Goal: Task Accomplishment & Management: Use online tool/utility

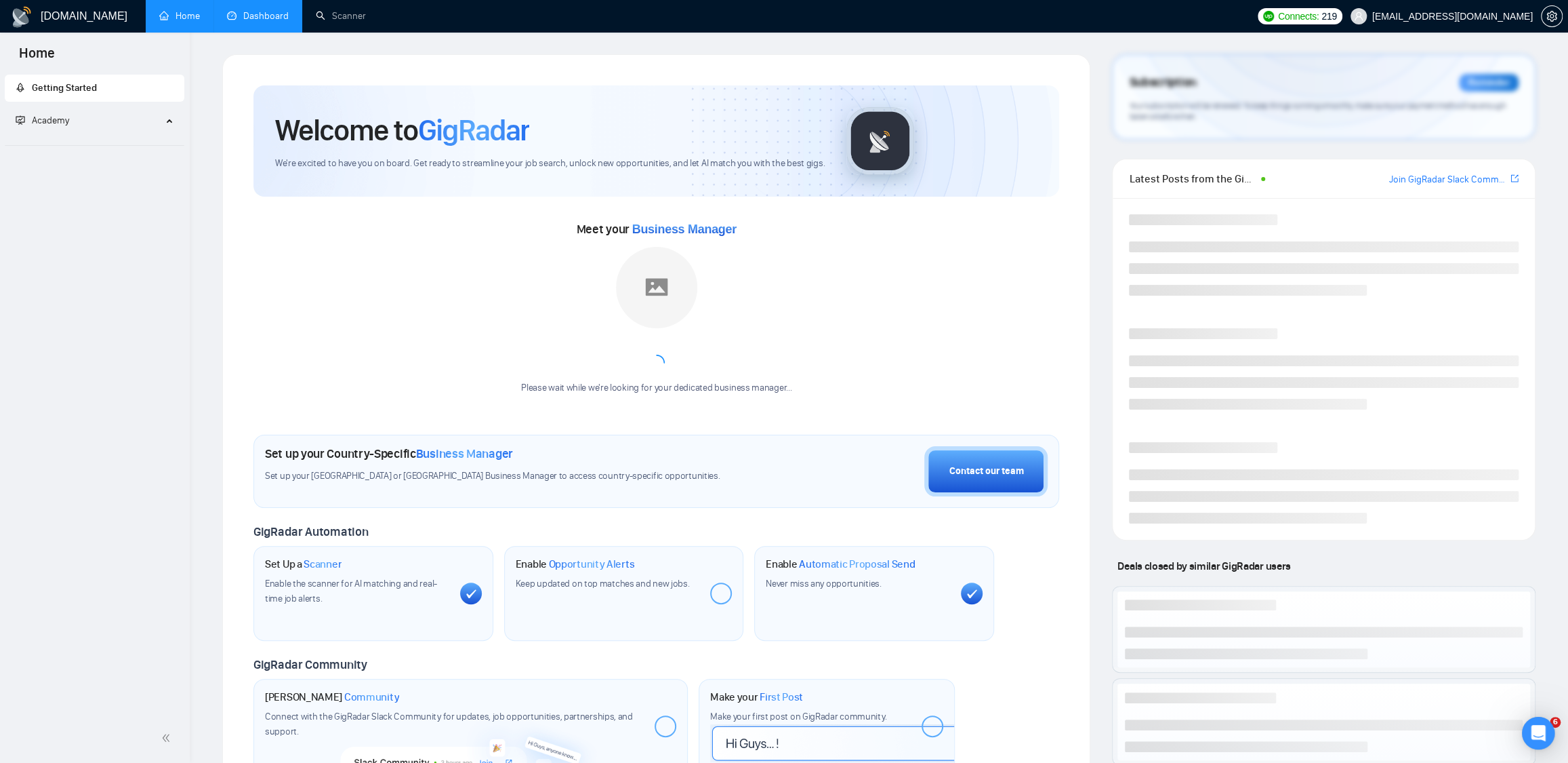
click at [259, 11] on link "Dashboard" at bounding box center [258, 16] width 61 height 12
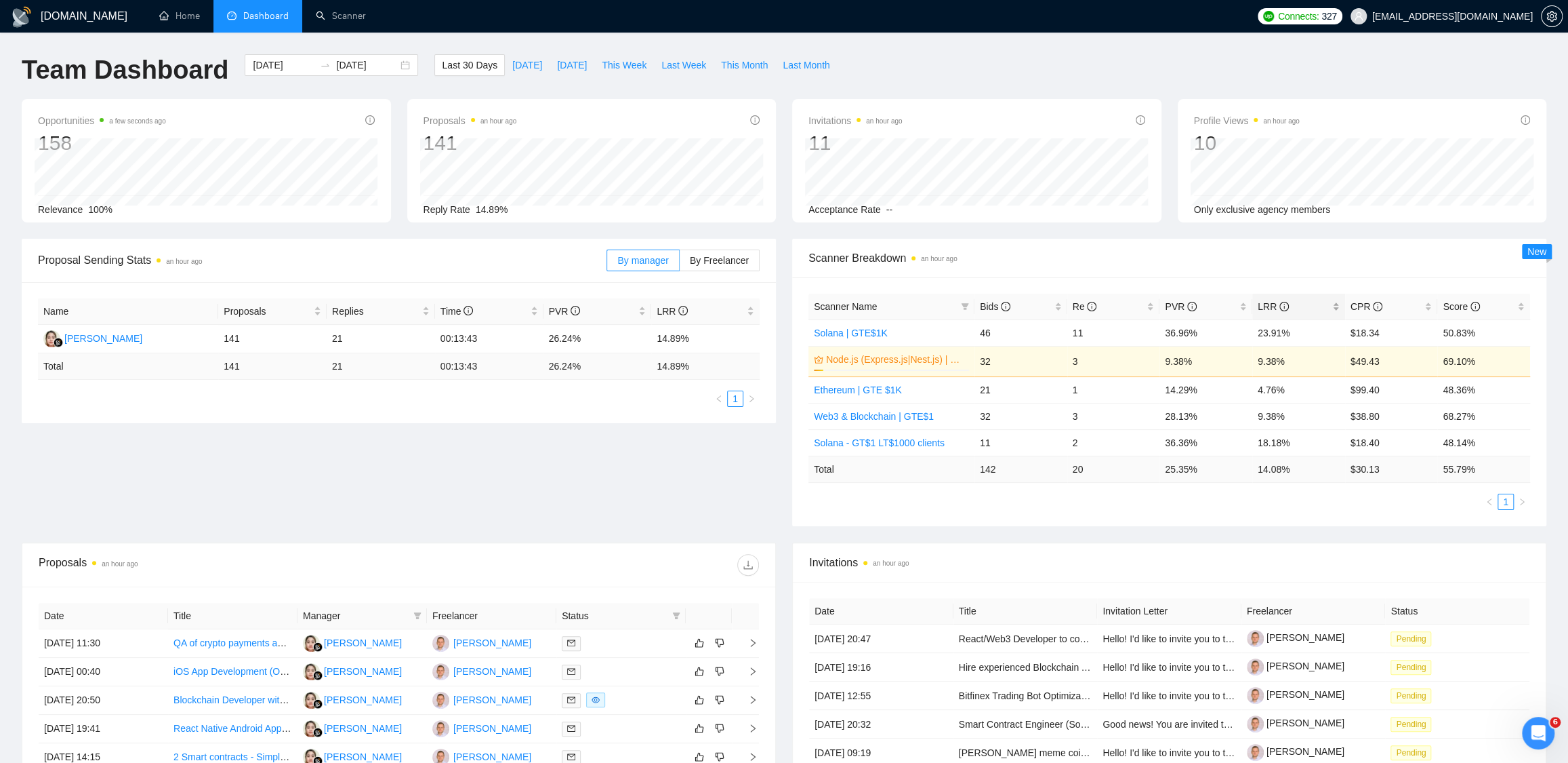
click at [1265, 303] on span "LRR" at bounding box center [1274, 307] width 32 height 11
click at [1265, 307] on span "LRR" at bounding box center [1274, 307] width 32 height 11
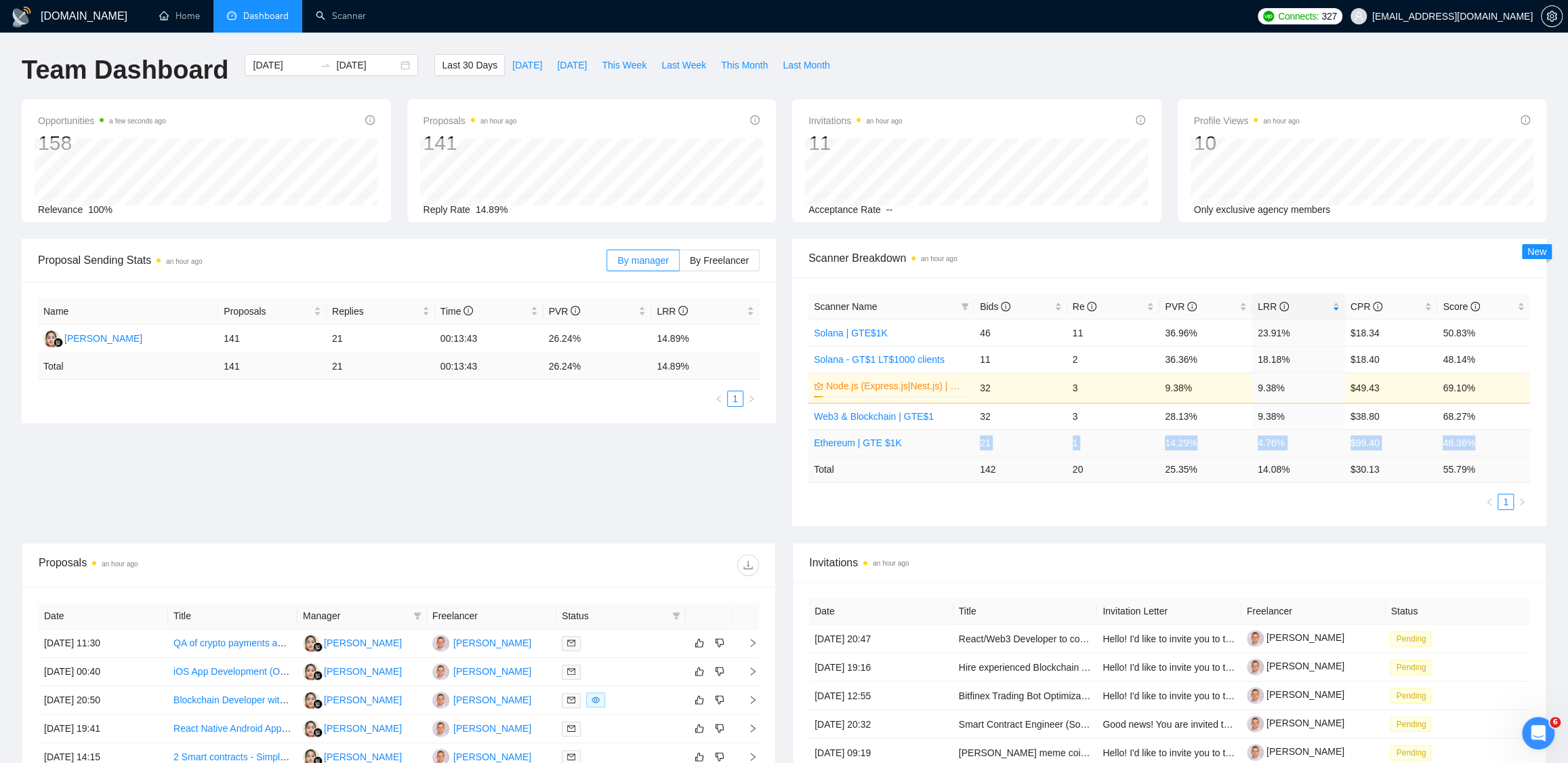
drag, startPoint x: 1492, startPoint y: 440, endPoint x: 972, endPoint y: 446, distance: 520.0
click at [972, 446] on tr "Ethereum | GTE $1K 21 1 14.29% 4.76% $99.40 48.36%" at bounding box center [1169, 442] width 722 height 27
click at [1190, 529] on div "Proposal Sending Stats an hour ago By manager By Freelancer Name Proposals Repl…" at bounding box center [784, 390] width 1541 height 303
drag, startPoint x: 976, startPoint y: 415, endPoint x: 1499, endPoint y: 415, distance: 523.0
click at [1499, 415] on tr "Web3 & Blockchain | GTE$1 32 3 28.13% 9.38% $38.80 68.27%" at bounding box center [1169, 416] width 722 height 27
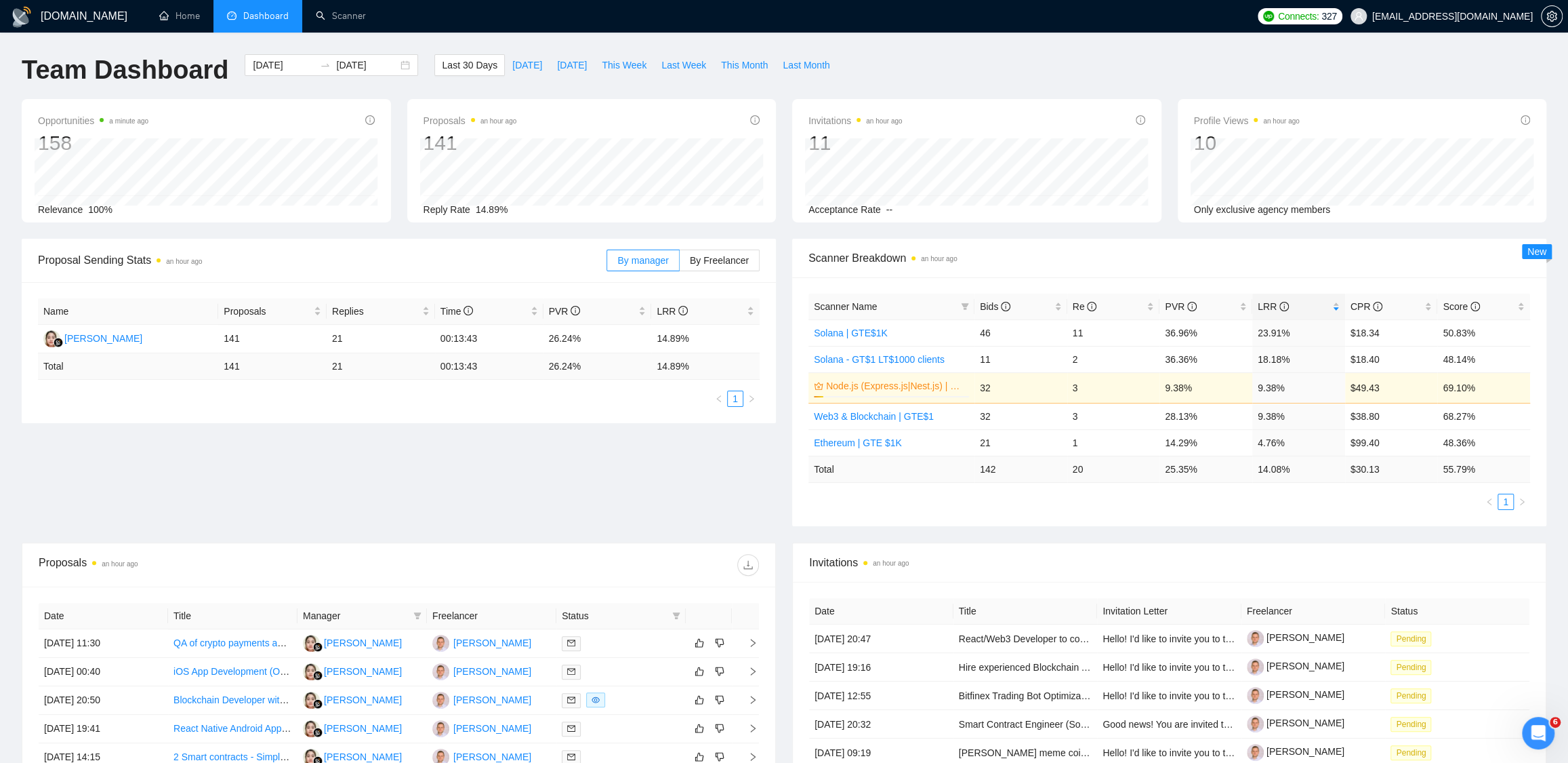
click at [1178, 527] on div "Proposal Sending Stats an hour ago By manager By Freelancer Name Proposals Repl…" at bounding box center [784, 390] width 1541 height 303
click at [788, 229] on div "Opportunities 15 minutes ago 158 Relevance 100% Proposals an hour ago 141 Reply…" at bounding box center [784, 169] width 1541 height 140
click at [778, 225] on div "Opportunities 15 minutes ago 158 Relevance 100% Proposals an hour ago 141 Reply…" at bounding box center [784, 169] width 1541 height 140
click at [783, 227] on div "Opportunities 15 minutes ago 158 Relevance 100% Proposals an hour ago 141 Reply…" at bounding box center [784, 169] width 1541 height 140
click at [785, 226] on div "Opportunities 15 minutes ago 158 Relevance 100% Proposals an hour ago 141 Reply…" at bounding box center [784, 169] width 1541 height 140
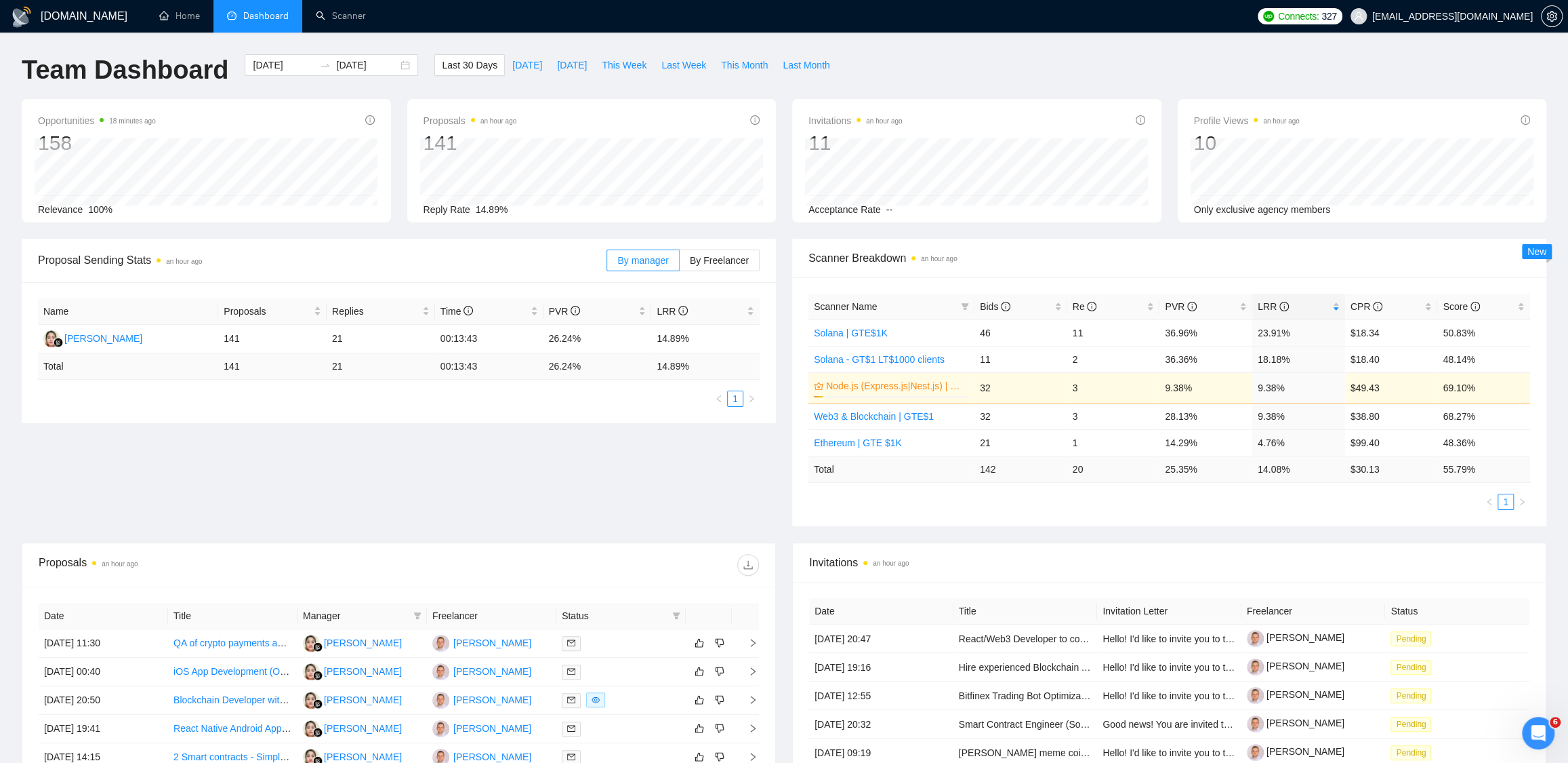
click at [789, 95] on div "Last 30 Days Today Yesterday This Week Last Week This Month Last Month" at bounding box center [636, 76] width 419 height 45
click at [786, 117] on div "Invitations an hour ago 11 2025-09-17 2025-09-17 0 Acceptance Rate --" at bounding box center [976, 161] width 385 height 124
click at [1184, 235] on div "Opportunities 19 minutes ago 158 2025-09-16 Relevant 6 Relevance 100% Proposals…" at bounding box center [784, 169] width 1541 height 140
click at [1172, 215] on div "Profile Views an hour ago 10 2025-09-09 2025-09-09 0 Only exclusive agency memb…" at bounding box center [1362, 161] width 385 height 124
click at [1169, 224] on div "Opportunities 19 minutes ago 158 2025-09-16 Relevant 6 Relevance 100% Proposals…" at bounding box center [784, 169] width 1541 height 140
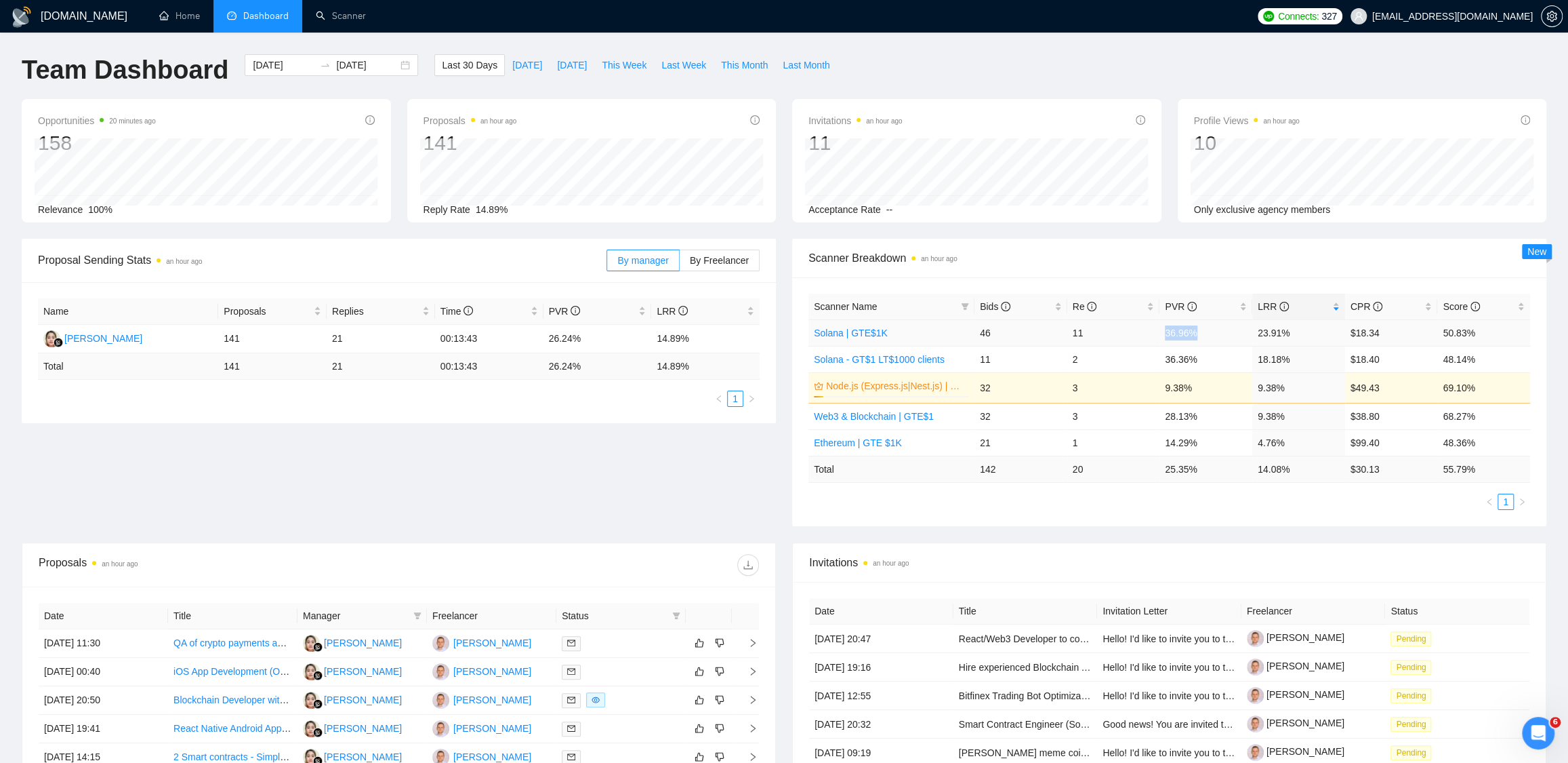
drag, startPoint x: 1165, startPoint y: 330, endPoint x: 1237, endPoint y: 333, distance: 72.1
click at [1237, 333] on td "36.96%" at bounding box center [1206, 333] width 93 height 27
drag, startPoint x: 1258, startPoint y: 332, endPoint x: 1307, endPoint y: 333, distance: 49.0
click at [1307, 333] on td "23.91%" at bounding box center [1299, 333] width 93 height 27
click at [1303, 333] on td "23.91%" at bounding box center [1299, 333] width 93 height 27
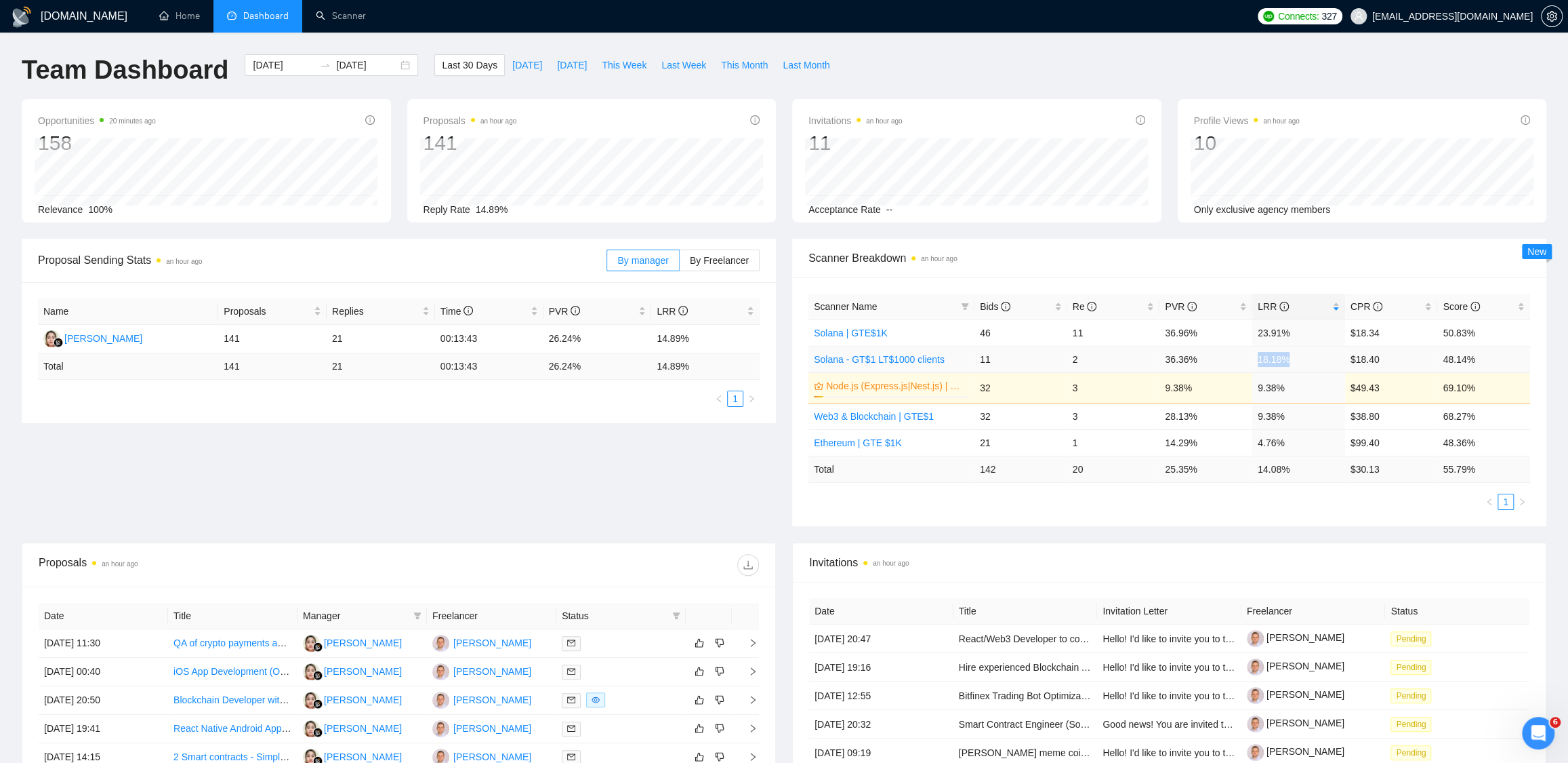
drag, startPoint x: 1255, startPoint y: 361, endPoint x: 1322, endPoint y: 359, distance: 67.0
click at [1322, 359] on td "18.18%" at bounding box center [1299, 359] width 93 height 27
click at [1285, 359] on td "18.18%" at bounding box center [1299, 359] width 93 height 27
drag, startPoint x: 1169, startPoint y: 385, endPoint x: 1302, endPoint y: 393, distance: 133.2
click at [1302, 393] on tr "Node.js (Express.js|Nest.js) | GTE$1K 6% 32 3 9.38% 9.38% $49.43 69.10%" at bounding box center [1169, 387] width 722 height 31
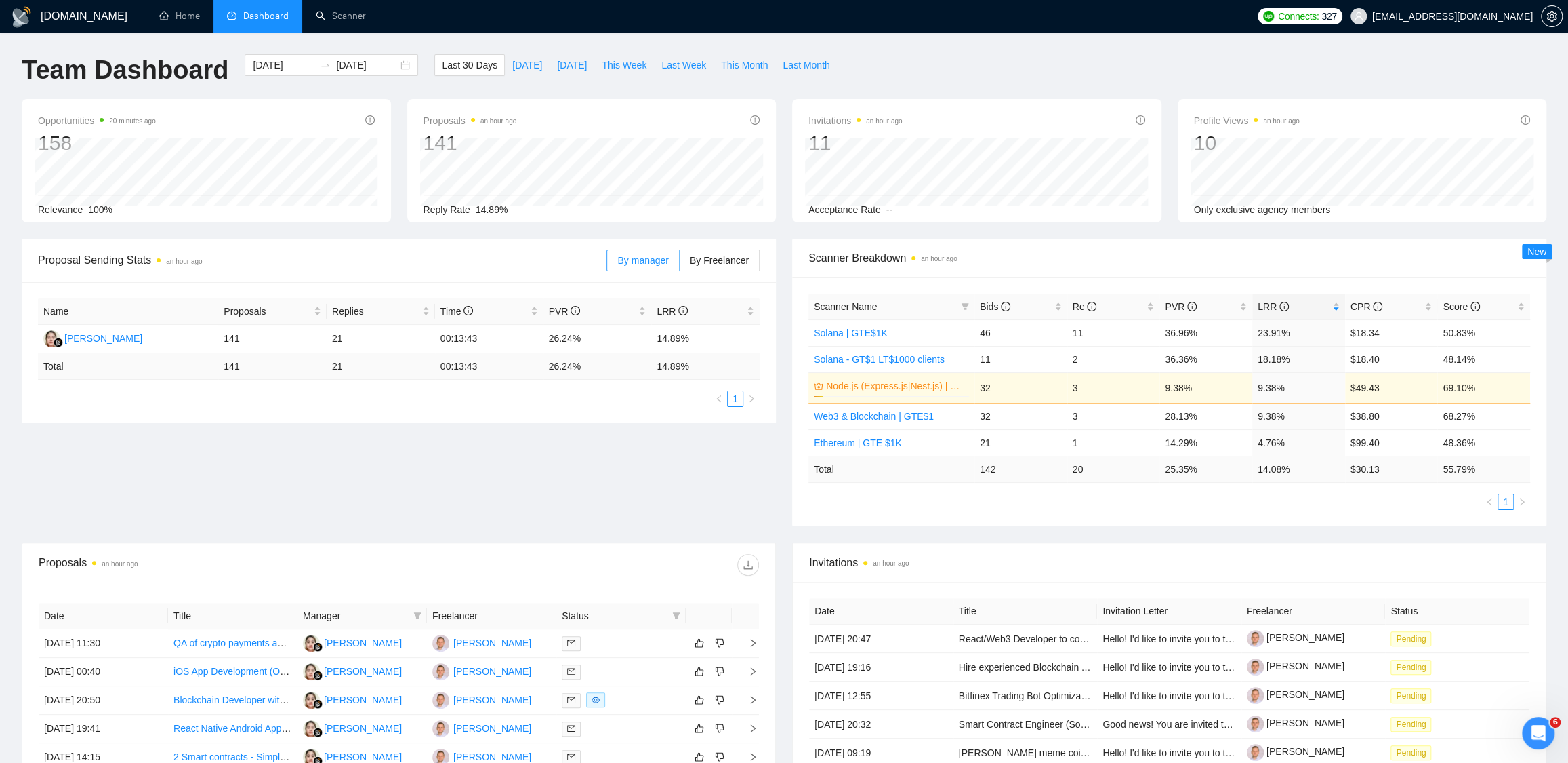
click at [1549, 383] on div "Scanner Breakdown an hour ago Scanner Name Bids Re PVR LRR CPR Score Solana | G…" at bounding box center [1169, 382] width 771 height 288
drag, startPoint x: 1258, startPoint y: 388, endPoint x: 1299, endPoint y: 389, distance: 41.0
click at [1299, 388] on td "9.38%" at bounding box center [1299, 387] width 93 height 31
click at [1555, 382] on div "GigRadar.io Home Dashboard Scanner Connects: 327 dmitry.lobachov@osambit.com Te…" at bounding box center [784, 539] width 1568 height 1079
drag, startPoint x: 1252, startPoint y: 385, endPoint x: 1320, endPoint y: 386, distance: 68.0
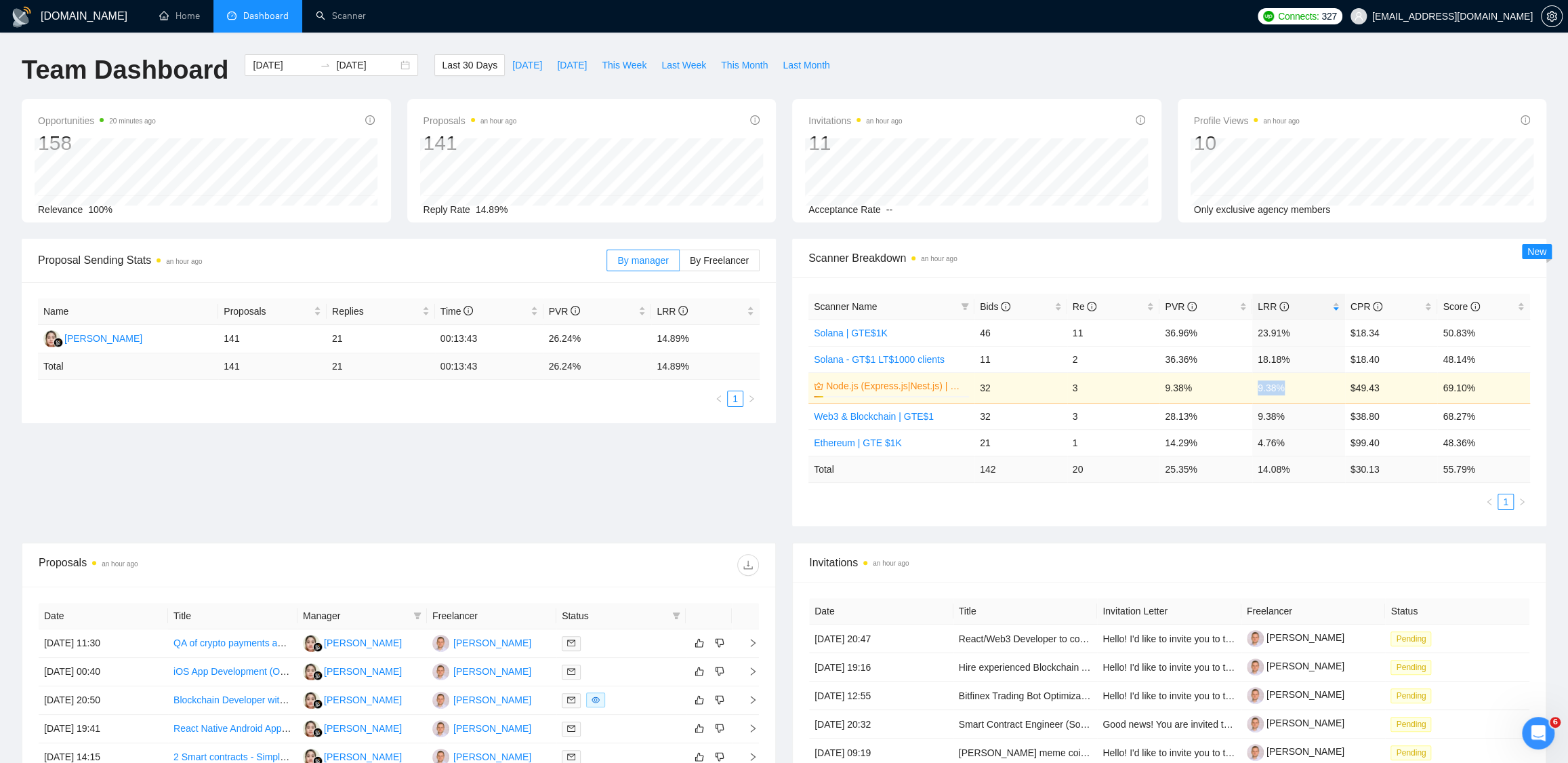
click at [1320, 386] on td "9.38%" at bounding box center [1299, 387] width 93 height 31
click at [1549, 382] on div "Scanner Breakdown an hour ago Scanner Name Bids Re PVR LRR CPR Score Solana | G…" at bounding box center [1169, 382] width 771 height 288
drag, startPoint x: 1163, startPoint y: 416, endPoint x: 1278, endPoint y: 415, distance: 115.0
click at [1223, 414] on td "28.13%" at bounding box center [1206, 416] width 93 height 27
drag, startPoint x: 1250, startPoint y: 416, endPoint x: 1300, endPoint y: 415, distance: 50.0
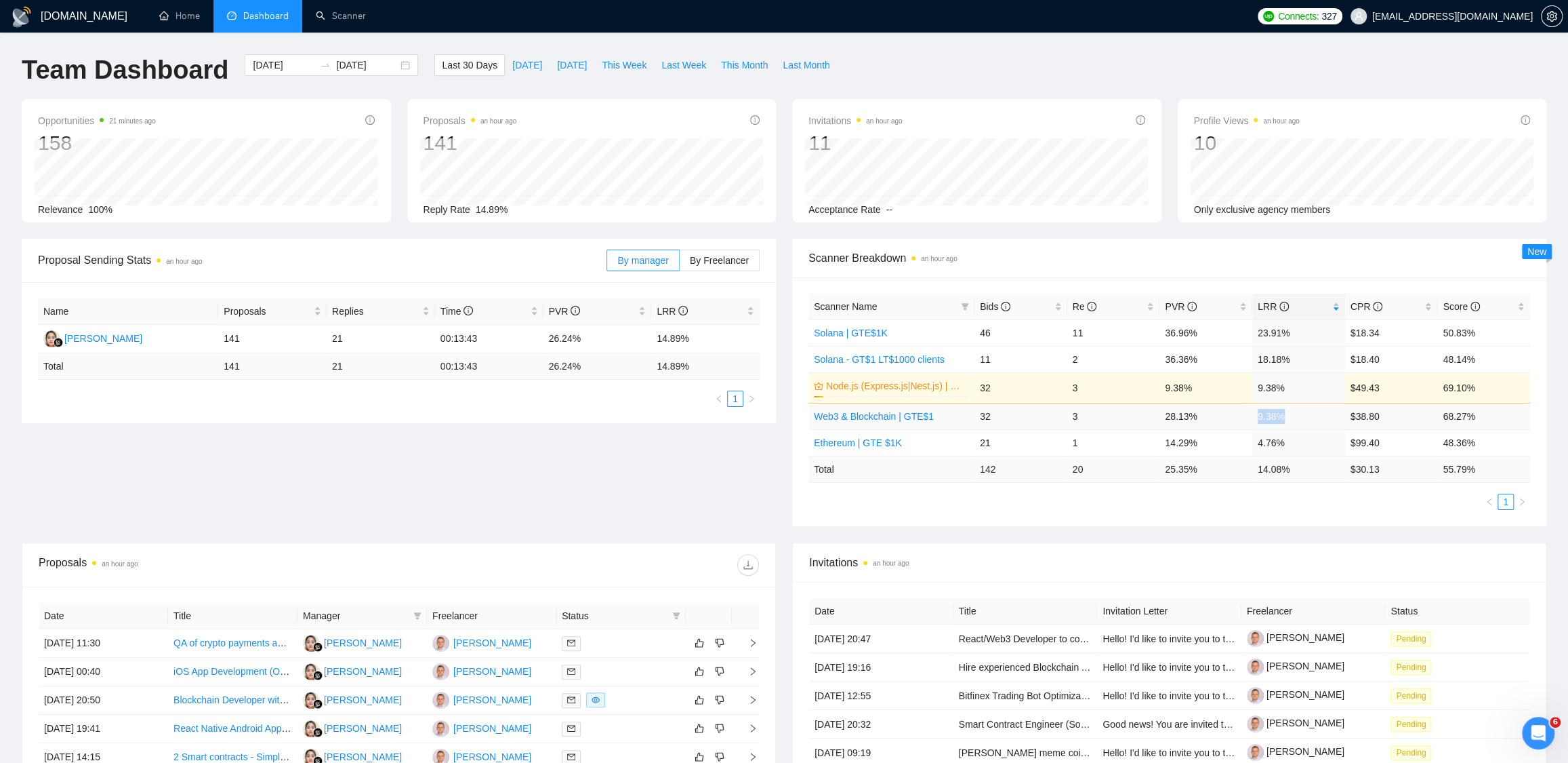
click at [1300, 415] on tr "Web3 & Blockchain | GTE$1 32 3 28.13% 9.38% $38.80 68.27%" at bounding box center [1169, 416] width 722 height 27
drag, startPoint x: 1159, startPoint y: 415, endPoint x: 1214, endPoint y: 414, distance: 55.0
click at [1214, 414] on tr "Web3 & Blockchain | GTE$1 32 3 28.13% 9.38% $38.80 68.27%" at bounding box center [1169, 416] width 722 height 27
drag, startPoint x: 1255, startPoint y: 416, endPoint x: 1302, endPoint y: 414, distance: 47.0
click at [1302, 414] on td "9.38%" at bounding box center [1299, 416] width 93 height 27
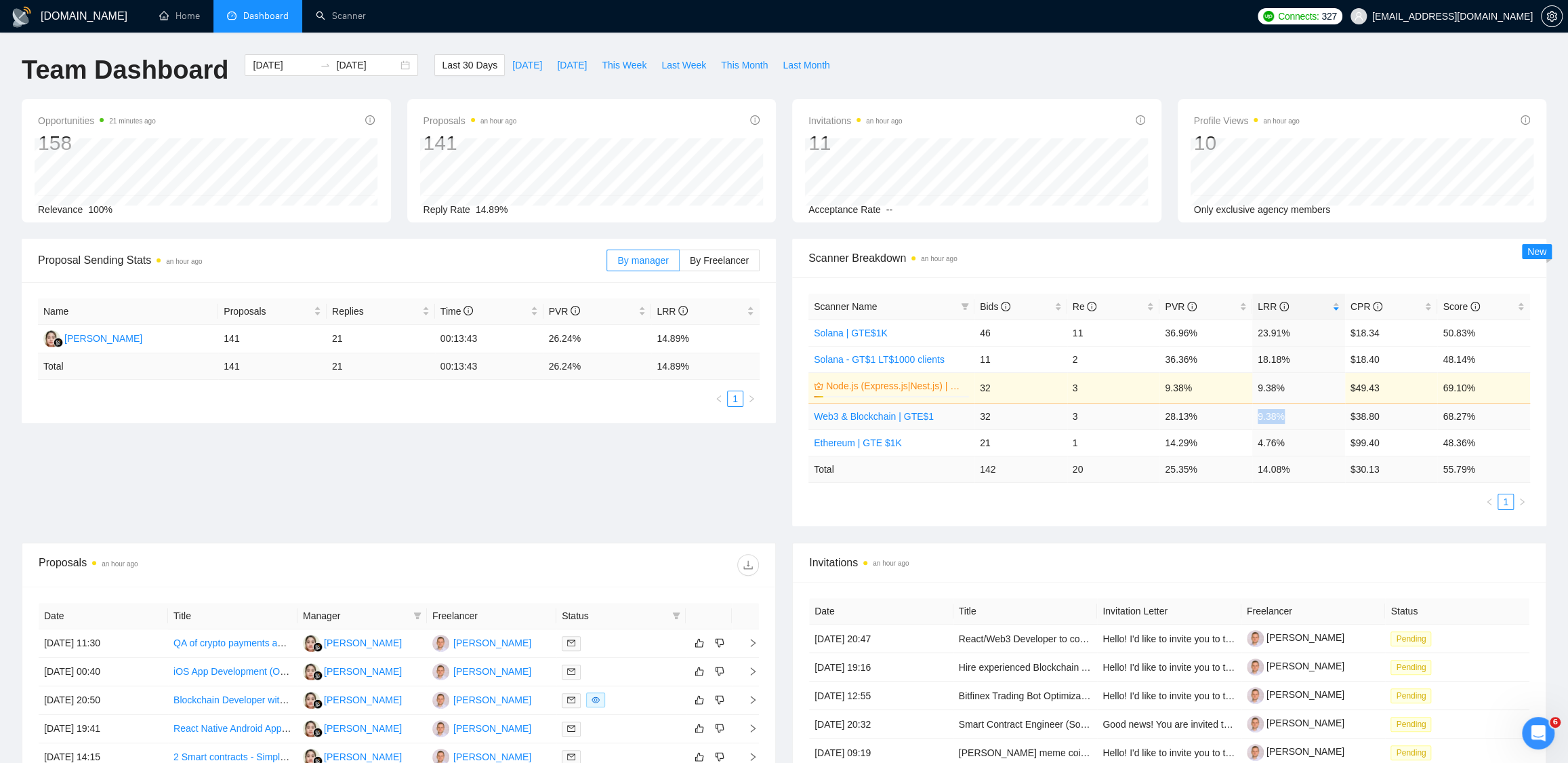
click at [1299, 415] on td "9.38%" at bounding box center [1299, 416] width 93 height 27
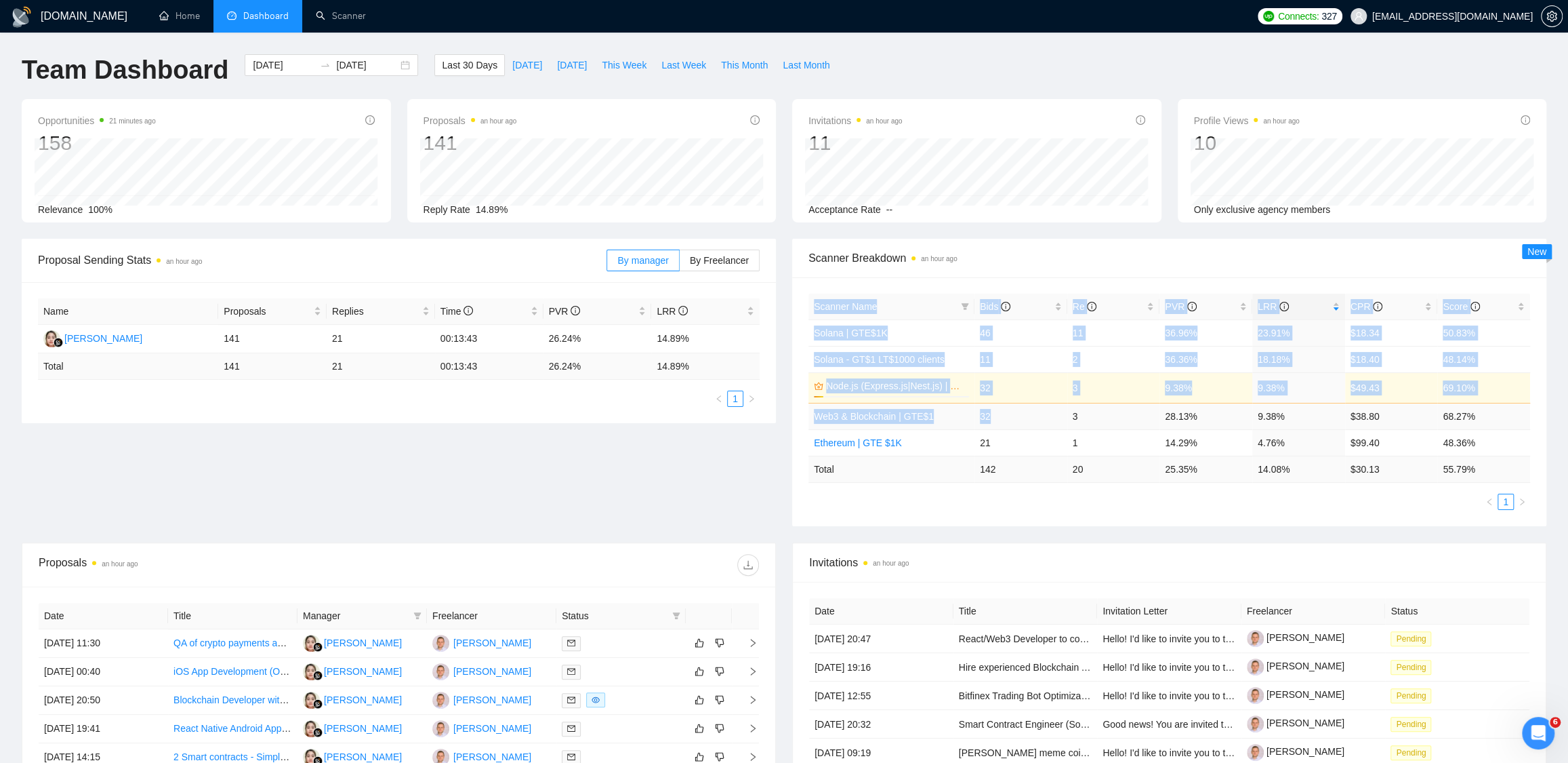
drag, startPoint x: 807, startPoint y: 418, endPoint x: 989, endPoint y: 409, distance: 182.2
click at [989, 409] on div "Scanner Name Bids Re PVR LRR CPR Score Solana | GTE$1K 46 11 36.96% 23.91% $18.…" at bounding box center [1169, 402] width 754 height 249
click at [1217, 335] on td "36.96%" at bounding box center [1206, 333] width 93 height 27
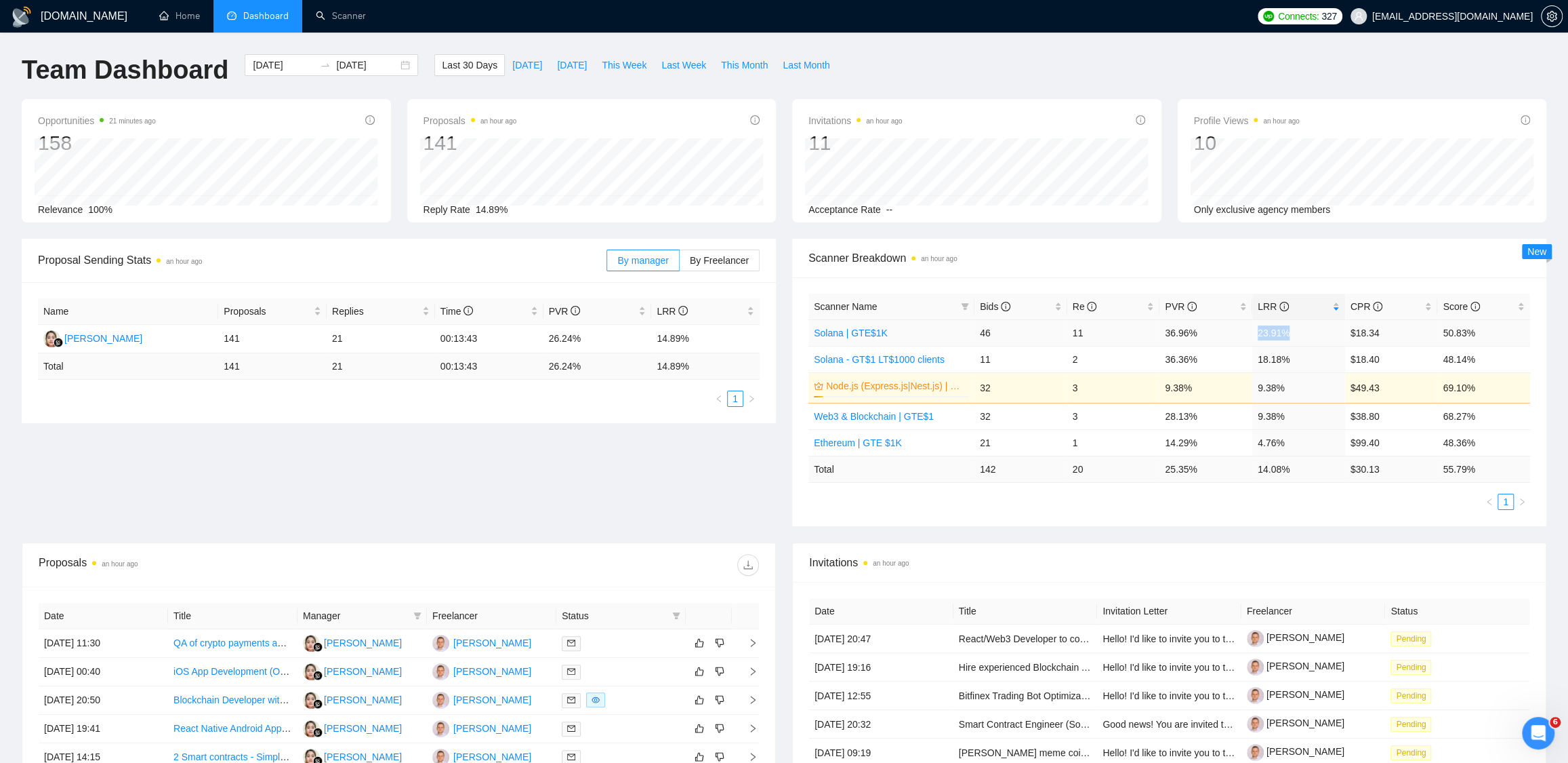
drag, startPoint x: 1258, startPoint y: 330, endPoint x: 1227, endPoint y: 342, distance: 33.2
click at [1301, 329] on td "23.91%" at bounding box center [1299, 333] width 93 height 27
drag, startPoint x: 1185, startPoint y: 334, endPoint x: 1279, endPoint y: 337, distance: 94.0
click at [1279, 337] on tr "Solana | GTE$1K 46 11 36.96% 23.91% $18.34 50.83%" at bounding box center [1169, 333] width 722 height 27
drag, startPoint x: 1300, startPoint y: 332, endPoint x: 1245, endPoint y: 332, distance: 55.0
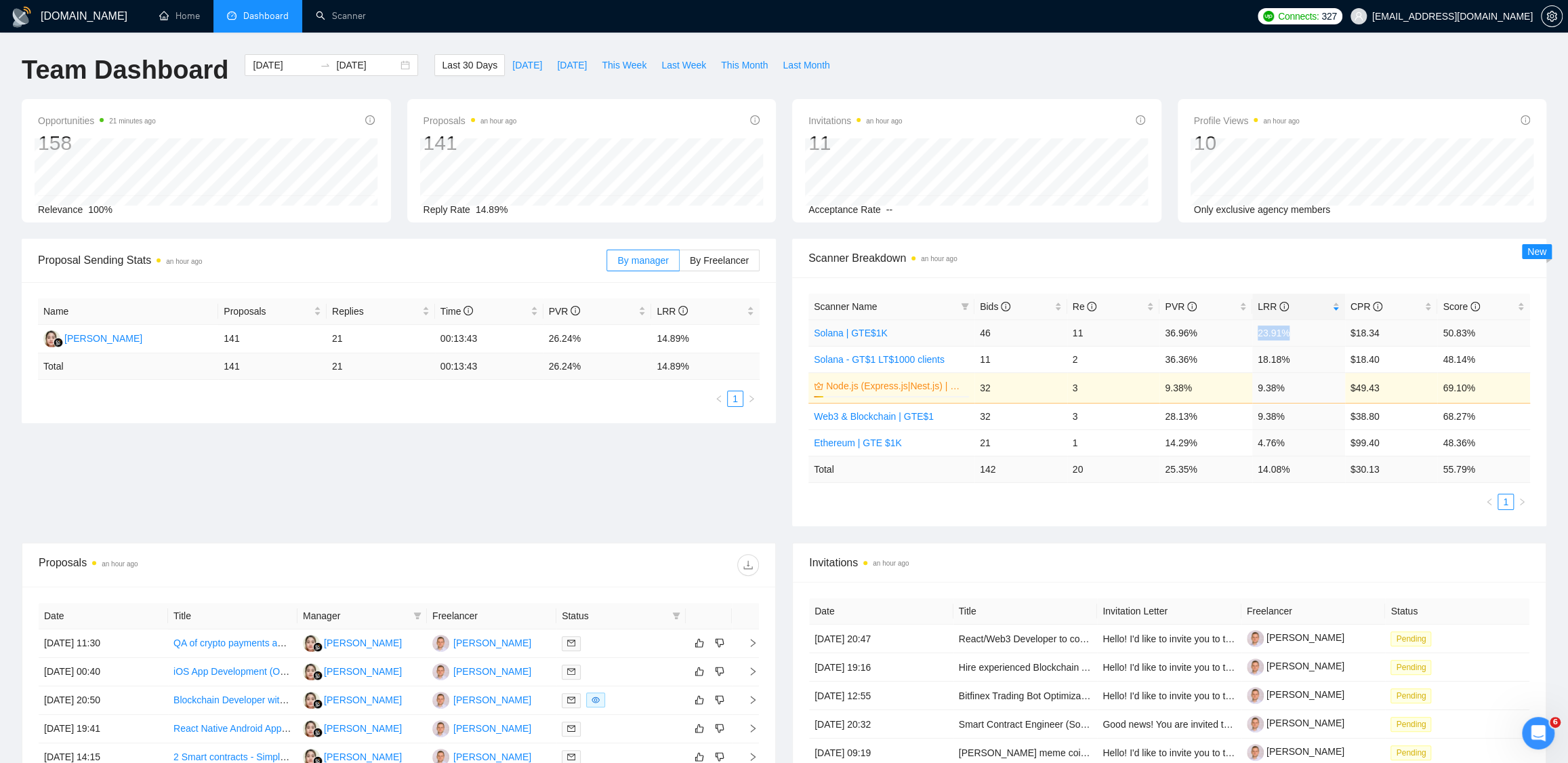
click at [1245, 332] on tr "Solana | GTE$1K 46 11 36.96% 23.91% $18.34 50.83%" at bounding box center [1169, 333] width 722 height 27
drag, startPoint x: 1277, startPoint y: 355, endPoint x: 1219, endPoint y: 352, distance: 58.1
click at [1219, 352] on tr "Solana - GT$1 LT$1000 clients 11 2 36.36% 18.18% $18.40 48.14%" at bounding box center [1169, 359] width 722 height 27
click at [1258, 347] on td "18.18%" at bounding box center [1299, 359] width 93 height 27
drag, startPoint x: 1557, startPoint y: 400, endPoint x: 1435, endPoint y: 445, distance: 130.0
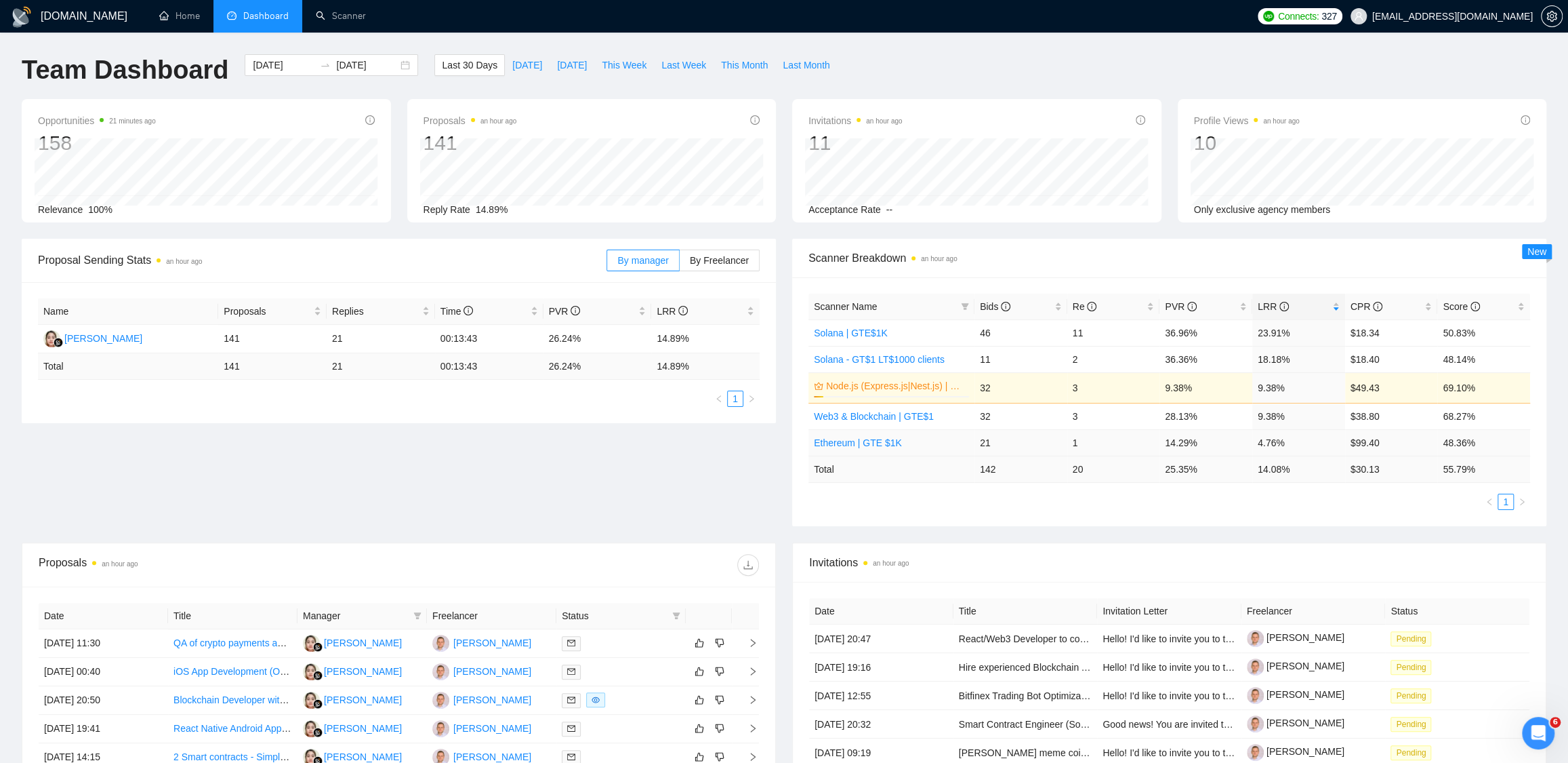
click at [1557, 400] on div "GigRadar.io Home Dashboard Scanner Connects: 327 dmitry.lobachov@osambit.com Te…" at bounding box center [784, 539] width 1568 height 1079
drag, startPoint x: 1254, startPoint y: 419, endPoint x: 1302, endPoint y: 413, distance: 48.4
click at [1302, 413] on td "9.38%" at bounding box center [1299, 416] width 93 height 27
drag, startPoint x: 1163, startPoint y: 442, endPoint x: 1218, endPoint y: 439, distance: 55.1
click at [1218, 439] on td "14.29%" at bounding box center [1206, 442] width 93 height 27
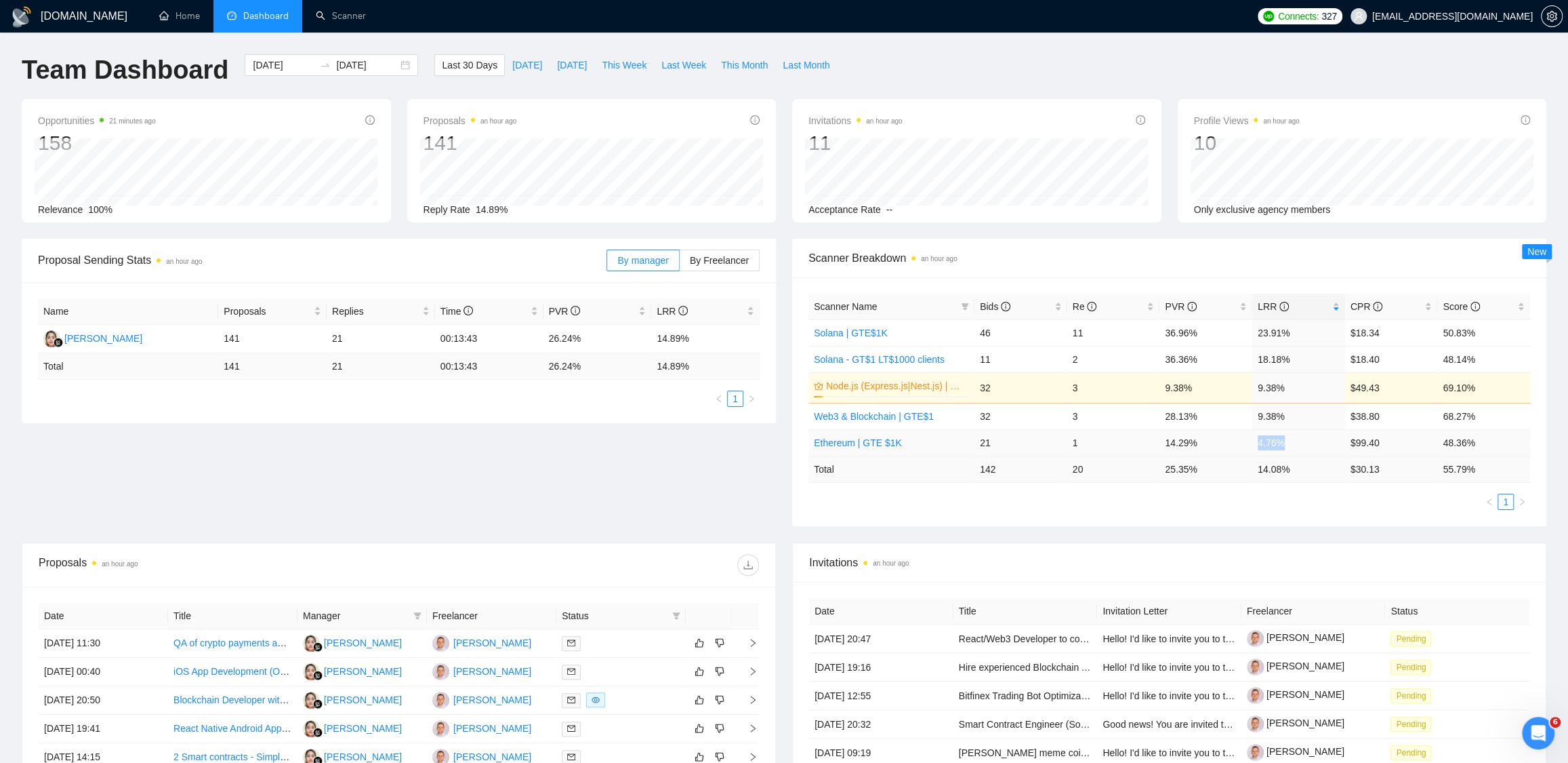
drag, startPoint x: 1258, startPoint y: 442, endPoint x: 1290, endPoint y: 440, distance: 32.1
click at [1290, 440] on td "4.76%" at bounding box center [1299, 442] width 93 height 27
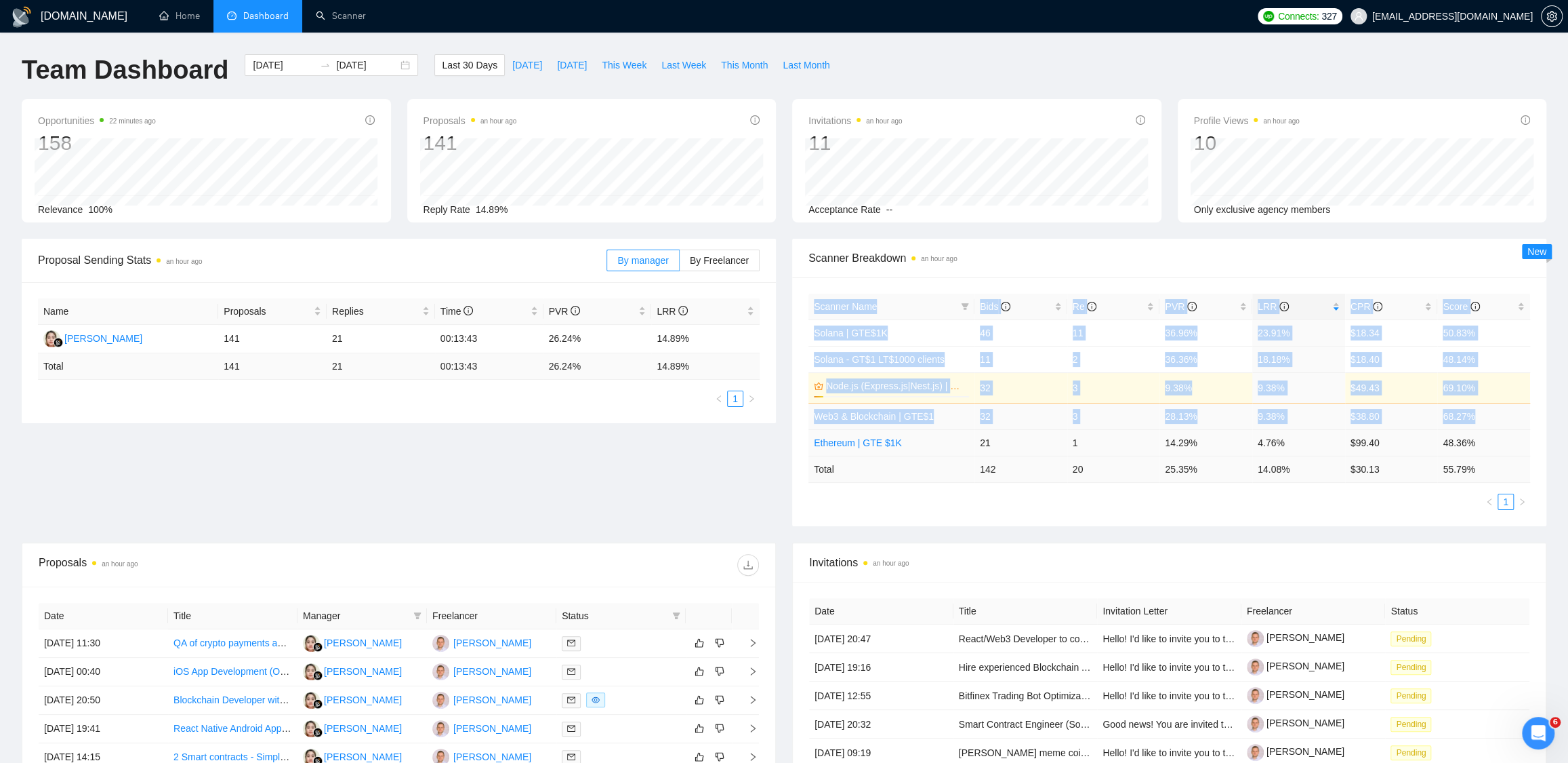
drag, startPoint x: 801, startPoint y: 440, endPoint x: 1469, endPoint y: 428, distance: 668.1
click at [1470, 427] on div "Scanner Name Bids Re PVR LRR CPR Score Solana | GTE$1K 46 11 36.96% 23.91% $18.…" at bounding box center [1169, 402] width 754 height 249
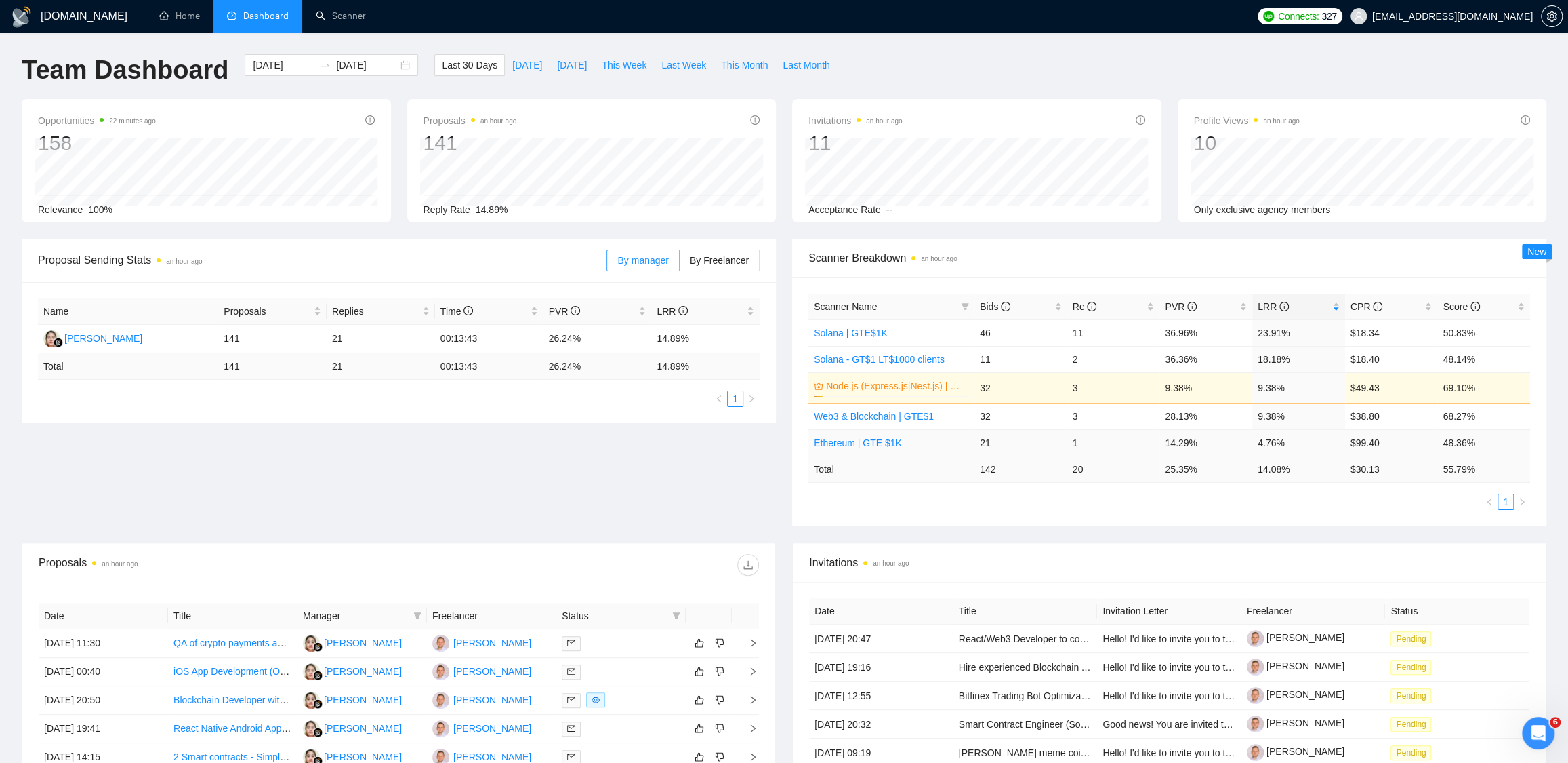
click at [1492, 442] on td "48.36%" at bounding box center [1484, 442] width 93 height 27
drag, startPoint x: 1498, startPoint y: 448, endPoint x: 1063, endPoint y: 444, distance: 435.0
click at [1058, 444] on tr "Ethereum | GTE $1K 21 1 14.29% 4.76% $99.40 48.36%" at bounding box center [1169, 442] width 722 height 27
click at [1213, 442] on td "14.29%" at bounding box center [1206, 442] width 93 height 27
drag, startPoint x: 1165, startPoint y: 443, endPoint x: 1217, endPoint y: 438, distance: 52.2
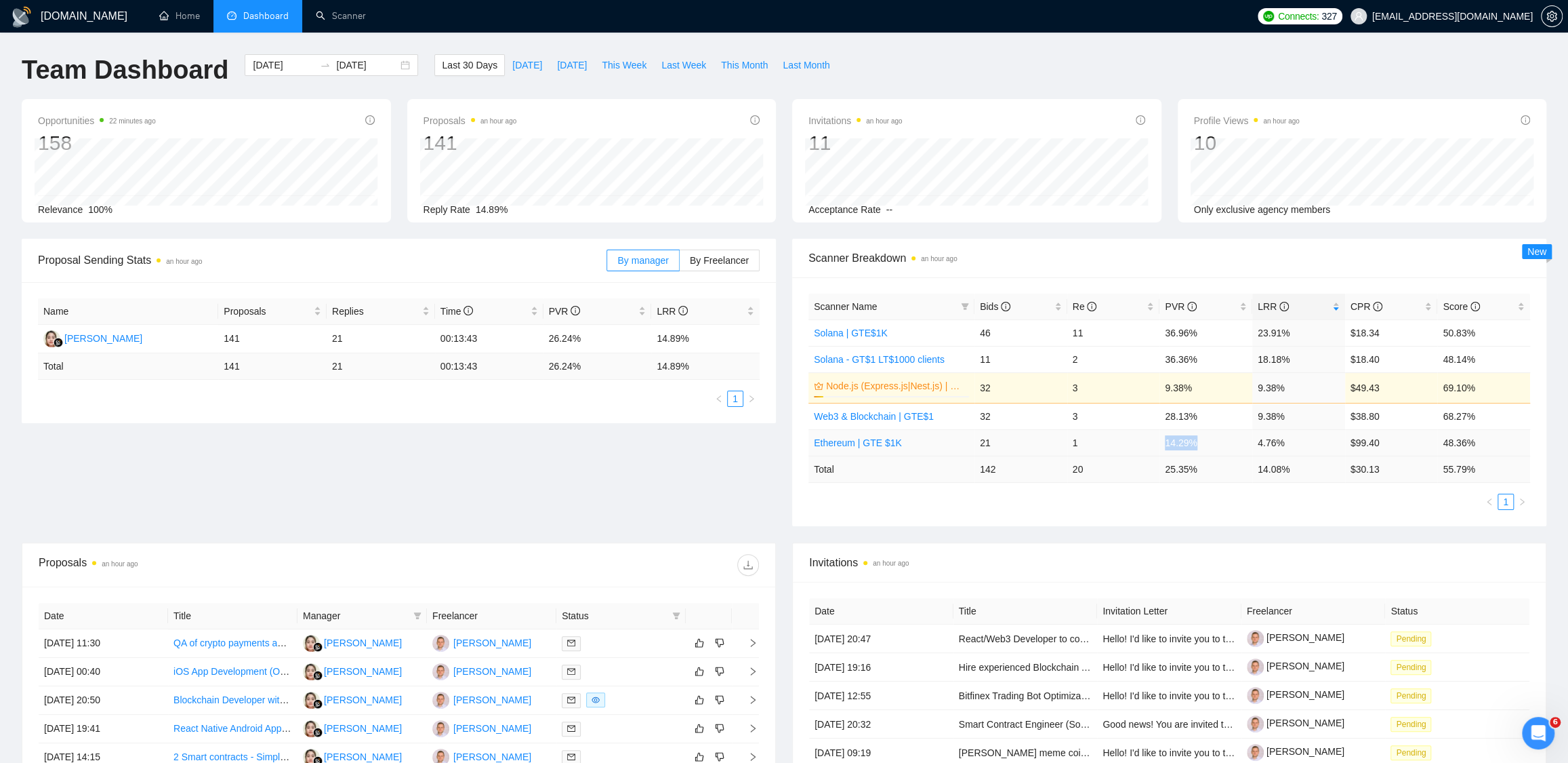
click at [1217, 438] on td "14.29%" at bounding box center [1206, 442] width 93 height 27
click at [1161, 429] on td "14.29%" at bounding box center [1206, 442] width 93 height 27
drag, startPoint x: 1162, startPoint y: 417, endPoint x: 1457, endPoint y: 452, distance: 297.1
click at [1457, 452] on tbody "Solana | GTE$1K 46 11 36.96% 23.91% $18.34 50.83% Solana - GT$1 LT$1000 clients…" at bounding box center [1169, 387] width 722 height 136
click at [1471, 448] on td "48.36%" at bounding box center [1484, 442] width 93 height 27
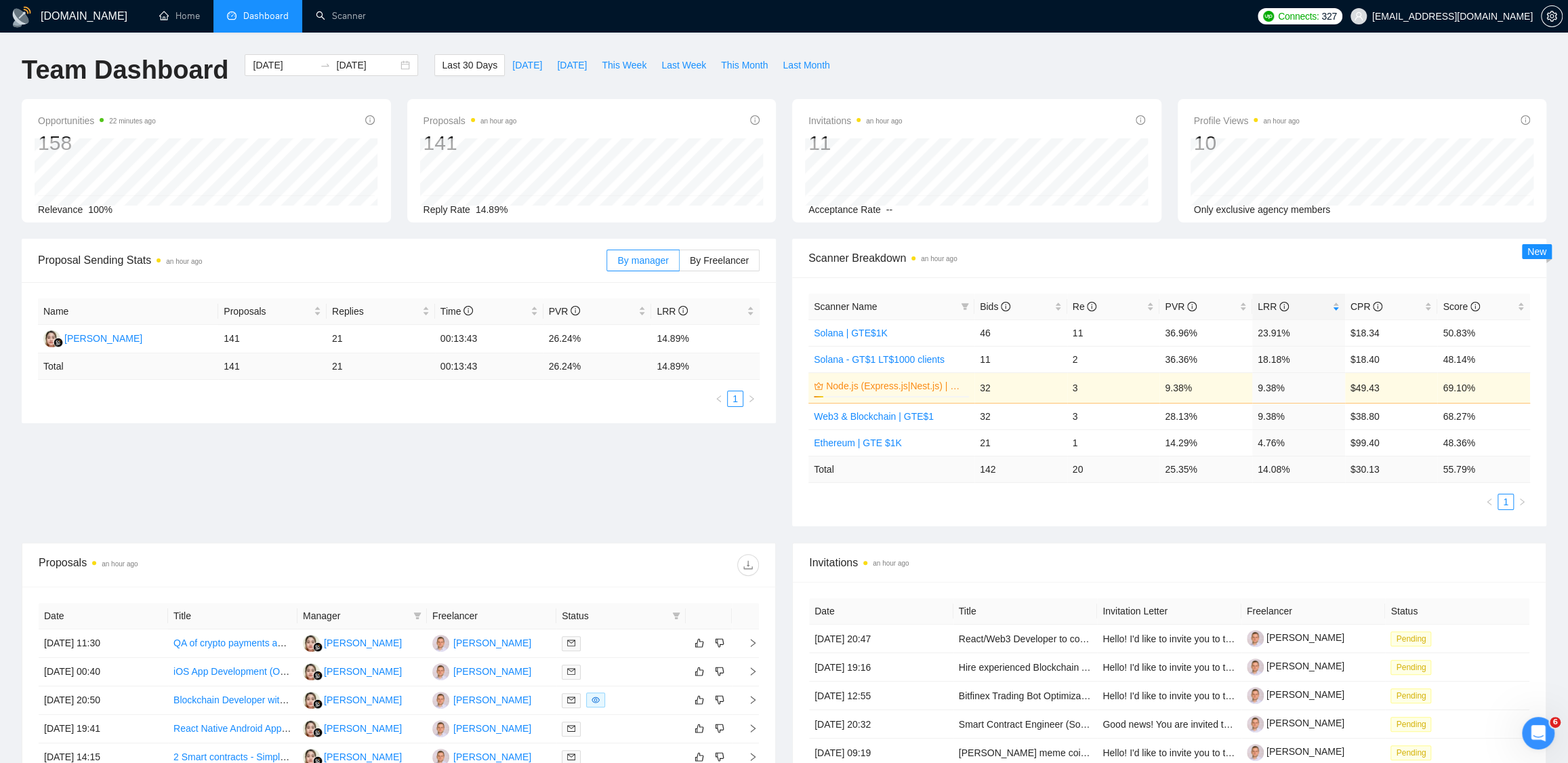
click at [1556, 444] on div "GigRadar.io Home Dashboard Scanner Connects: 327 dmitry.lobachov@osambit.com Te…" at bounding box center [784, 539] width 1568 height 1079
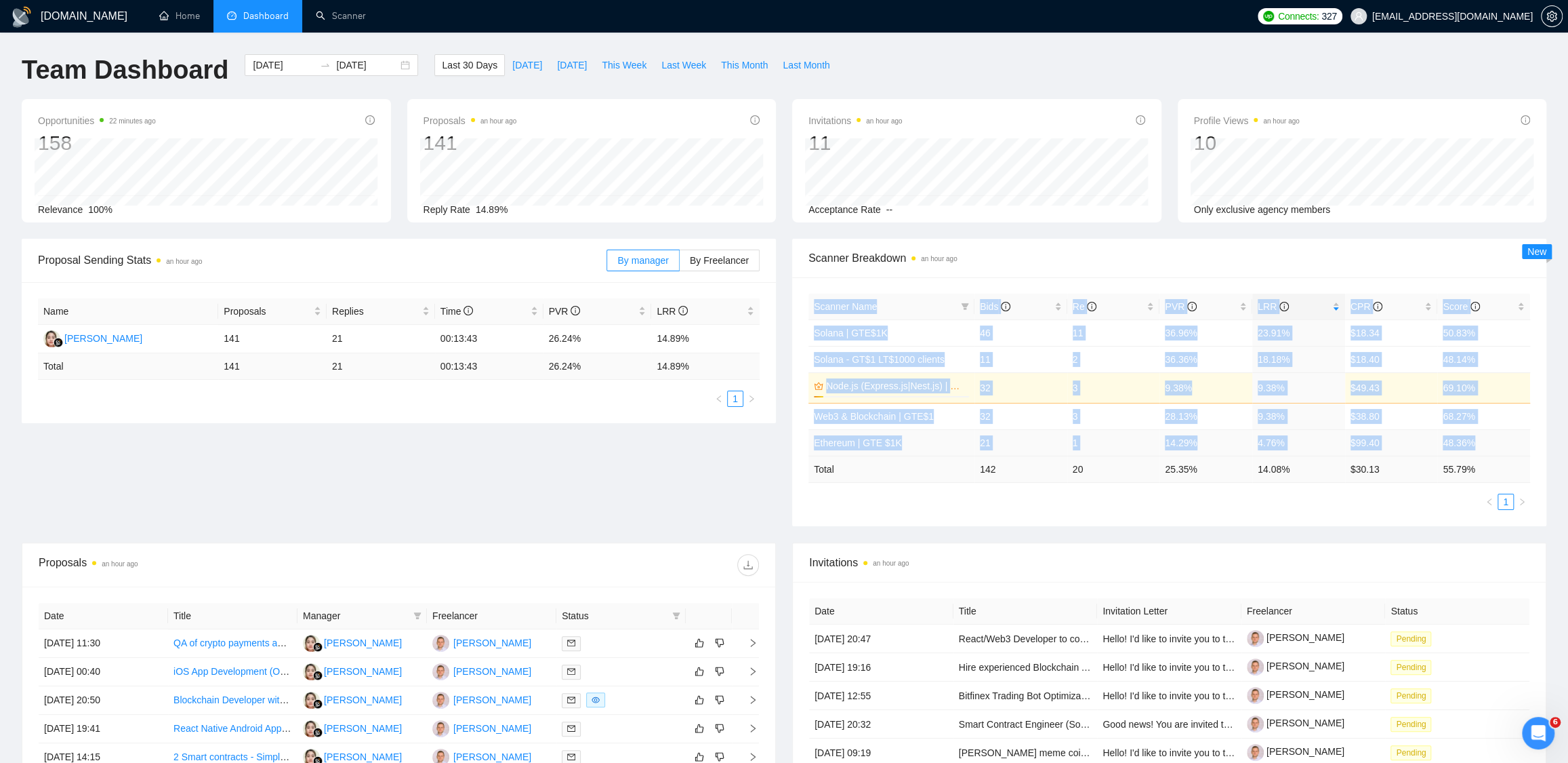
drag, startPoint x: 797, startPoint y: 415, endPoint x: 1479, endPoint y: 440, distance: 682.5
click at [1479, 440] on div "Scanner Name Bids Re PVR LRR CPR Score Solana | GTE$1K 46 11 36.96% 23.91% $18.…" at bounding box center [1169, 402] width 754 height 249
click at [1519, 442] on td "48.36%" at bounding box center [1484, 442] width 93 height 27
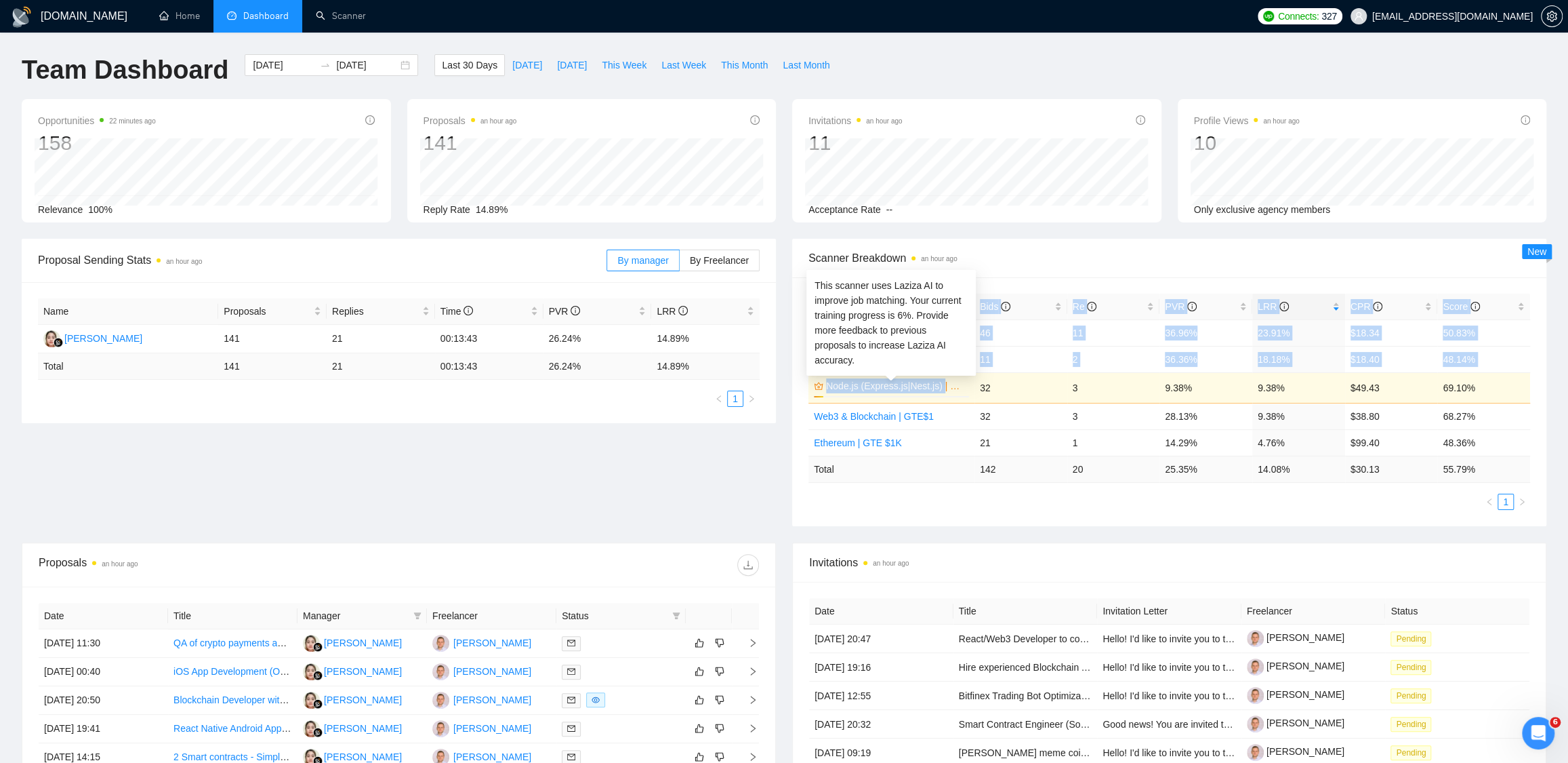
drag, startPoint x: 798, startPoint y: 386, endPoint x: 949, endPoint y: 381, distance: 151.1
click at [949, 381] on div "Scanner Name Bids Re PVR LRR CPR Score Solana | GTE$1K 46 11 36.96% 23.91% $18.…" at bounding box center [1169, 402] width 754 height 249
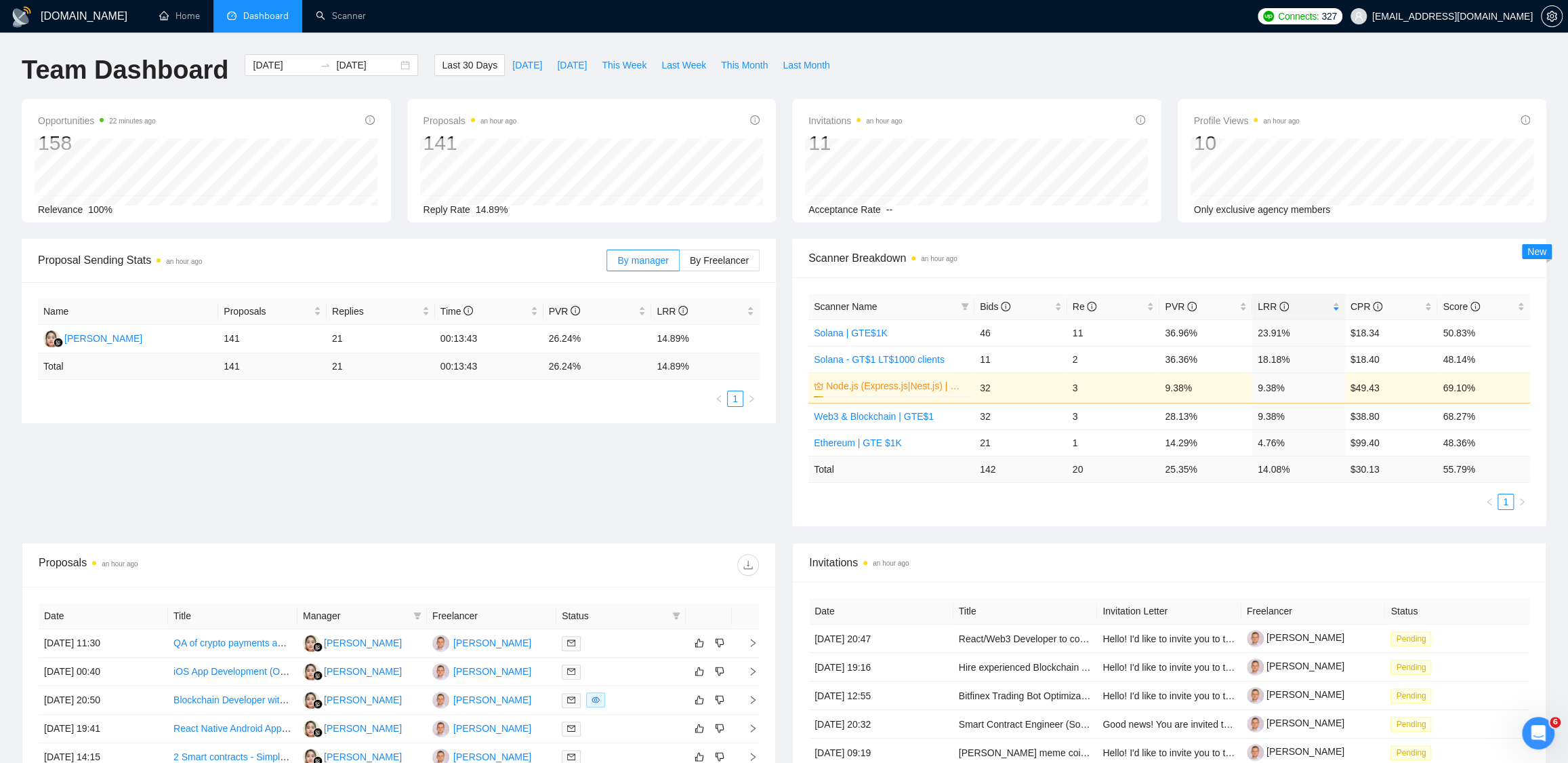
click at [1556, 380] on div "GigRadar.io Home Dashboard Scanner Connects: 327 dmitry.lobachov@osambit.com Te…" at bounding box center [784, 539] width 1568 height 1079
click at [337, 14] on link "Scanner" at bounding box center [341, 16] width 50 height 12
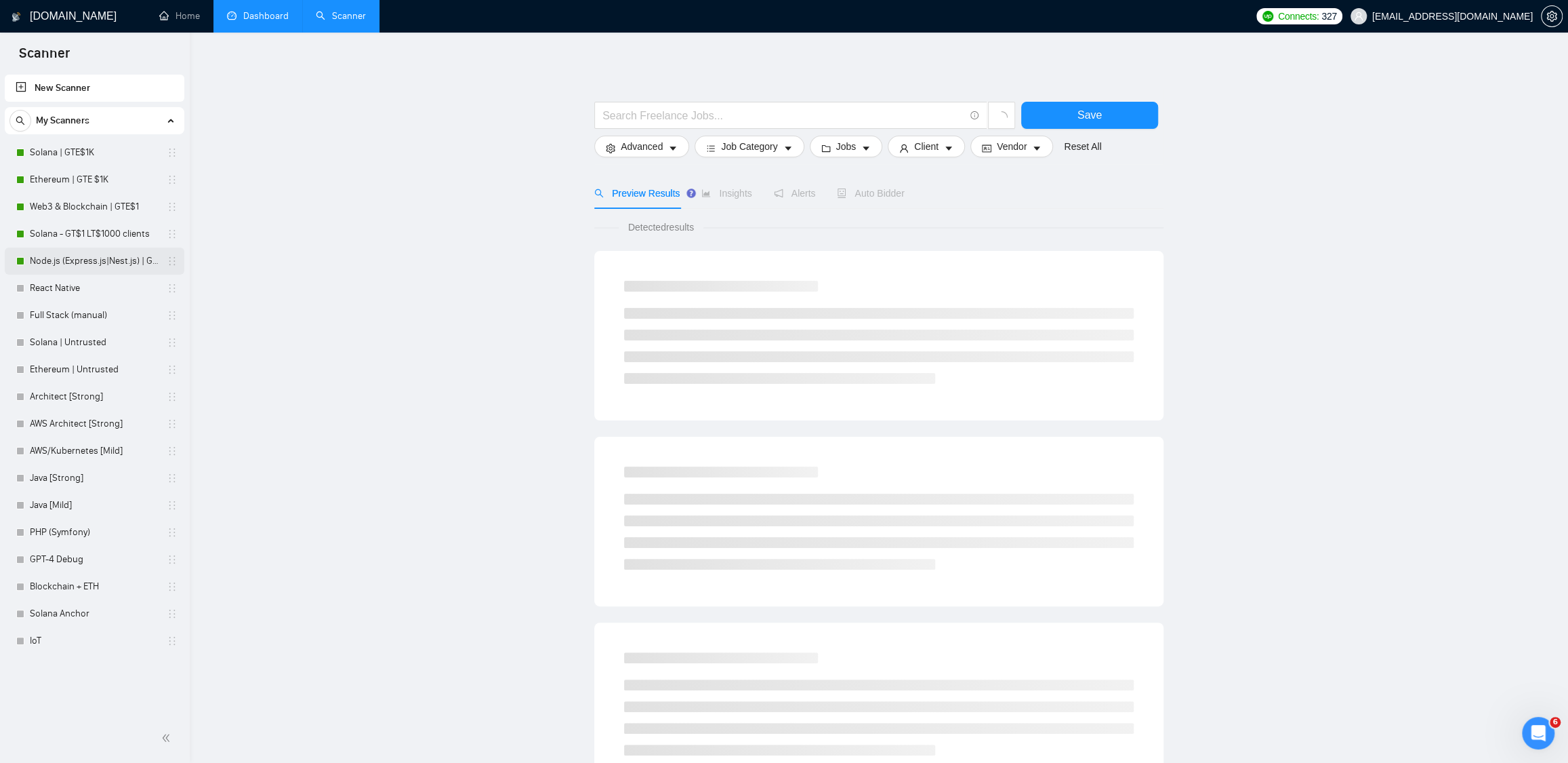
click at [90, 264] on link "Node.js (Express.js|Nest.js) | GTE$1K" at bounding box center [94, 261] width 128 height 27
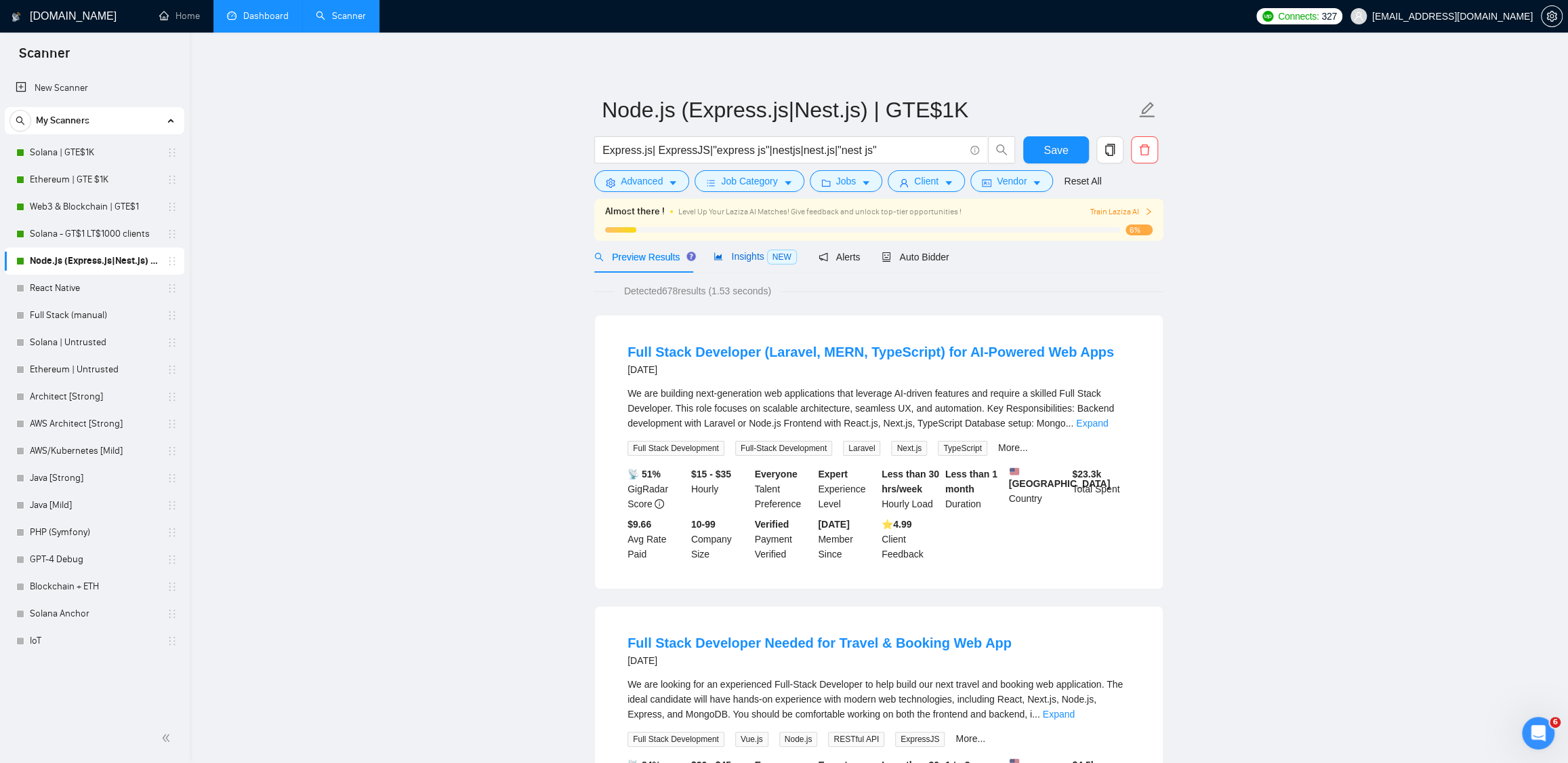
click at [757, 251] on span "Insights NEW" at bounding box center [755, 256] width 83 height 11
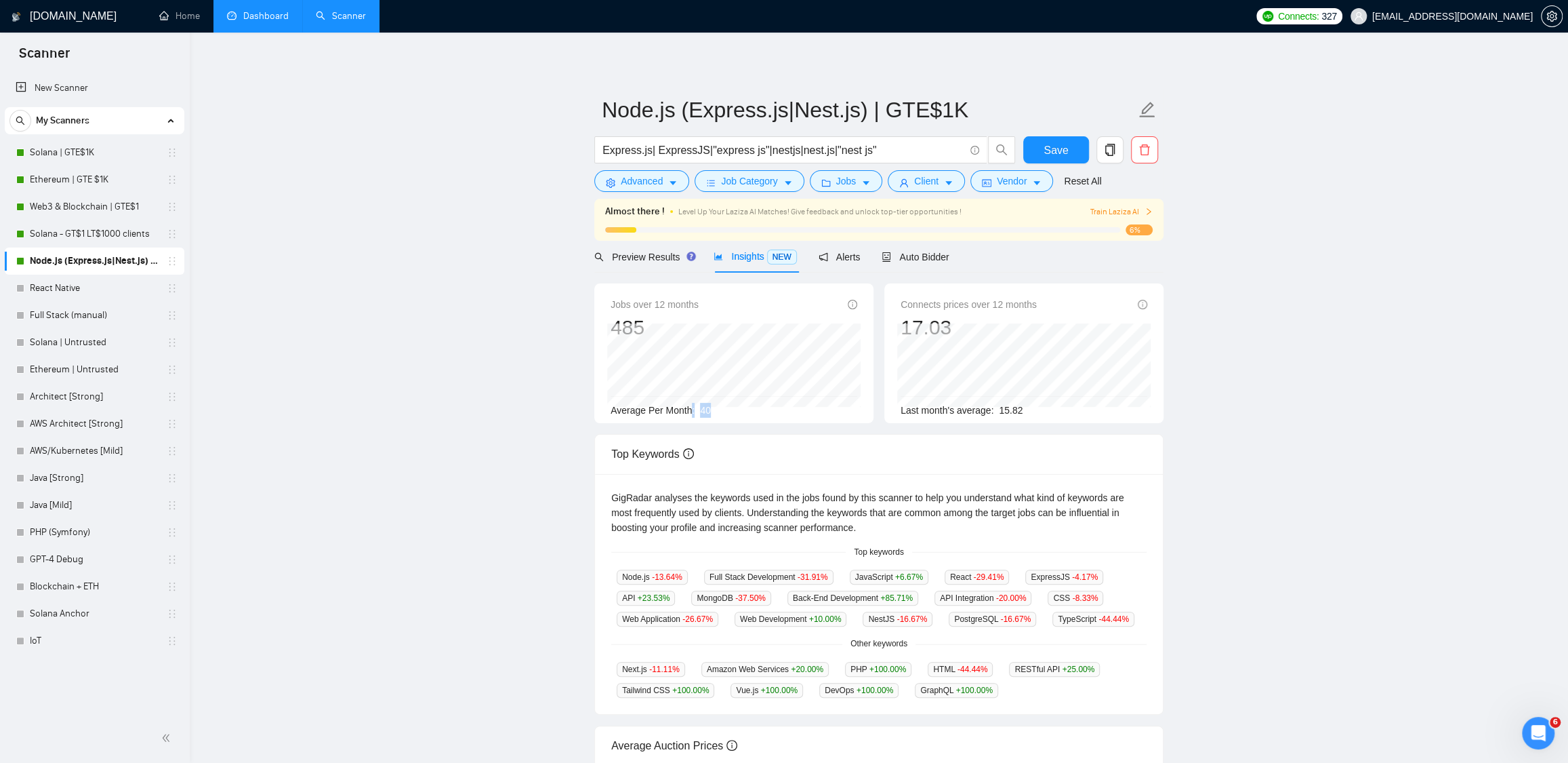
drag, startPoint x: 693, startPoint y: 408, endPoint x: 759, endPoint y: 411, distance: 66.1
click at [759, 411] on div "Average Per Month: 40" at bounding box center [734, 410] width 247 height 15
click at [756, 417] on div "Average Per Month: 40" at bounding box center [734, 410] width 247 height 15
click at [637, 255] on span "Preview Results" at bounding box center [643, 257] width 98 height 11
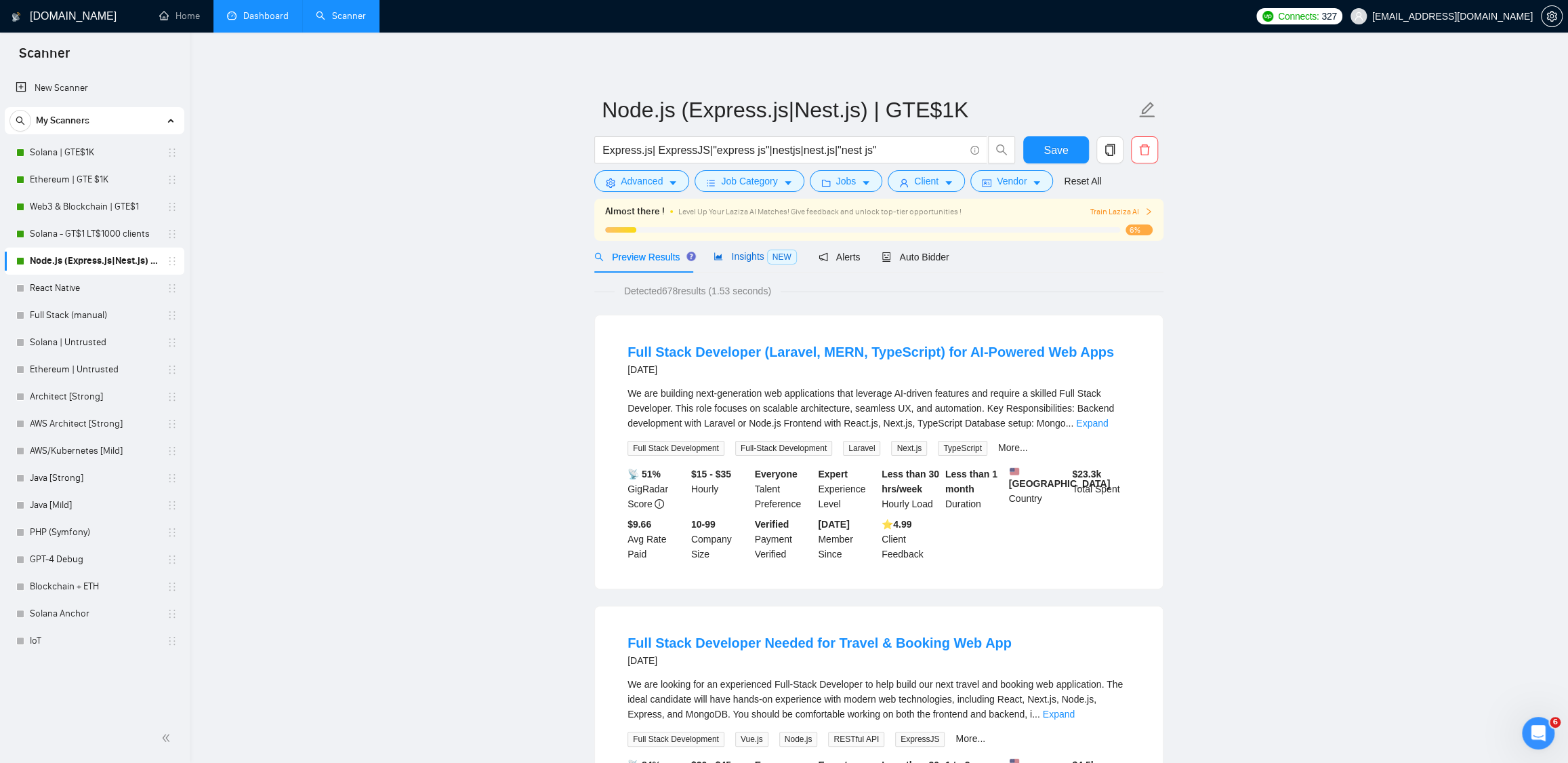
click at [739, 259] on span "Insights NEW" at bounding box center [755, 256] width 83 height 11
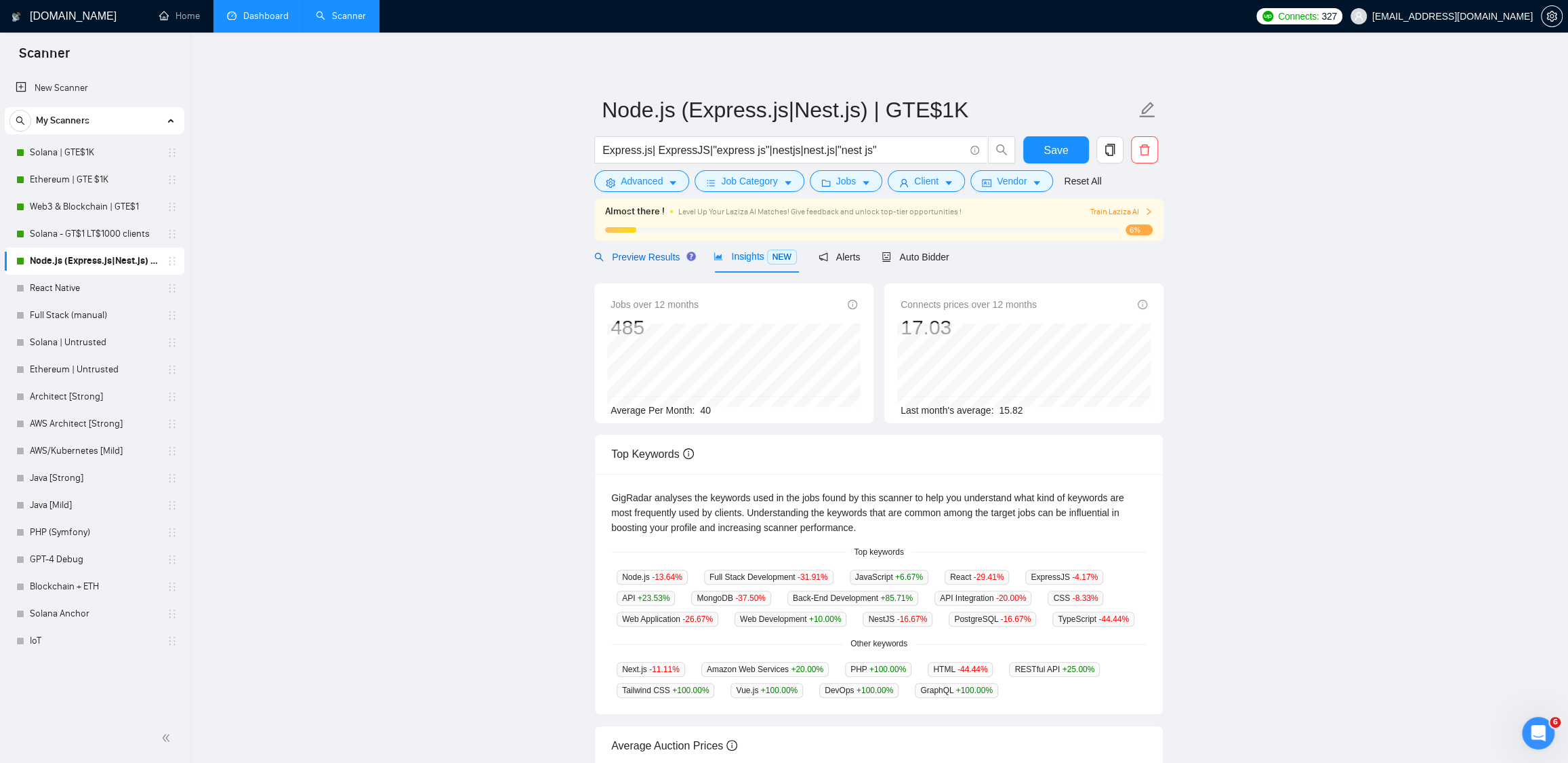
click at [619, 263] on div "Preview Results" at bounding box center [643, 257] width 98 height 15
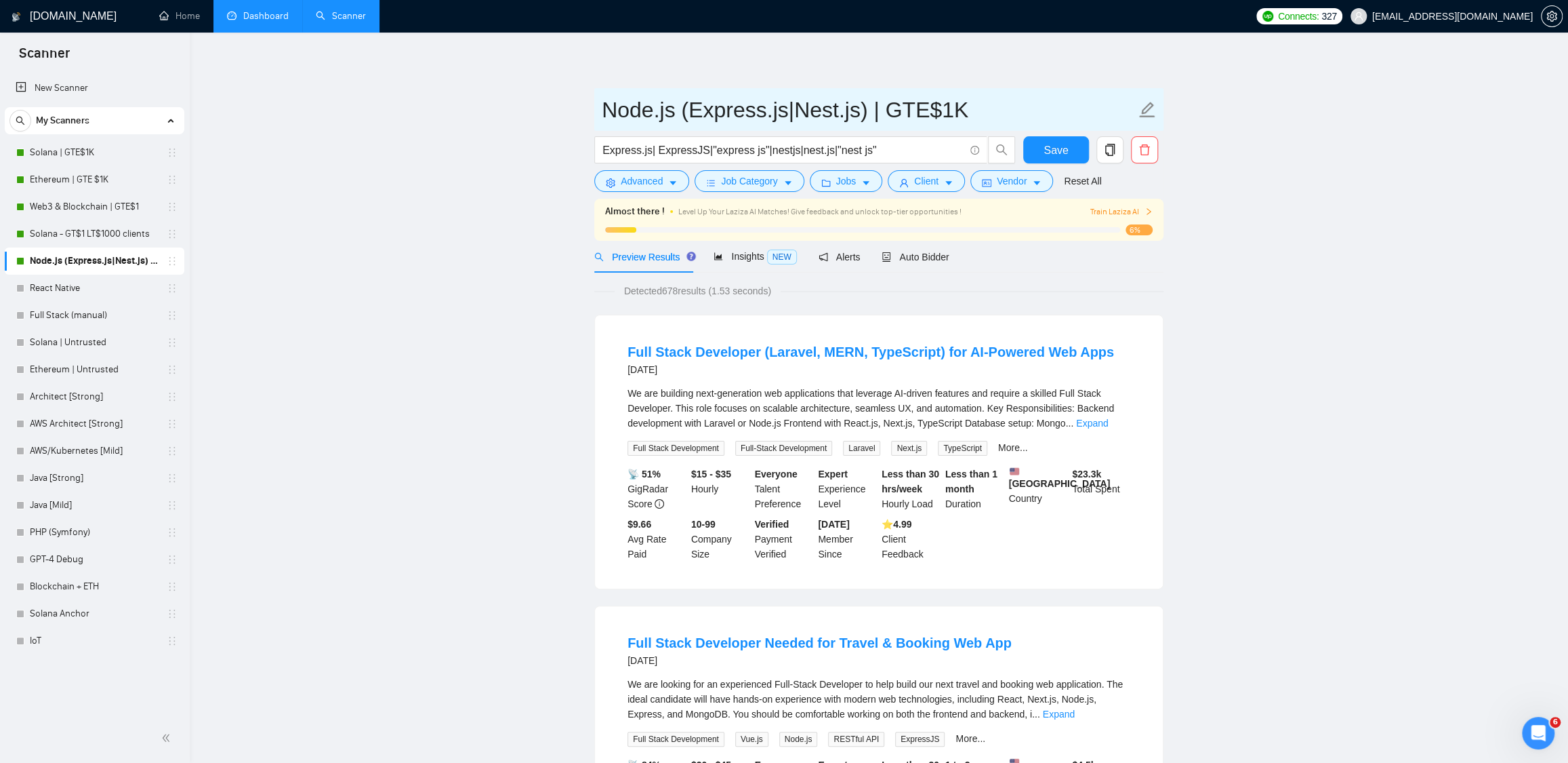
drag, startPoint x: 588, startPoint y: 115, endPoint x: 1030, endPoint y: 115, distance: 442.0
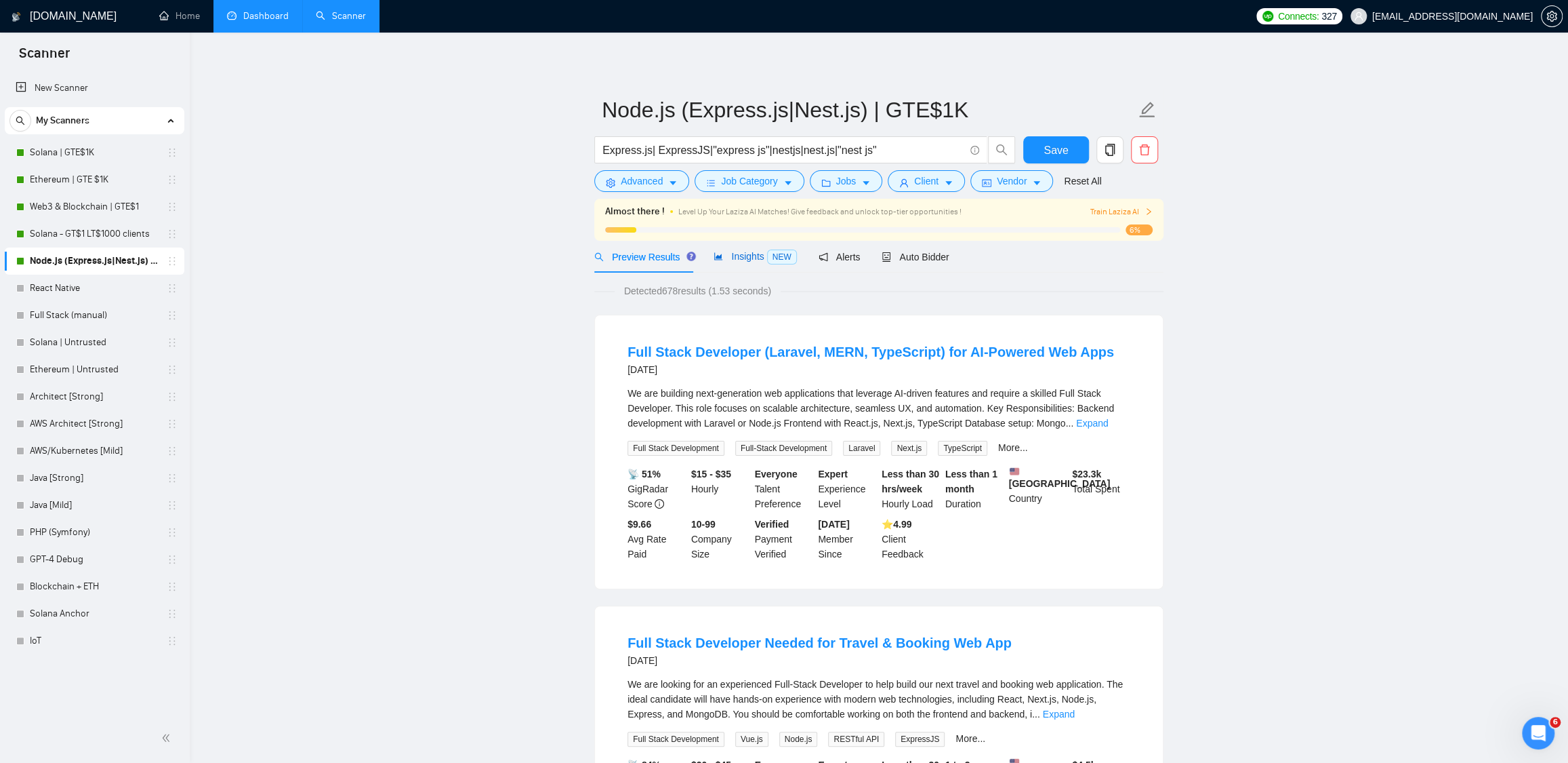
click at [725, 249] on div "Insights NEW" at bounding box center [755, 257] width 83 height 16
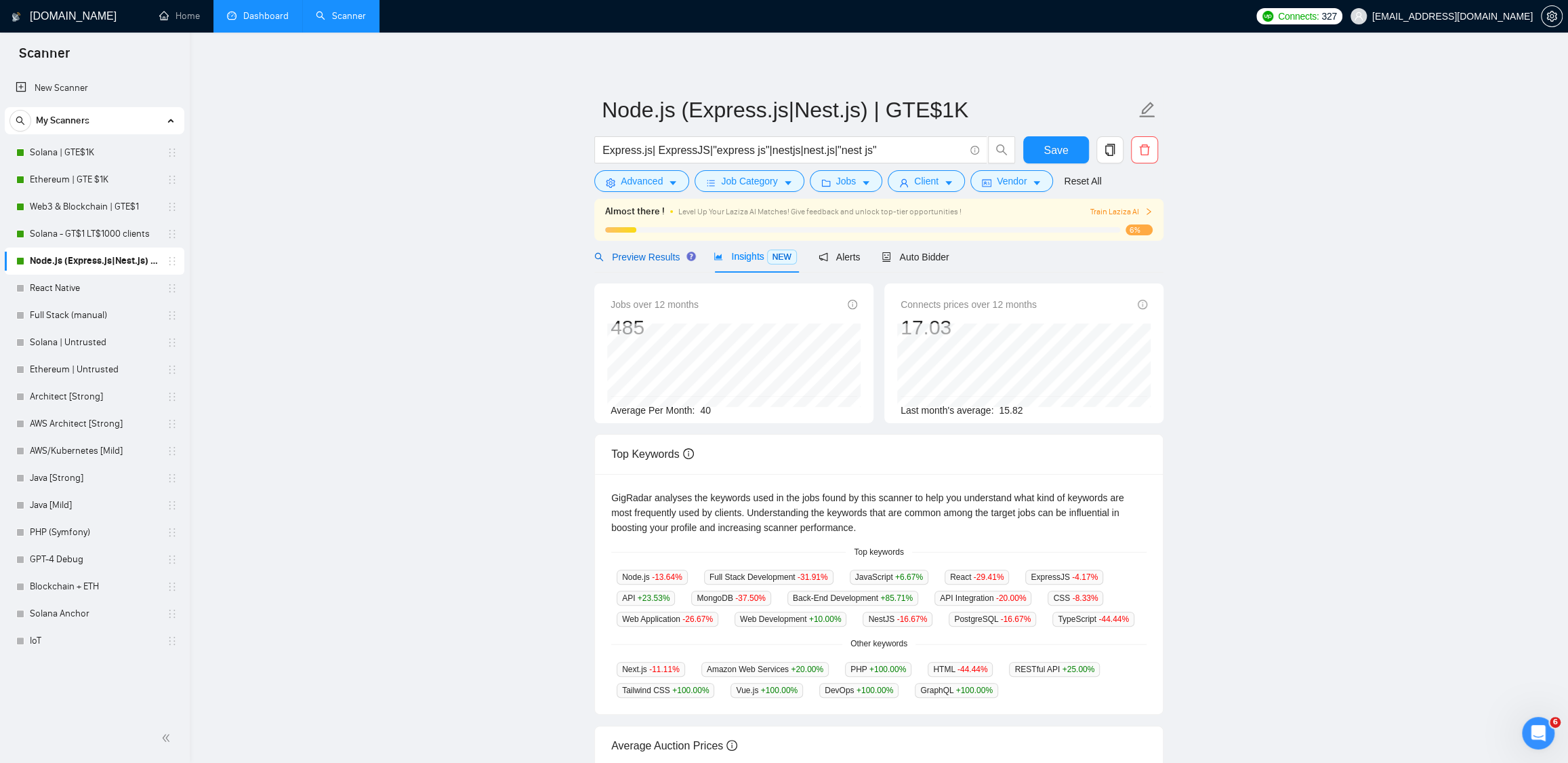
click at [630, 256] on span "Preview Results" at bounding box center [643, 257] width 98 height 11
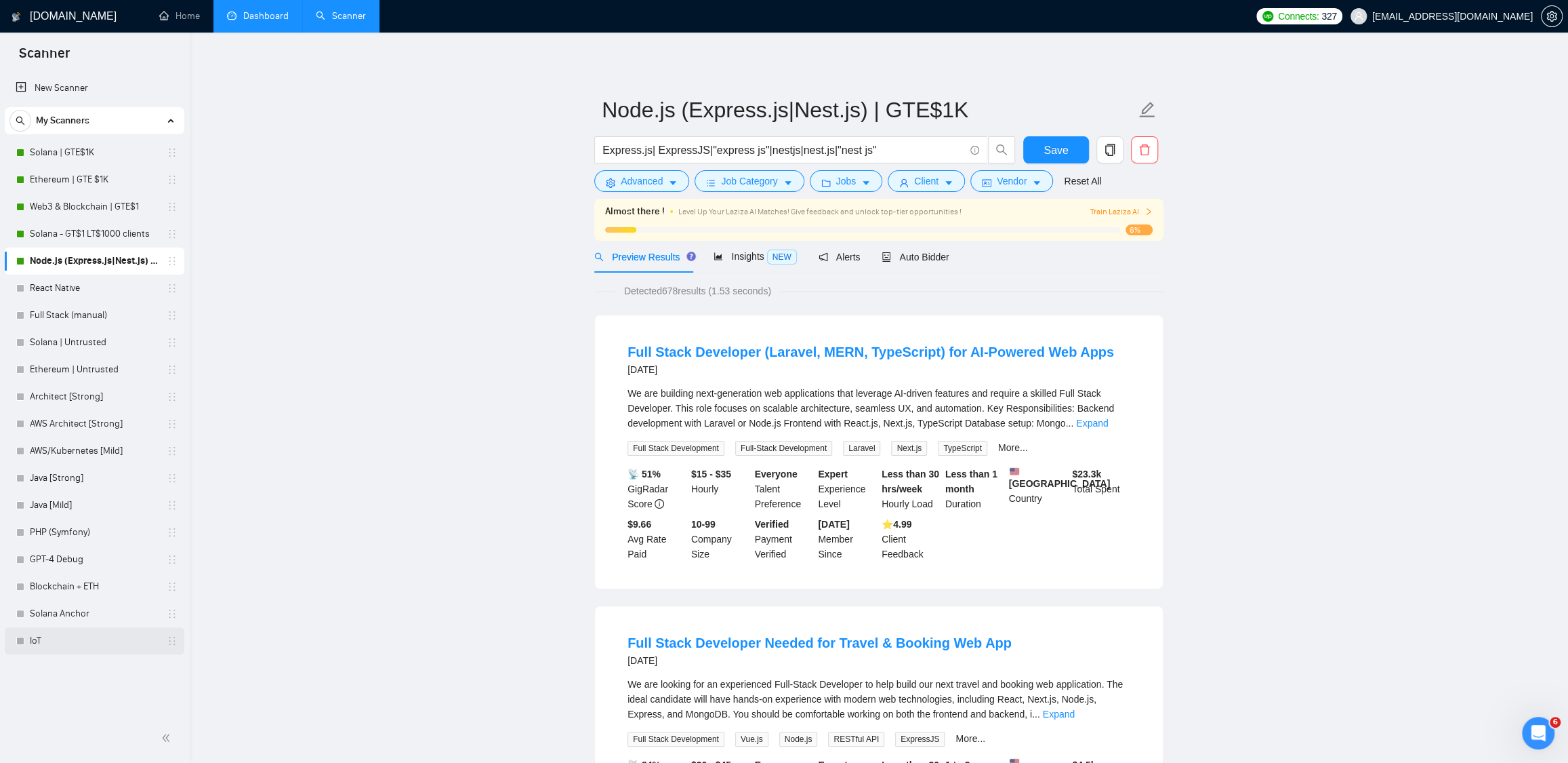
click at [46, 638] on link "IoT" at bounding box center [94, 641] width 128 height 27
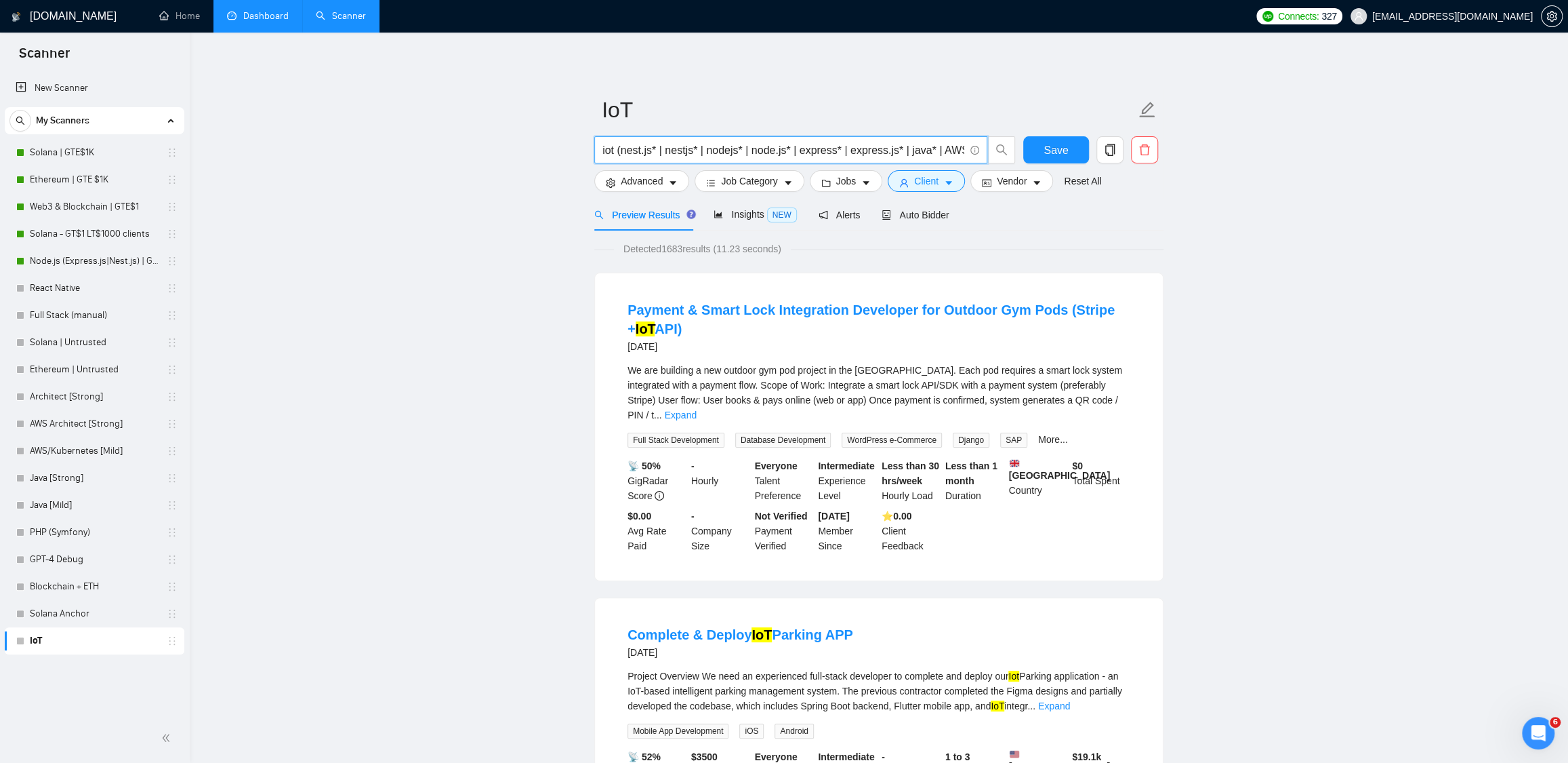
drag, startPoint x: 622, startPoint y: 151, endPoint x: 560, endPoint y: 128, distance: 66.1
click at [608, 145] on input "iot (nest.js* | nestjs* | nodejs* | node.js* | express* | express.js* | java* |…" at bounding box center [783, 151] width 362 height 17
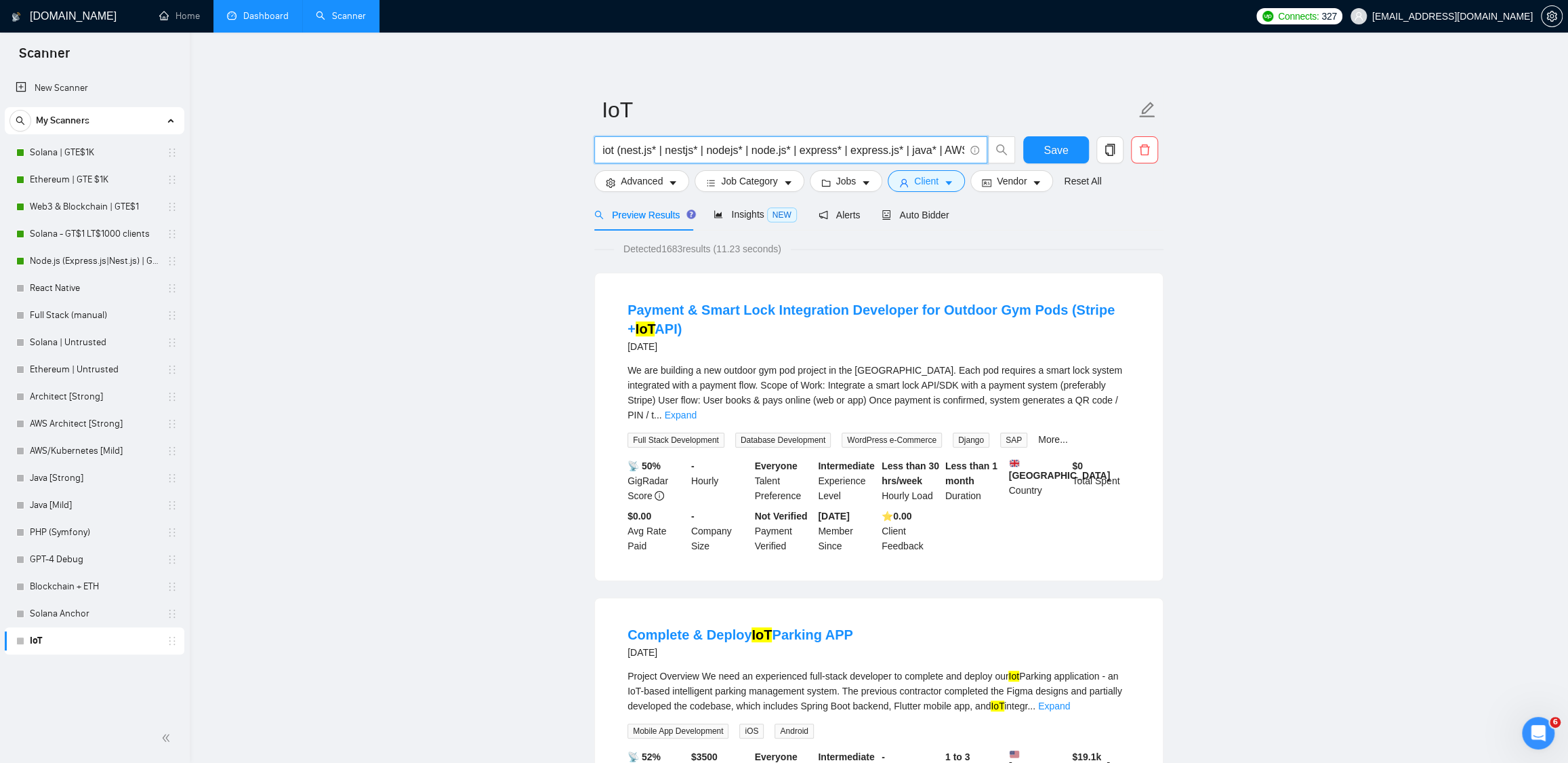
click at [752, 219] on span "Insights NEW" at bounding box center [755, 214] width 83 height 11
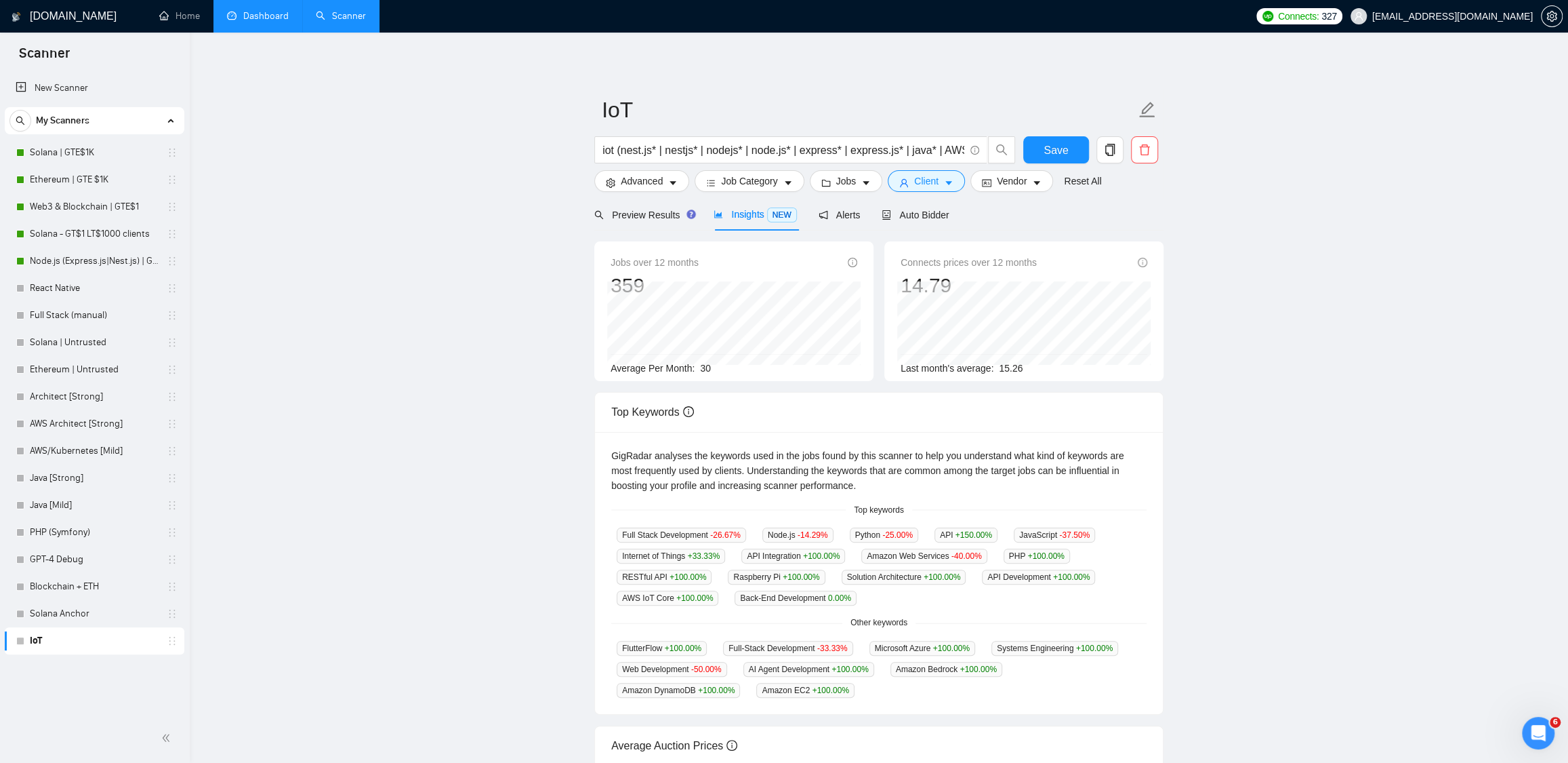
drag, startPoint x: 704, startPoint y: 364, endPoint x: 732, endPoint y: 367, distance: 28.2
click at [734, 361] on div "Average Per Month: 30" at bounding box center [734, 368] width 247 height 15
drag, startPoint x: 726, startPoint y: 375, endPoint x: 704, endPoint y: 367, distance: 23.4
click at [704, 367] on div "Average Per Month: 30" at bounding box center [734, 368] width 247 height 15
click at [657, 218] on span "Preview Results" at bounding box center [643, 215] width 98 height 11
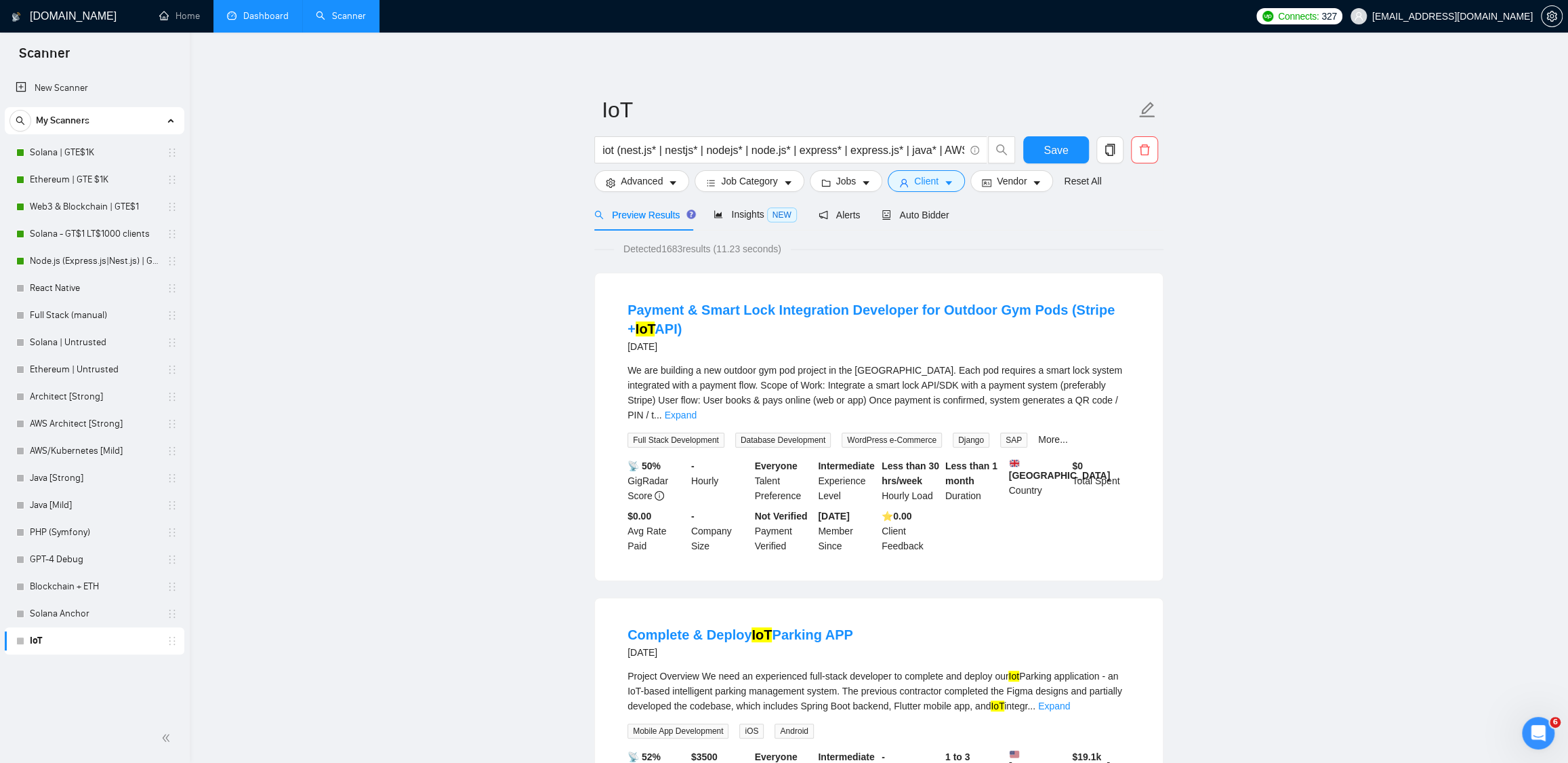
click at [98, 260] on link "Node.js (Express.js|Nest.js) | GTE$1K" at bounding box center [94, 261] width 128 height 27
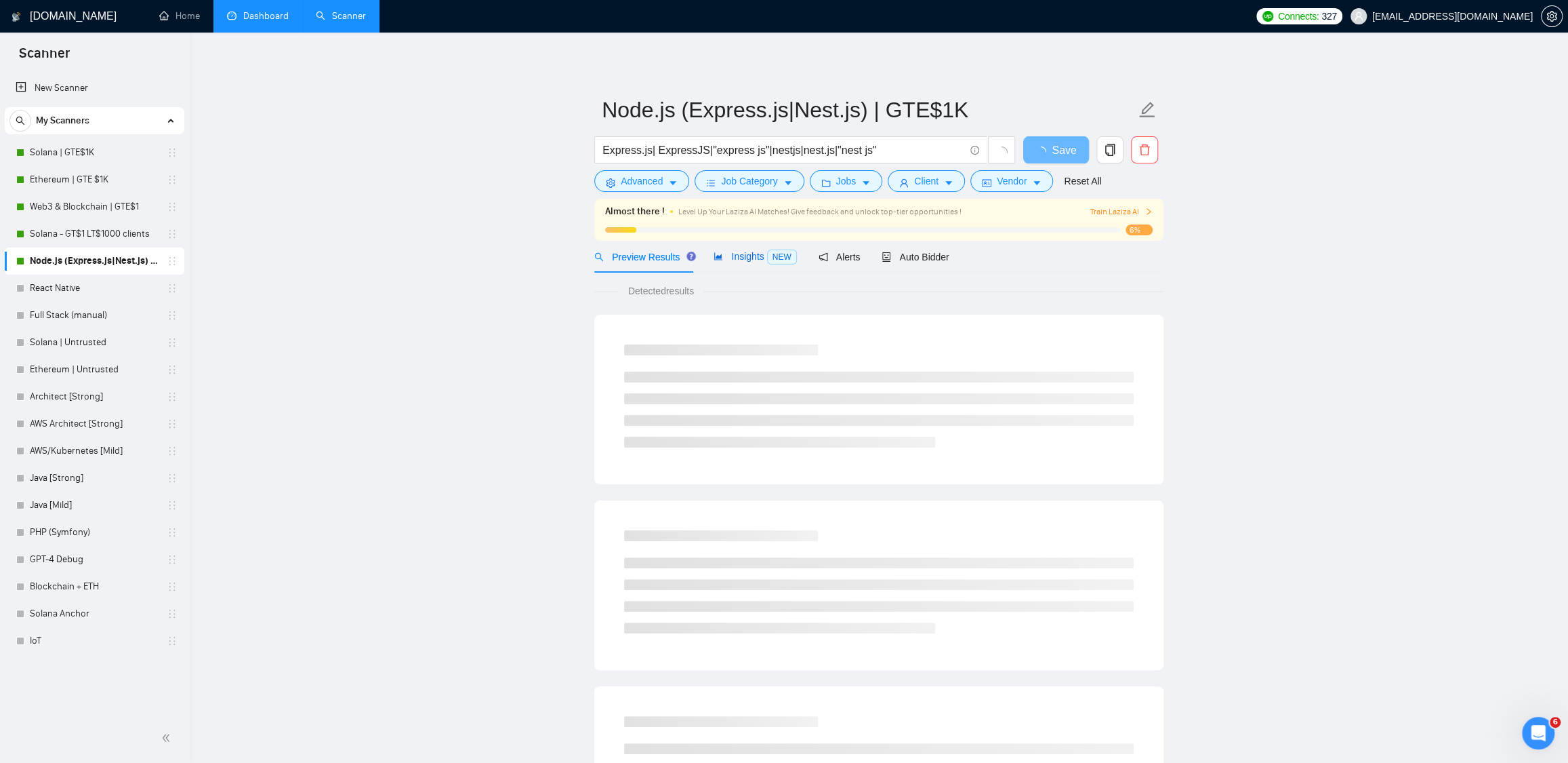
click at [730, 250] on div "Insights NEW" at bounding box center [755, 257] width 83 height 16
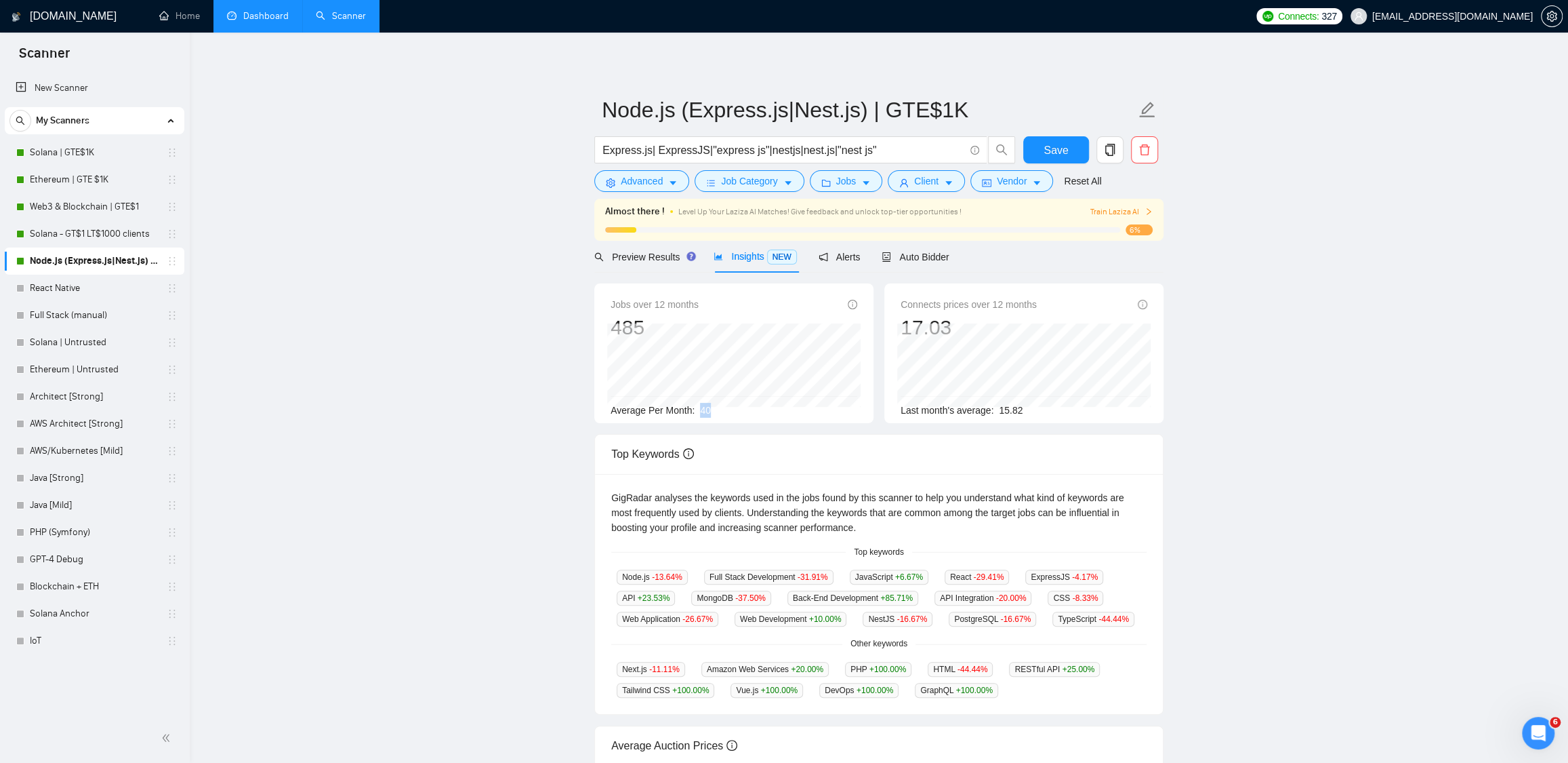
drag, startPoint x: 705, startPoint y: 405, endPoint x: 734, endPoint y: 406, distance: 29.0
click at [734, 406] on div "Average Per Month: 40" at bounding box center [734, 410] width 247 height 15
drag, startPoint x: 734, startPoint y: 406, endPoint x: 725, endPoint y: 409, distance: 9.5
click at [730, 408] on div "Average Per Month: 40" at bounding box center [734, 410] width 247 height 15
drag, startPoint x: 719, startPoint y: 408, endPoint x: 703, endPoint y: 406, distance: 16.1
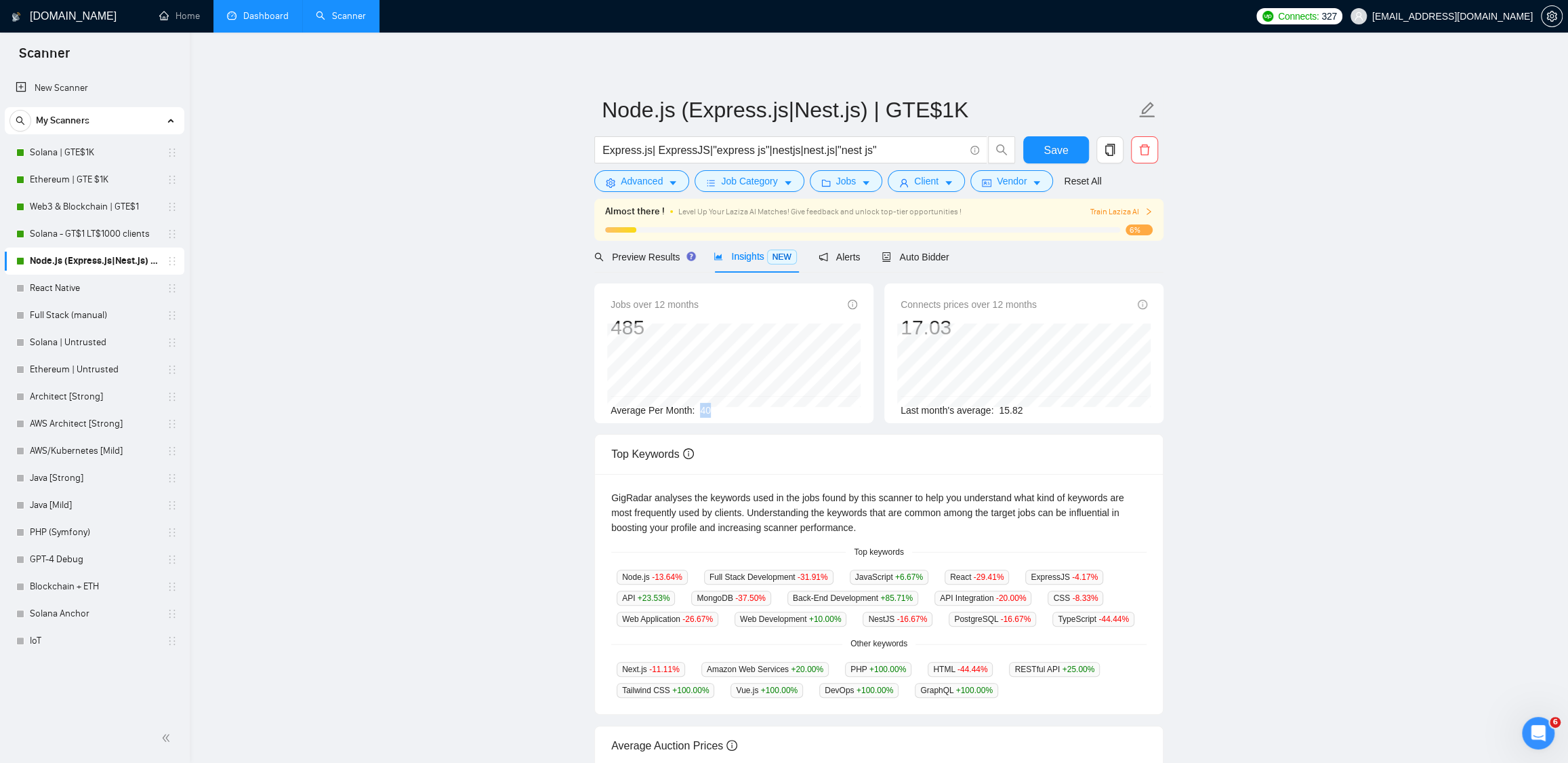
click at [703, 406] on div "Average Per Month: 40" at bounding box center [734, 410] width 247 height 15
drag, startPoint x: 713, startPoint y: 405, endPoint x: 700, endPoint y: 408, distance: 13.3
click at [711, 405] on span "40" at bounding box center [706, 411] width 11 height 11
drag, startPoint x: 700, startPoint y: 408, endPoint x: 724, endPoint y: 407, distance: 24.0
click at [724, 408] on div "Average Per Month: 40" at bounding box center [734, 410] width 247 height 15
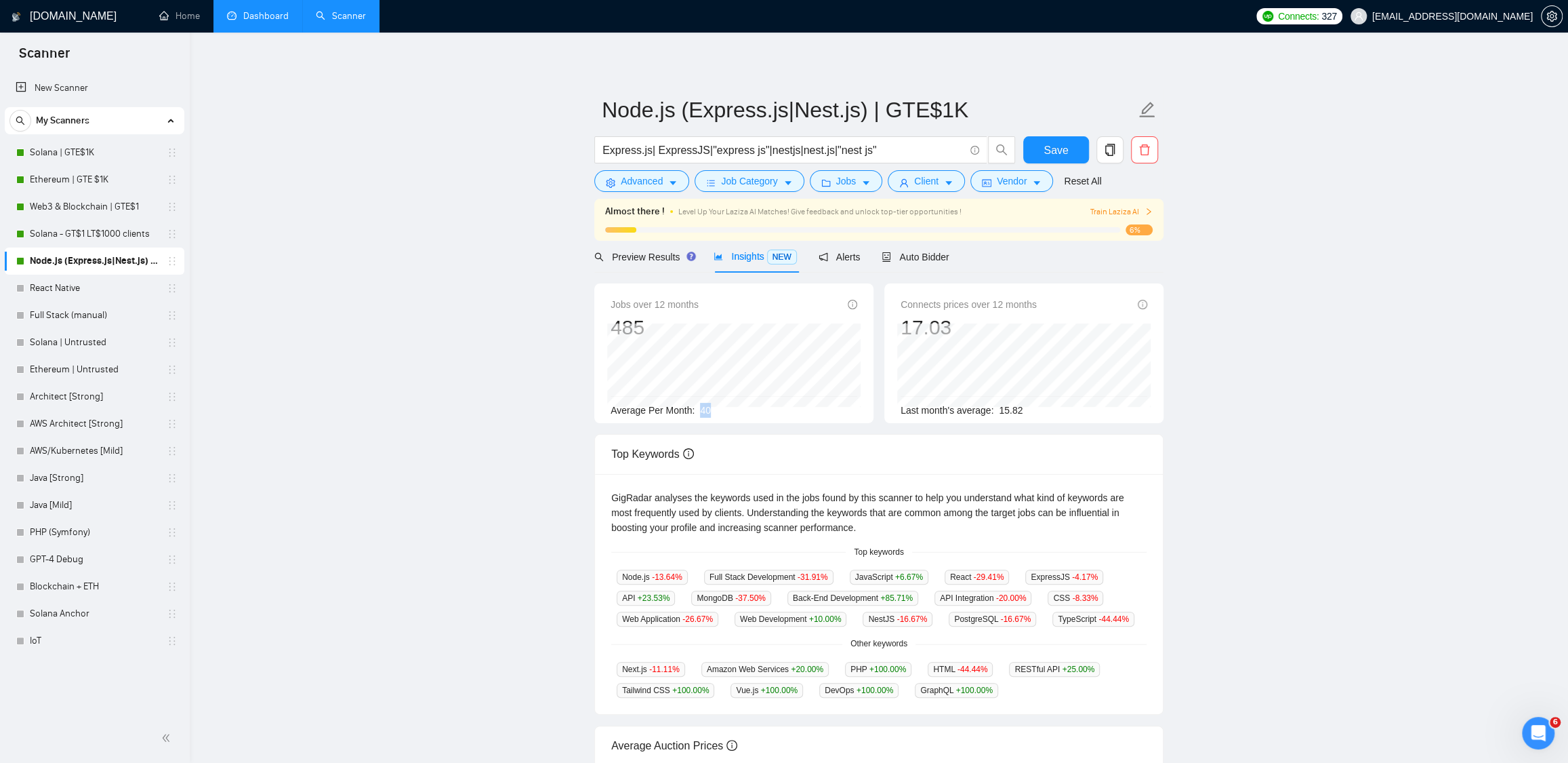
click at [720, 409] on div "Average Per Month: 40" at bounding box center [734, 410] width 247 height 15
click at [261, 18] on link "Dashboard" at bounding box center [258, 16] width 61 height 12
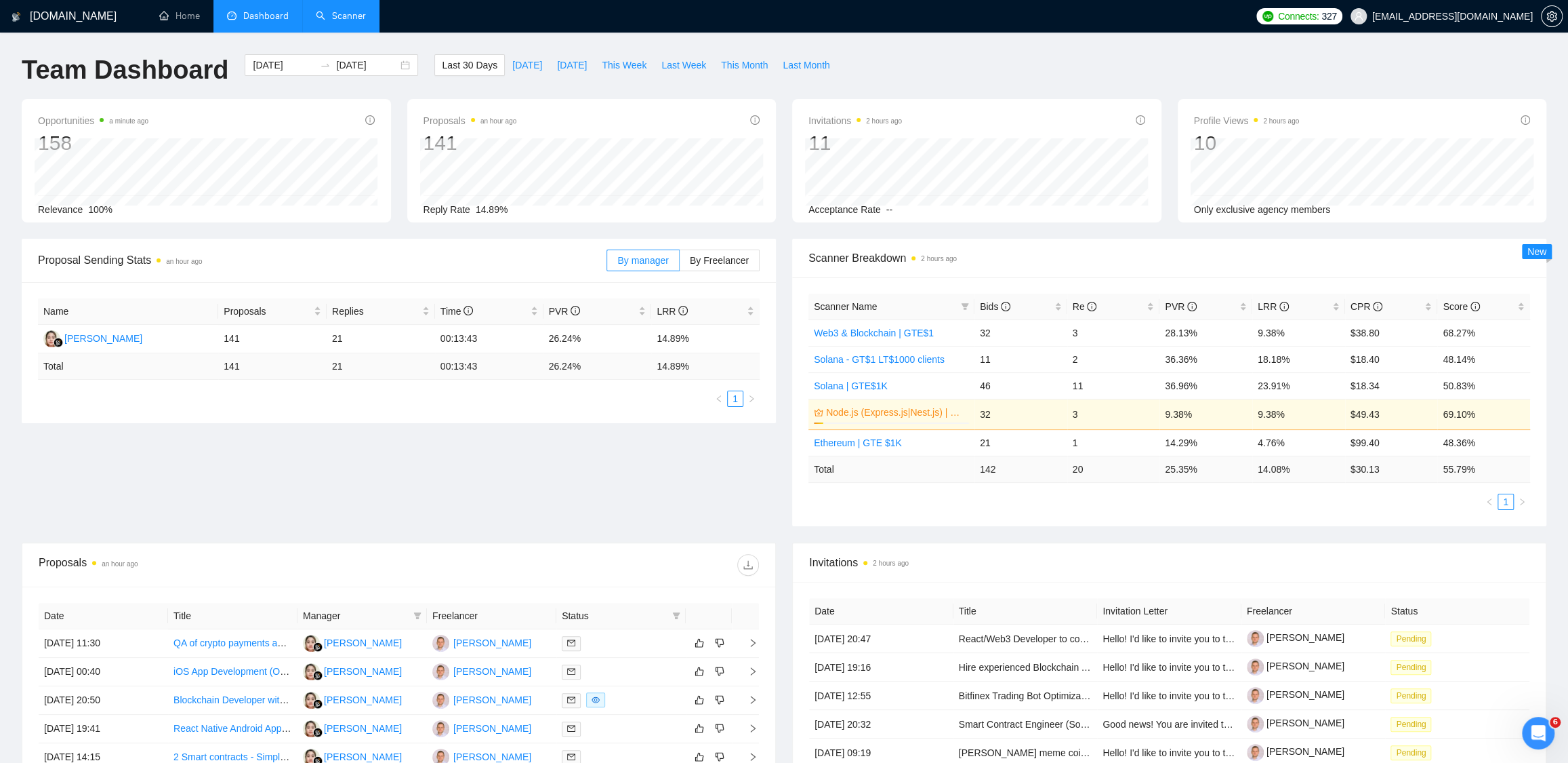
click at [347, 10] on link "Scanner" at bounding box center [341, 16] width 50 height 12
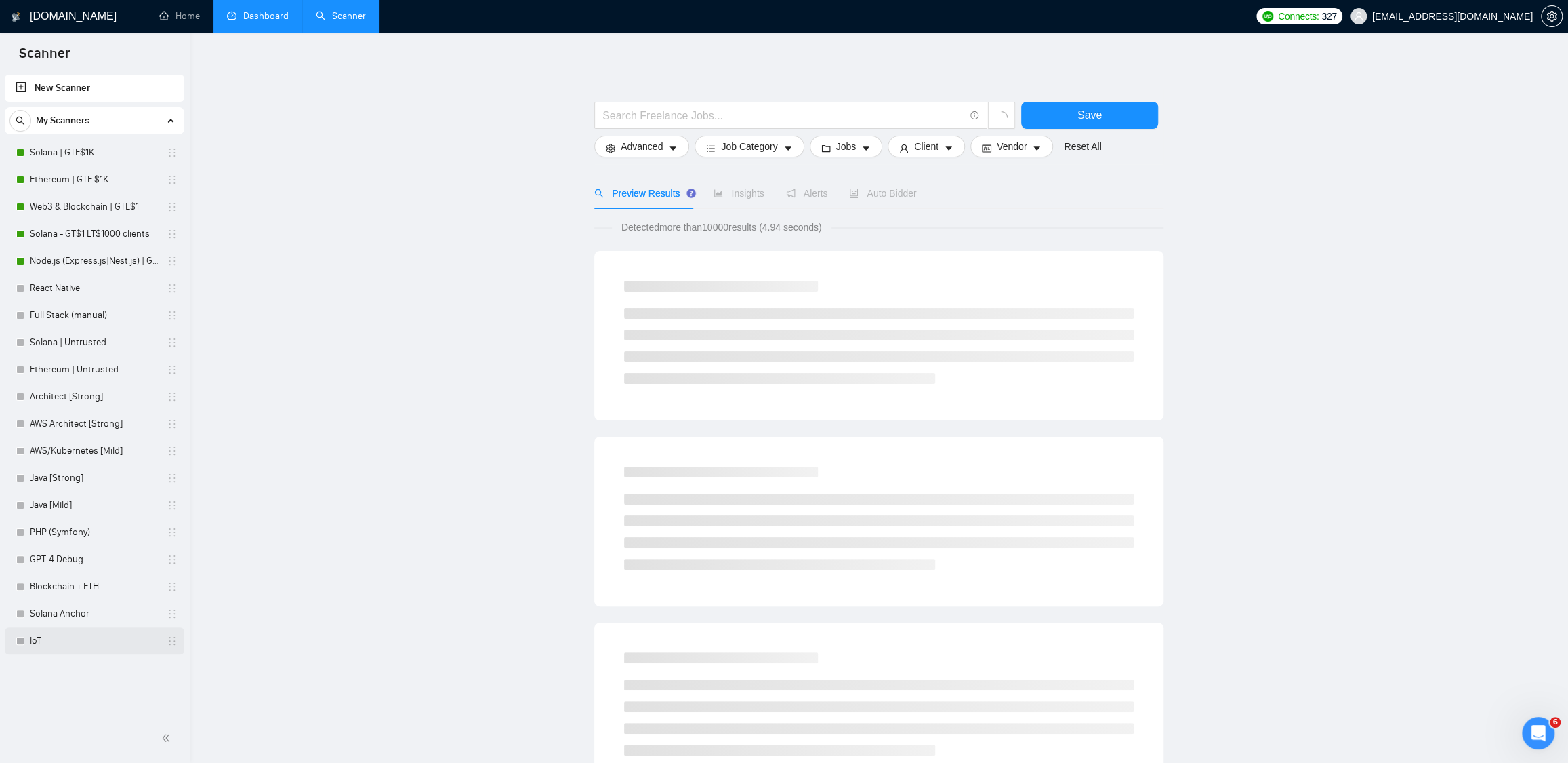
click at [51, 635] on link "IoT" at bounding box center [94, 641] width 128 height 27
click at [263, 21] on link "Dashboard" at bounding box center [258, 16] width 61 height 12
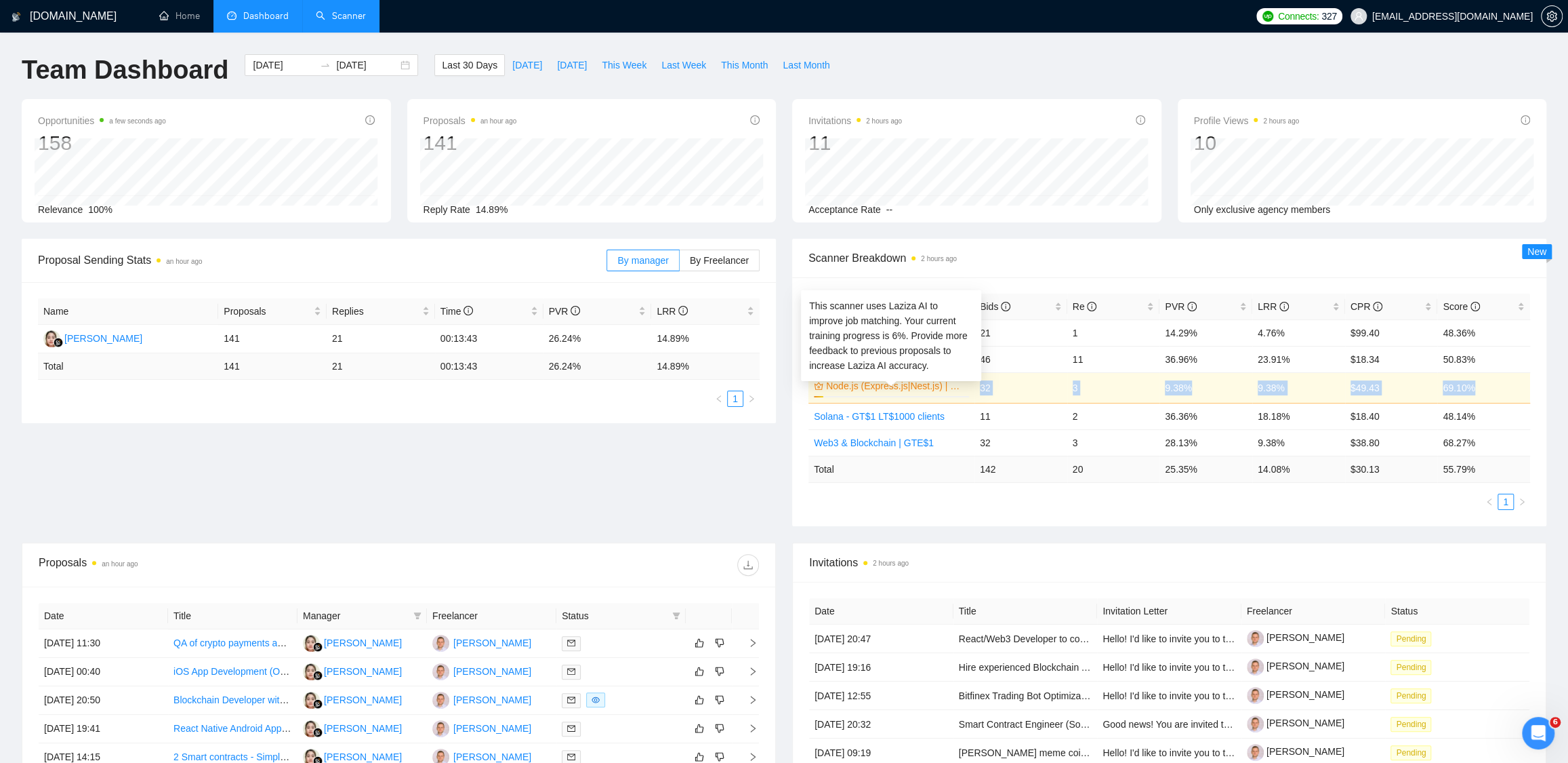
drag, startPoint x: 1486, startPoint y: 384, endPoint x: 953, endPoint y: 389, distance: 533.0
click at [953, 389] on tr "Node.js (Express.js|Nest.js) | GTE$1K 6% 32 3 9.38% 9.38% $49.43 69.10%" at bounding box center [1169, 387] width 722 height 31
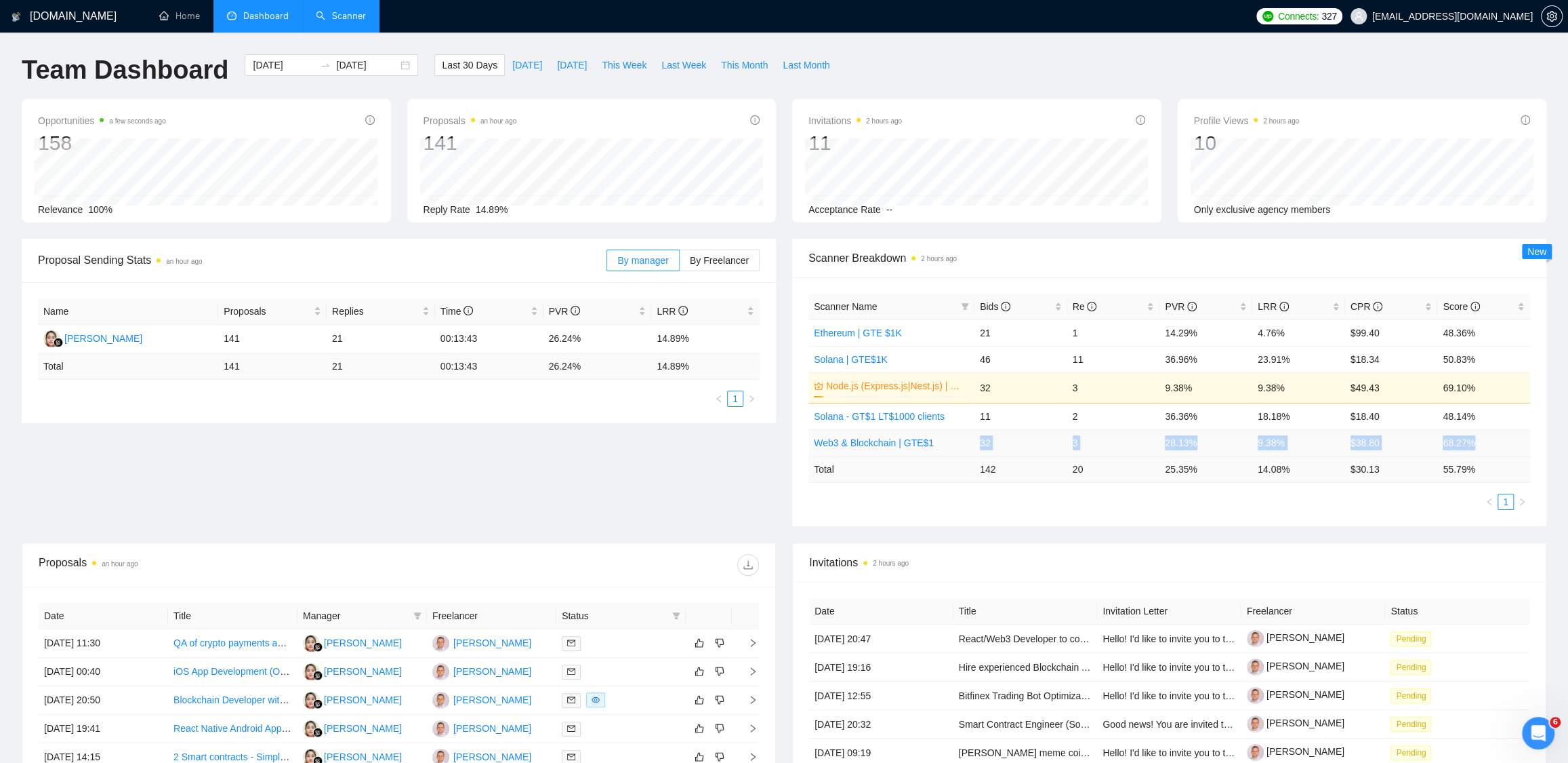
drag, startPoint x: 1486, startPoint y: 440, endPoint x: 971, endPoint y: 448, distance: 515.1
click at [971, 448] on tr "Web3 & Blockchain | GTE$1 32 3 28.13% 9.38% $38.80 68.27%" at bounding box center [1169, 442] width 722 height 27
click at [1239, 536] on div "Proposal Sending Stats an hour ago By manager By Freelancer Name Proposals Repl…" at bounding box center [784, 390] width 1541 height 303
drag, startPoint x: 976, startPoint y: 414, endPoint x: 1300, endPoint y: 417, distance: 324.0
click at [1300, 417] on tr "Solana - GT$1 LT$1000 clients 11 2 36.36% 18.18% $18.40 48.14%" at bounding box center [1169, 416] width 722 height 27
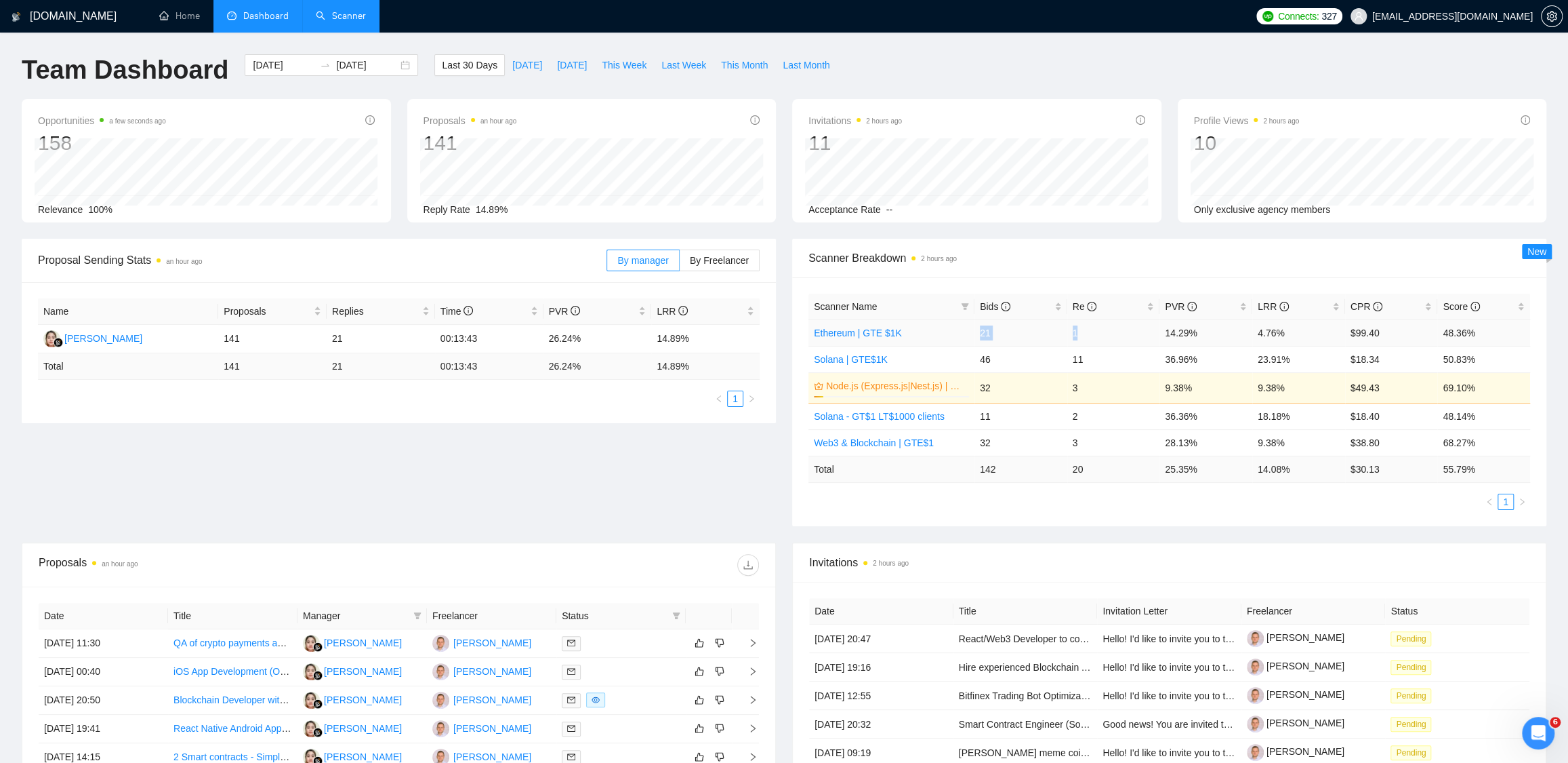
drag, startPoint x: 977, startPoint y: 329, endPoint x: 1079, endPoint y: 333, distance: 102.1
click at [1079, 333] on tr "Ethereum | GTE $1K 21 1 14.29% 4.76% $99.40 48.36%" at bounding box center [1169, 333] width 722 height 27
click at [990, 303] on span "Bids" at bounding box center [995, 307] width 31 height 11
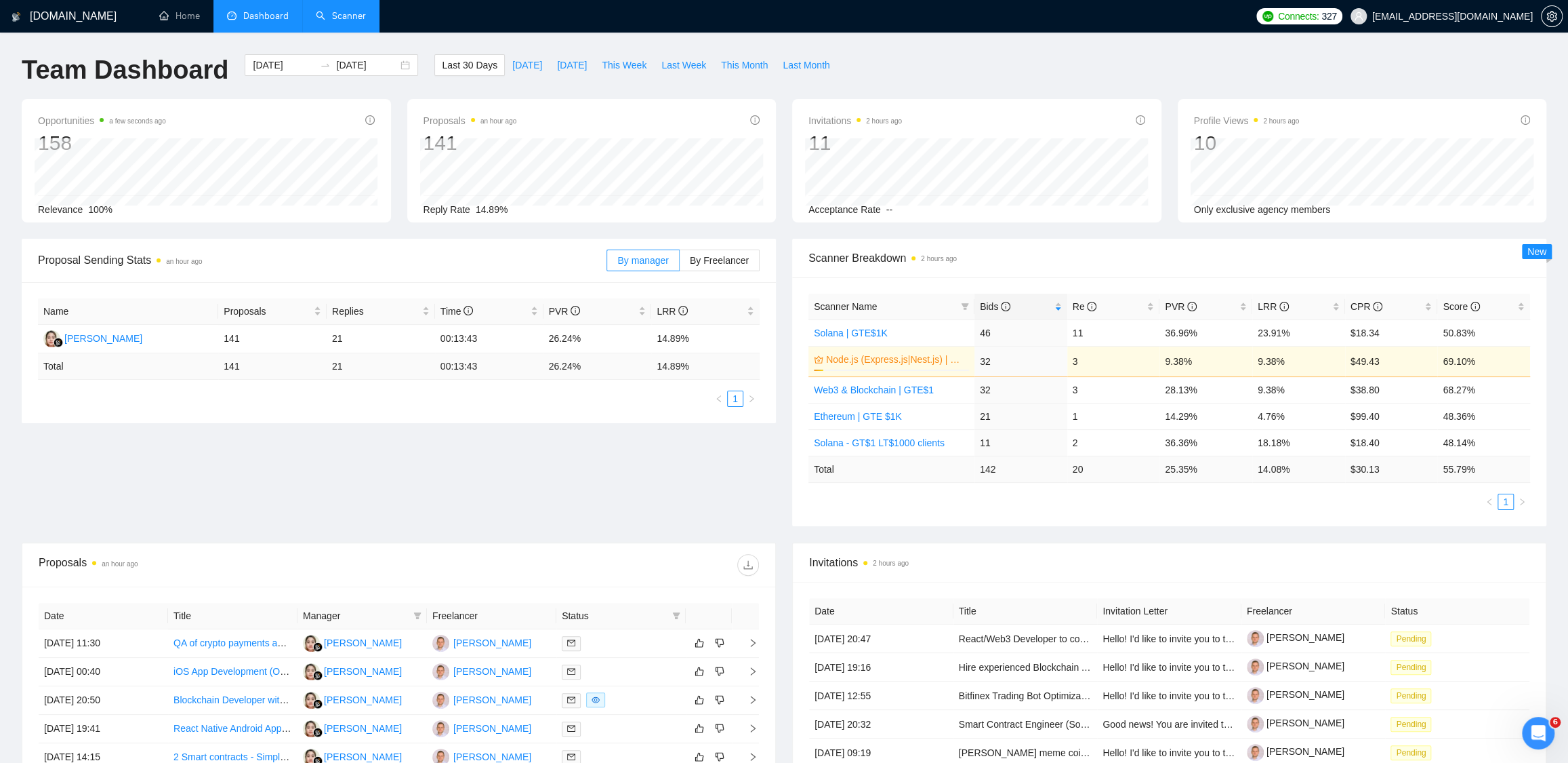
click at [786, 501] on div "Scanner Breakdown 2 hours ago Scanner Name Bids Re PVR LRR CPR Score Solana | G…" at bounding box center [1169, 382] width 771 height 288
click at [177, 22] on link "Home" at bounding box center [180, 16] width 41 height 12
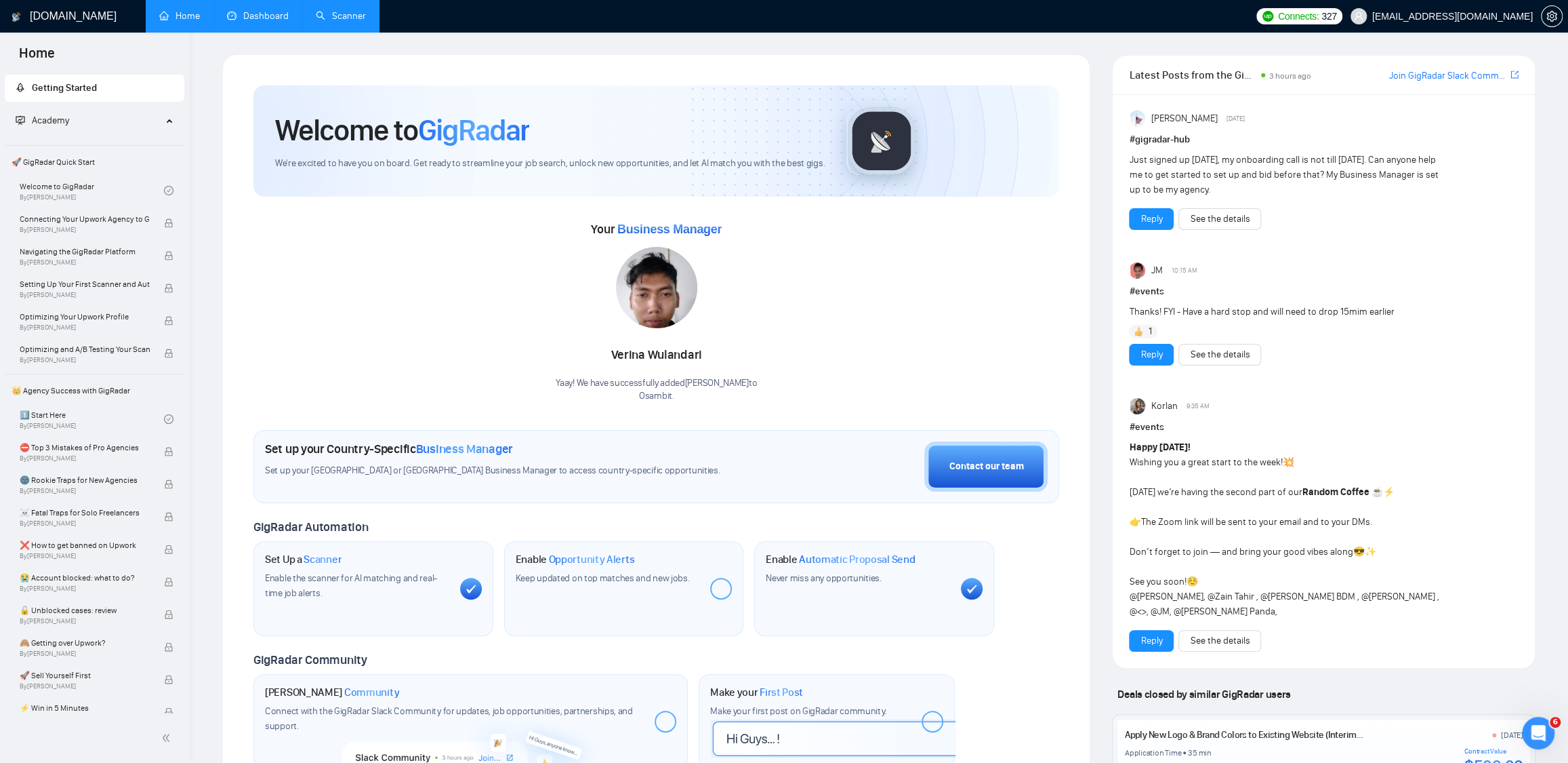
click at [250, 17] on link "Dashboard" at bounding box center [258, 16] width 61 height 12
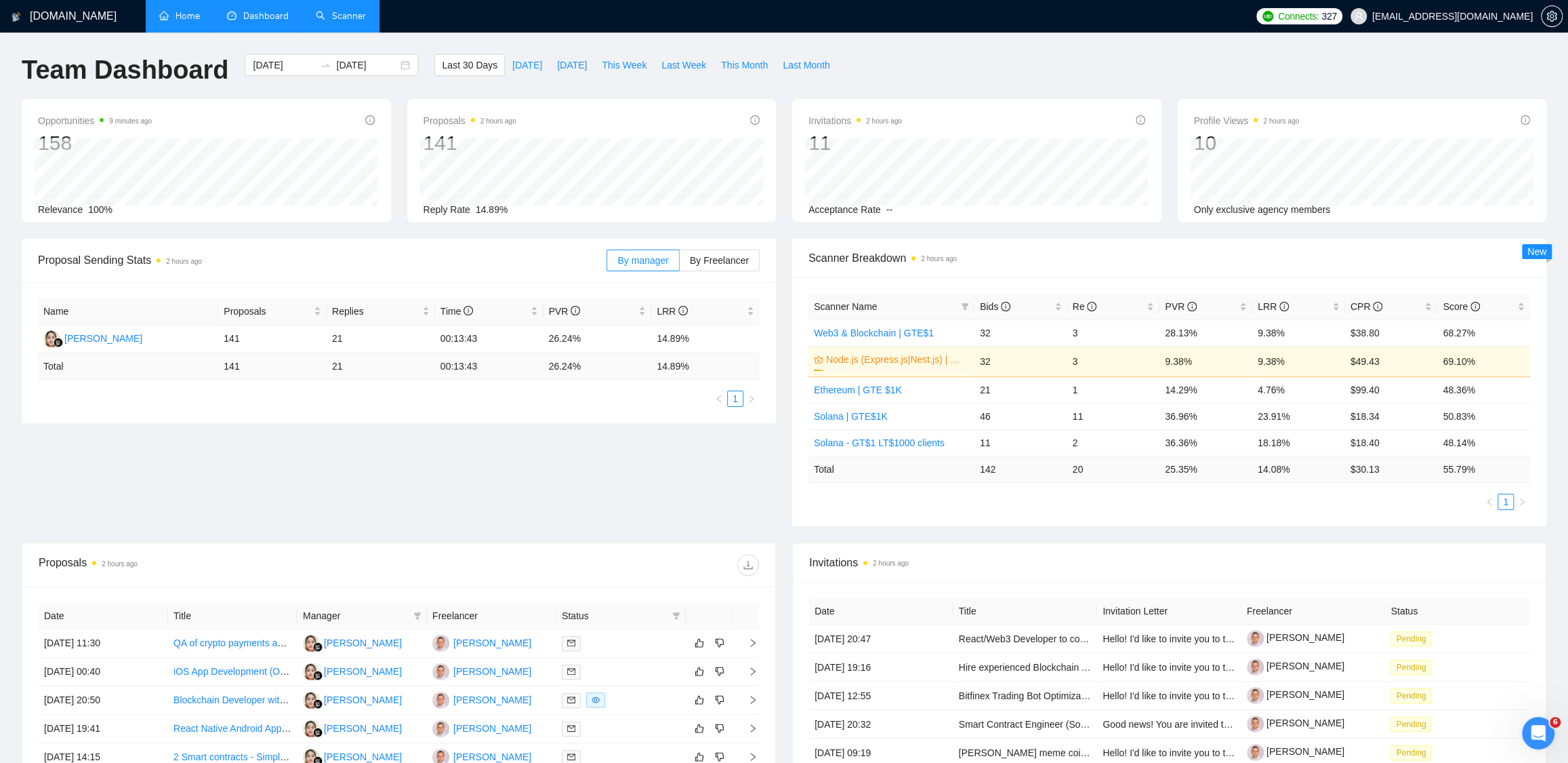
click at [181, 22] on link "Home" at bounding box center [180, 16] width 41 height 12
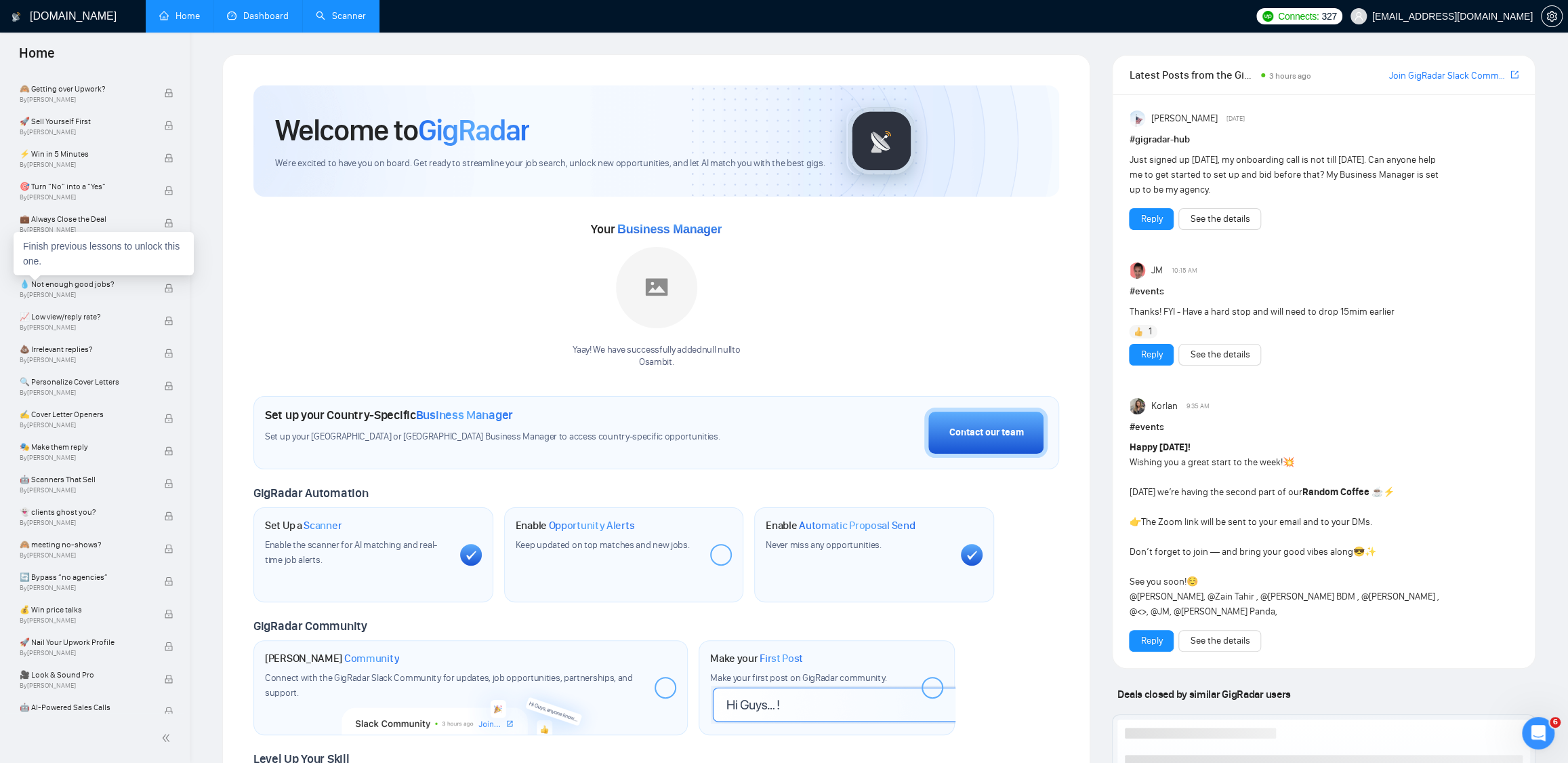
scroll to position [598, 0]
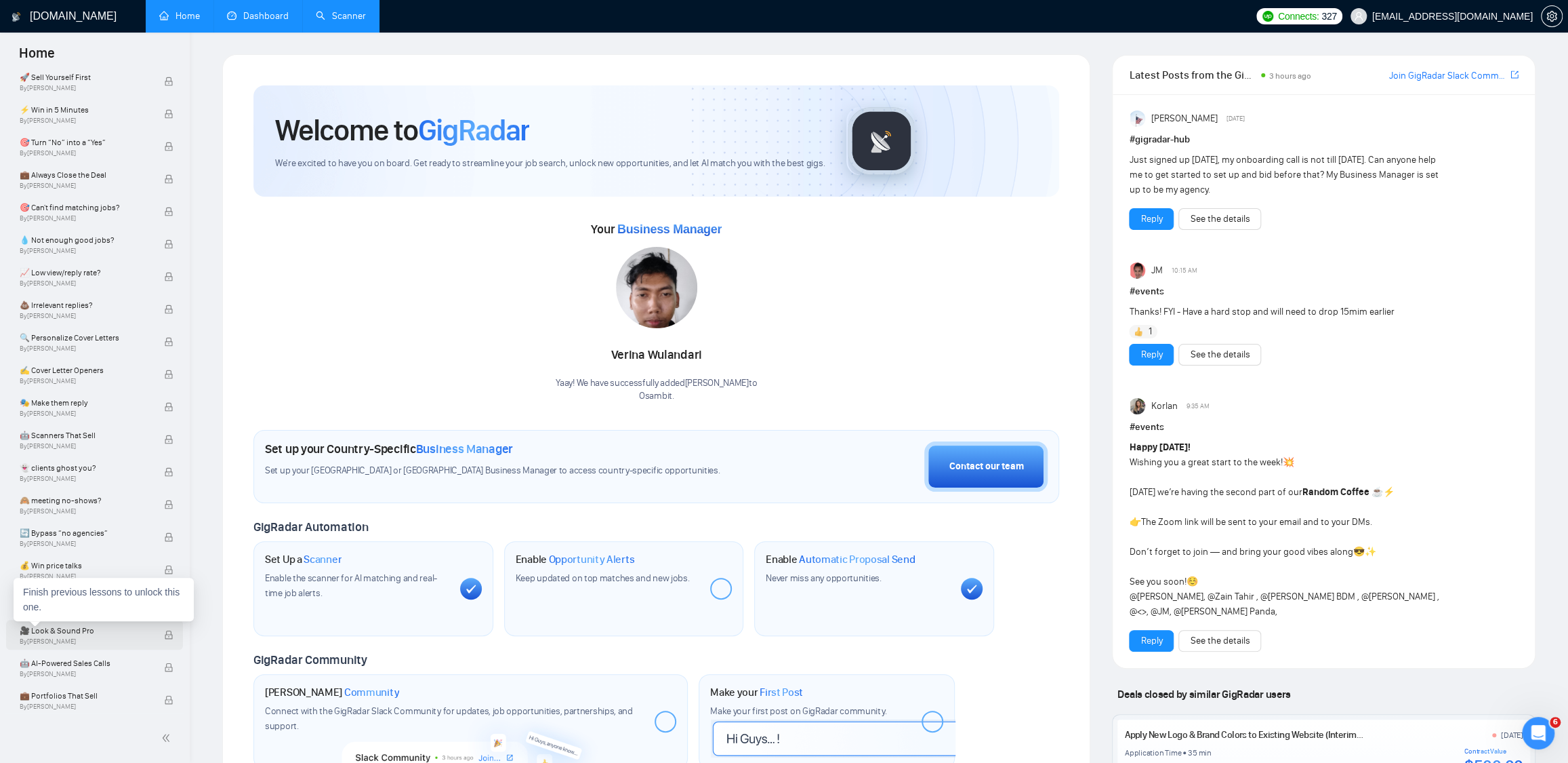
click at [85, 638] on span "By Robert O'kruk" at bounding box center [84, 642] width 130 height 8
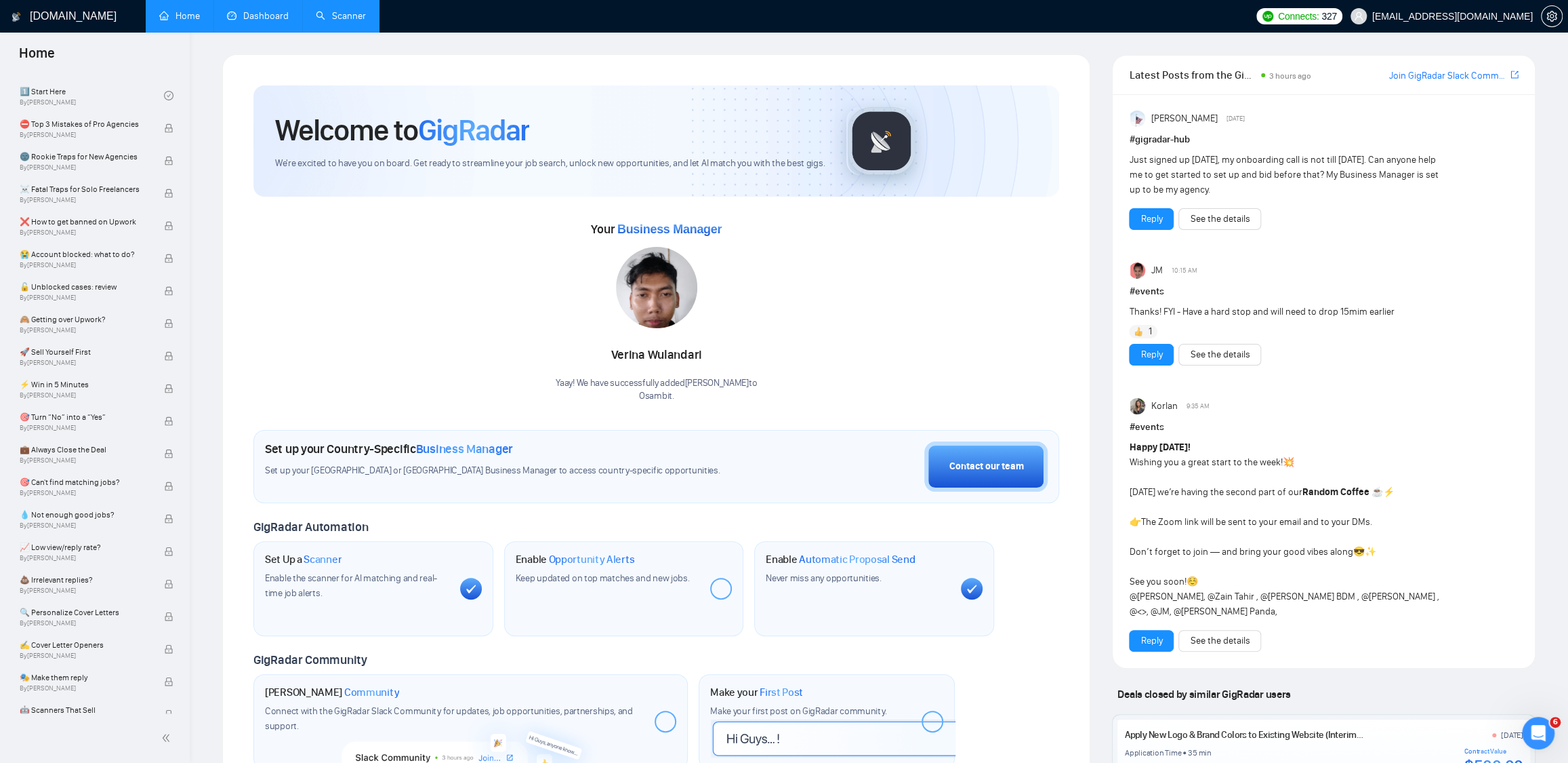
scroll to position [0, 0]
click at [92, 423] on link "1️⃣ Start Here By Vadym Ovcharenko" at bounding box center [91, 419] width 144 height 30
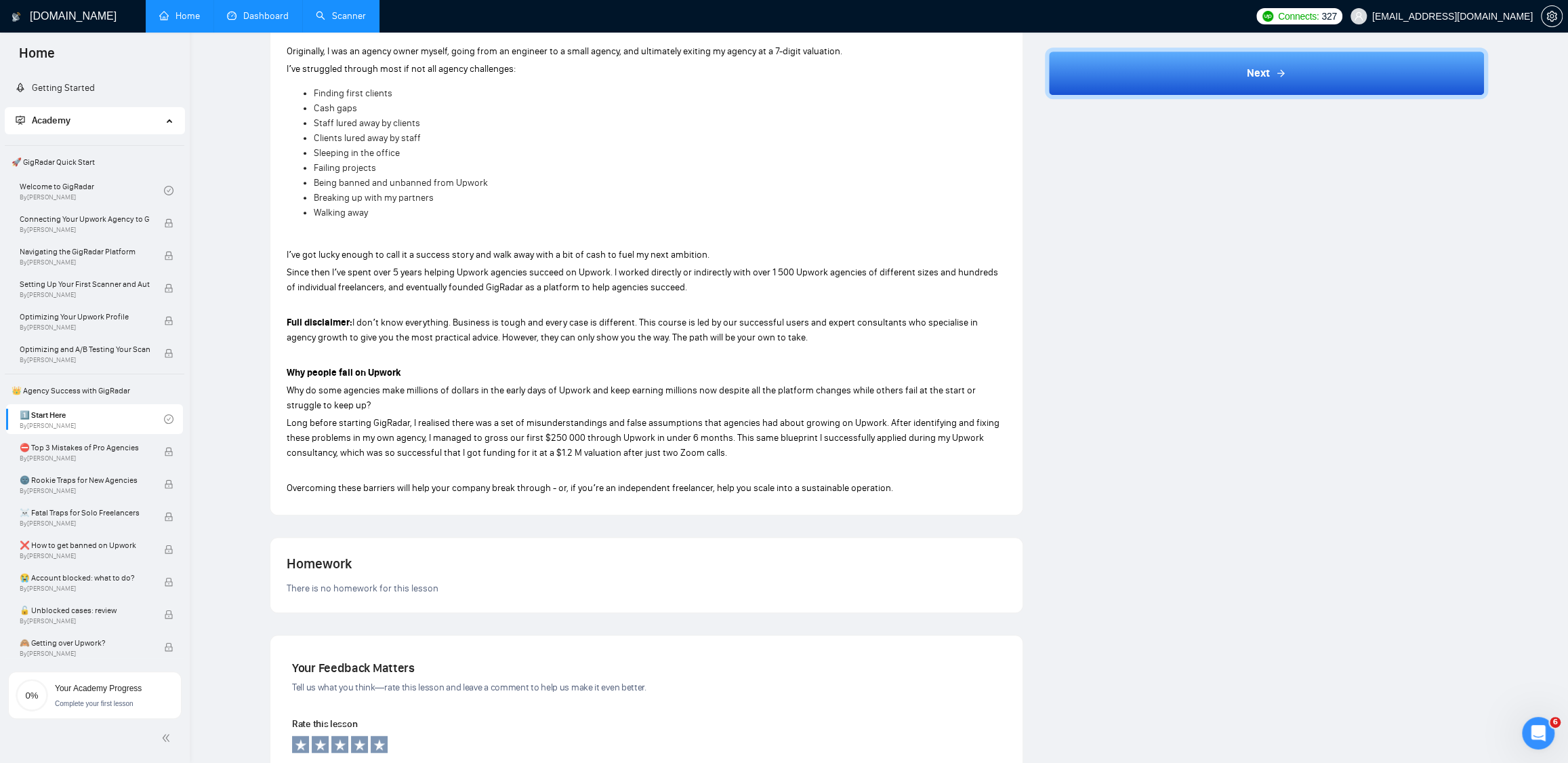
scroll to position [381, 0]
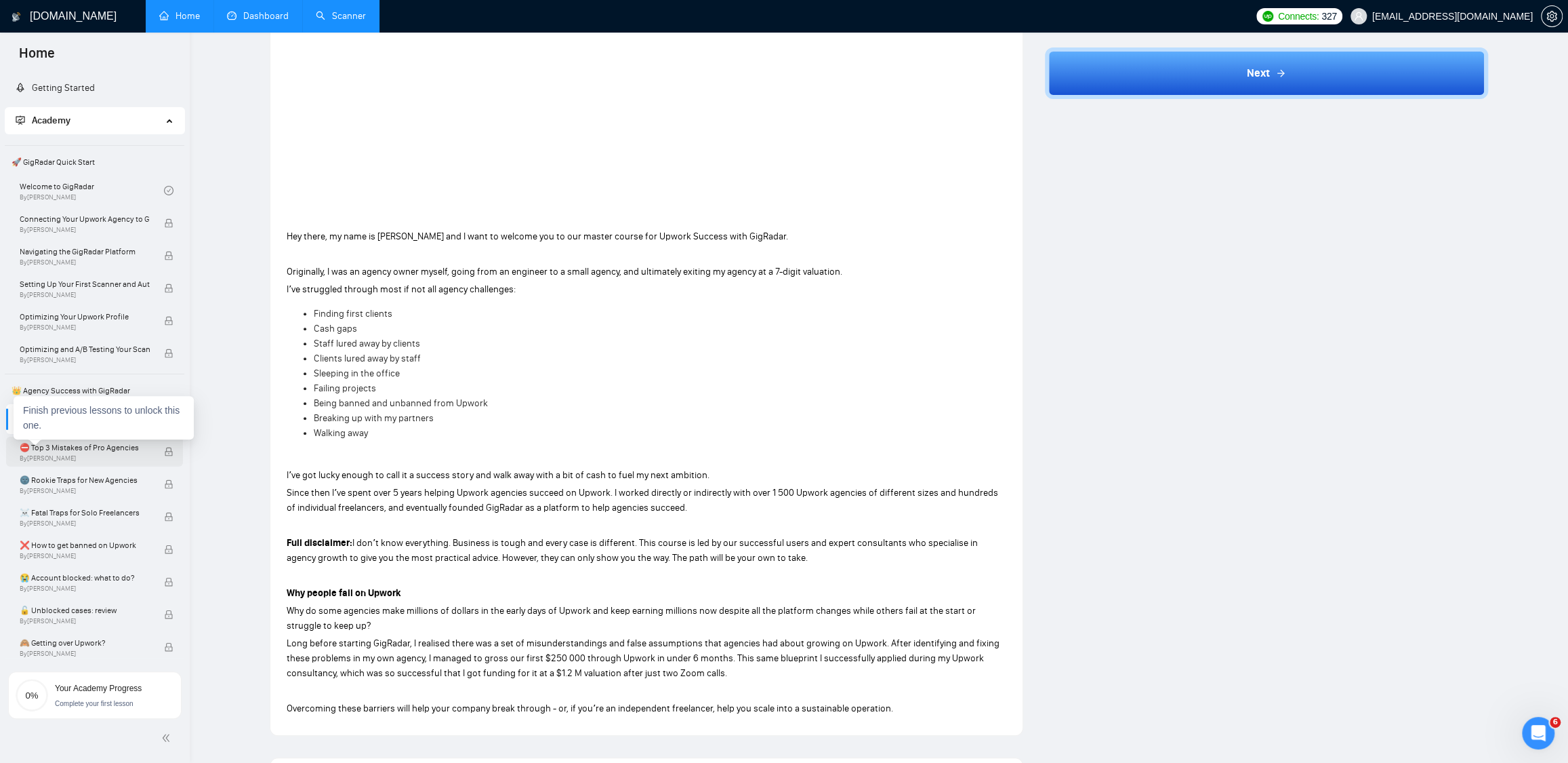
click at [121, 452] on span "⛔ Top 3 Mistakes of Pro Agencies" at bounding box center [84, 447] width 130 height 13
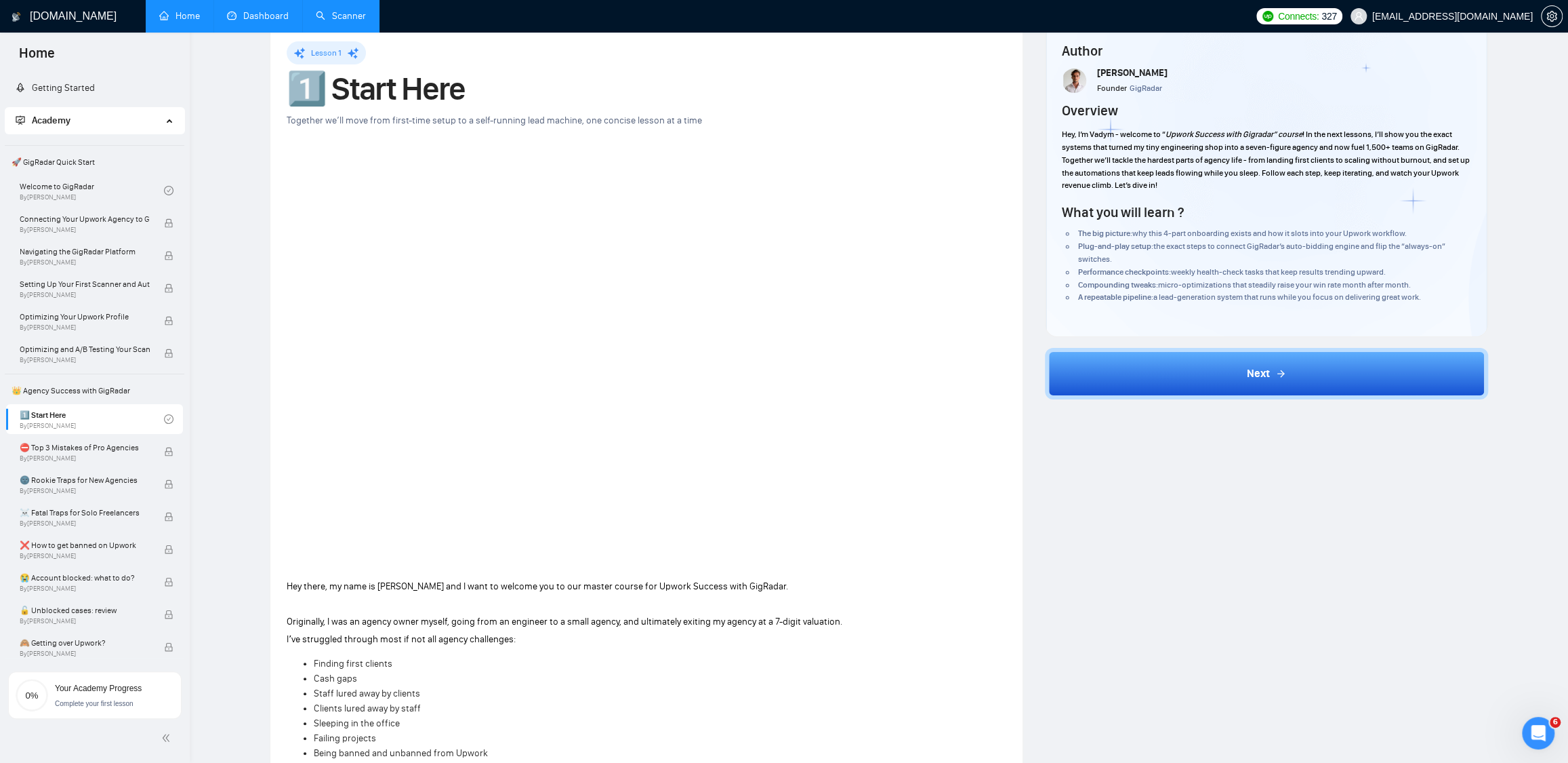
scroll to position [5, 0]
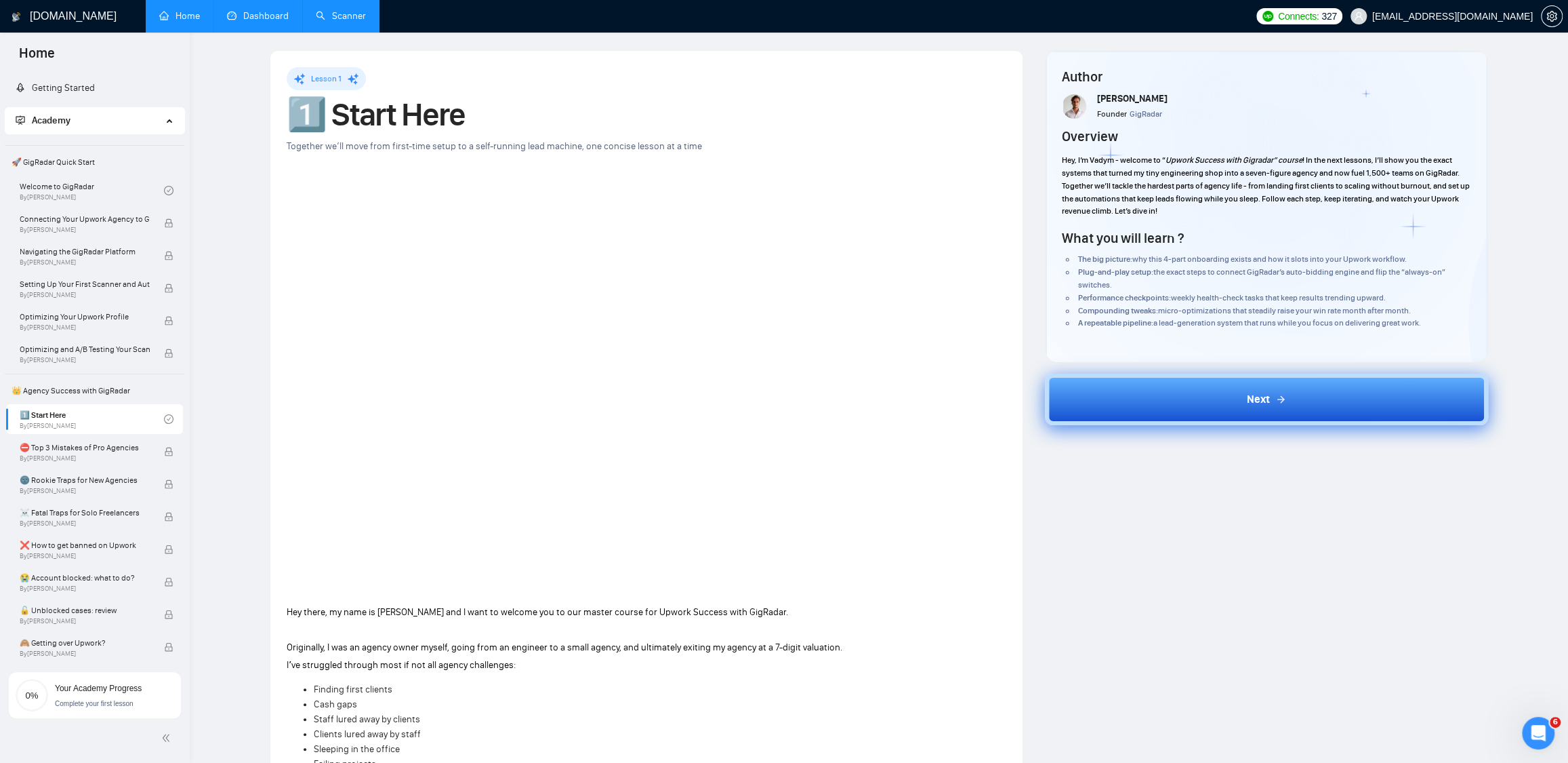
click at [1325, 393] on button "Next" at bounding box center [1266, 399] width 444 height 51
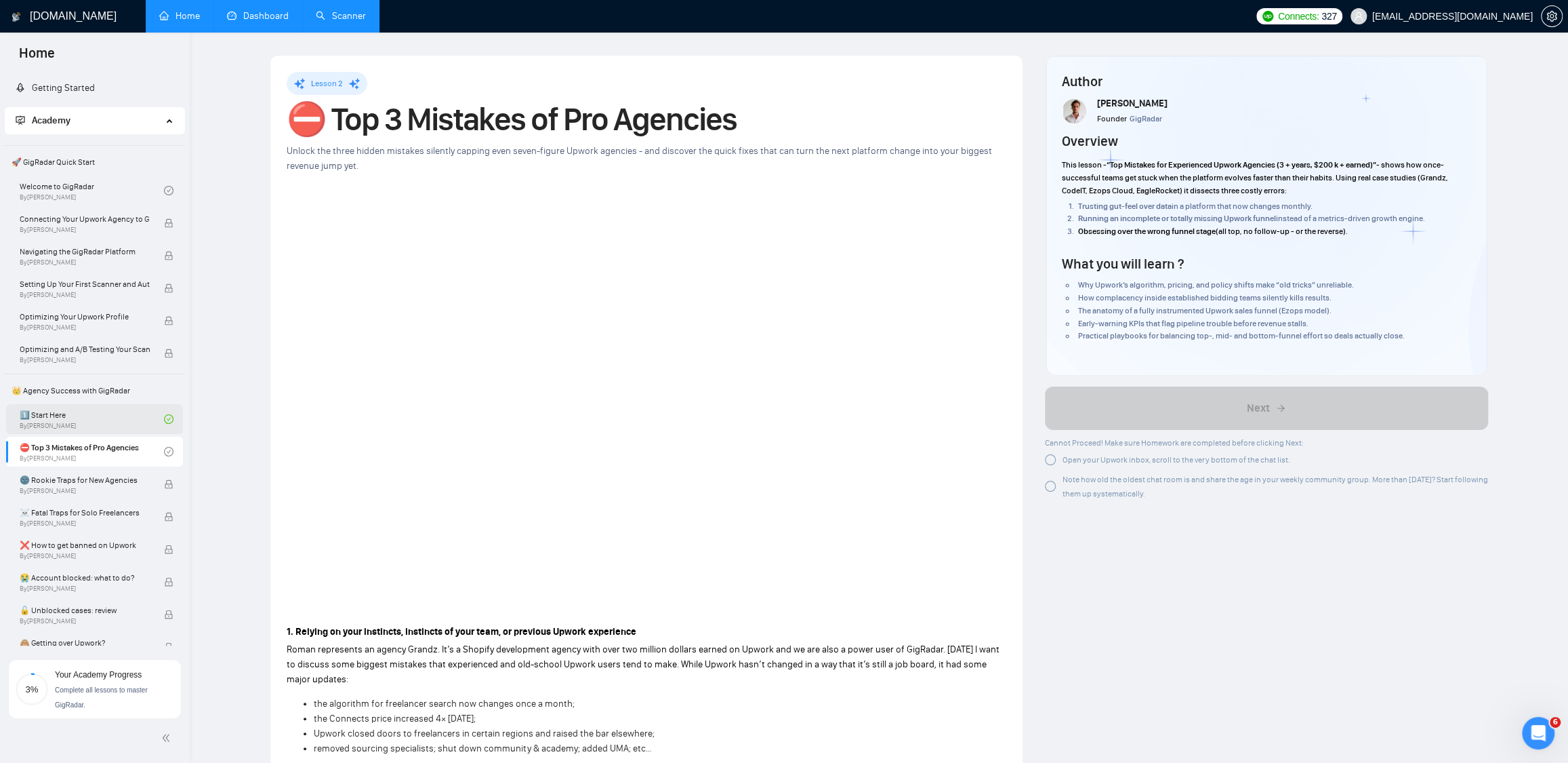
click at [91, 417] on link "1️⃣ Start Here By Vadym Ovcharenko" at bounding box center [91, 419] width 144 height 30
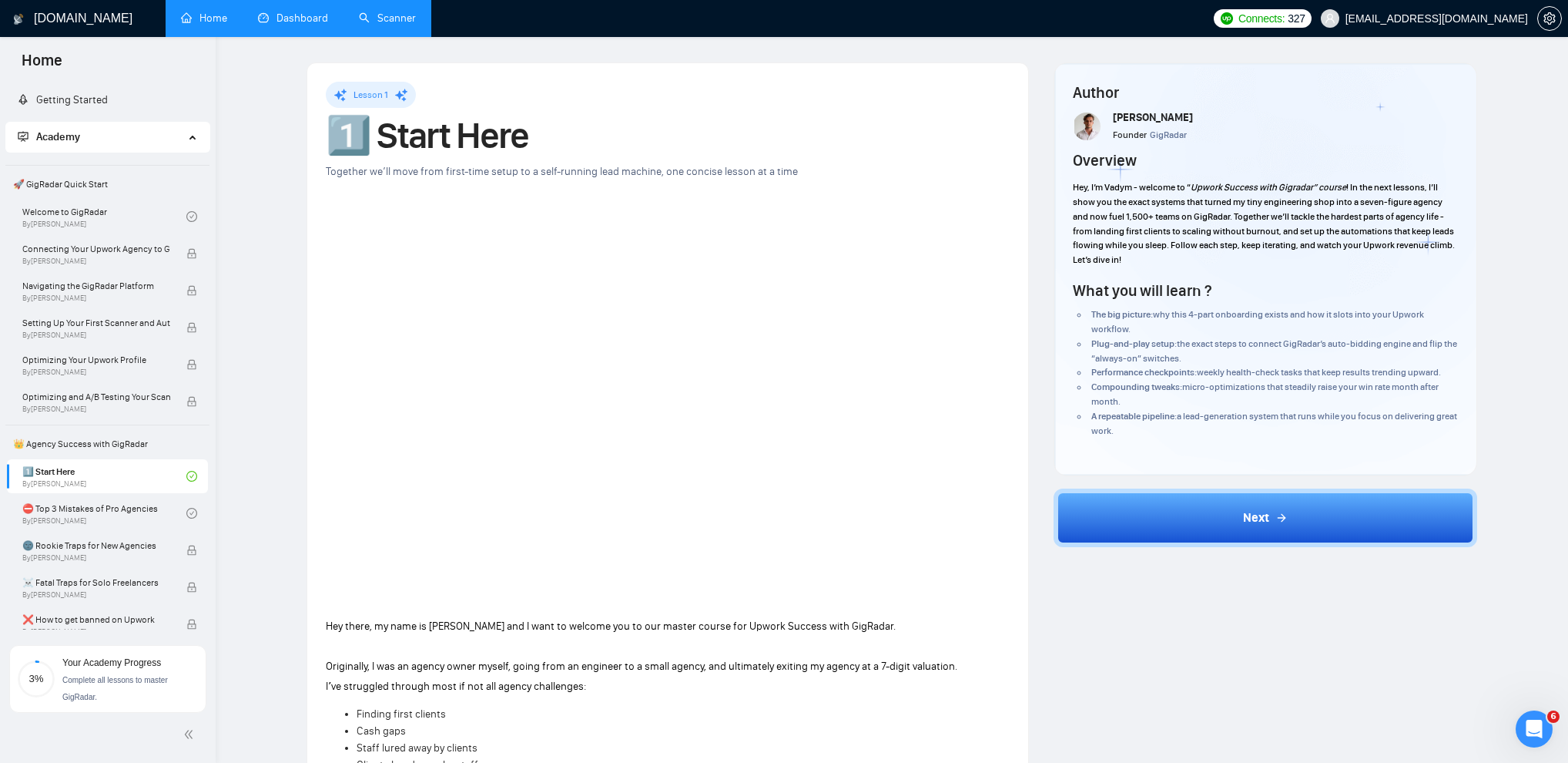
click at [273, 12] on link "Dashboard" at bounding box center [293, 18] width 70 height 13
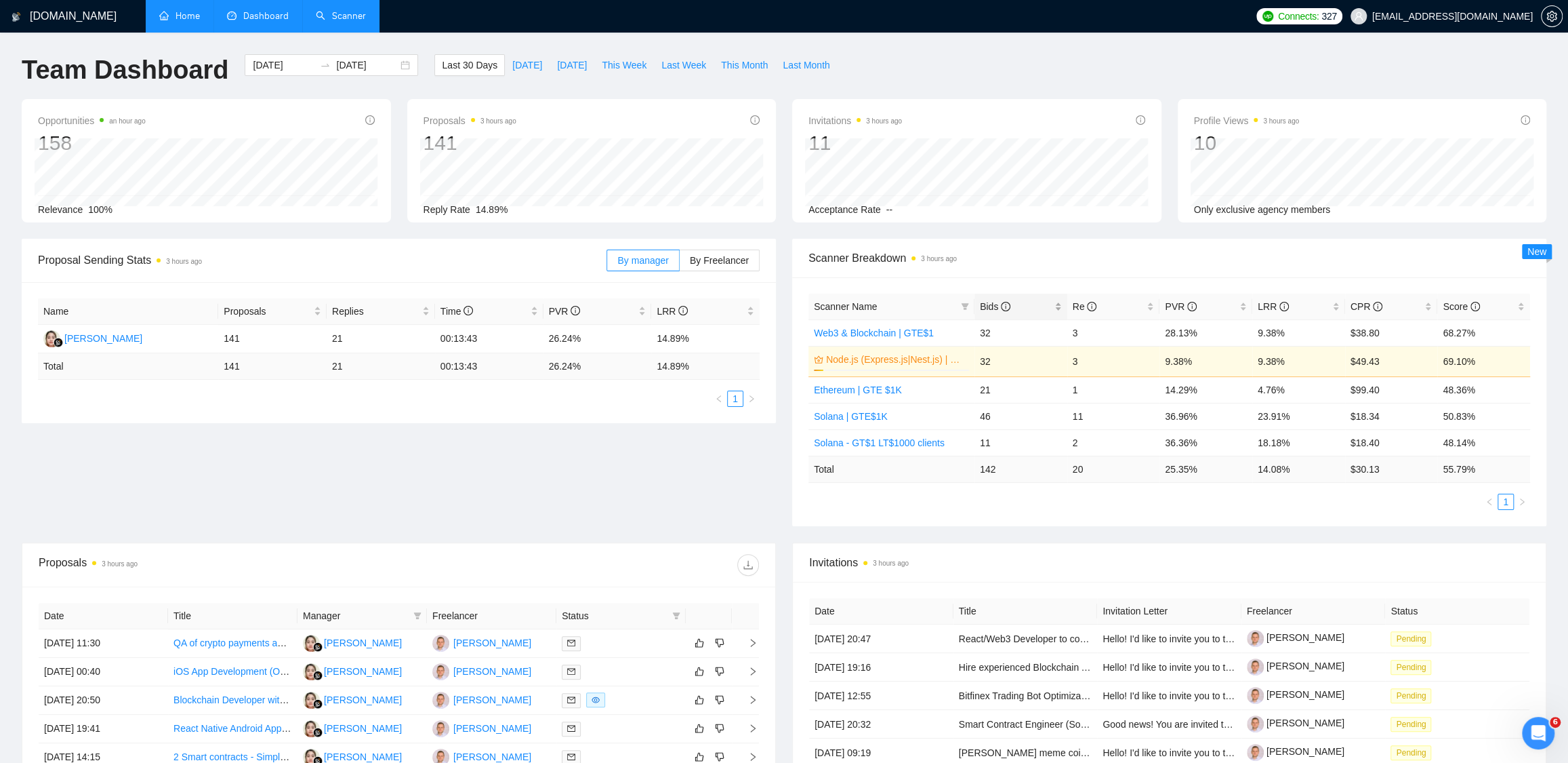
click at [998, 310] on span "Bids" at bounding box center [995, 307] width 31 height 11
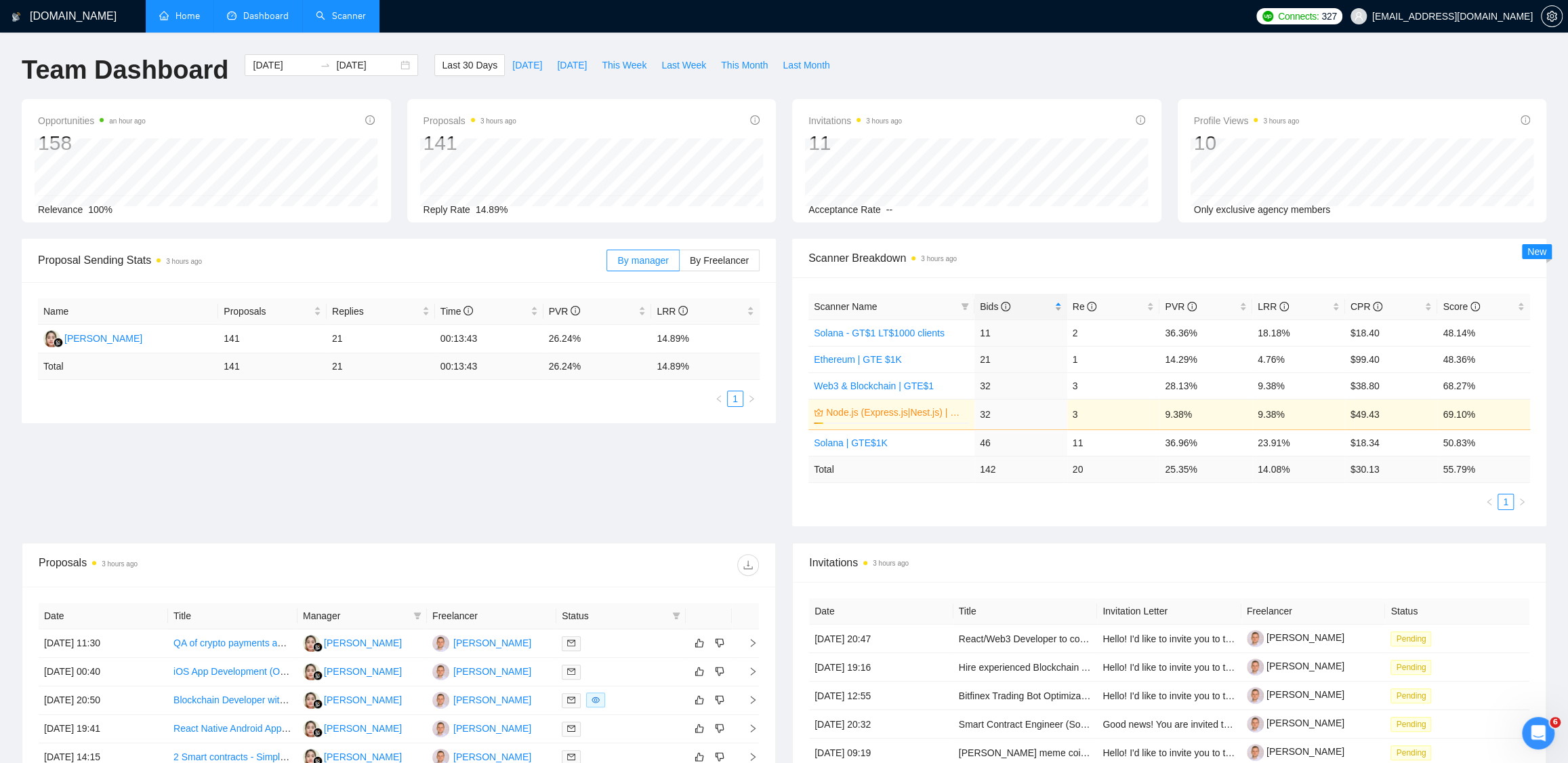
click at [998, 310] on span "Bids" at bounding box center [995, 307] width 31 height 11
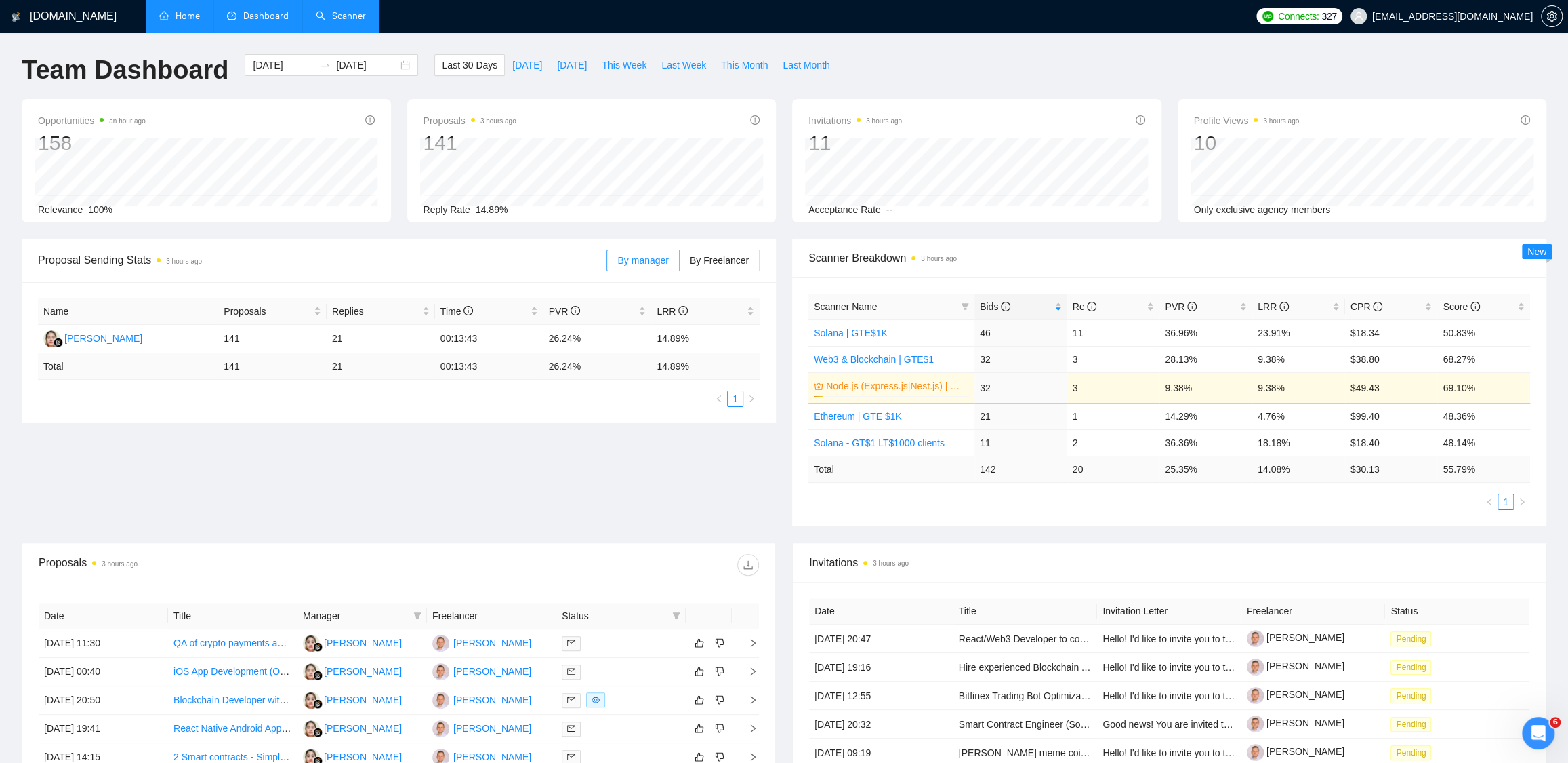
click at [730, 463] on div "Proposal Sending Stats 3 hours ago By manager By Freelancer Name Proposals Repl…" at bounding box center [784, 390] width 1541 height 303
click at [788, 460] on div "Scanner Breakdown 3 hours ago Scanner Name Bids Re PVR LRR CPR Score Solana | G…" at bounding box center [1169, 382] width 771 height 288
click at [785, 223] on div "Opportunities an hour ago 158 Relevance 100% Proposals 3 hours ago 141 2025-09-…" at bounding box center [784, 169] width 1541 height 140
click at [354, 17] on link "Scanner" at bounding box center [341, 16] width 50 height 12
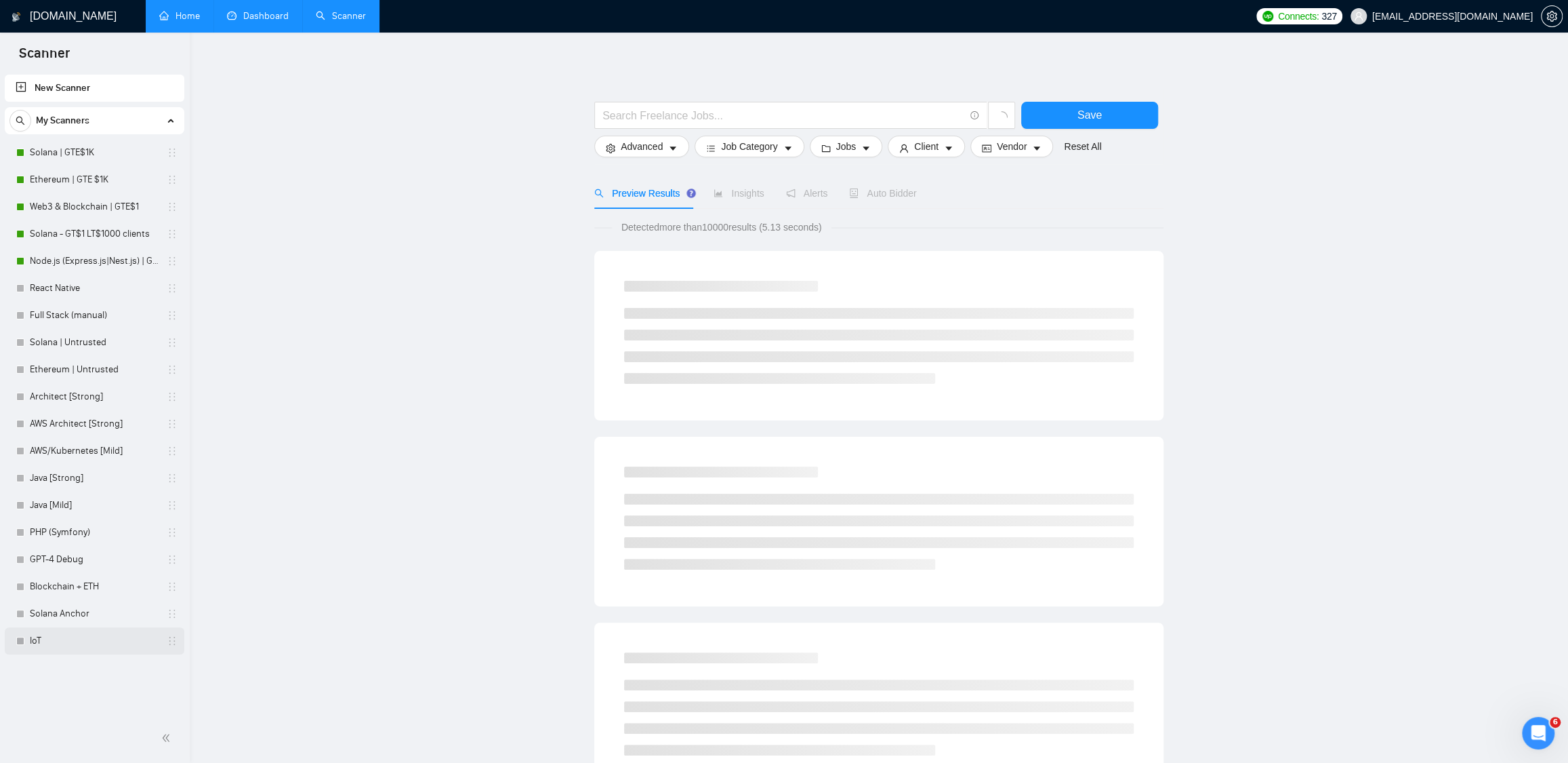
click at [76, 630] on link "IoT" at bounding box center [94, 641] width 128 height 27
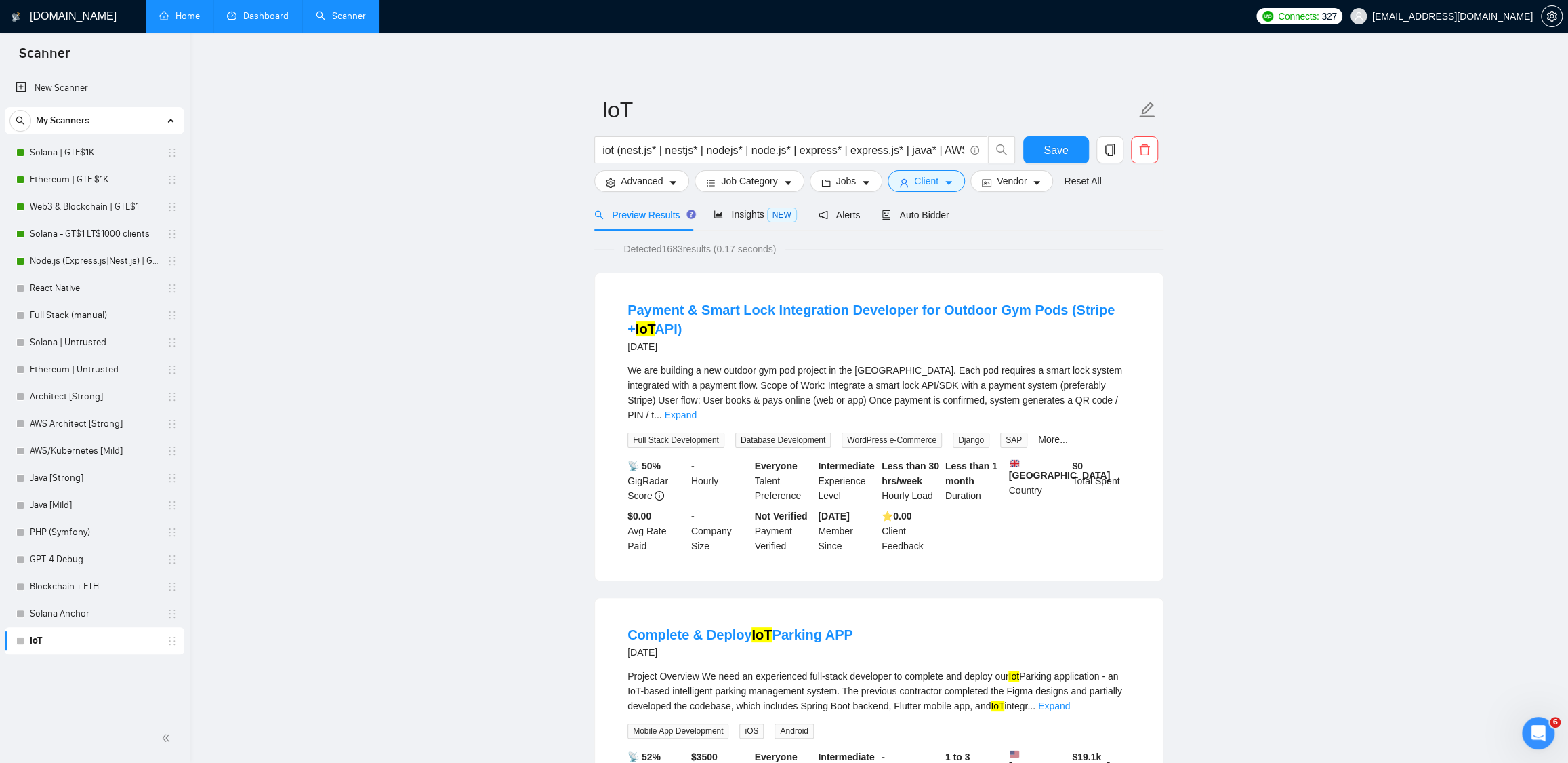
click at [261, 20] on link "Dashboard" at bounding box center [258, 16] width 61 height 12
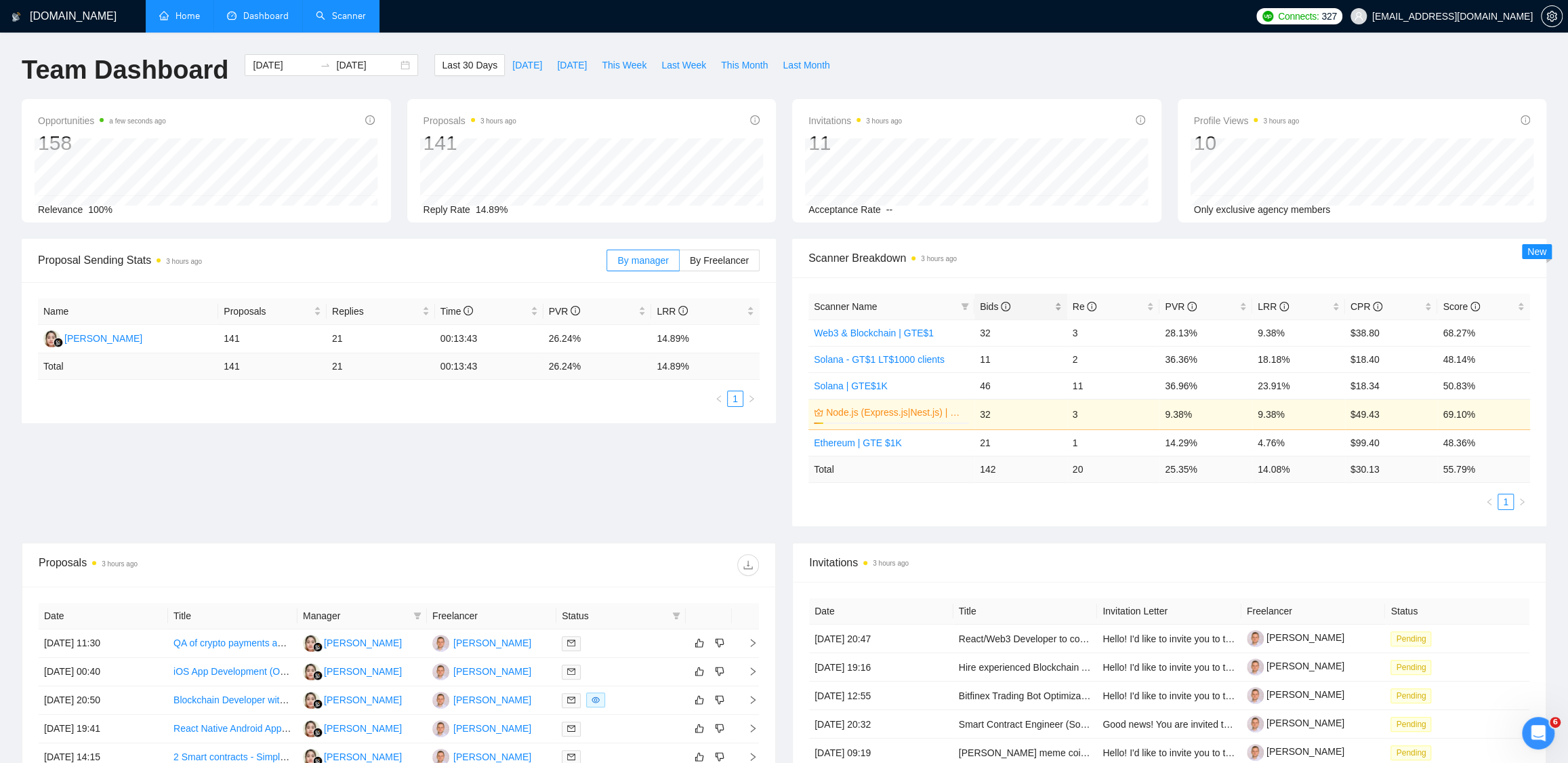
click at [988, 303] on span "Bids" at bounding box center [995, 307] width 31 height 11
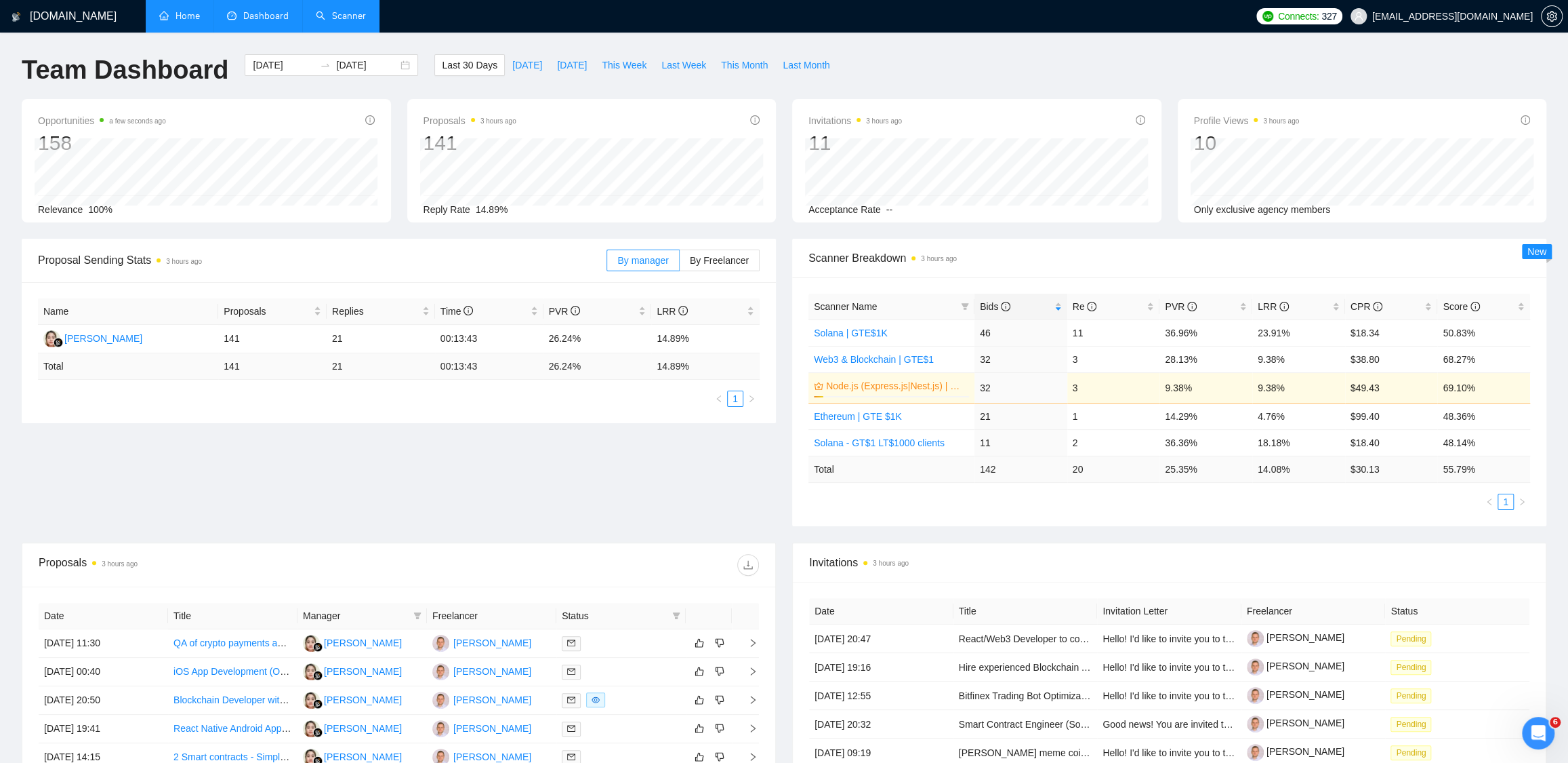
click at [333, 12] on link "Scanner" at bounding box center [341, 16] width 50 height 12
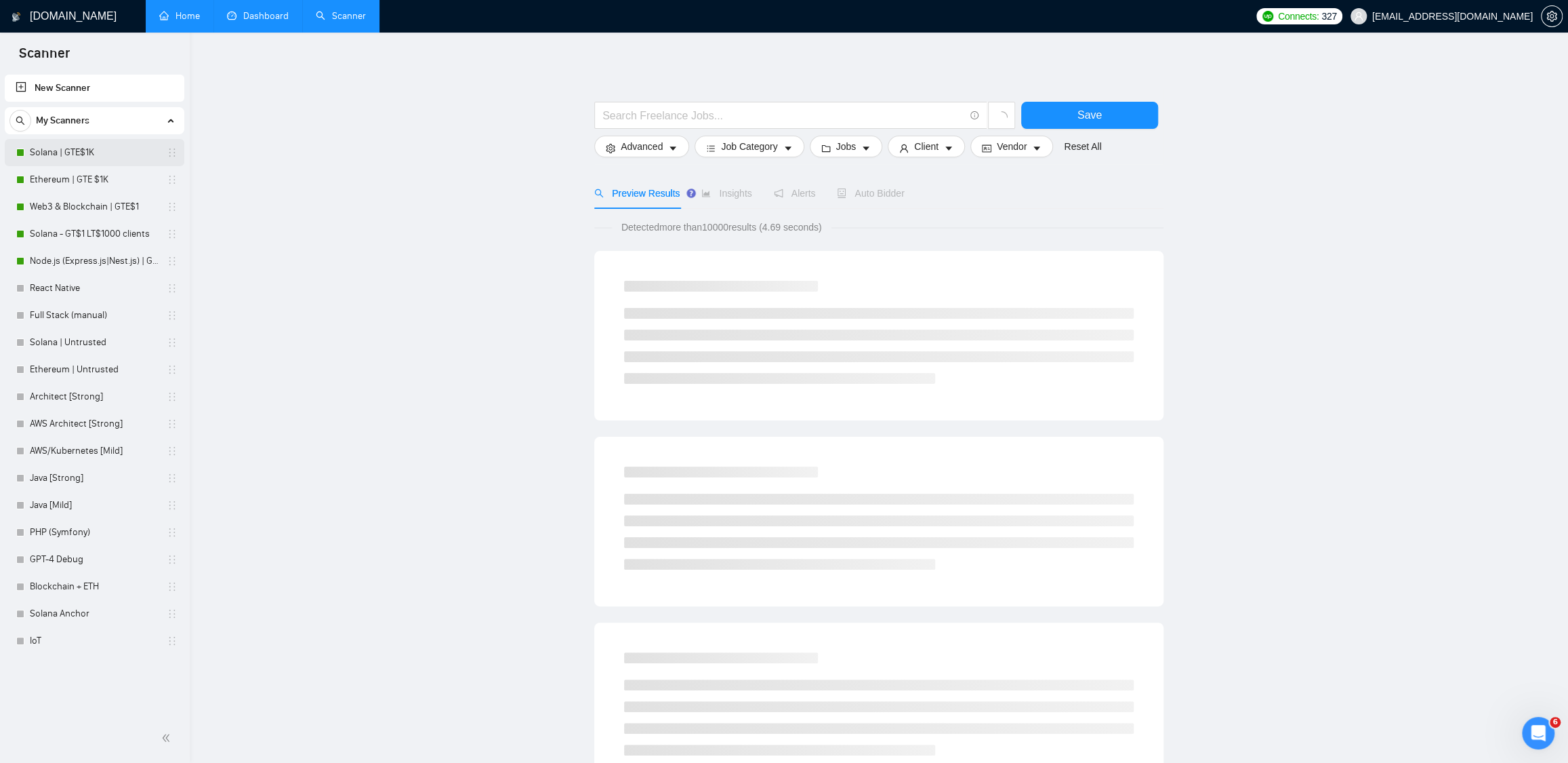
click at [74, 152] on link "Solana | GTE$1K" at bounding box center [94, 152] width 128 height 27
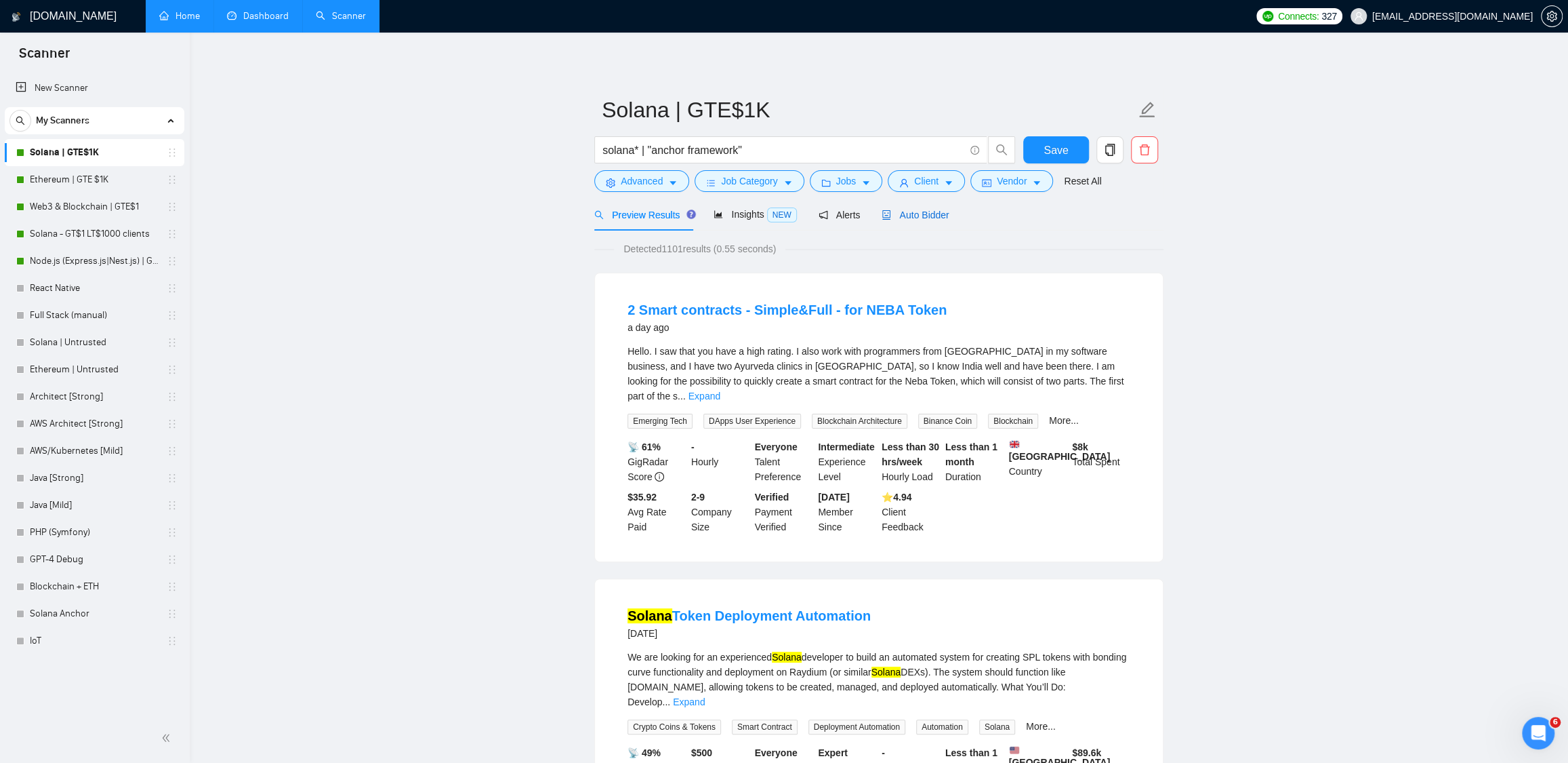
click at [934, 220] on span "Auto Bidder" at bounding box center [915, 215] width 67 height 11
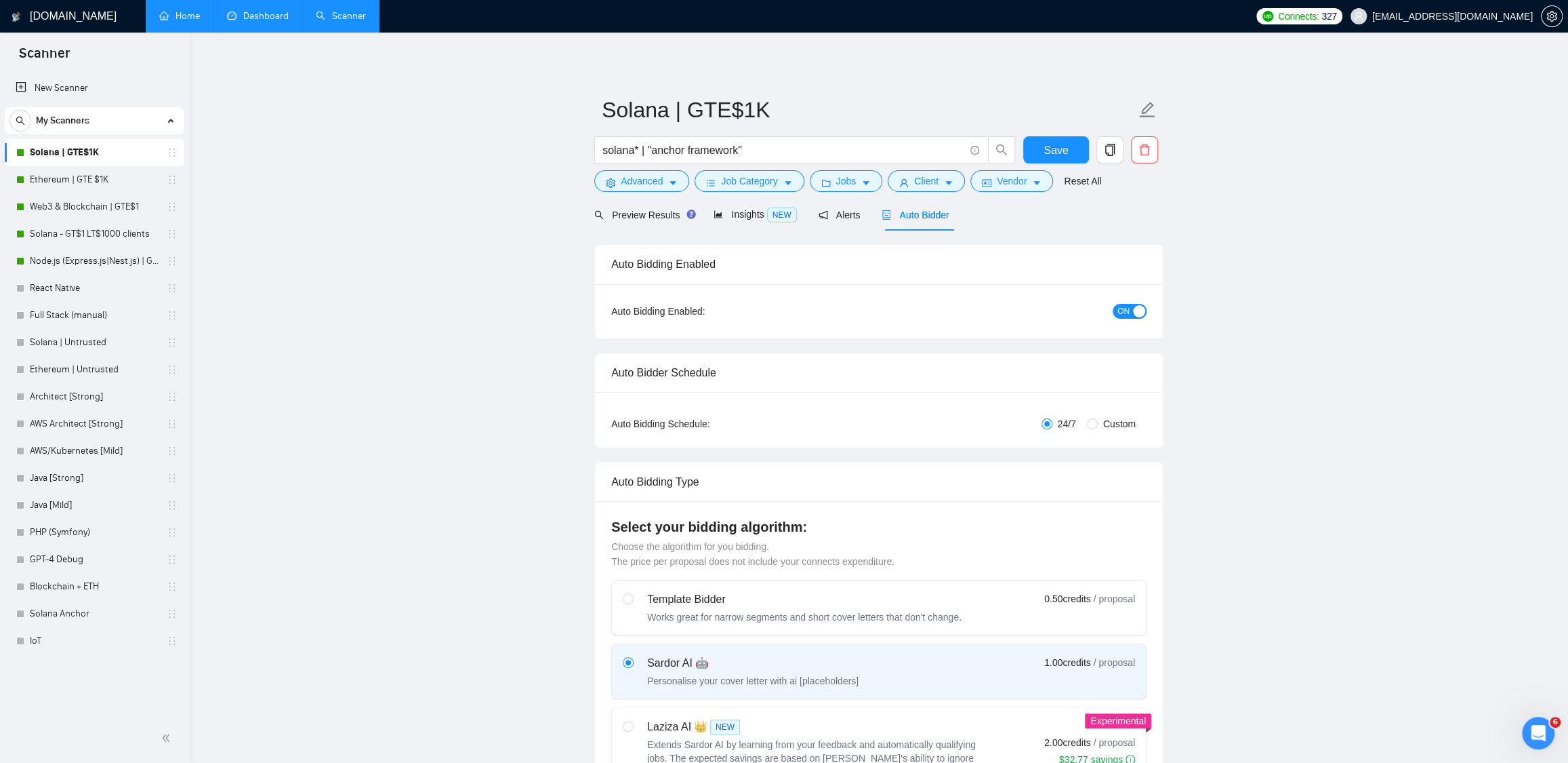
click at [250, 16] on link "Dashboard" at bounding box center [258, 16] width 61 height 12
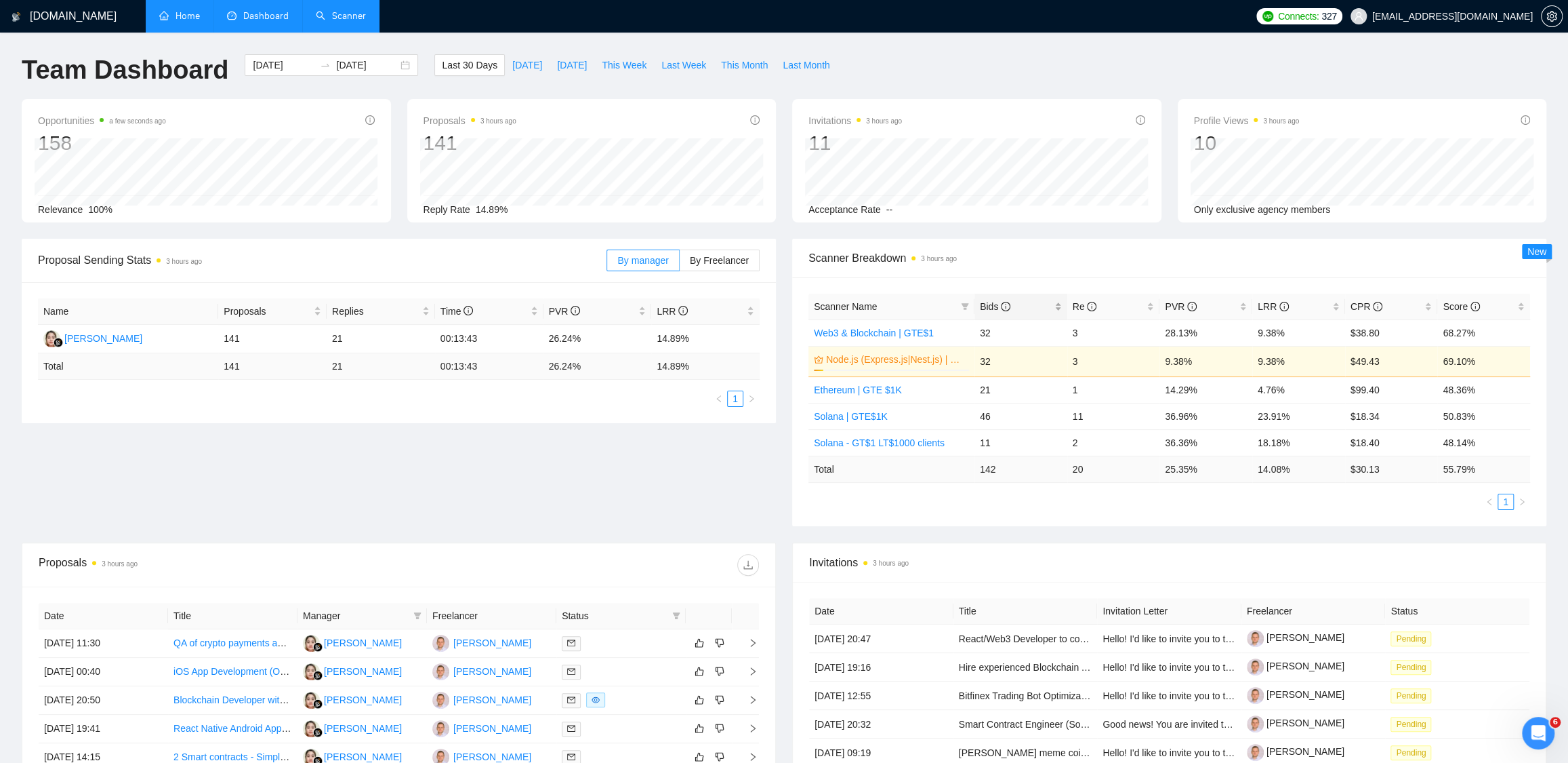
click at [999, 303] on span "Bids" at bounding box center [995, 307] width 31 height 11
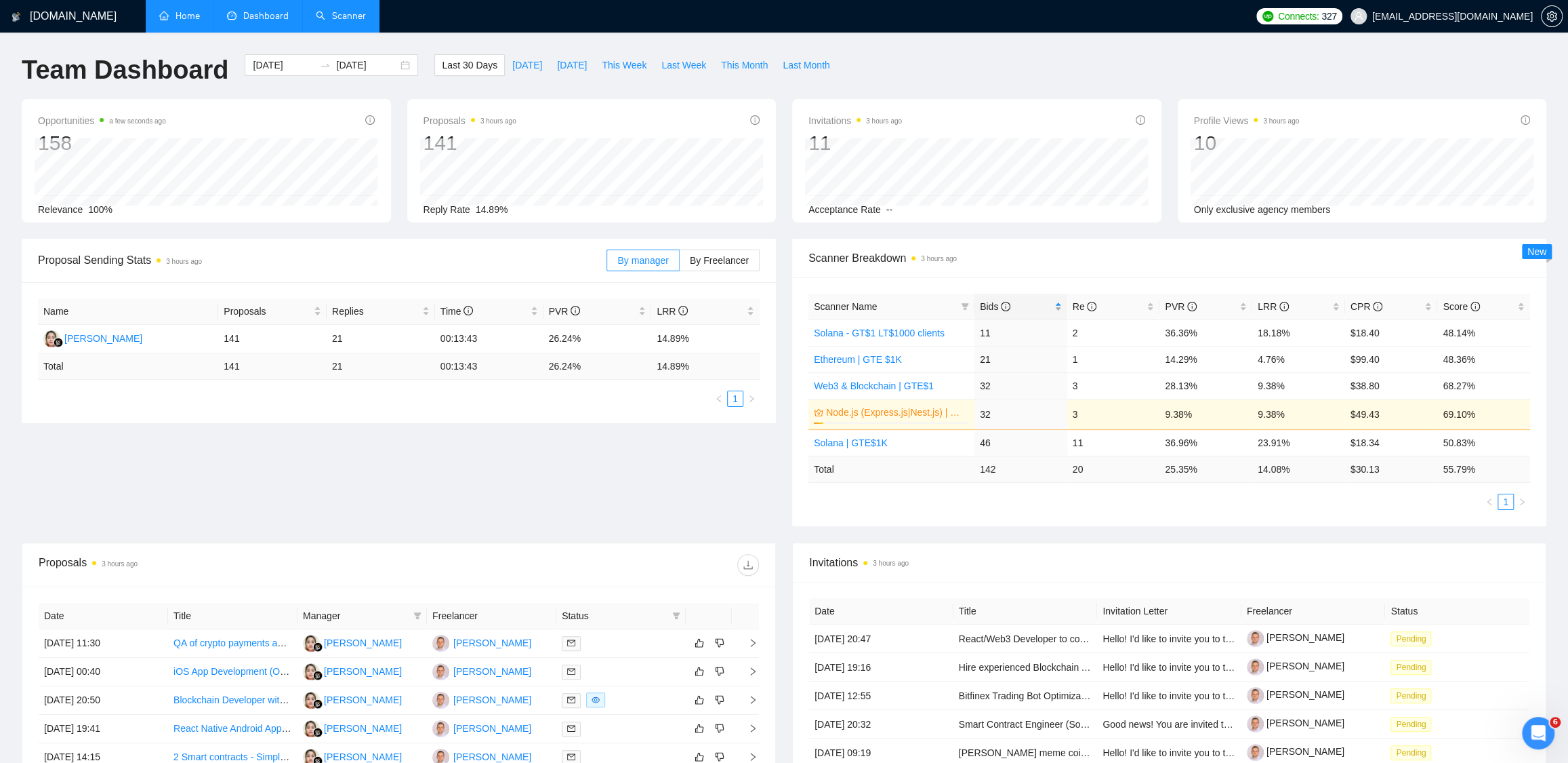
click at [993, 301] on span "Bids" at bounding box center [995, 307] width 31 height 11
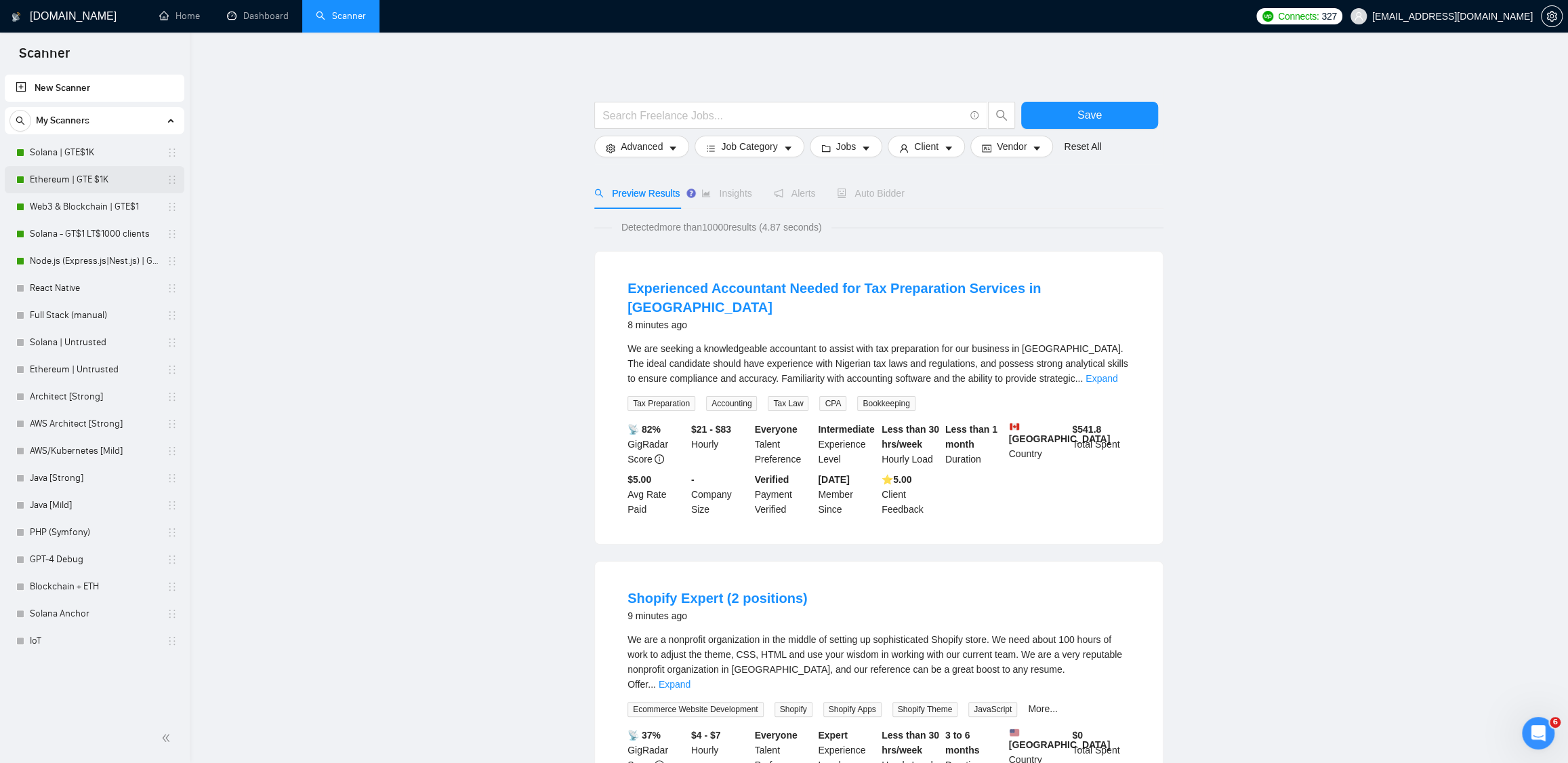
click at [68, 177] on link "Ethereum | GTE $1K" at bounding box center [94, 180] width 128 height 27
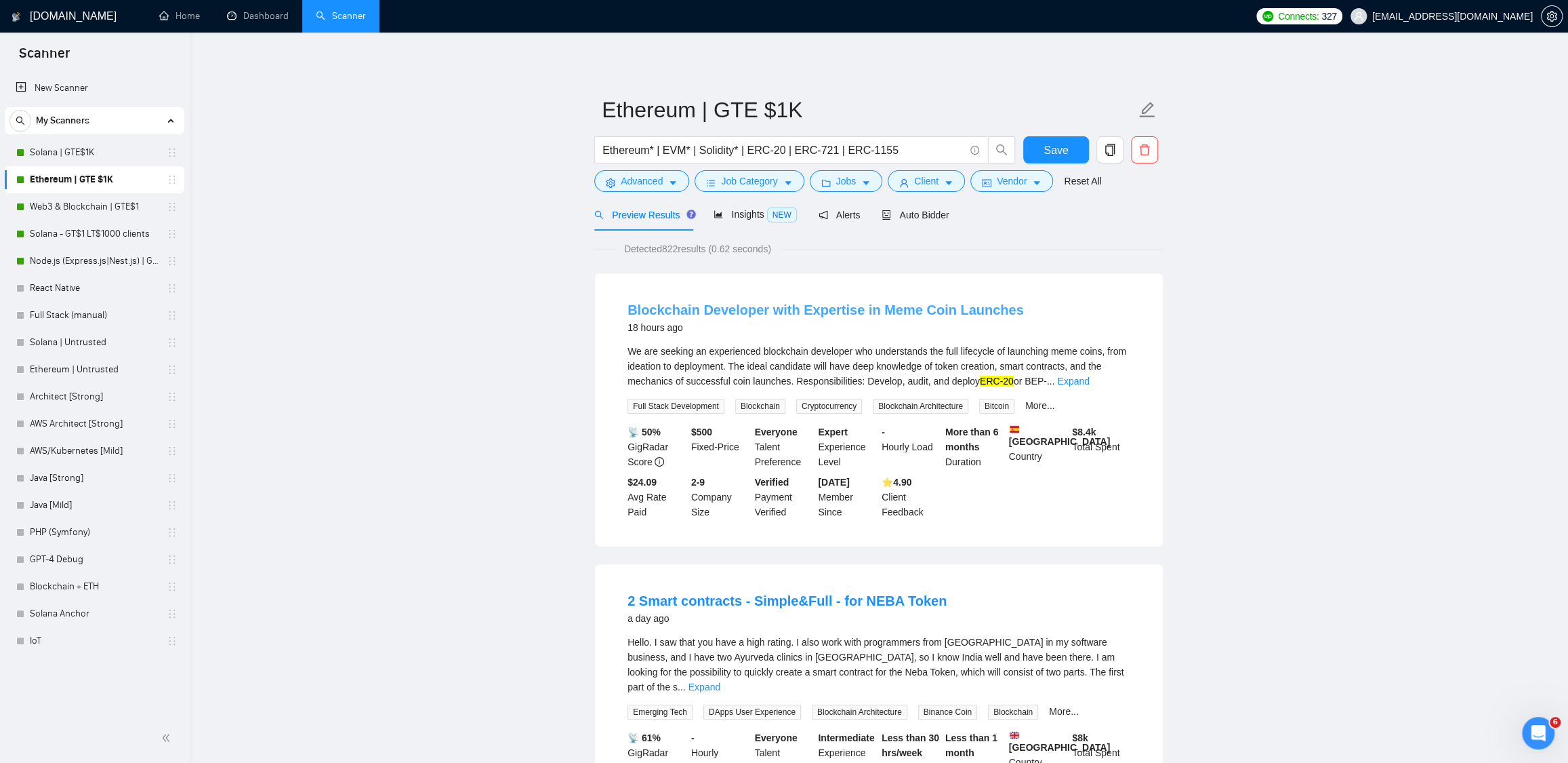
click at [853, 307] on link "Blockchain Developer with Expertise in Meme Coin Launches" at bounding box center [826, 310] width 396 height 15
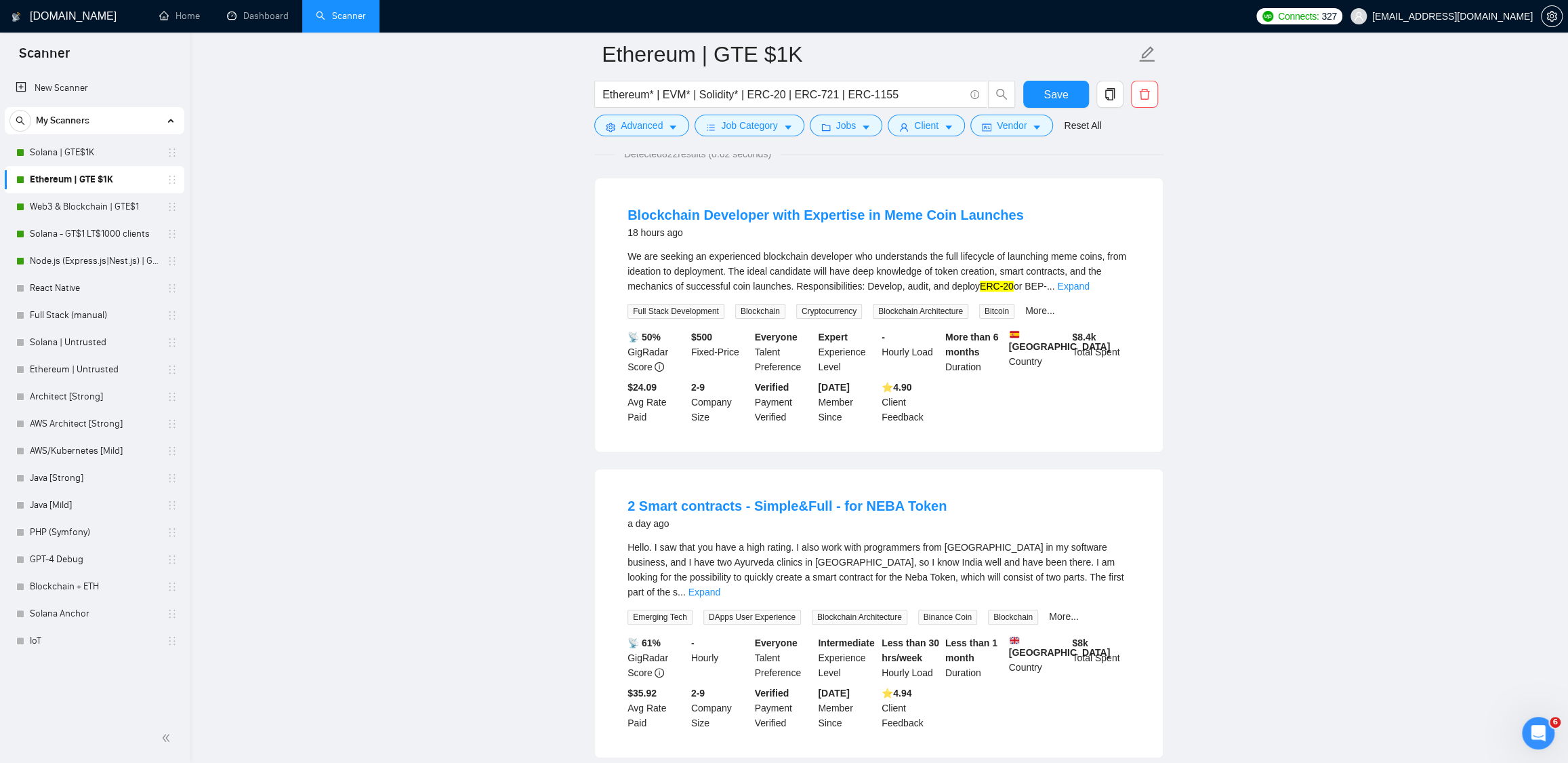
scroll to position [106, 0]
click at [789, 501] on link "2 Smart contracts - Simple&Full - for NEBA Token" at bounding box center [787, 504] width 319 height 15
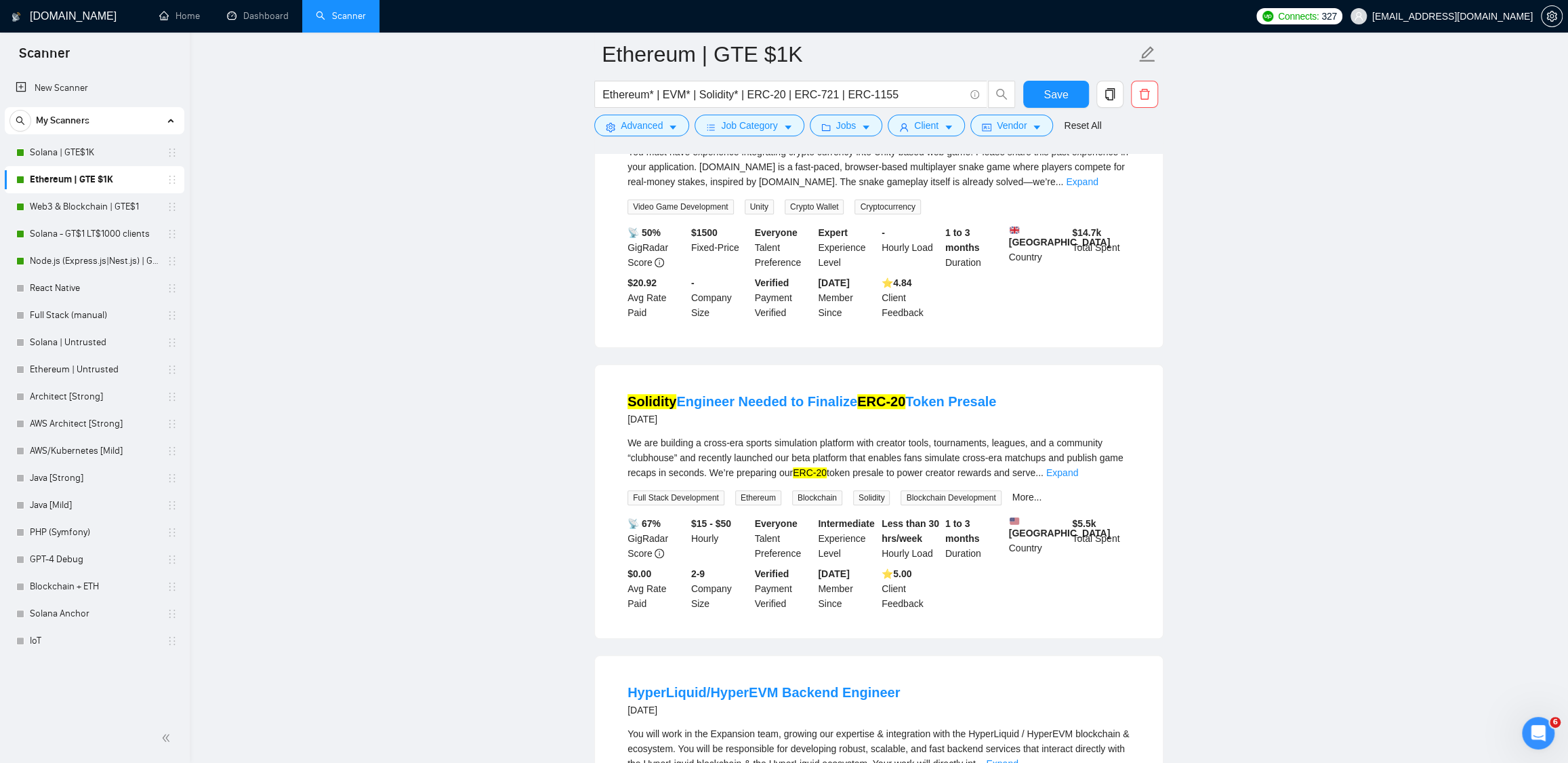
scroll to position [828, 0]
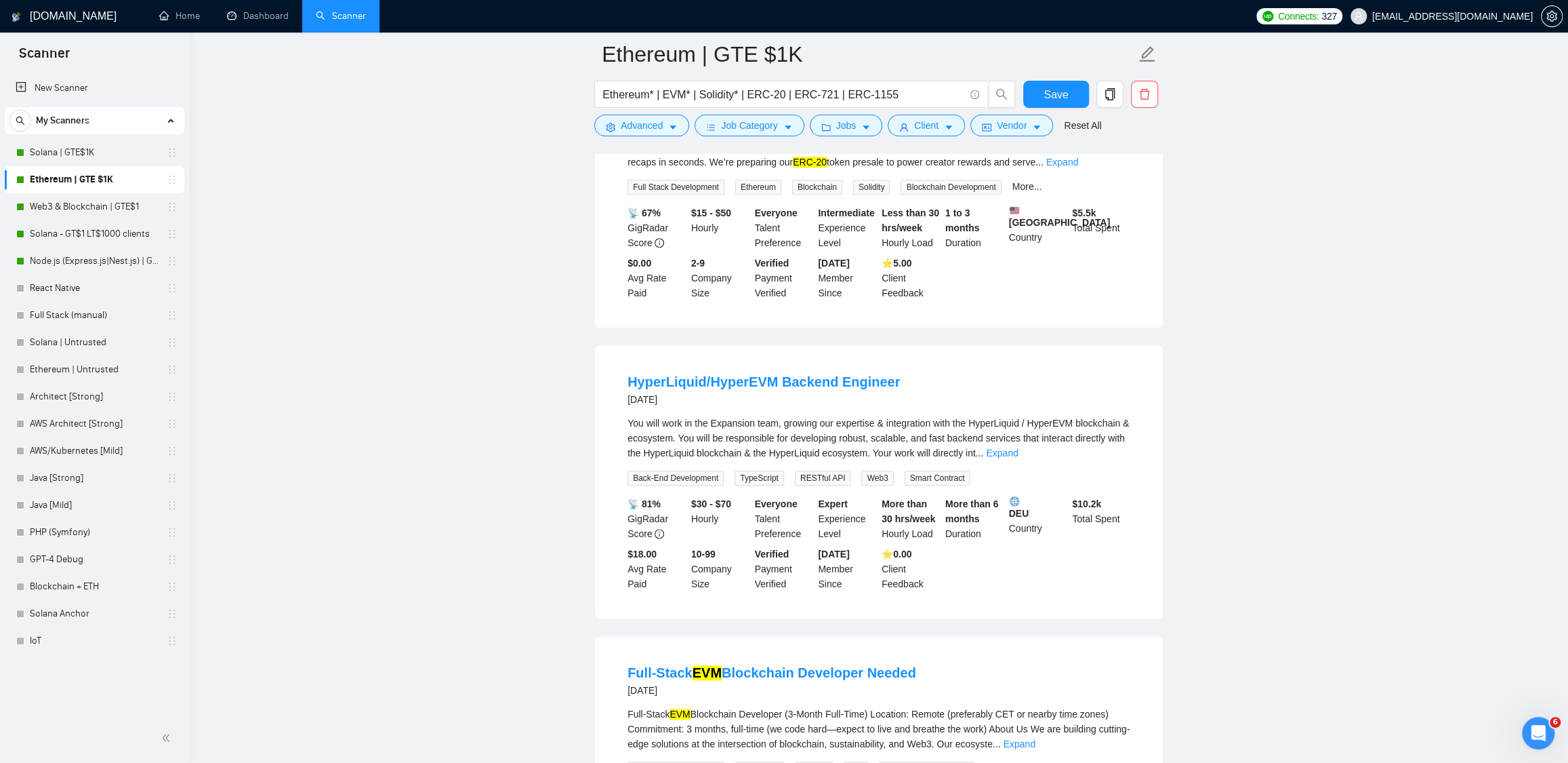
click at [1252, 361] on main "Ethereum | GTE $1K Ethereum* | EVM* | Solidity* | ERC-20 | ERC-721 | ERC-1155 S…" at bounding box center [879, 530] width 1336 height 3188
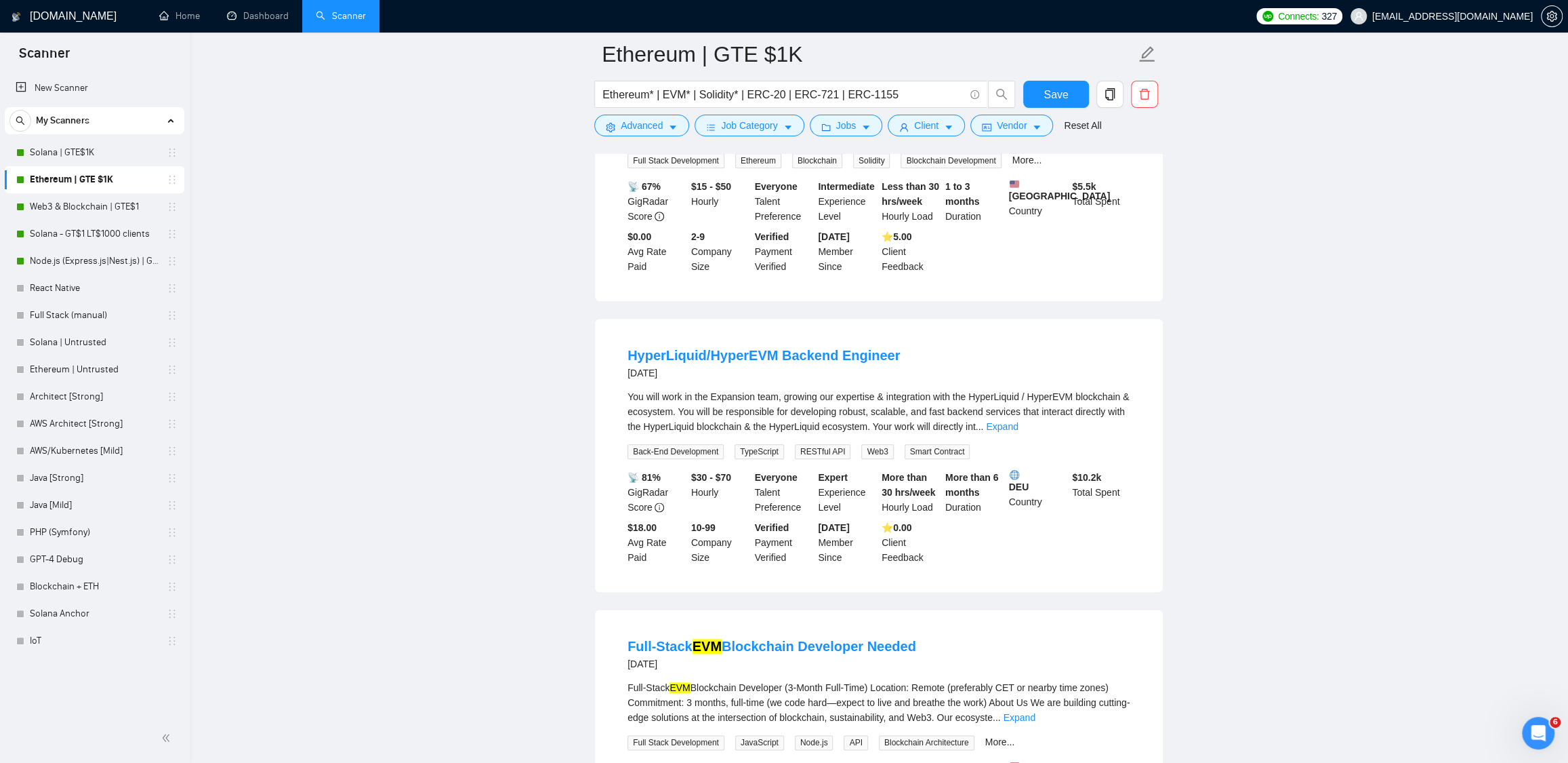
scroll to position [1145, 0]
click at [1219, 361] on main "Ethereum | GTE $1K Ethereum* | EVM* | Solidity* | ERC-20 | ERC-721 | ERC-1155 S…" at bounding box center [879, 503] width 1336 height 3188
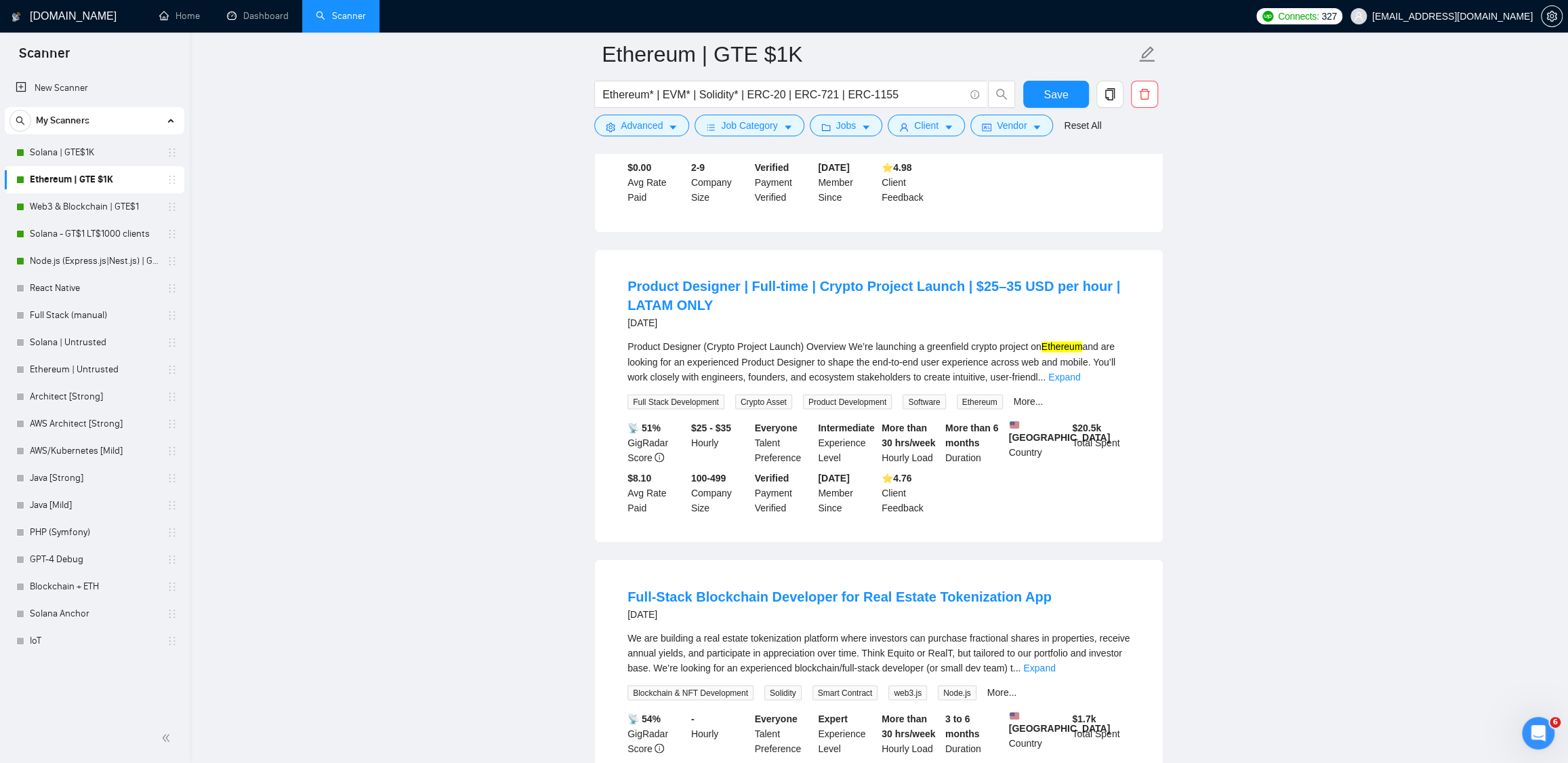
scroll to position [1844, 0]
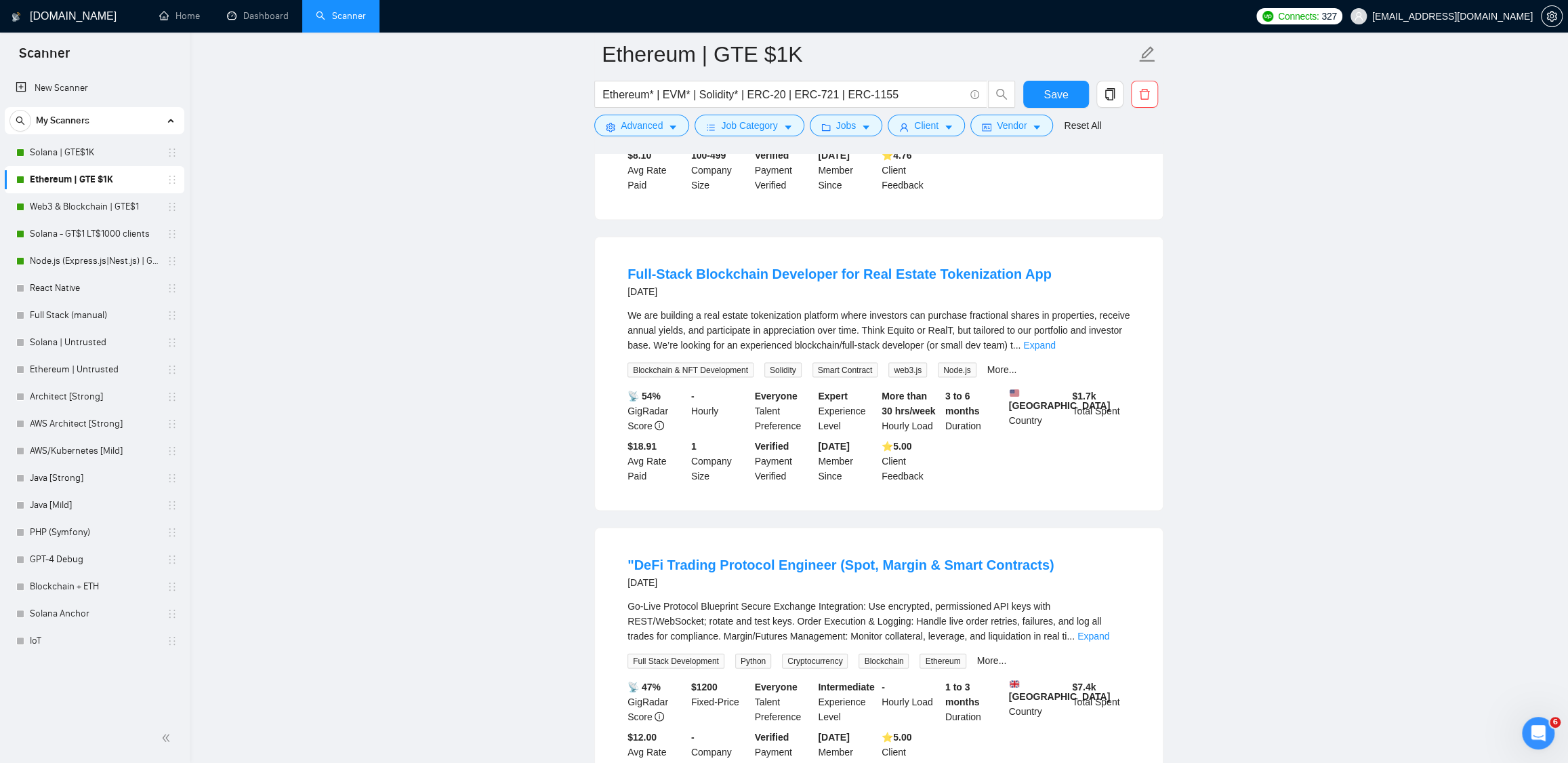
scroll to position [2121, 0]
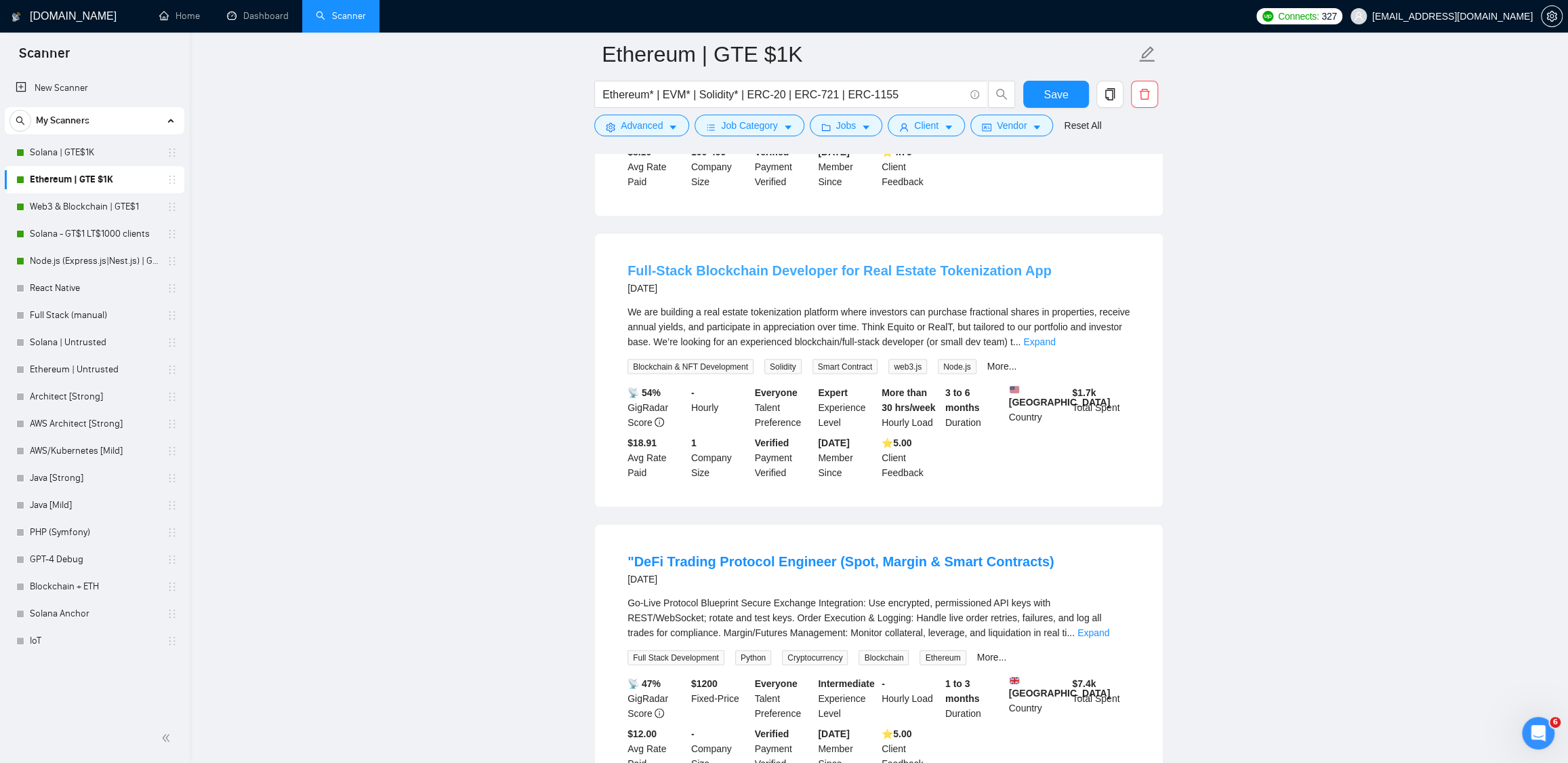
click at [857, 277] on link "Full-Stack Blockchain Developer for Real Estate Tokenization App" at bounding box center [840, 270] width 424 height 15
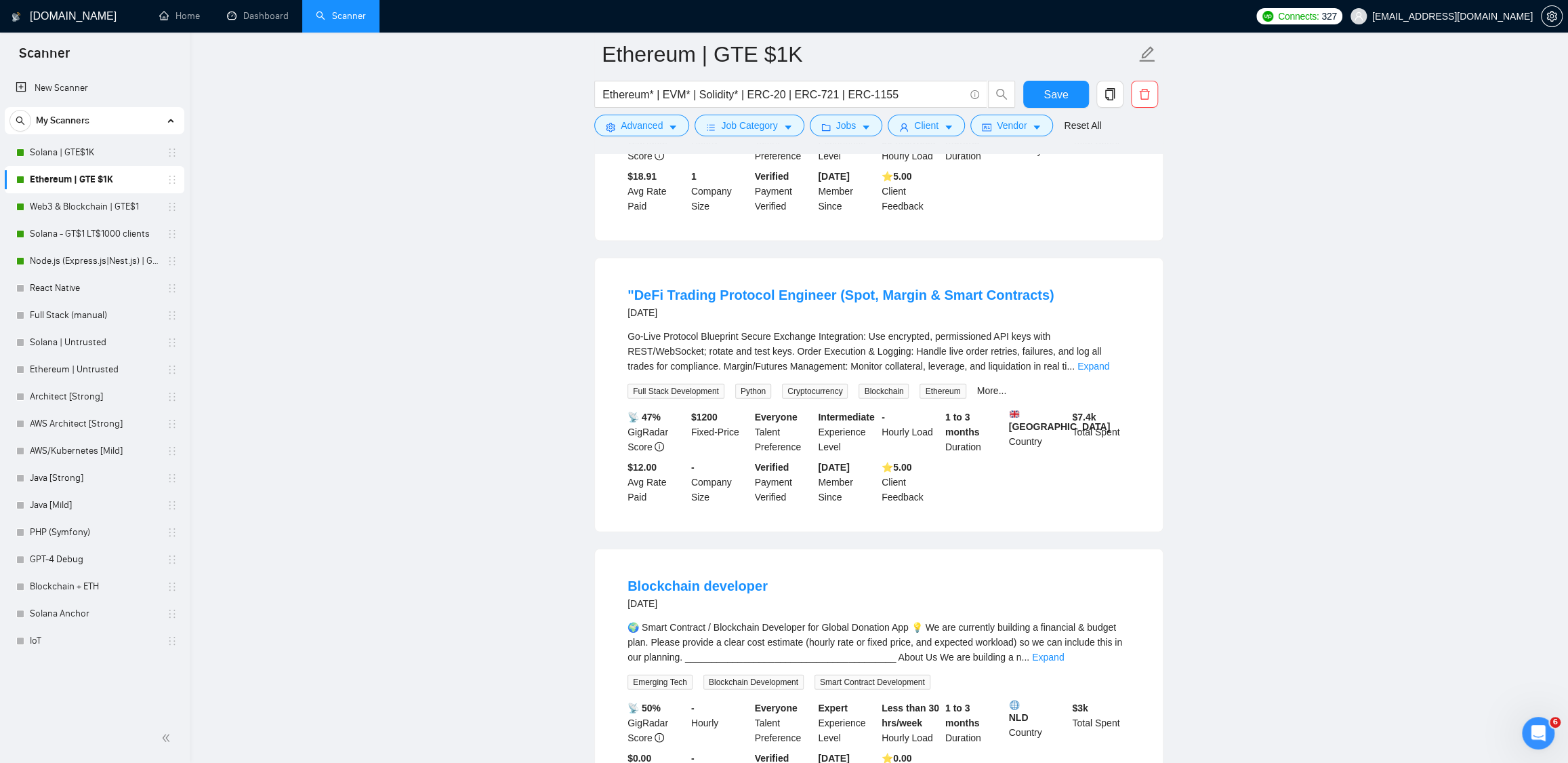
scroll to position [2476, 0]
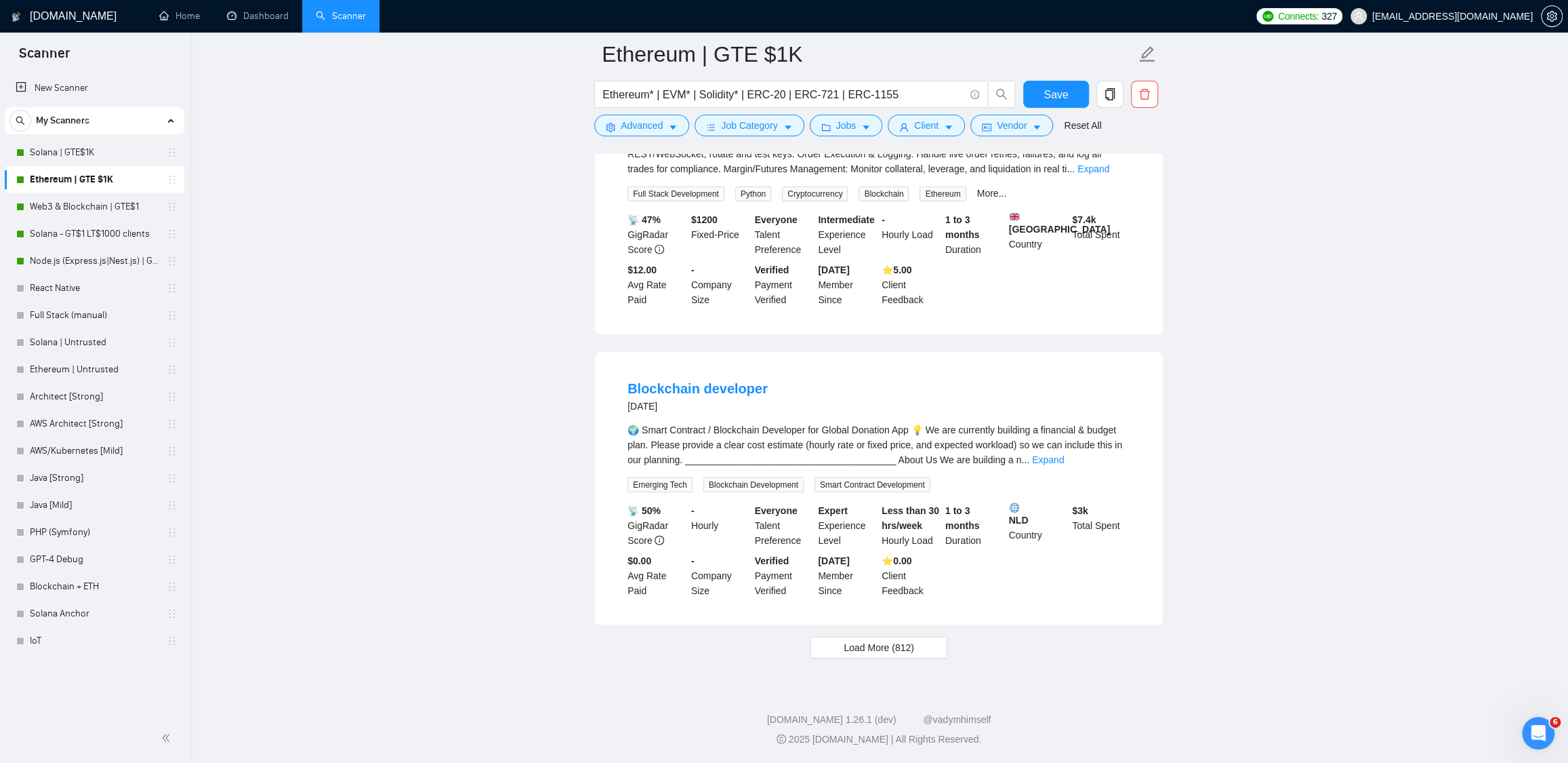
scroll to position [2613, 0]
click at [693, 389] on link "Blockchain developer" at bounding box center [698, 388] width 140 height 15
click at [868, 649] on span "Load More (812)" at bounding box center [879, 647] width 70 height 15
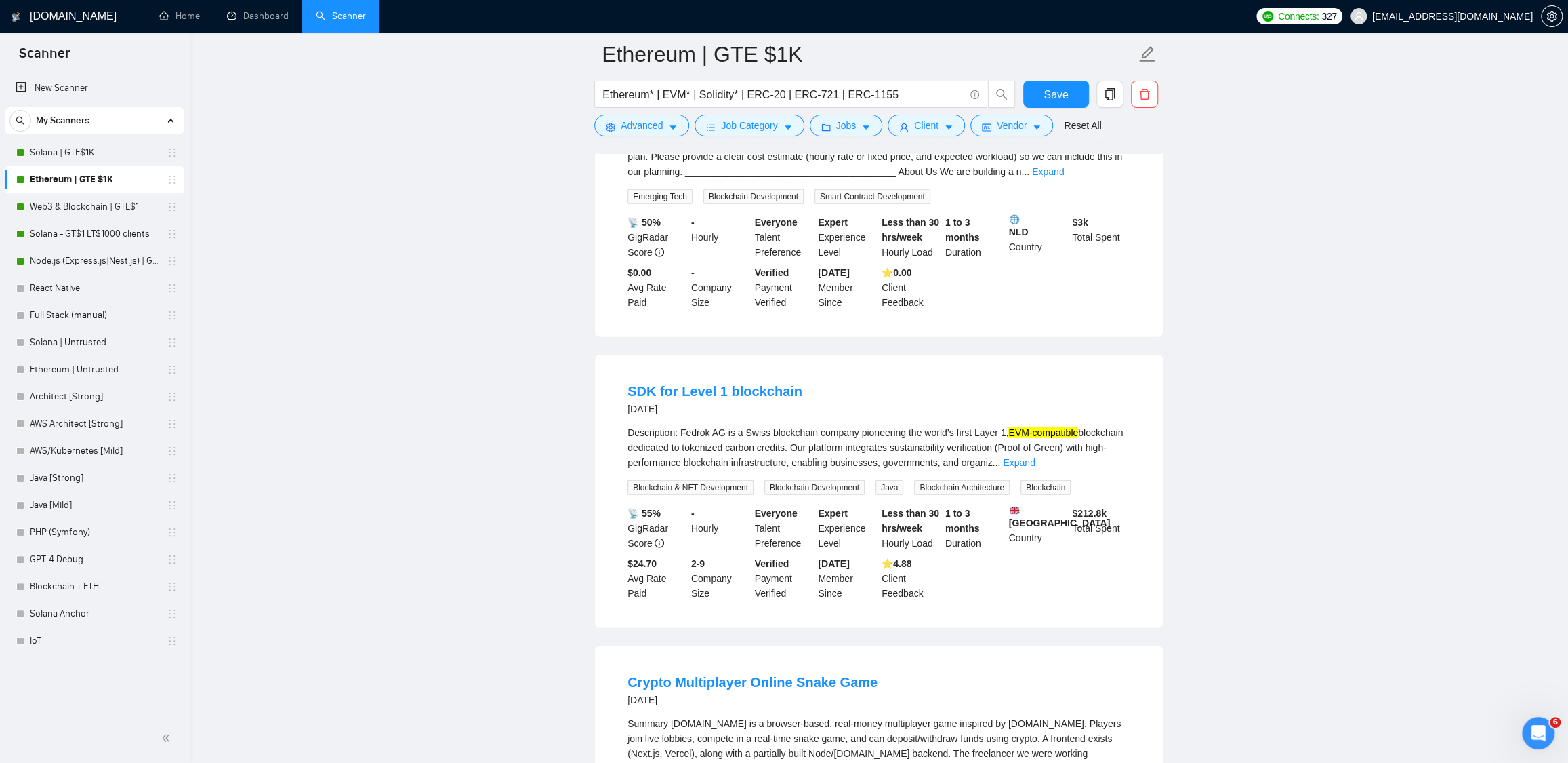
scroll to position [2924, 0]
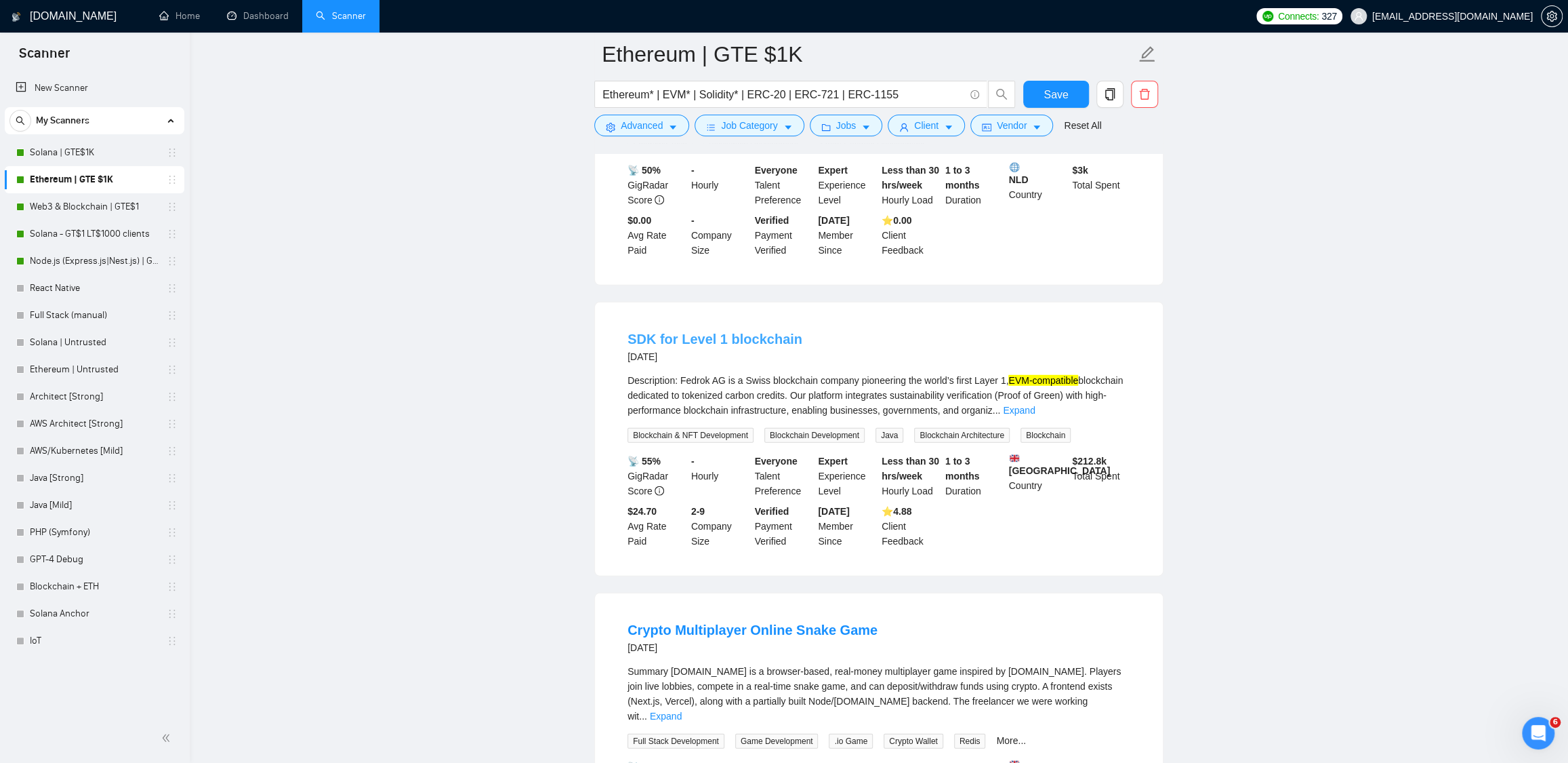
click at [667, 347] on link "SDK for Level 1 blockchain" at bounding box center [715, 339] width 175 height 15
click at [61, 14] on h1 "[DOMAIN_NAME]" at bounding box center [73, 16] width 87 height 32
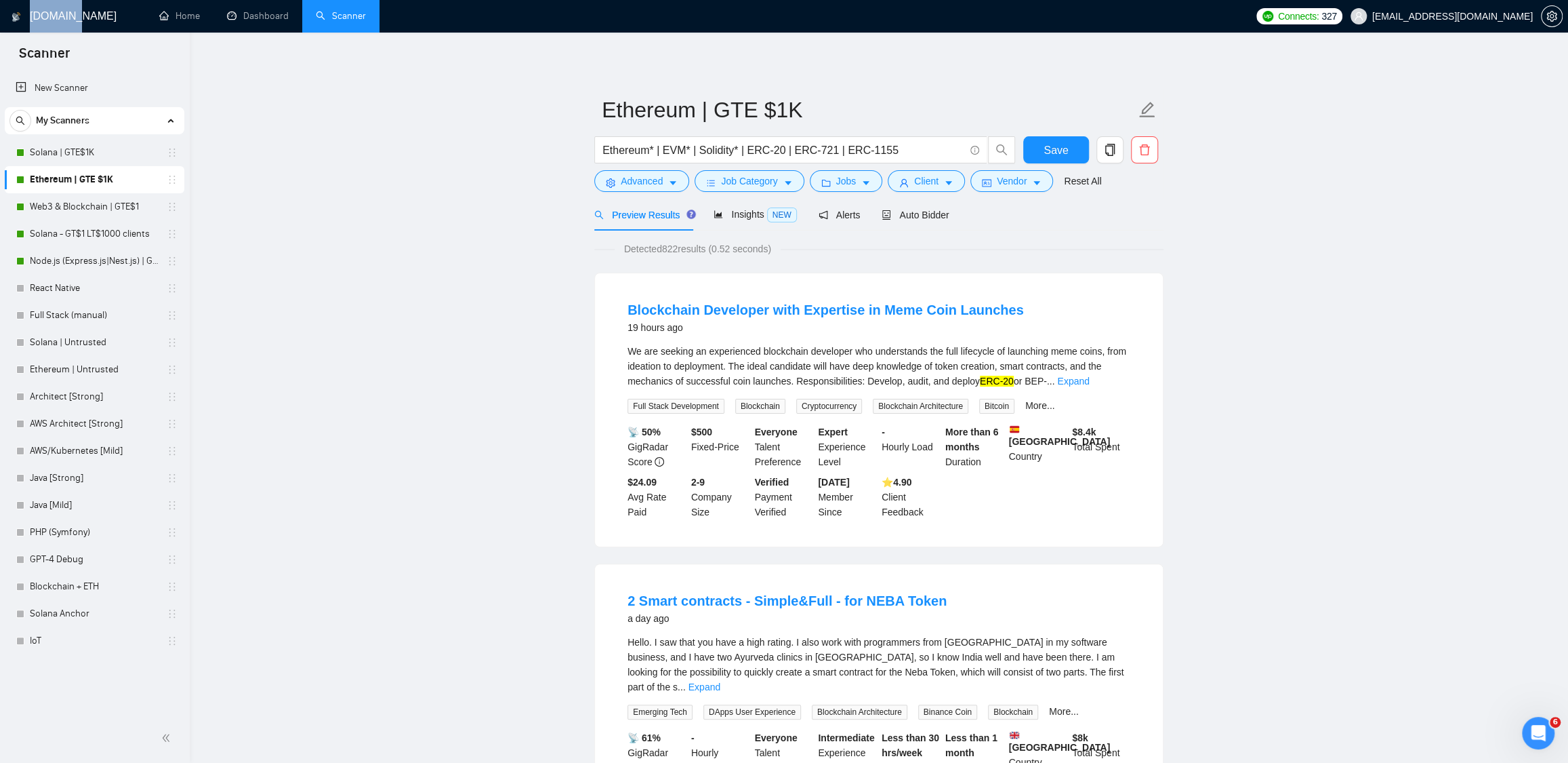
click at [336, 16] on link "Scanner" at bounding box center [341, 16] width 50 height 12
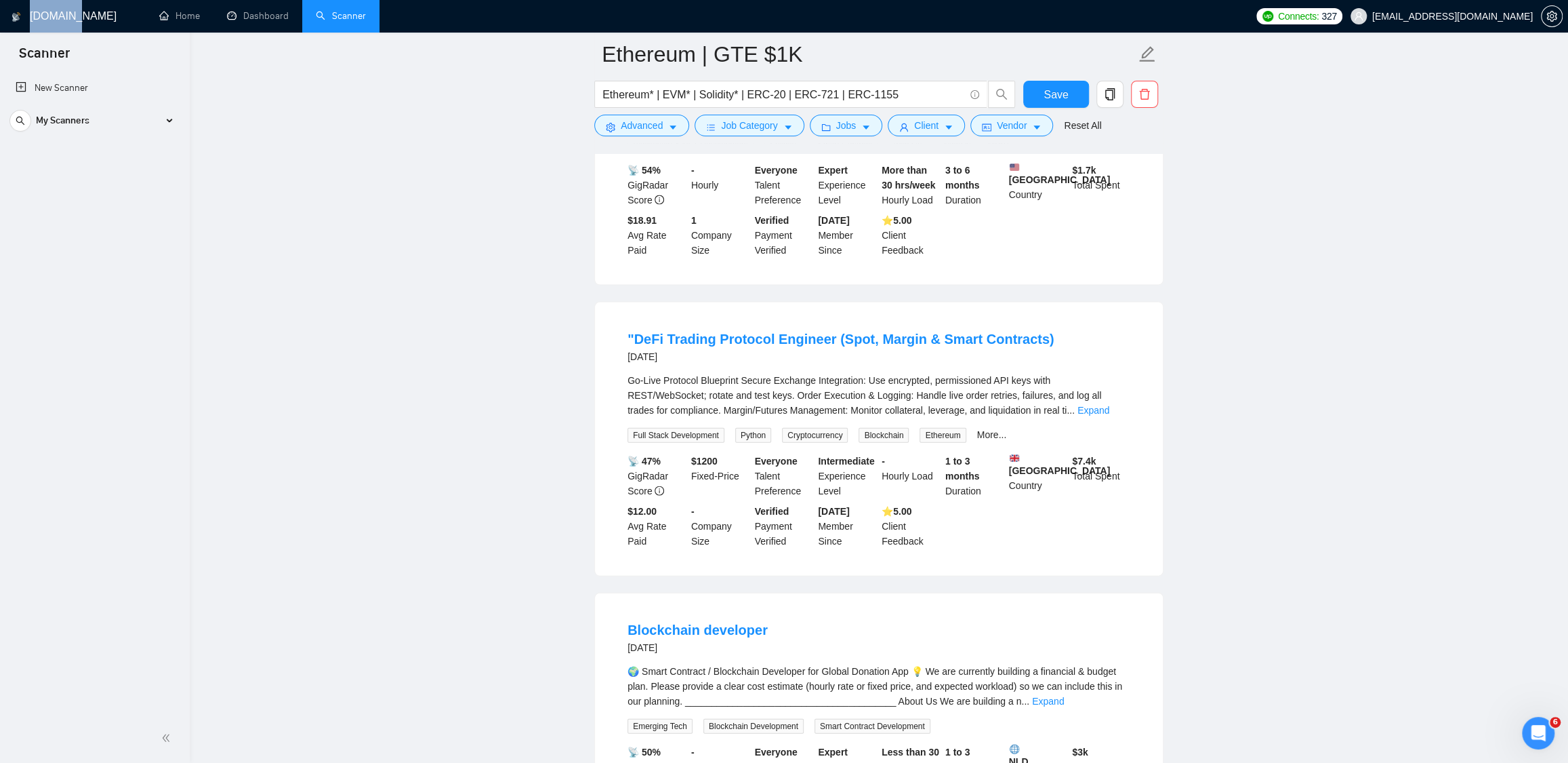
scroll to position [2613, 0]
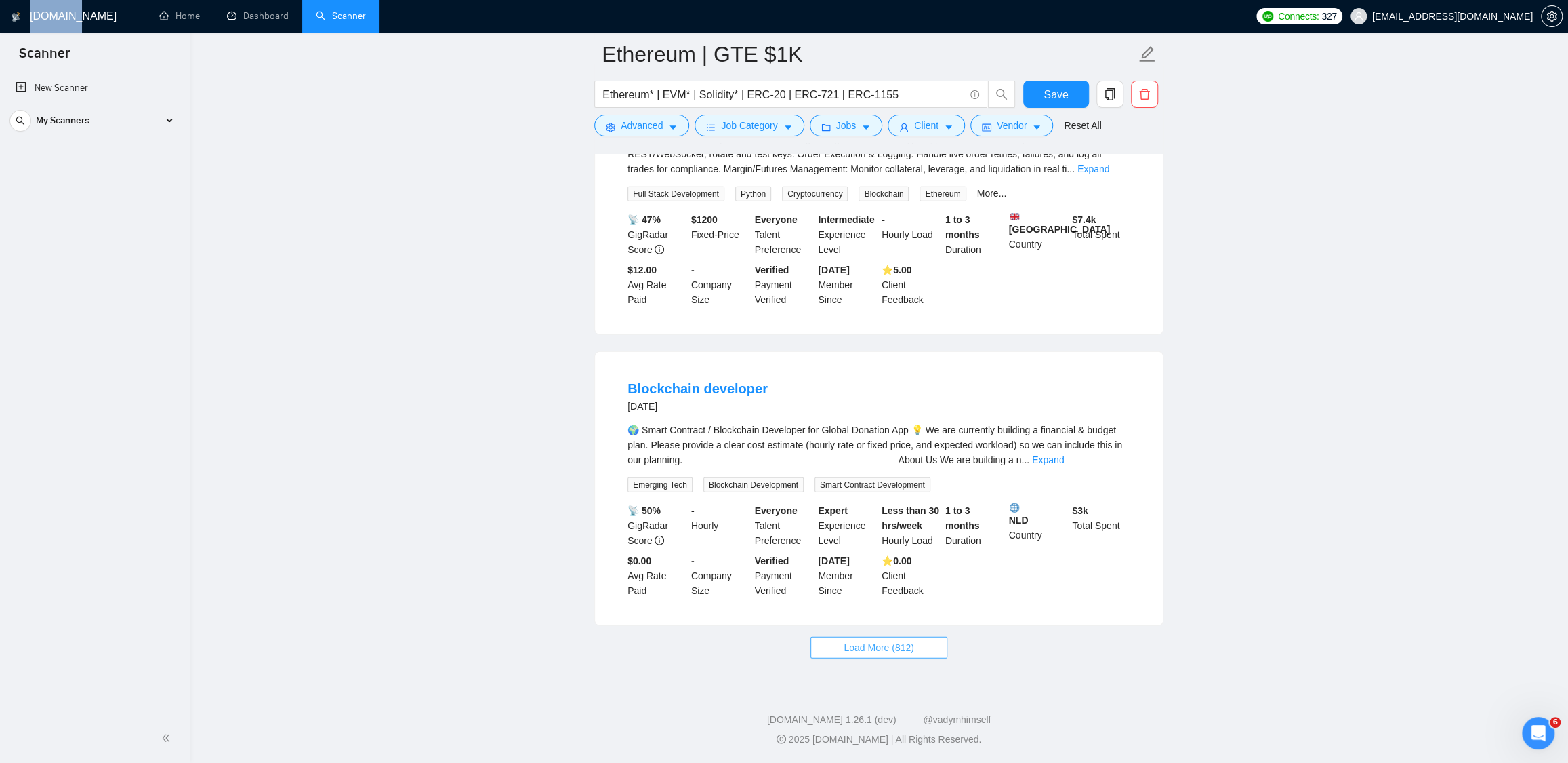
click at [893, 653] on span "Load More (812)" at bounding box center [879, 647] width 70 height 15
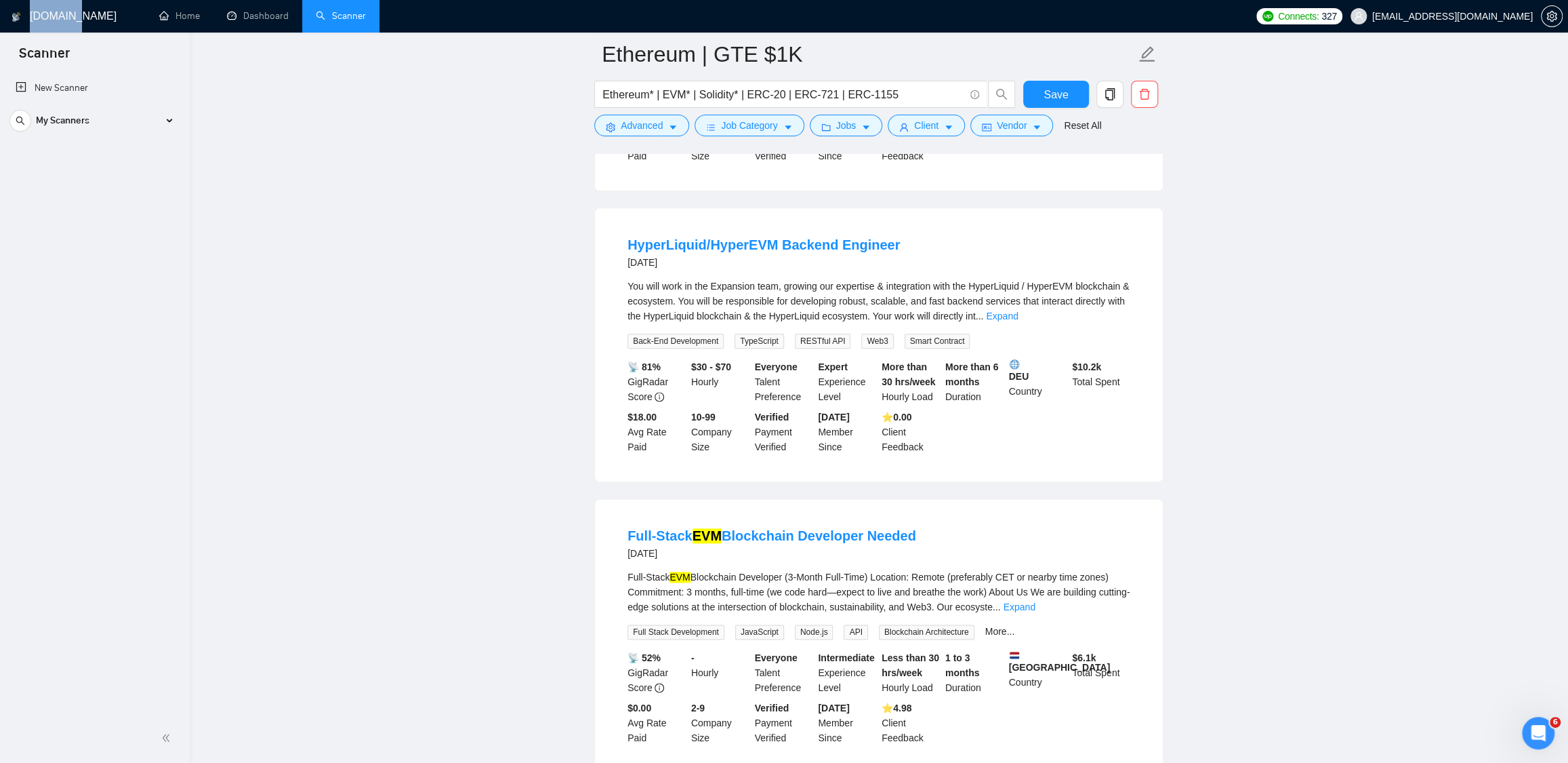
scroll to position [1207, 0]
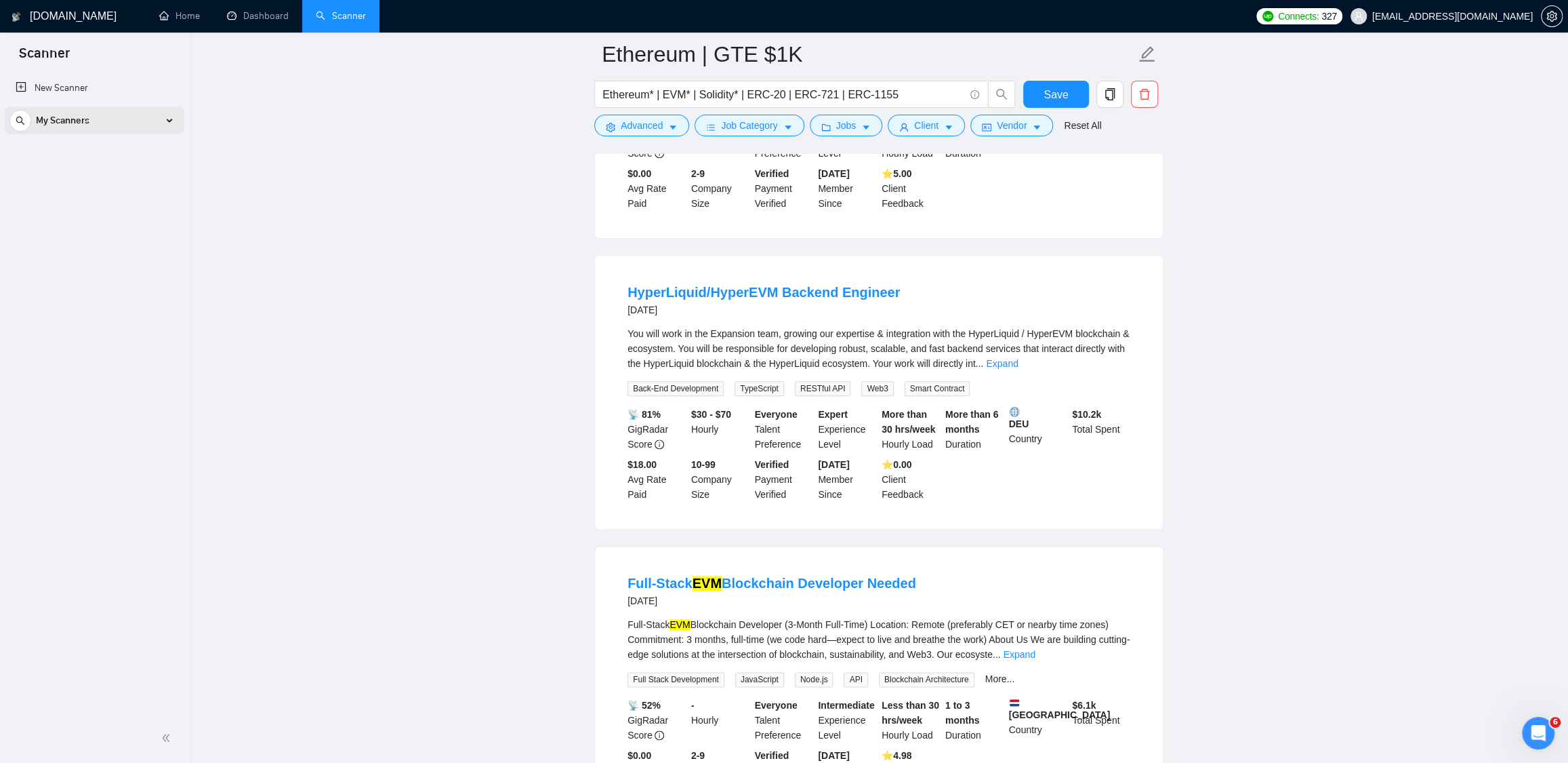
click at [169, 119] on div "My Scanners" at bounding box center [95, 121] width 170 height 27
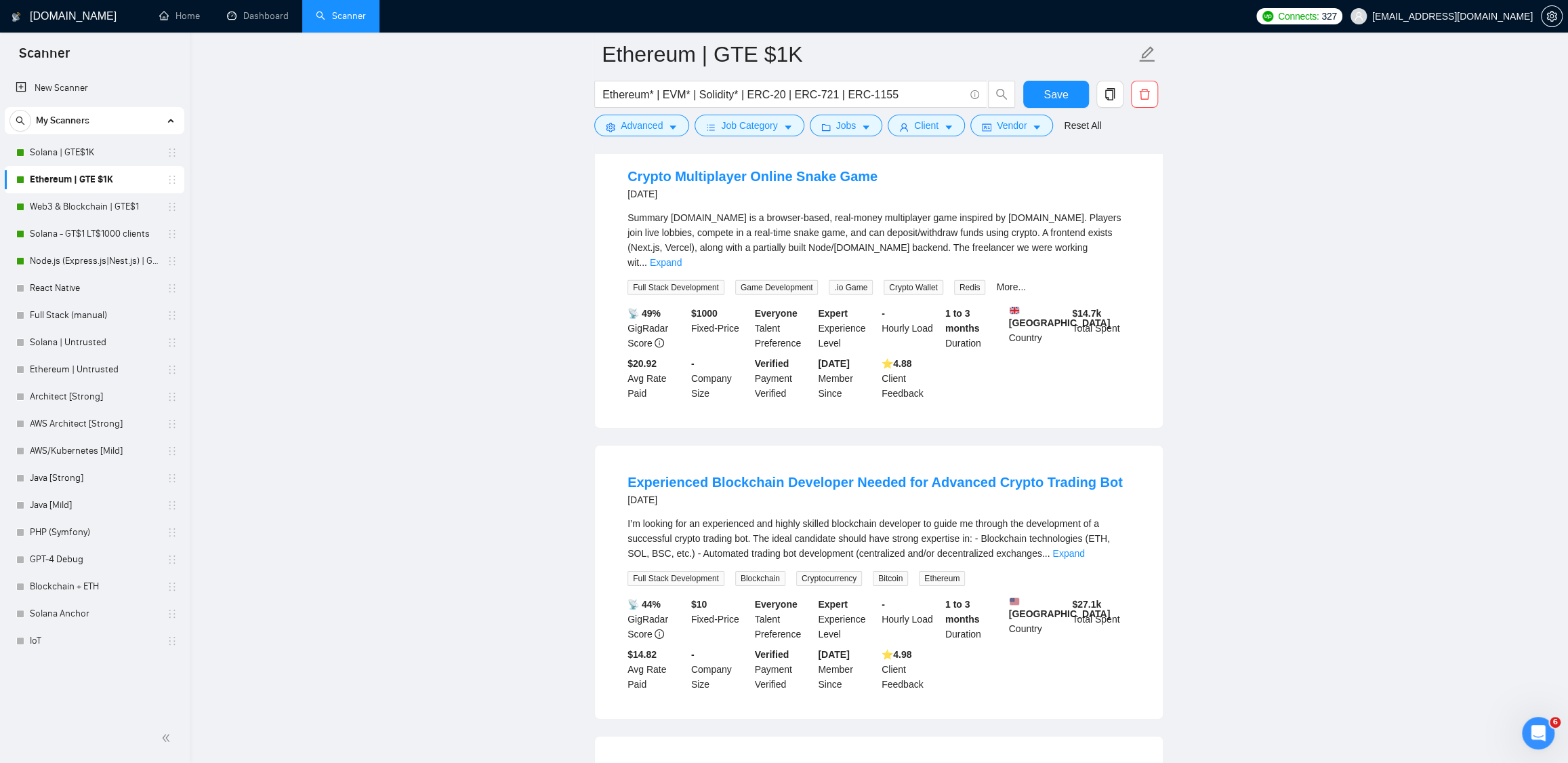
scroll to position [3587, 0]
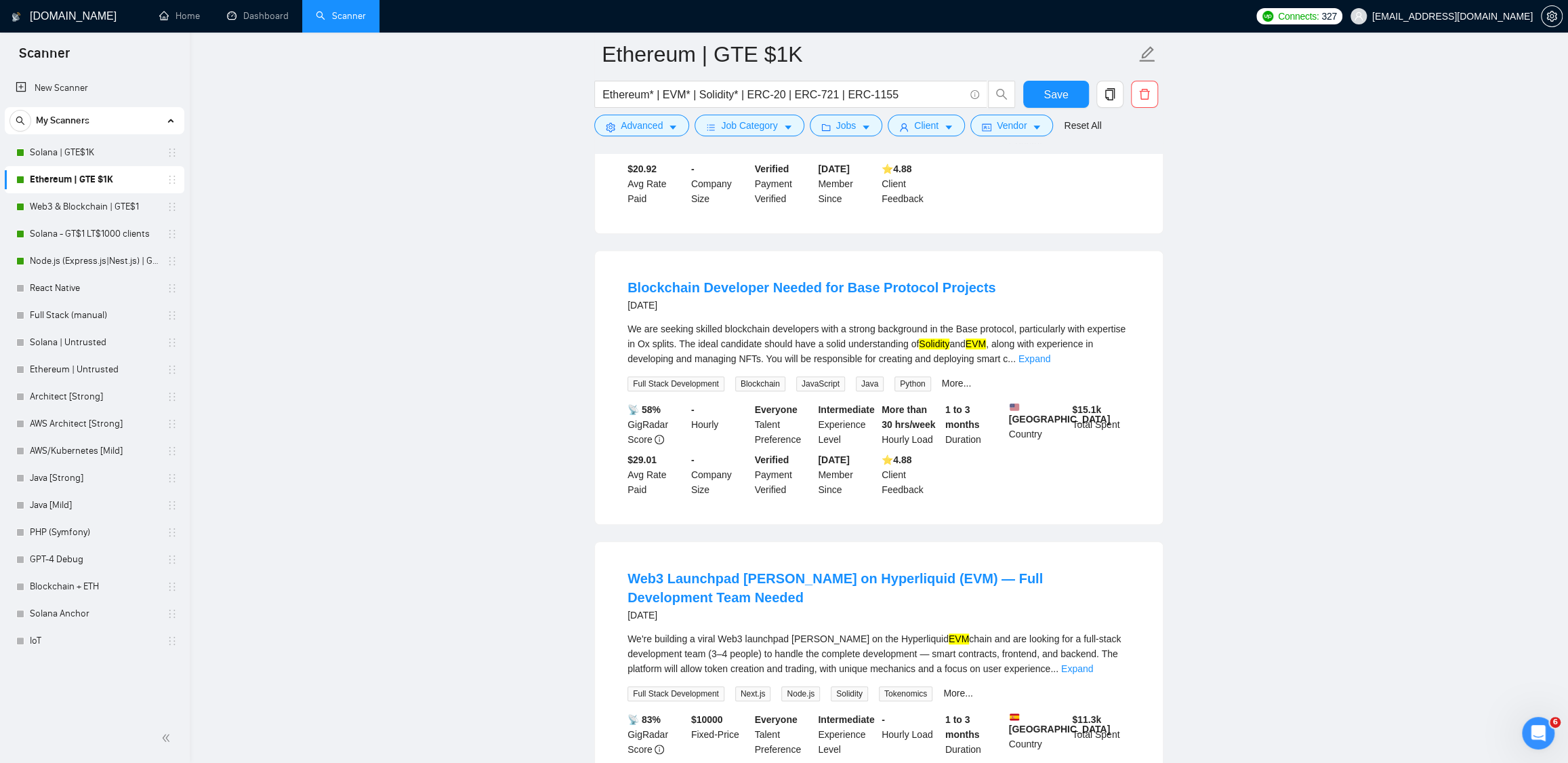
scroll to position [5076, 0]
click at [1050, 363] on link "Expand" at bounding box center [1035, 358] width 32 height 11
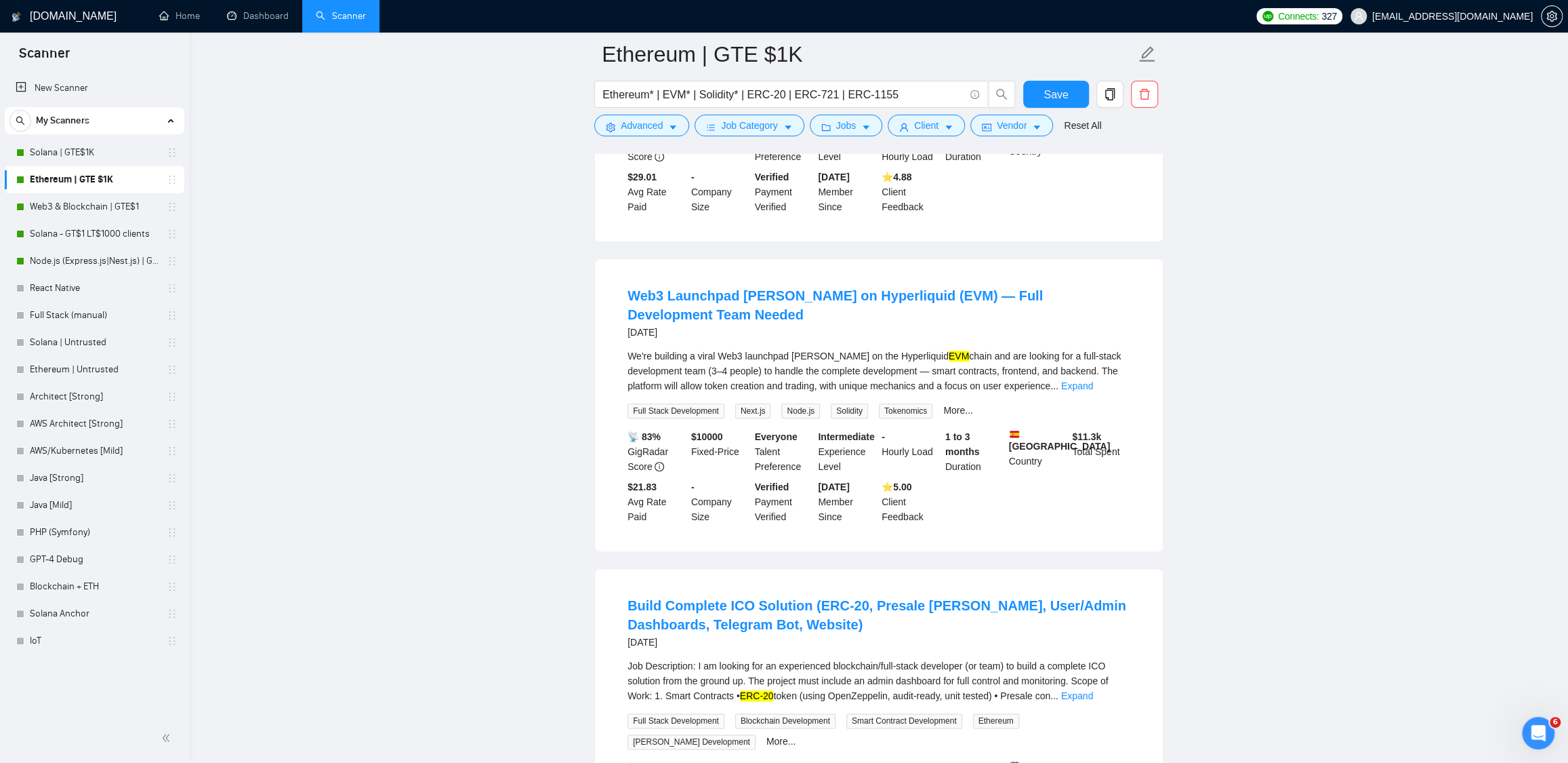
scroll to position [5518, 0]
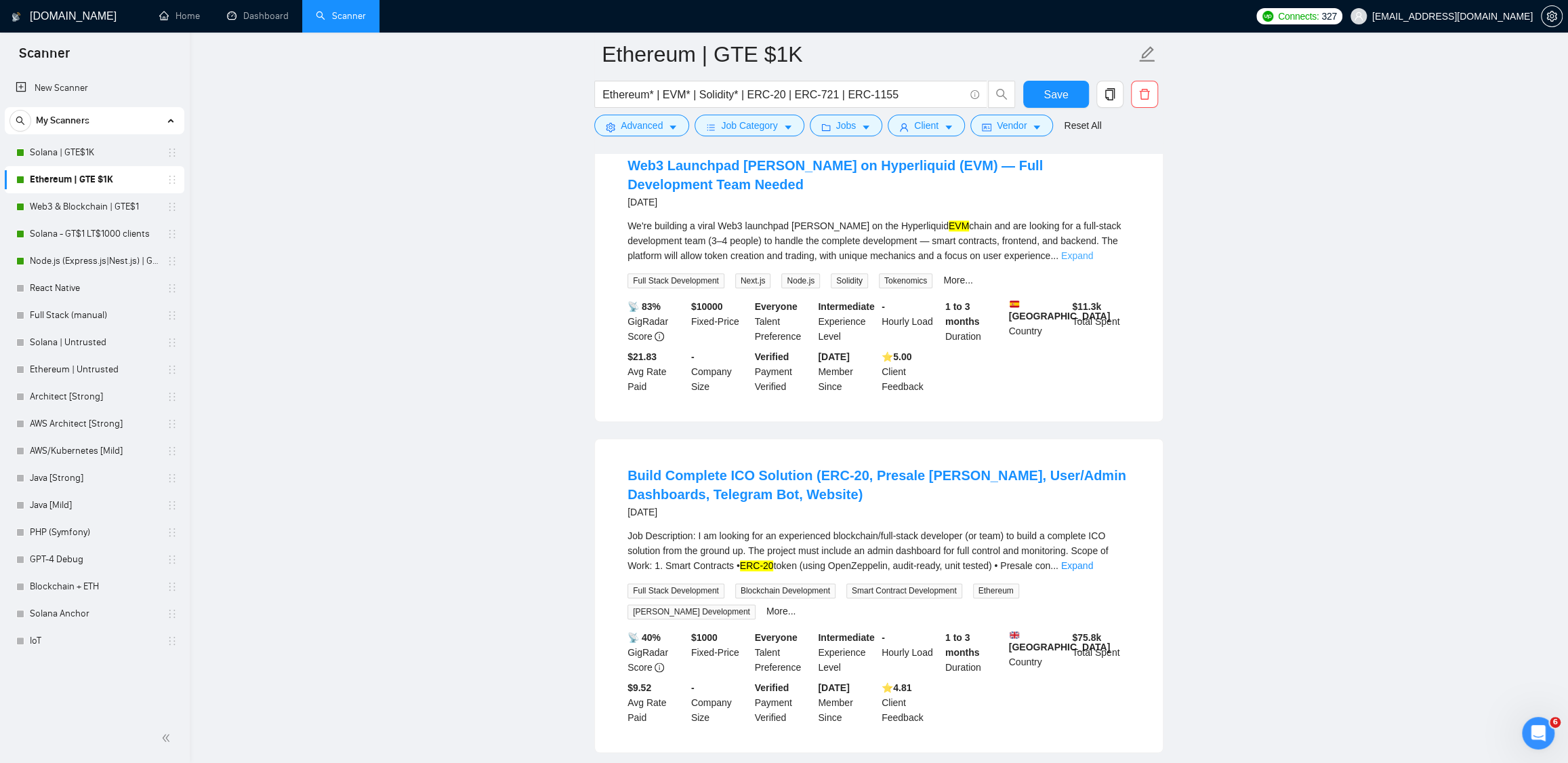
click at [1093, 261] on link "Expand" at bounding box center [1077, 255] width 32 height 11
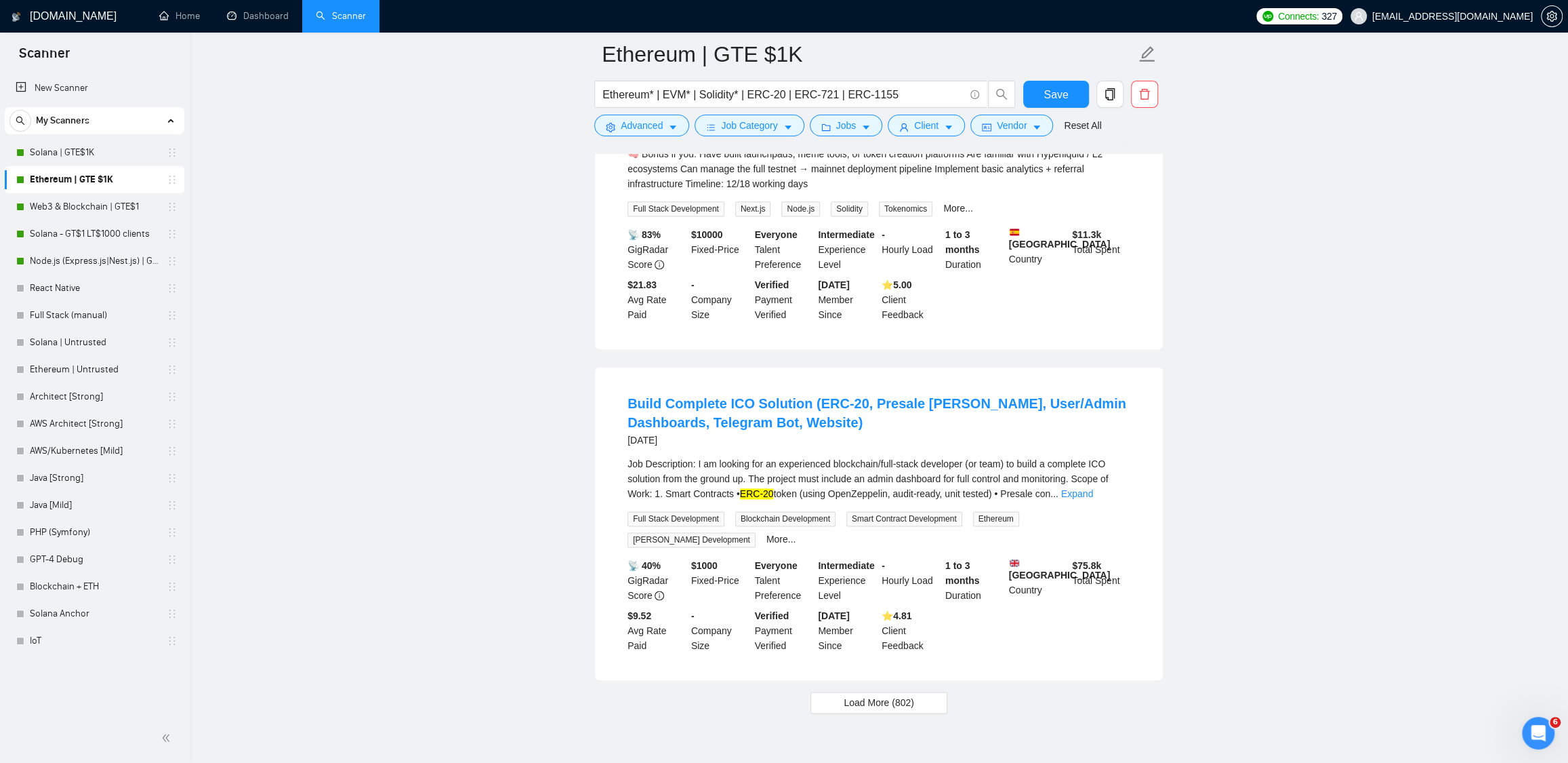
scroll to position [5789, 0]
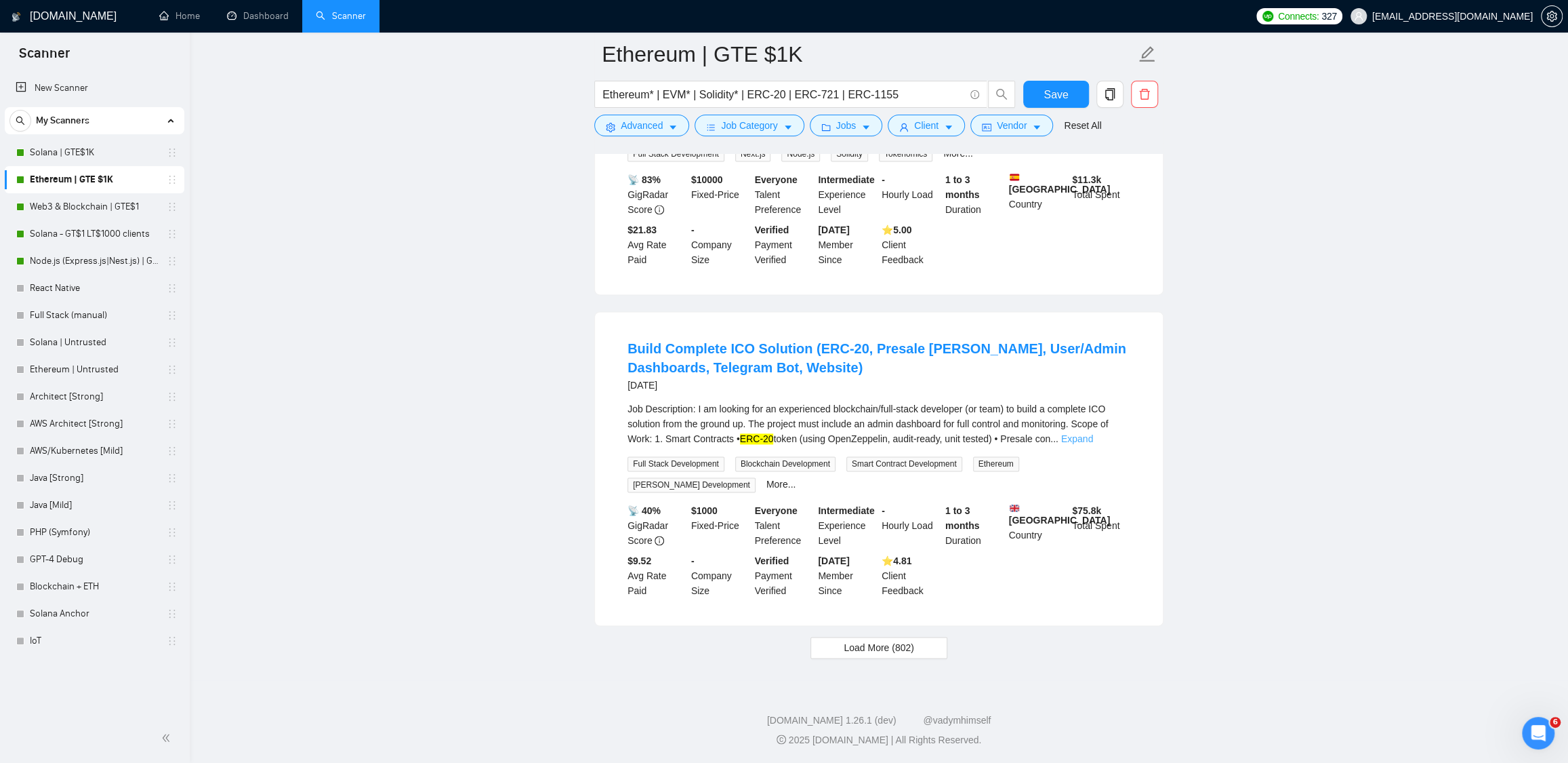
click at [1093, 444] on link "Expand" at bounding box center [1077, 439] width 32 height 11
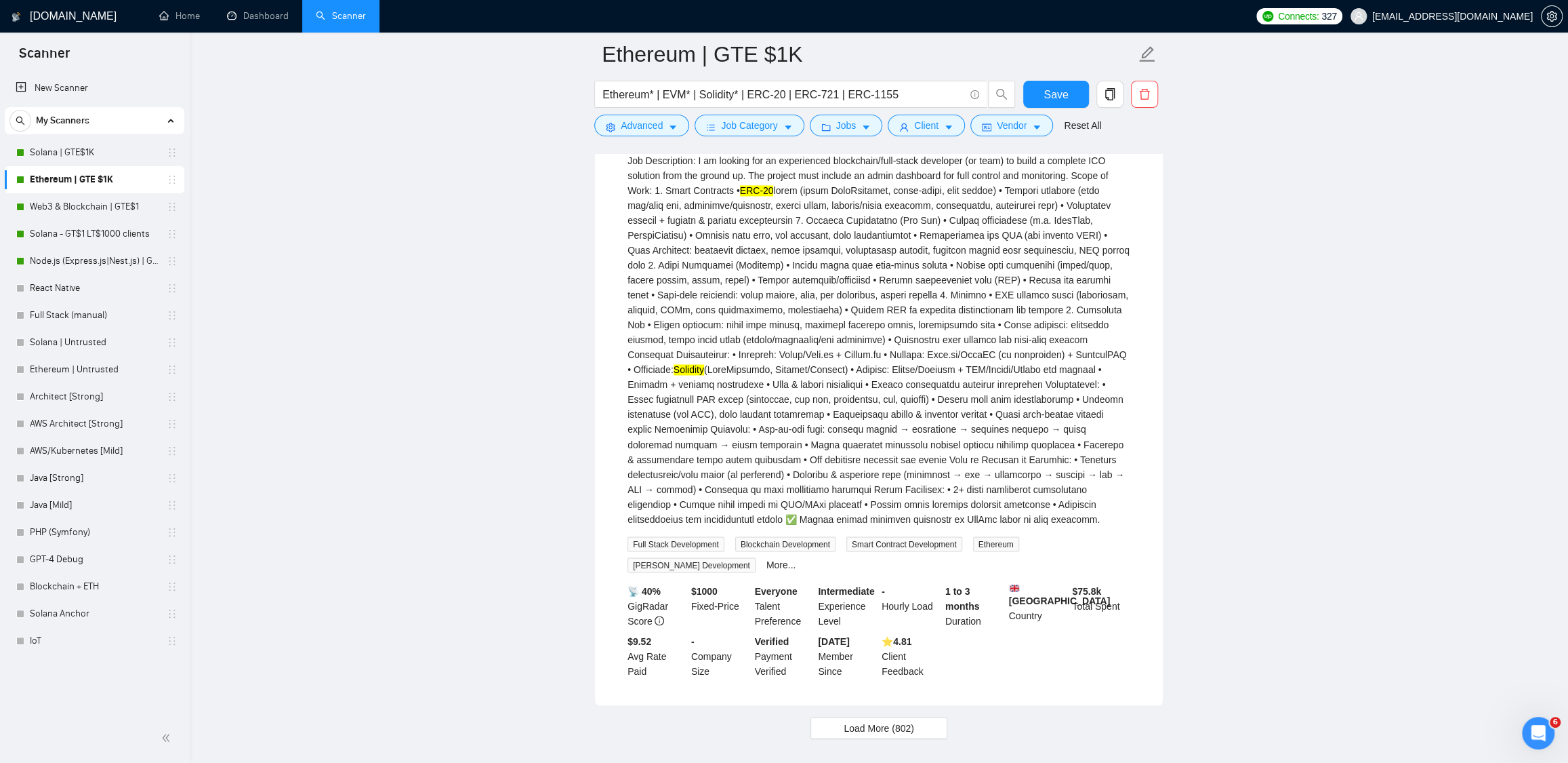
scroll to position [6151, 0]
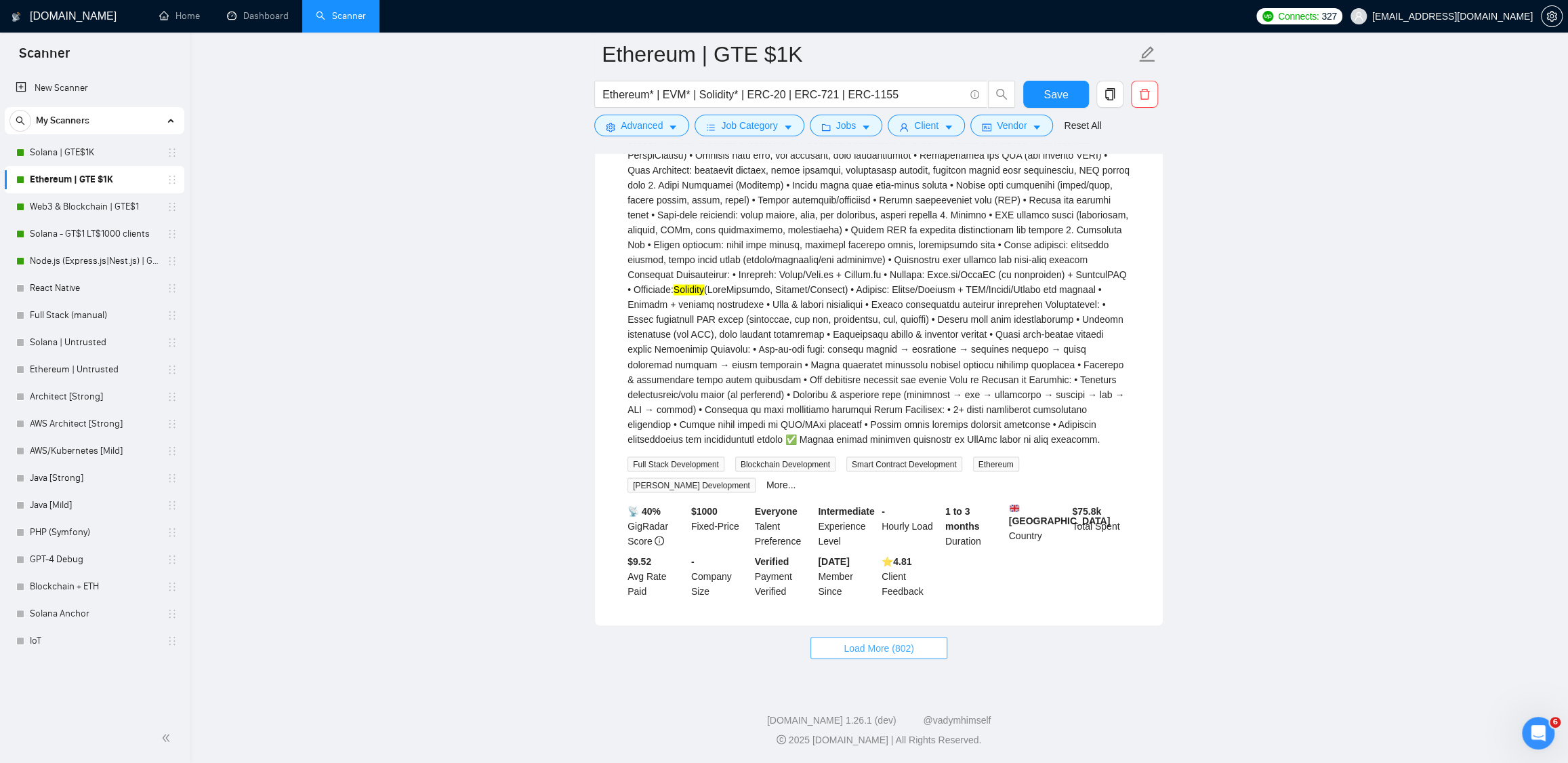
click at [895, 642] on span "Load More (802)" at bounding box center [879, 647] width 70 height 15
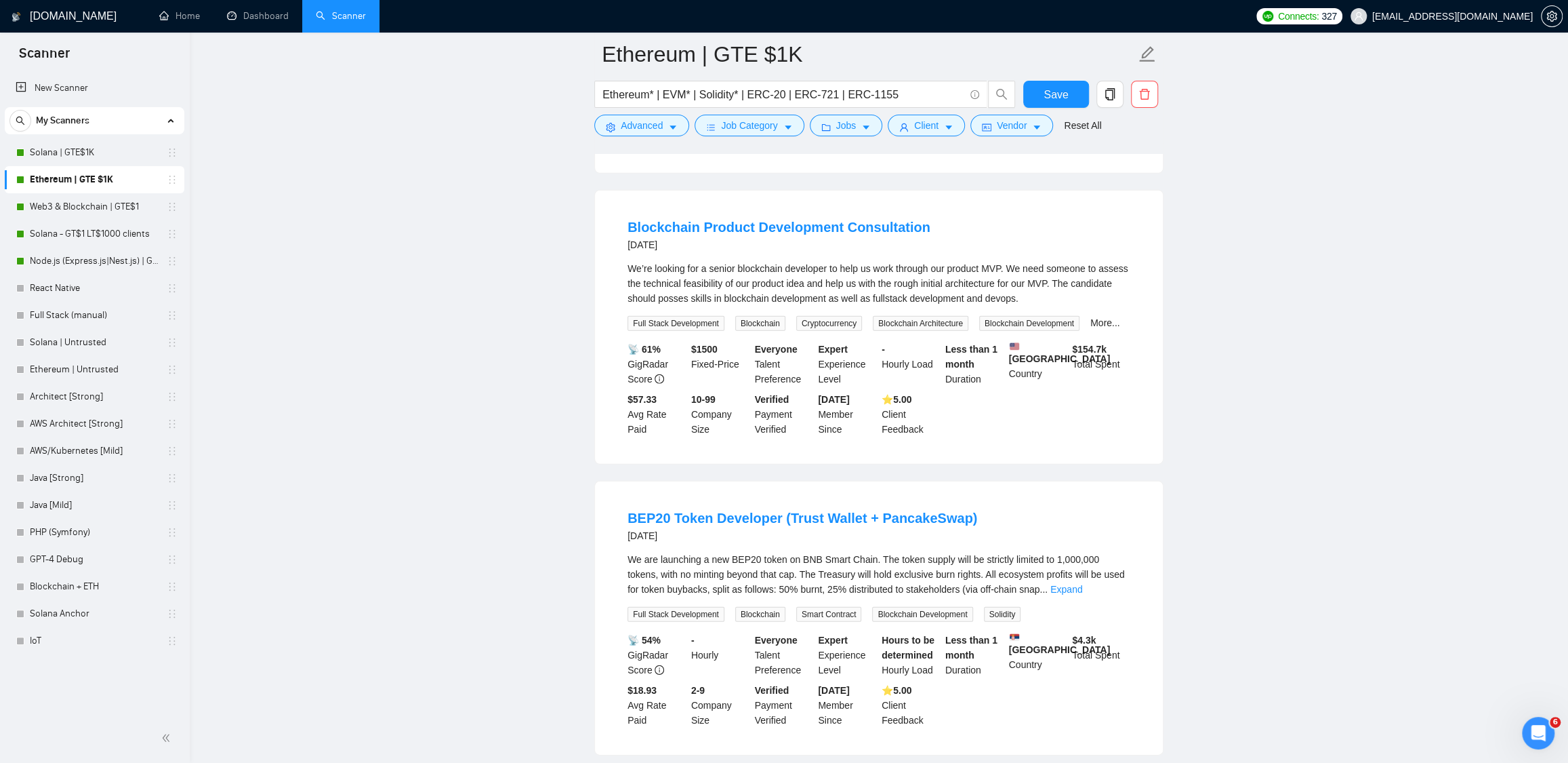
scroll to position [7513, 0]
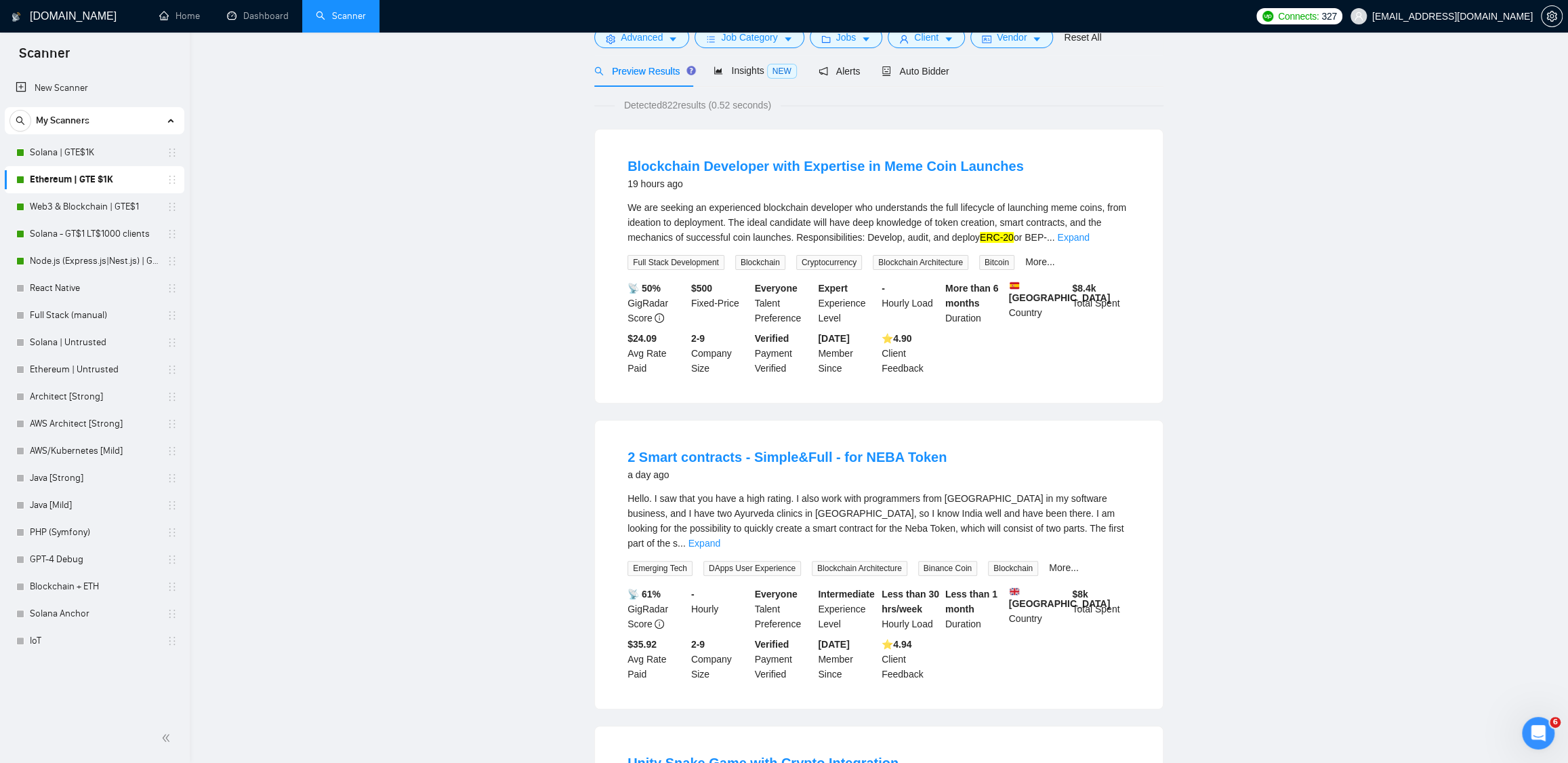
scroll to position [0, 0]
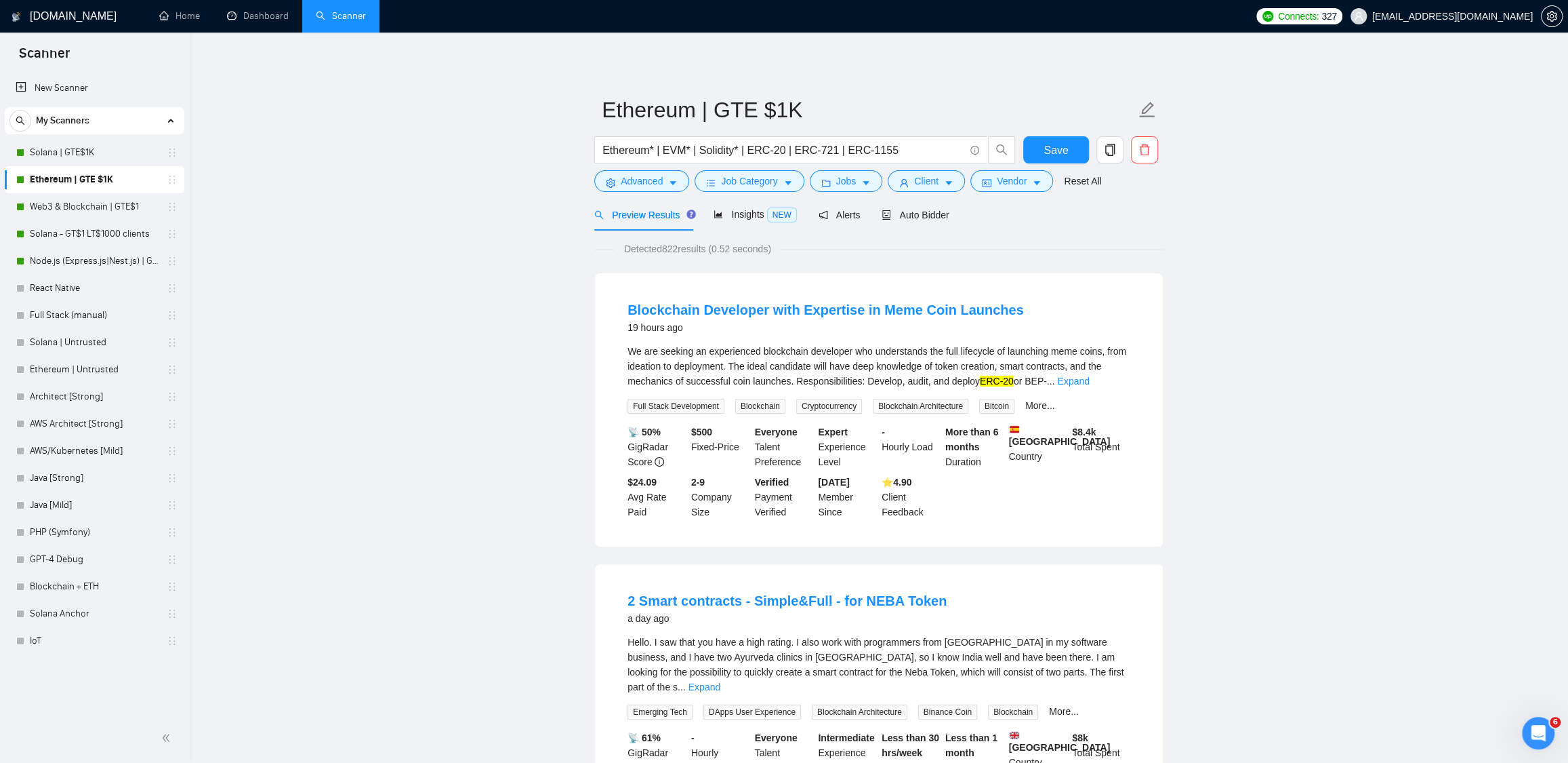
click at [69, 207] on link "Web3 & Blockchain | GTE$1" at bounding box center [94, 207] width 128 height 27
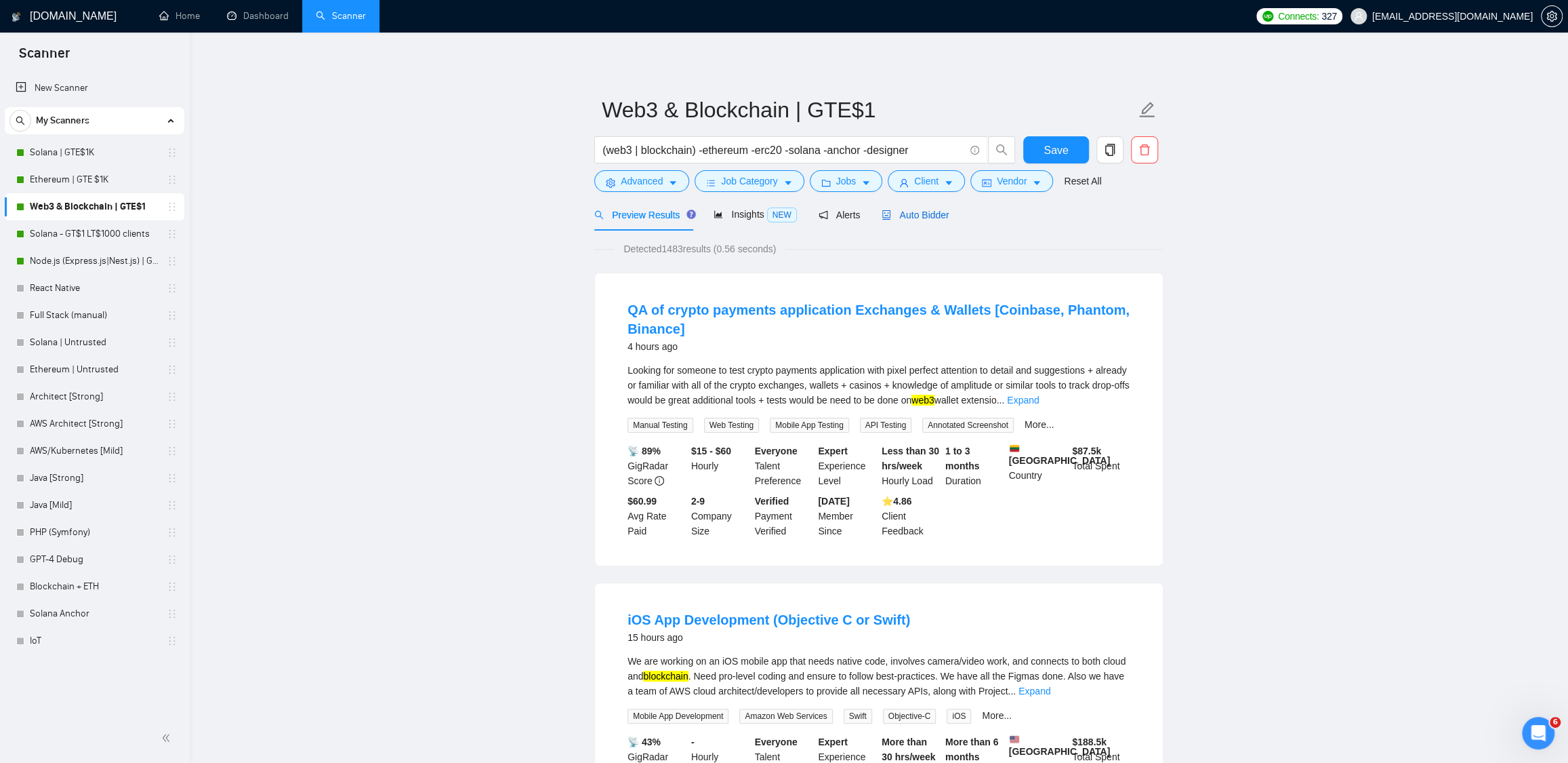
click at [927, 210] on span "Auto Bidder" at bounding box center [915, 215] width 67 height 11
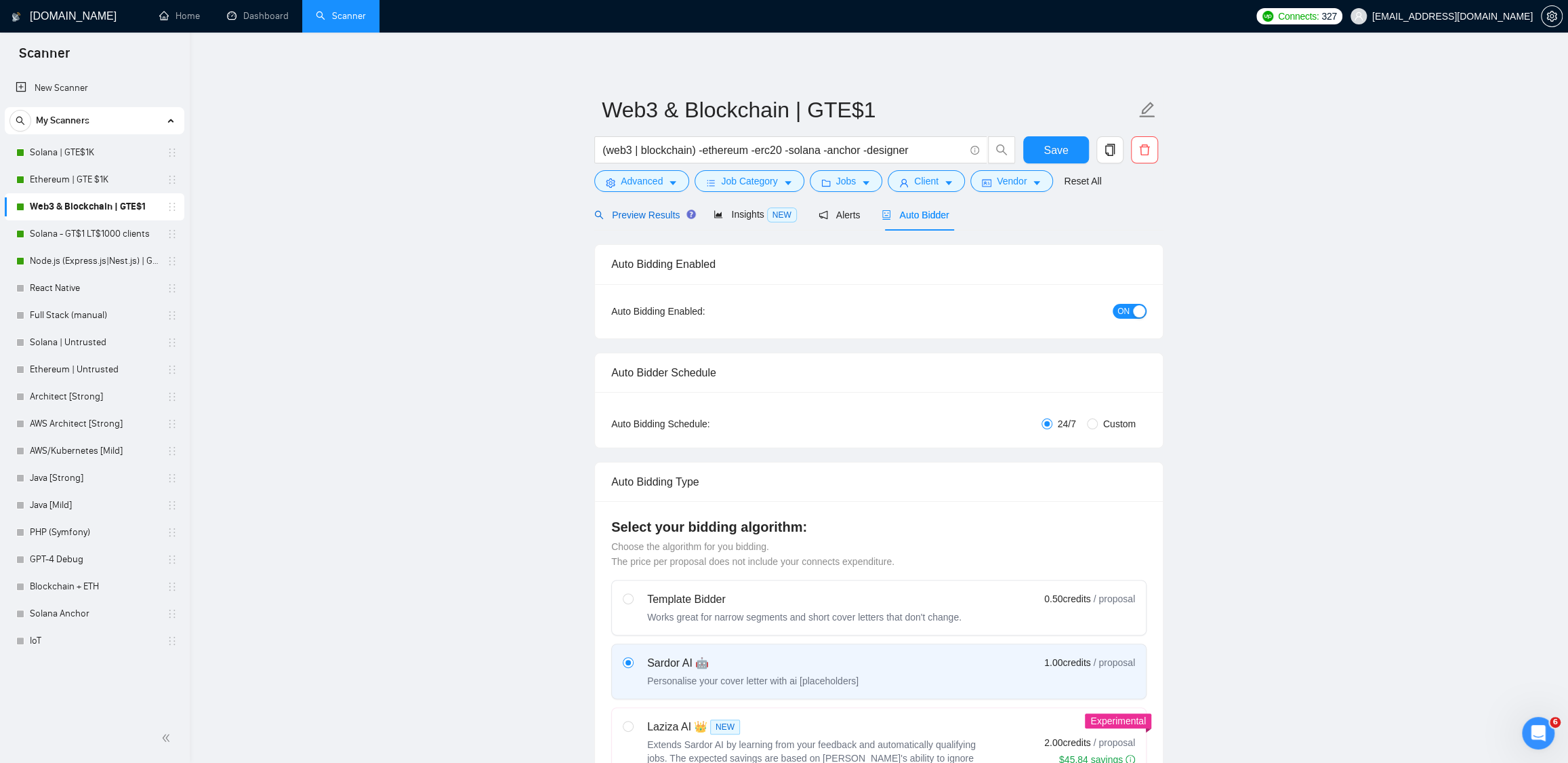
click at [648, 218] on span "Preview Results" at bounding box center [643, 215] width 98 height 11
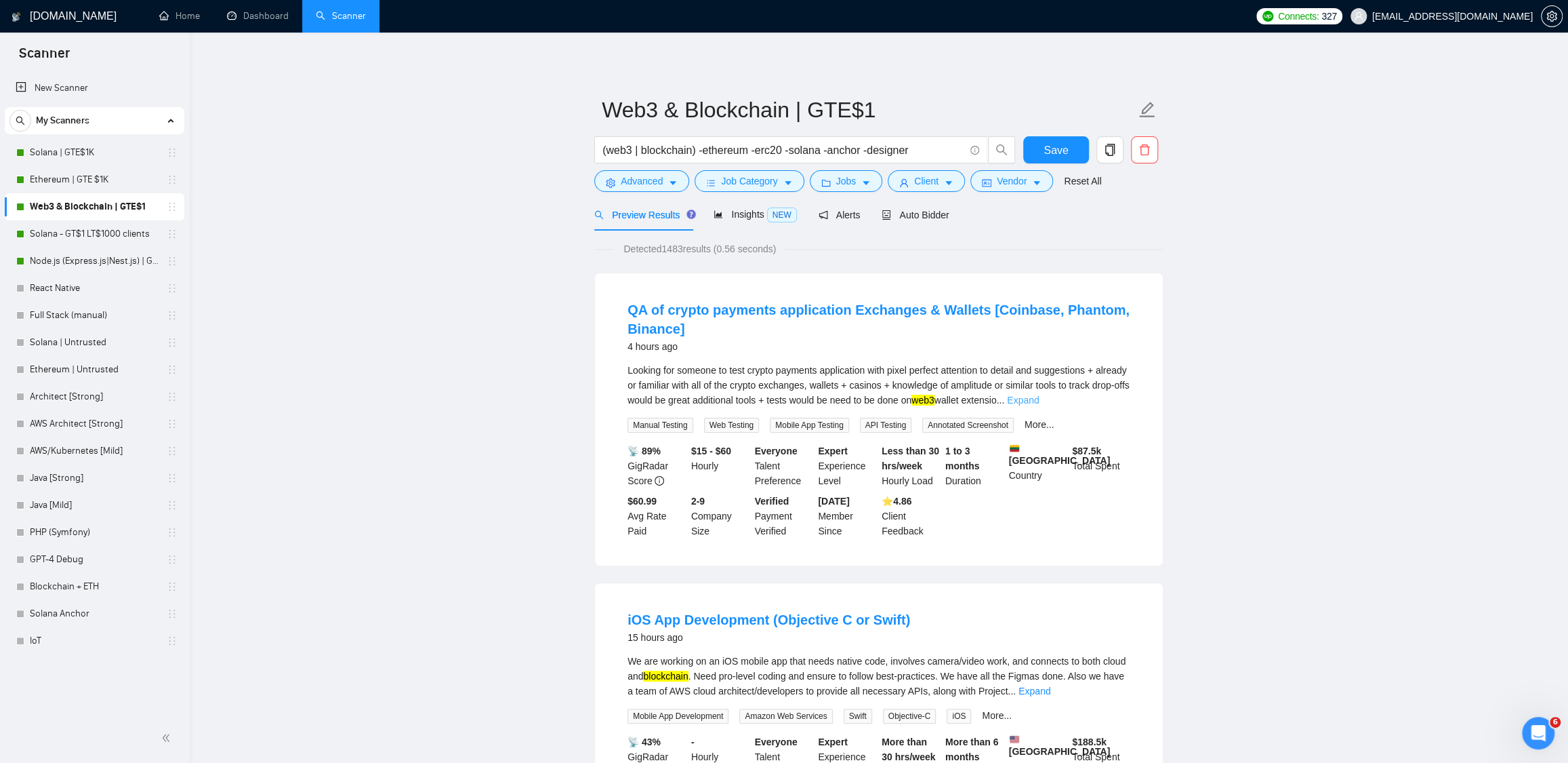
click at [1039, 398] on link "Expand" at bounding box center [1023, 400] width 32 height 11
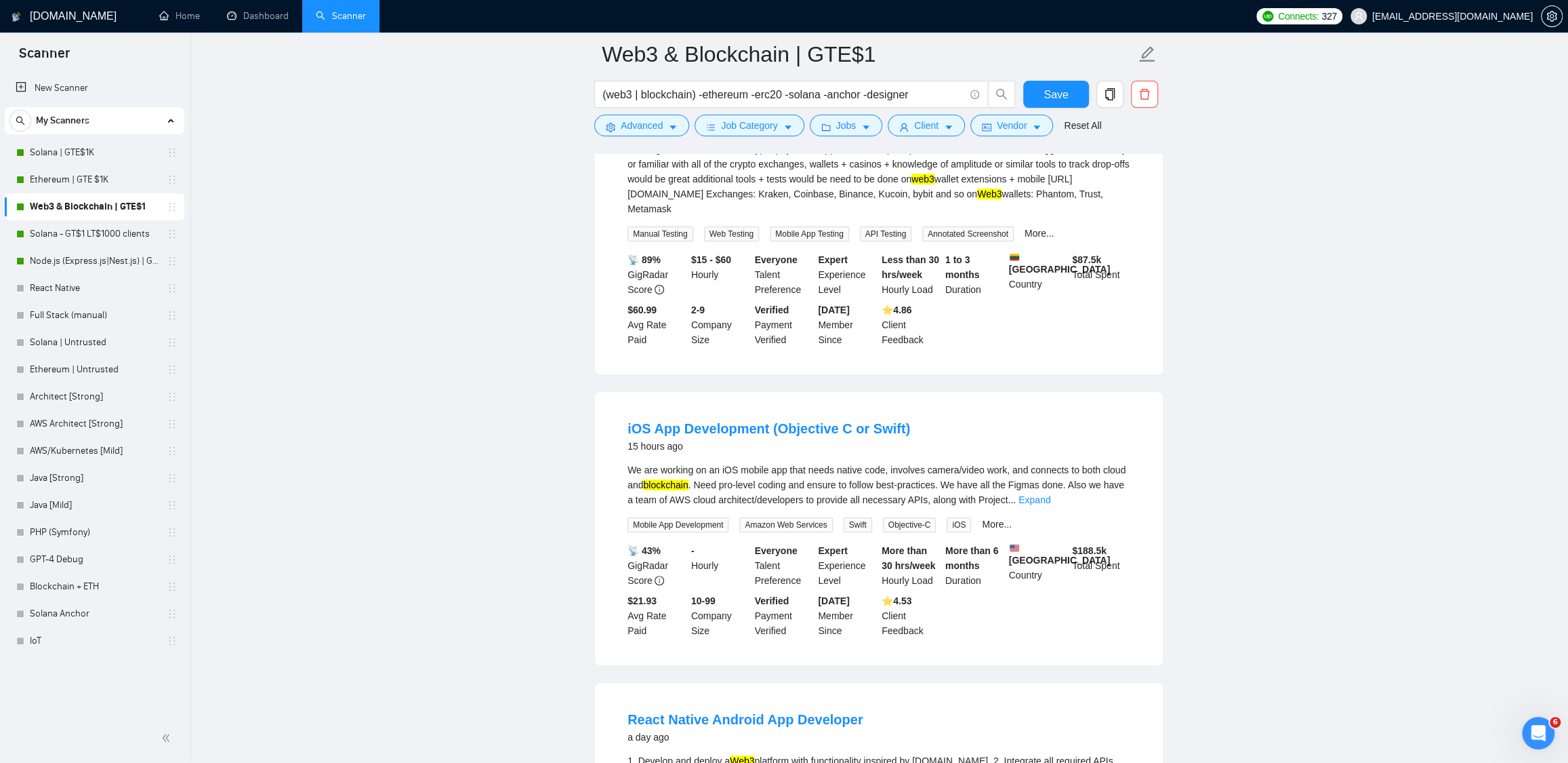
scroll to position [288, 0]
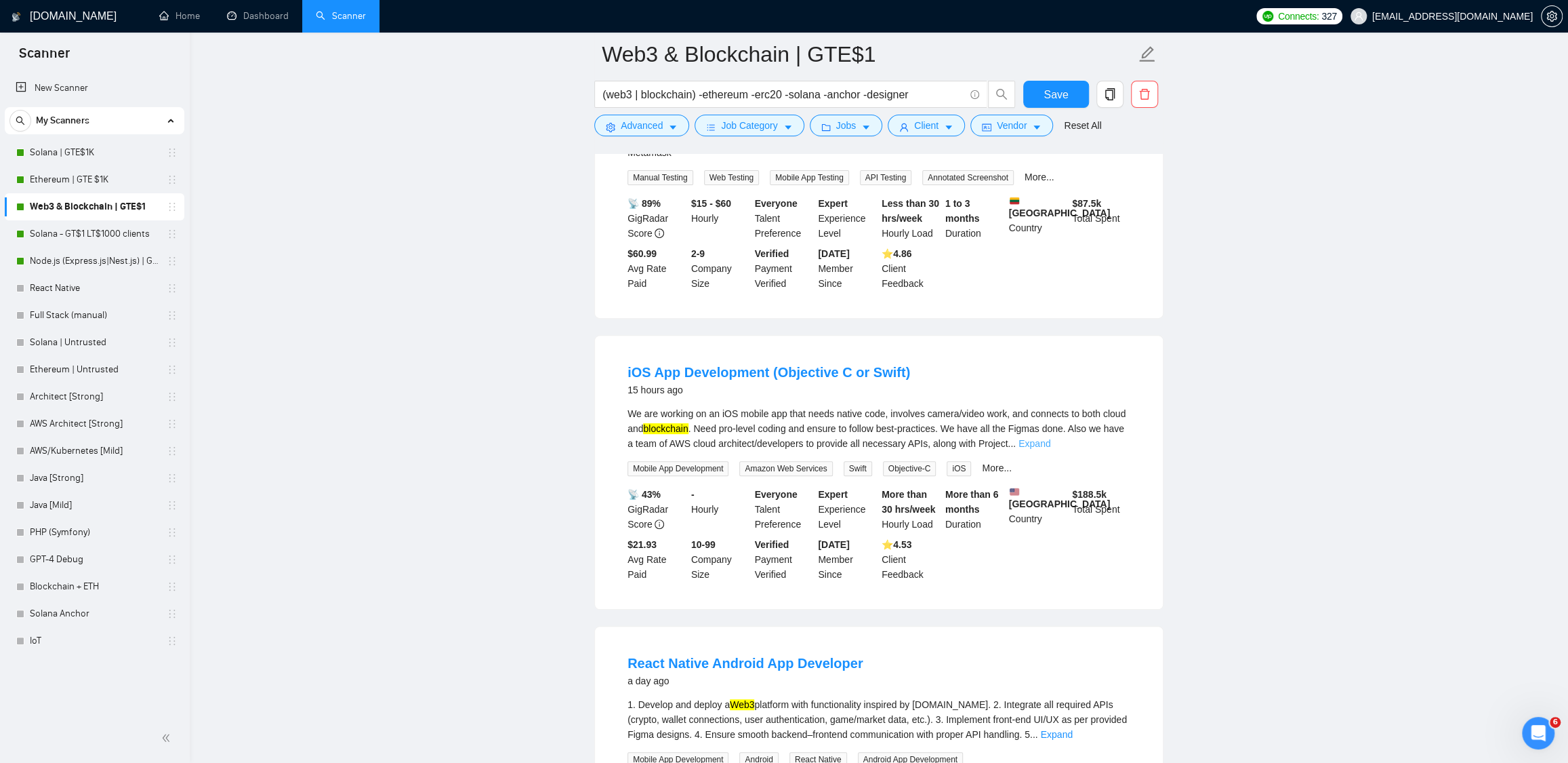
click at [1050, 442] on link "Expand" at bounding box center [1035, 444] width 32 height 11
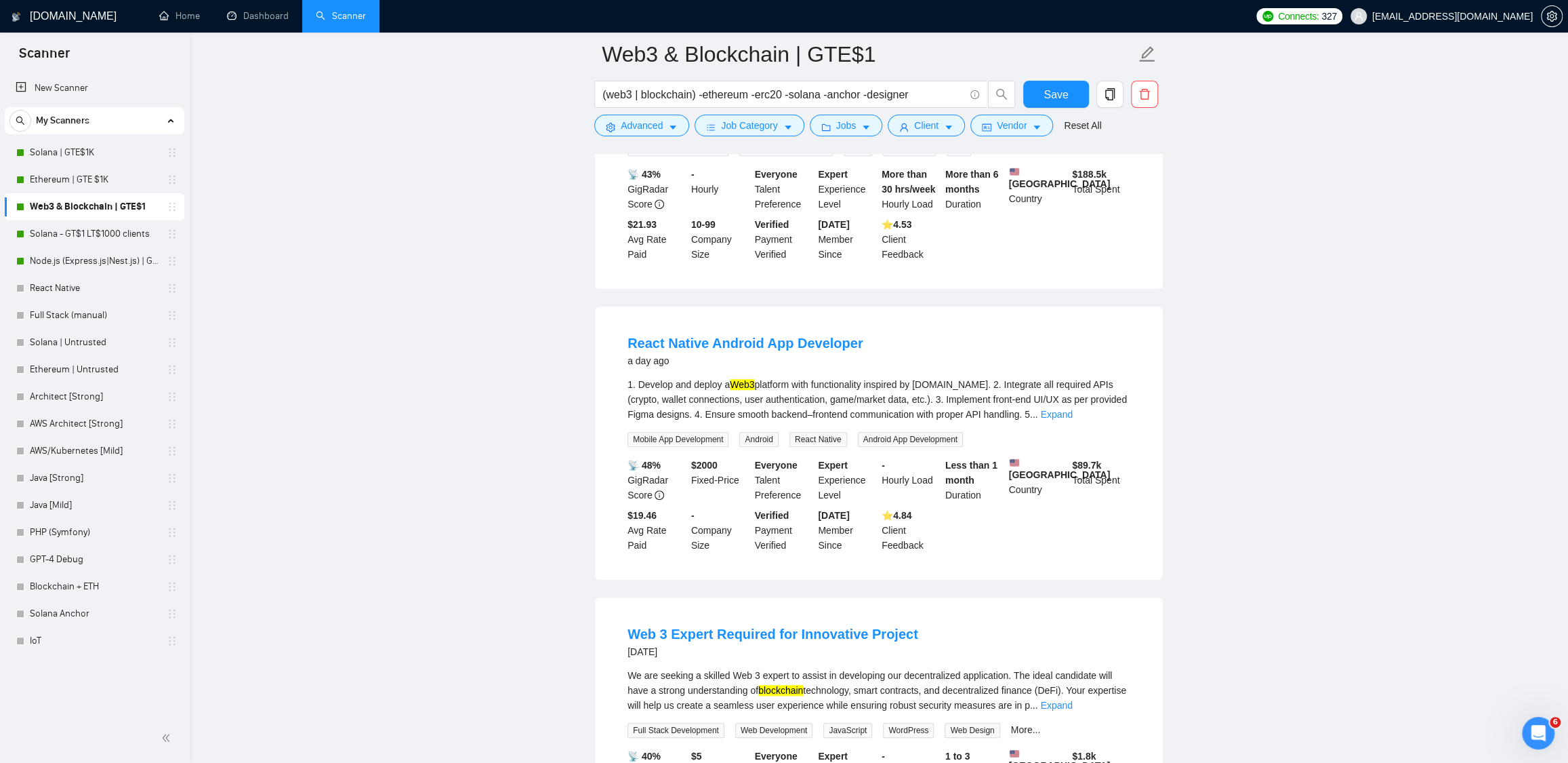
scroll to position [626, 0]
click at [1072, 417] on link "Expand" at bounding box center [1056, 411] width 32 height 11
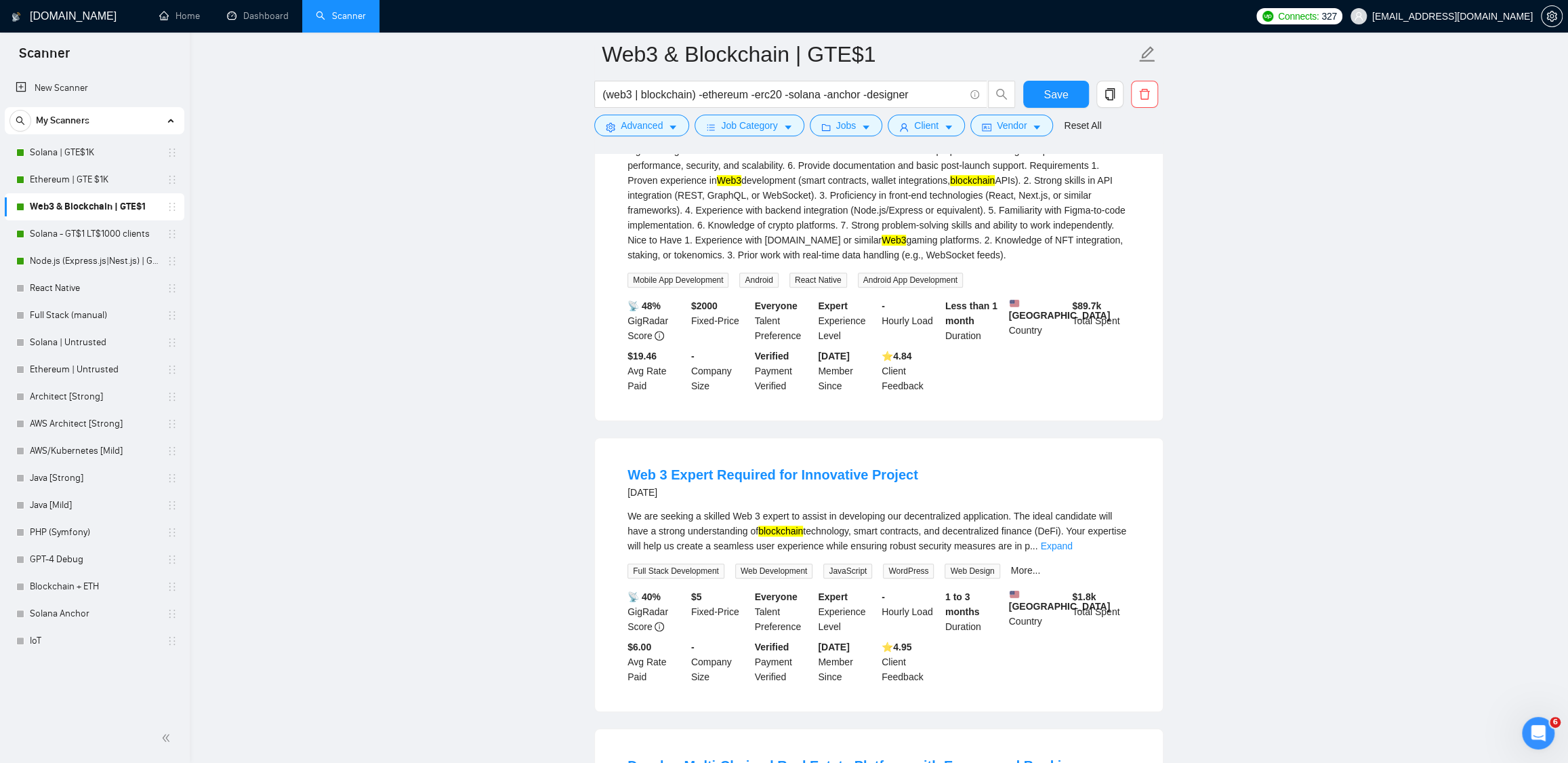
scroll to position [1030, 0]
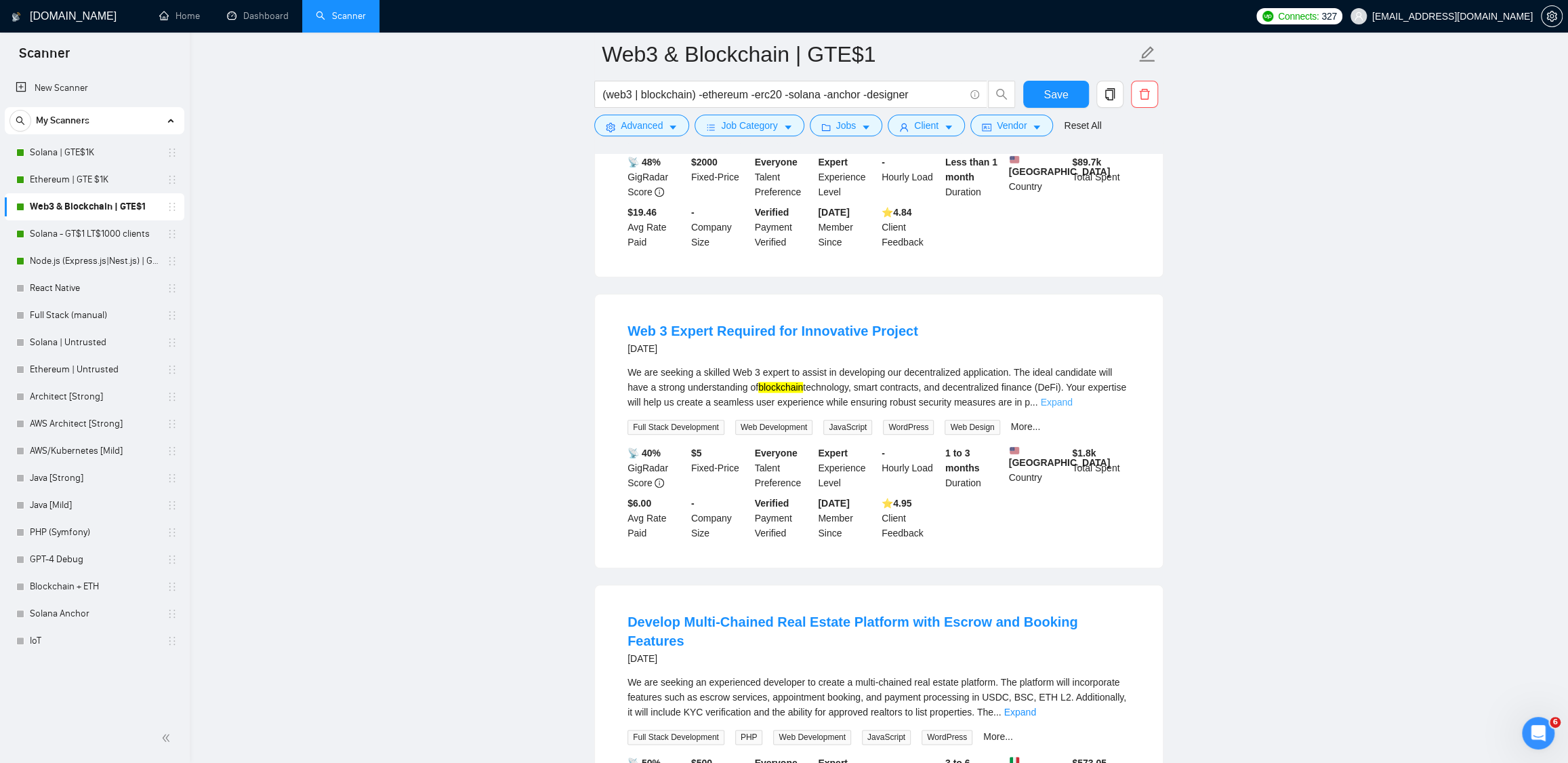
click at [1072, 408] on link "Expand" at bounding box center [1056, 402] width 32 height 11
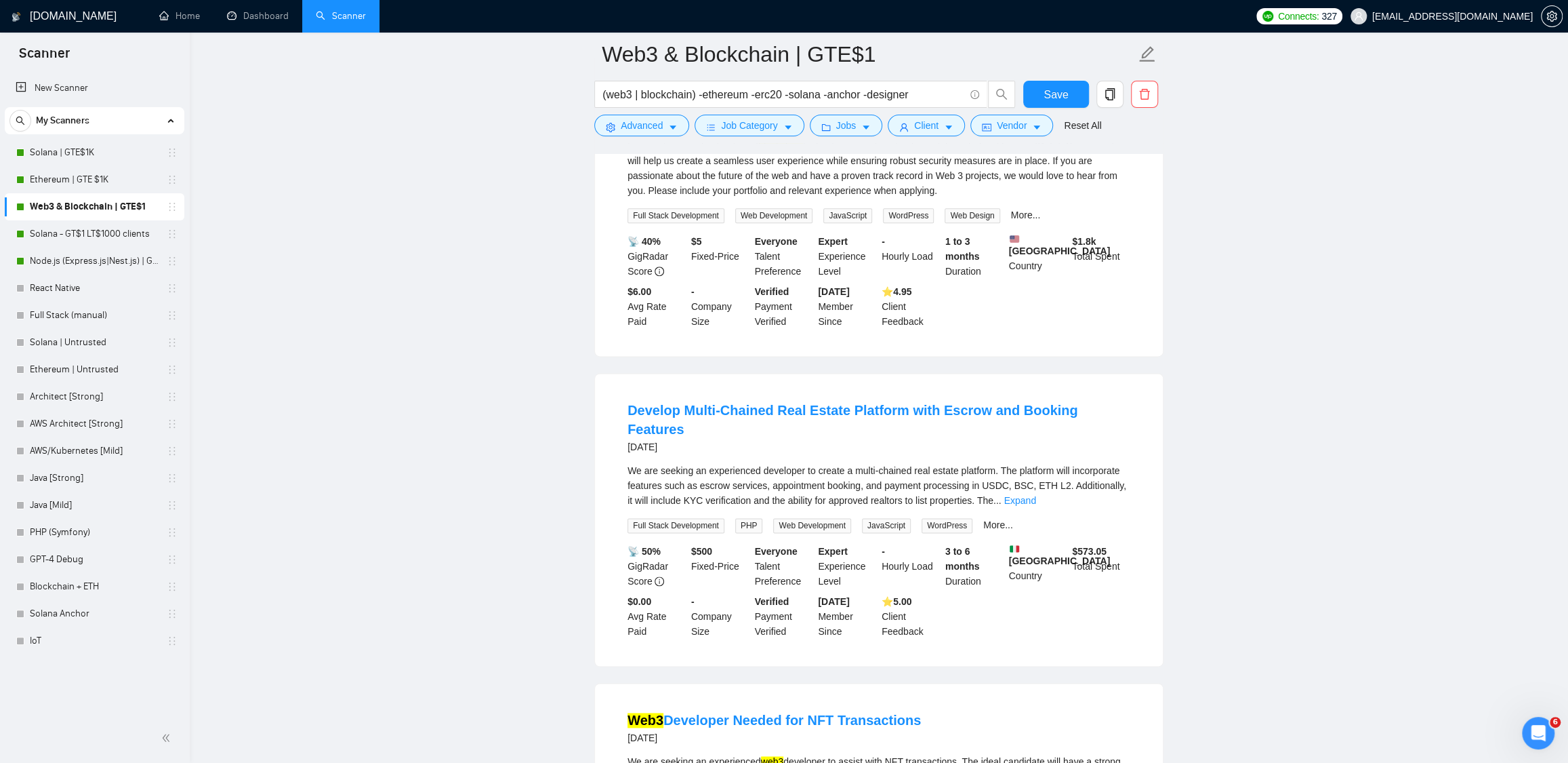
scroll to position [1373, 0]
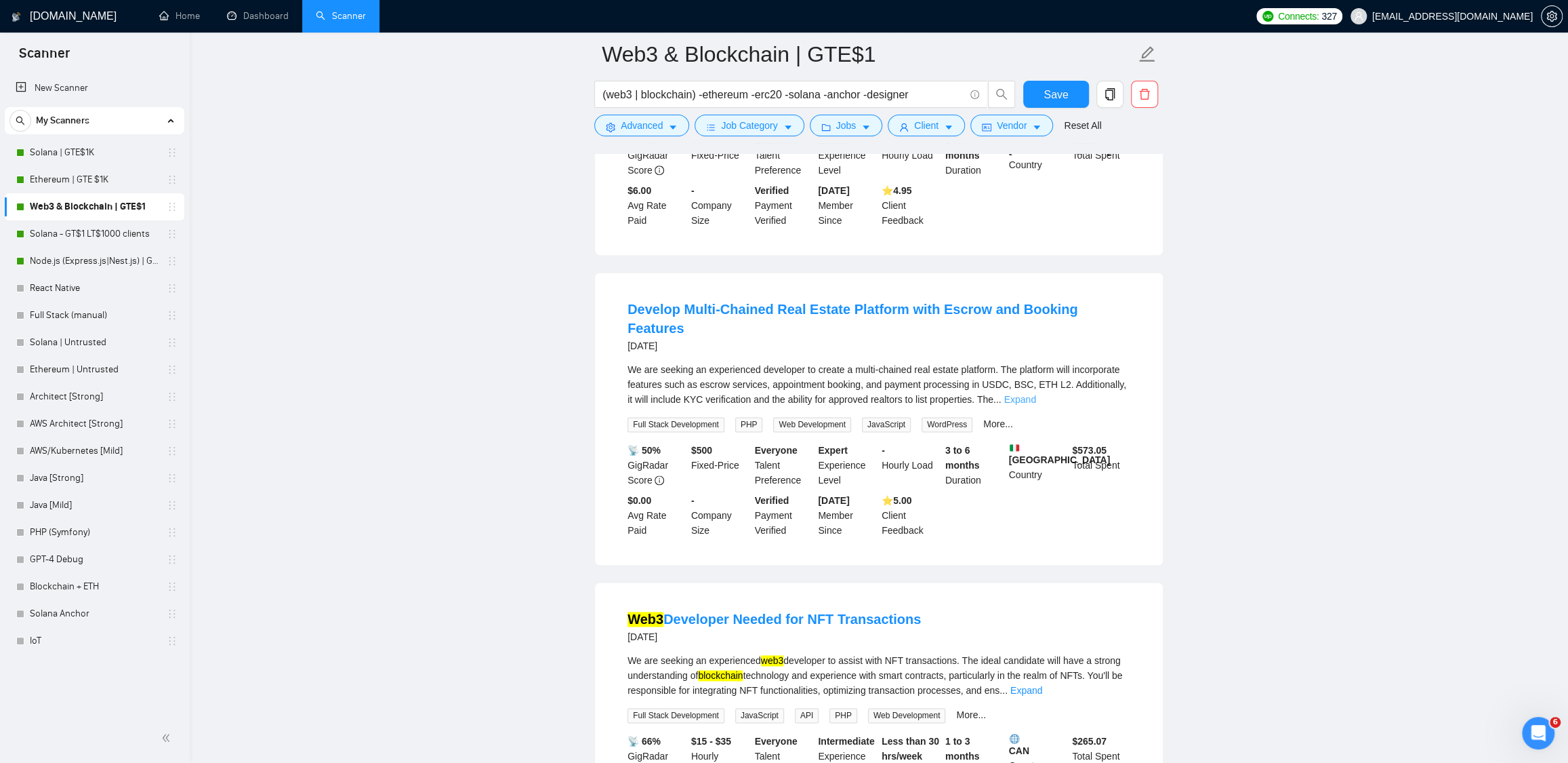
click at [1035, 405] on link "Expand" at bounding box center [1020, 400] width 32 height 11
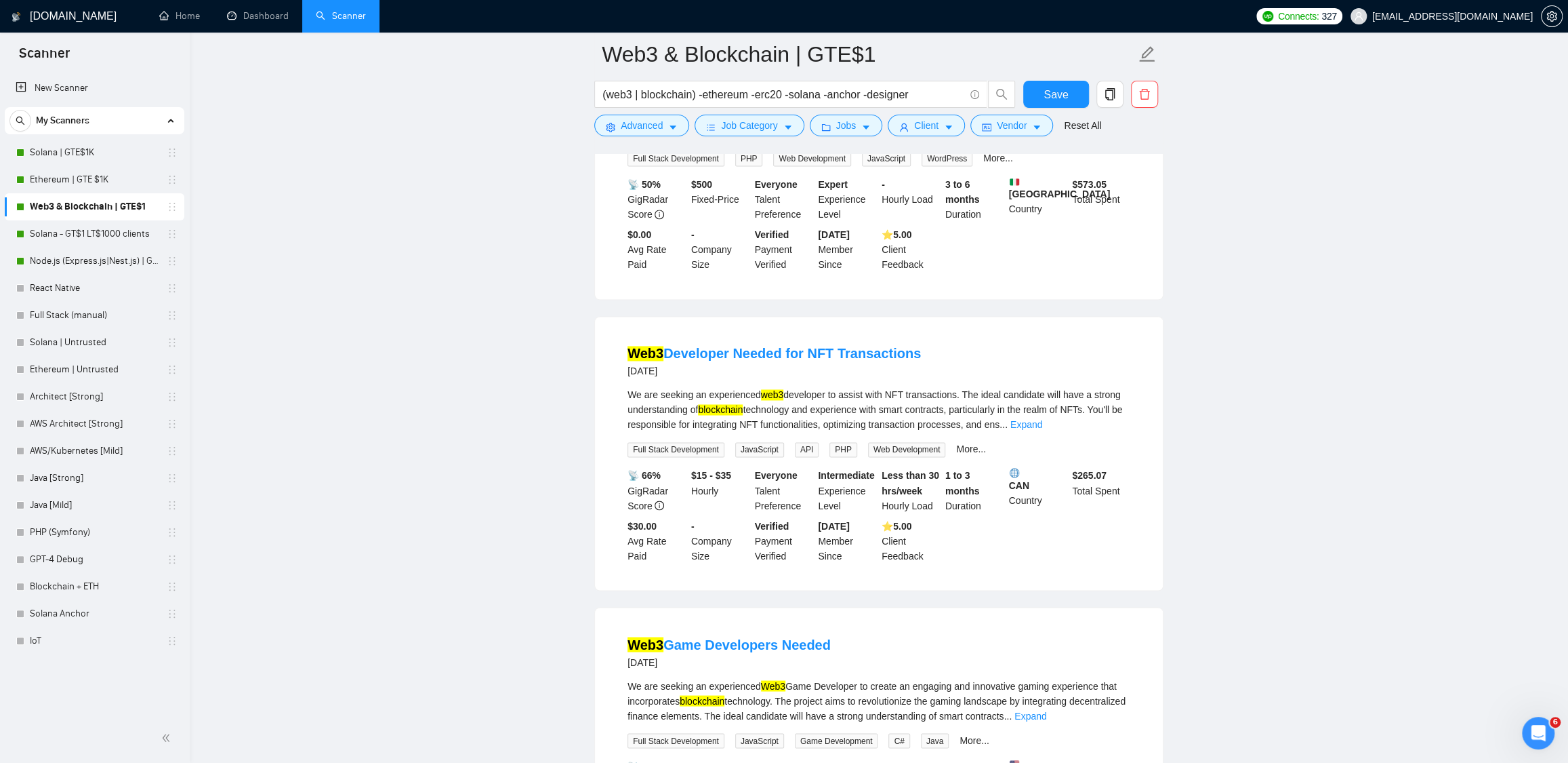
scroll to position [1704, 0]
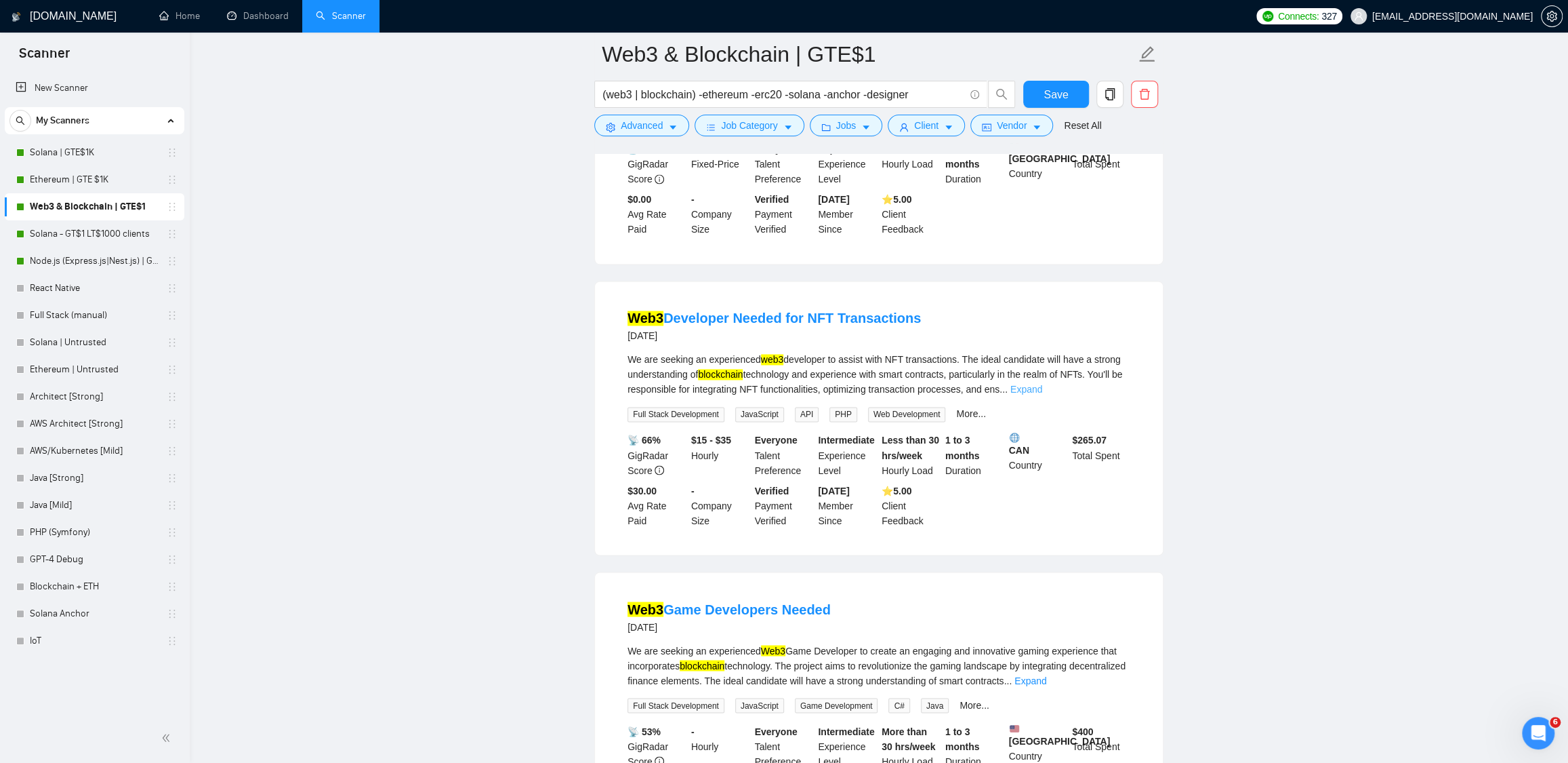
click at [1042, 395] on link "Expand" at bounding box center [1027, 389] width 32 height 11
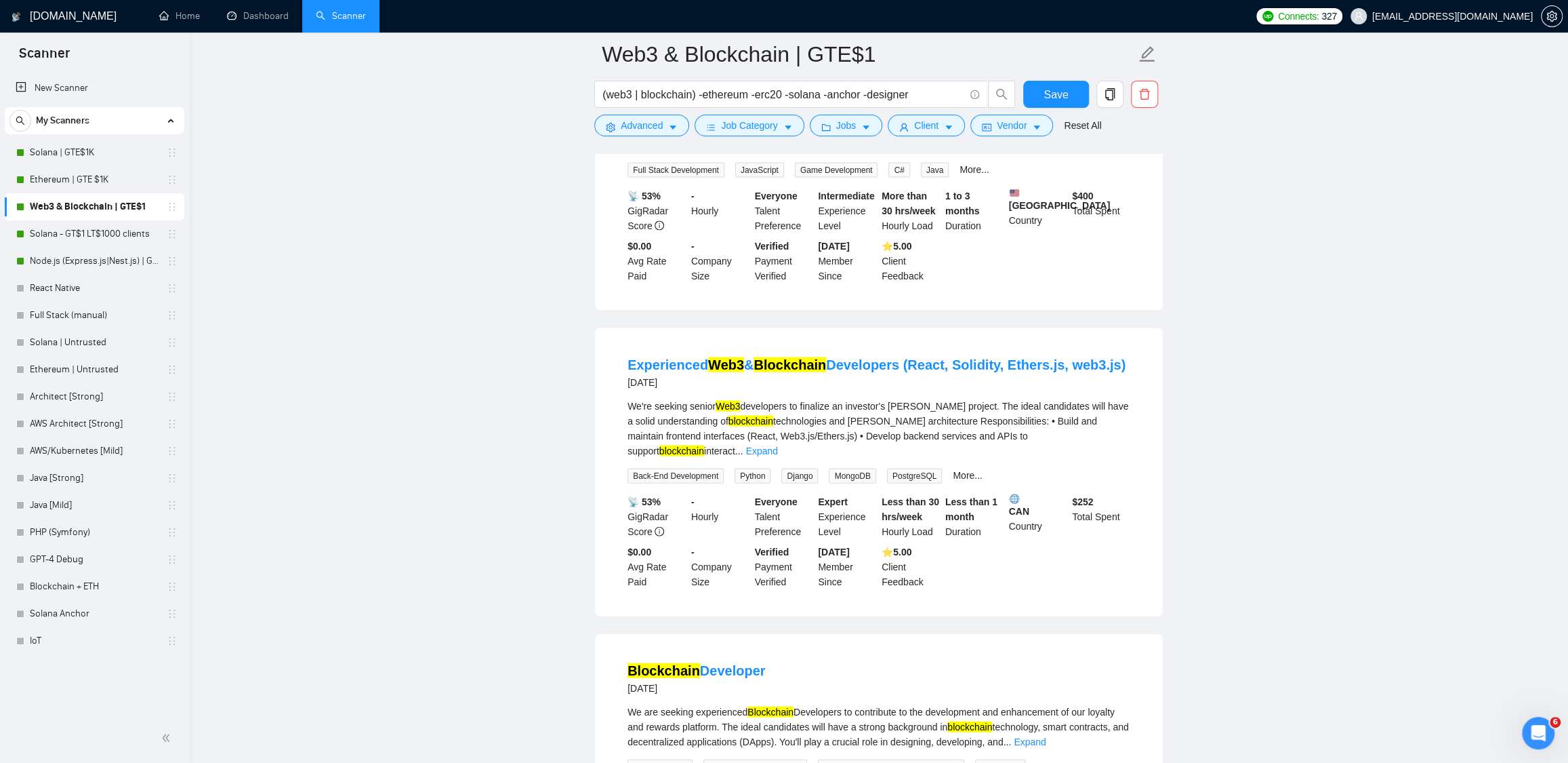
scroll to position [2313, 0]
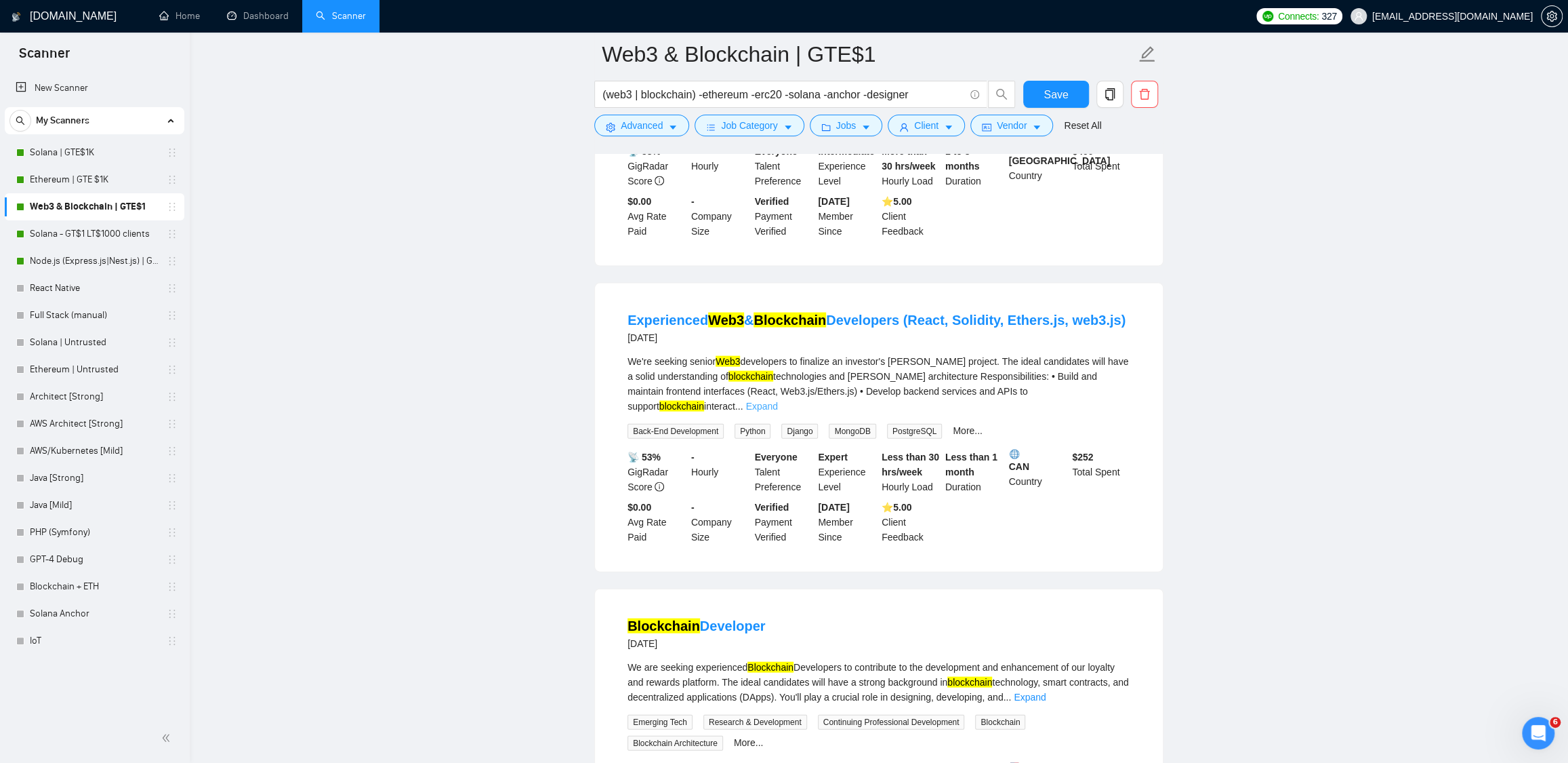
click at [778, 411] on link "Expand" at bounding box center [761, 406] width 32 height 11
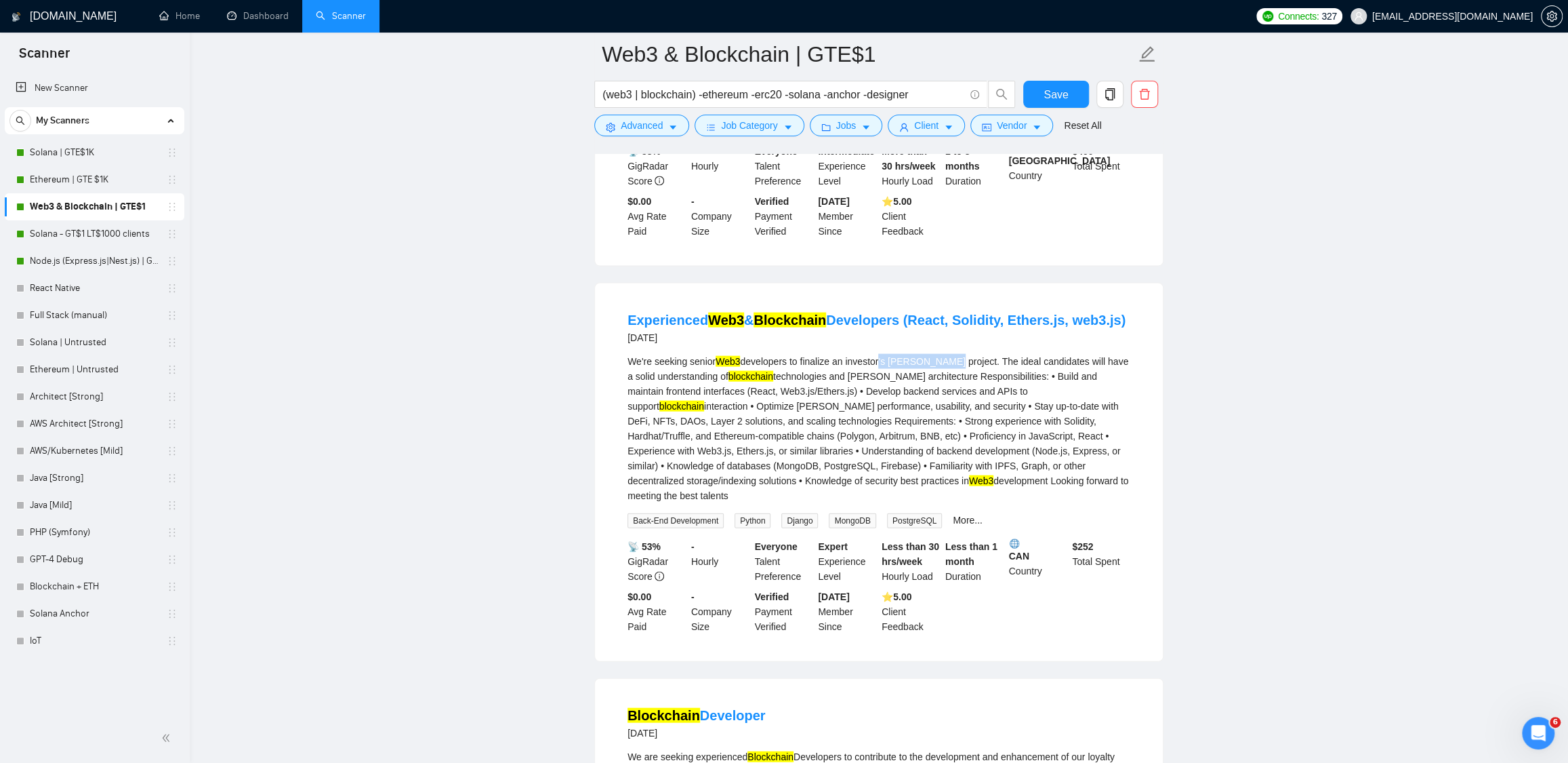
drag, startPoint x: 886, startPoint y: 392, endPoint x: 958, endPoint y: 396, distance: 72.1
click at [958, 396] on div "We're seeking senior Web3 developers to finalize an investor's dApp project. Th…" at bounding box center [879, 428] width 503 height 149
drag, startPoint x: 965, startPoint y: 435, endPoint x: 829, endPoint y: 458, distance: 137.9
click at [829, 458] on div "We're seeking senior Web3 developers to finalize an investor's dApp project. Th…" at bounding box center [879, 428] width 503 height 149
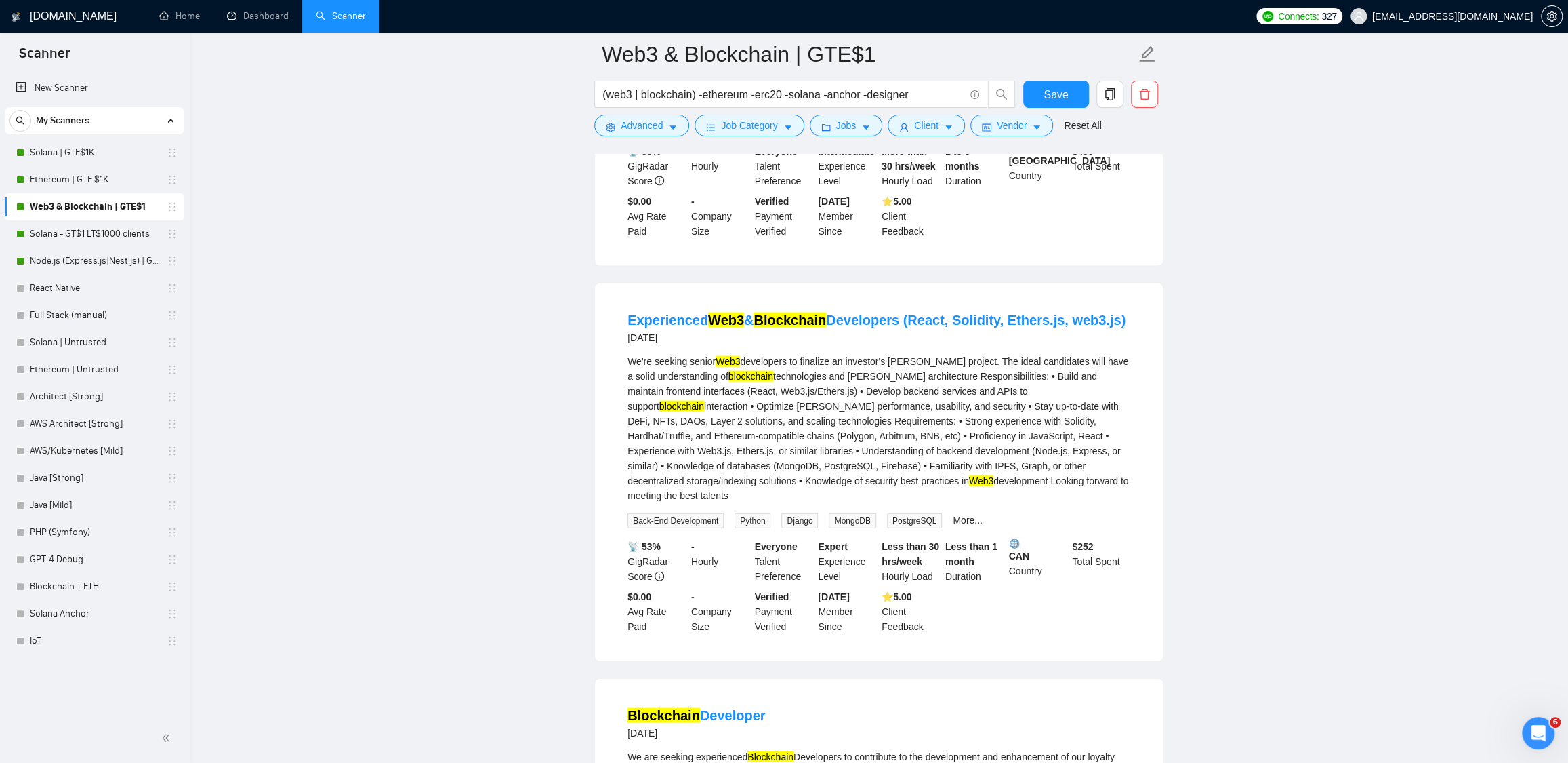
drag, startPoint x: 880, startPoint y: 451, endPoint x: 943, endPoint y: 448, distance: 63.1
click at [890, 452] on div "We're seeking senior Web3 developers to finalize an investor's dApp project. Th…" at bounding box center [879, 428] width 503 height 149
drag, startPoint x: 968, startPoint y: 448, endPoint x: 985, endPoint y: 448, distance: 17.0
click at [982, 448] on div "We're seeking senior Web3 developers to finalize an investor's dApp project. Th…" at bounding box center [879, 428] width 503 height 149
drag, startPoint x: 916, startPoint y: 454, endPoint x: 882, endPoint y: 465, distance: 35.7
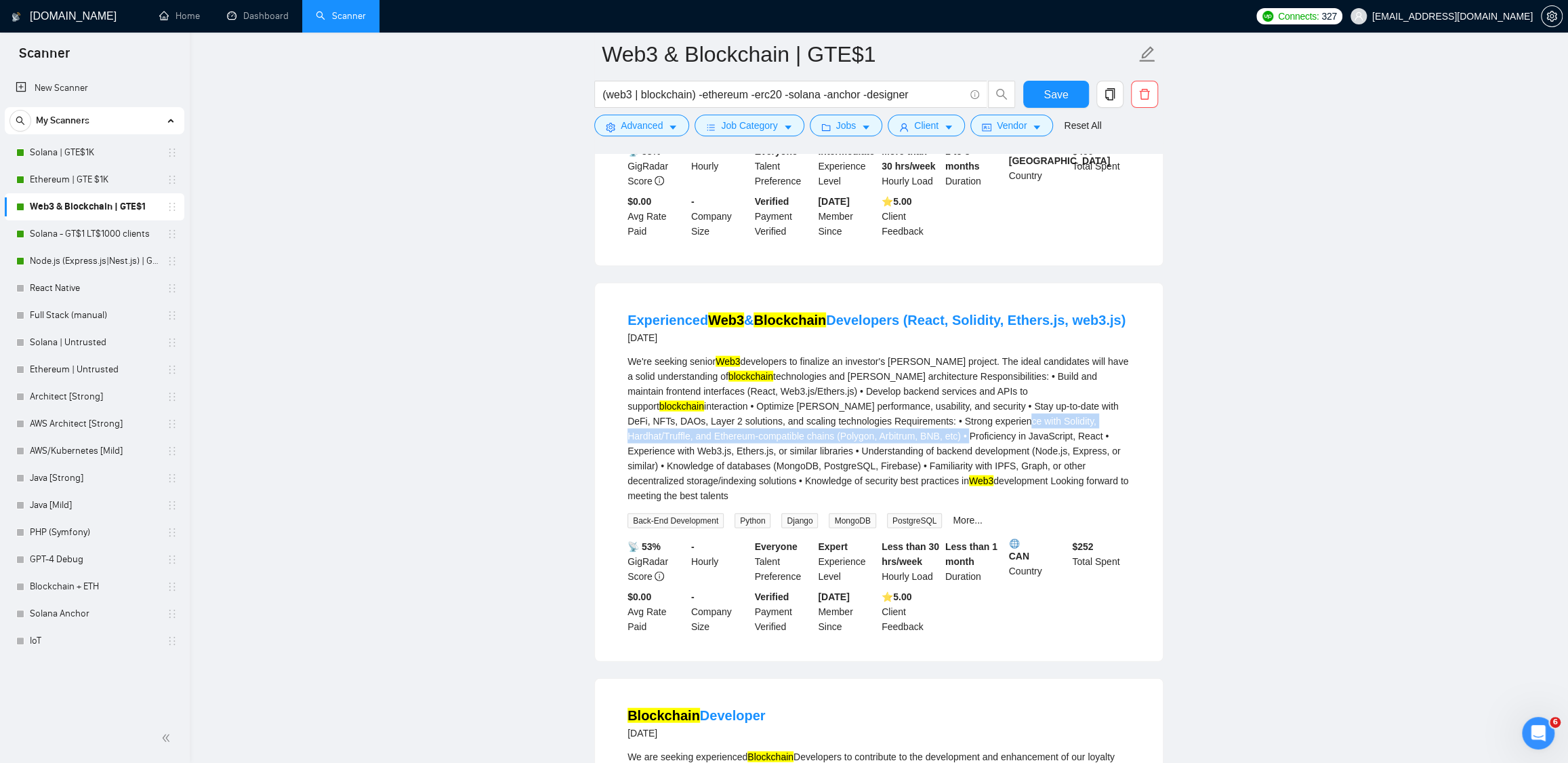
click at [882, 465] on div "We're seeking senior Web3 developers to finalize an investor's dApp project. Th…" at bounding box center [879, 428] width 503 height 149
drag, startPoint x: 1212, startPoint y: 474, endPoint x: 1122, endPoint y: 459, distance: 91.2
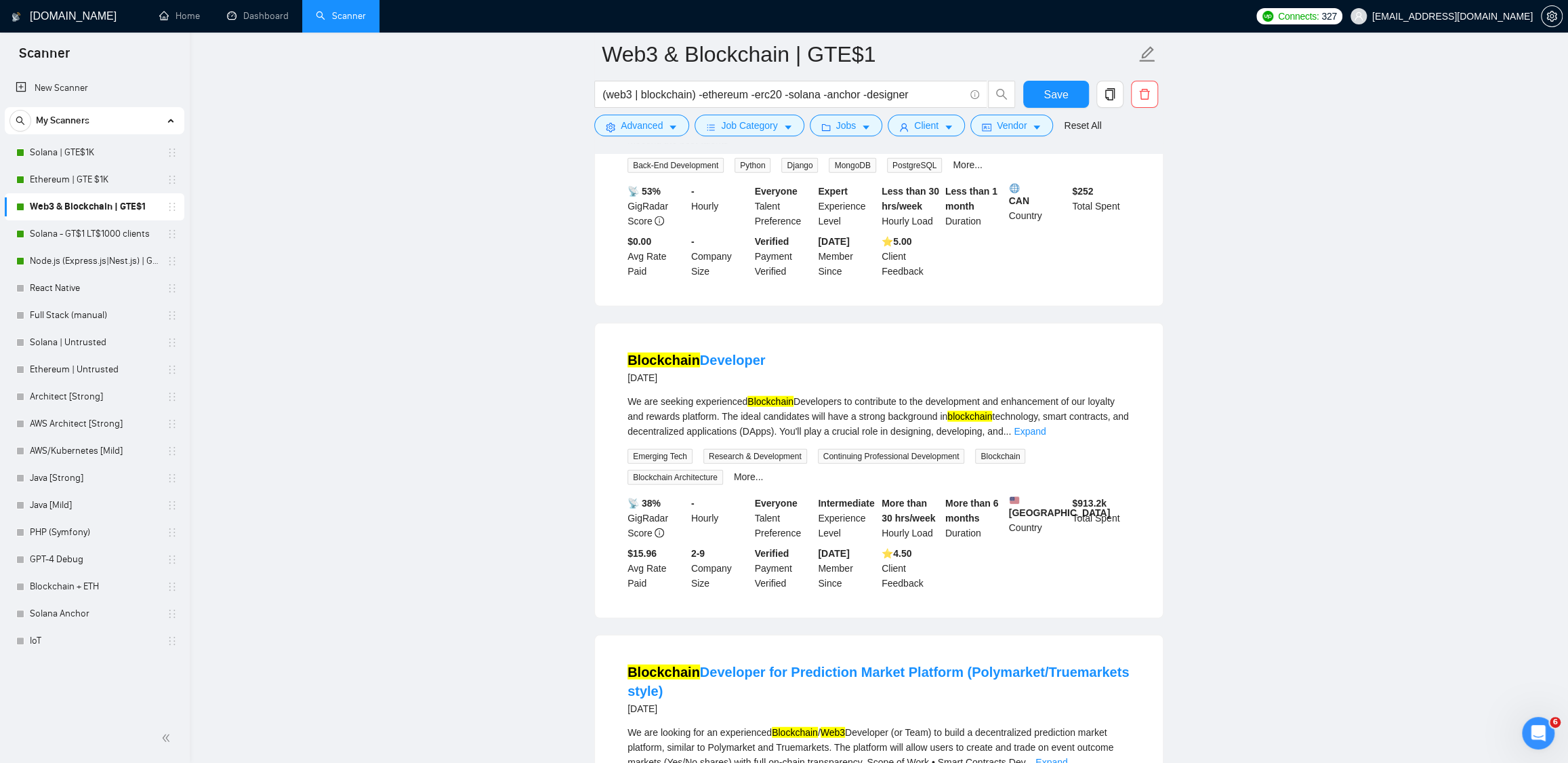
scroll to position [2670, 0]
click at [1046, 436] on link "Expand" at bounding box center [1030, 430] width 32 height 11
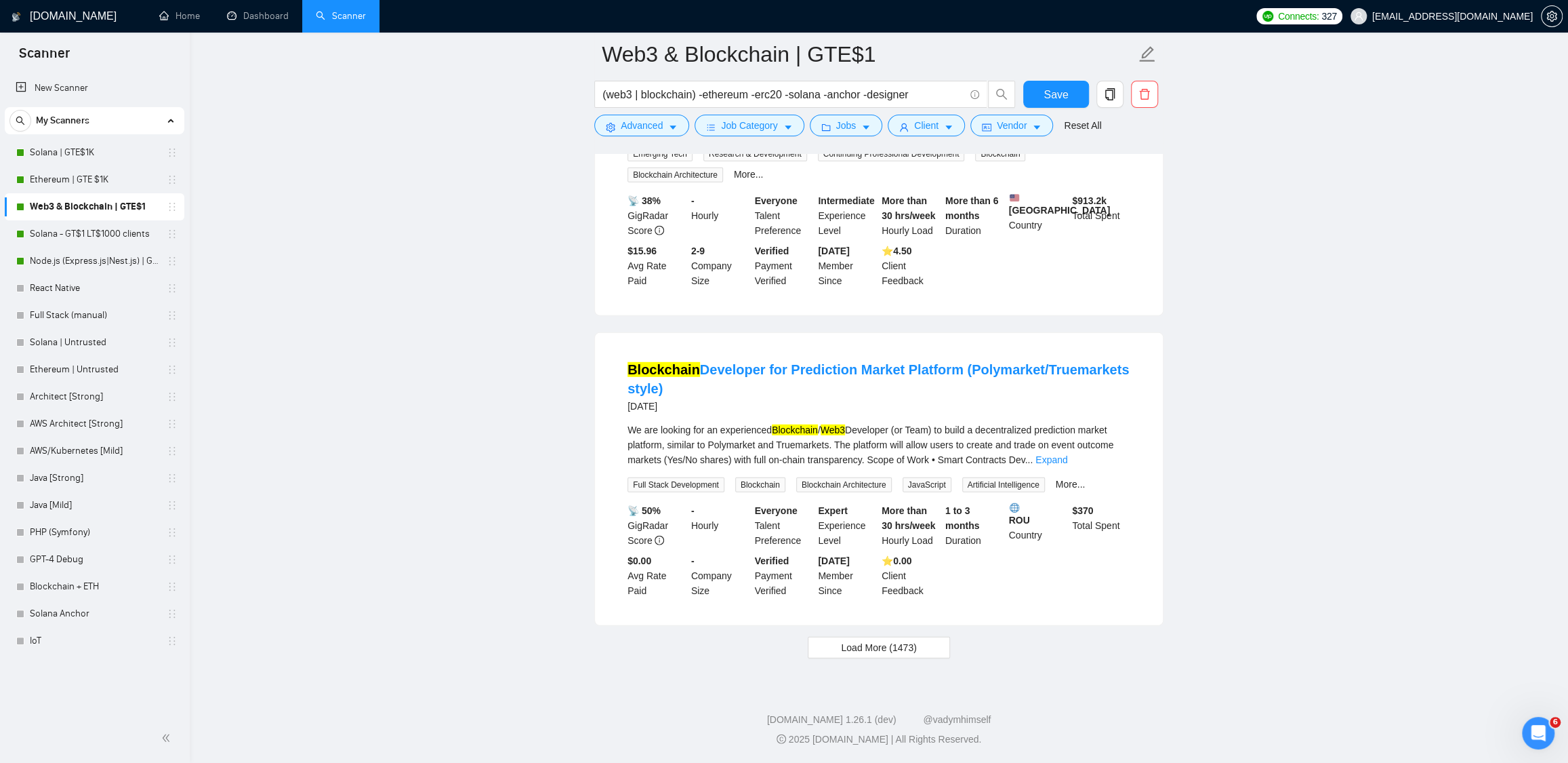
scroll to position [3026, 0]
click at [908, 642] on span "Load More (1473)" at bounding box center [878, 647] width 75 height 15
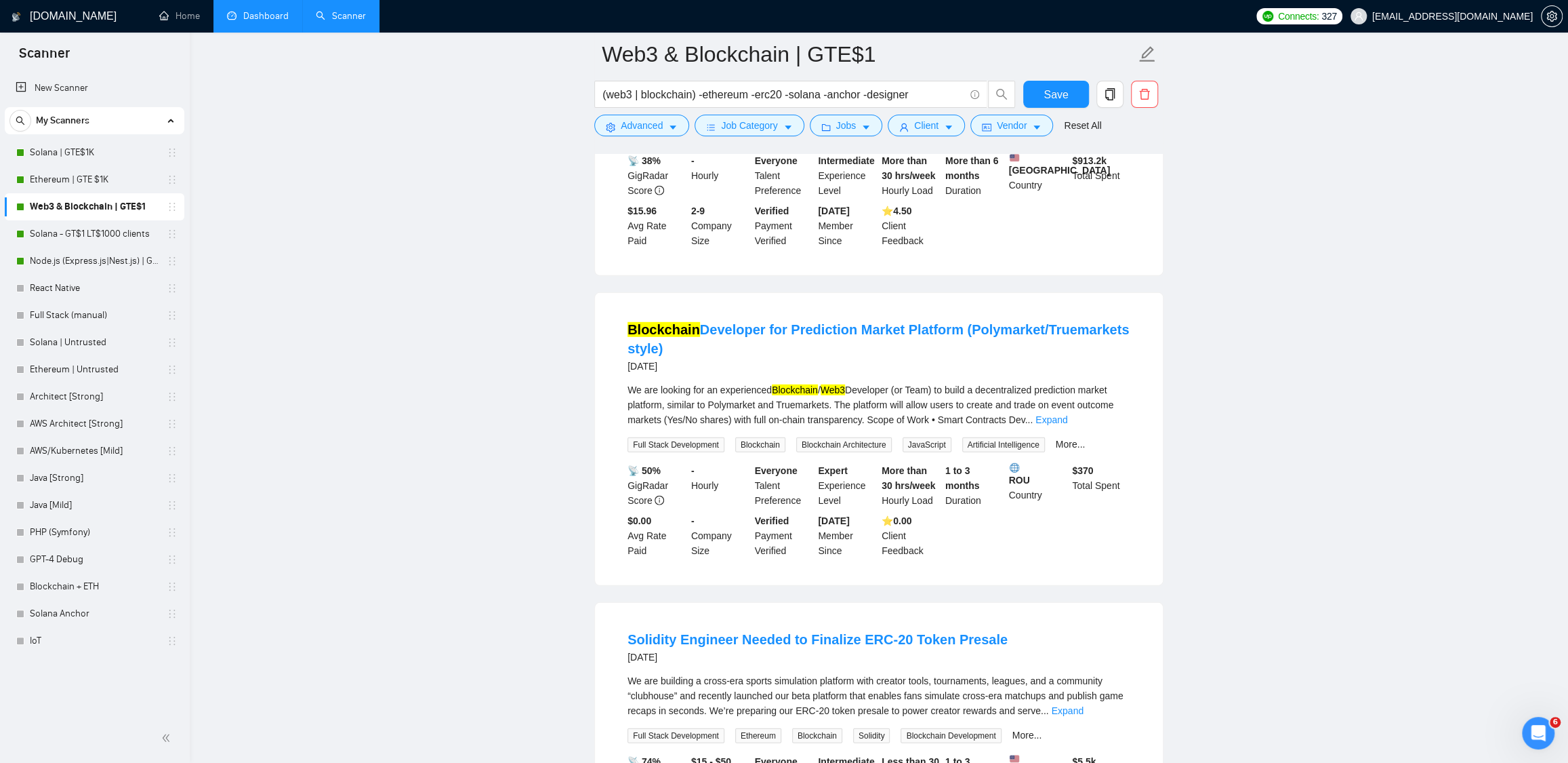
click at [260, 10] on link "Dashboard" at bounding box center [258, 16] width 61 height 12
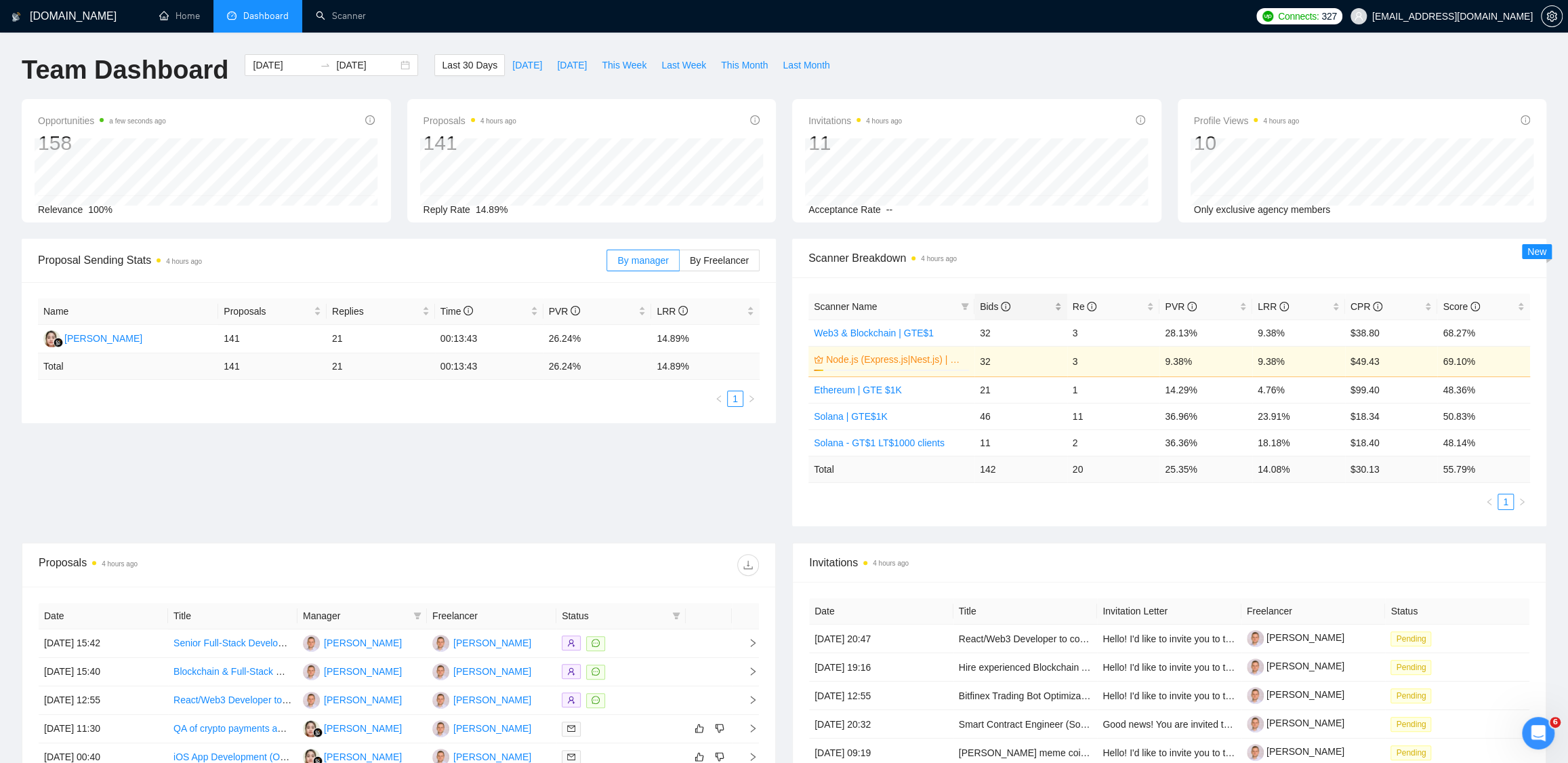
click at [982, 305] on span "Bids" at bounding box center [995, 307] width 31 height 11
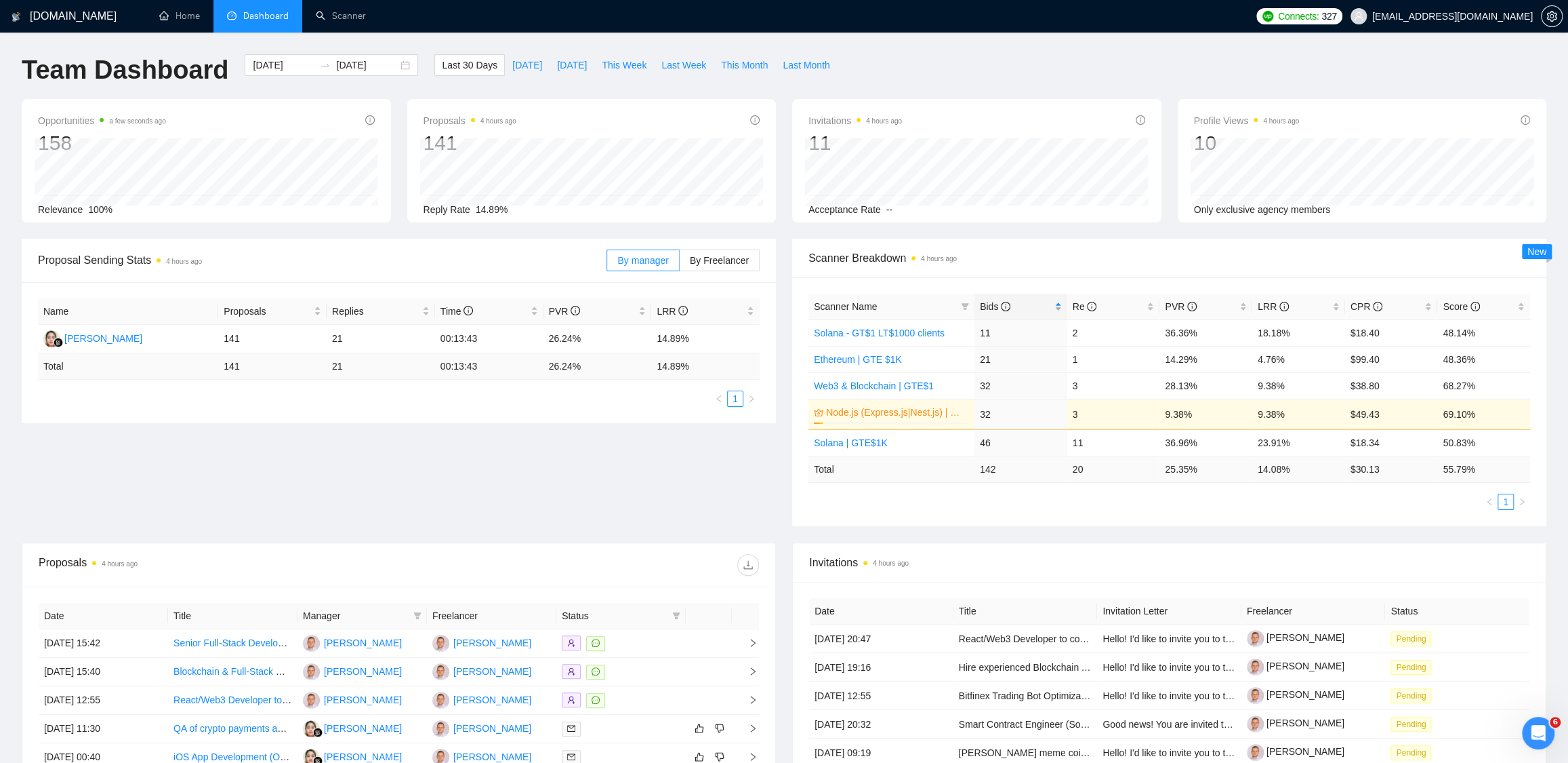
click at [982, 305] on span "Bids" at bounding box center [995, 307] width 31 height 11
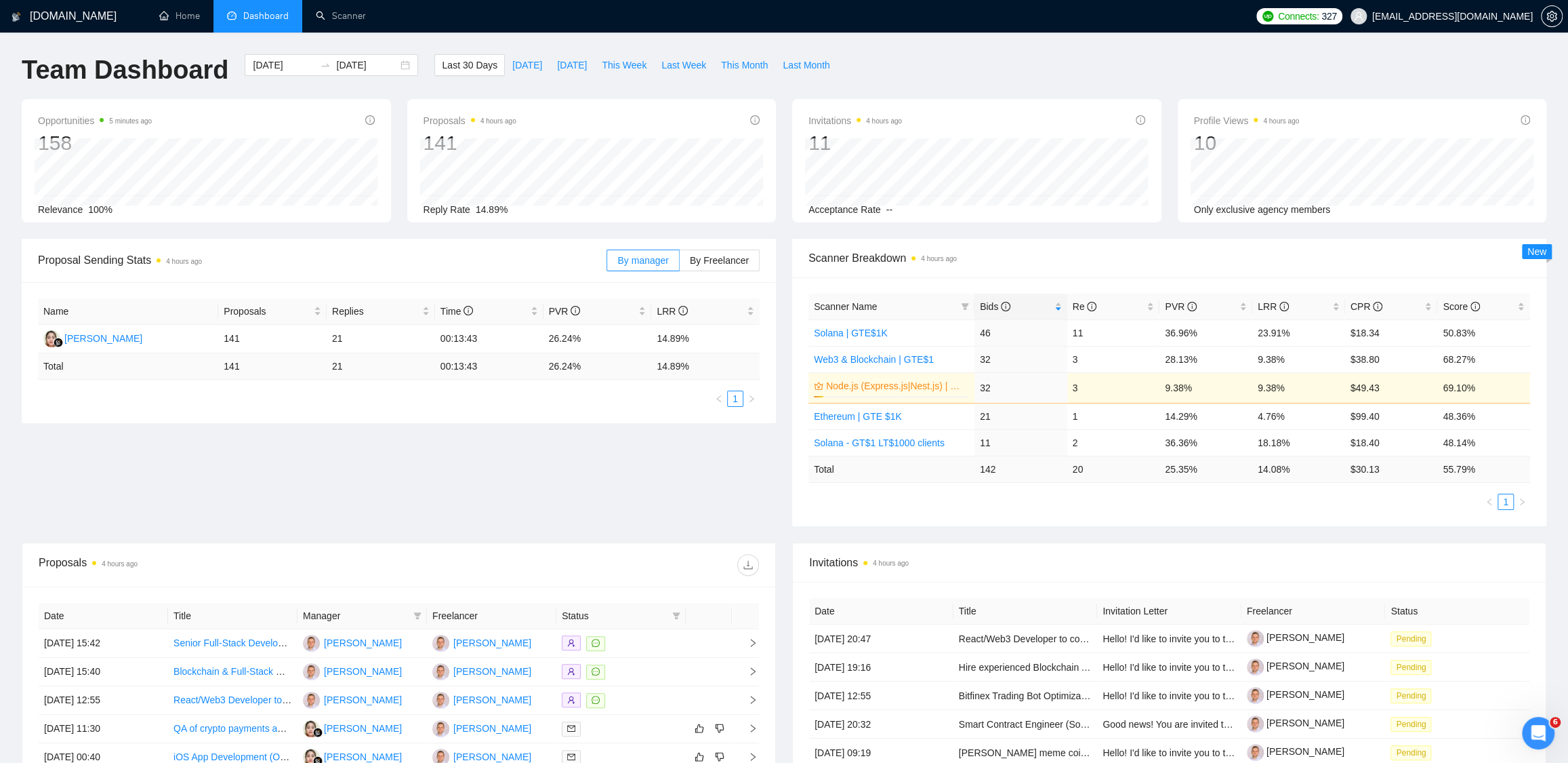
click at [732, 475] on div "Proposal Sending Stats 4 hours ago By manager By Freelancer Name Proposals Repl…" at bounding box center [784, 390] width 1541 height 303
click at [851, 357] on link "Web3 & Blockchain | GTE$1" at bounding box center [874, 359] width 120 height 11
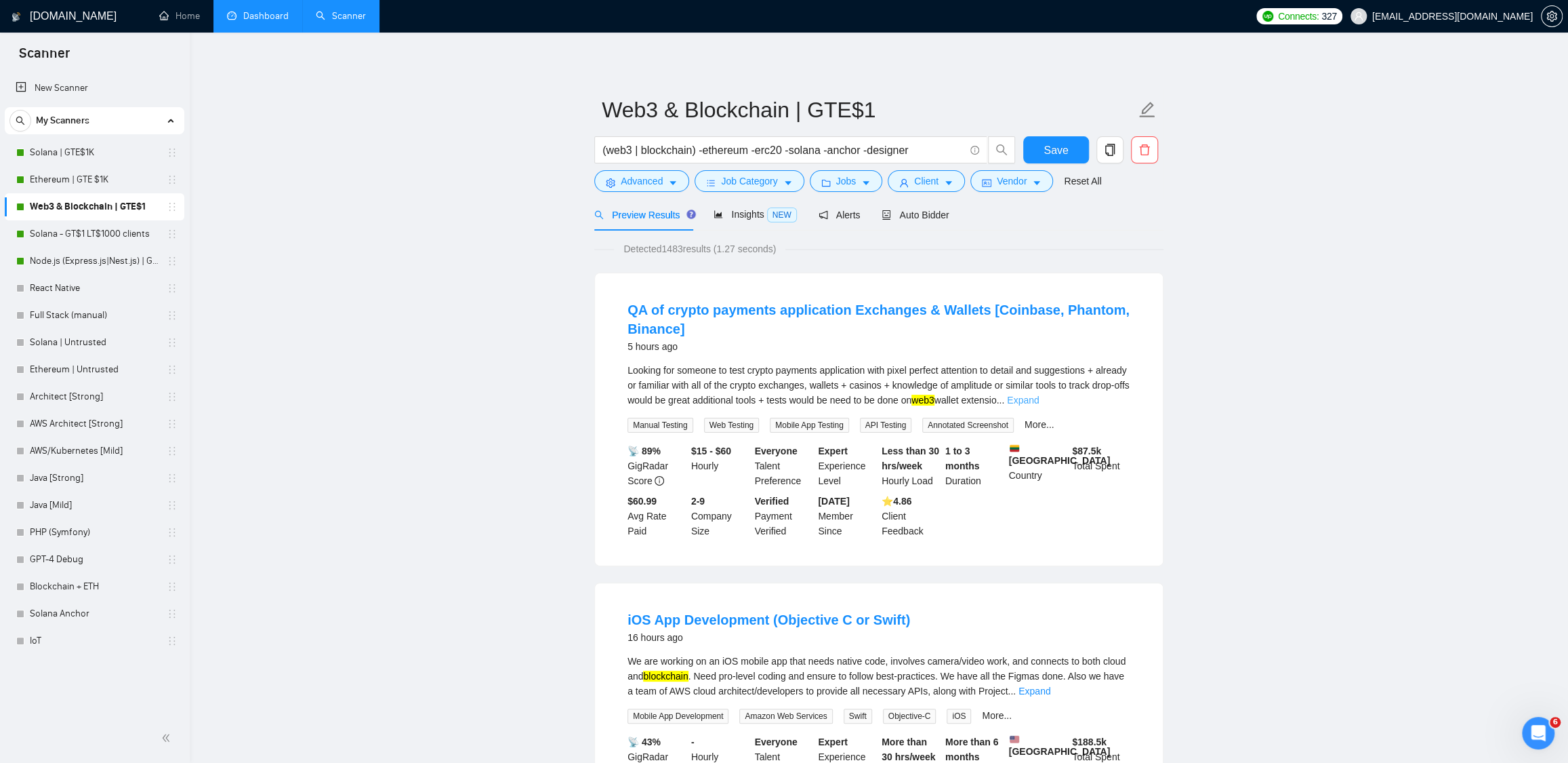
click at [1039, 400] on link "Expand" at bounding box center [1023, 400] width 32 height 11
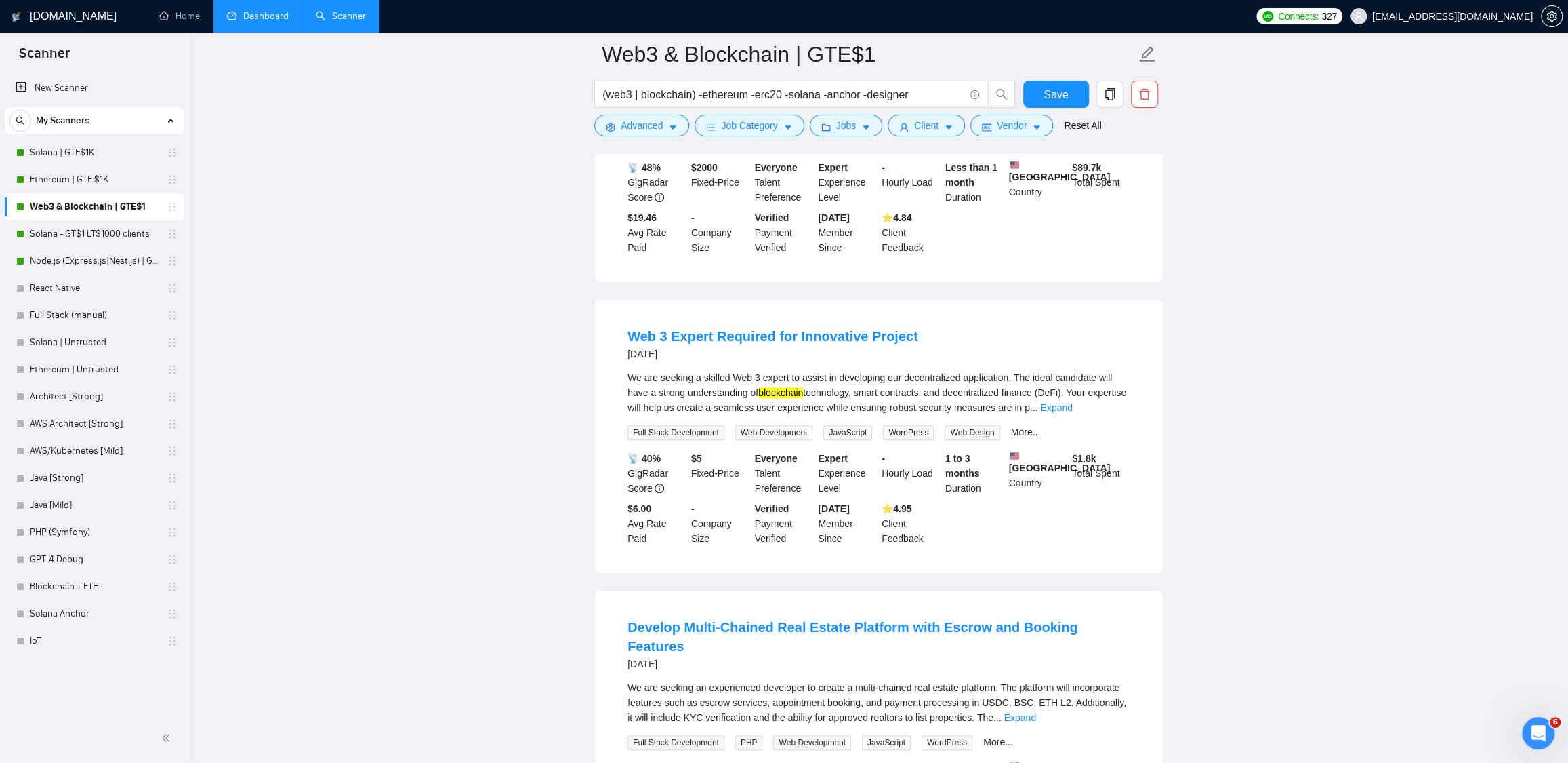
scroll to position [921, 0]
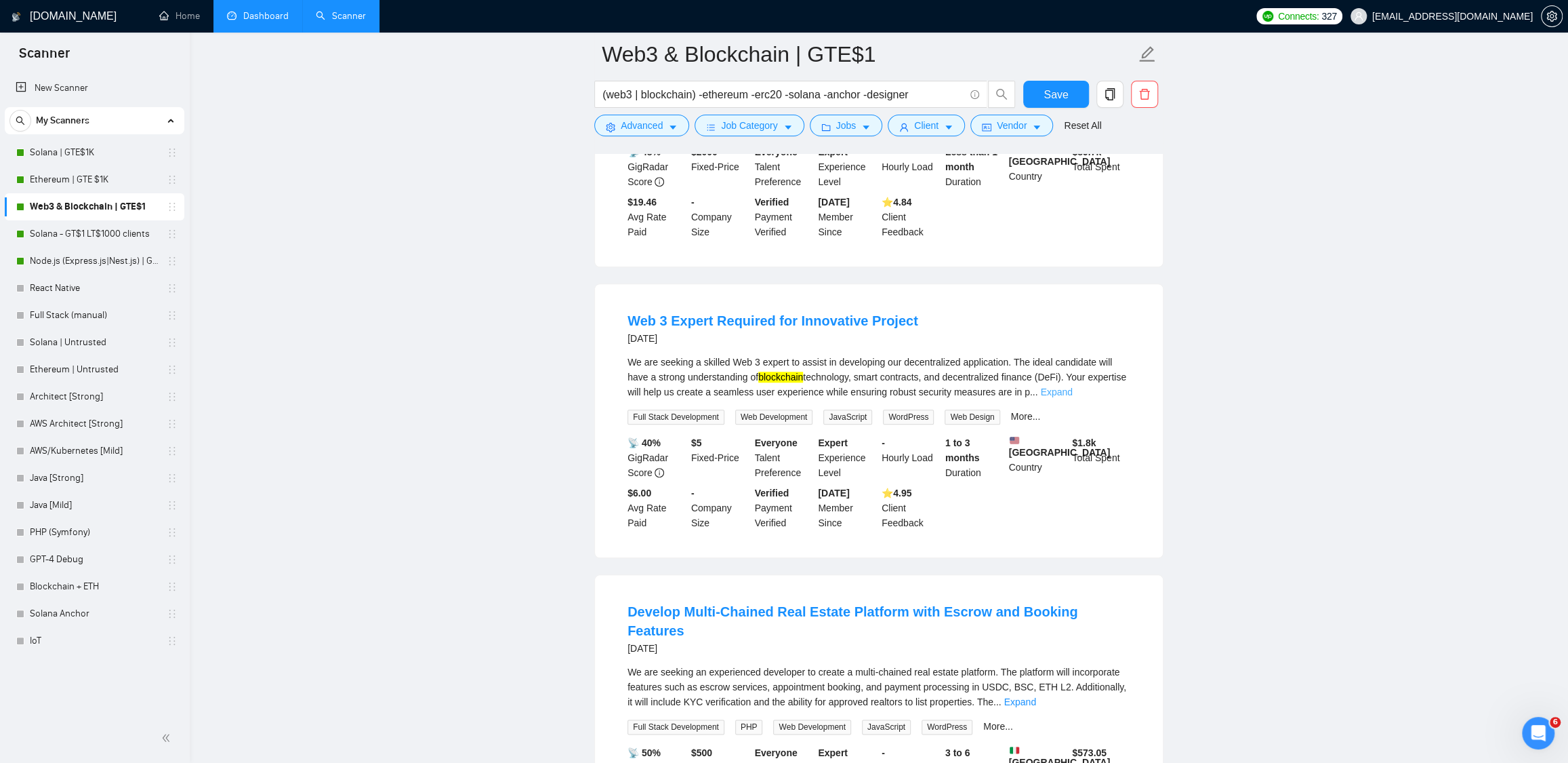
click at [1072, 397] on link "Expand" at bounding box center [1056, 392] width 32 height 11
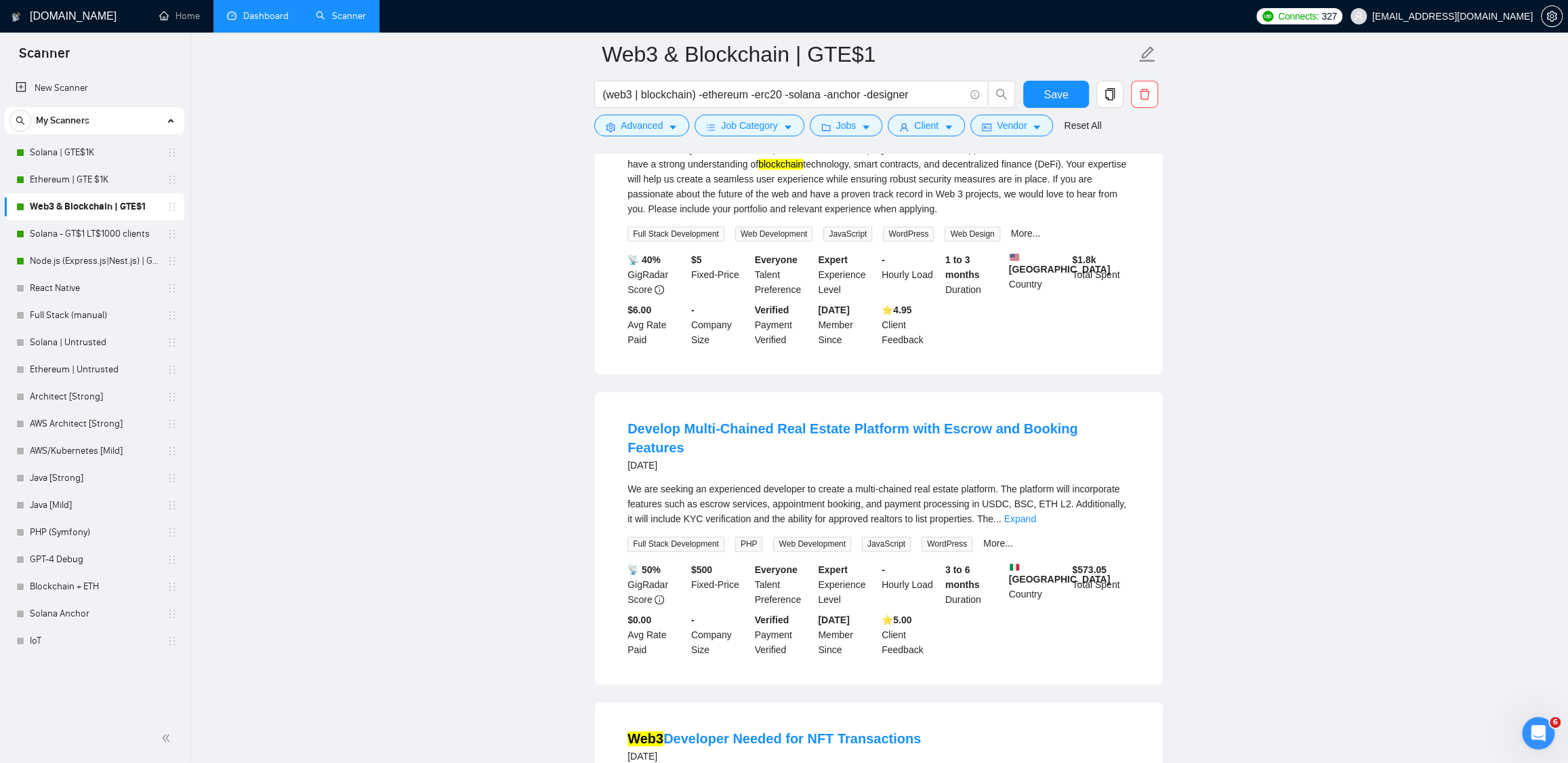
scroll to position [1151, 0]
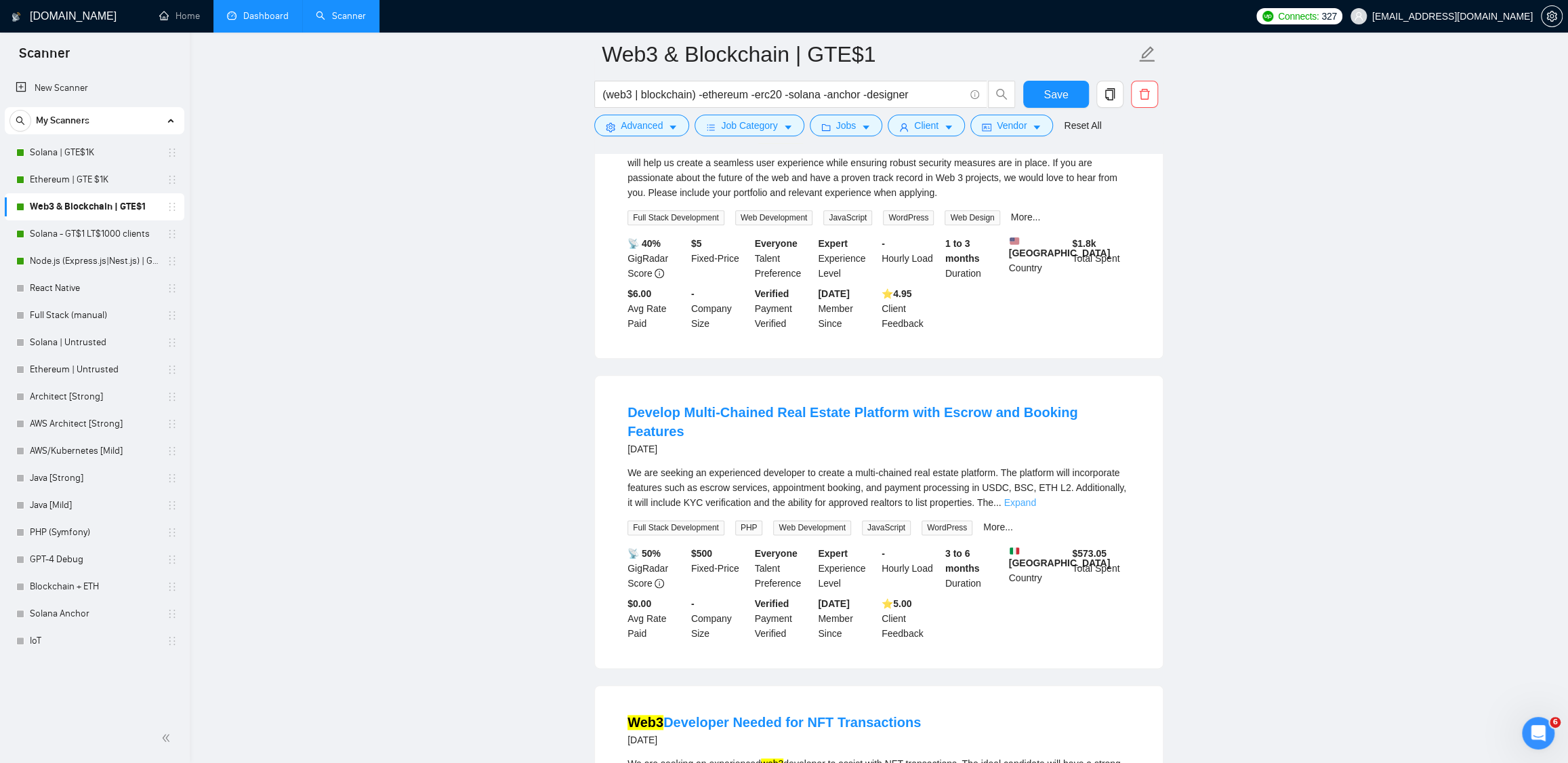
click at [1035, 508] on link "Expand" at bounding box center [1020, 503] width 32 height 11
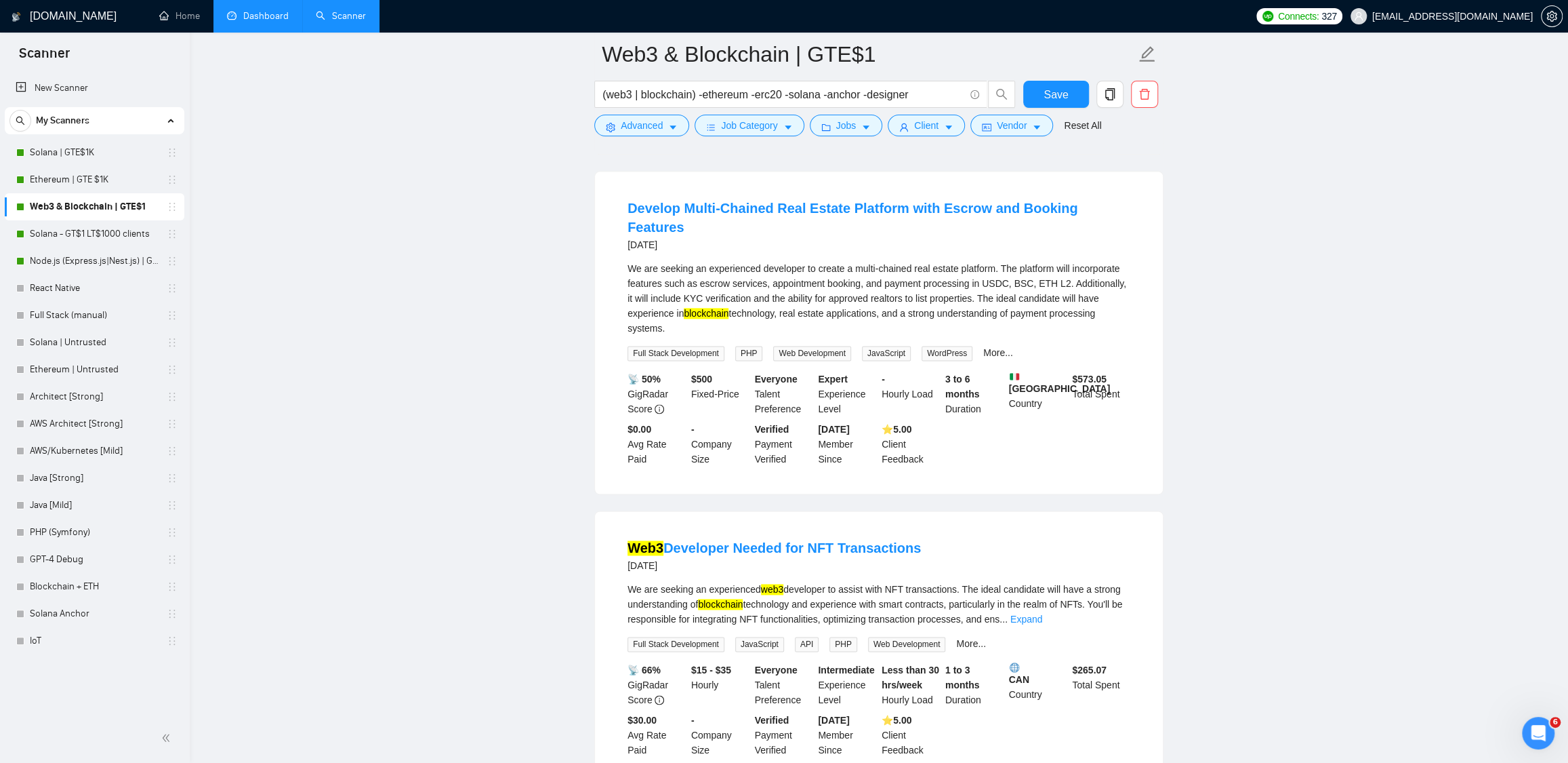
scroll to position [1509, 0]
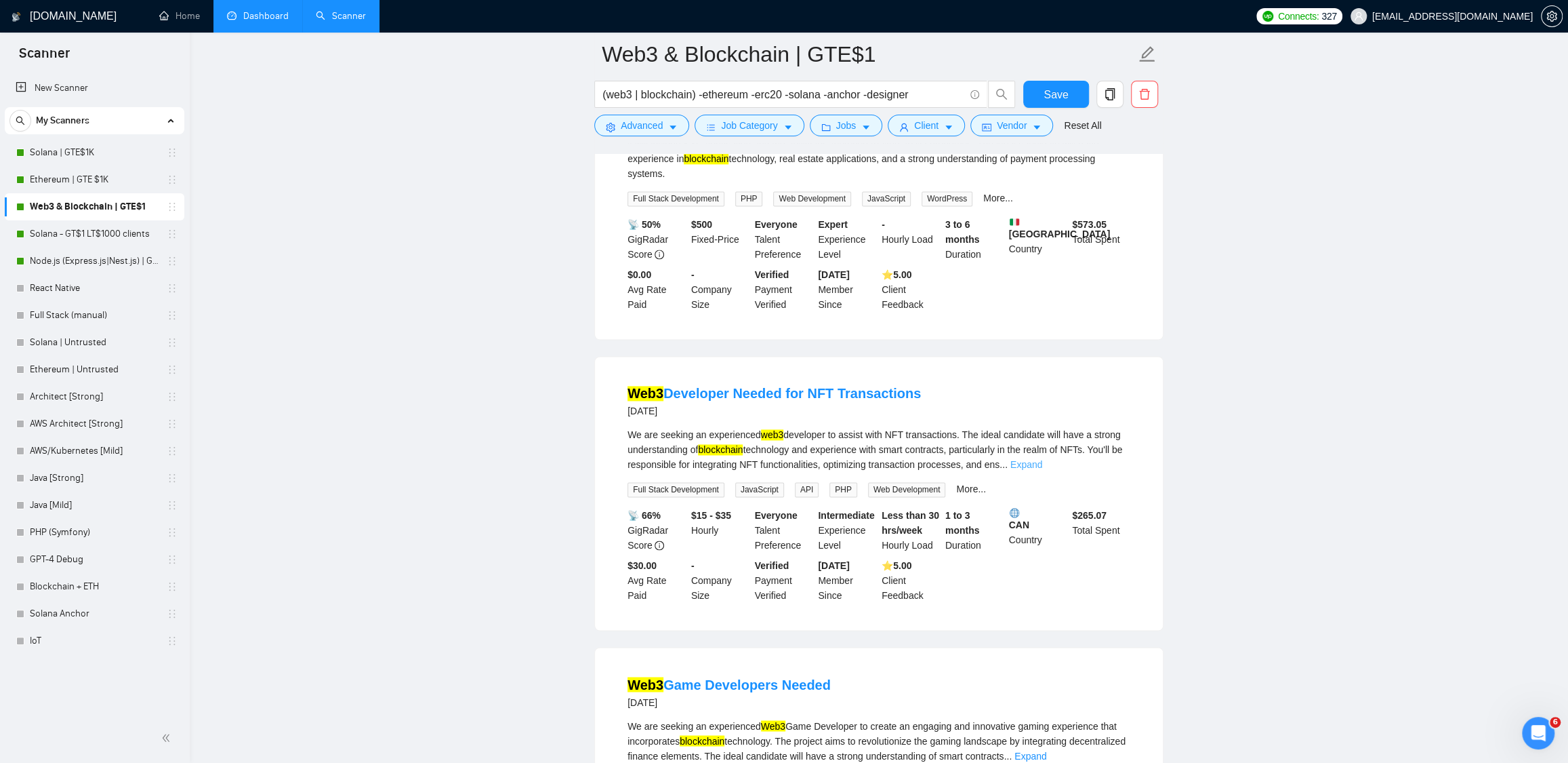
click at [1042, 467] on link "Expand" at bounding box center [1027, 464] width 32 height 11
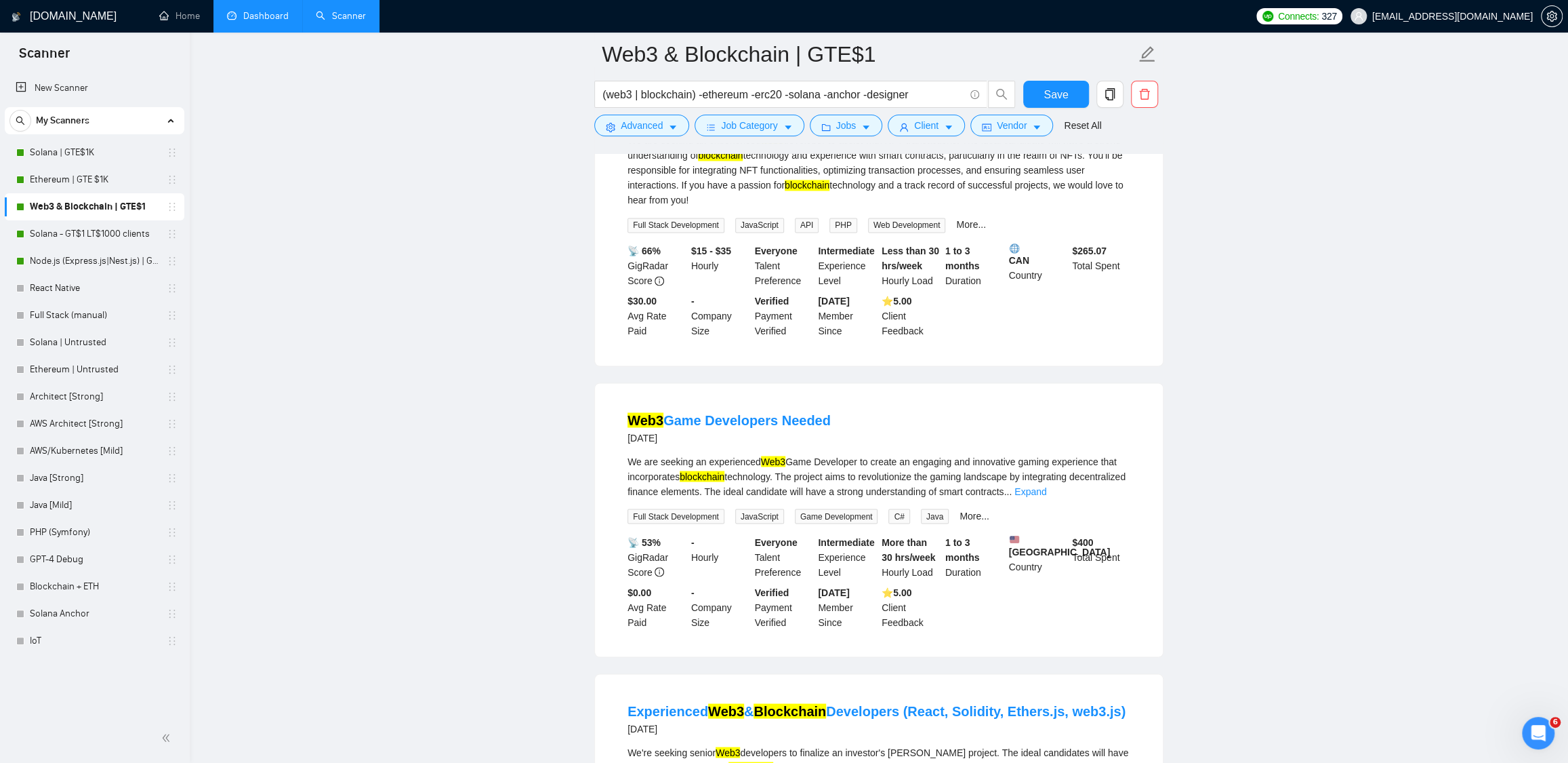
scroll to position [1870, 0]
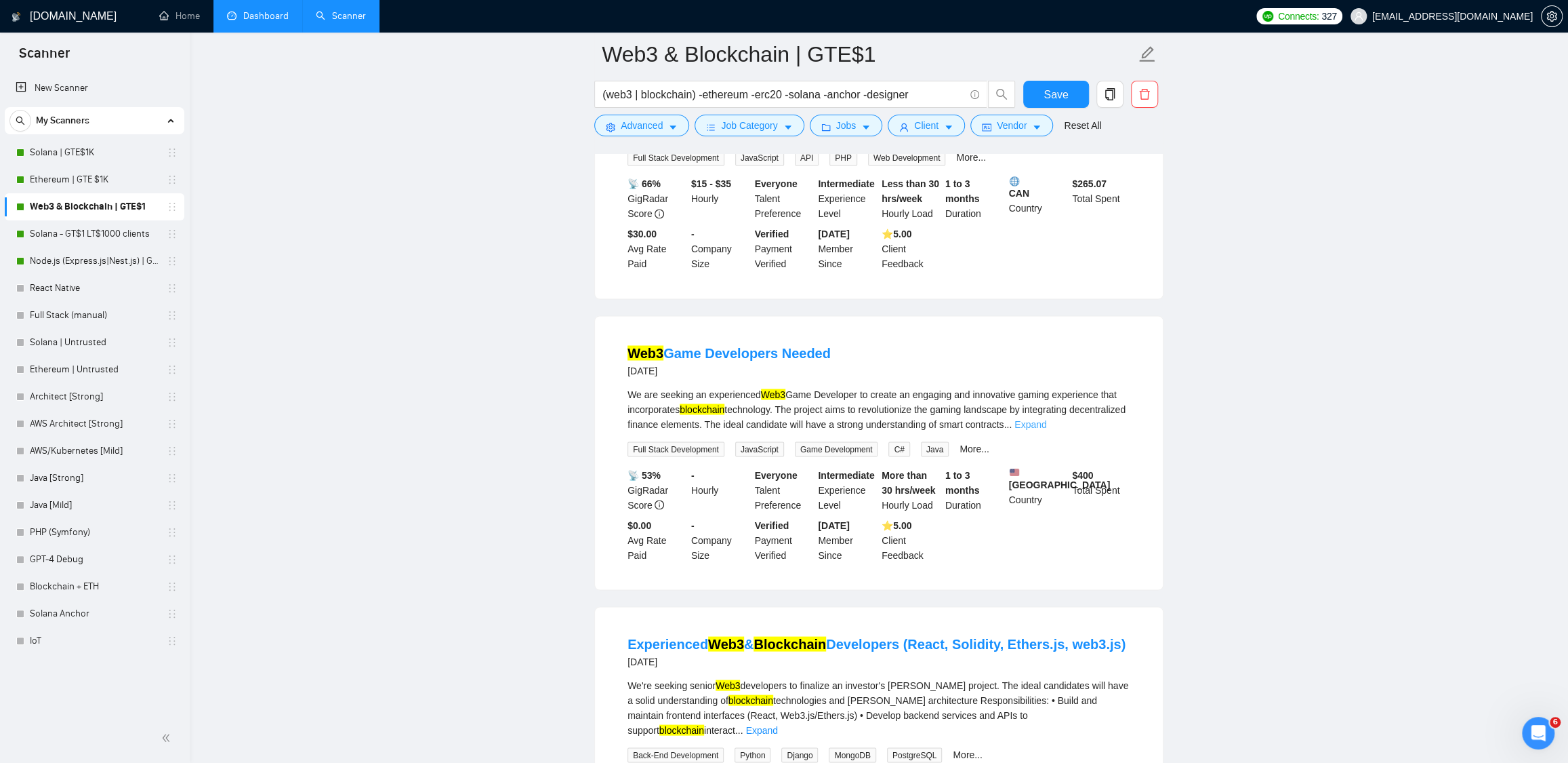
click at [1046, 429] on link "Expand" at bounding box center [1031, 424] width 32 height 11
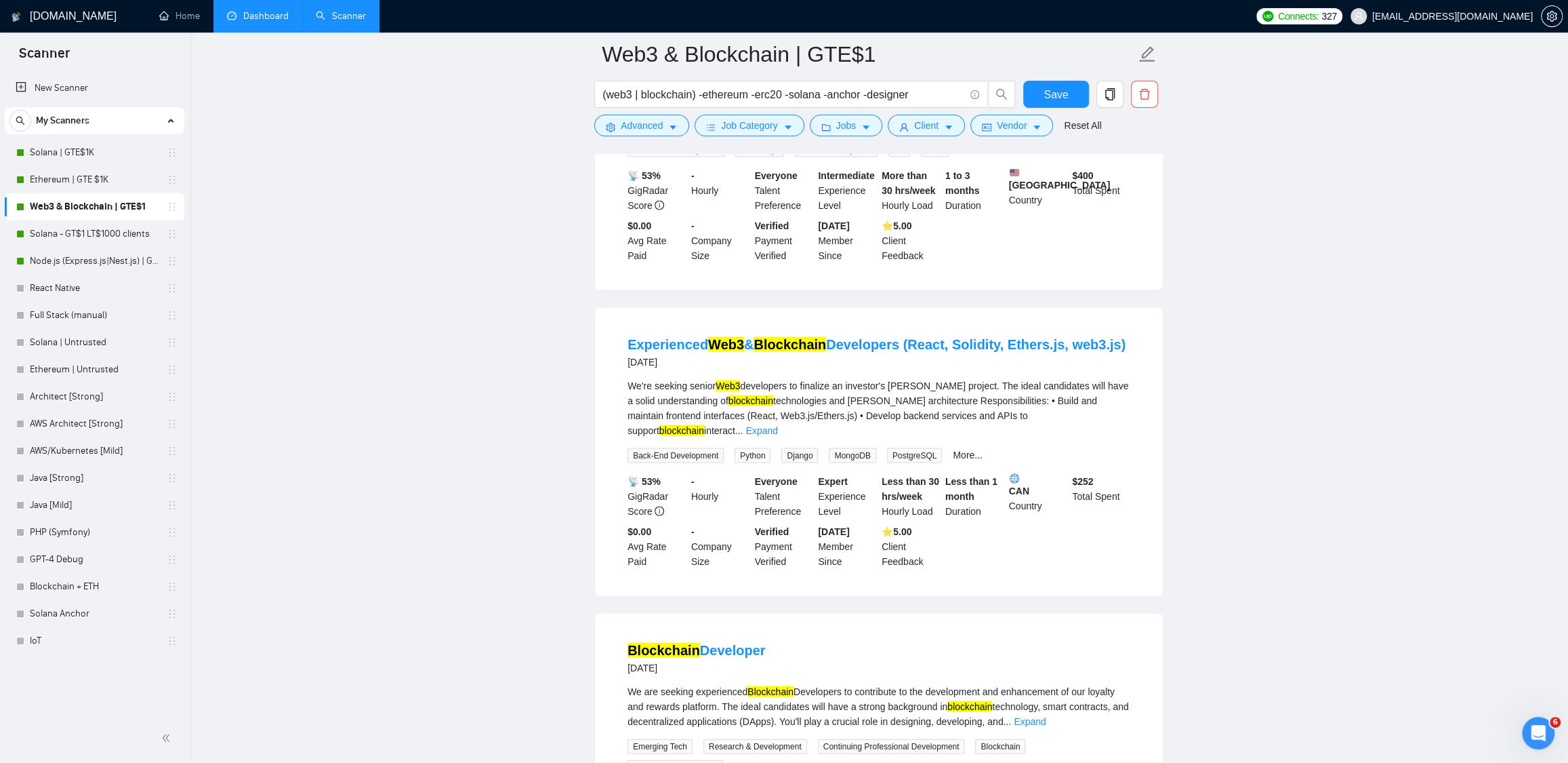
scroll to position [2265, 0]
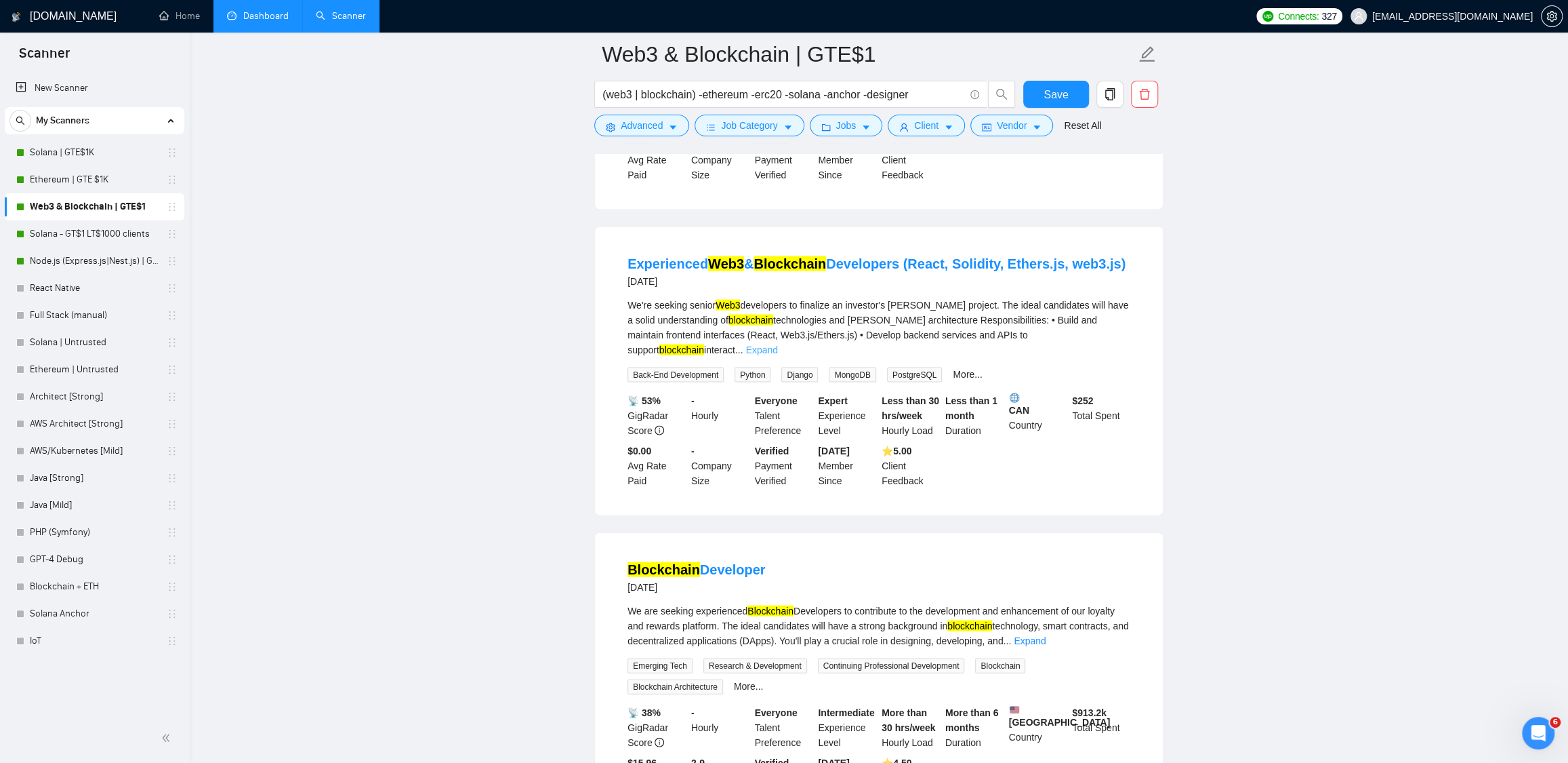
click at [778, 355] on link "Expand" at bounding box center [761, 350] width 32 height 11
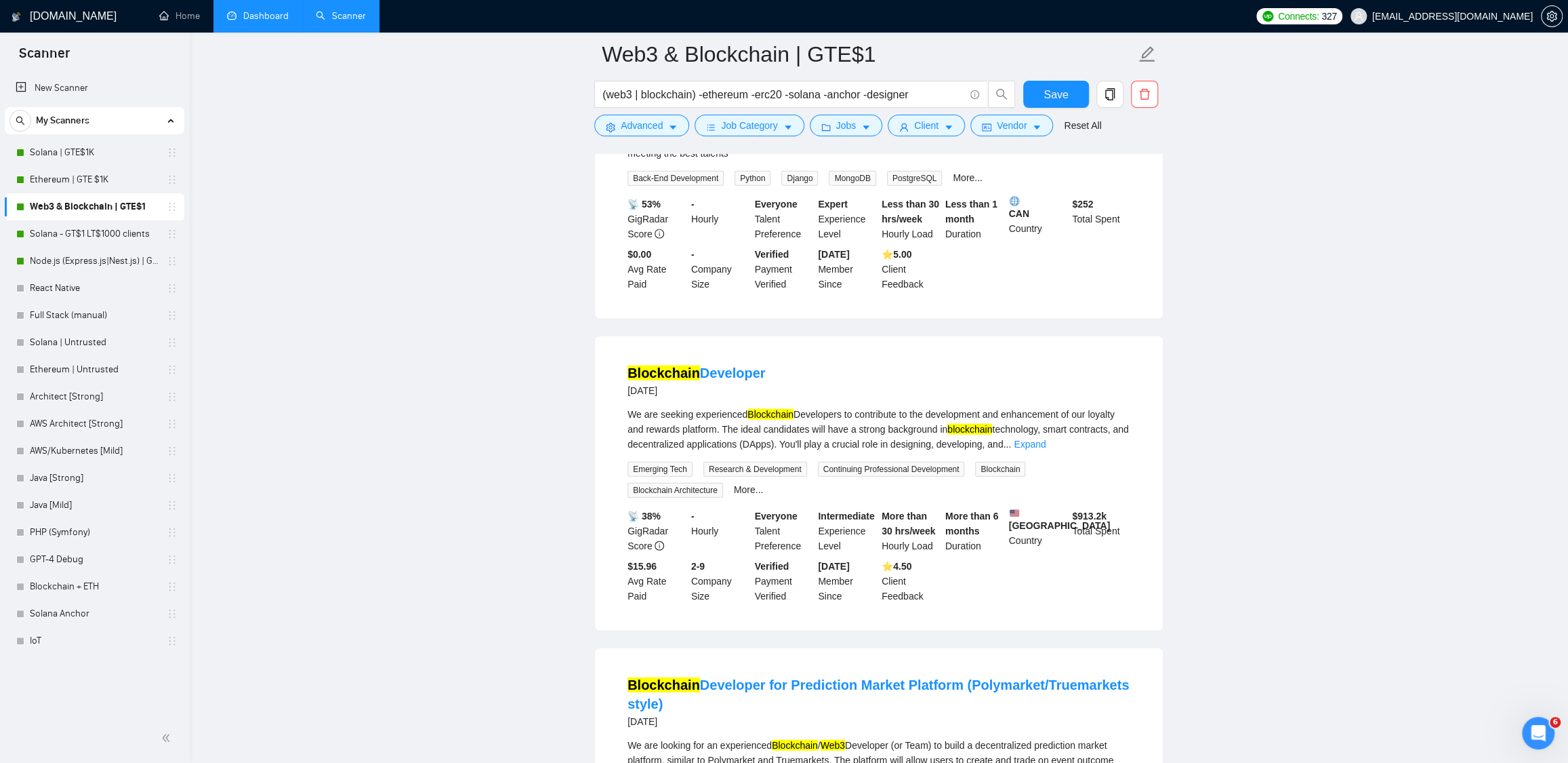
scroll to position [2554, 0]
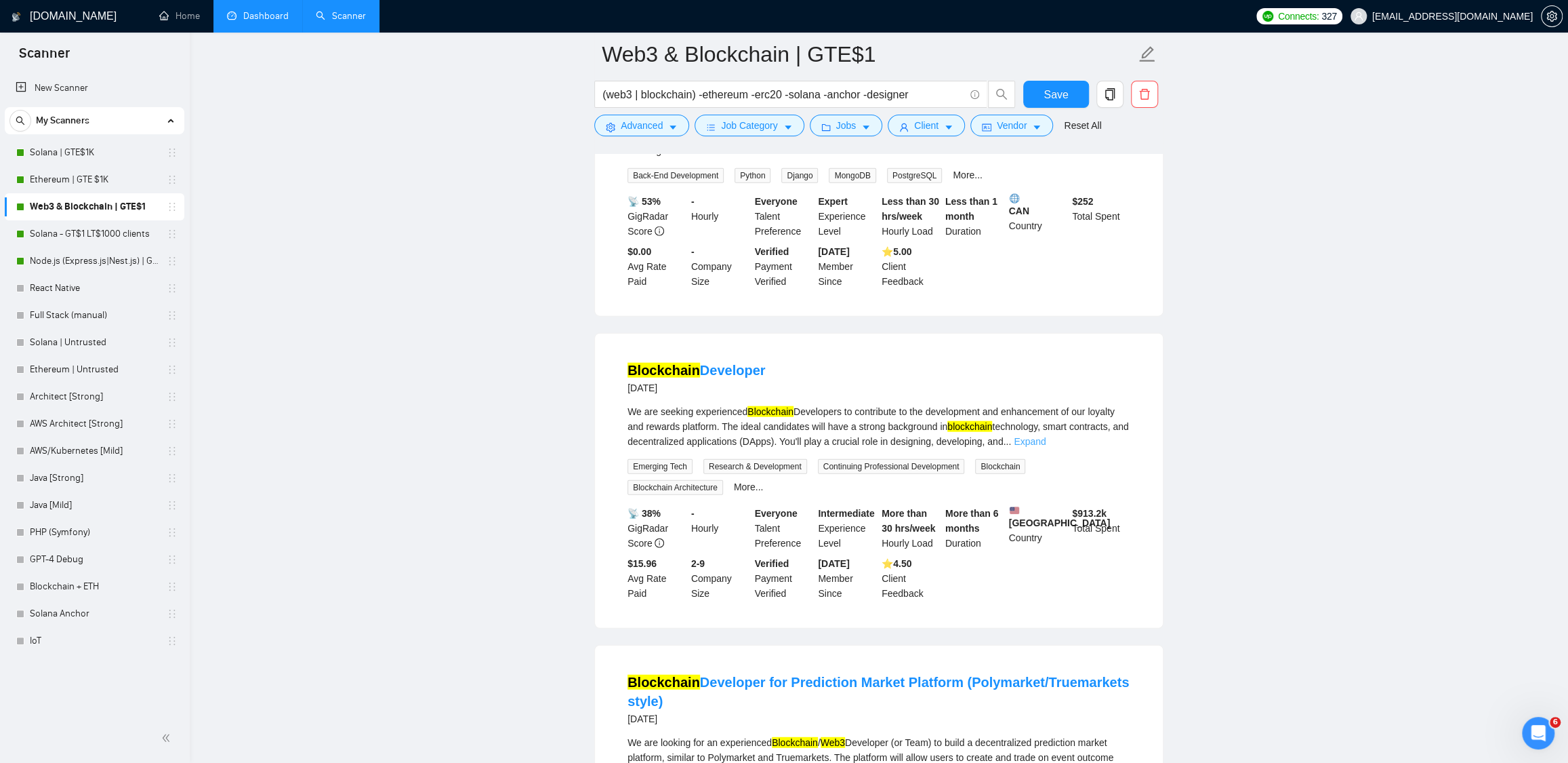
click at [1046, 447] on link "Expand" at bounding box center [1030, 441] width 32 height 11
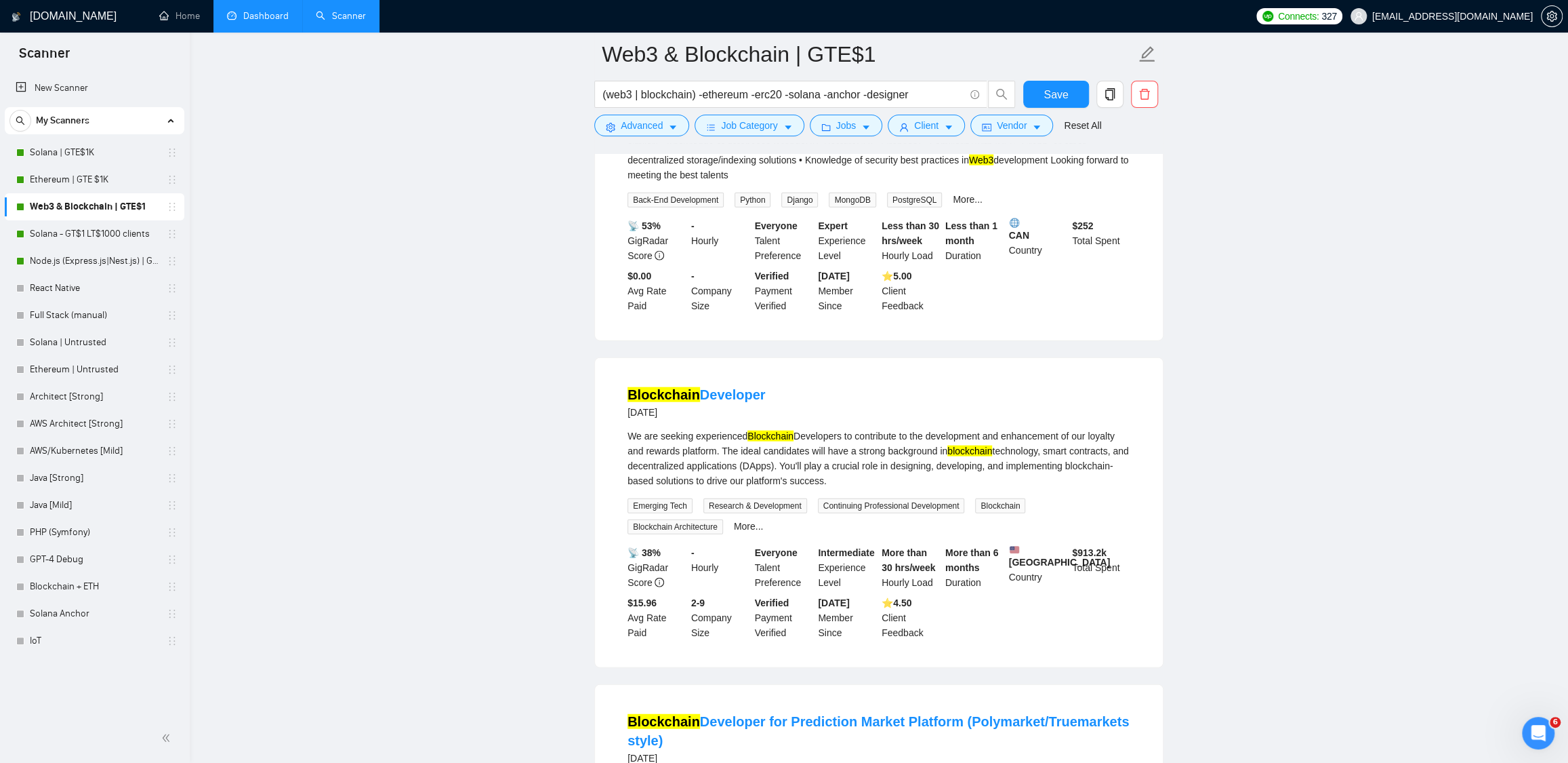
scroll to position [2253, 0]
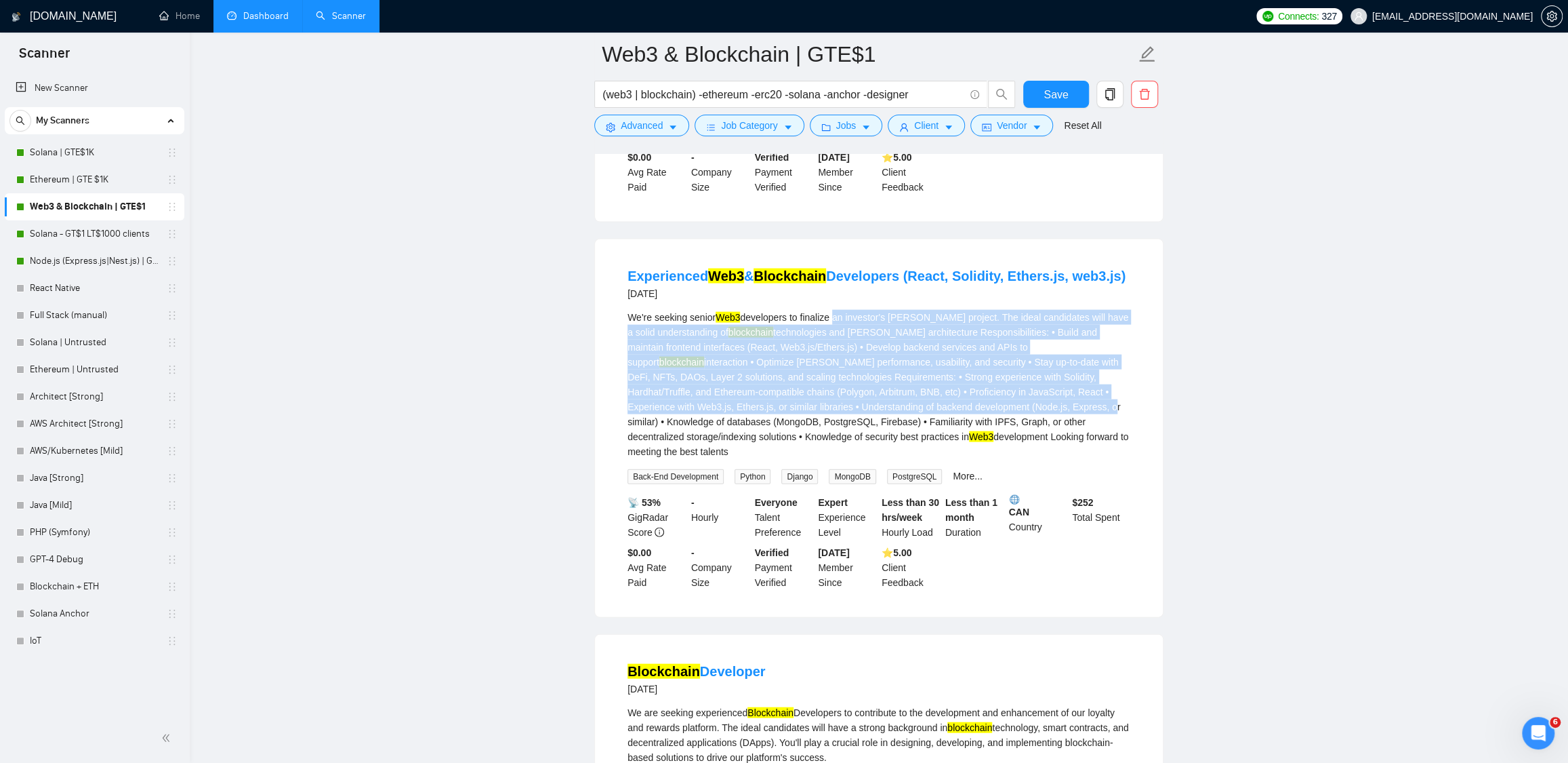
drag, startPoint x: 841, startPoint y: 347, endPoint x: 1053, endPoint y: 441, distance: 231.9
click at [1053, 441] on div "We're seeking senior Web3 developers to finalize an investor's dApp project. Th…" at bounding box center [879, 384] width 503 height 149
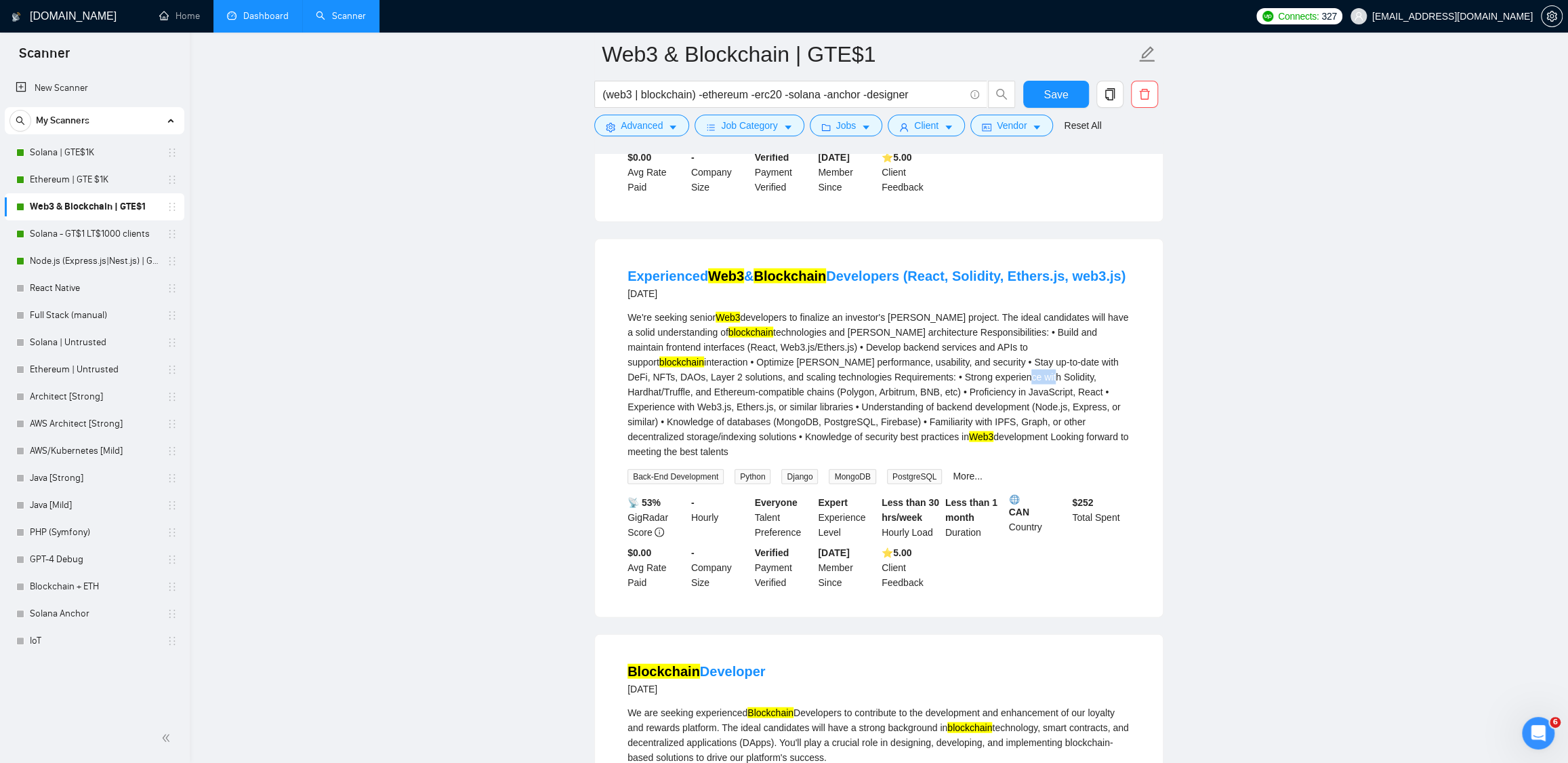
drag, startPoint x: 915, startPoint y: 408, endPoint x: 940, endPoint y: 406, distance: 25.1
click at [938, 406] on div "We're seeking senior Web3 developers to finalize an investor's dApp project. Th…" at bounding box center [879, 384] width 503 height 149
drag, startPoint x: 1025, startPoint y: 401, endPoint x: 1070, endPoint y: 403, distance: 45.0
click at [1074, 402] on div "We're seeking senior Web3 developers to finalize an investor's dApp project. Th…" at bounding box center [879, 384] width 503 height 149
drag, startPoint x: 897, startPoint y: 419, endPoint x: 904, endPoint y: 432, distance: 14.8
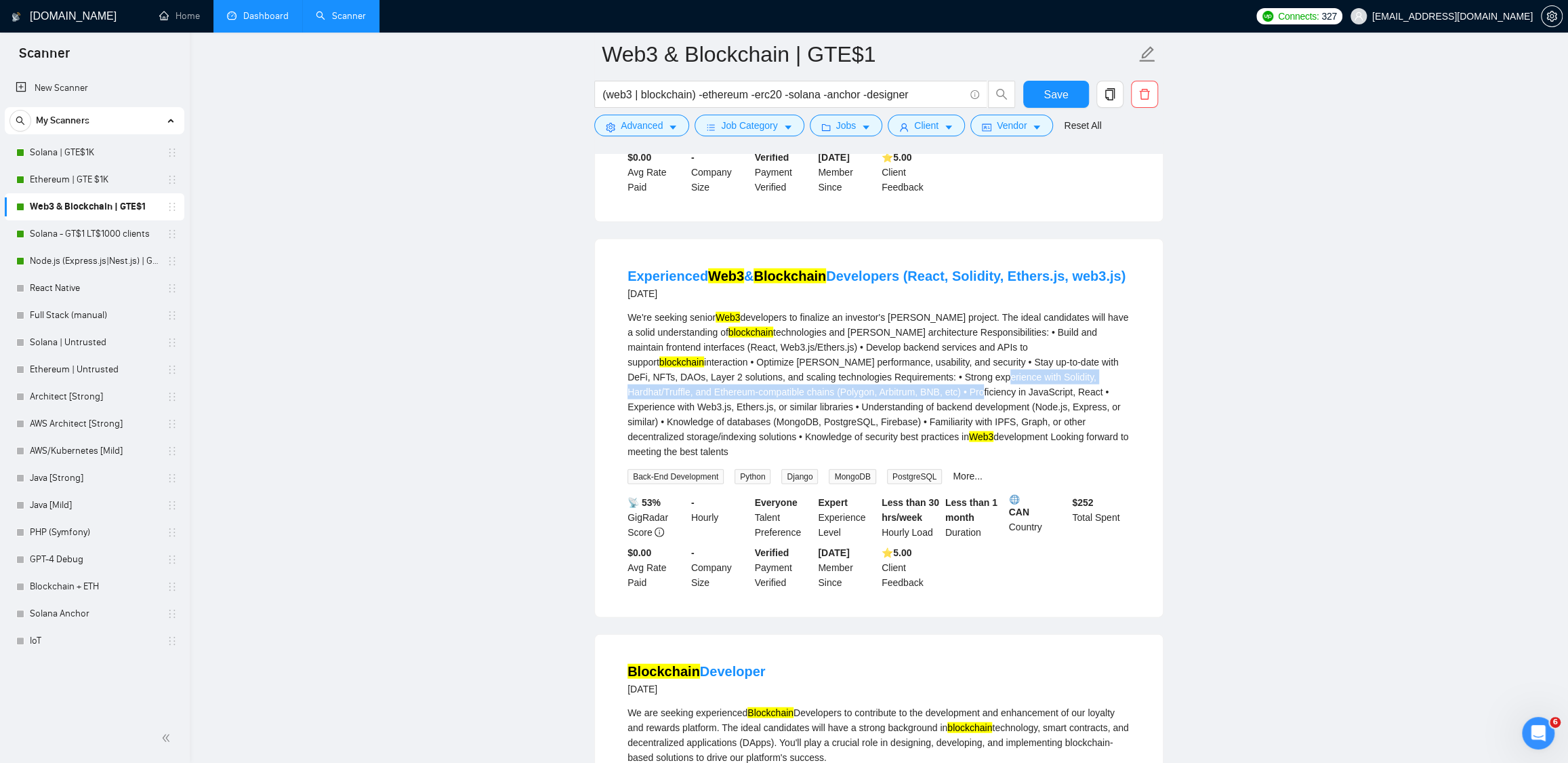
click at [900, 428] on div "We're seeking senior Web3 developers to finalize an investor's dApp project. Th…" at bounding box center [879, 384] width 503 height 149
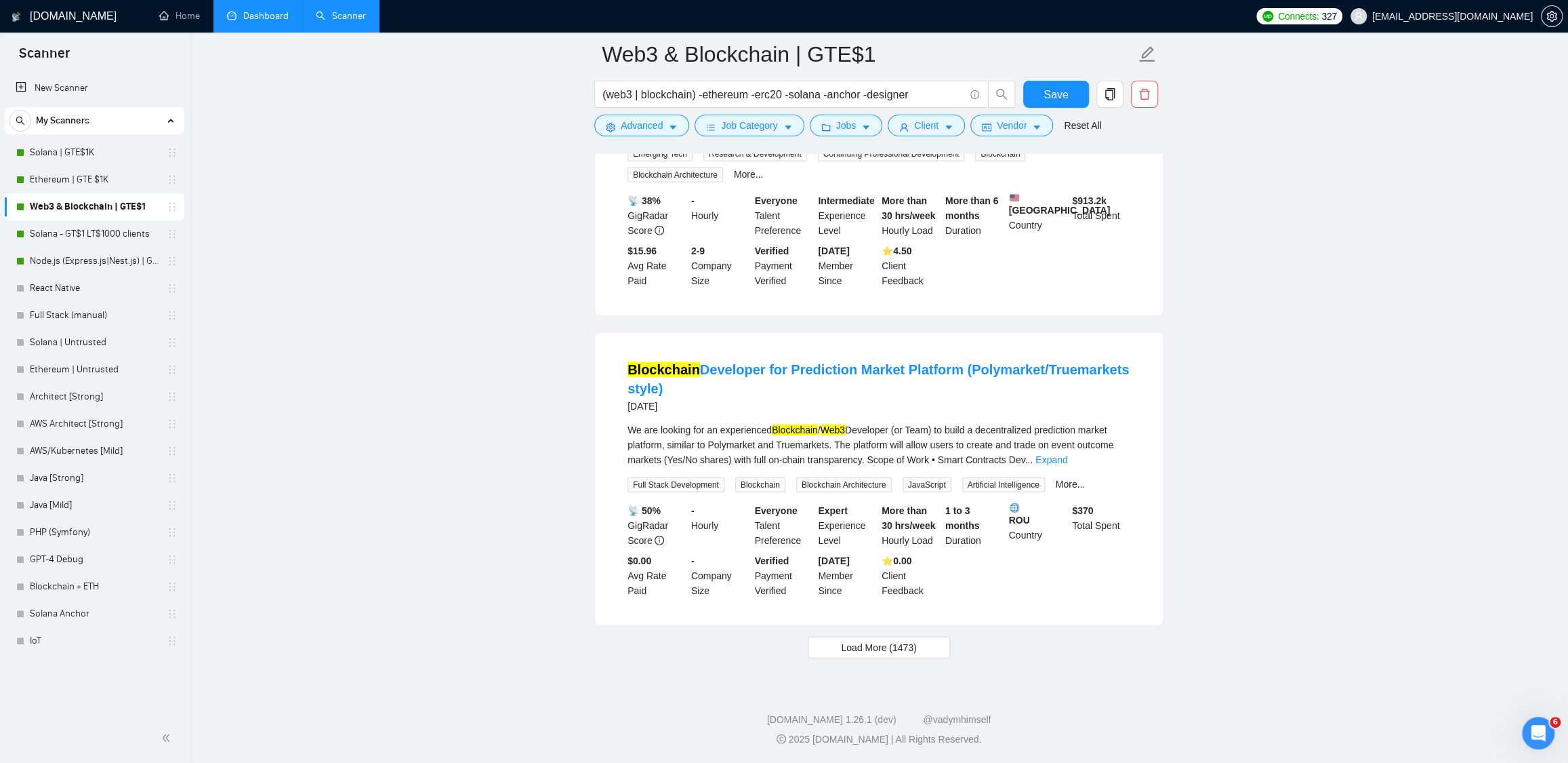
scroll to position [2922, 0]
click at [1068, 458] on link "Expand" at bounding box center [1051, 460] width 32 height 11
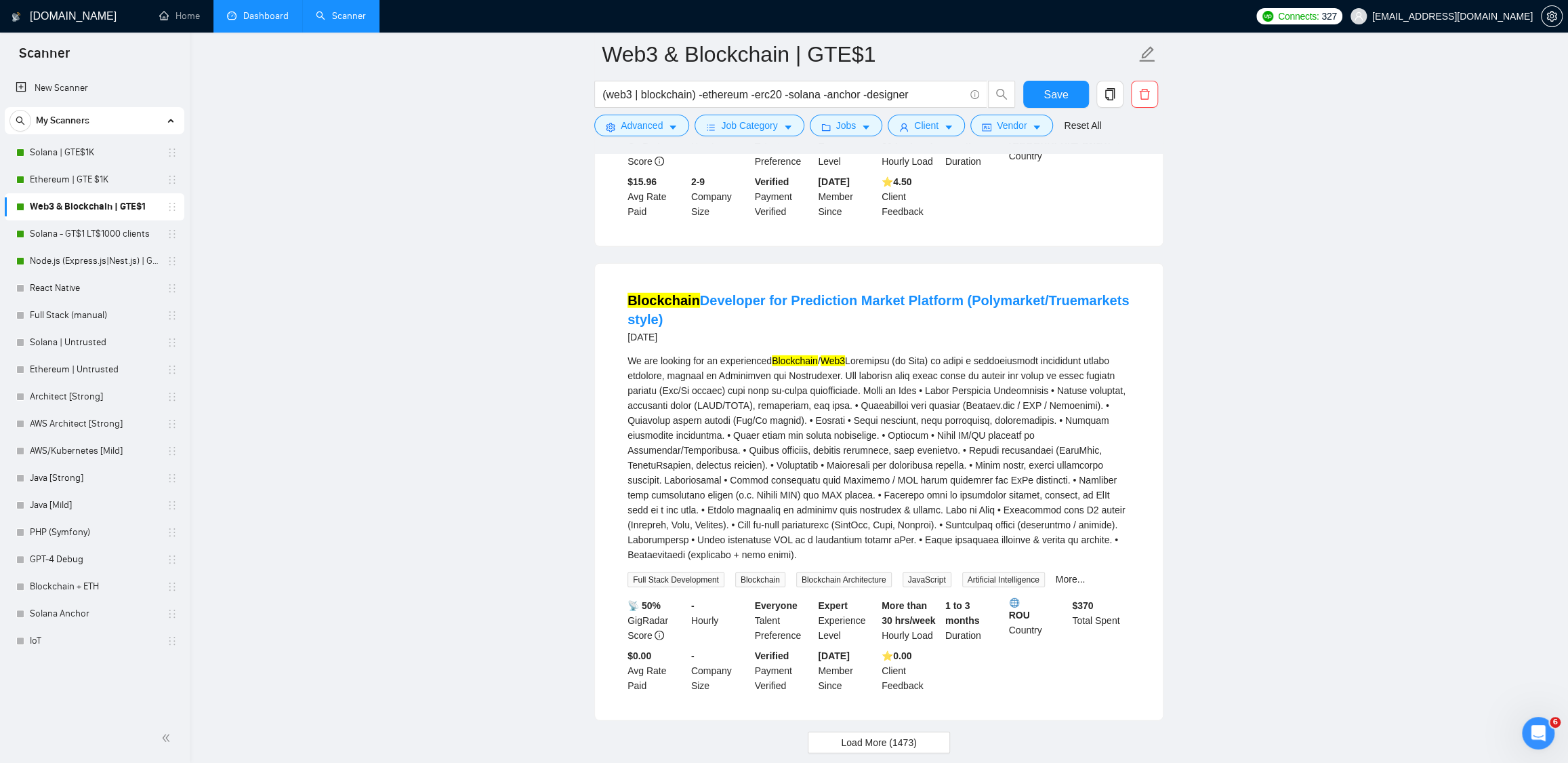
scroll to position [3049, 0]
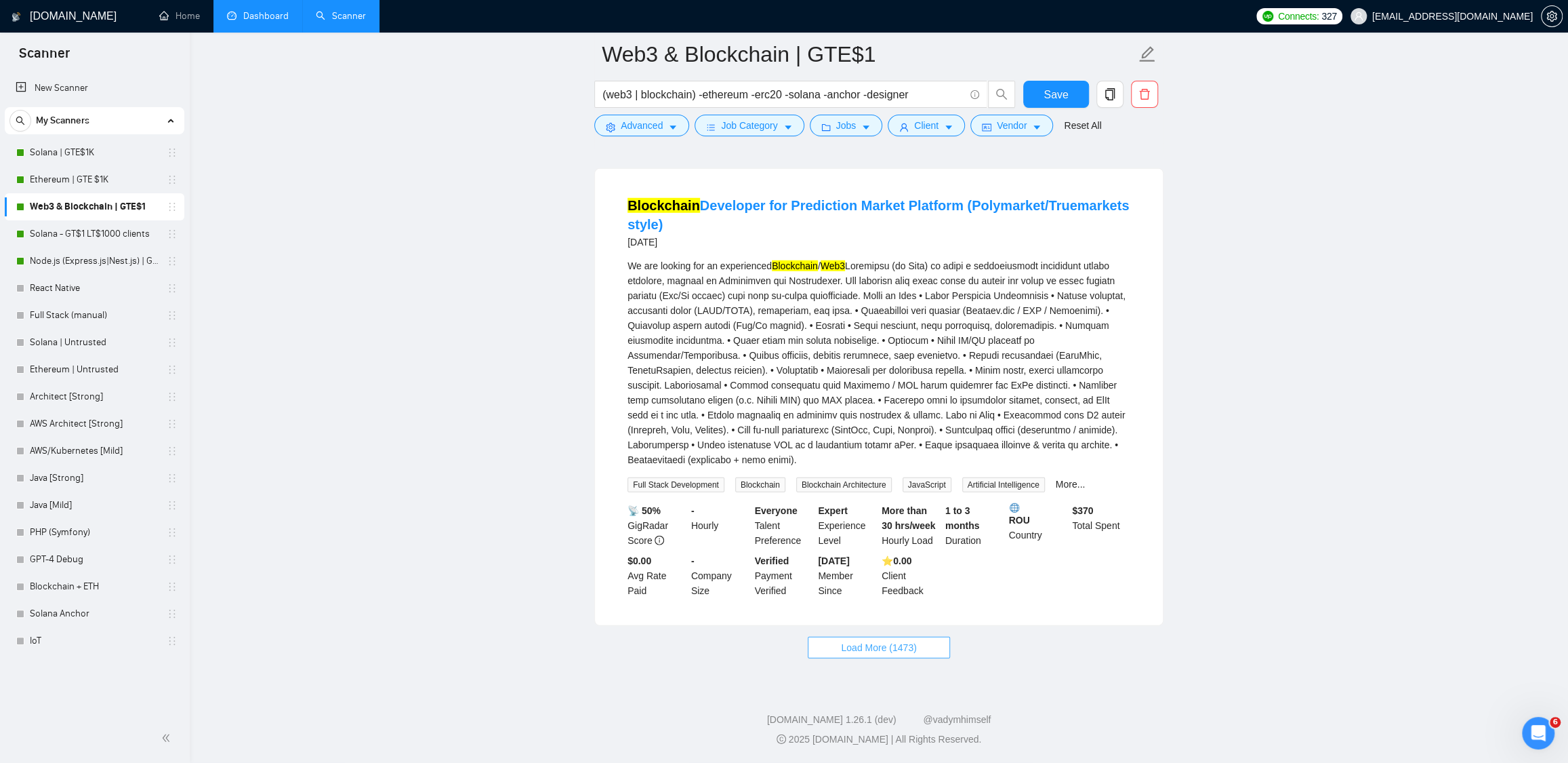
click at [887, 658] on button "Load More (1473)" at bounding box center [879, 648] width 142 height 22
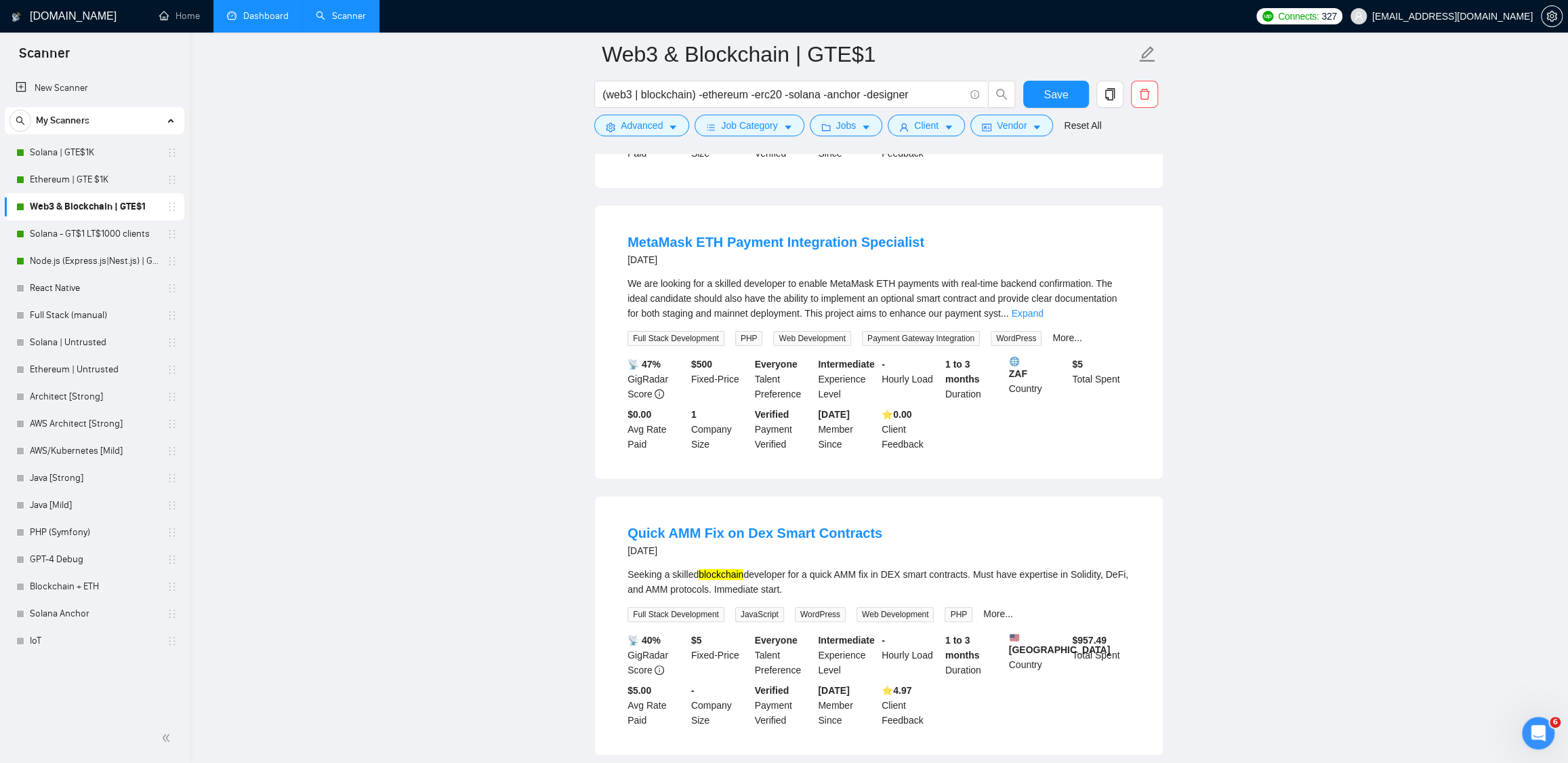
scroll to position [4379, 0]
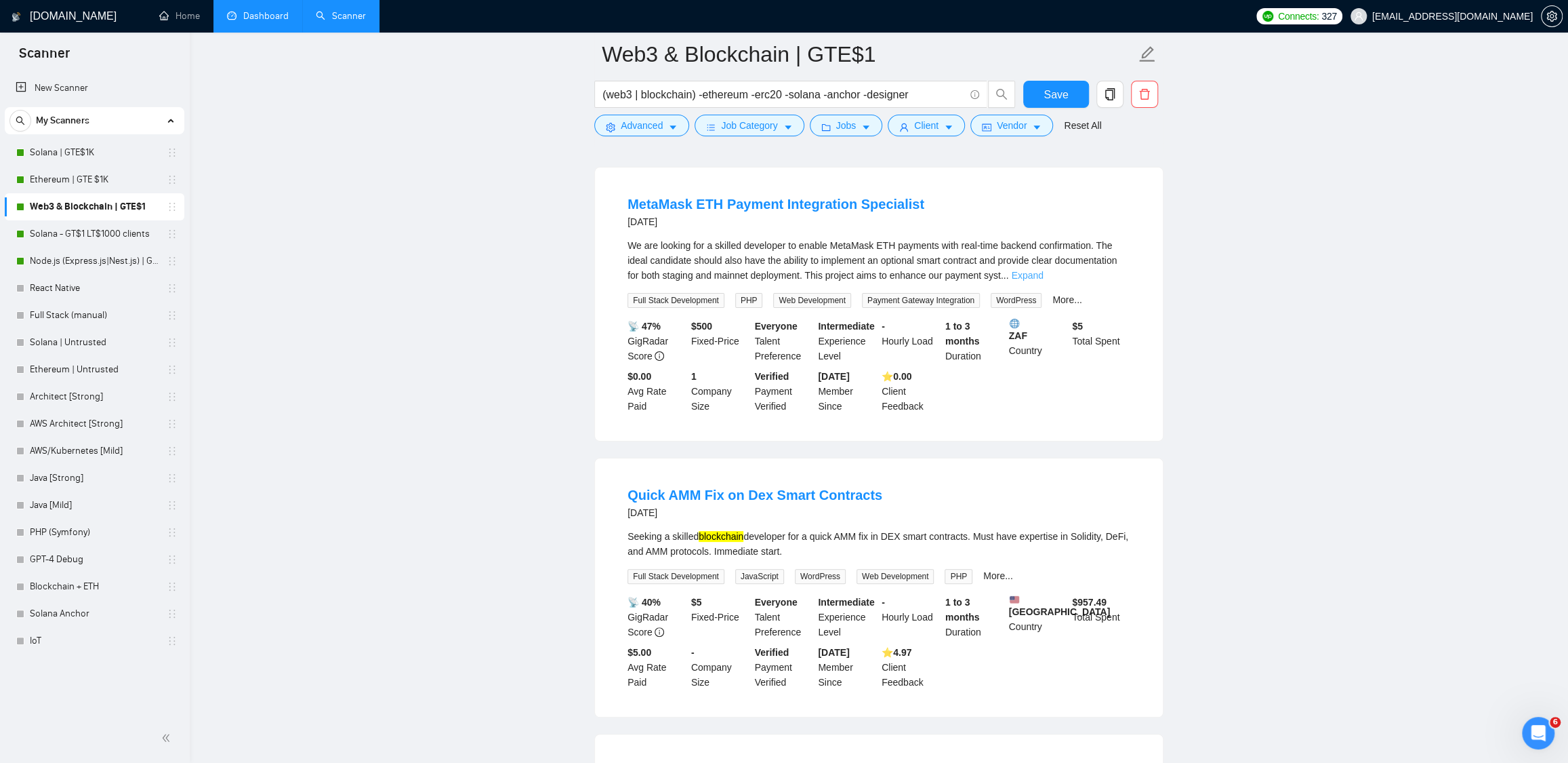
click at [1043, 281] on link "Expand" at bounding box center [1027, 275] width 32 height 11
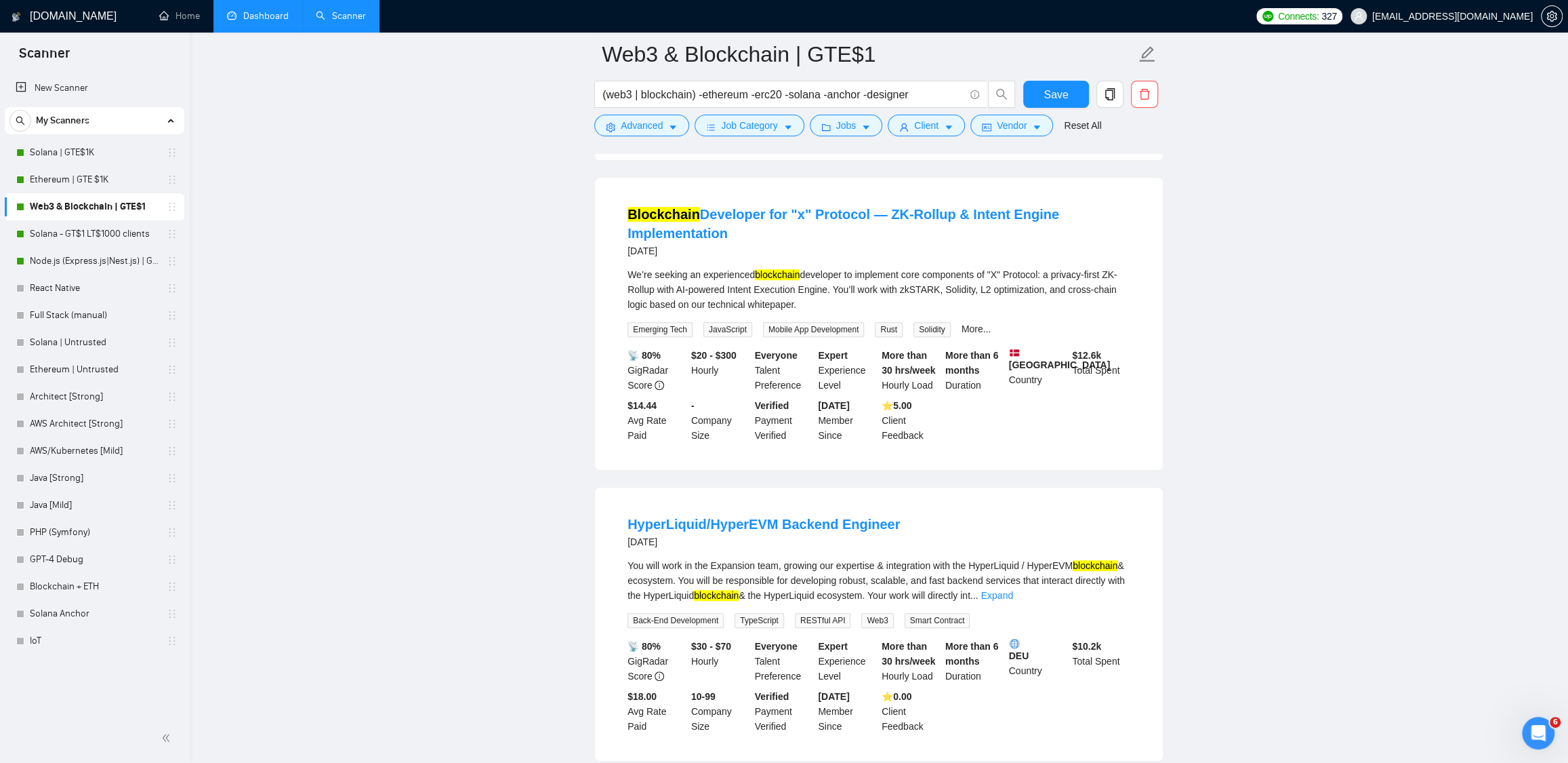
scroll to position [4977, 0]
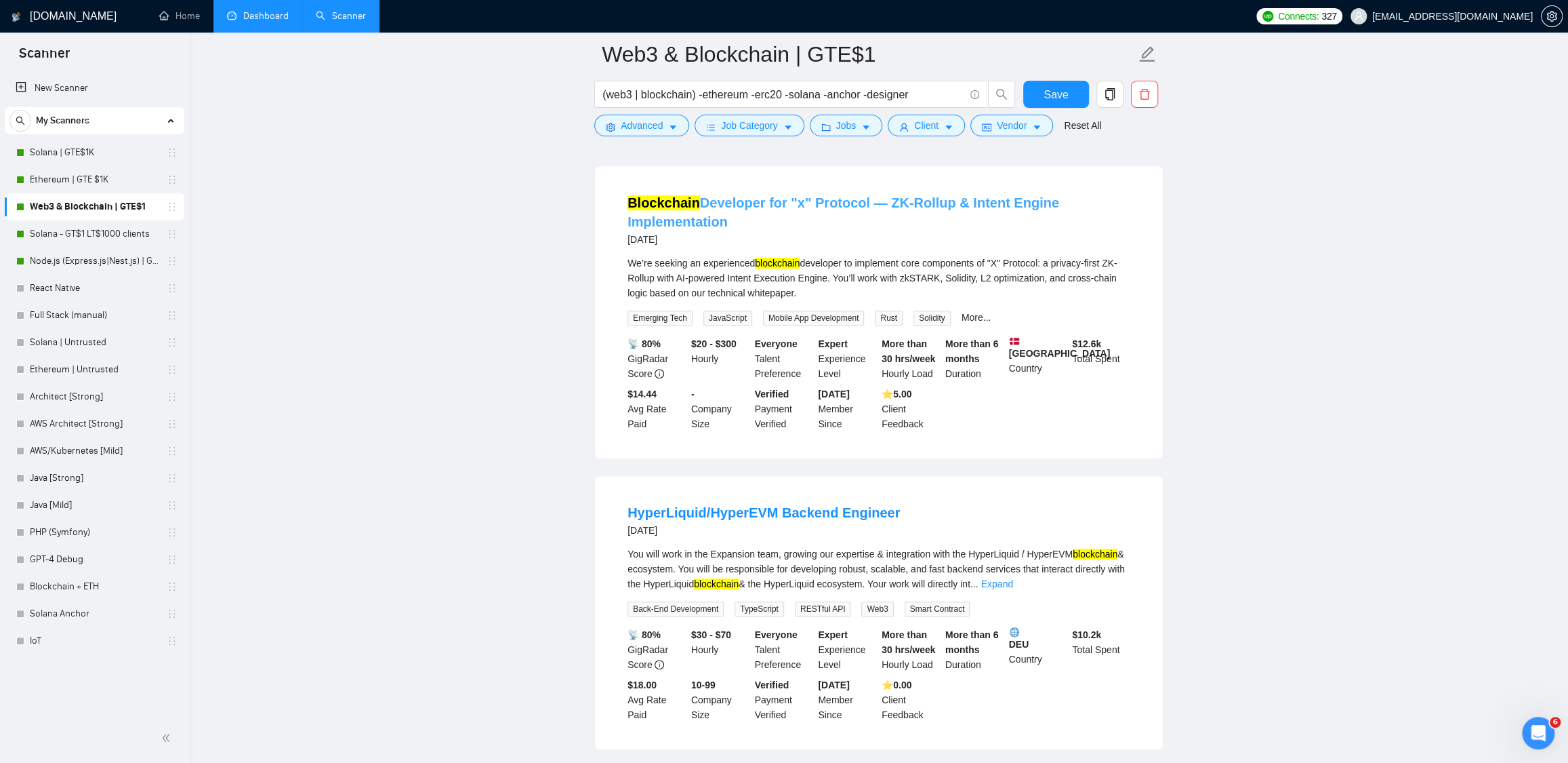
click at [765, 229] on link "Blockchain Developer for "x" Protocol — ZK-Rollup & Intent Engine Implementation" at bounding box center [844, 212] width 432 height 34
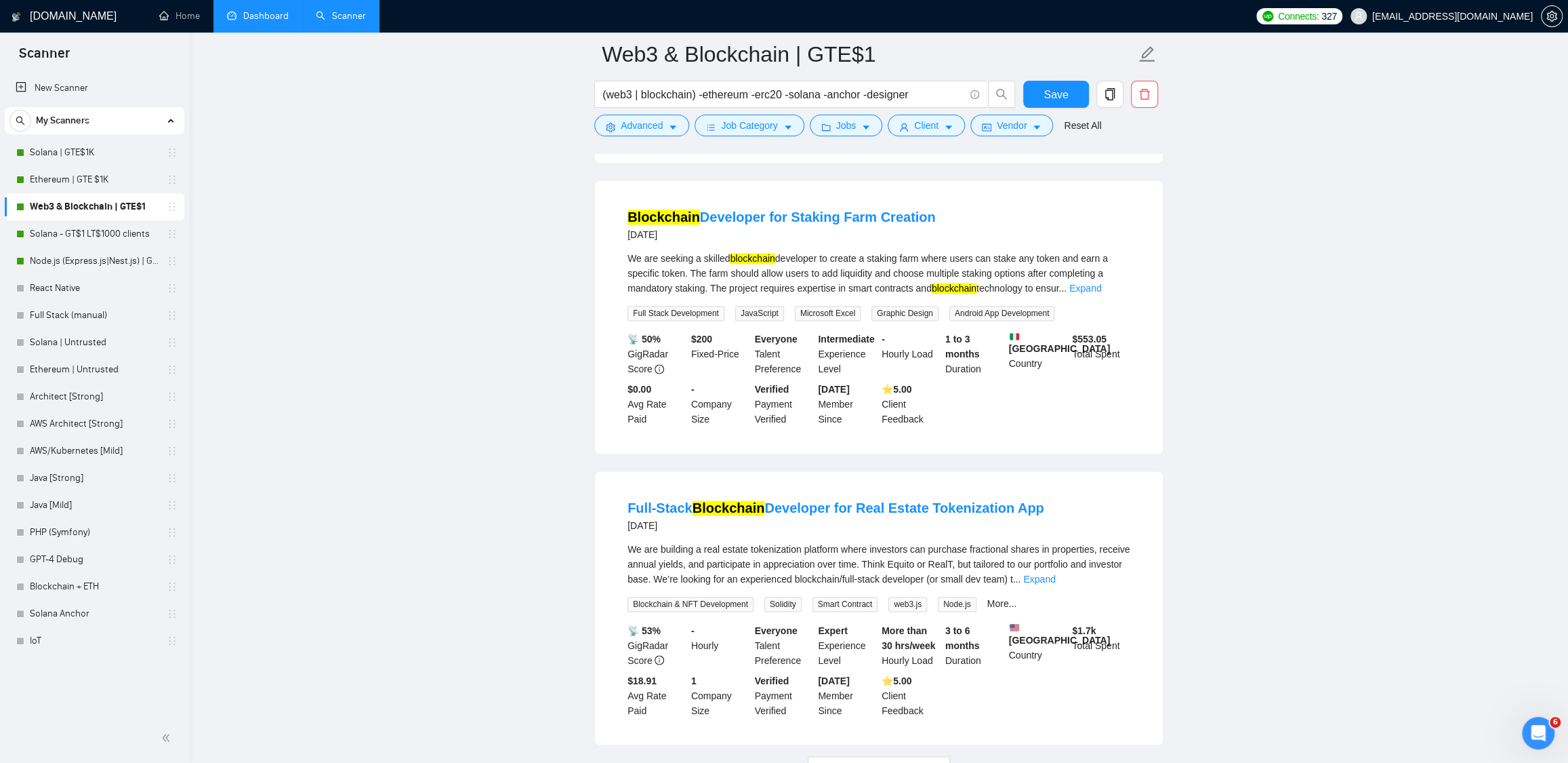
scroll to position [5921, 0]
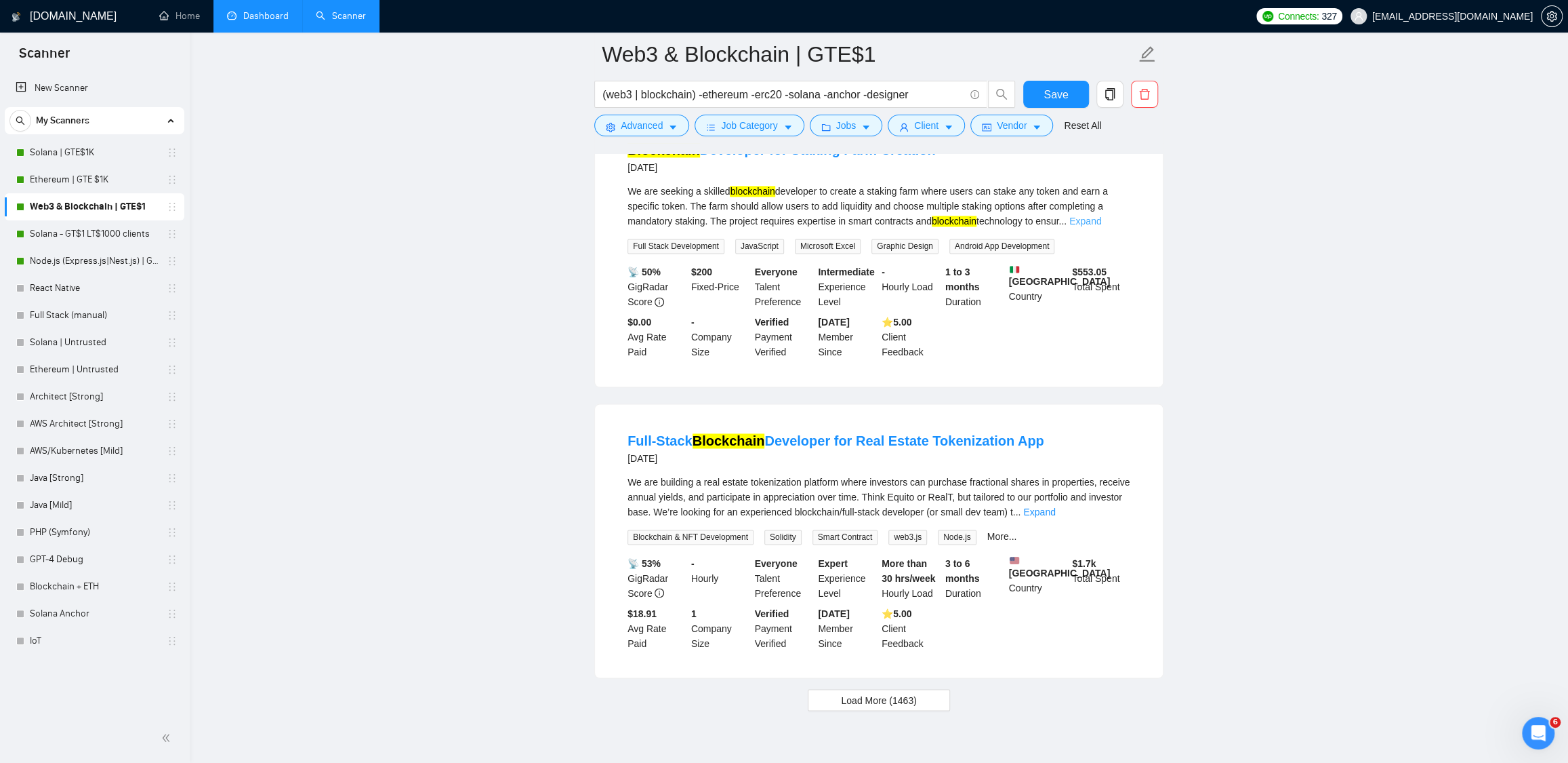
click at [1102, 226] on link "Expand" at bounding box center [1085, 221] width 32 height 11
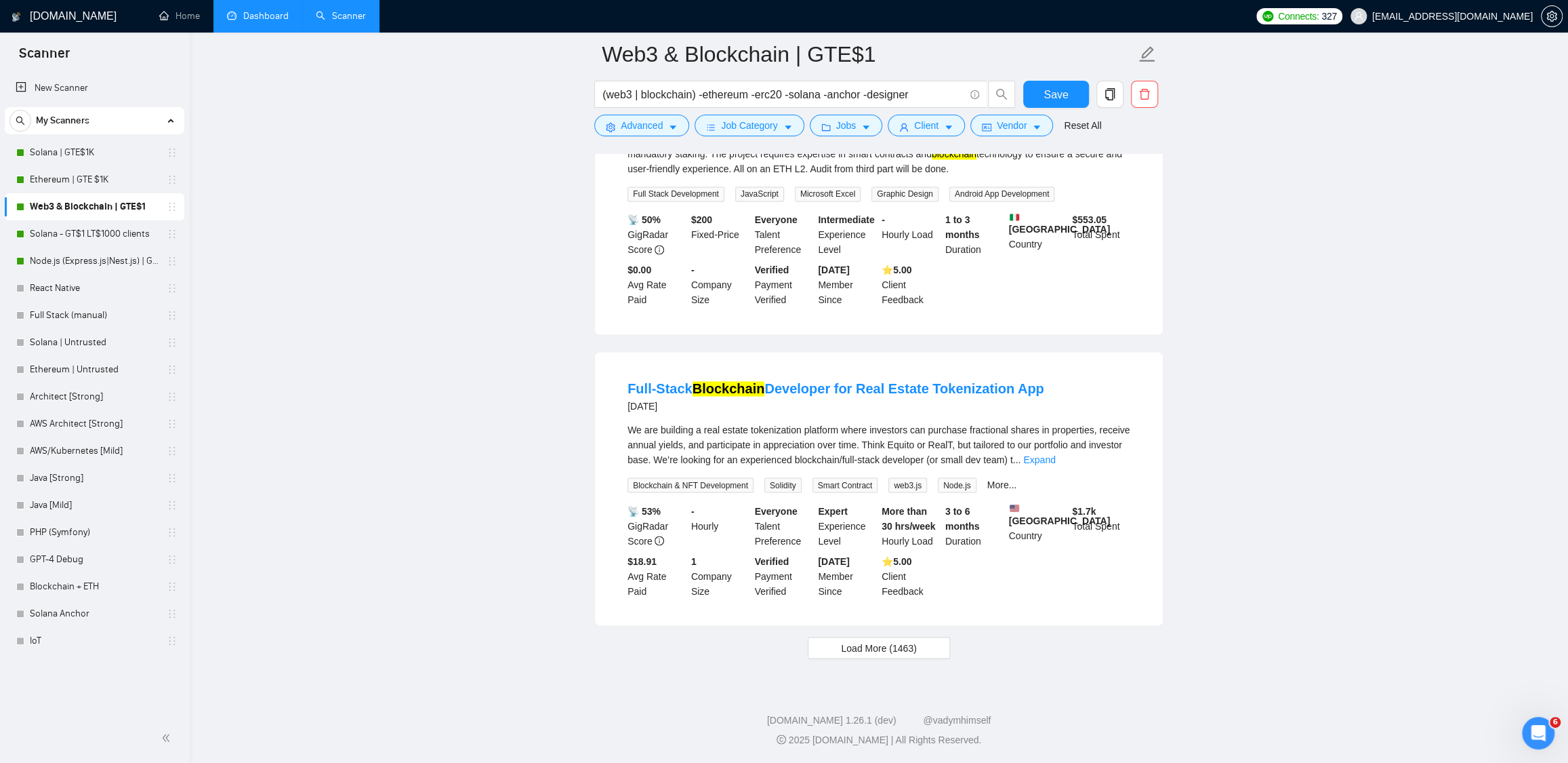
scroll to position [6048, 0]
click at [1055, 457] on link "Expand" at bounding box center [1039, 460] width 32 height 11
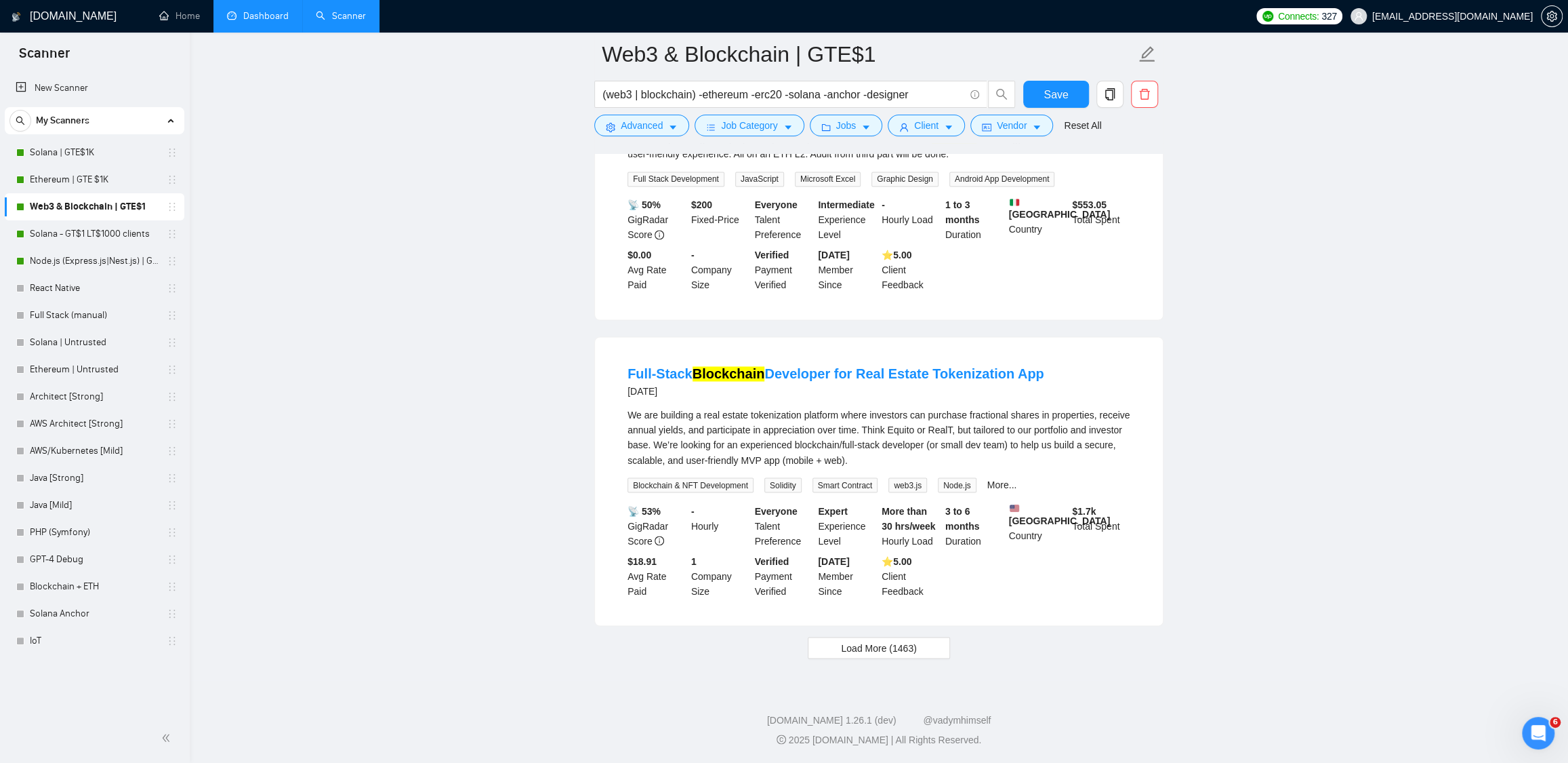
scroll to position [6062, 0]
click at [860, 653] on span "Load More (1463)" at bounding box center [878, 647] width 75 height 15
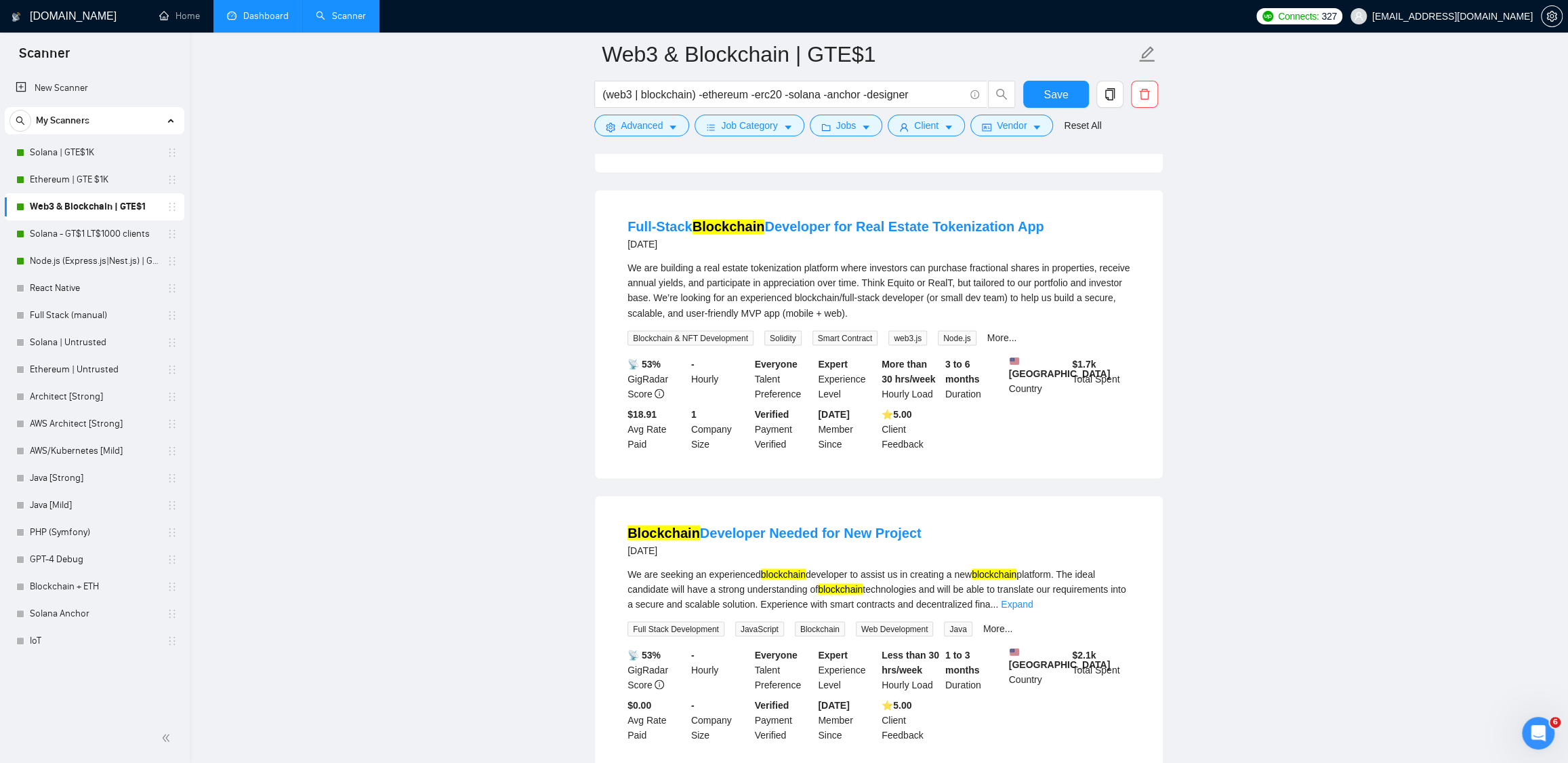
scroll to position [6366, 0]
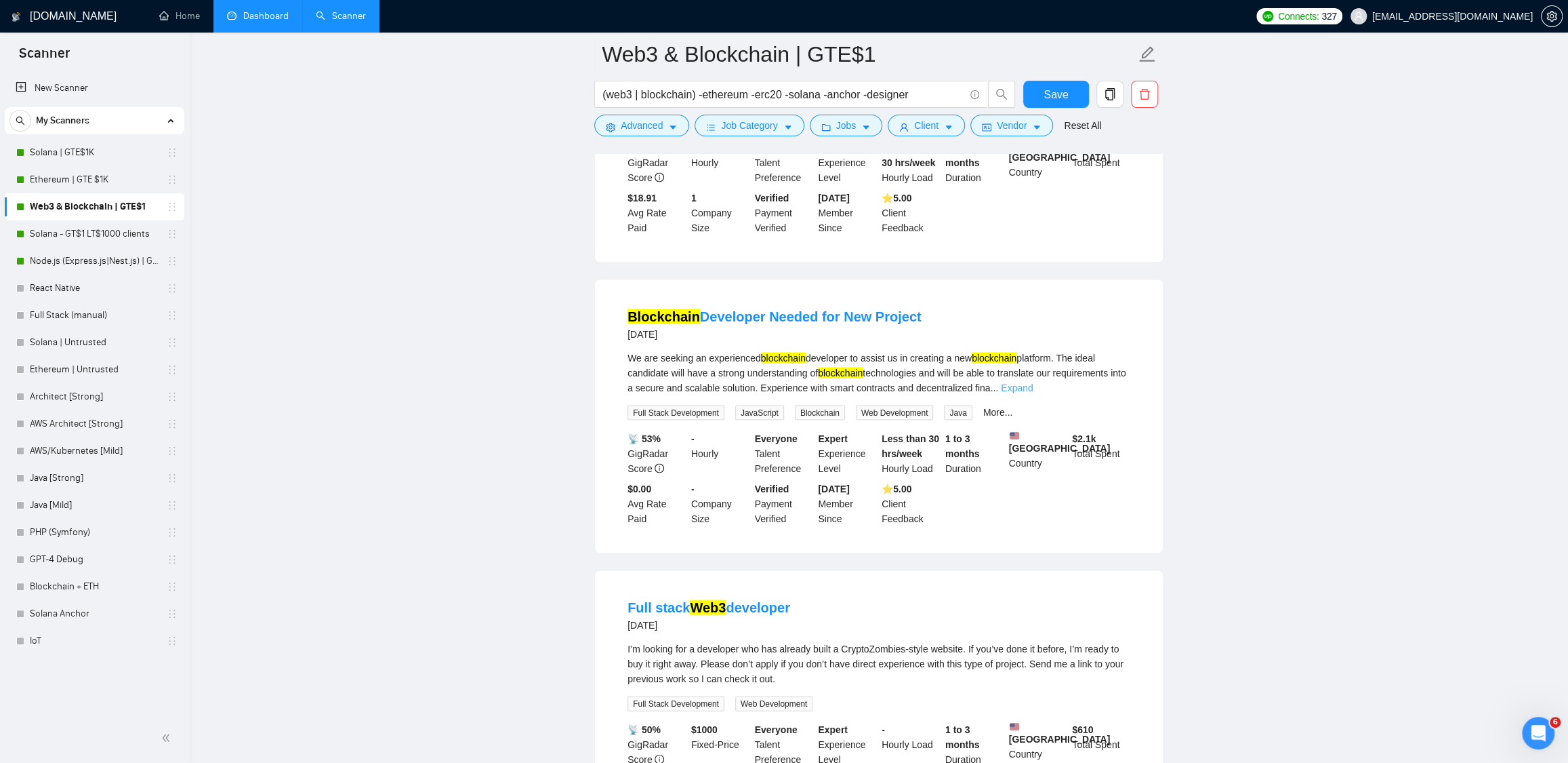
click at [1033, 393] on link "Expand" at bounding box center [1016, 387] width 32 height 11
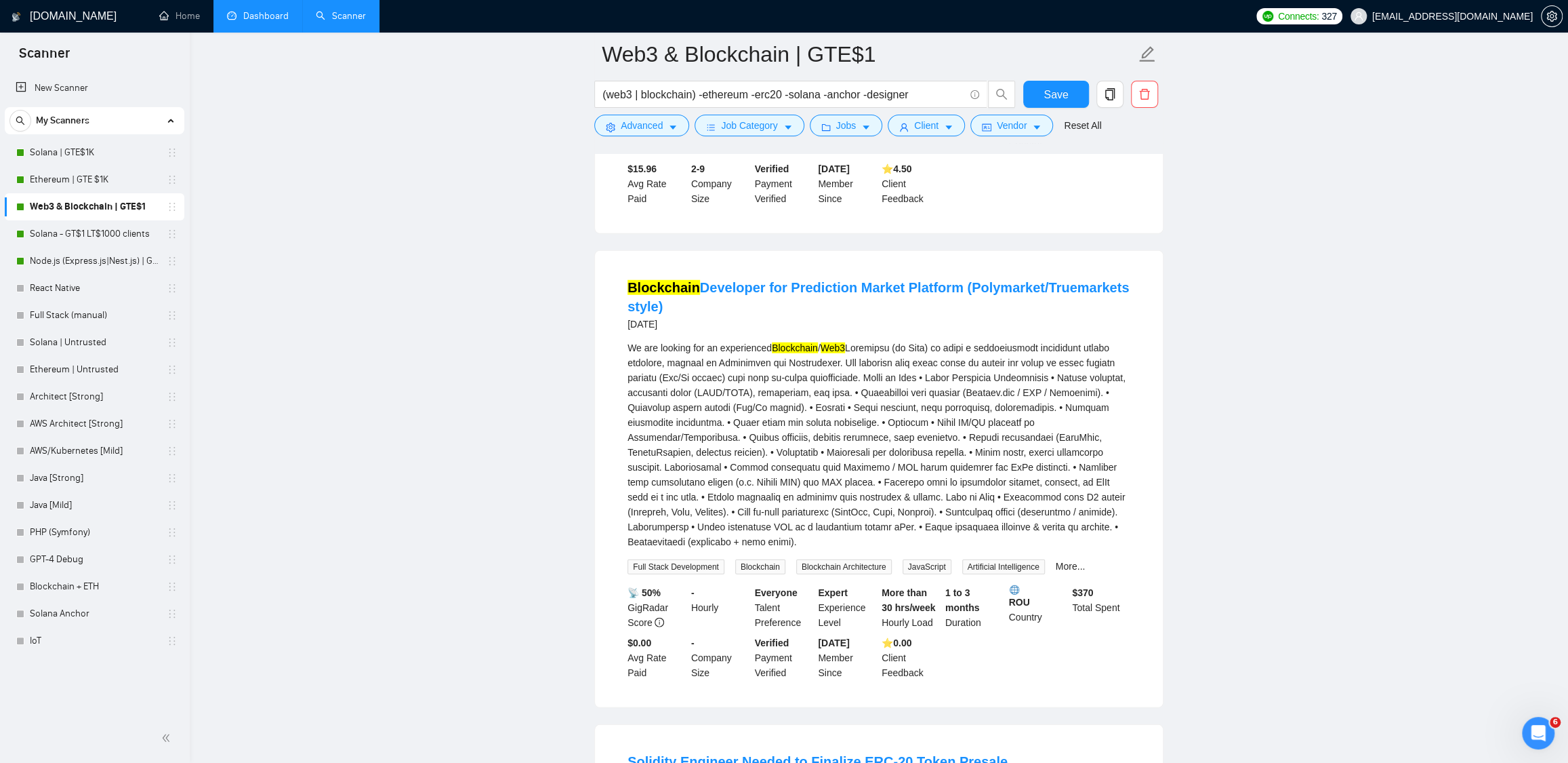
scroll to position [2495, 0]
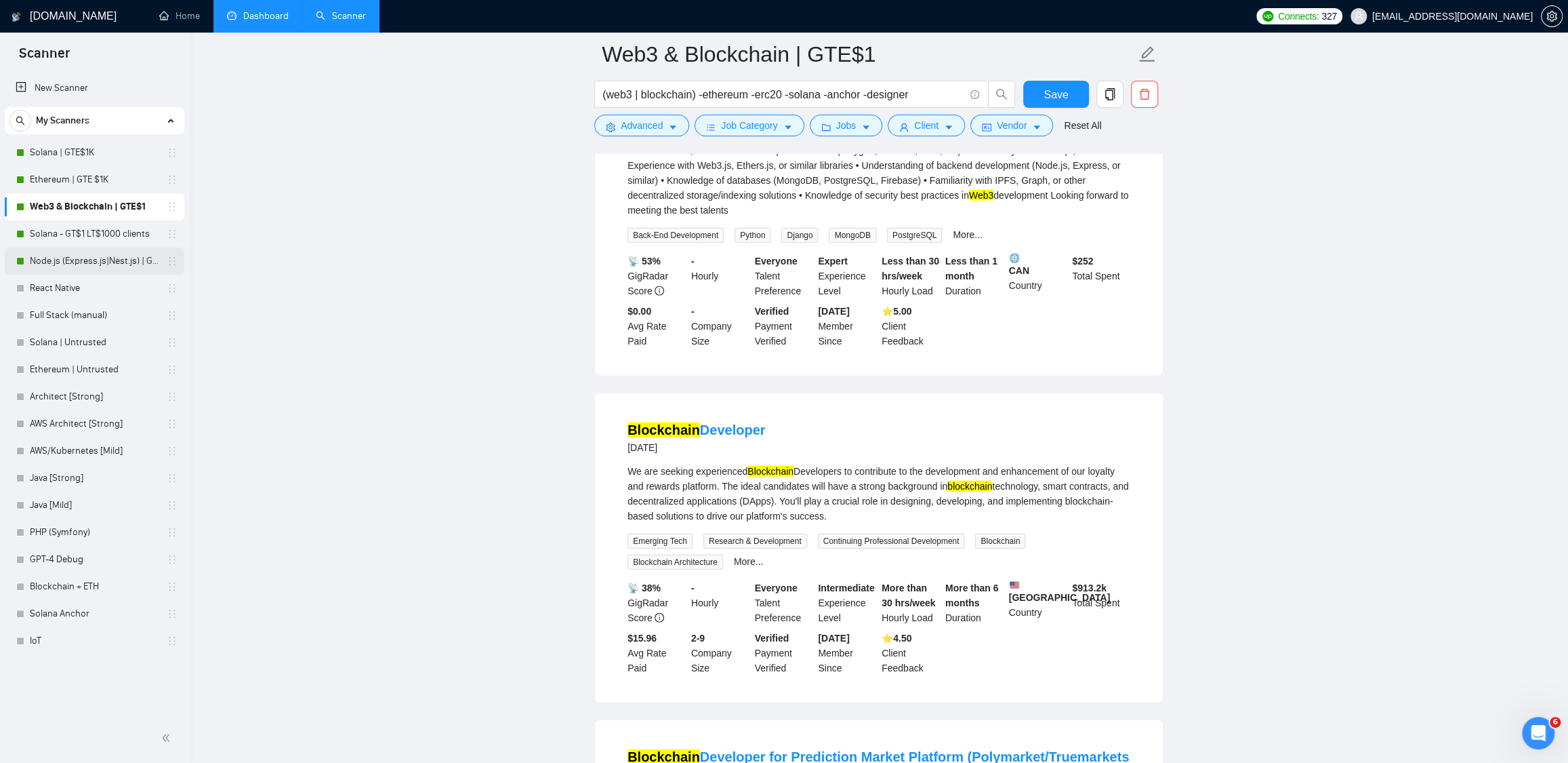
click at [78, 252] on link "Node.js (Express.js|Nest.js) | GTE$1K" at bounding box center [94, 261] width 128 height 27
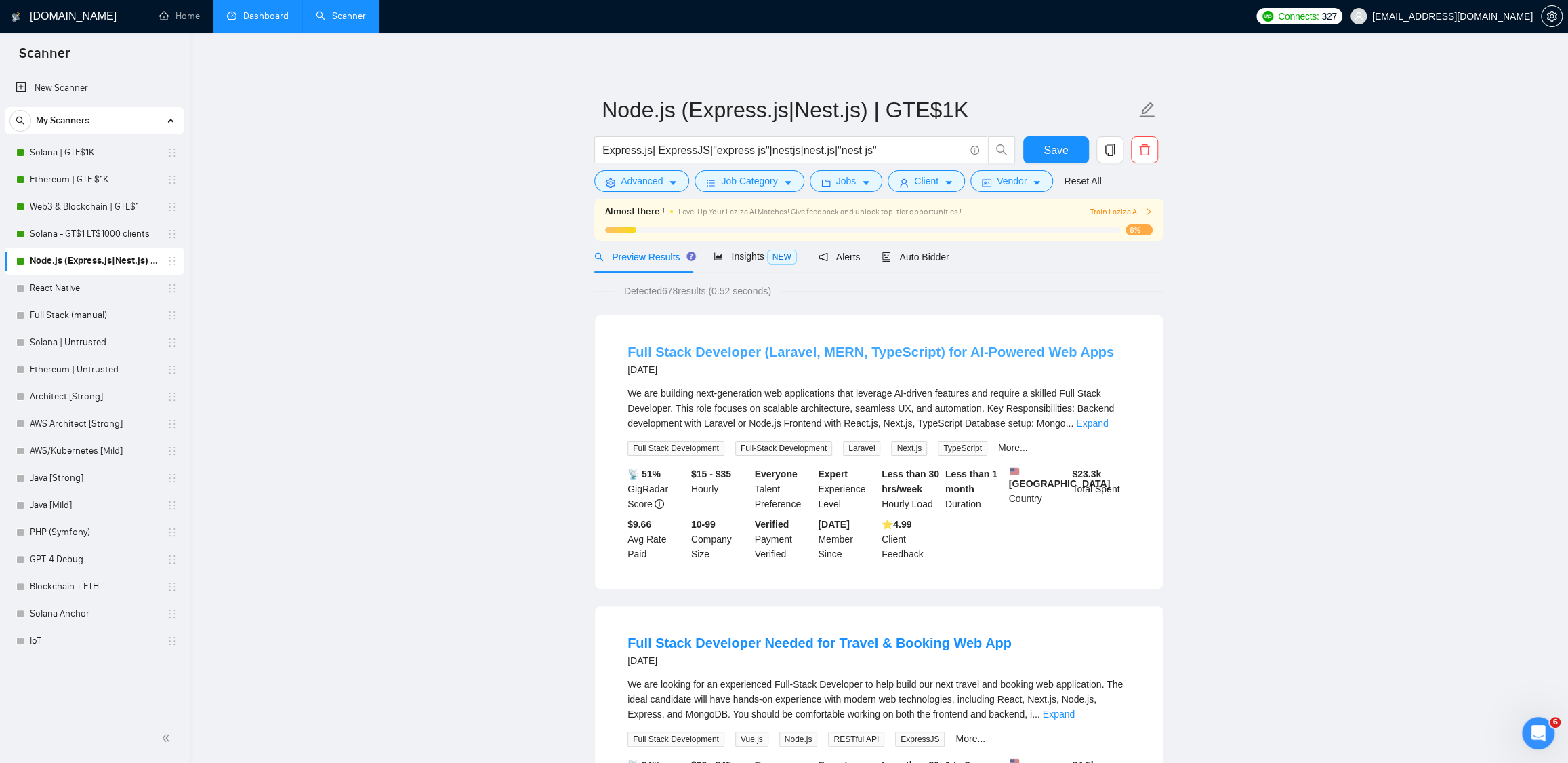
click at [719, 348] on link "Full Stack Developer (Laravel, MERN, TypeScript) for AI-Powered Web Apps" at bounding box center [871, 352] width 487 height 15
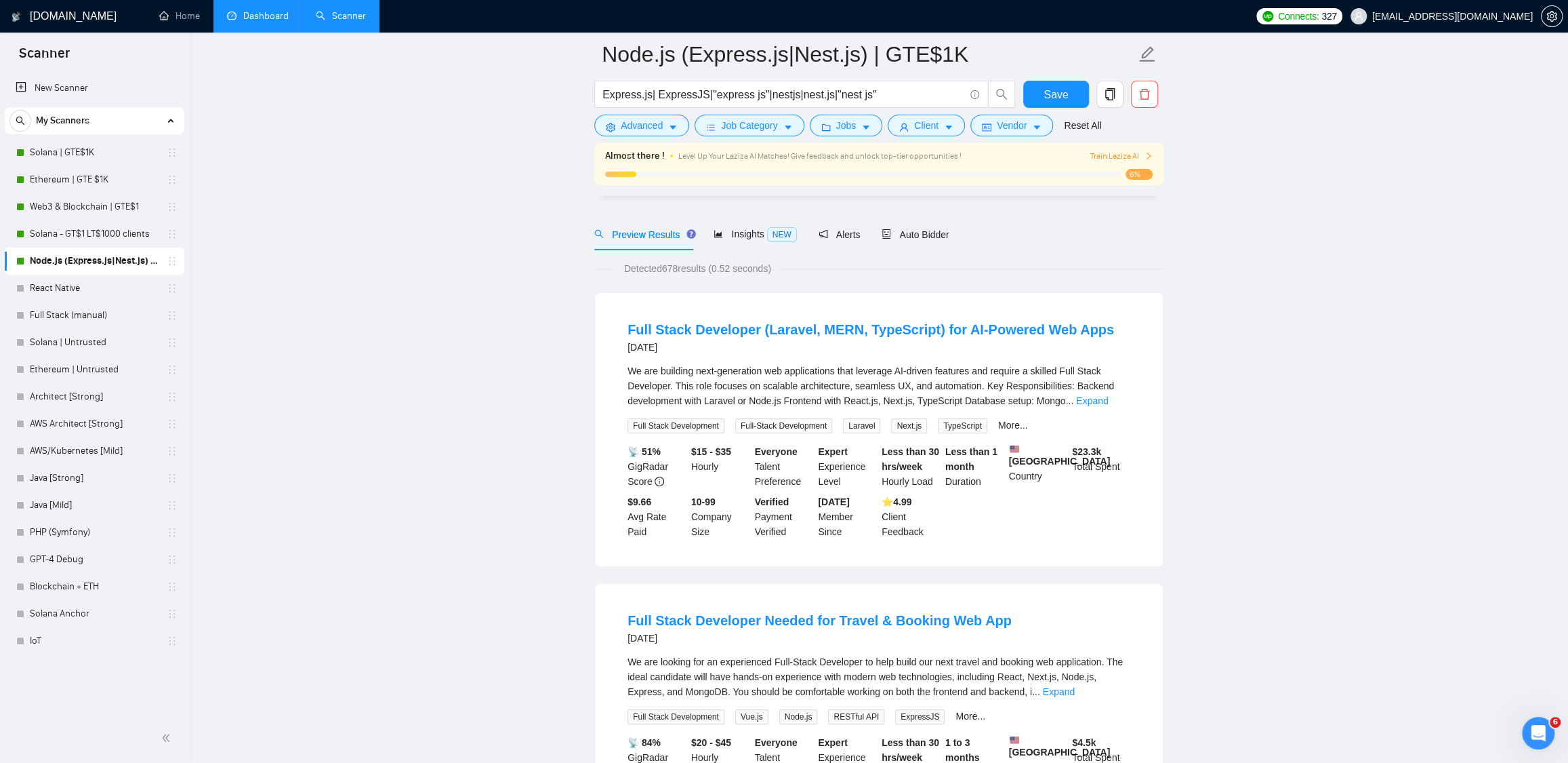
scroll to position [294, 0]
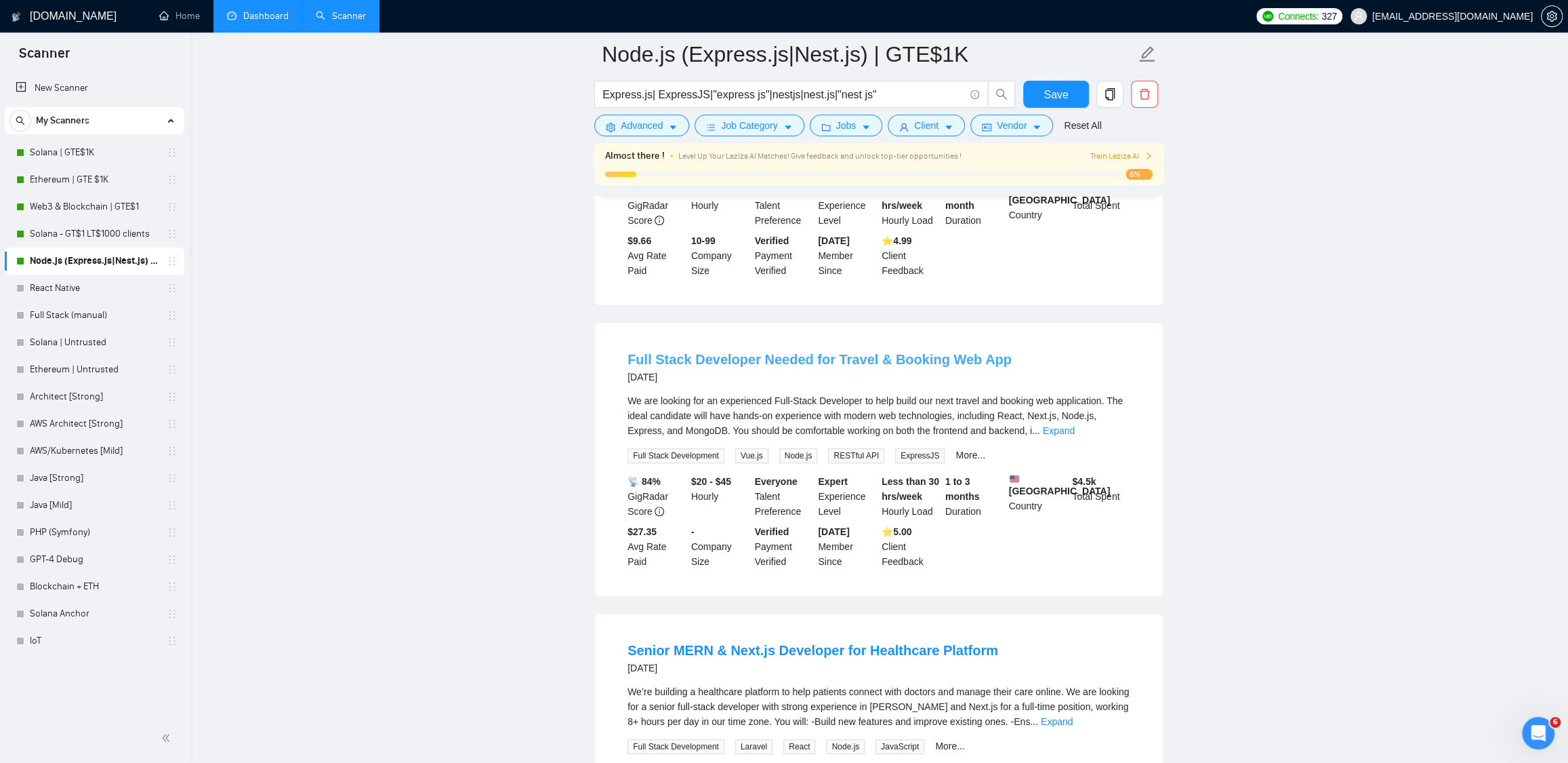
click at [697, 366] on link "Full Stack Developer Needed for Travel & Booking Web App" at bounding box center [820, 359] width 385 height 15
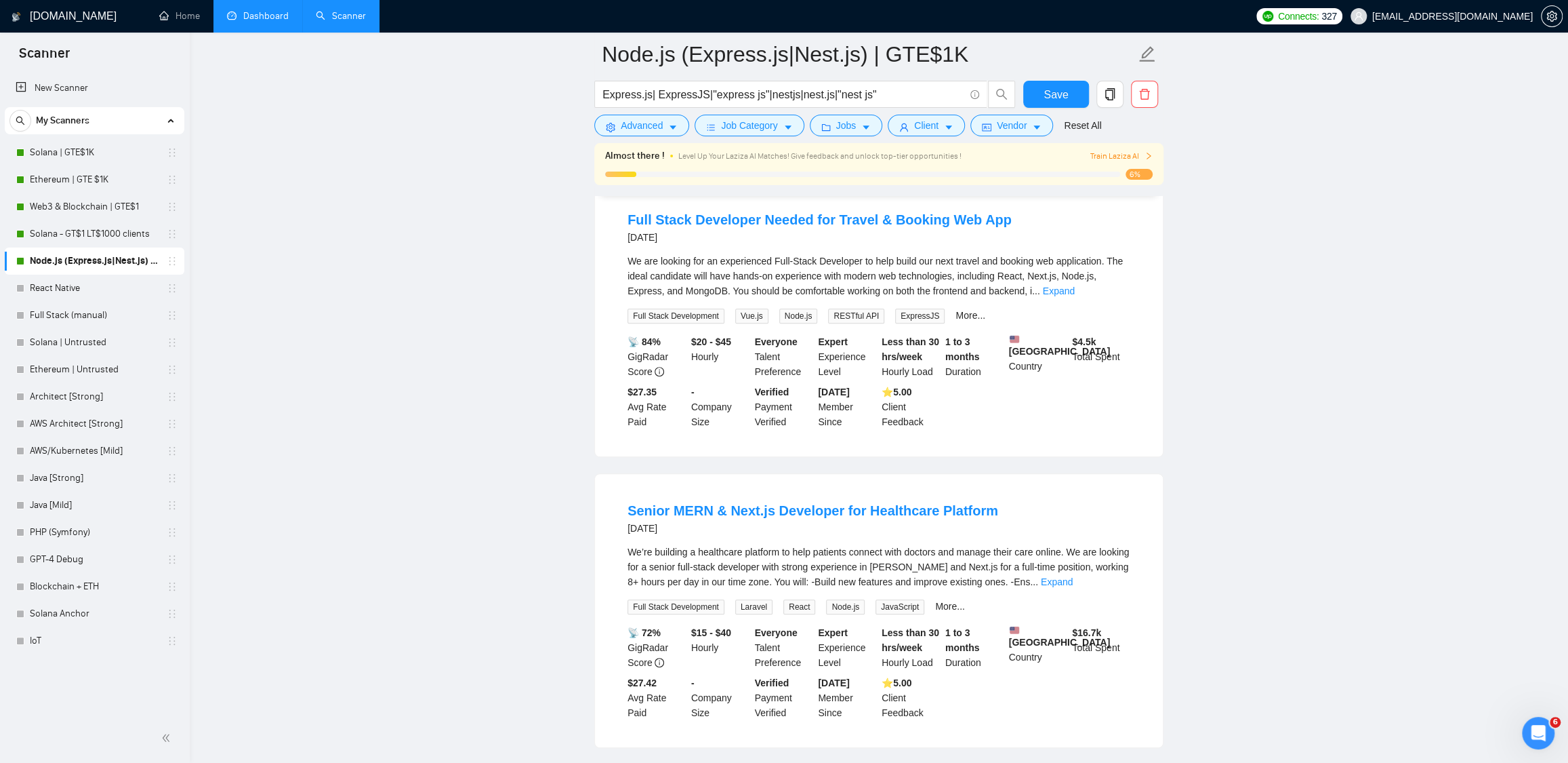
scroll to position [531, 0]
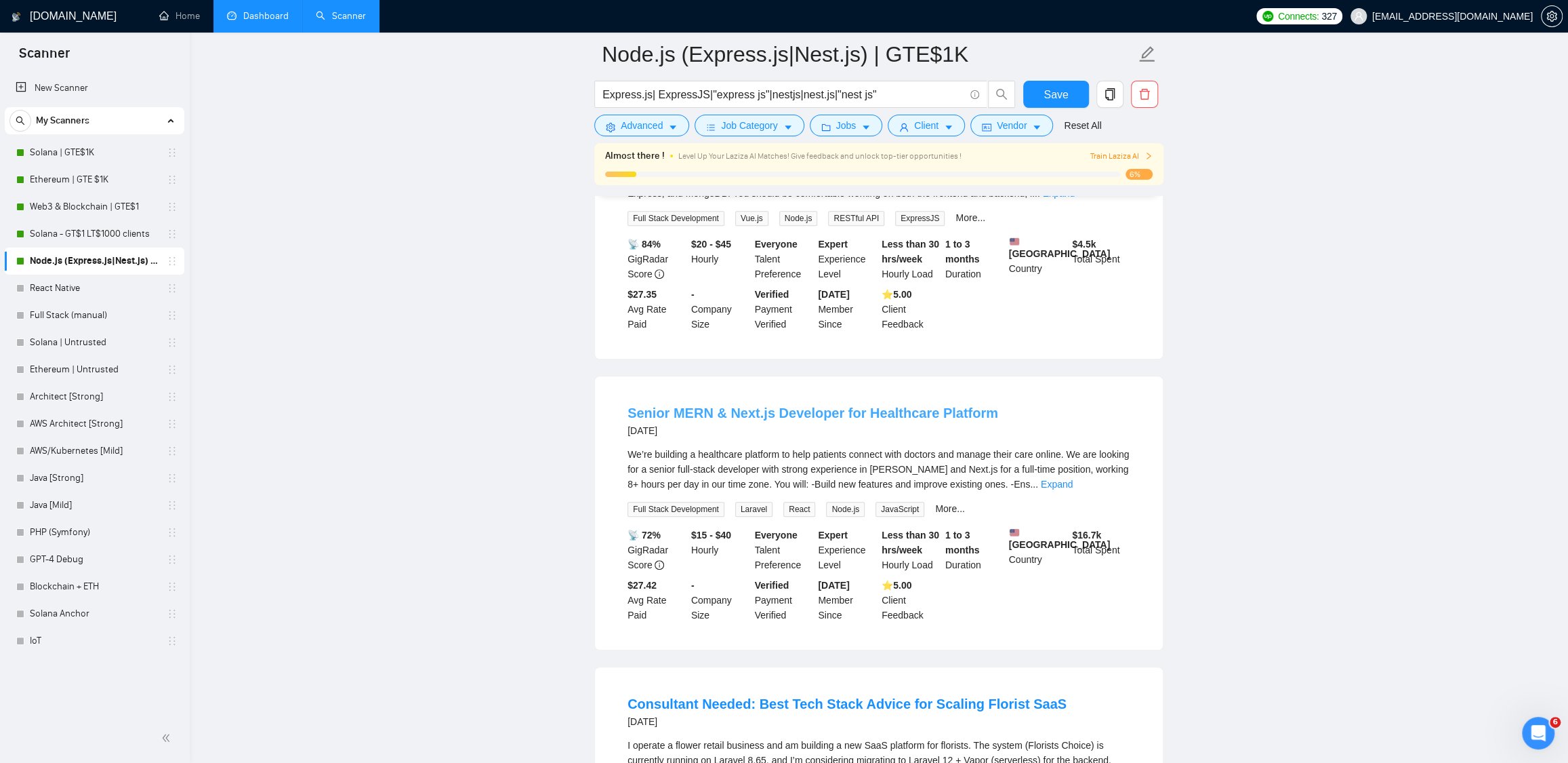
click at [734, 420] on link "Senior MERN & Next.js Developer for Healthcare Platform" at bounding box center [813, 412] width 371 height 15
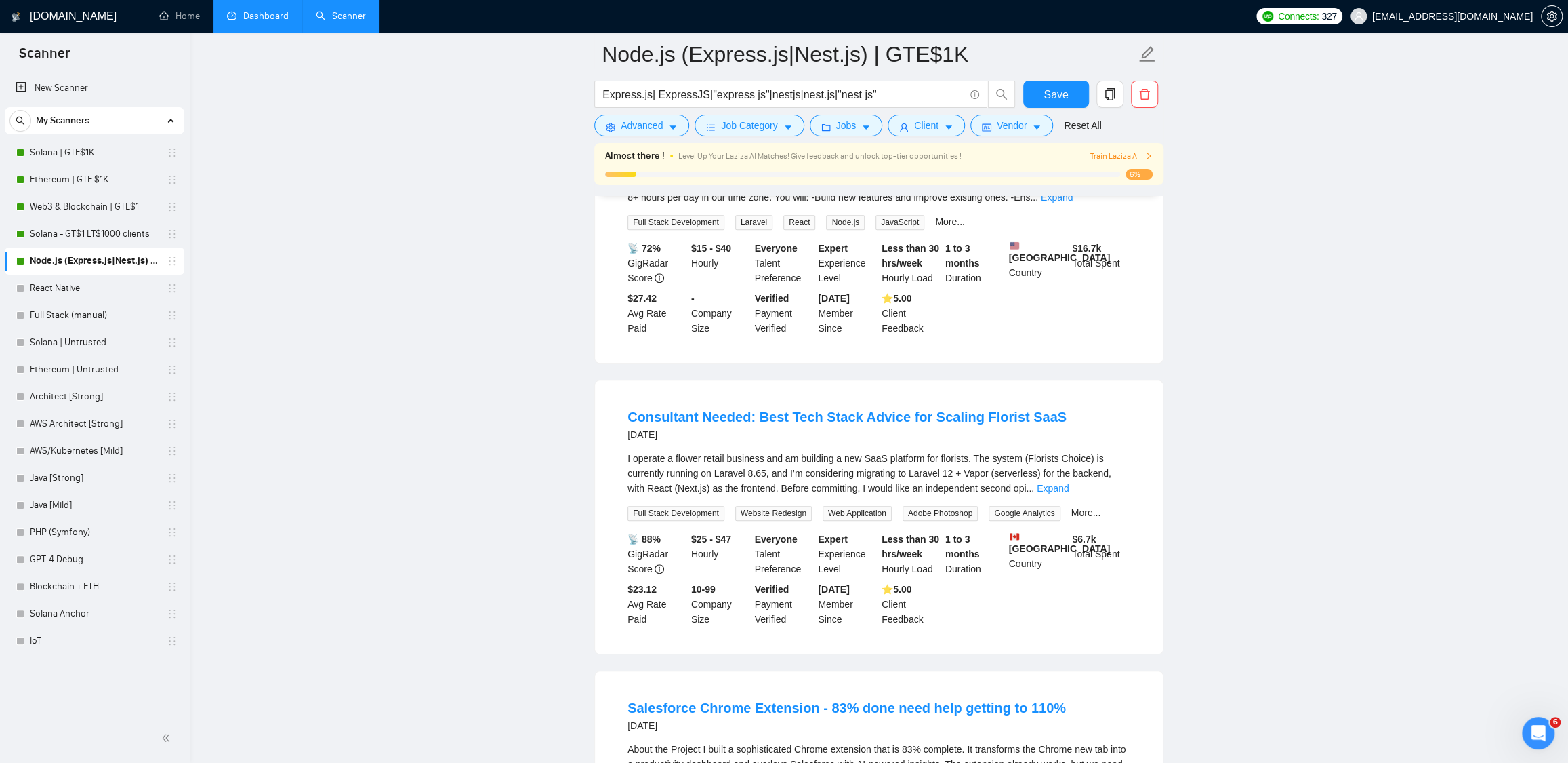
scroll to position [853, 0]
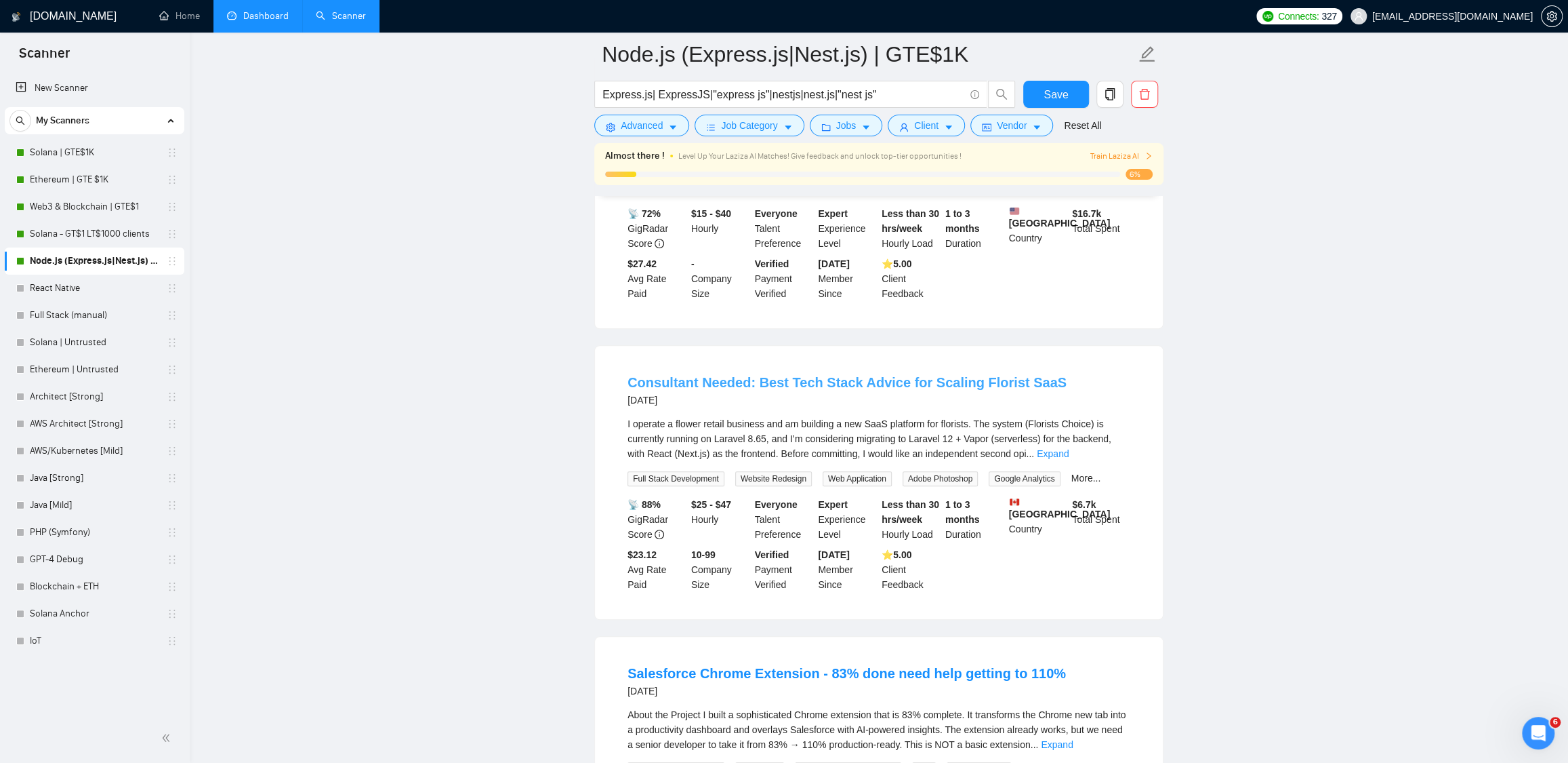
click at [741, 390] on link "Consultant Needed: Best Tech Stack Advice for Scaling Florist SaaS" at bounding box center [847, 382] width 439 height 15
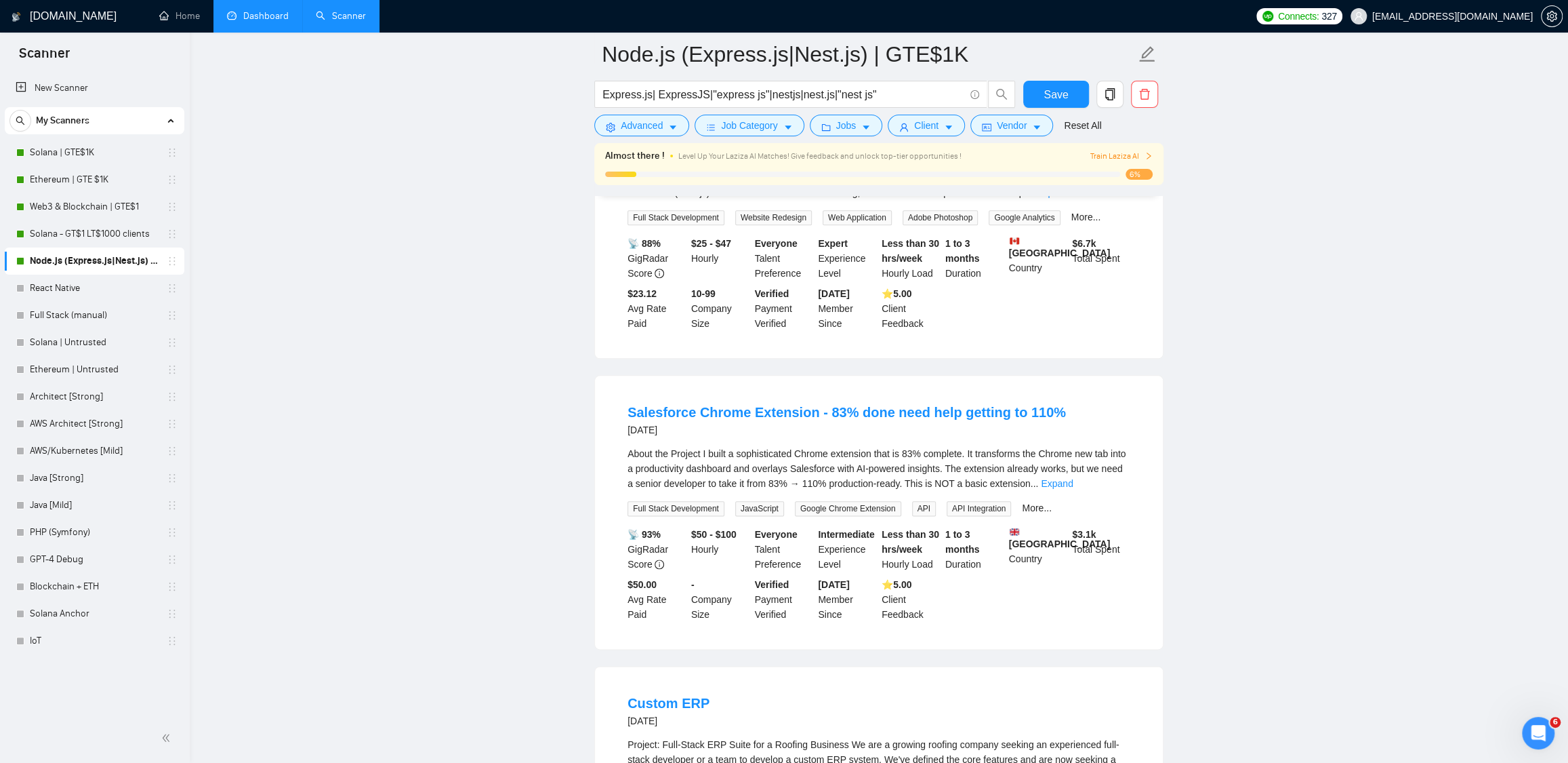
scroll to position [1126, 0]
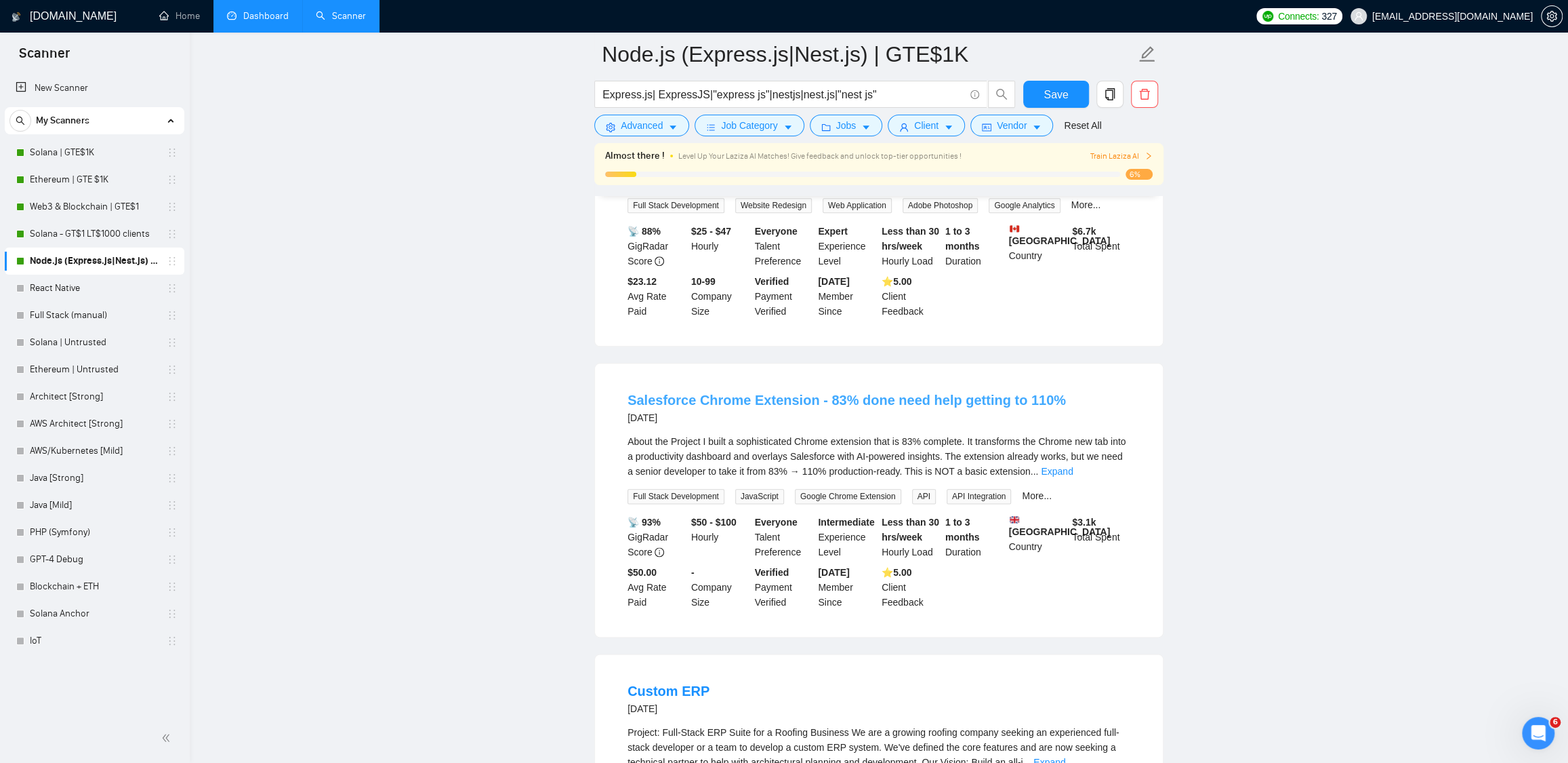
click at [753, 406] on link "Salesforce Chrome Extension - 83% done need help getting to 110%" at bounding box center [847, 400] width 439 height 15
click at [1300, 436] on main "Node.js (Express.js|Nest.js) | GTE$1K Express.js| ExpressJS|"express js"|nestjs…" at bounding box center [879, 535] width 1336 height 3215
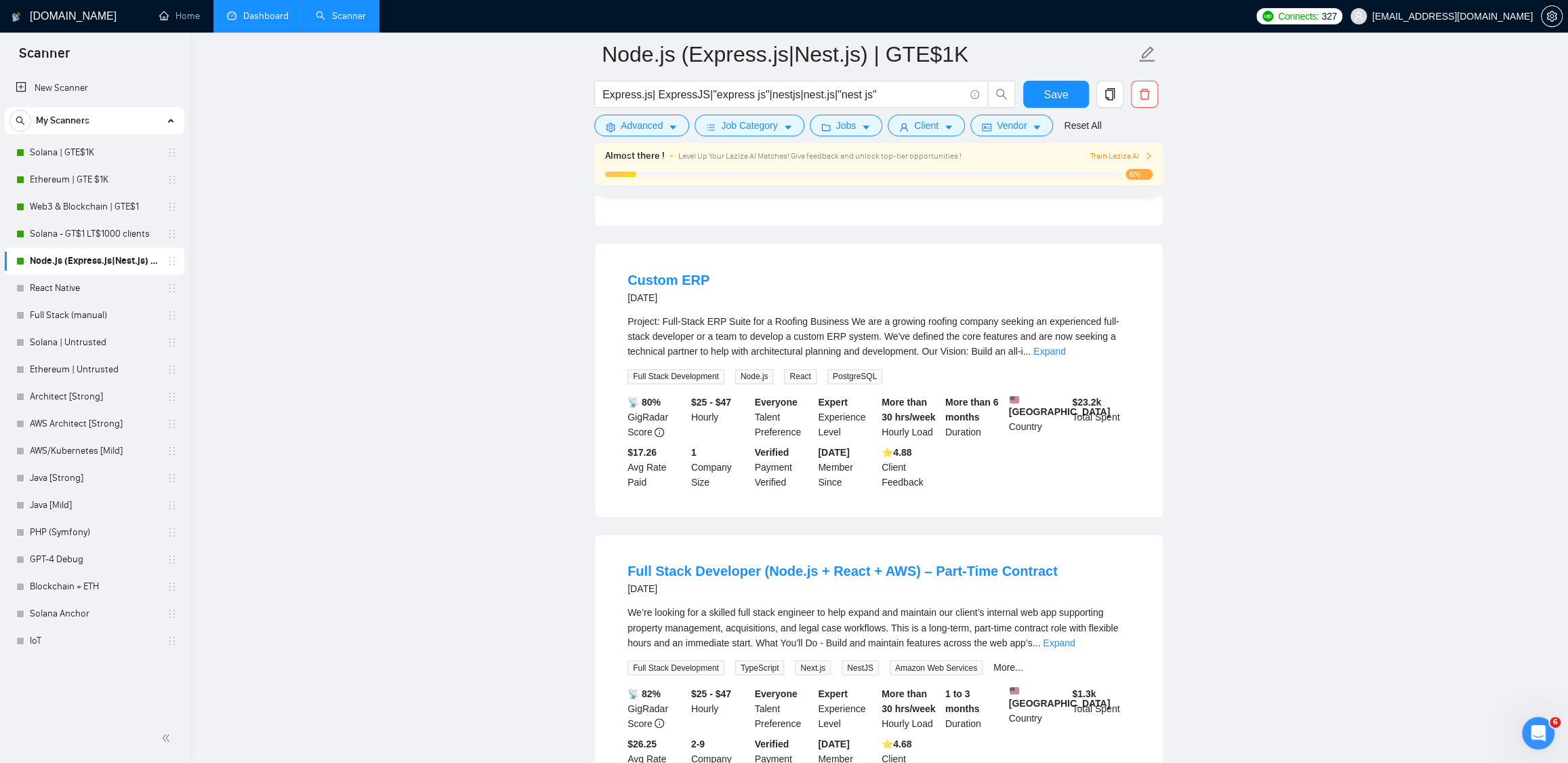
scroll to position [1538, 0]
click at [673, 287] on link "Custom ERP" at bounding box center [669, 279] width 82 height 15
click at [745, 579] on h4 "Full Stack Developer (Node.js + React + AWS) – Part-Time Contract" at bounding box center [843, 570] width 430 height 19
click at [744, 578] on link "Full Stack Developer (Node.js + React + AWS) – Part-Time Contract" at bounding box center [843, 570] width 430 height 15
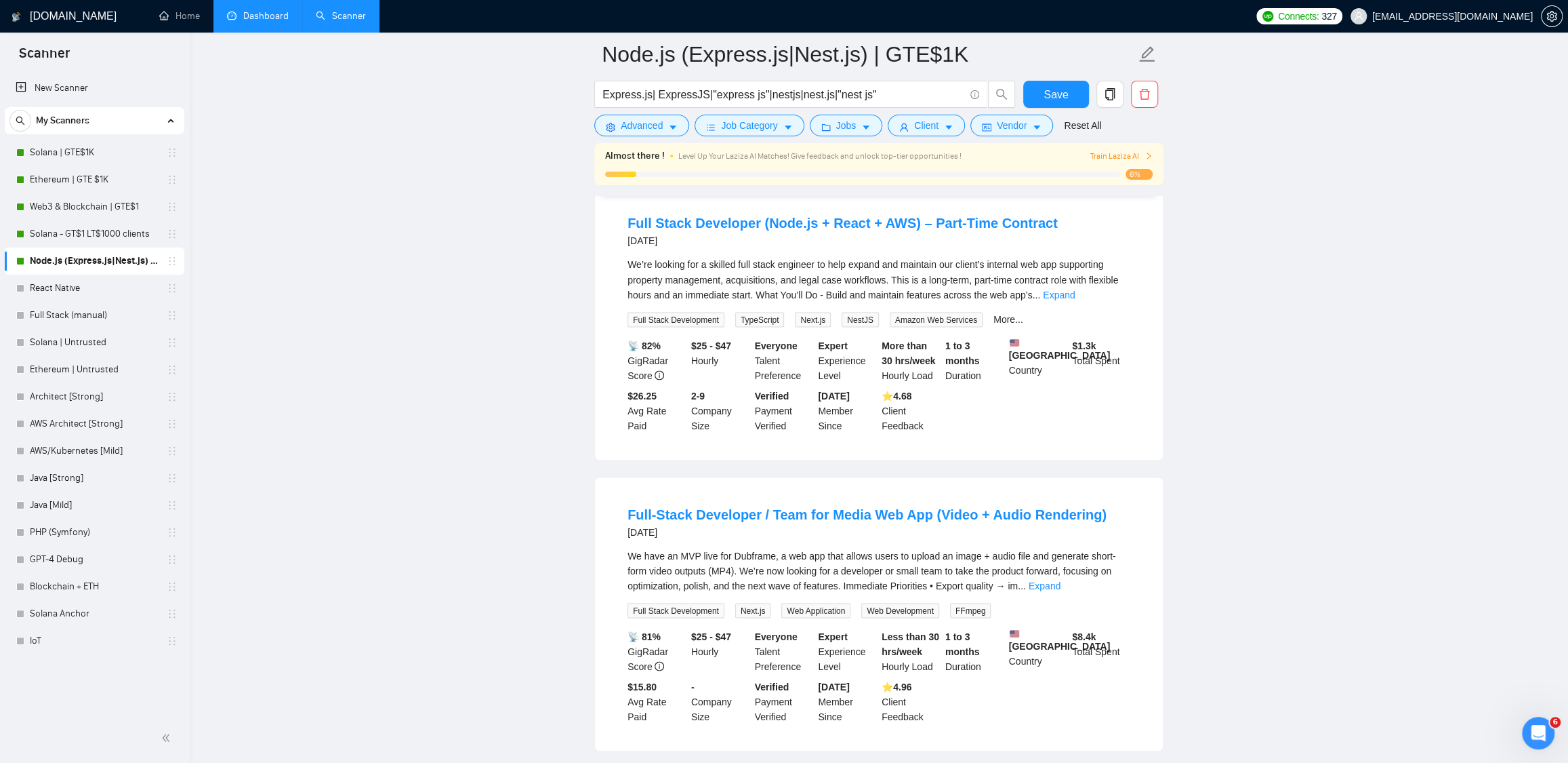
scroll to position [1889, 0]
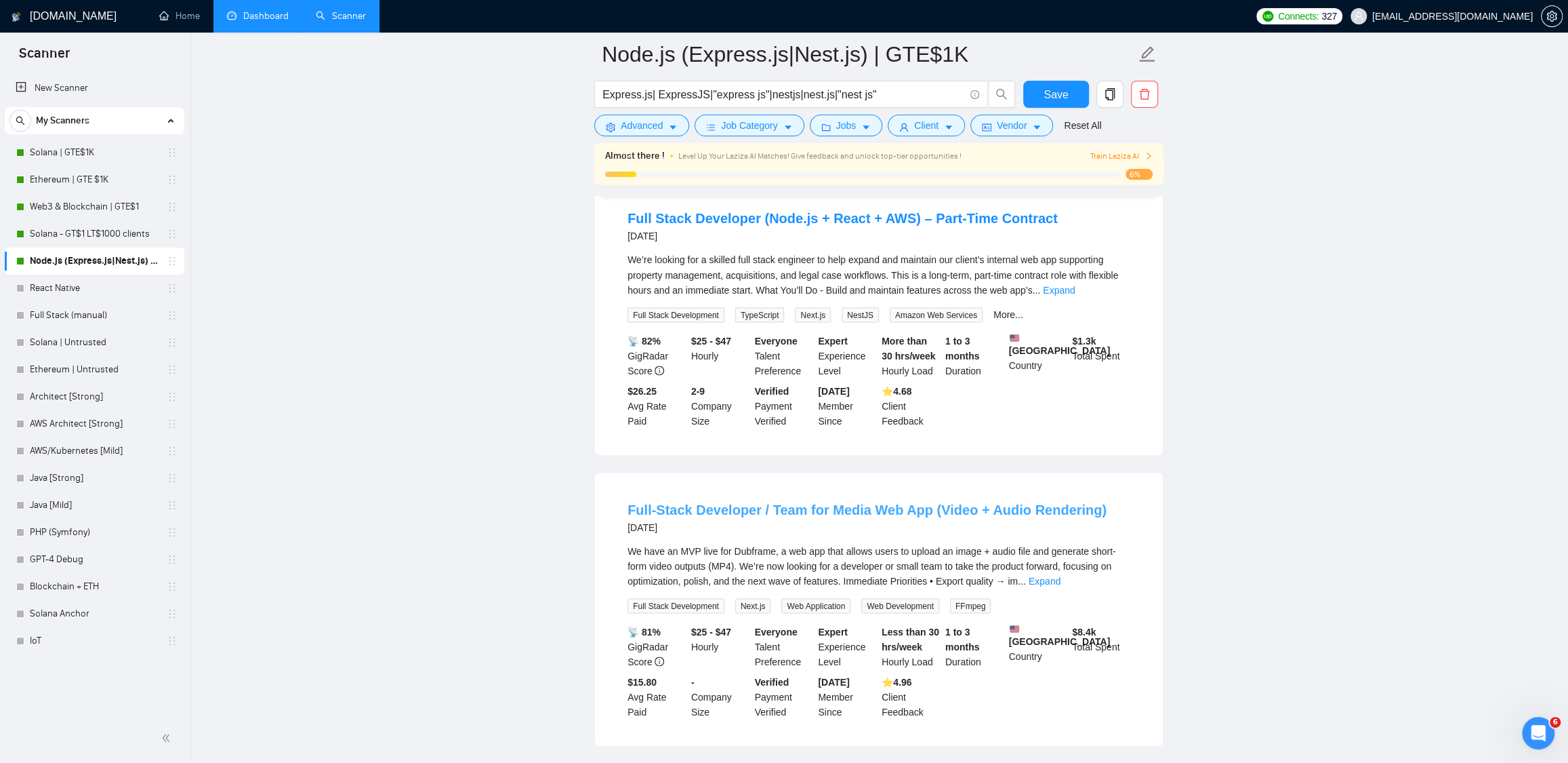
click at [750, 516] on link "Full-Stack Developer / Team for Media Web App (Video + Audio Rendering)" at bounding box center [868, 509] width 479 height 15
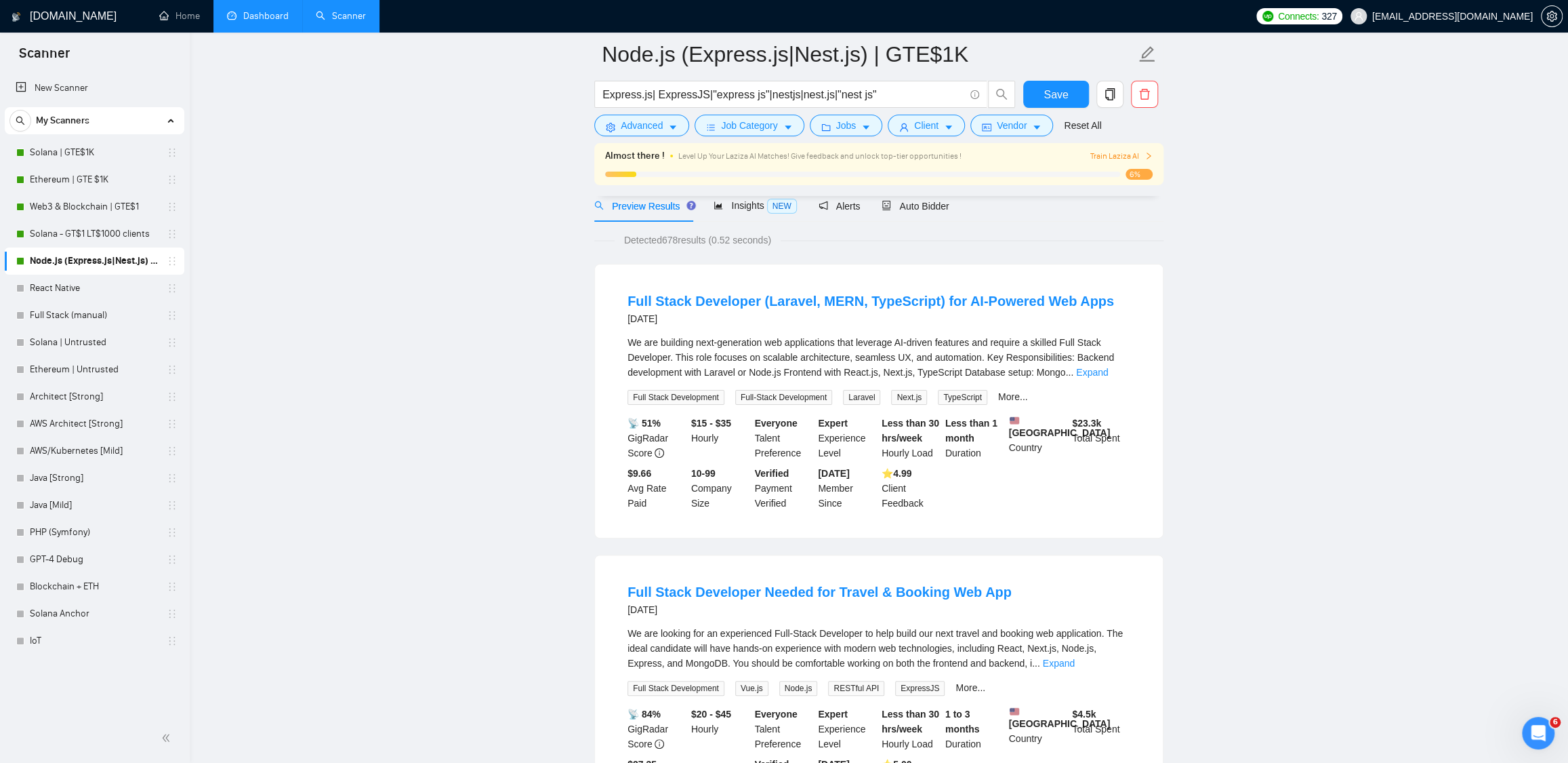
scroll to position [0, 0]
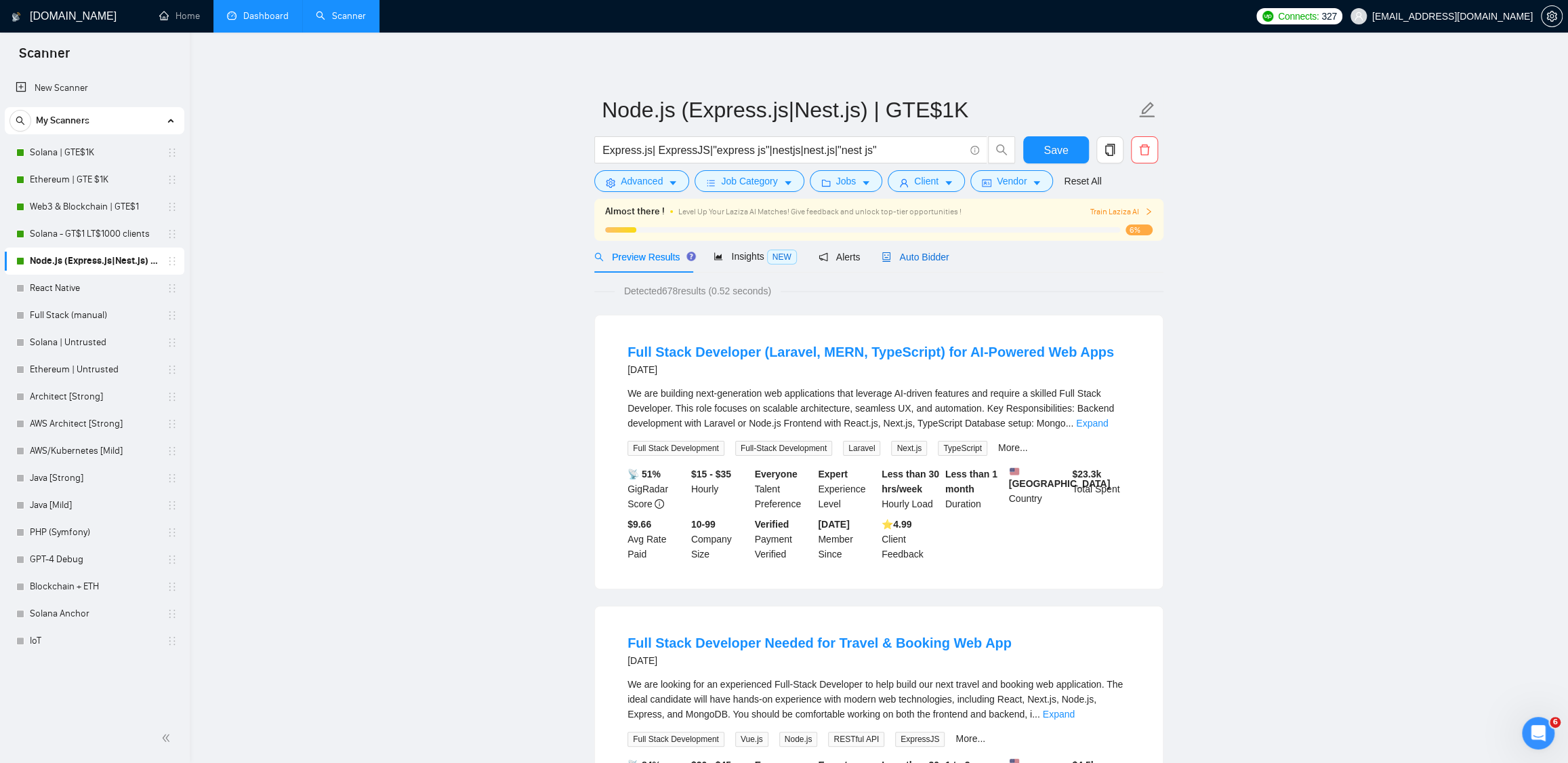
click at [933, 251] on span "Auto Bidder" at bounding box center [915, 257] width 67 height 11
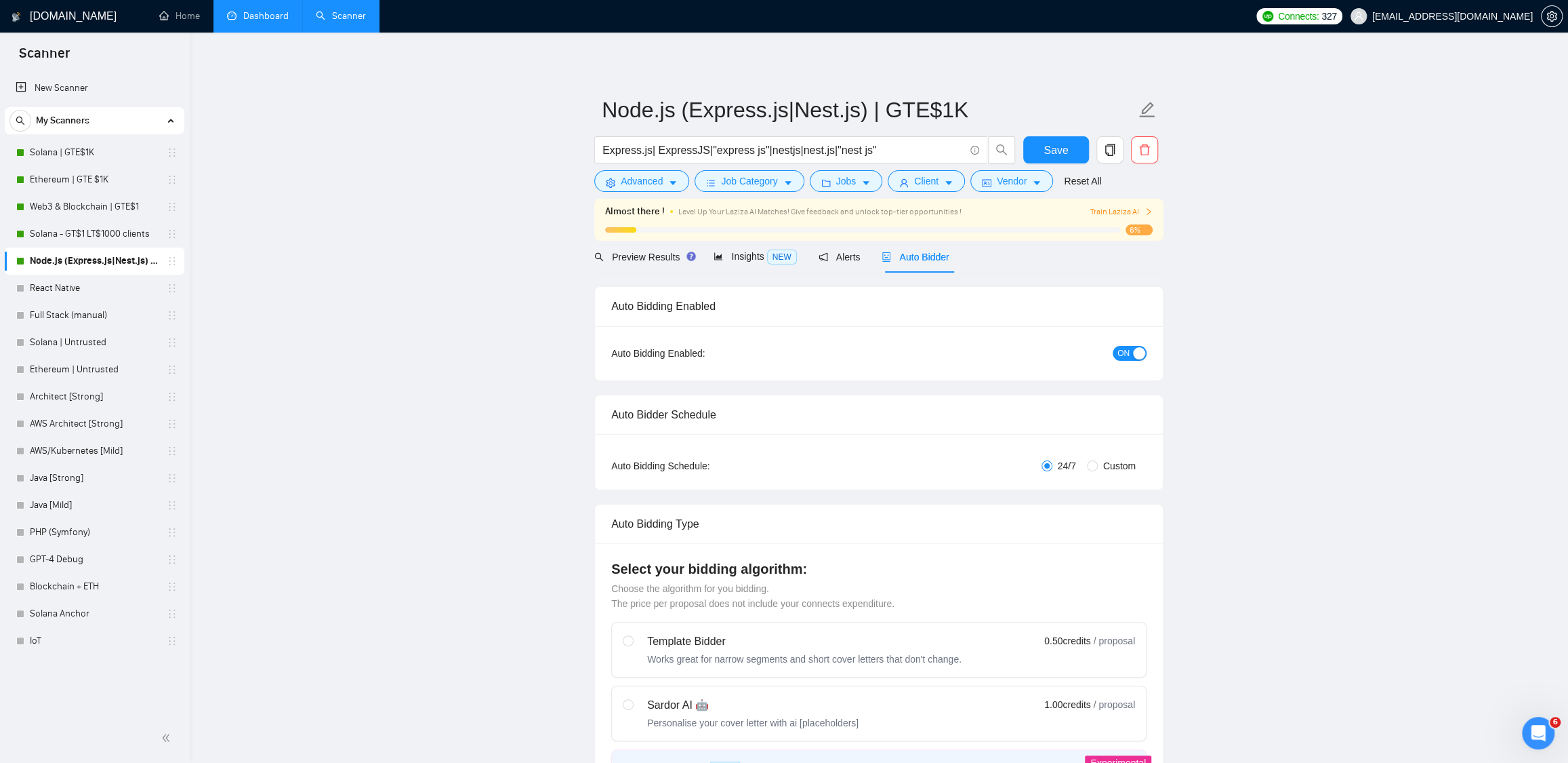
click at [266, 13] on link "Dashboard" at bounding box center [258, 16] width 61 height 12
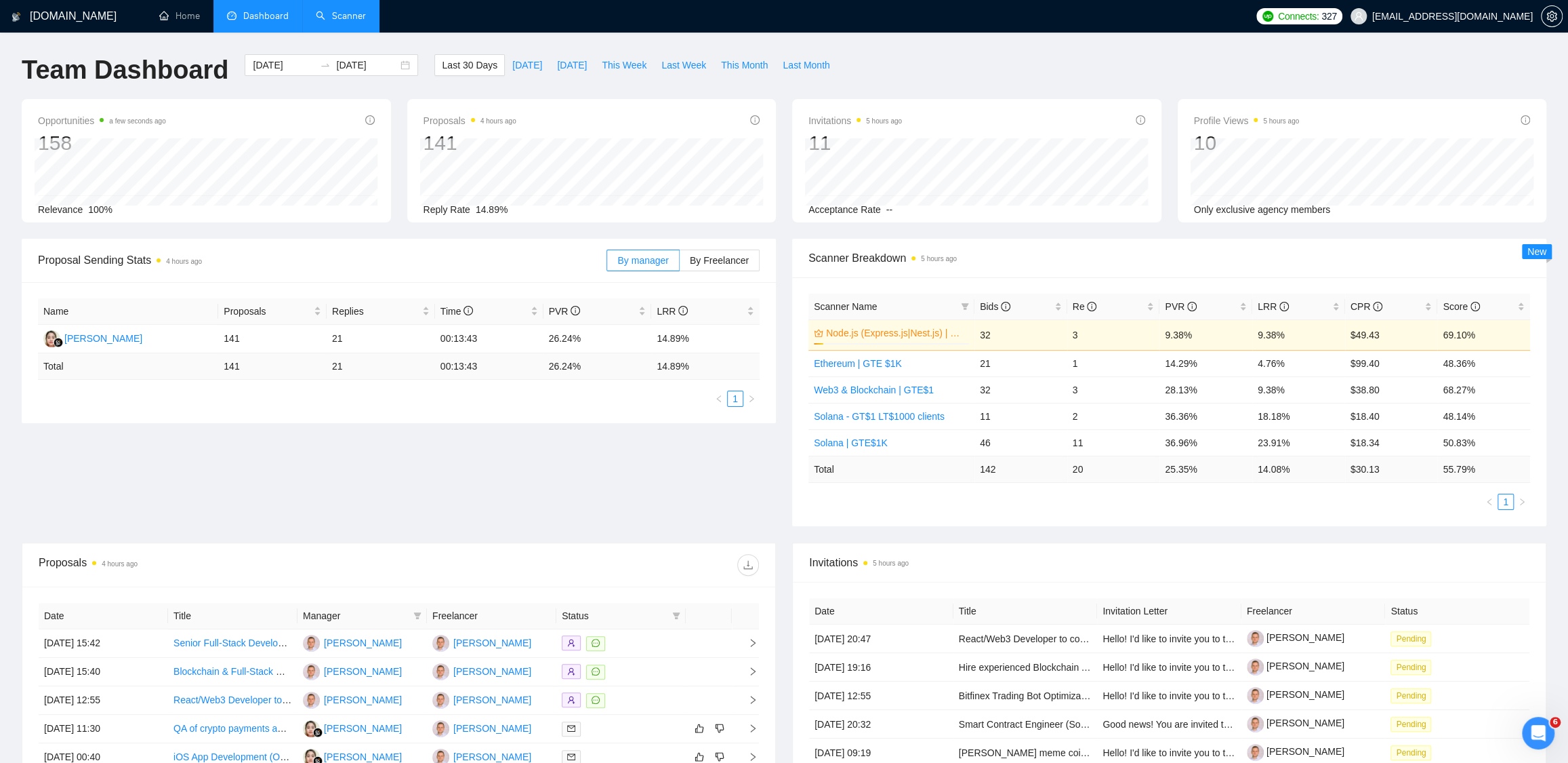
click at [344, 15] on link "Scanner" at bounding box center [341, 16] width 50 height 12
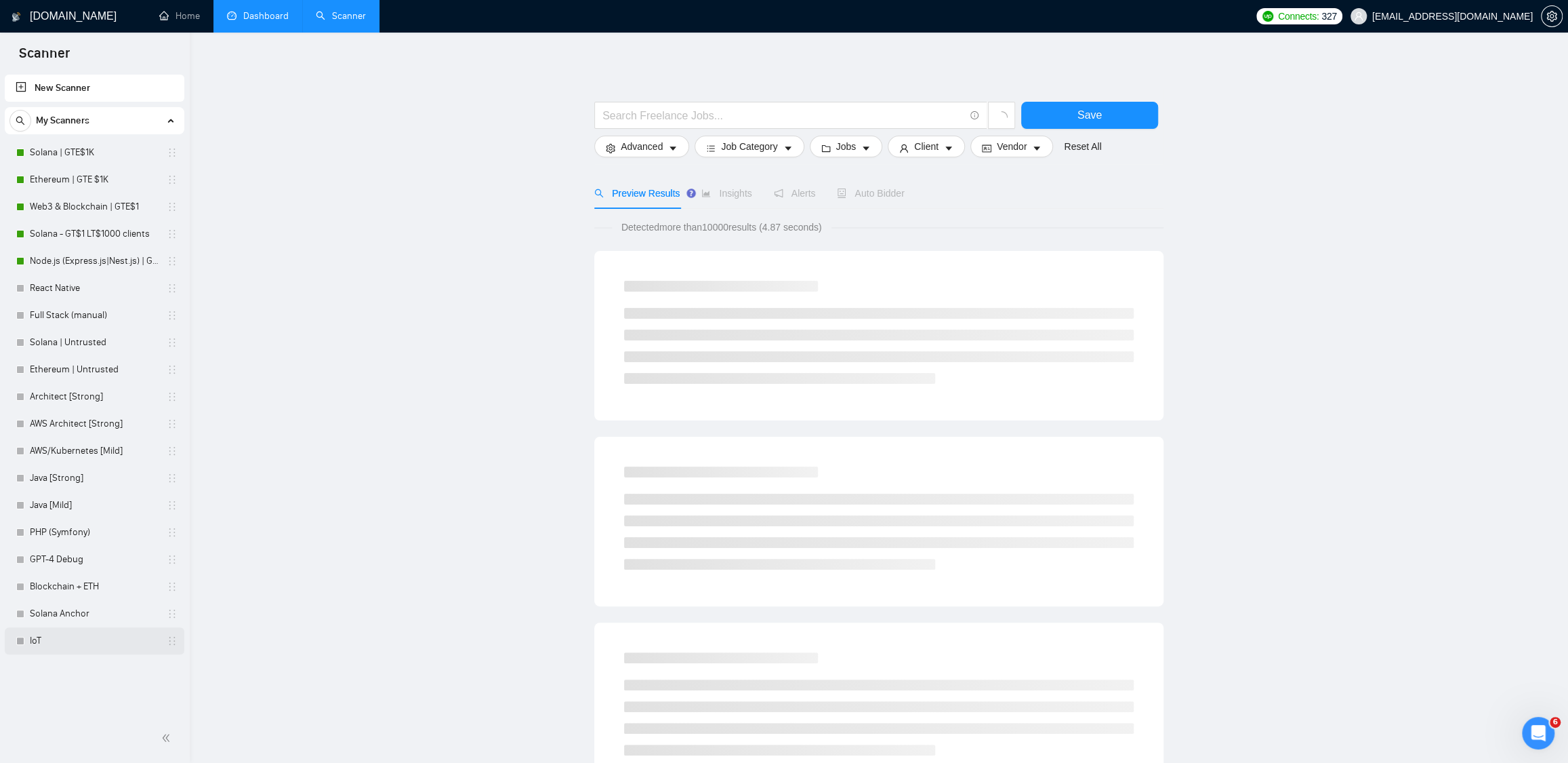
click at [68, 642] on link "IoT" at bounding box center [94, 641] width 128 height 27
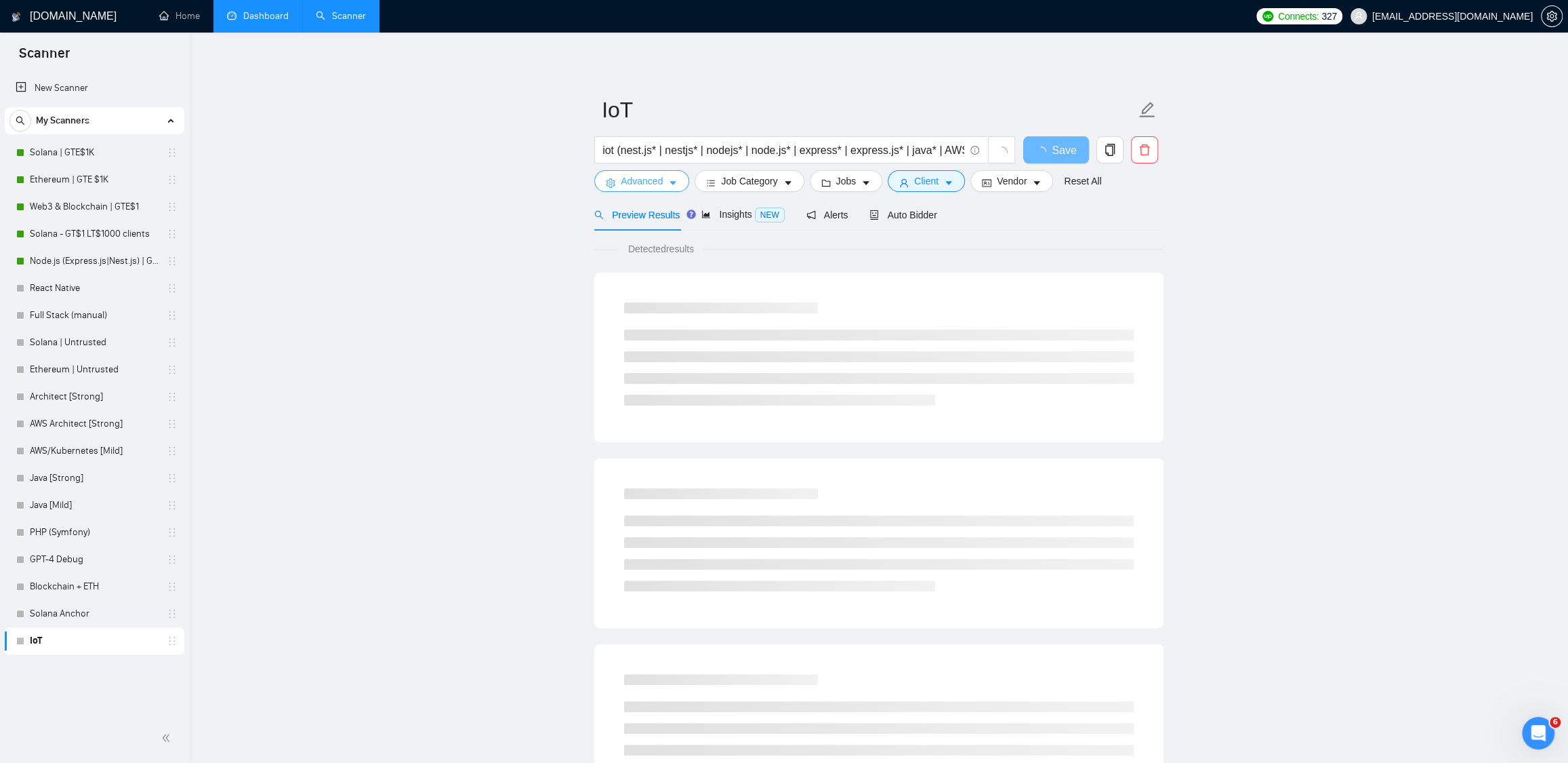
click at [657, 176] on span "Advanced" at bounding box center [641, 181] width 42 height 15
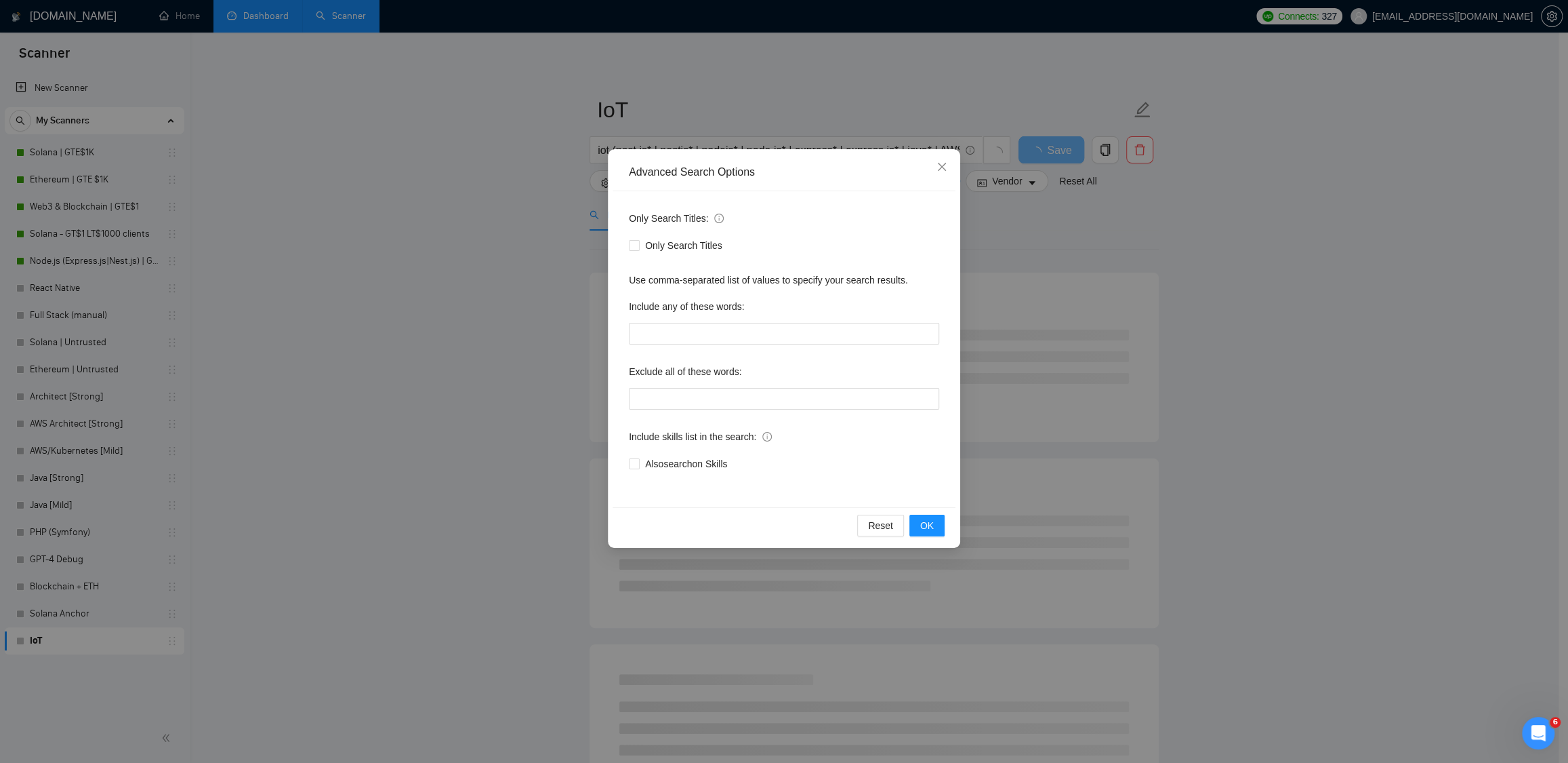
click at [338, 217] on div "Advanced Search Options Only Search Titles: Only Search Titles Use comma-separa…" at bounding box center [784, 382] width 1568 height 763
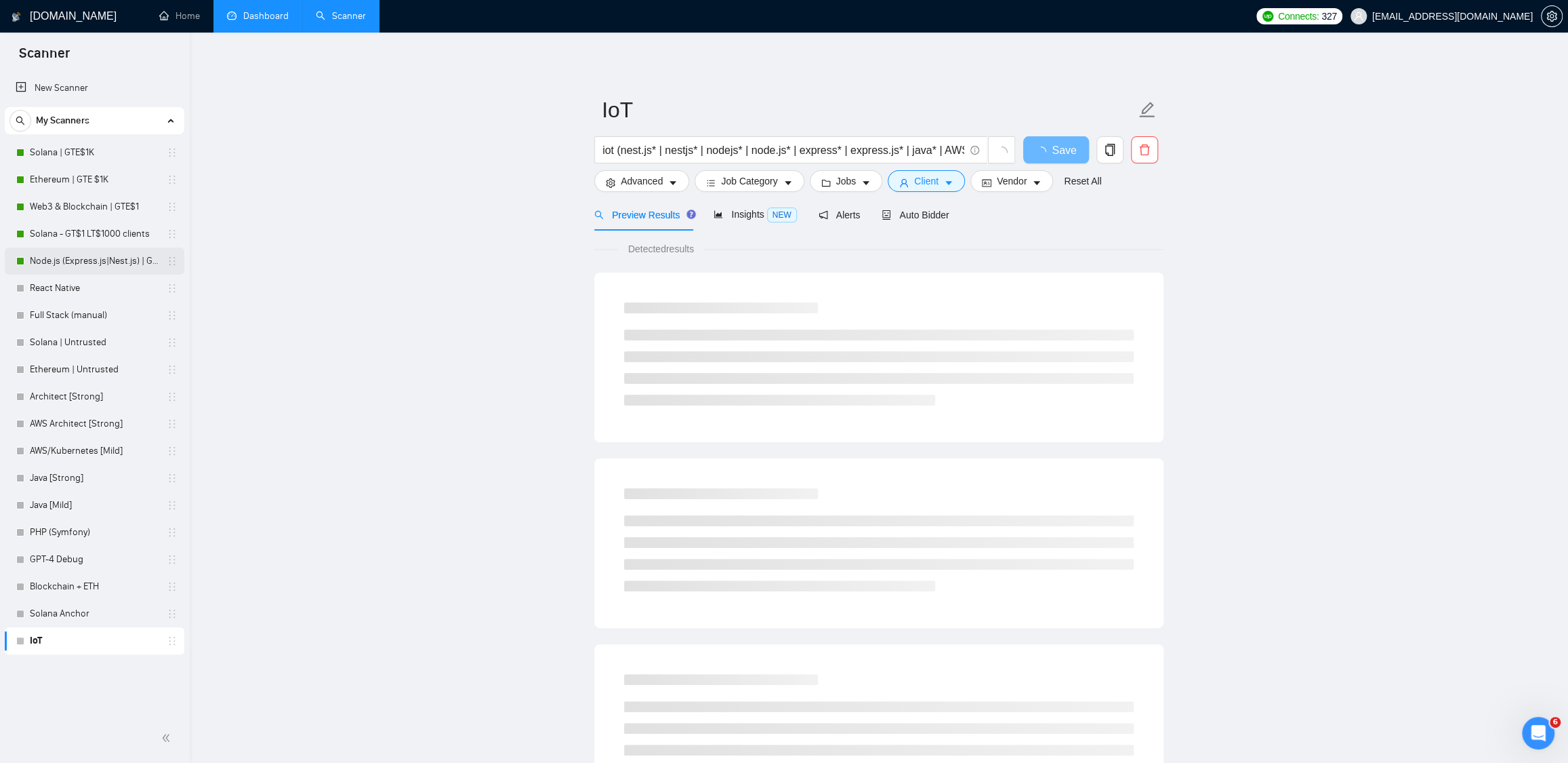
click at [85, 259] on link "Node.js (Express.js|Nest.js) | GTE$1K" at bounding box center [94, 261] width 128 height 27
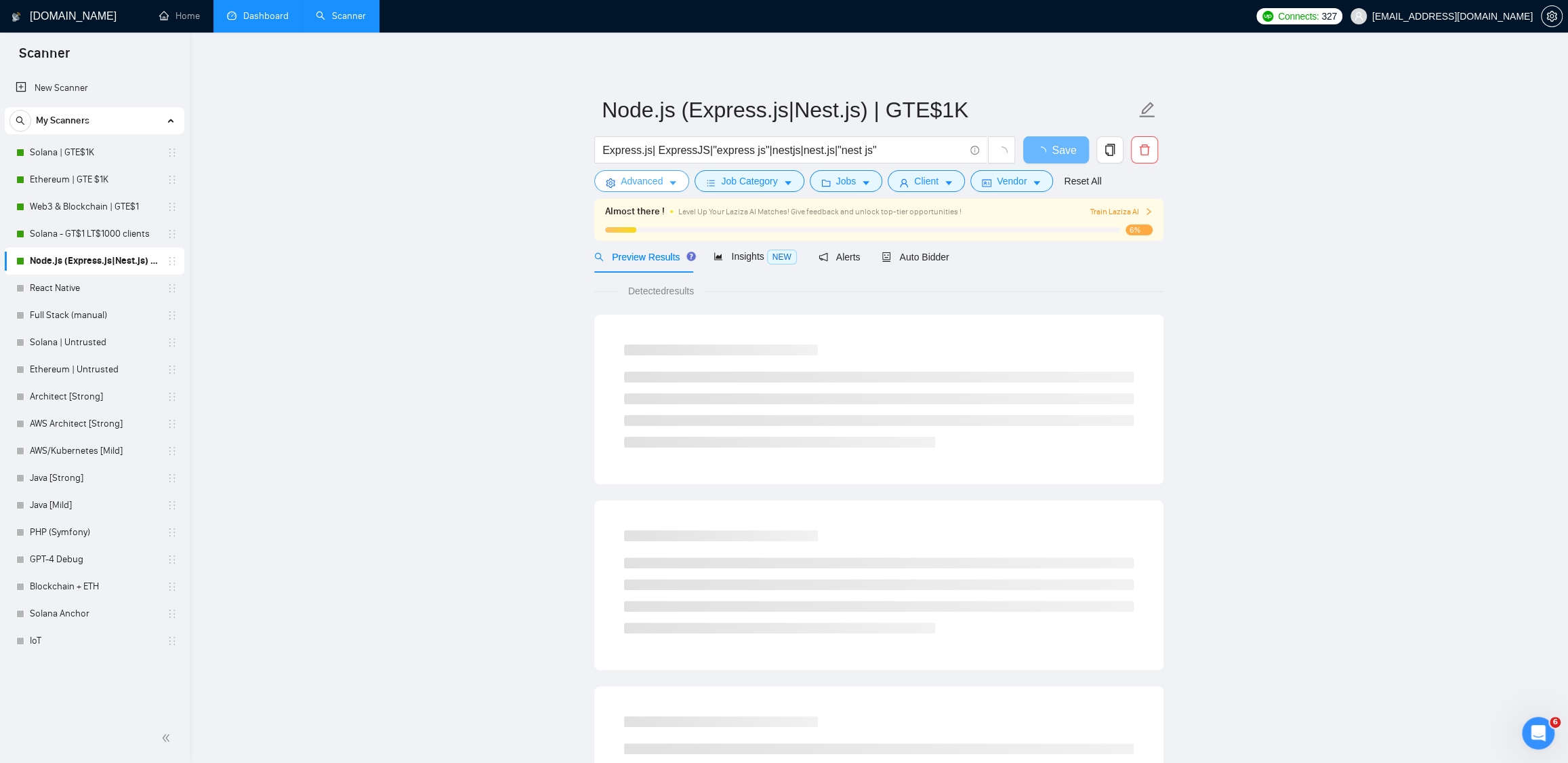
click at [642, 170] on button "Advanced" at bounding box center [641, 181] width 95 height 22
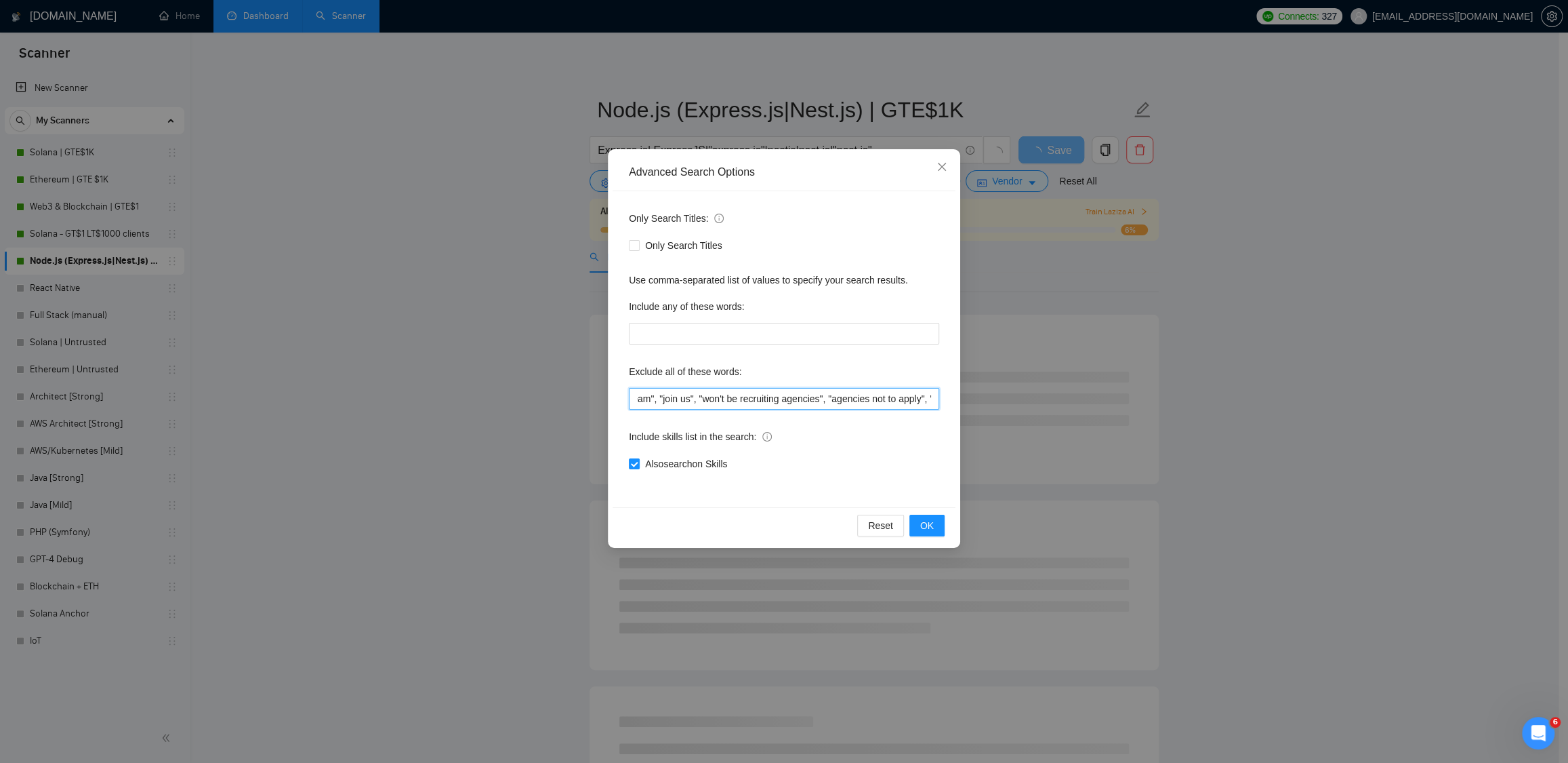
drag, startPoint x: 700, startPoint y: 400, endPoint x: 960, endPoint y: 395, distance: 260.0
click at [964, 398] on div "Advanced Search Options Only Search Titles: Only Search Titles Use comma-separa…" at bounding box center [784, 382] width 1568 height 763
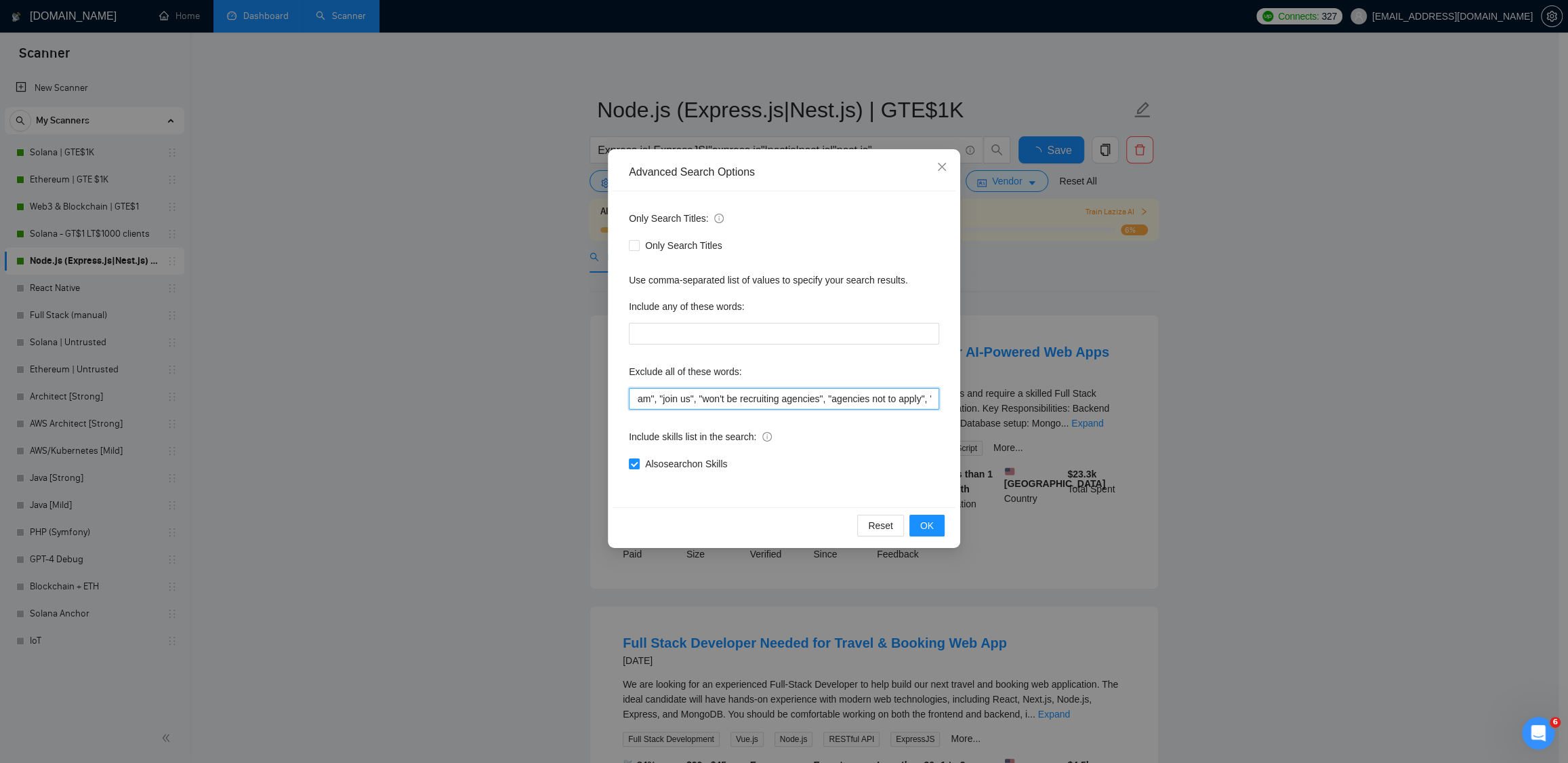
scroll to position [0, 1416]
click at [870, 391] on input ""machine learning", ibm, "tutoring", "mentor", "mentoring", "small features", "…" at bounding box center [784, 399] width 310 height 22
click at [941, 170] on icon "close" at bounding box center [942, 167] width 11 height 11
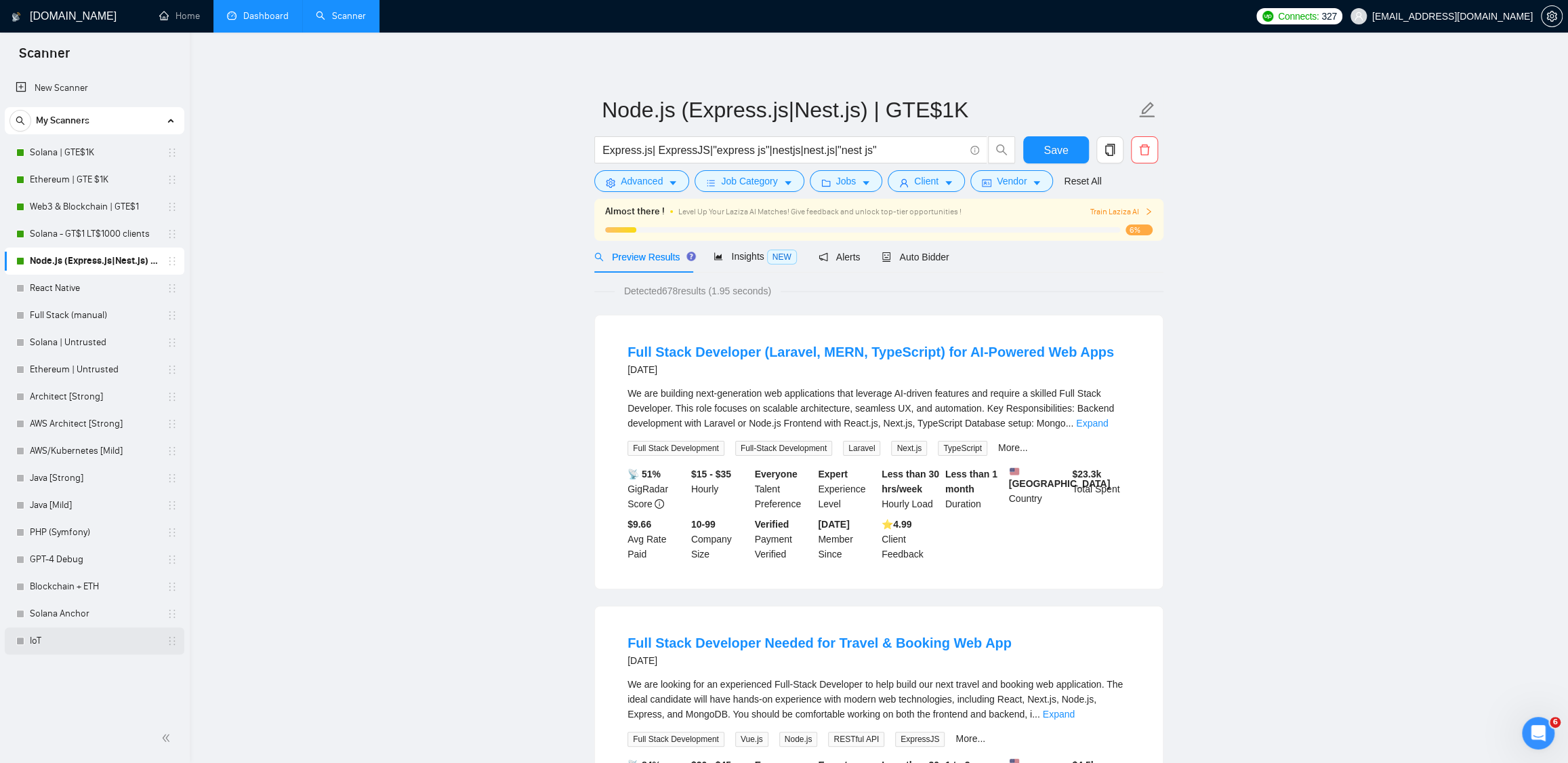
click at [51, 641] on link "IoT" at bounding box center [94, 641] width 128 height 27
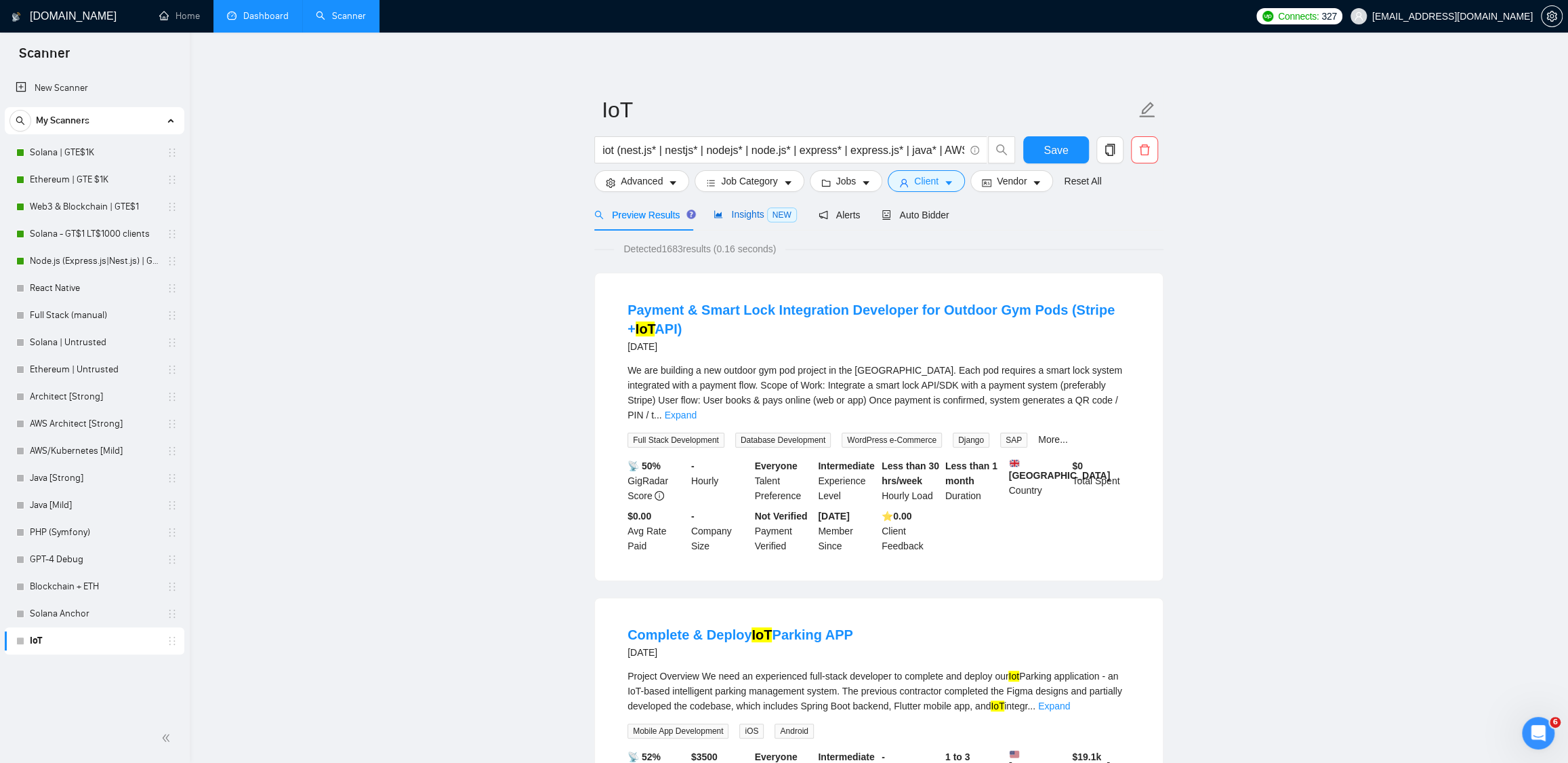
click at [759, 211] on span "Insights NEW" at bounding box center [755, 214] width 83 height 11
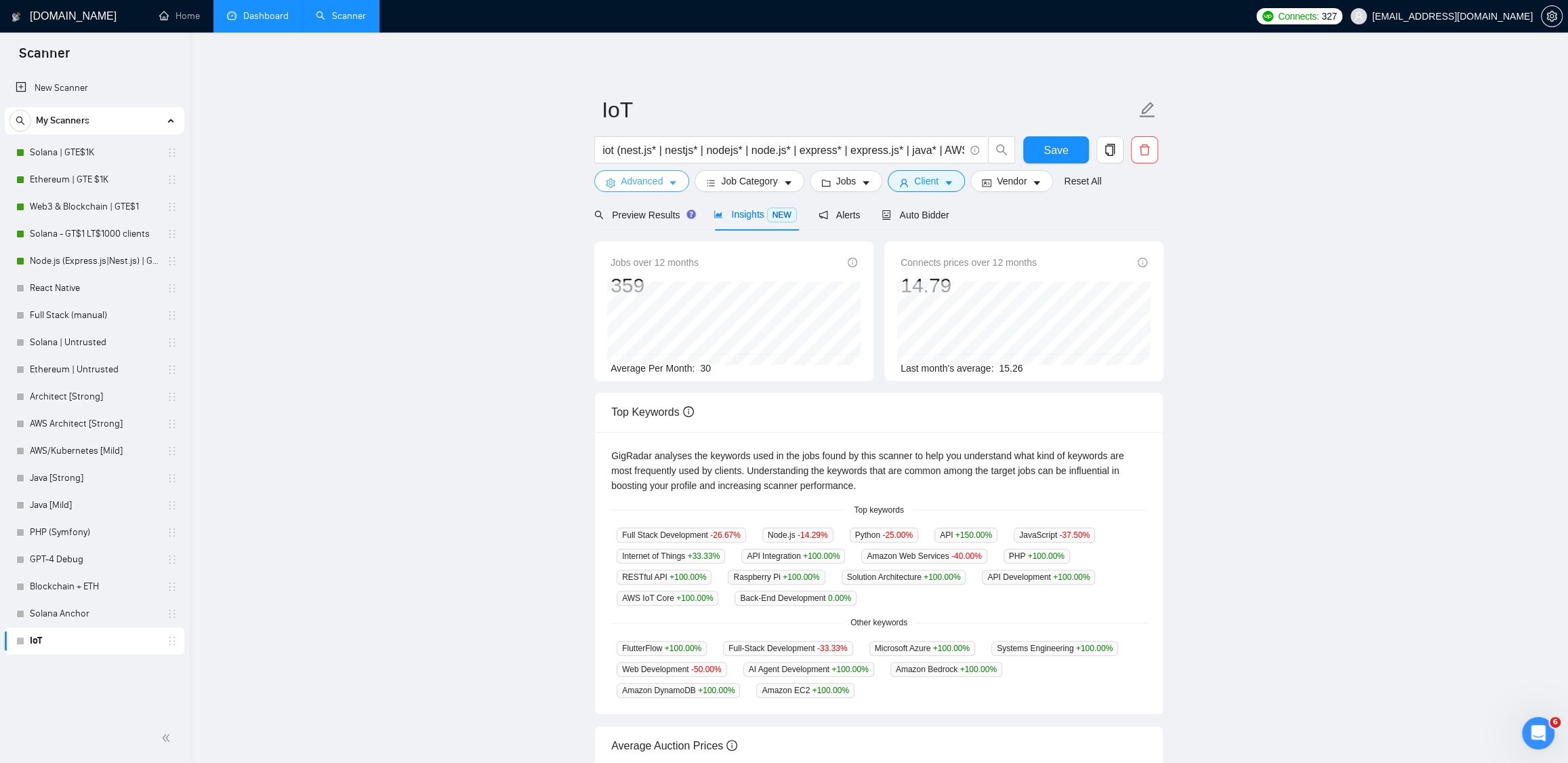
click at [637, 188] on button "Advanced" at bounding box center [641, 181] width 95 height 22
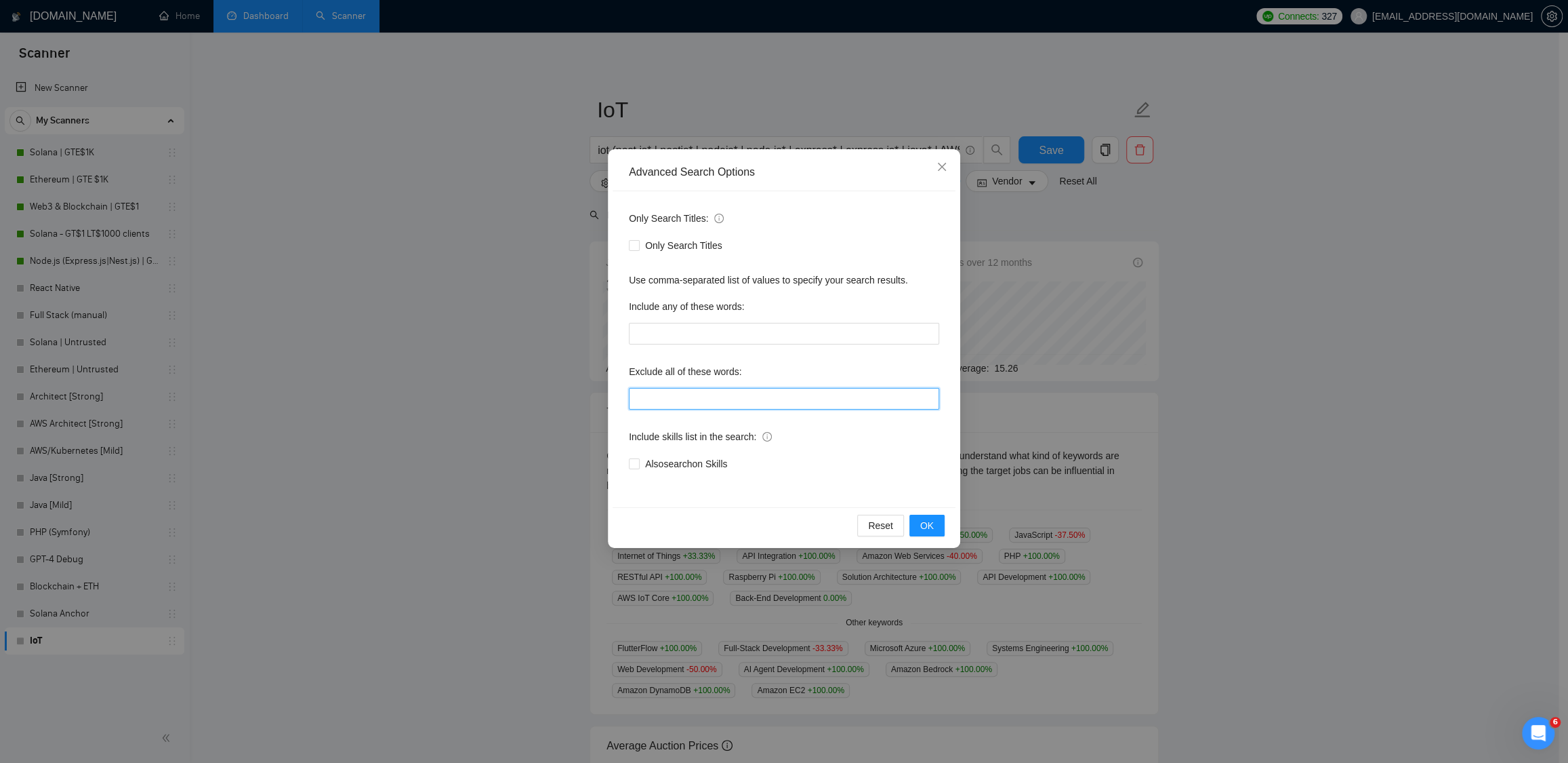
click at [675, 396] on input "text" at bounding box center [784, 399] width 310 height 22
click at [939, 169] on icon "close" at bounding box center [942, 166] width 8 height 8
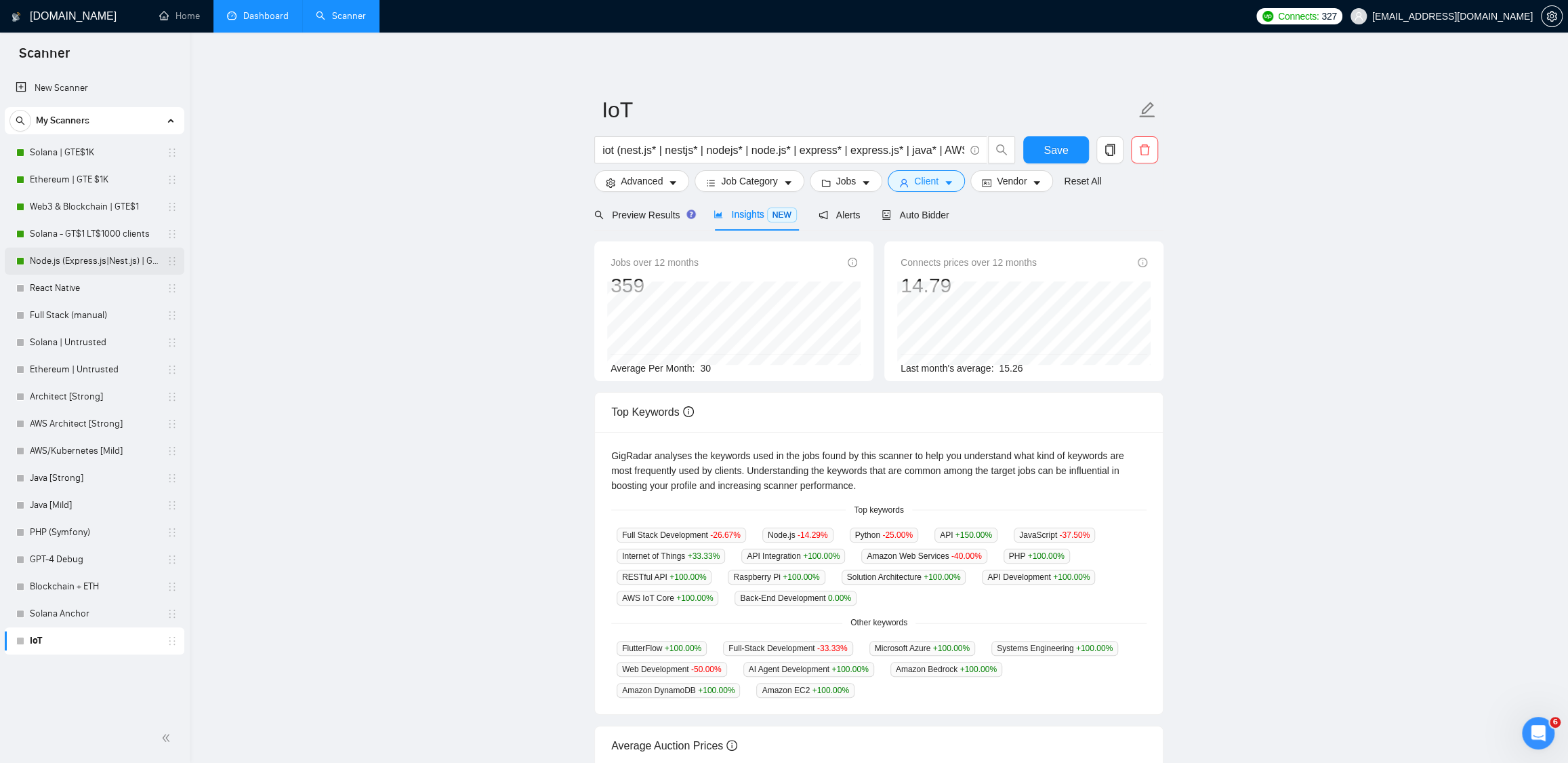
click at [57, 258] on link "Node.js (Express.js|Nest.js) | GTE$1K" at bounding box center [94, 261] width 128 height 27
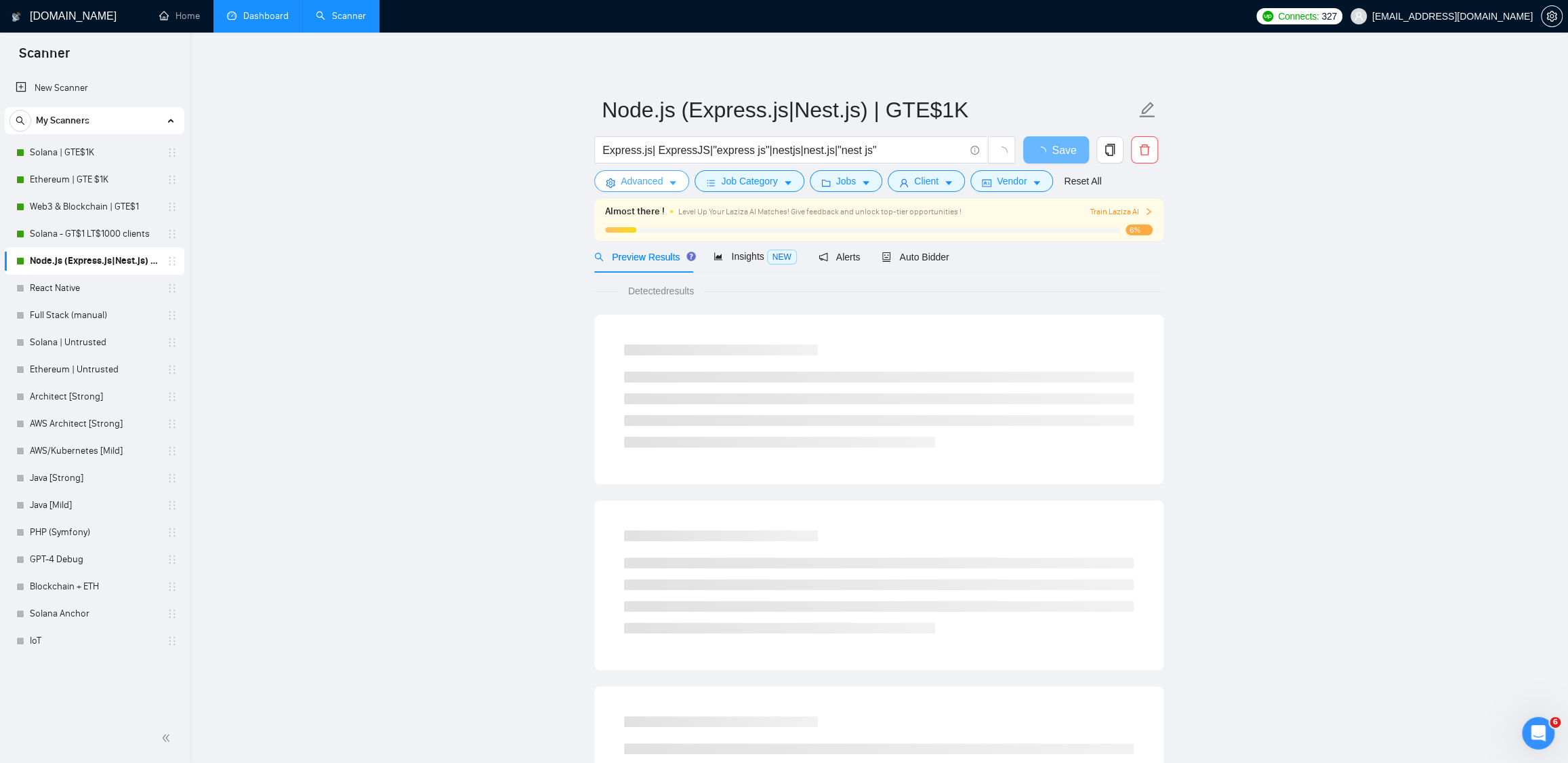
click at [640, 182] on span "Advanced" at bounding box center [641, 181] width 42 height 15
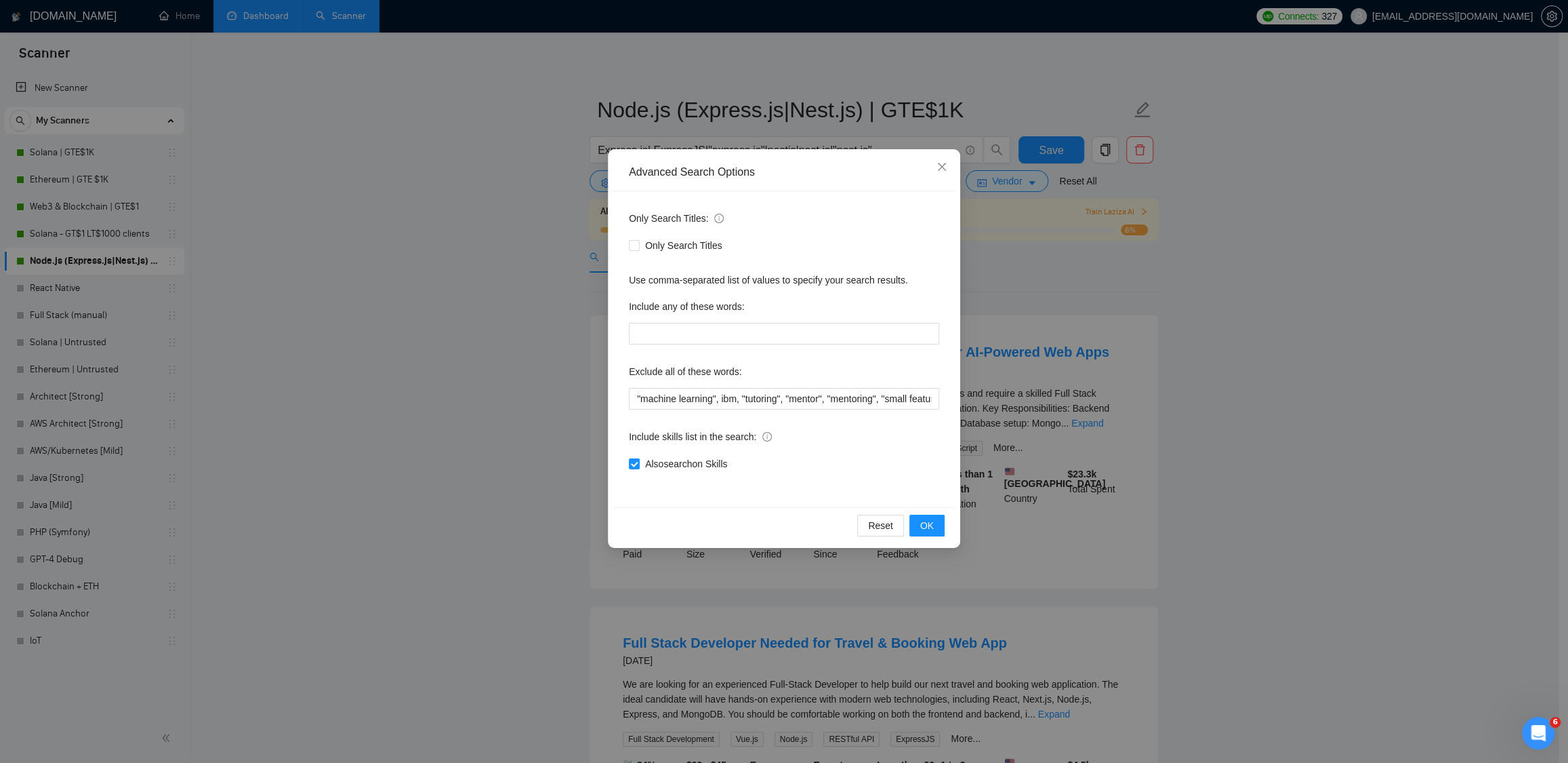
click at [245, 231] on div "Advanced Search Options Only Search Titles: Only Search Titles Use comma-separa…" at bounding box center [784, 382] width 1568 height 763
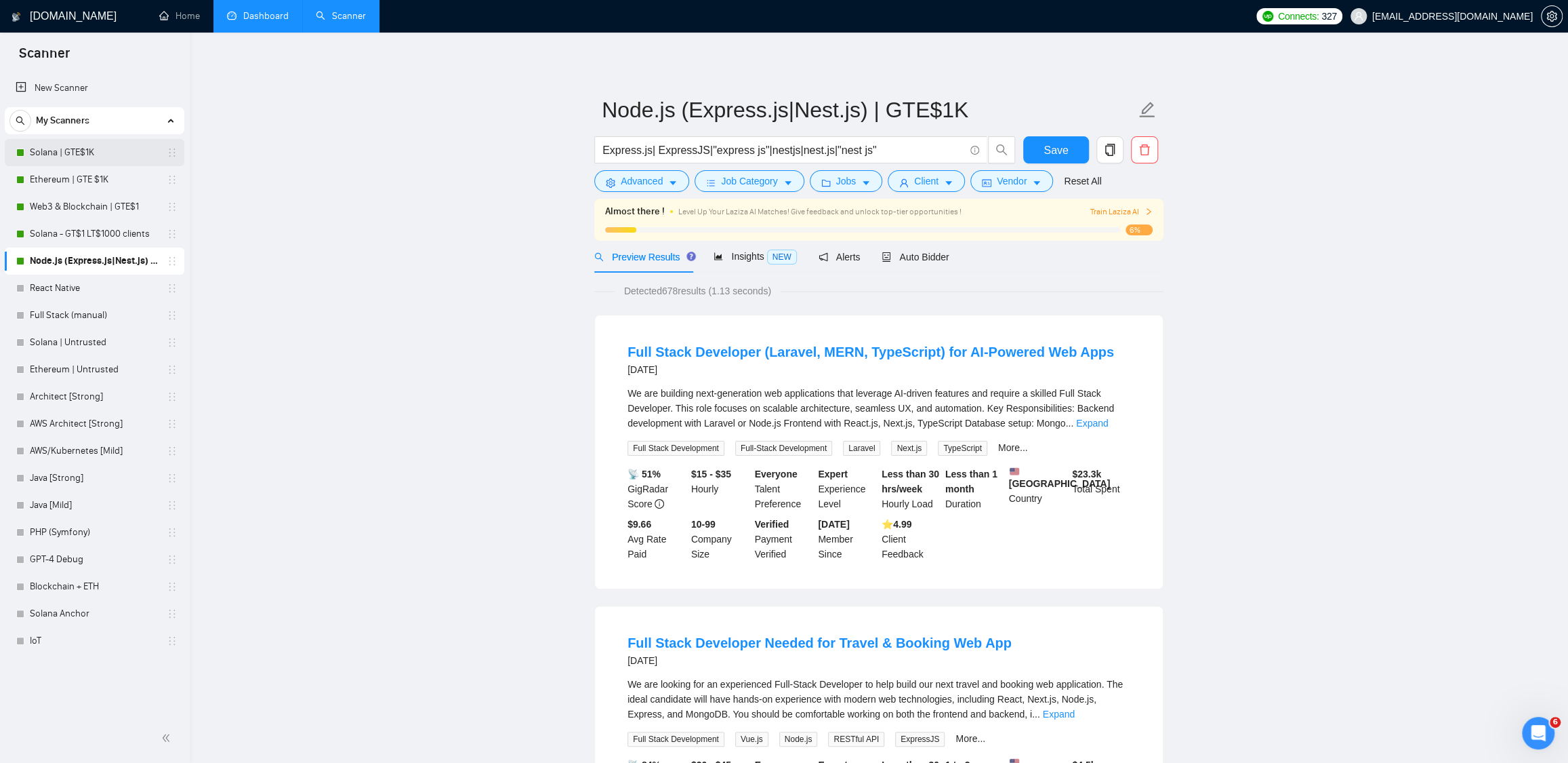
click at [61, 152] on link "Solana | GTE$1K" at bounding box center [94, 152] width 128 height 27
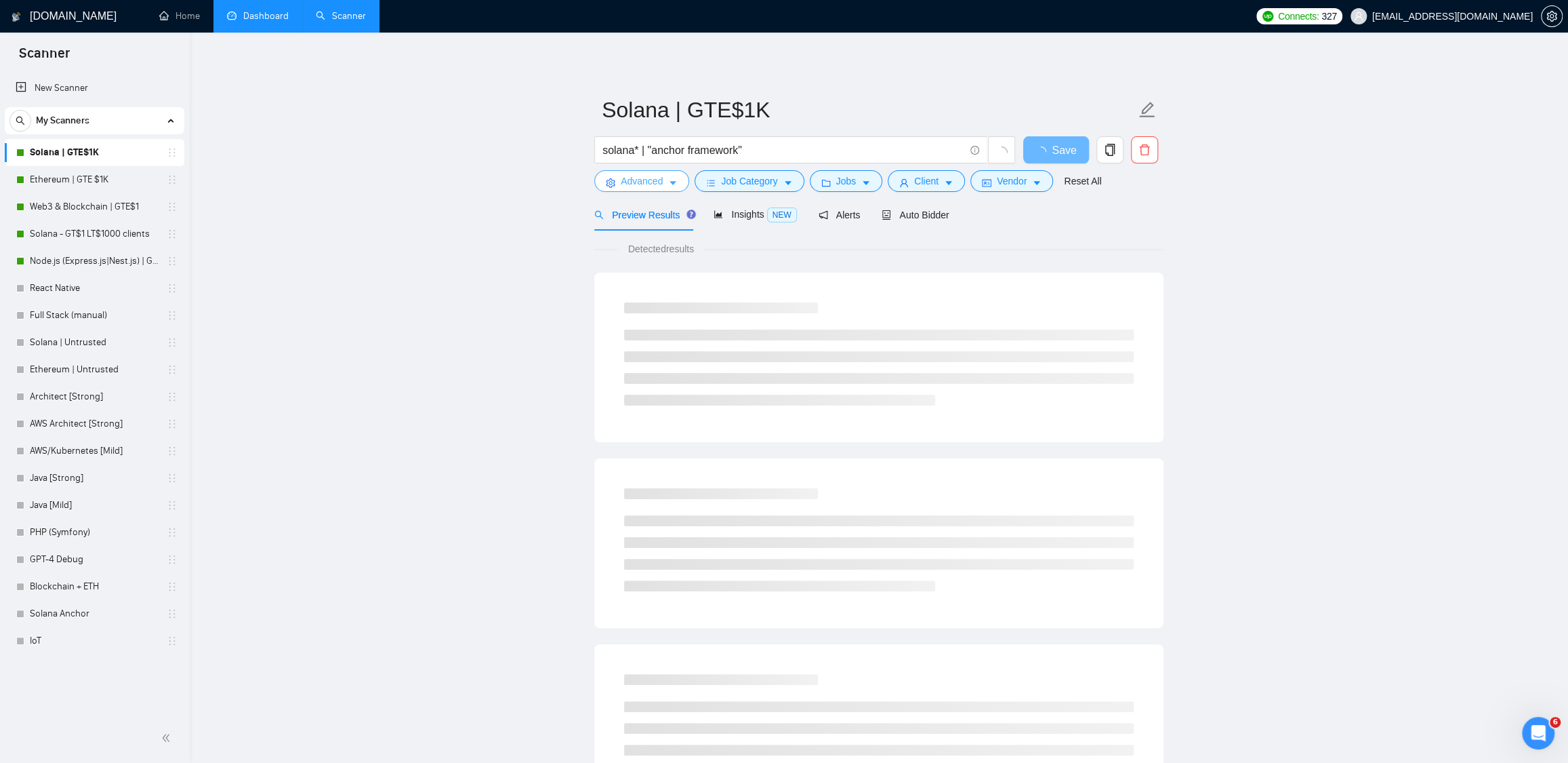
click at [653, 178] on span "Advanced" at bounding box center [641, 181] width 42 height 15
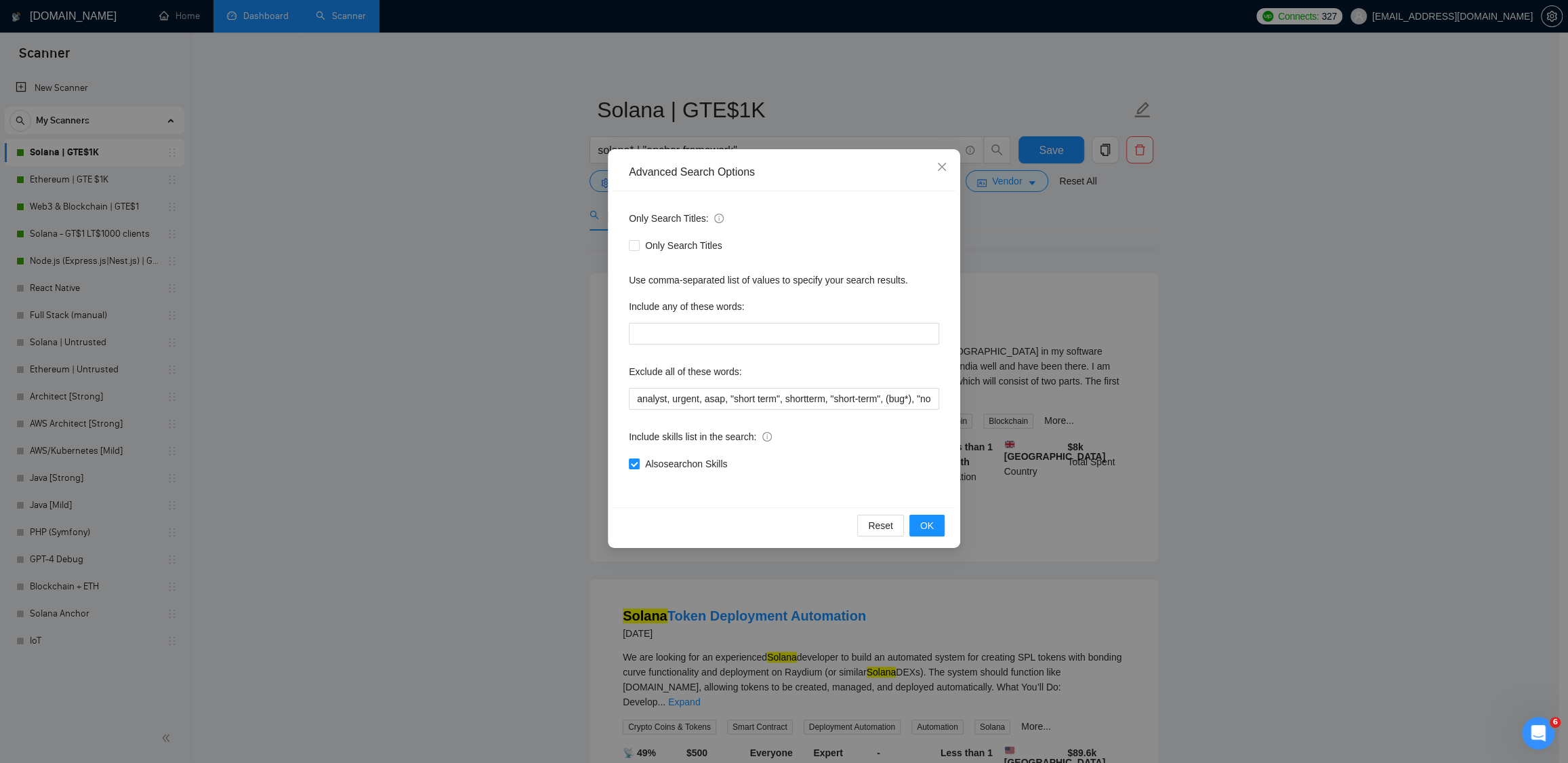
click at [413, 237] on div "Advanced Search Options Only Search Titles: Only Search Titles Use comma-separa…" at bounding box center [784, 382] width 1568 height 763
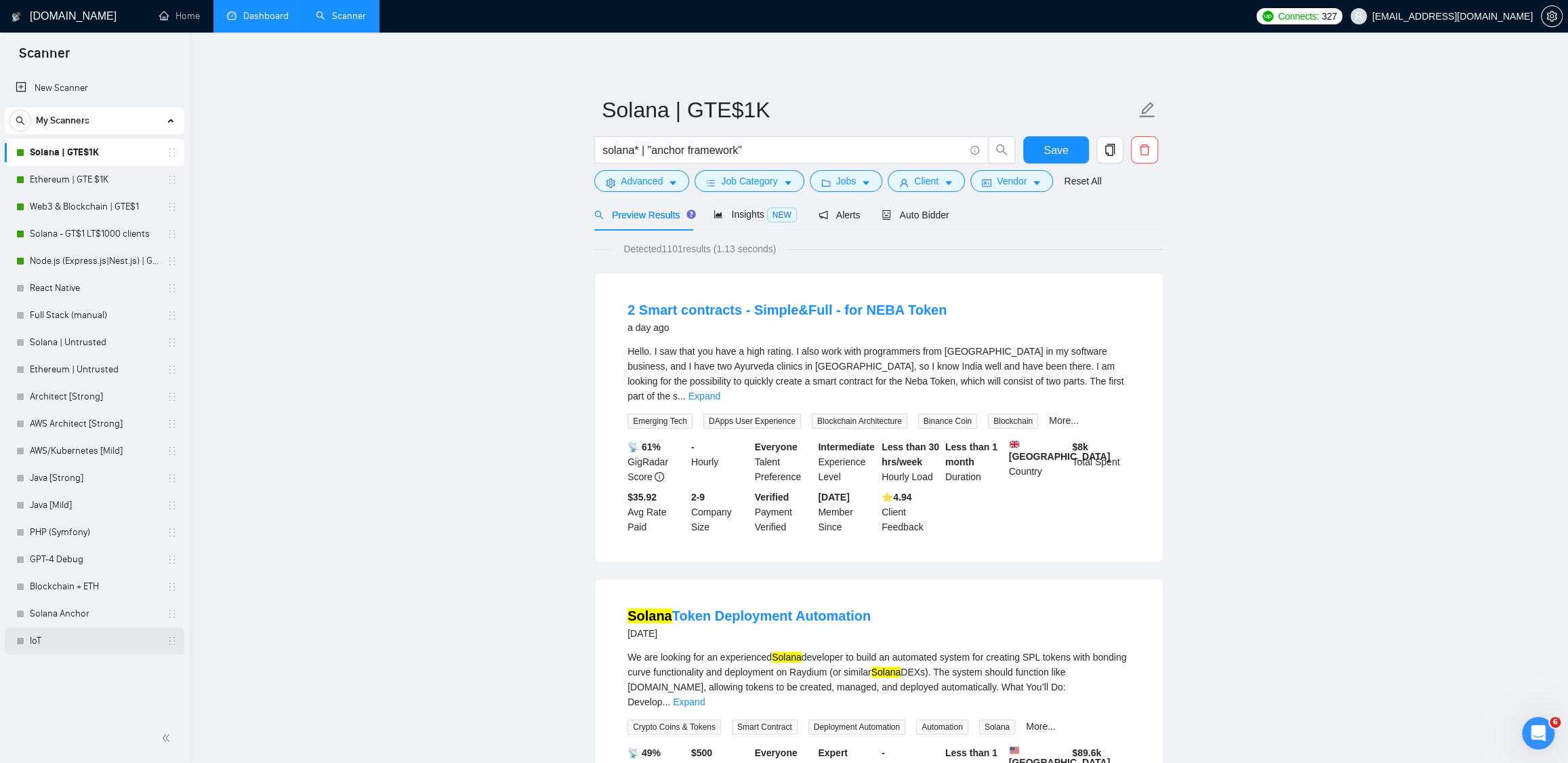
click at [51, 647] on link "IoT" at bounding box center [94, 641] width 128 height 27
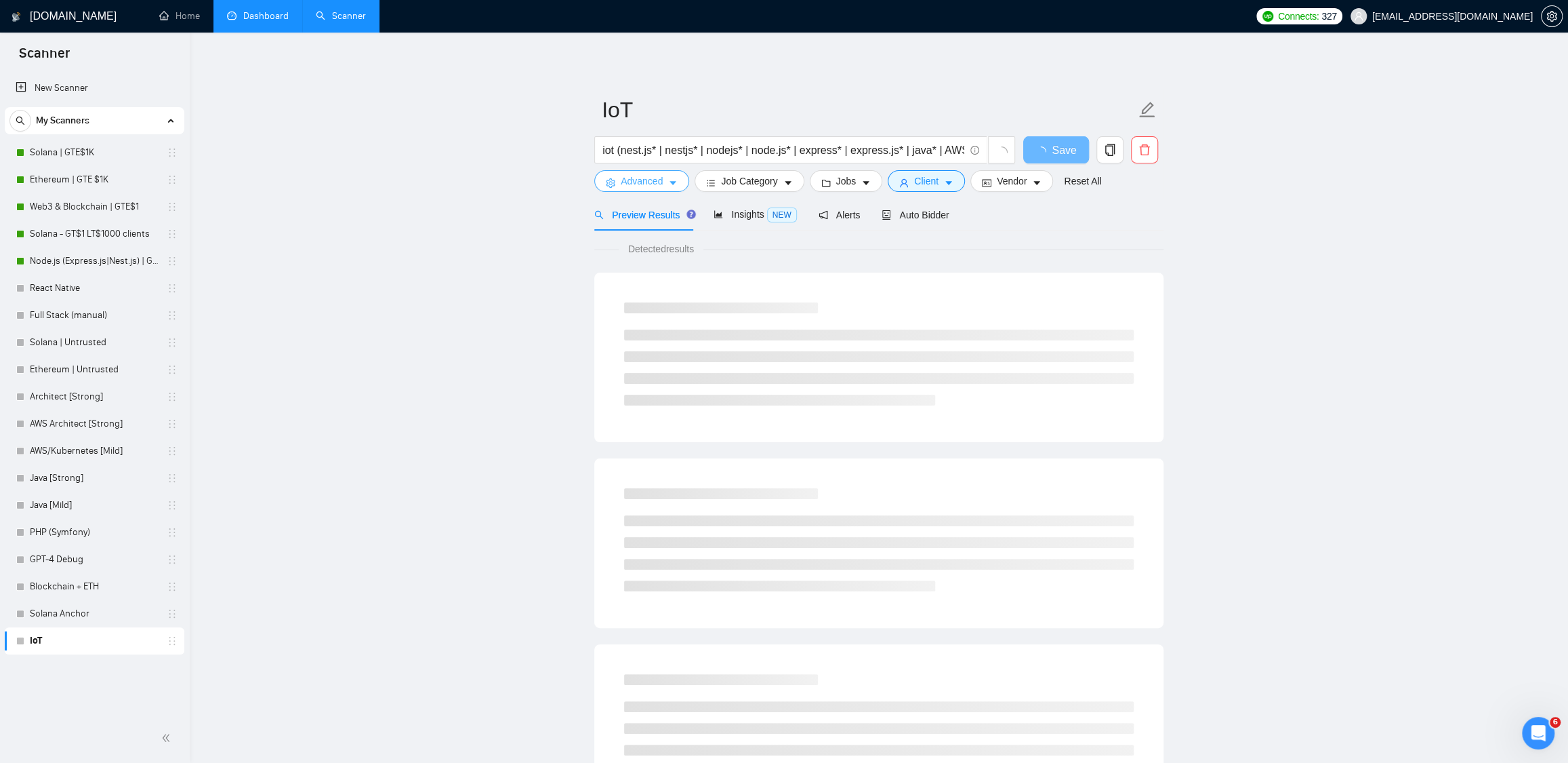
click at [648, 189] on button "Advanced" at bounding box center [641, 181] width 95 height 22
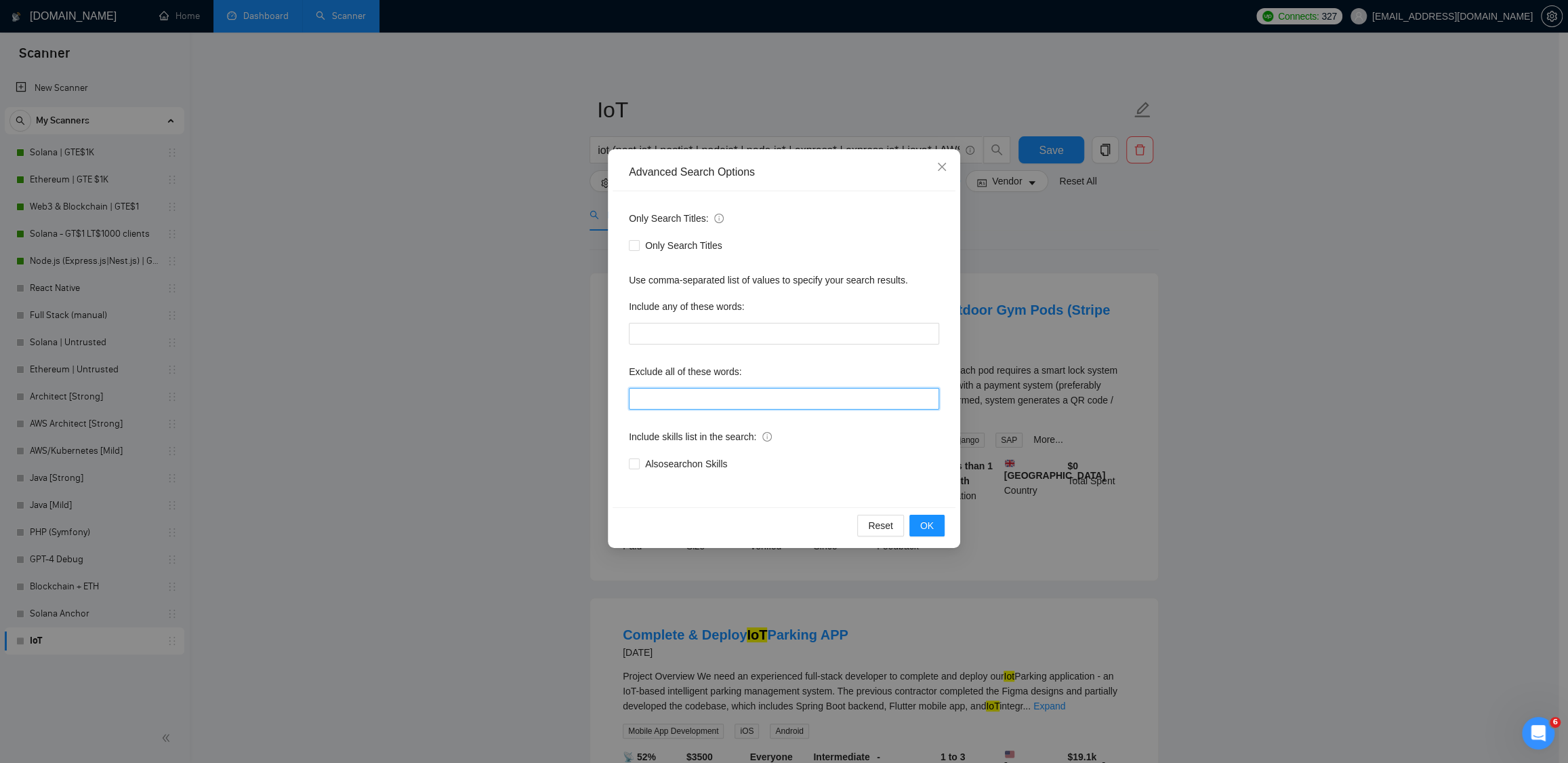
click at [696, 393] on input "text" at bounding box center [784, 399] width 310 height 22
paste input ""machine learning", ibm, "tutoring", "mentor", "mentoring", "small features", "…"
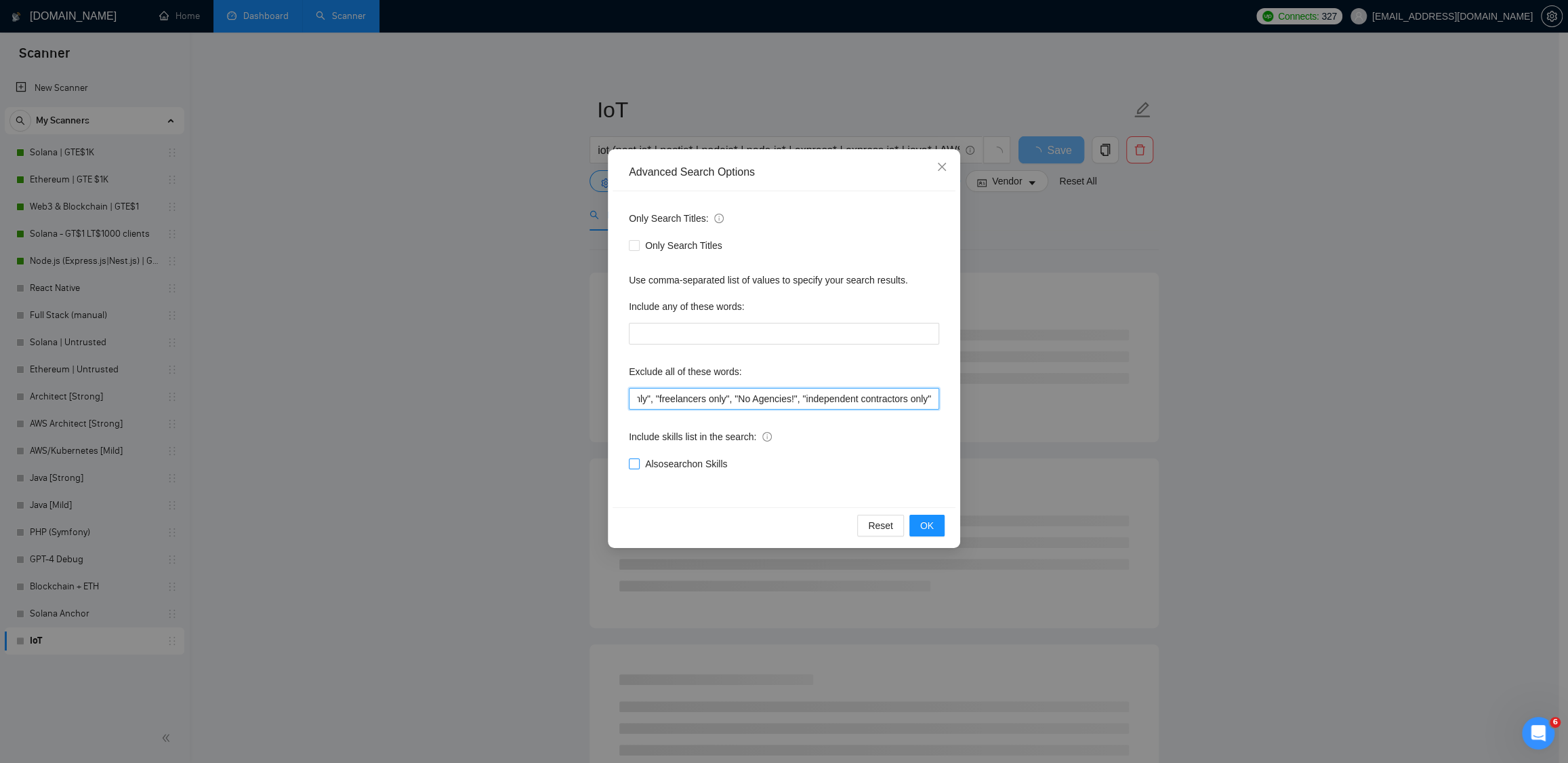
type input ""machine learning", ibm, "tutoring", "mentor", "mentoring", "small features", "…"
click at [687, 458] on span "Also search on Skills" at bounding box center [686, 463] width 93 height 15
click at [638, 458] on input "Also search on Skills" at bounding box center [634, 463] width 9 height 9
checkbox input "true"
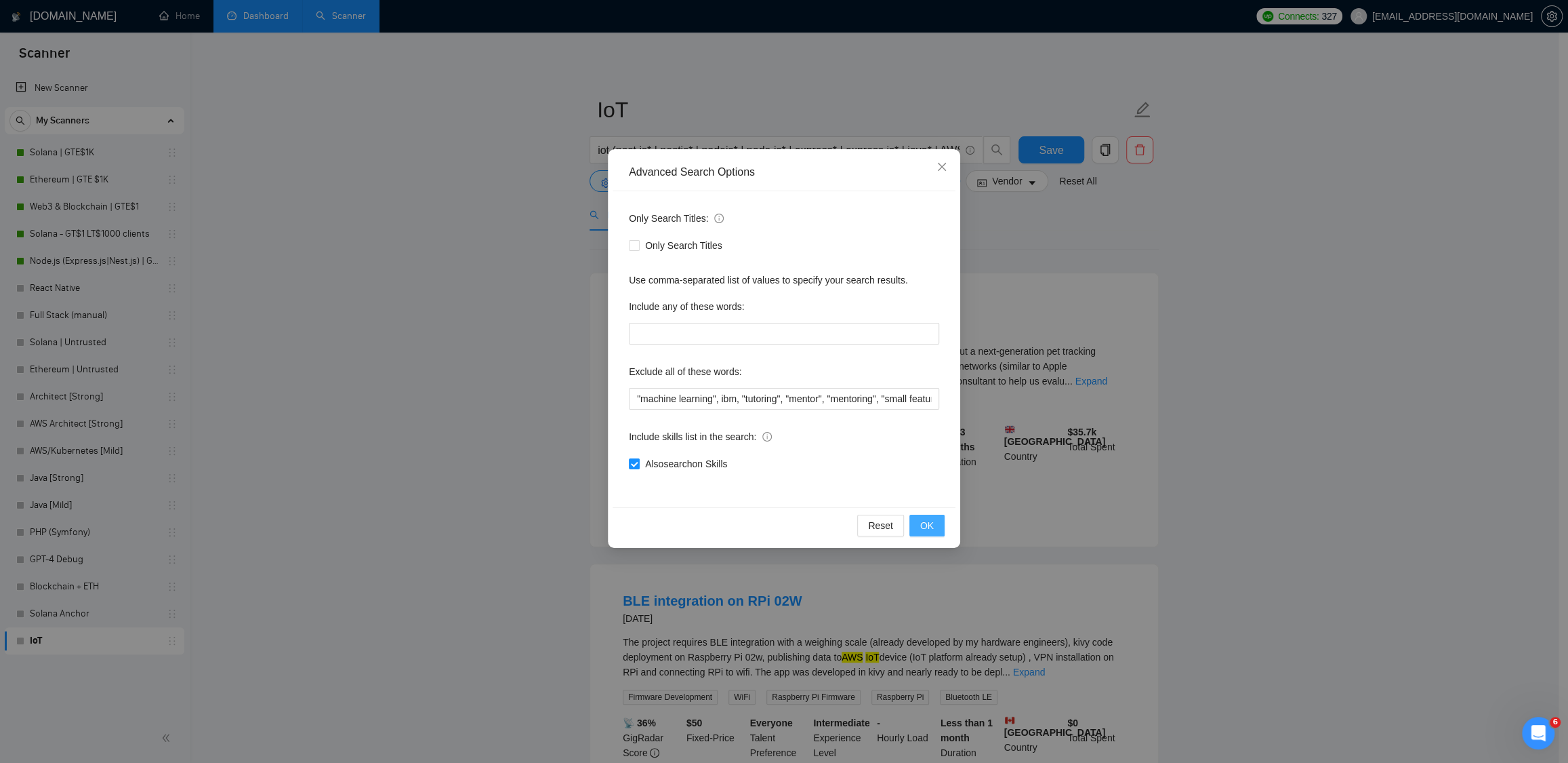
click at [933, 523] on span "OK" at bounding box center [927, 525] width 13 height 15
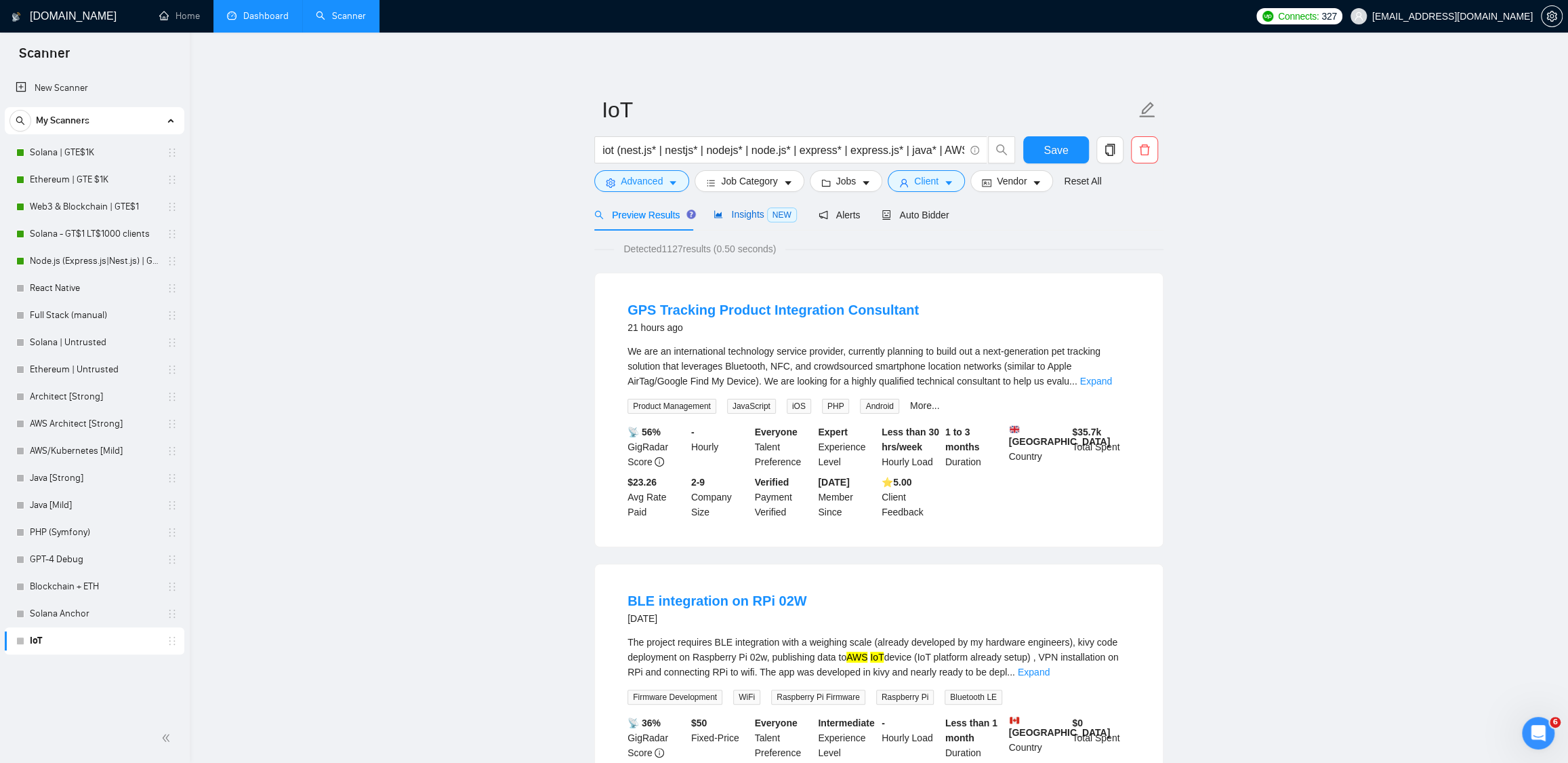
click at [751, 218] on span "Insights NEW" at bounding box center [755, 214] width 83 height 11
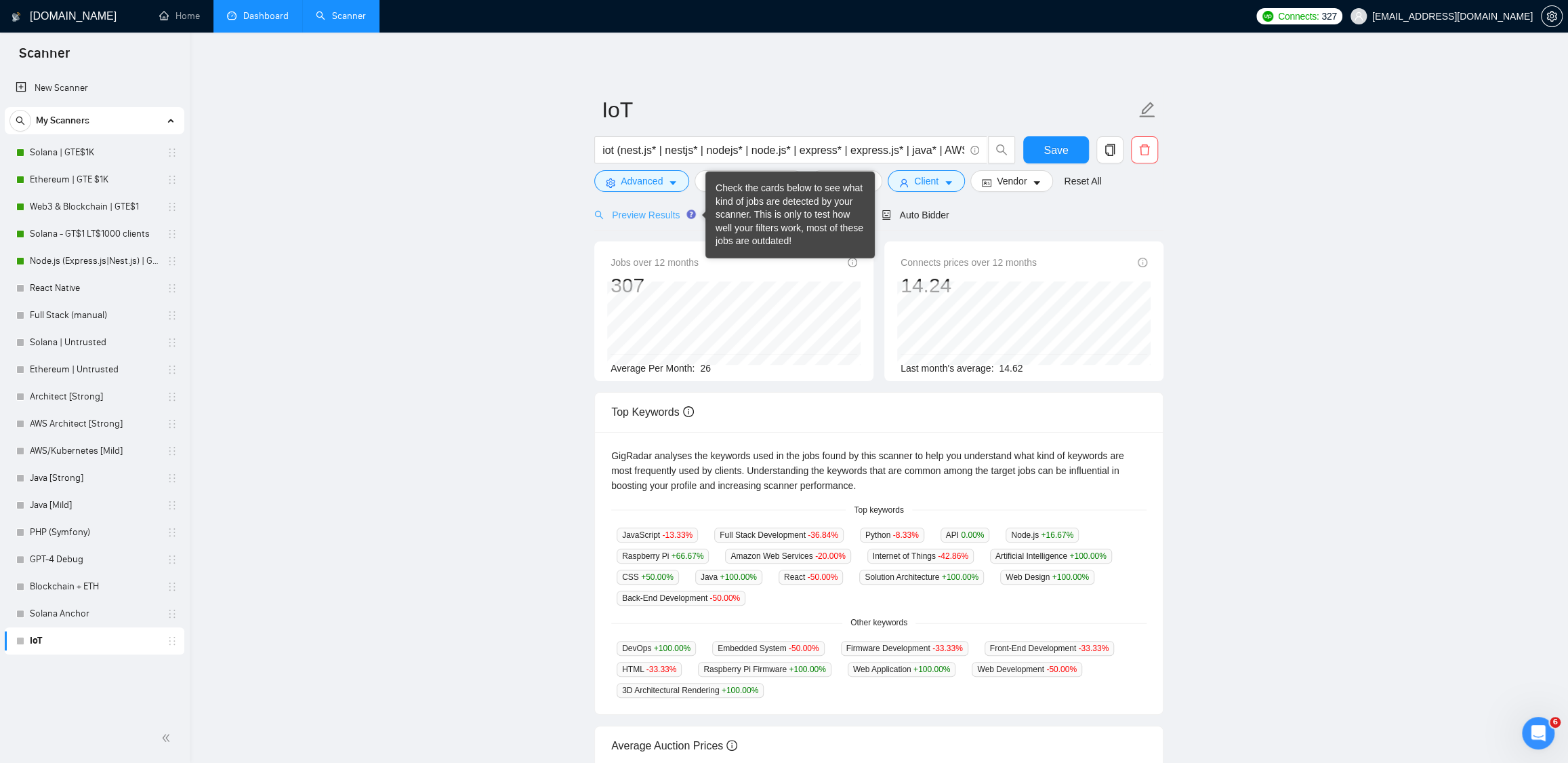
click at [629, 225] on div "Preview Results" at bounding box center [643, 214] width 98 height 32
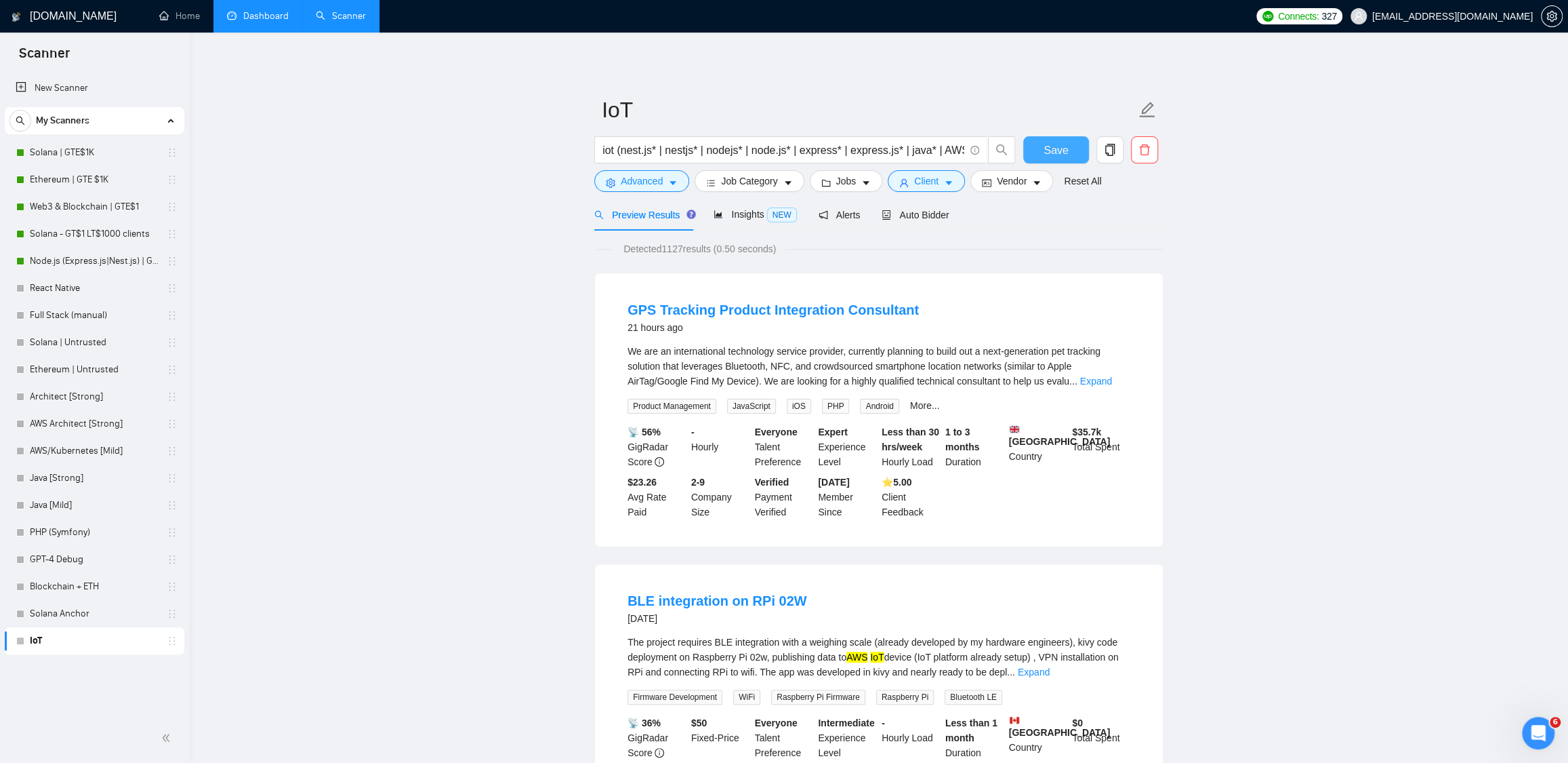
click at [1058, 156] on span "Save" at bounding box center [1056, 151] width 24 height 17
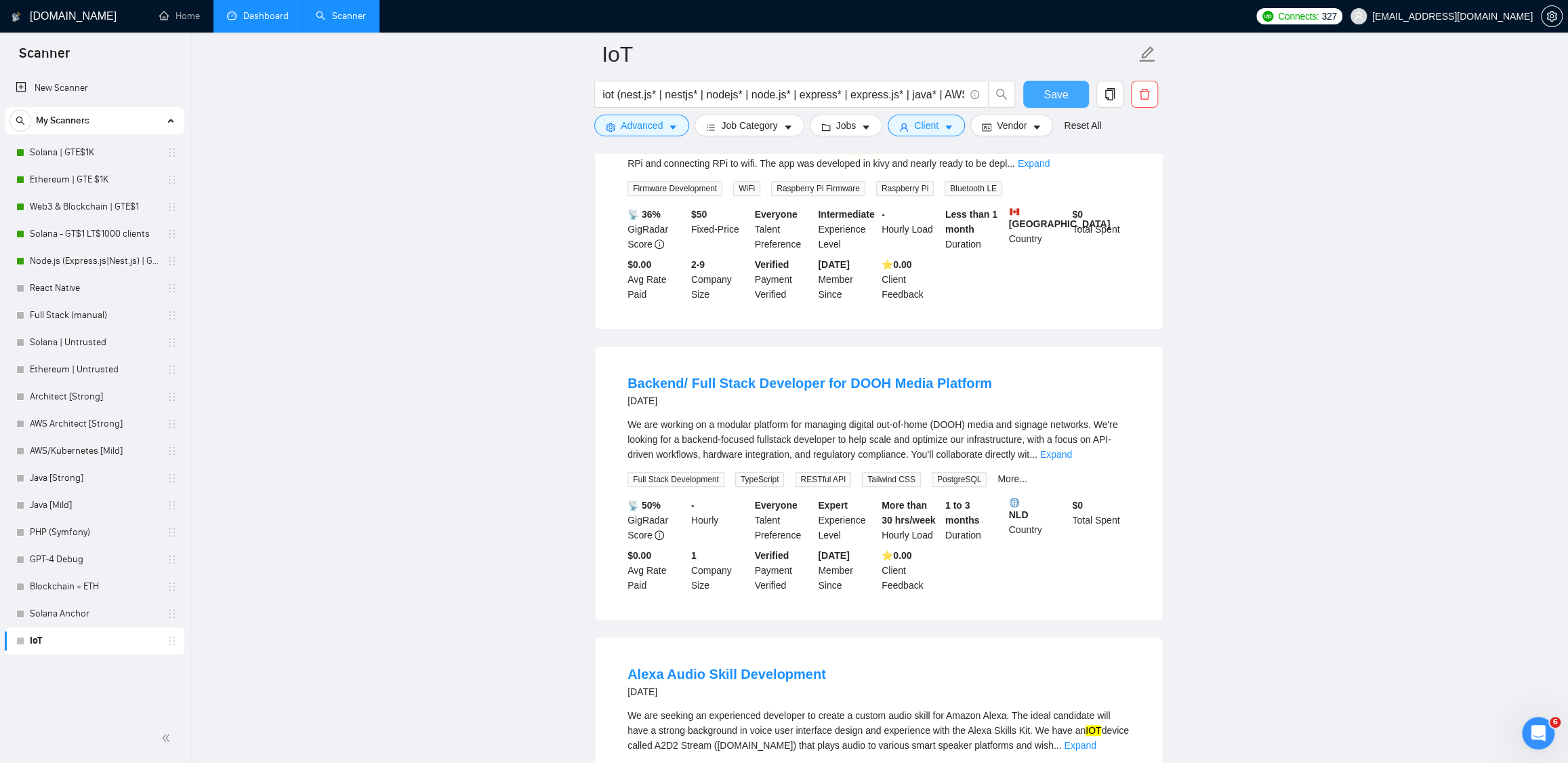
scroll to position [642, 0]
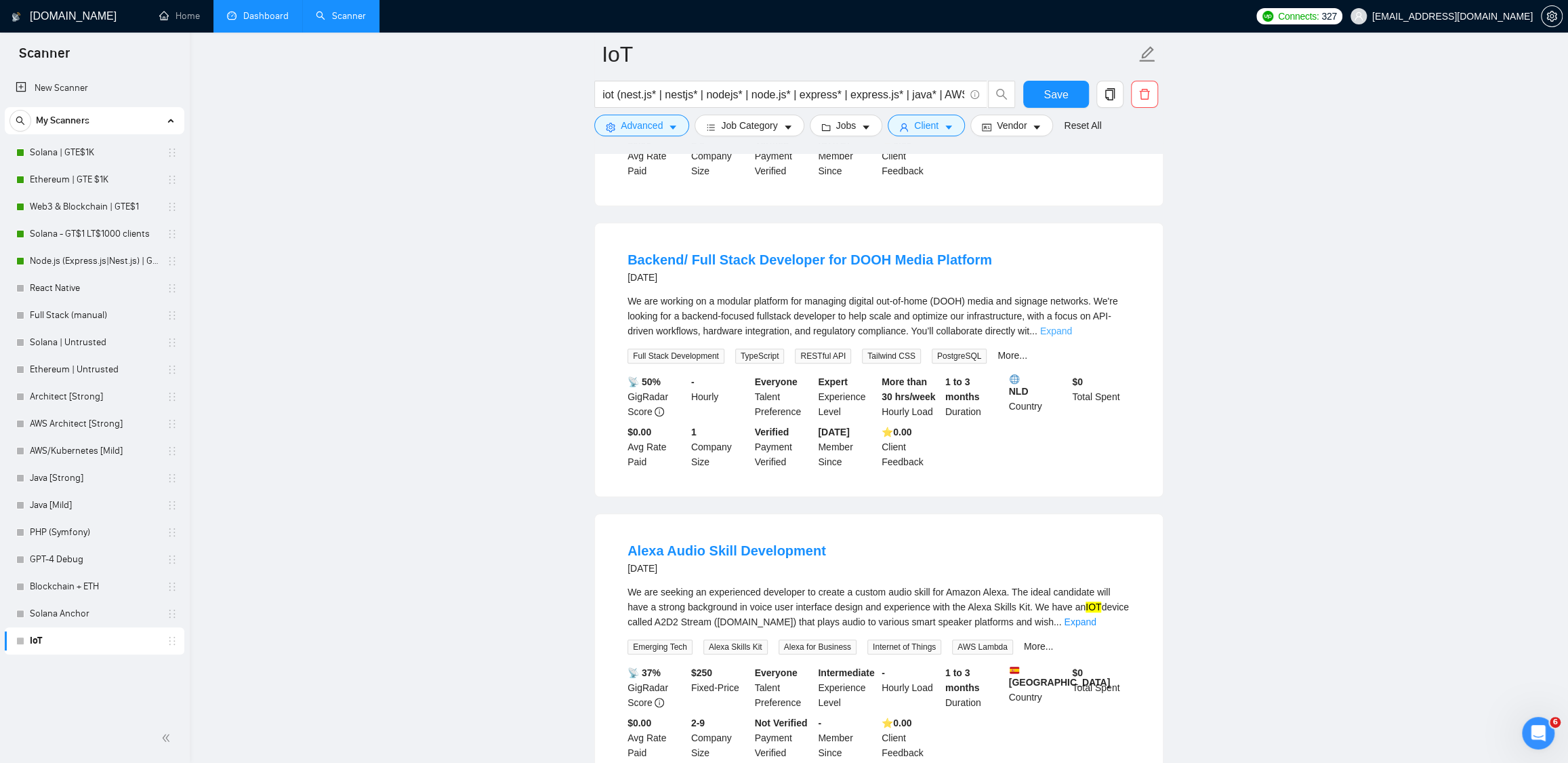
click at [1072, 337] on link "Expand" at bounding box center [1056, 331] width 32 height 11
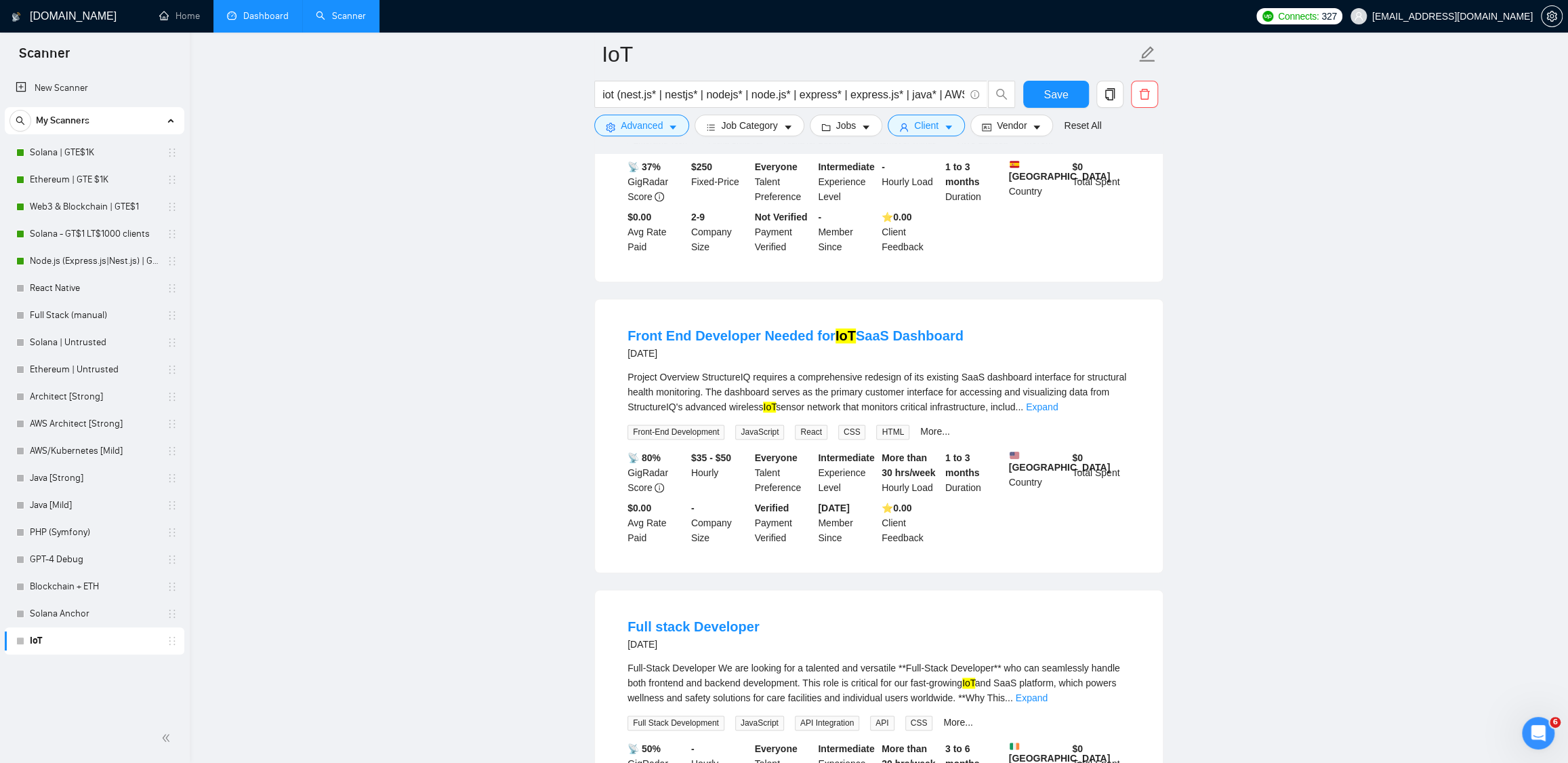
scroll to position [1345, 0]
click at [841, 341] on mark "IoT" at bounding box center [846, 333] width 20 height 15
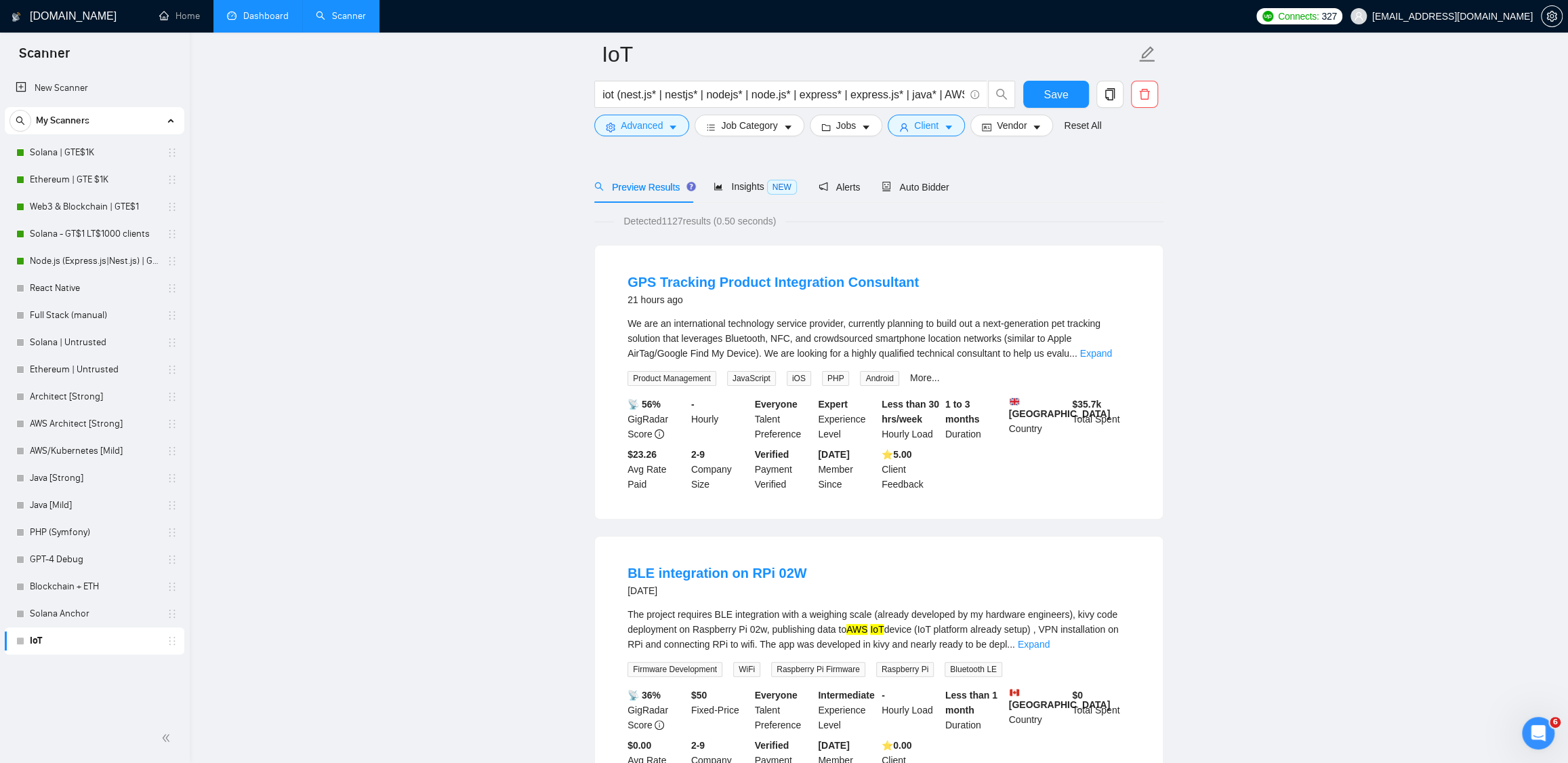
scroll to position [0, 0]
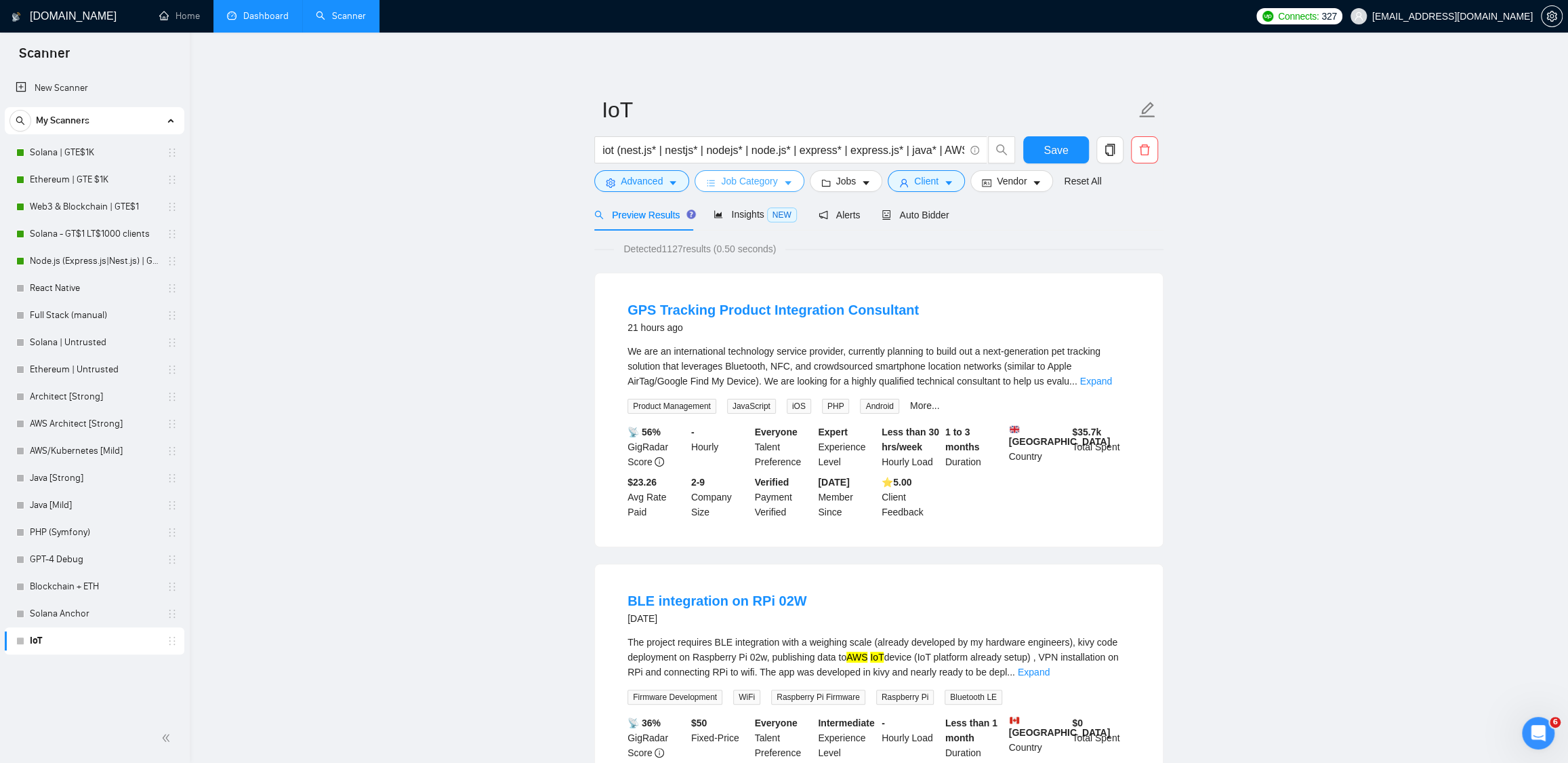
click at [787, 177] on span "caret-down" at bounding box center [788, 182] width 9 height 10
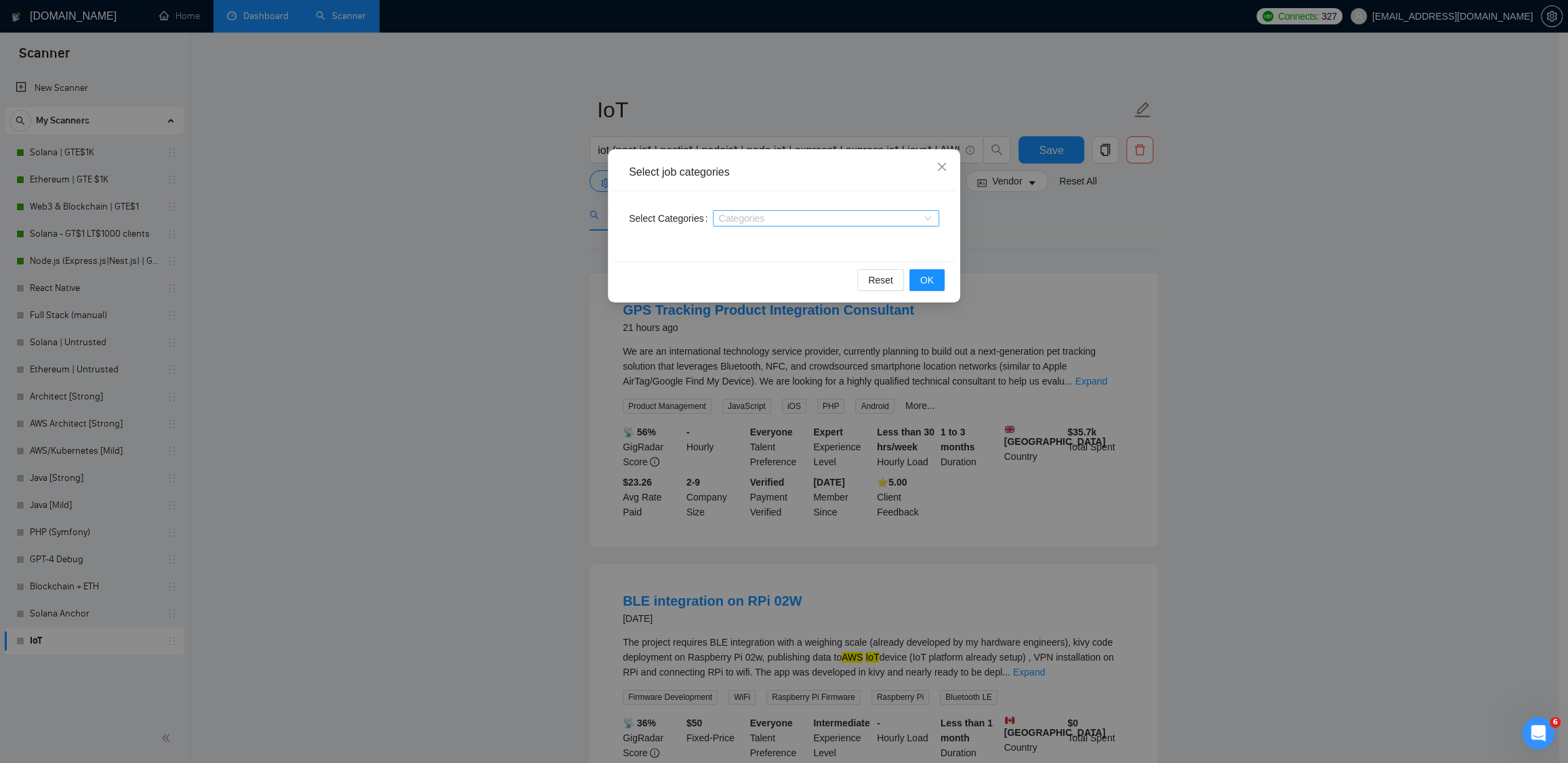
click at [791, 218] on div at bounding box center [819, 218] width 206 height 11
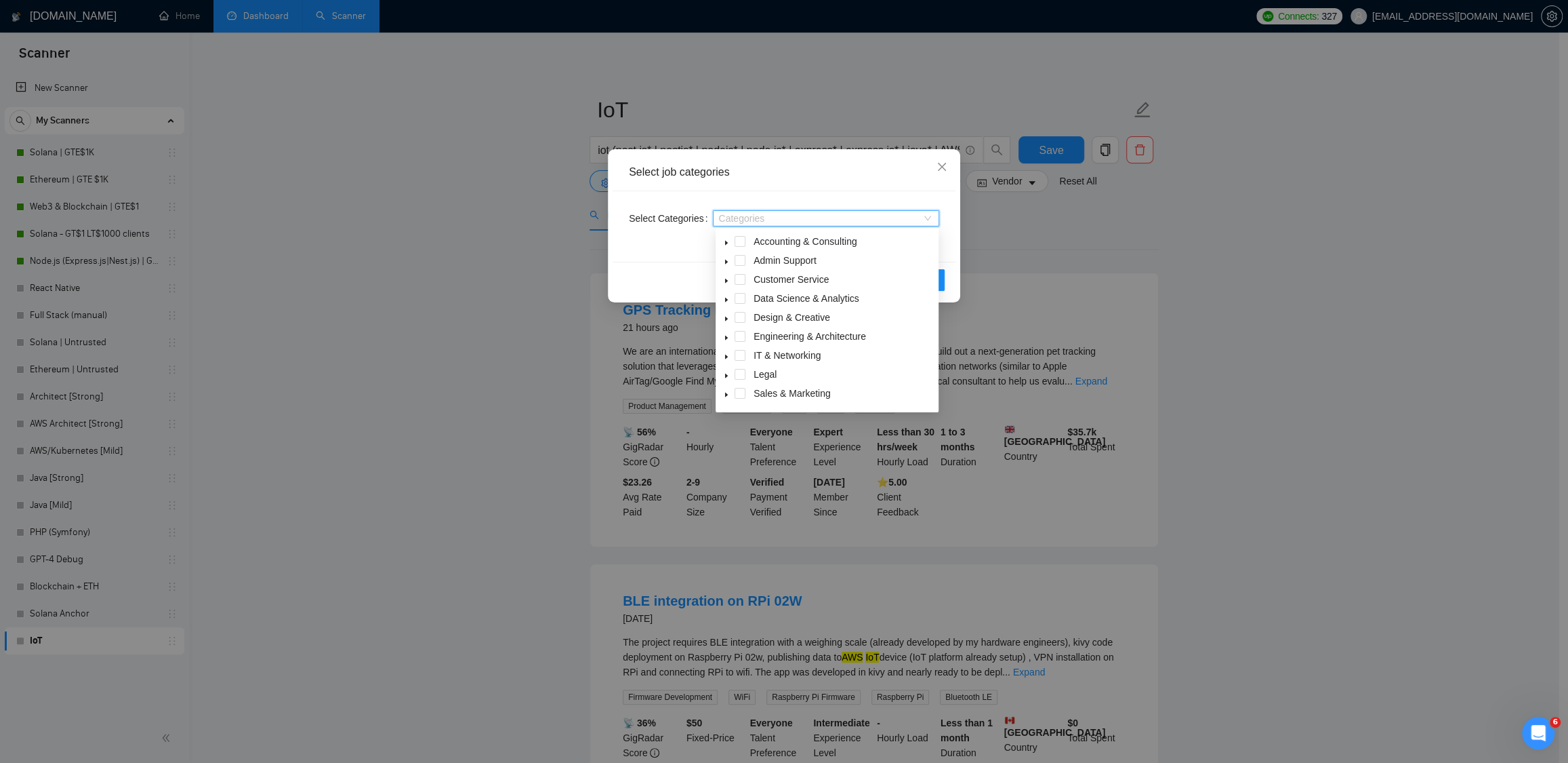
click at [1205, 242] on div "Select job categories Select Categories Categories Reset OK" at bounding box center [784, 382] width 1568 height 763
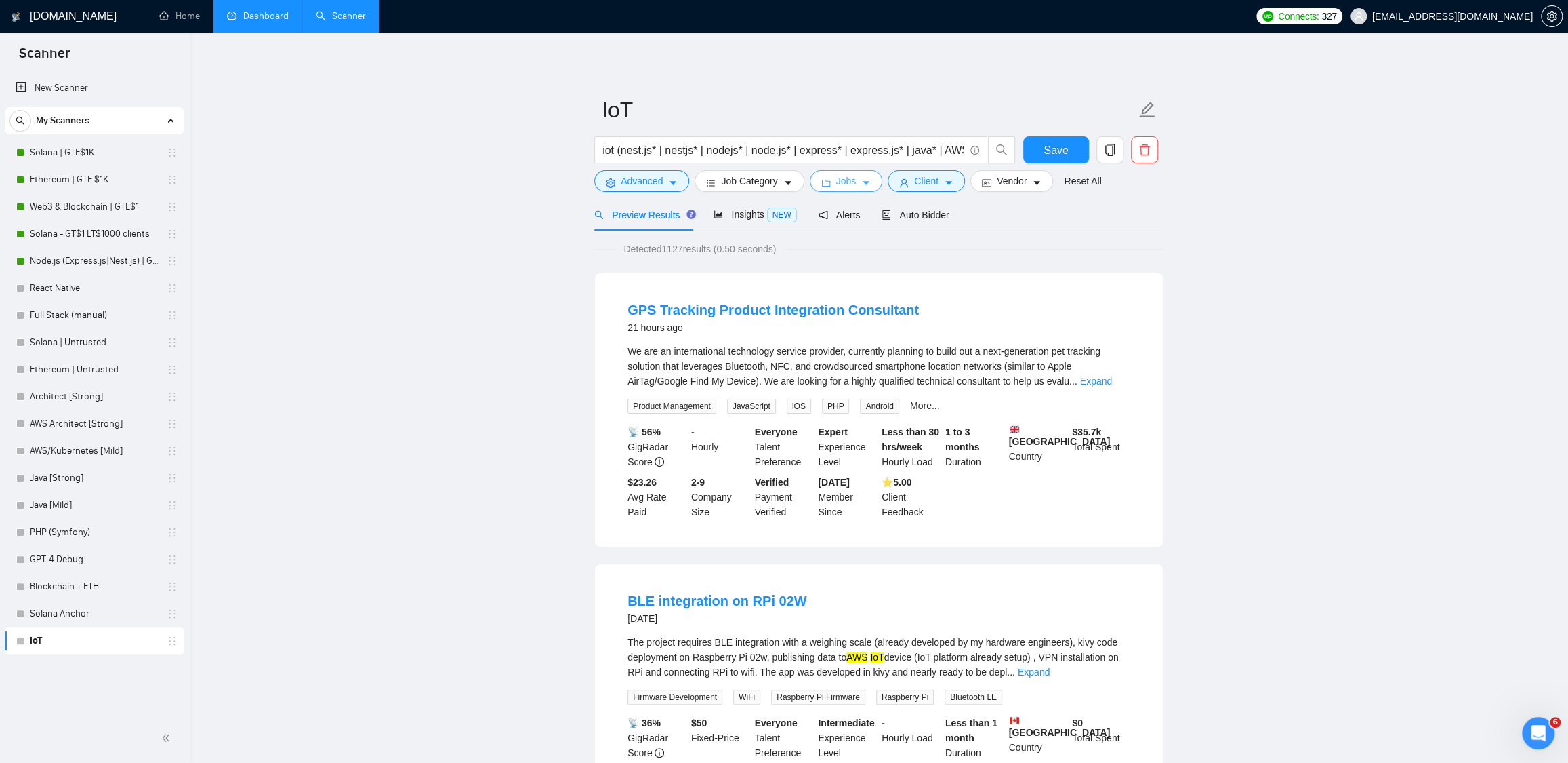
click at [853, 187] on span "Jobs" at bounding box center [846, 181] width 20 height 15
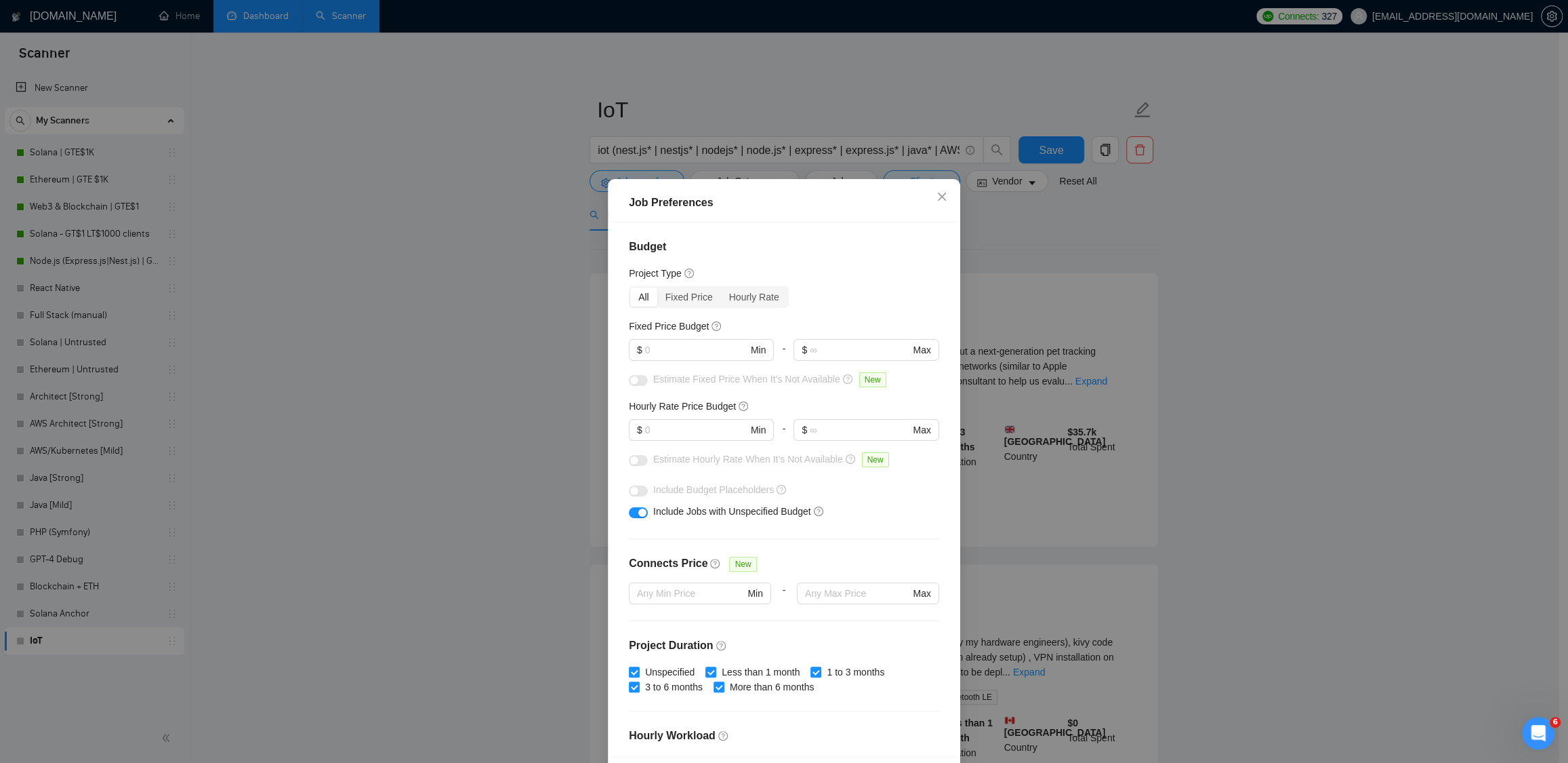
click at [1149, 259] on div "Job Preferences Budget Project Type All Fixed Price Hourly Rate Fixed Price Bud…" at bounding box center [784, 382] width 1568 height 763
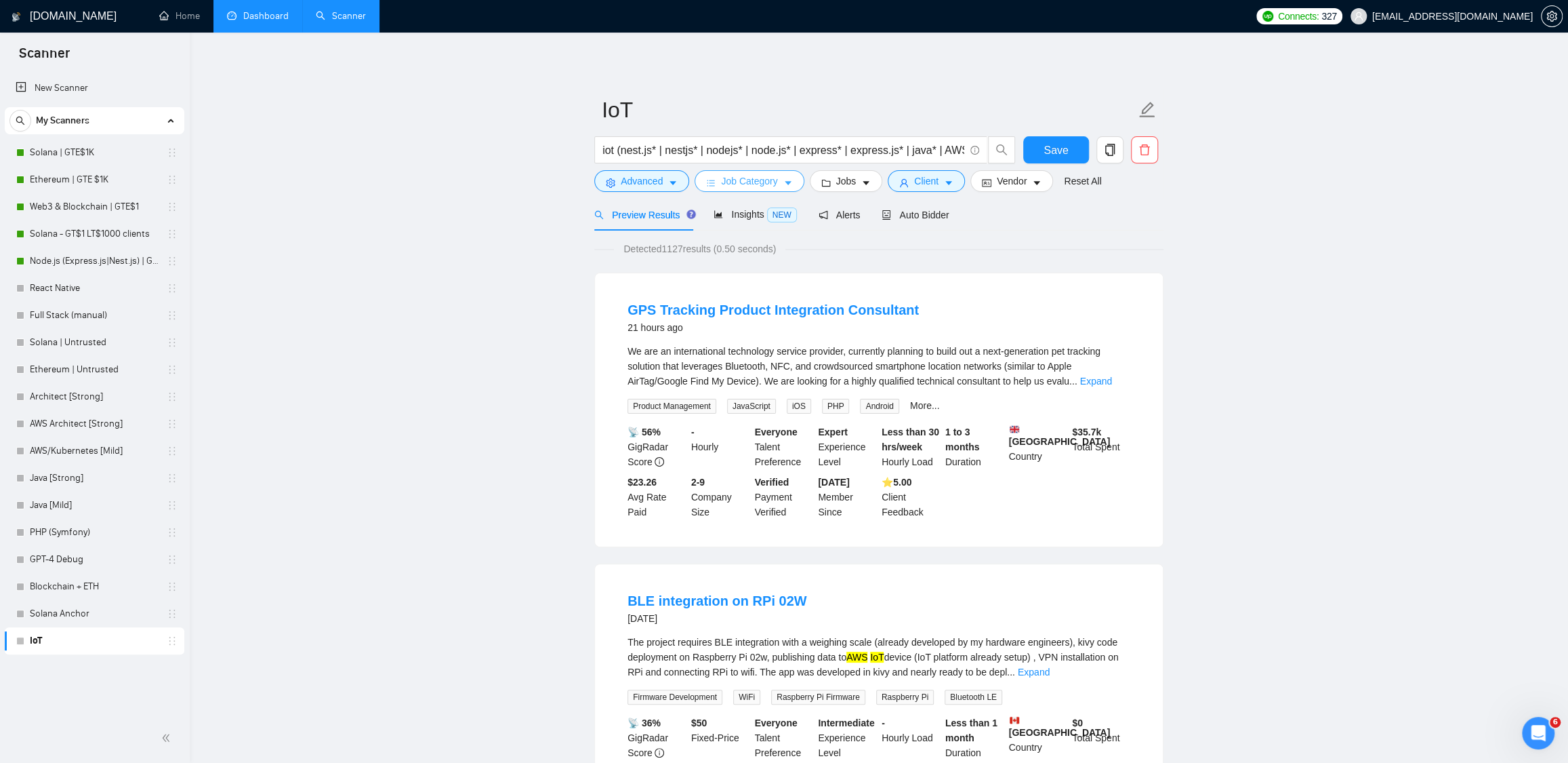
click at [756, 173] on span "Job Category" at bounding box center [749, 181] width 56 height 15
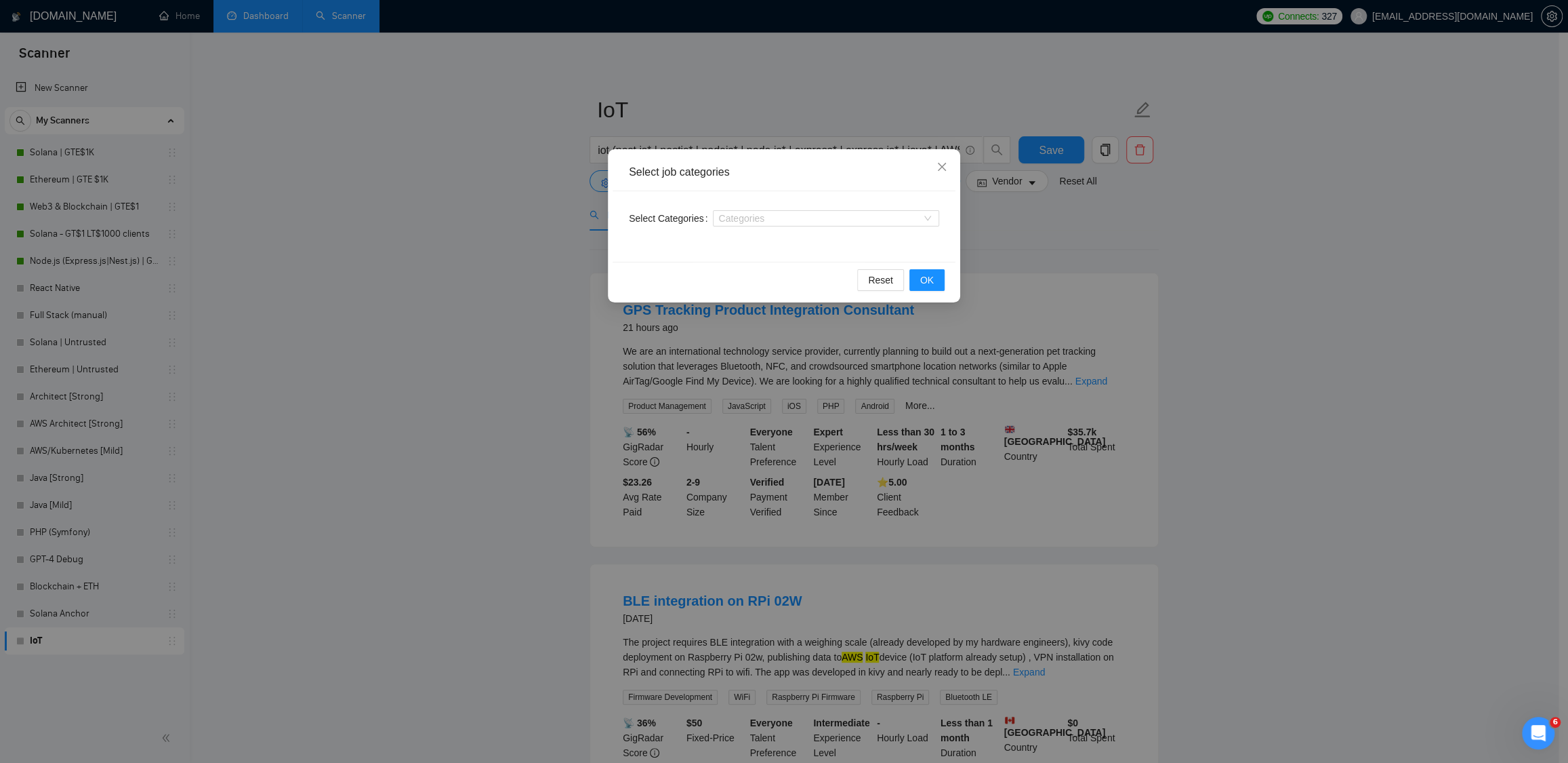
click at [738, 227] on div "Categories" at bounding box center [826, 218] width 226 height 22
click at [742, 216] on div at bounding box center [819, 218] width 206 height 11
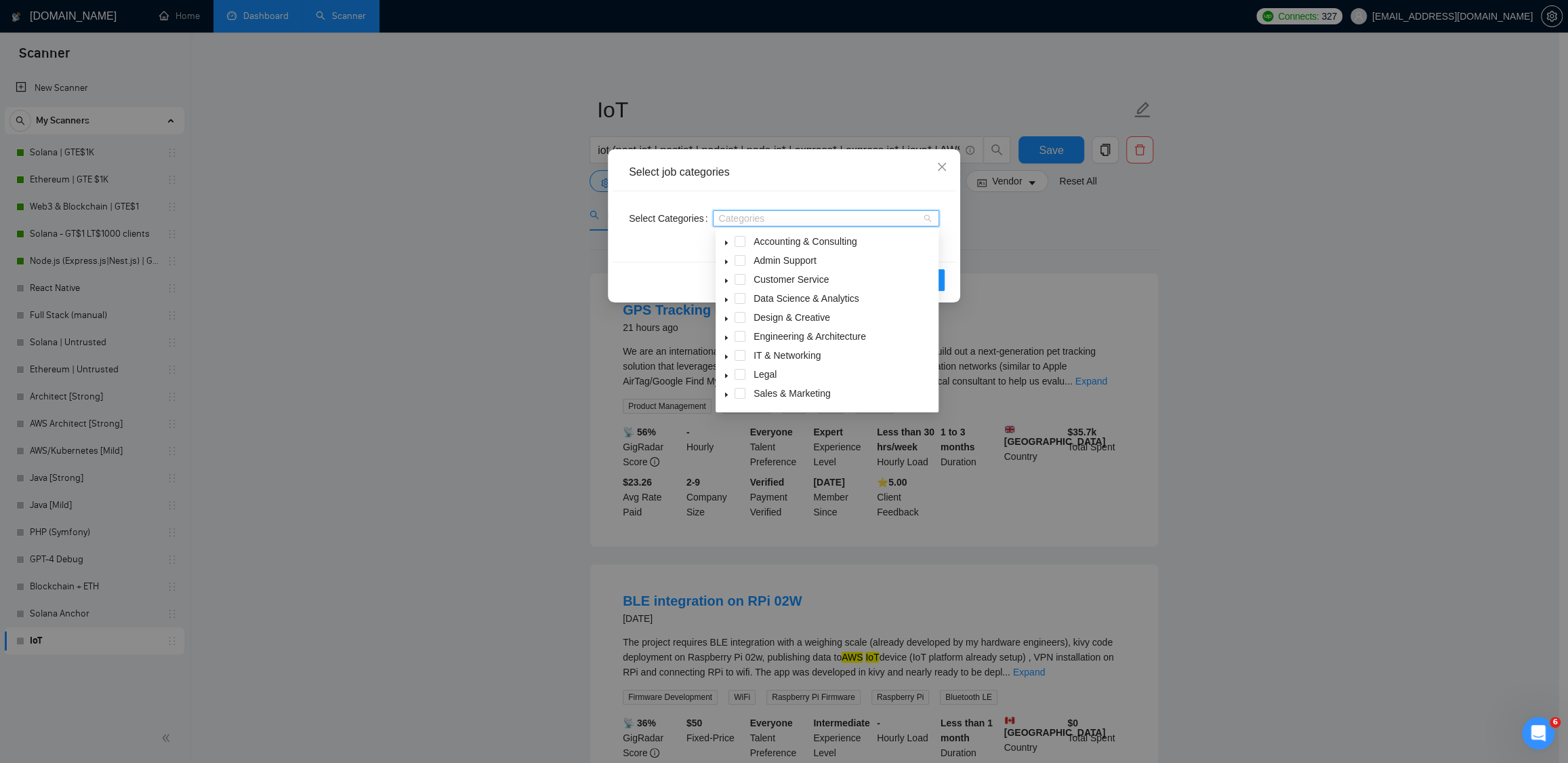
click at [728, 354] on icon "caret-down" at bounding box center [726, 356] width 7 height 7
click at [726, 271] on icon "caret-down" at bounding box center [727, 270] width 5 height 2
click at [740, 305] on span at bounding box center [740, 303] width 11 height 11
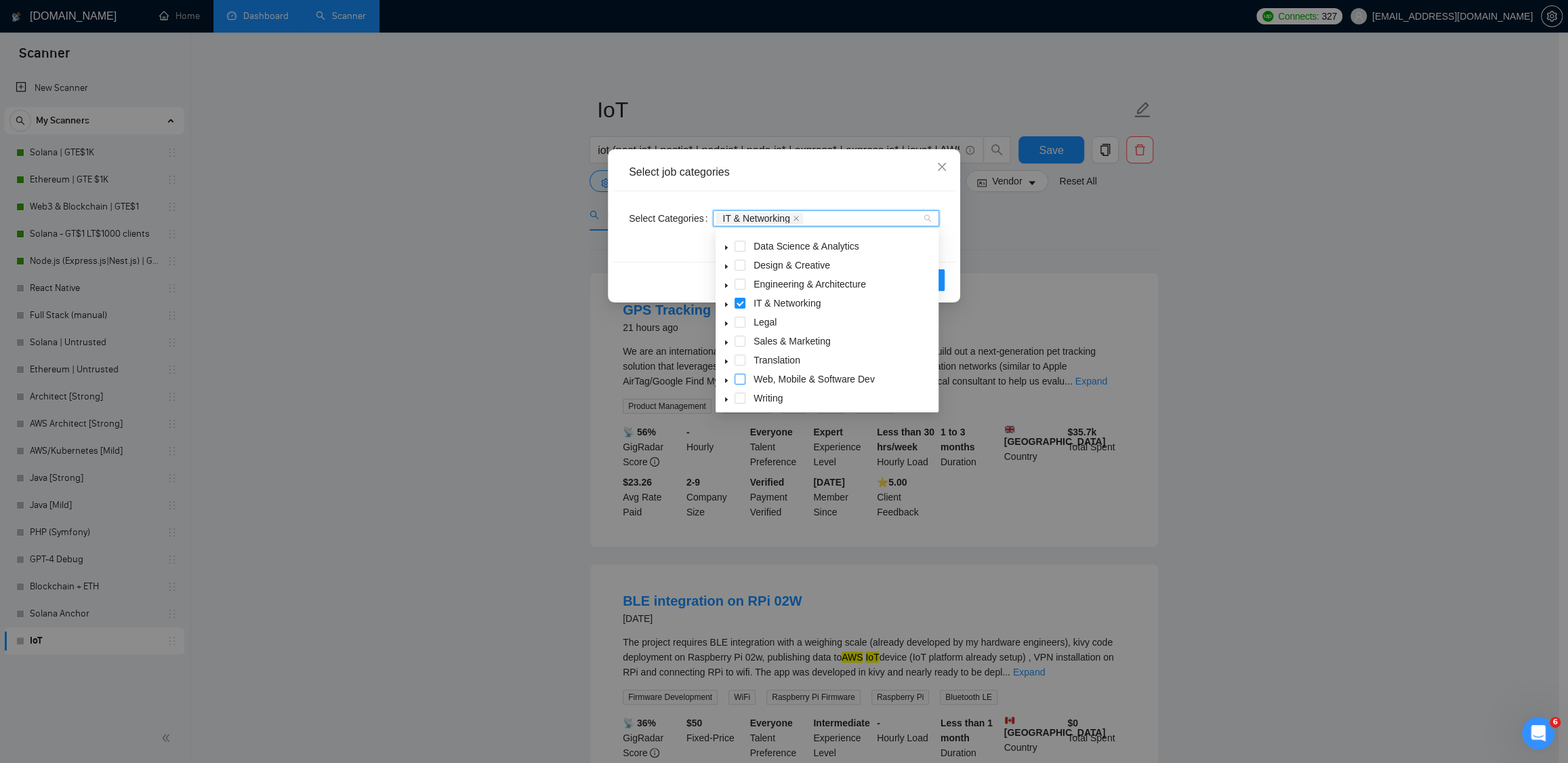
click at [740, 376] on span at bounding box center [740, 379] width 11 height 11
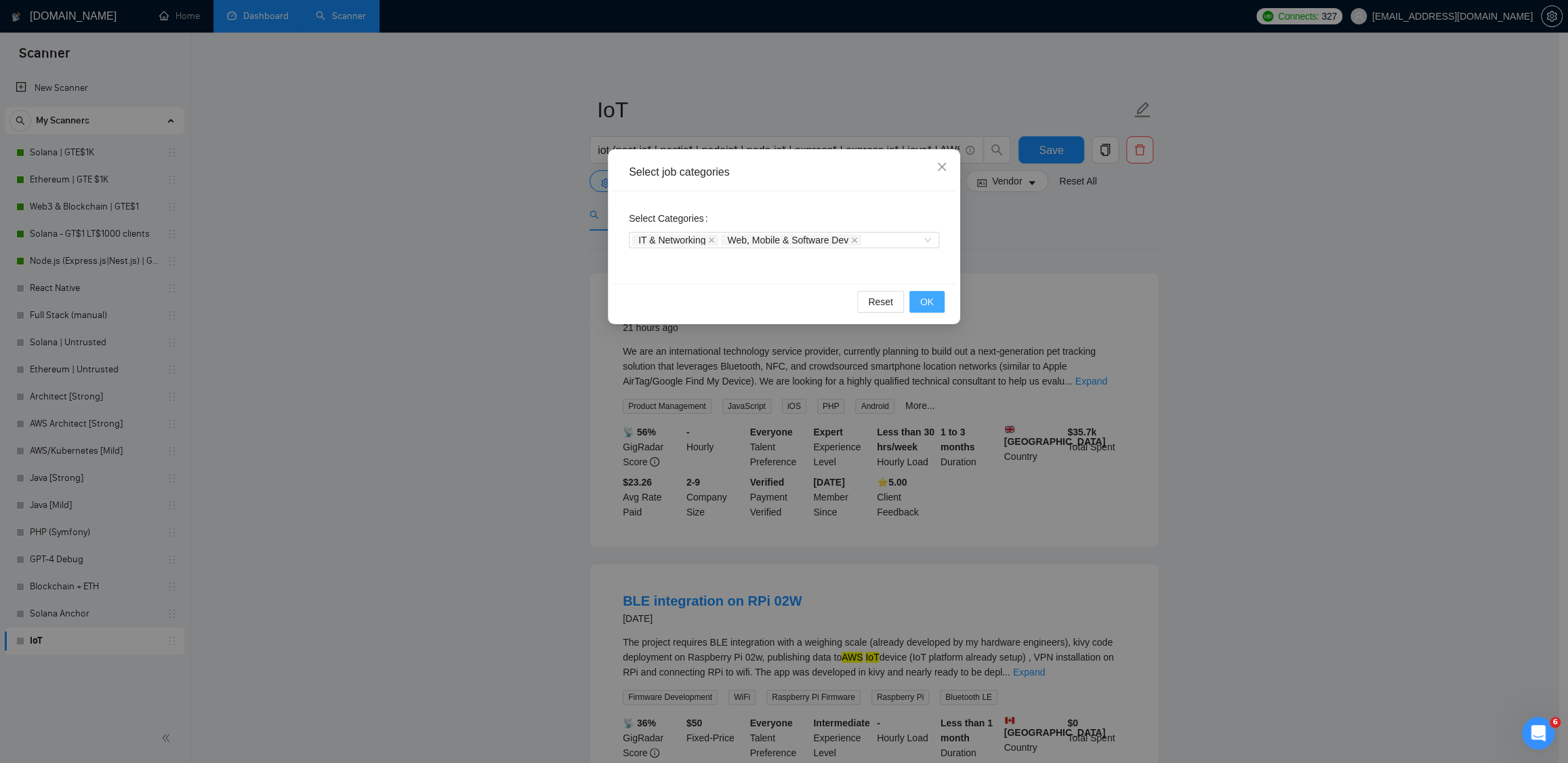
click at [928, 300] on span "OK" at bounding box center [927, 301] width 13 height 15
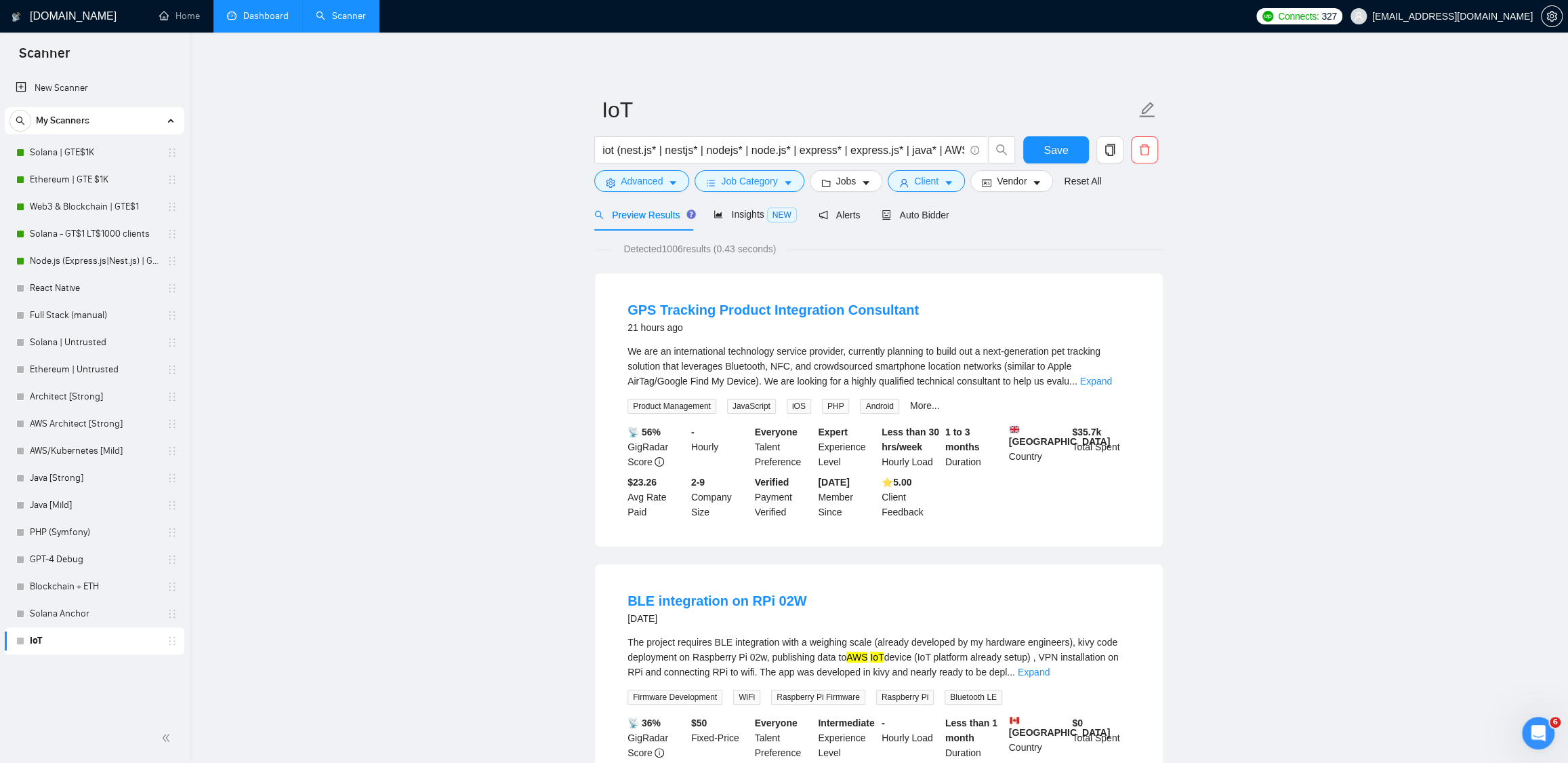
click at [1065, 148] on span "Save" at bounding box center [1056, 151] width 24 height 17
click at [856, 178] on span "Jobs" at bounding box center [846, 181] width 20 height 15
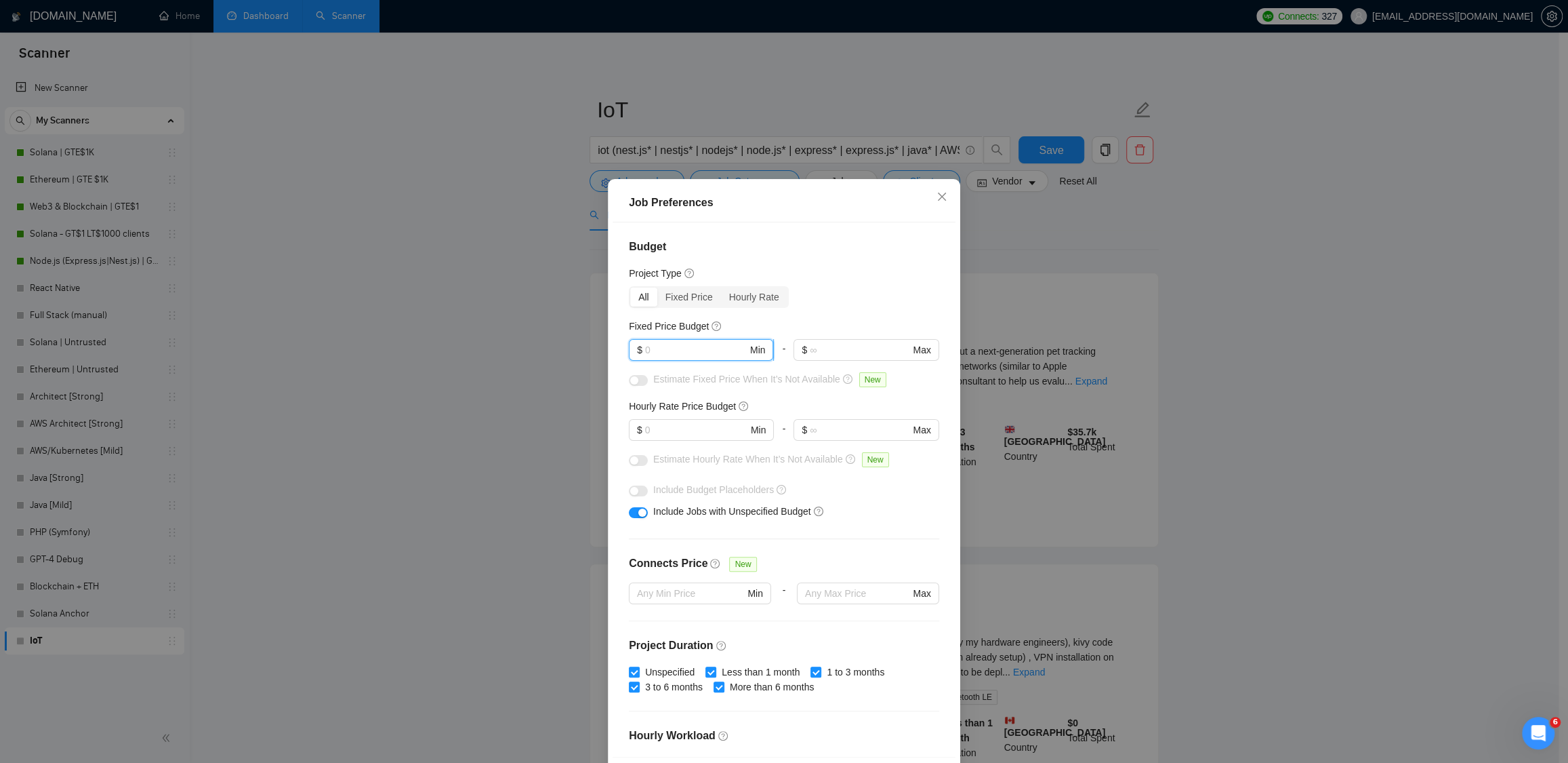
click at [683, 354] on input "text" at bounding box center [697, 349] width 102 height 15
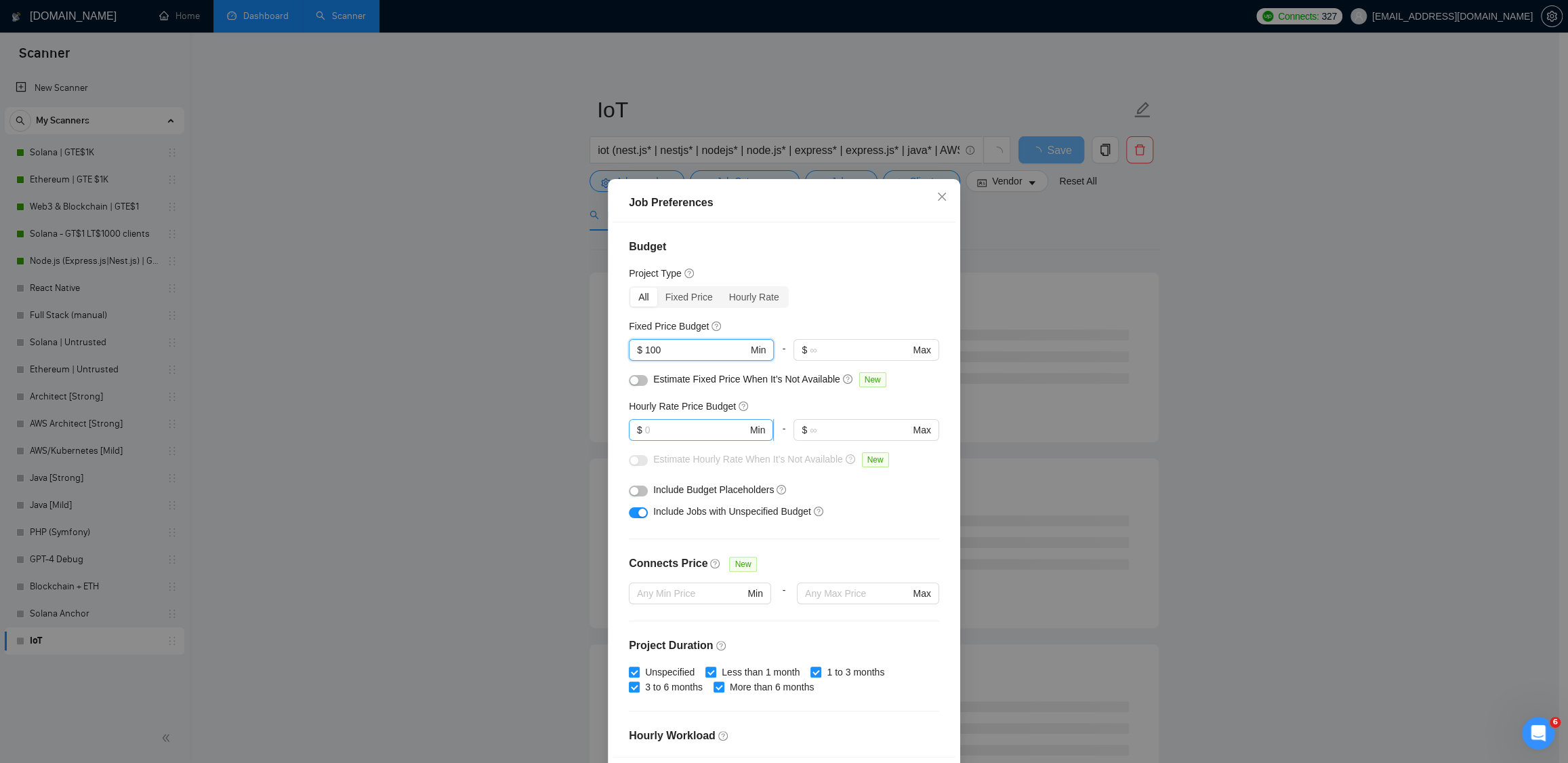
type input "100"
click at [665, 428] on input "text" at bounding box center [697, 430] width 102 height 15
type input "30"
click at [641, 487] on button "button" at bounding box center [638, 491] width 19 height 11
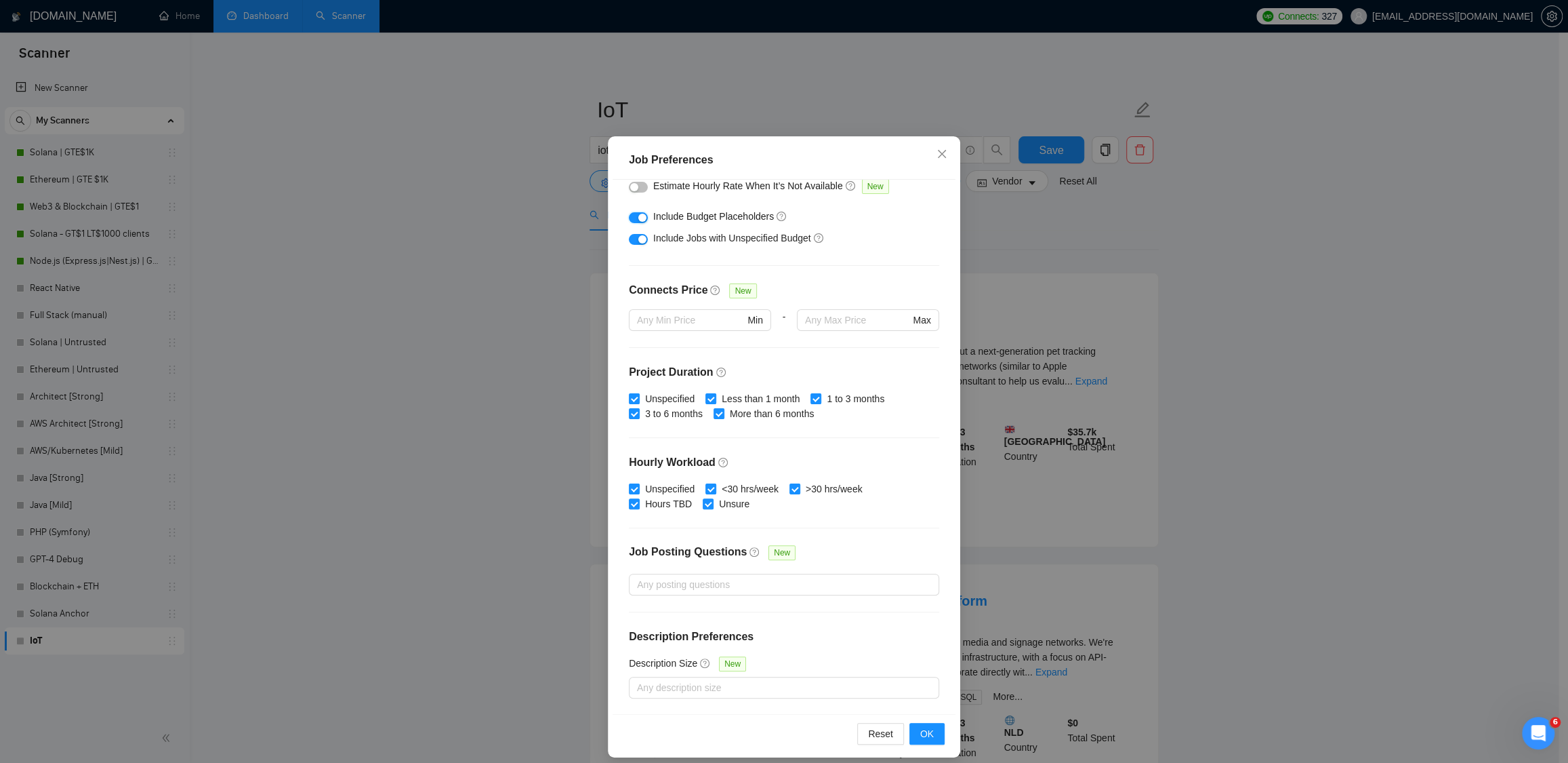
scroll to position [53, 0]
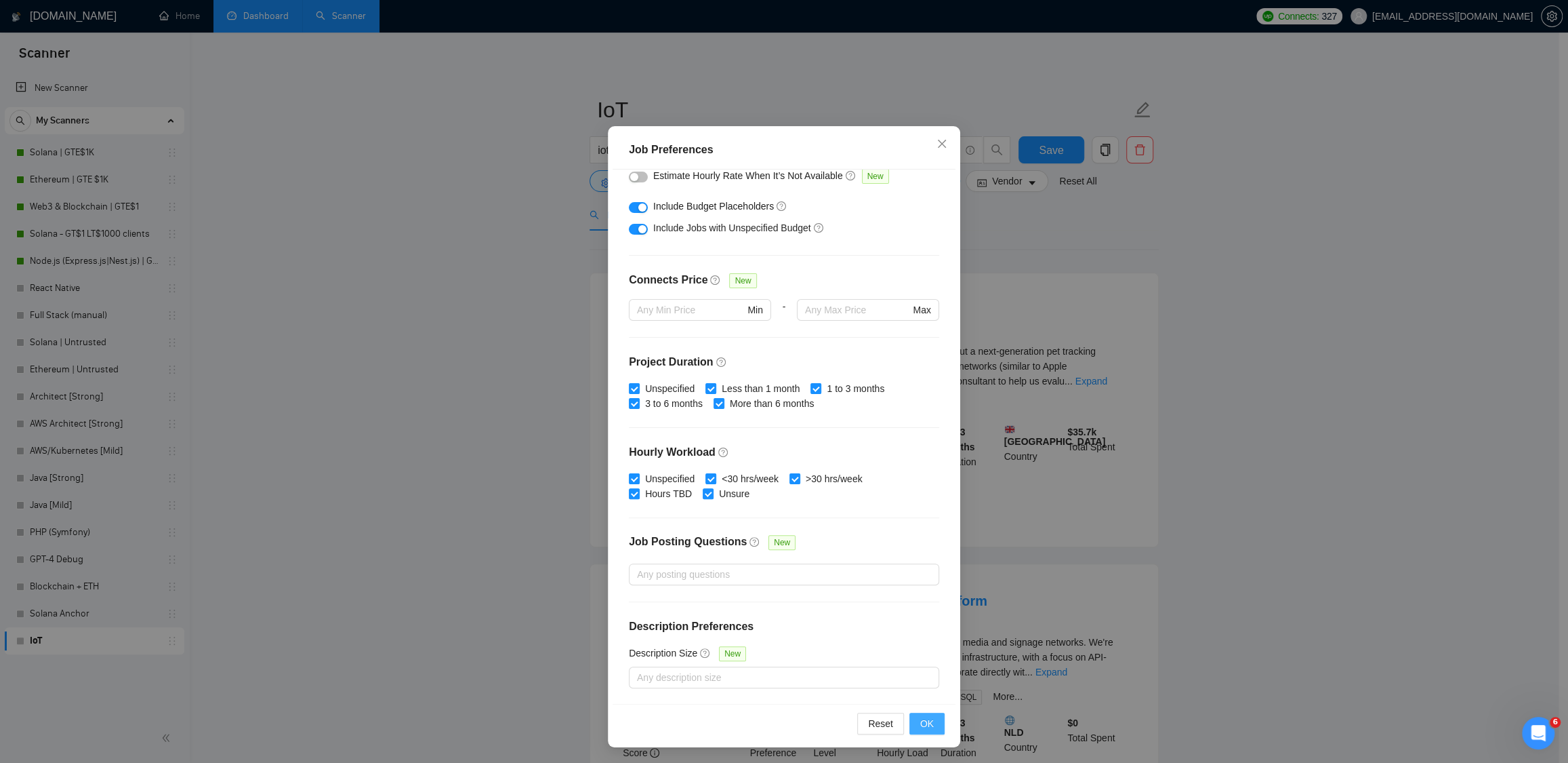
click at [909, 724] on button "OK" at bounding box center [927, 724] width 35 height 22
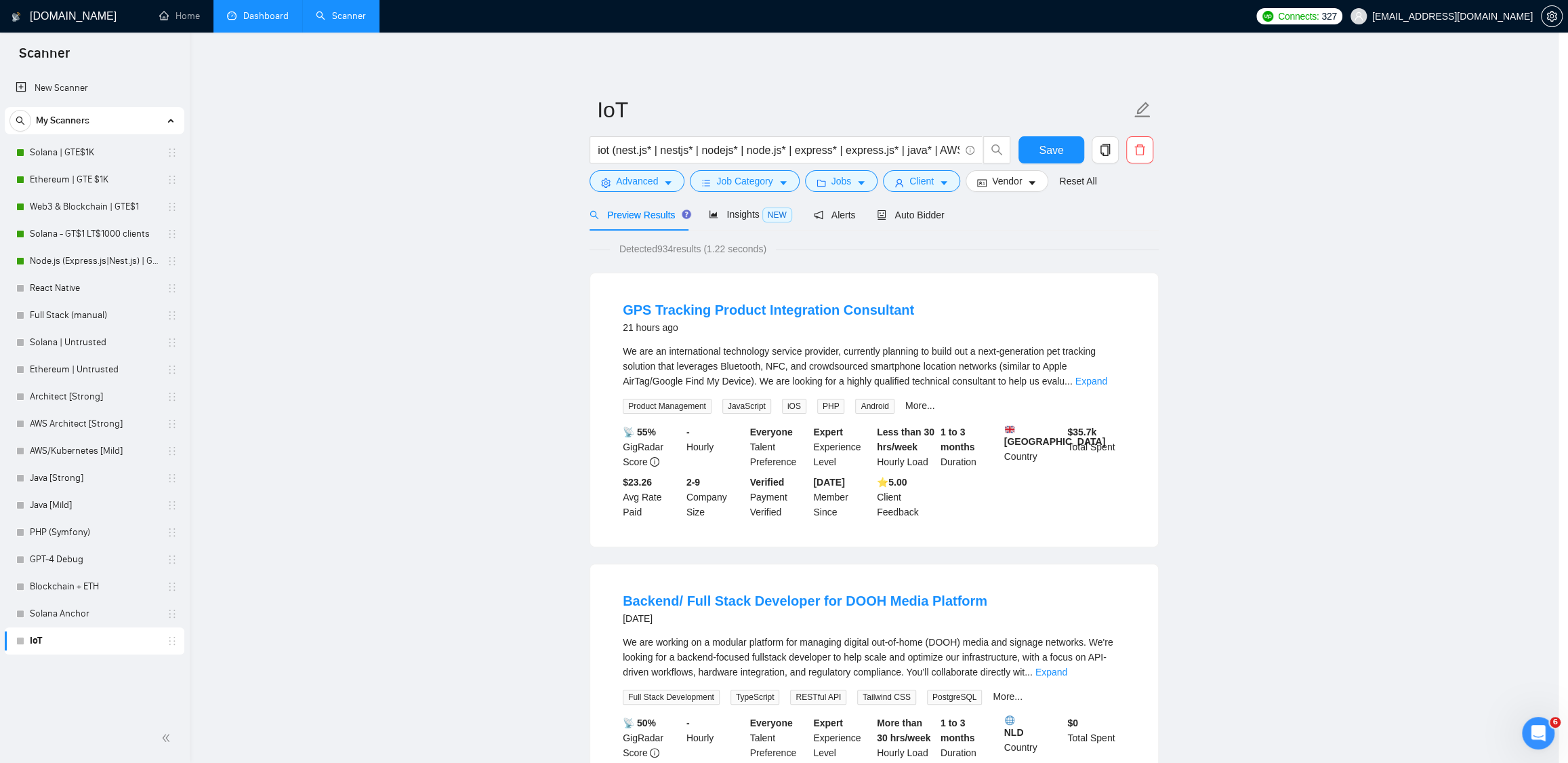
scroll to position [0, 0]
click at [736, 209] on span "Insights NEW" at bounding box center [755, 214] width 83 height 11
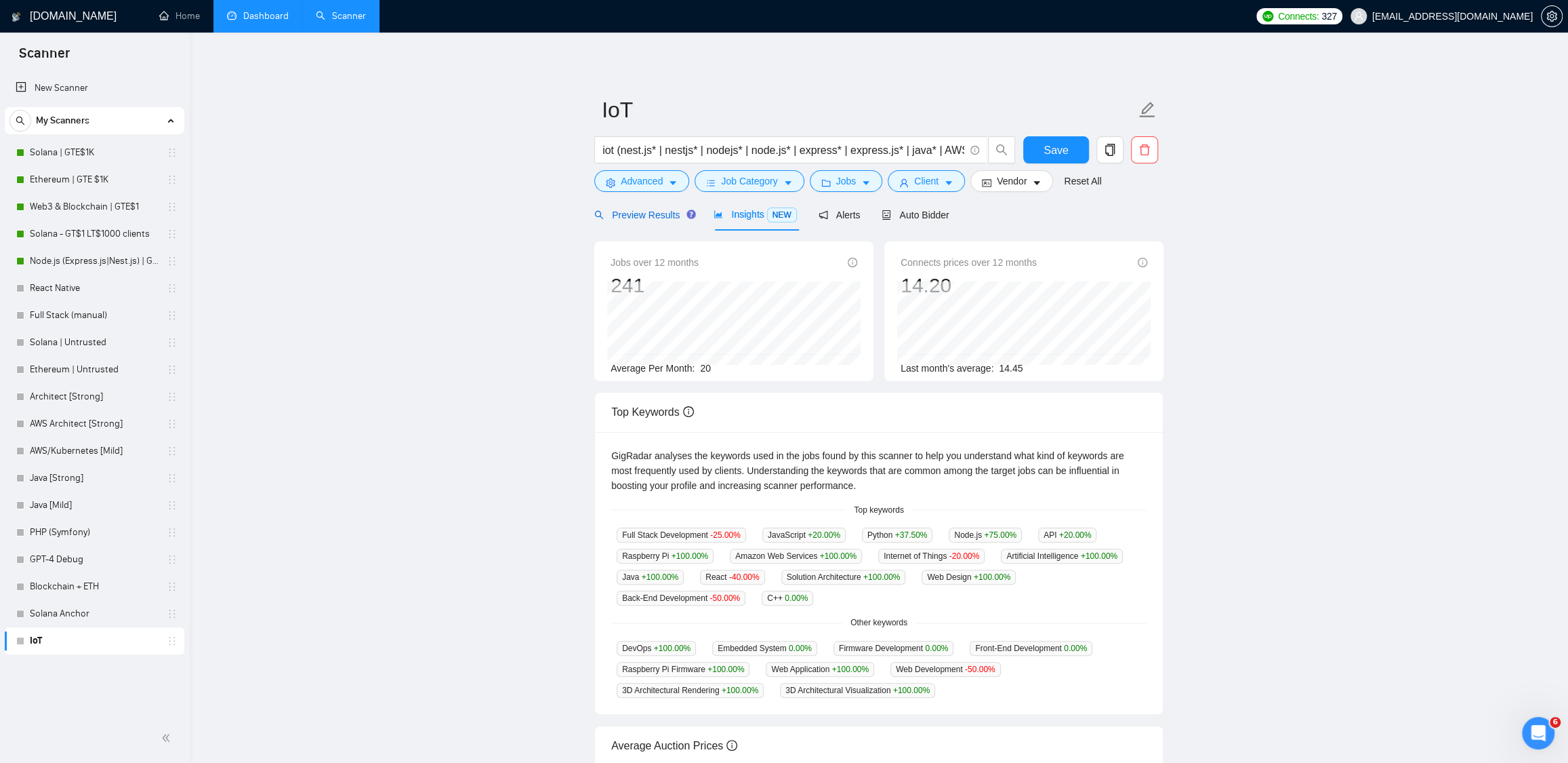
click at [648, 215] on span "Preview Results" at bounding box center [643, 215] width 98 height 11
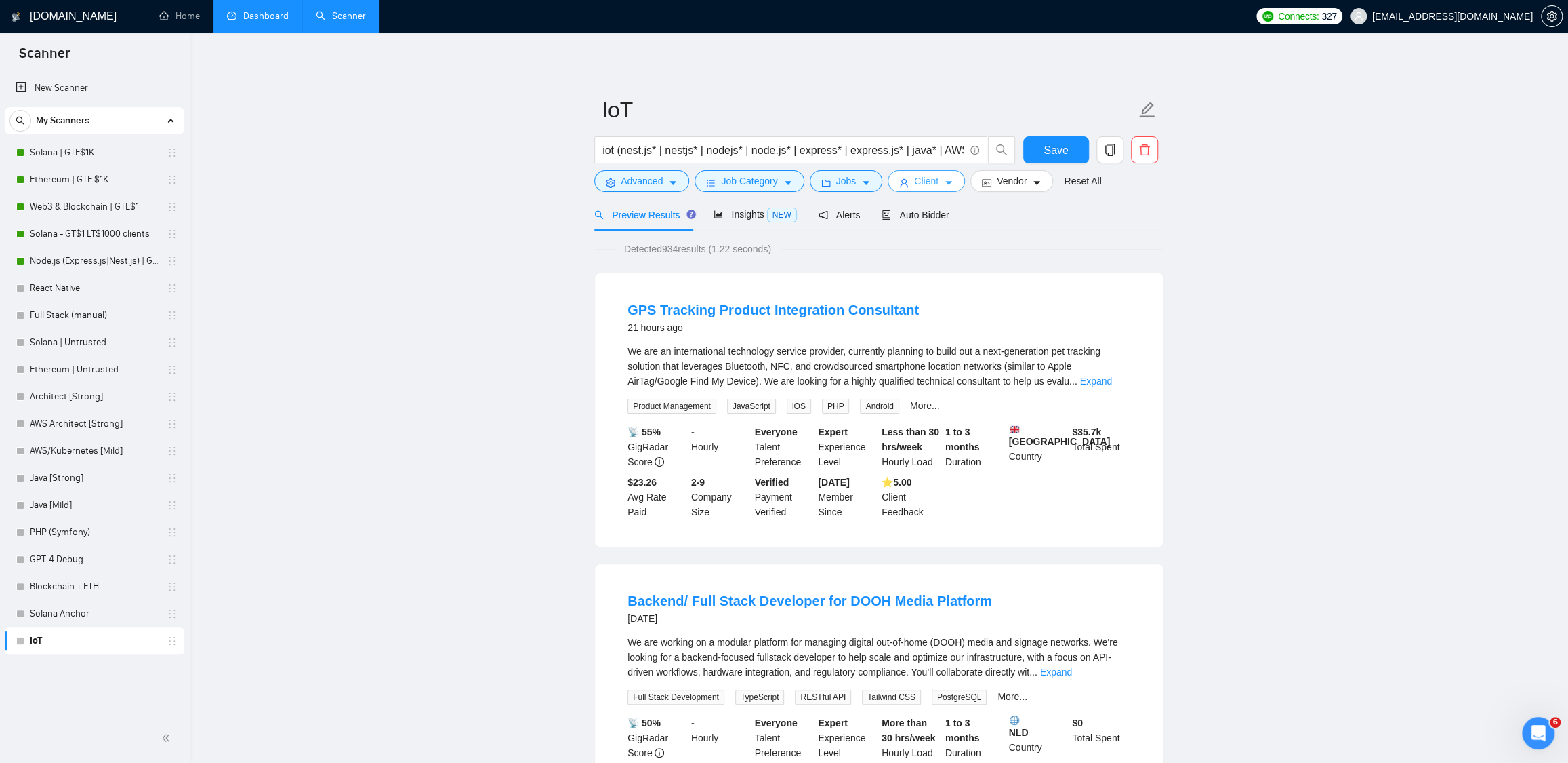
click at [944, 184] on button "Client" at bounding box center [927, 181] width 77 height 22
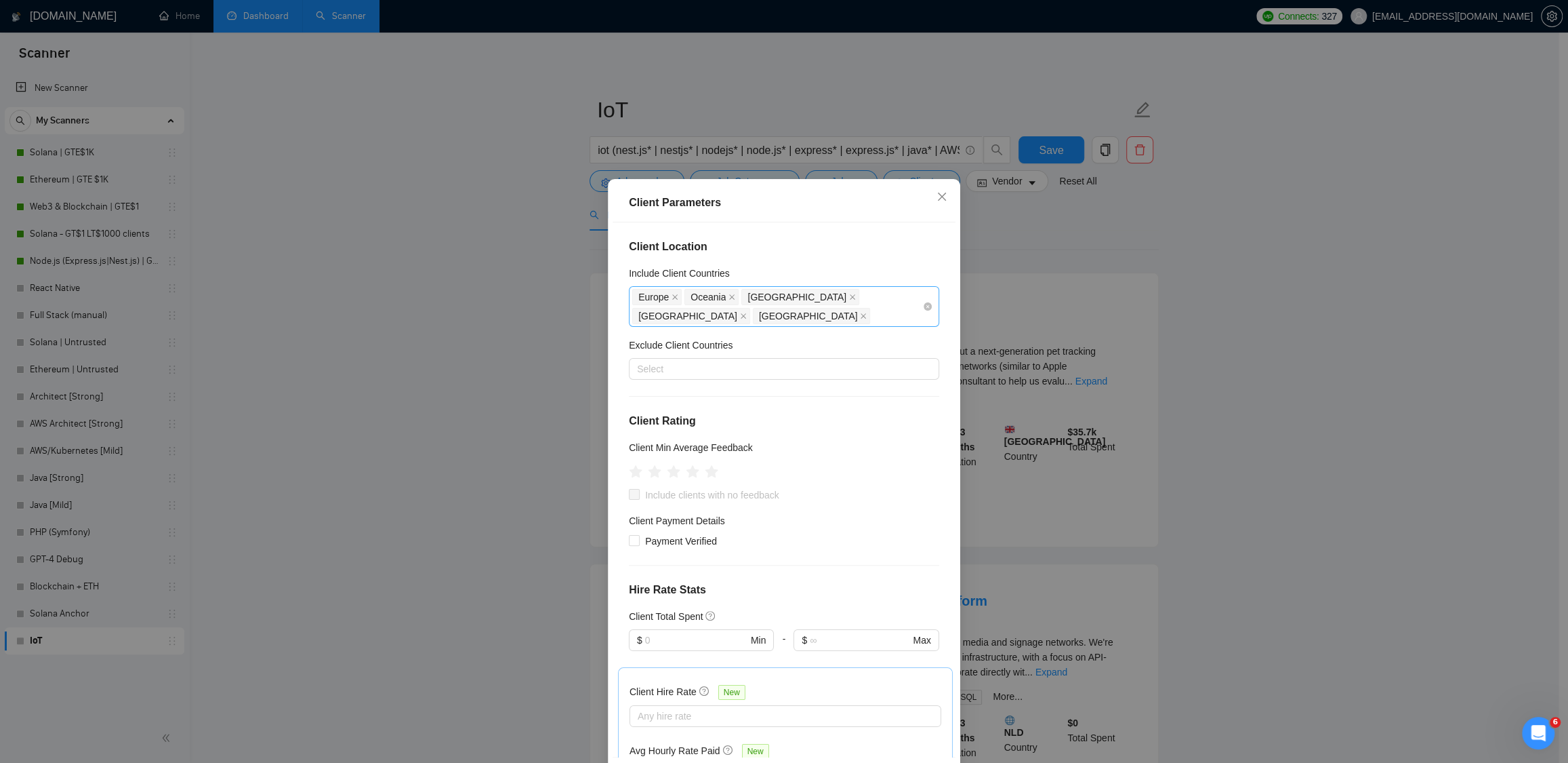
click at [754, 318] on div "Europe Oceania United States Canada United Kingdom" at bounding box center [778, 307] width 290 height 38
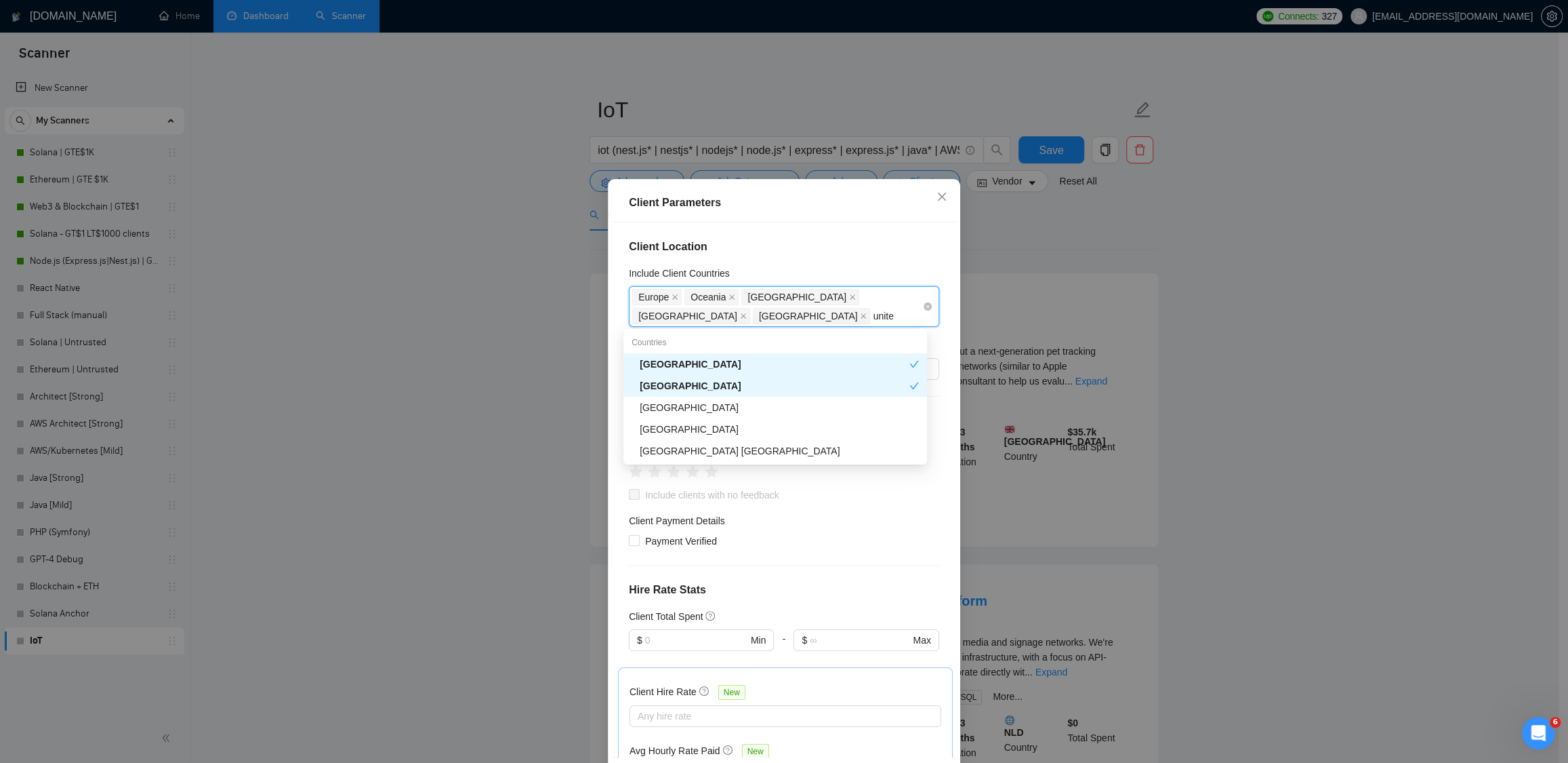
type input "united"
click at [740, 400] on div "United Arab Emirates" at bounding box center [779, 408] width 279 height 15
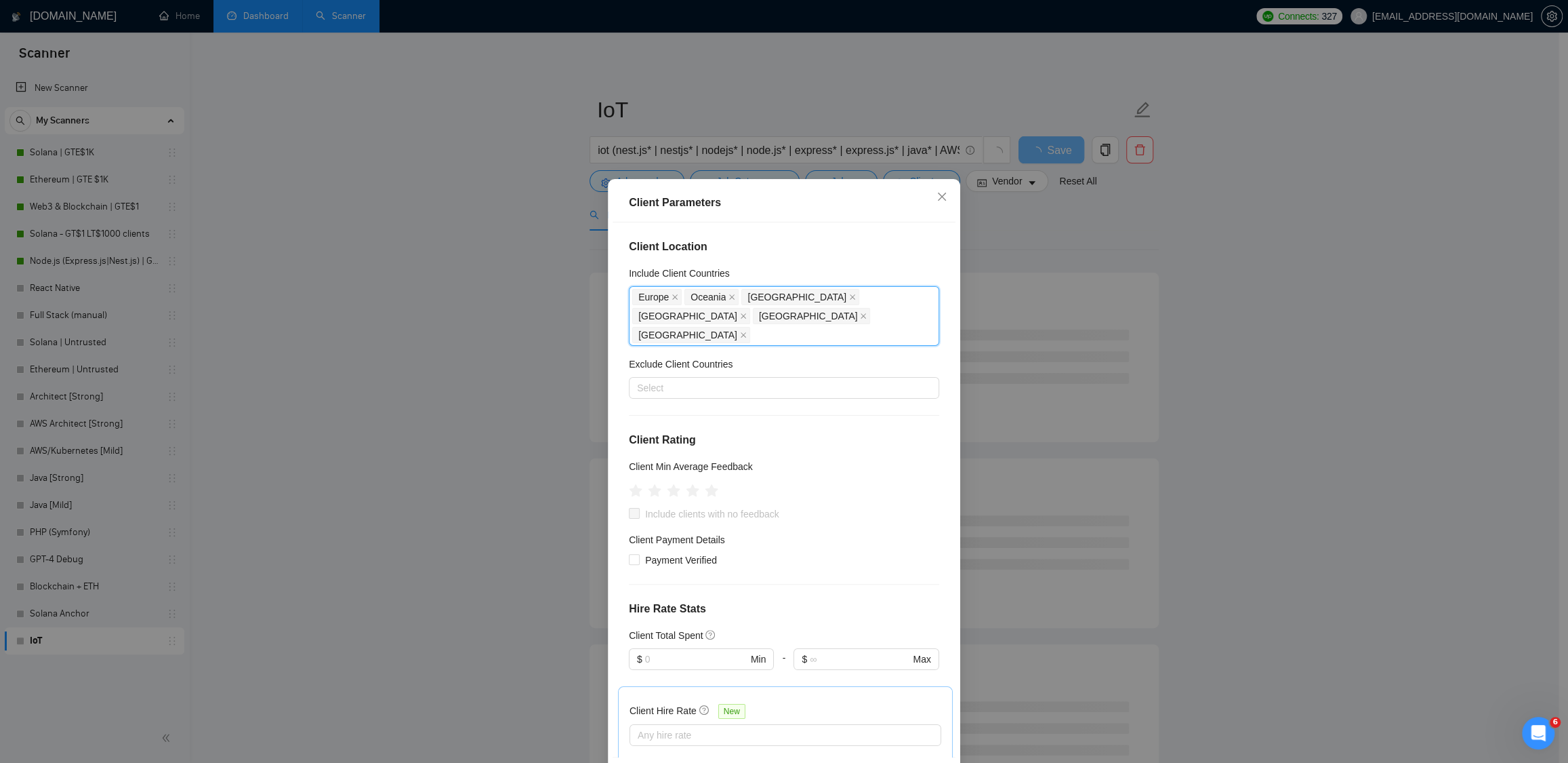
type input "q"
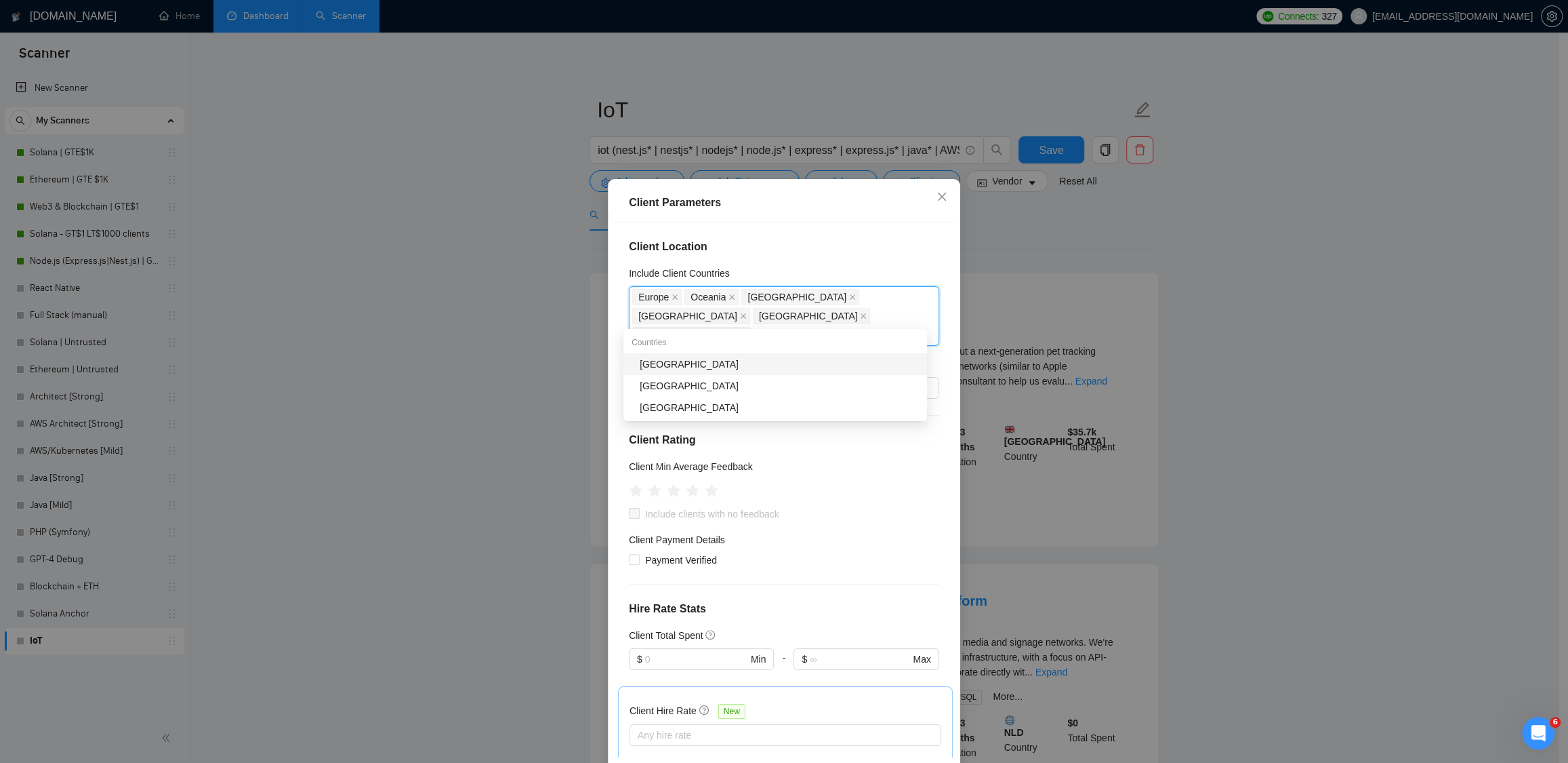
click at [828, 362] on div "Qatar" at bounding box center [779, 363] width 279 height 15
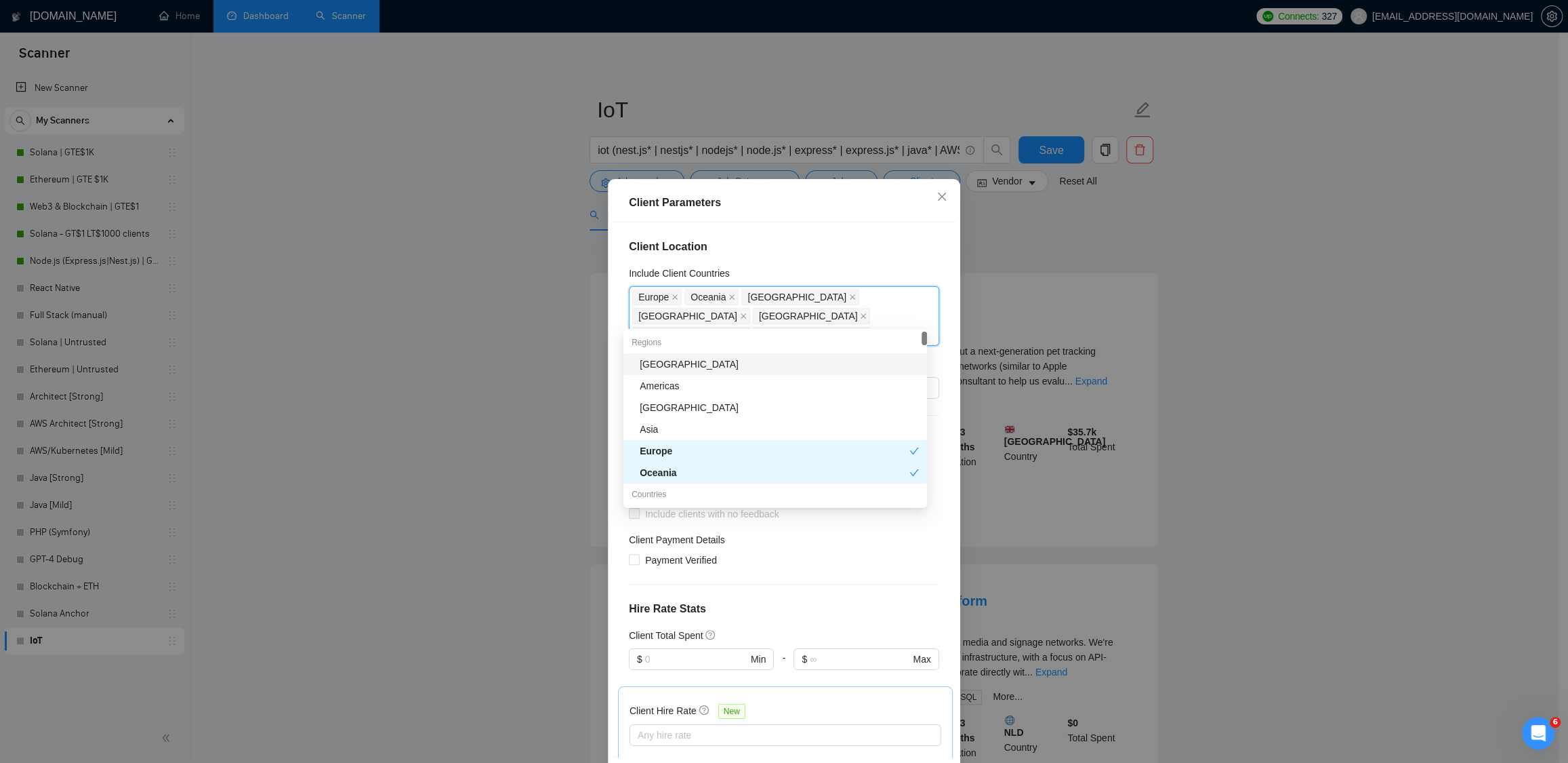
type input "sa"
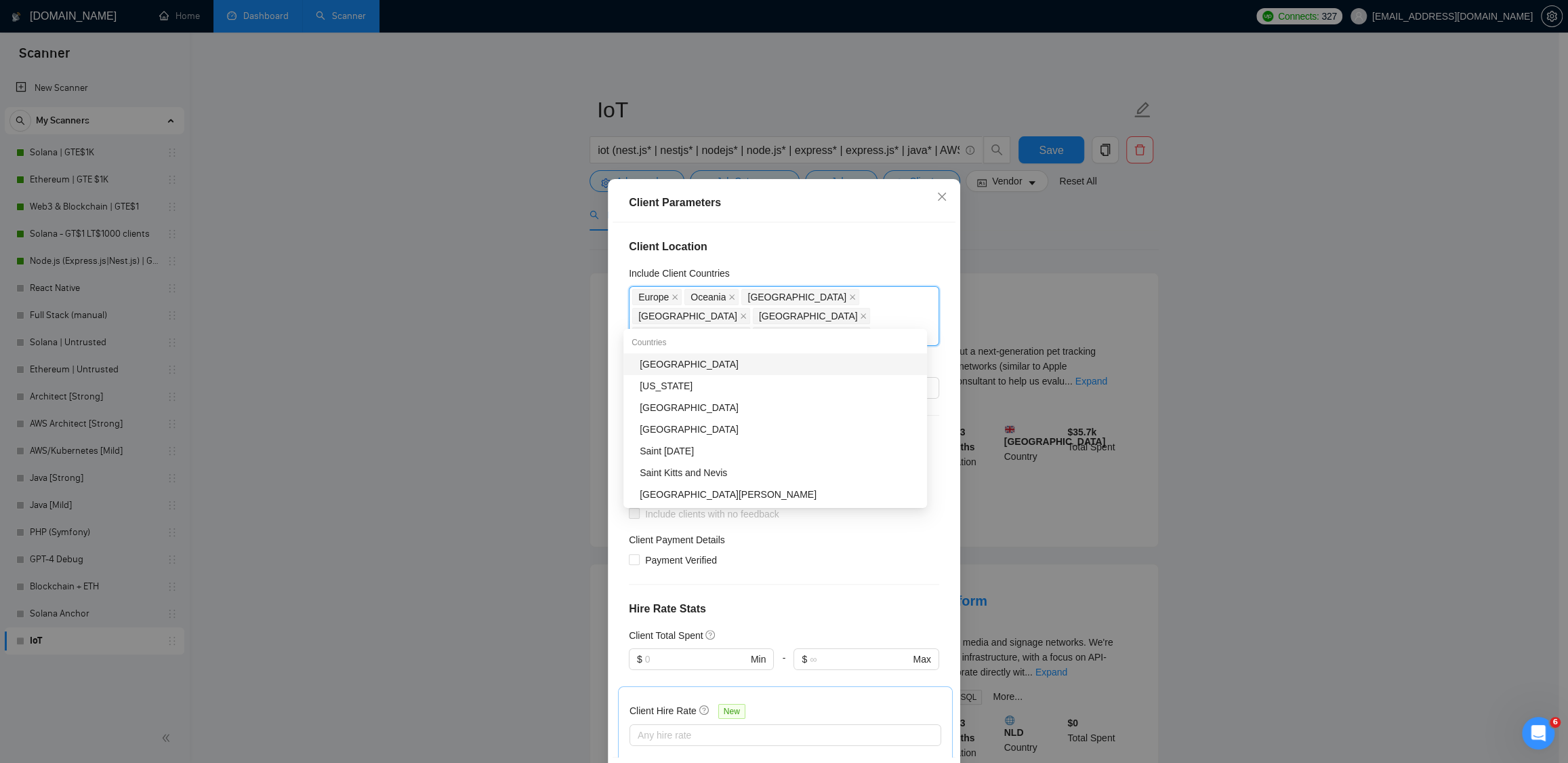
click at [700, 364] on div "[GEOGRAPHIC_DATA]" at bounding box center [779, 363] width 279 height 15
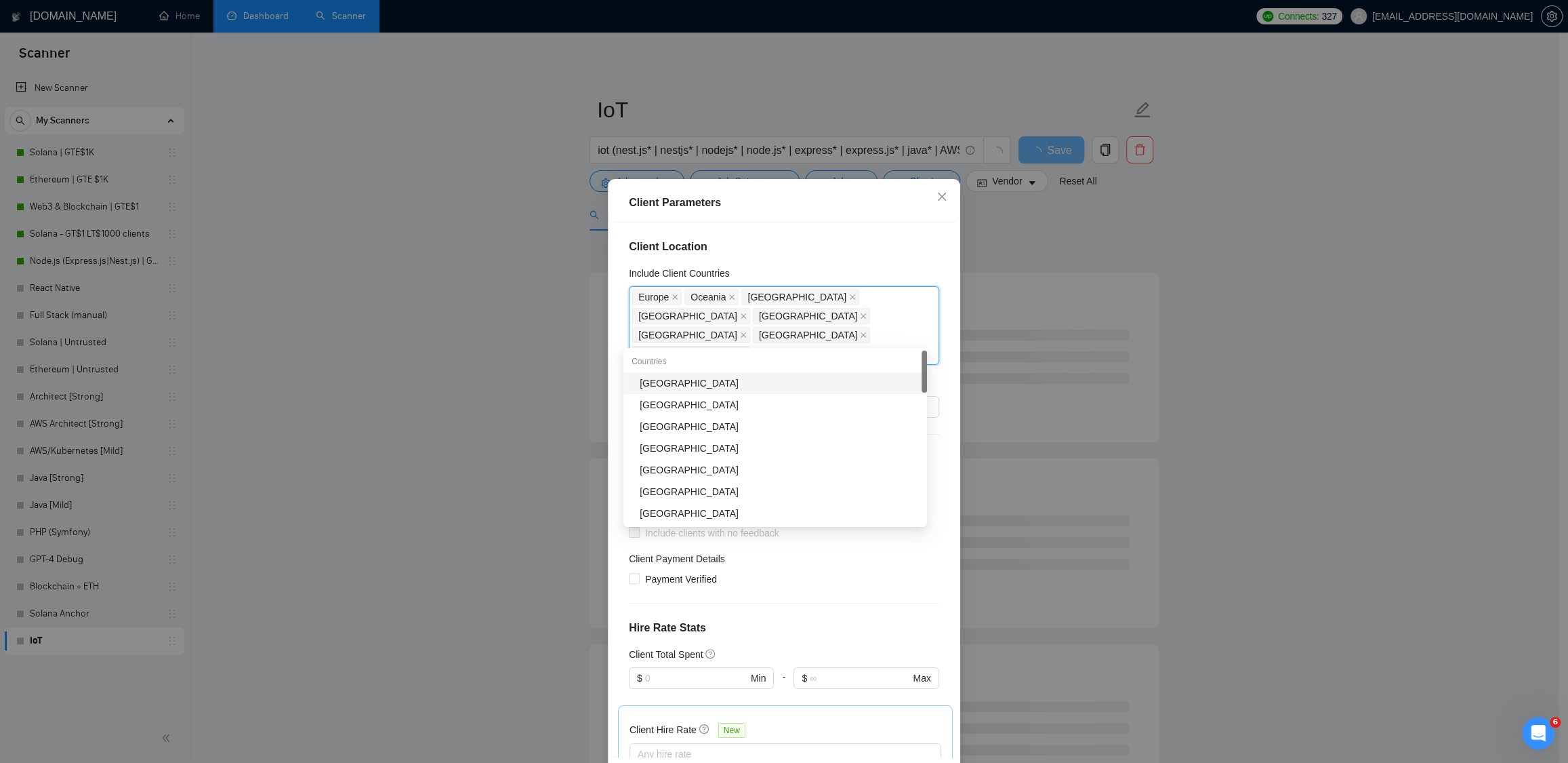
type input "bah"
click at [707, 385] on div "Bahrain" at bounding box center [779, 383] width 279 height 15
type input "south"
click at [702, 382] on div "South Africa" at bounding box center [779, 383] width 279 height 15
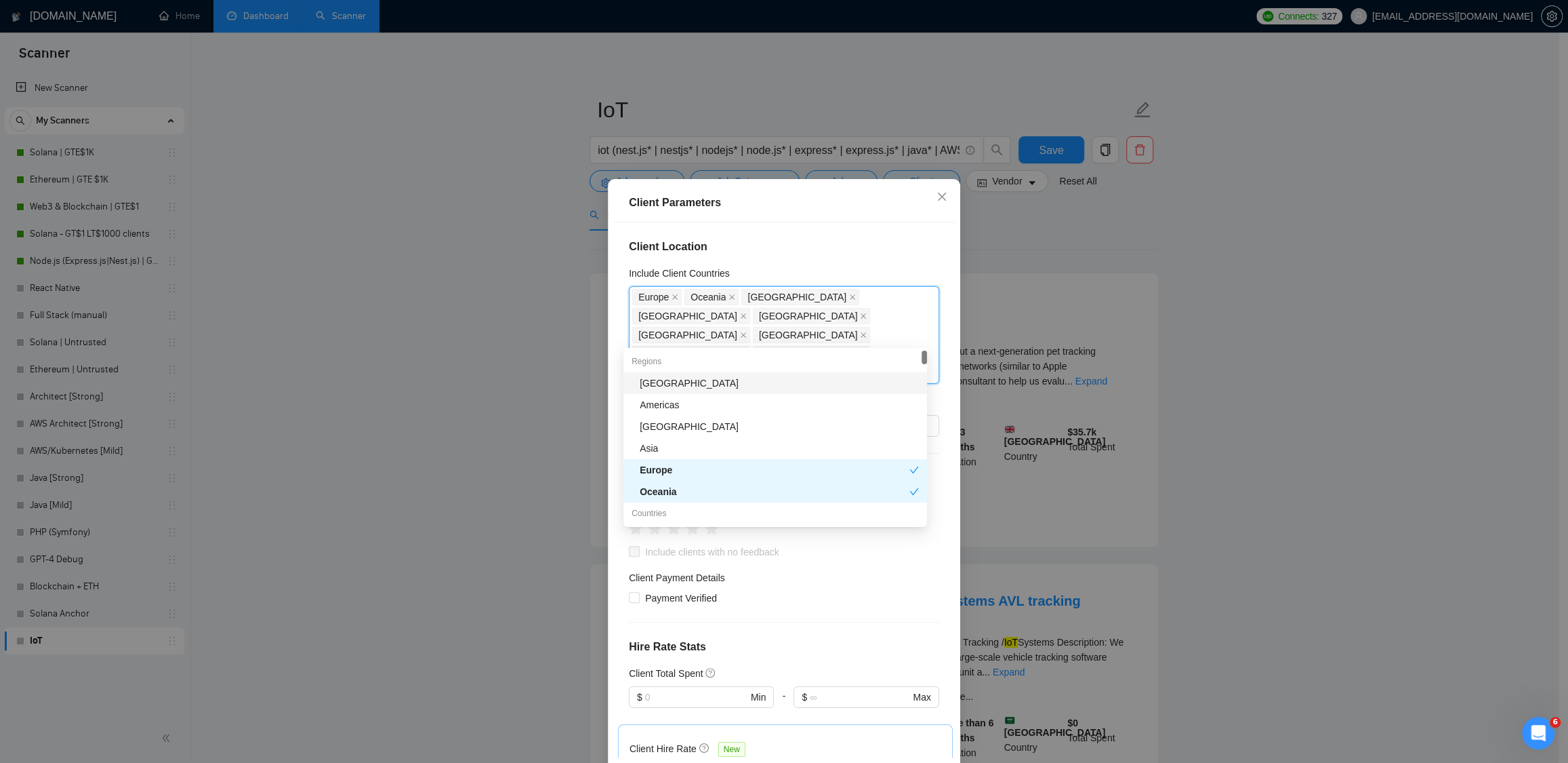
click at [916, 218] on div "Client Parameters" at bounding box center [784, 203] width 343 height 39
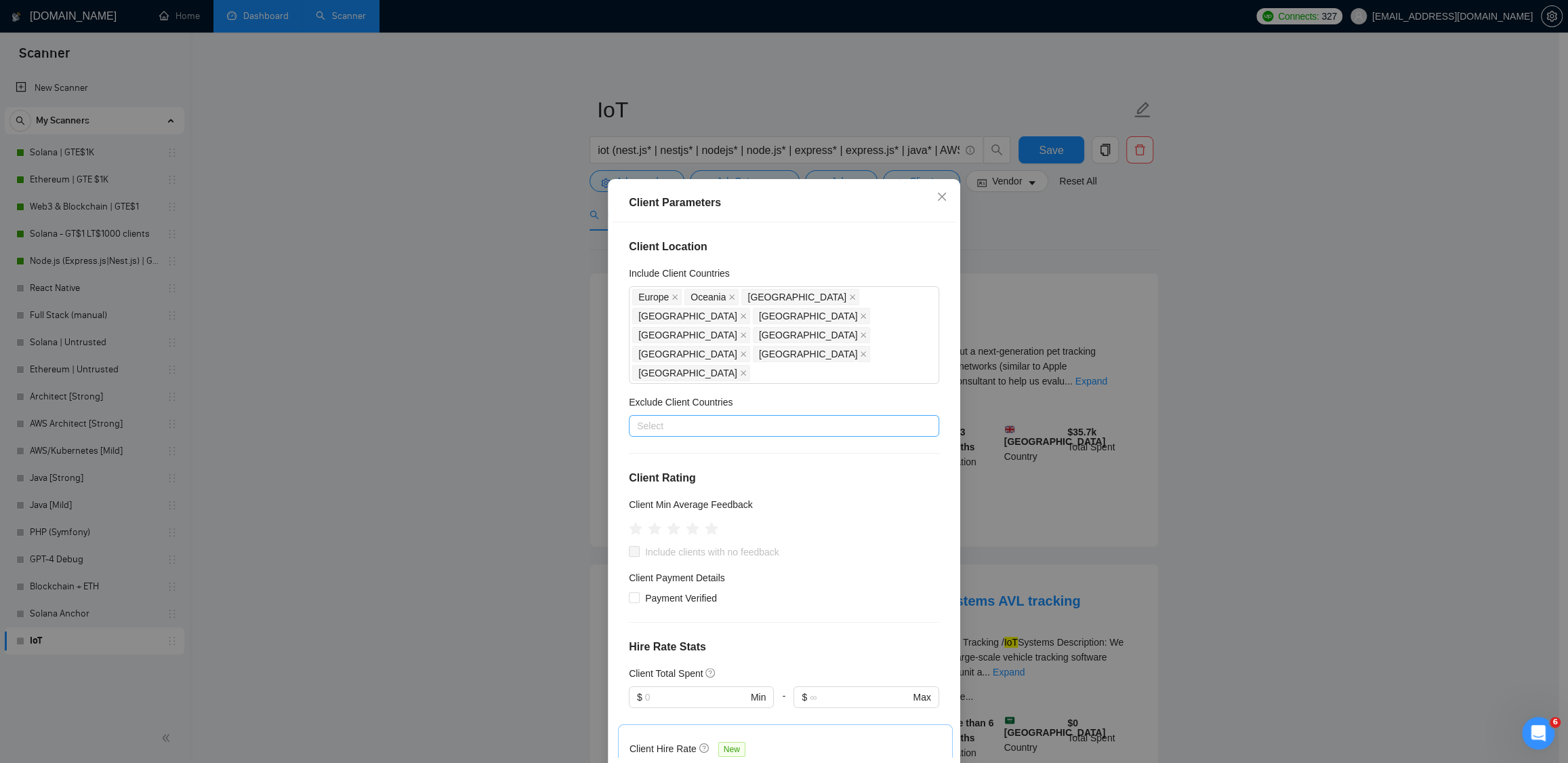
click at [687, 418] on div at bounding box center [778, 426] width 290 height 17
type input "rus"
click at [682, 437] on div "Russia" at bounding box center [779, 435] width 279 height 15
type input "uk"
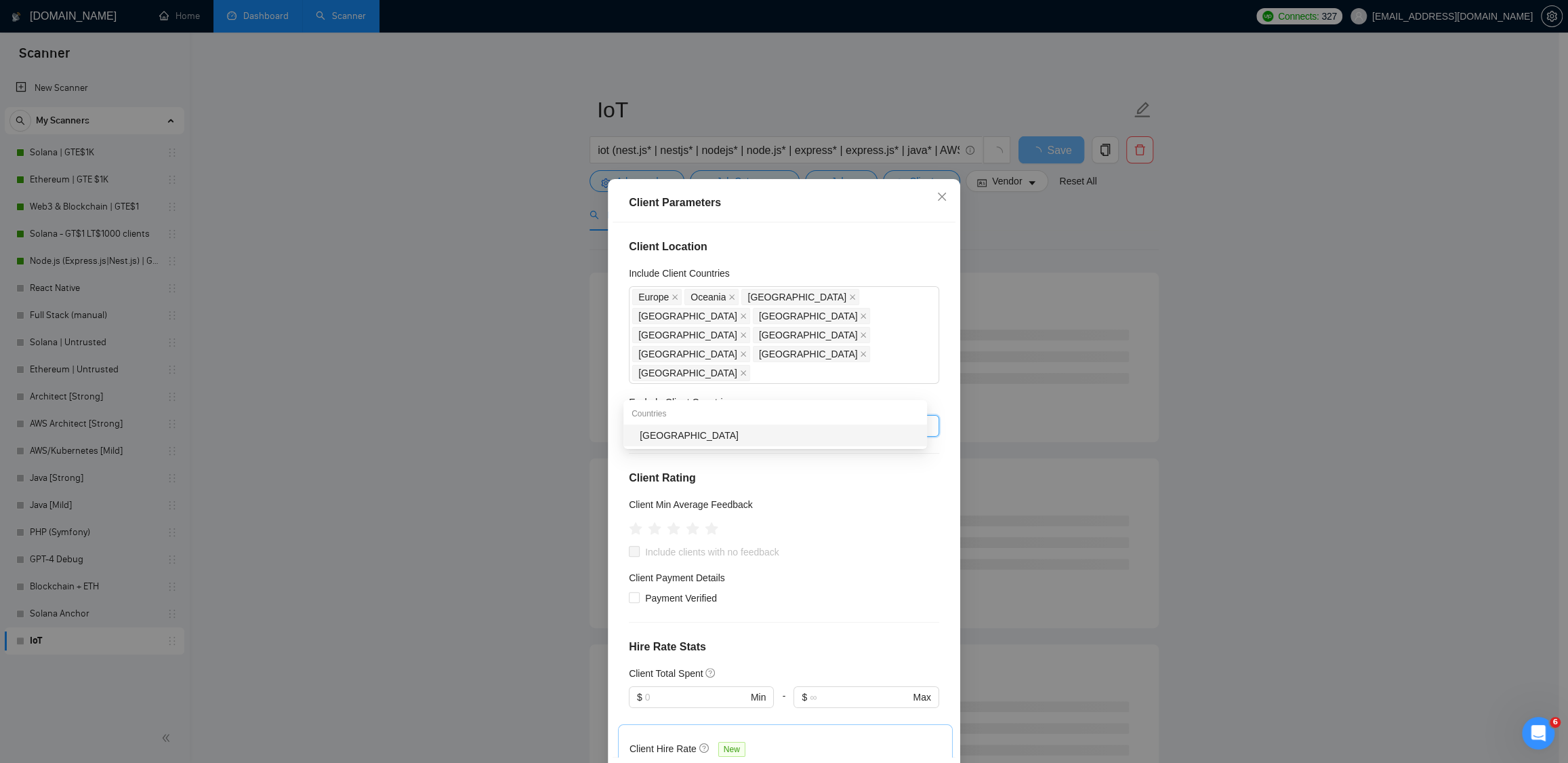
click at [746, 434] on div "Ukraine" at bounding box center [779, 435] width 279 height 15
type input "bel"
click at [725, 458] on div "Belarus" at bounding box center [779, 456] width 279 height 15
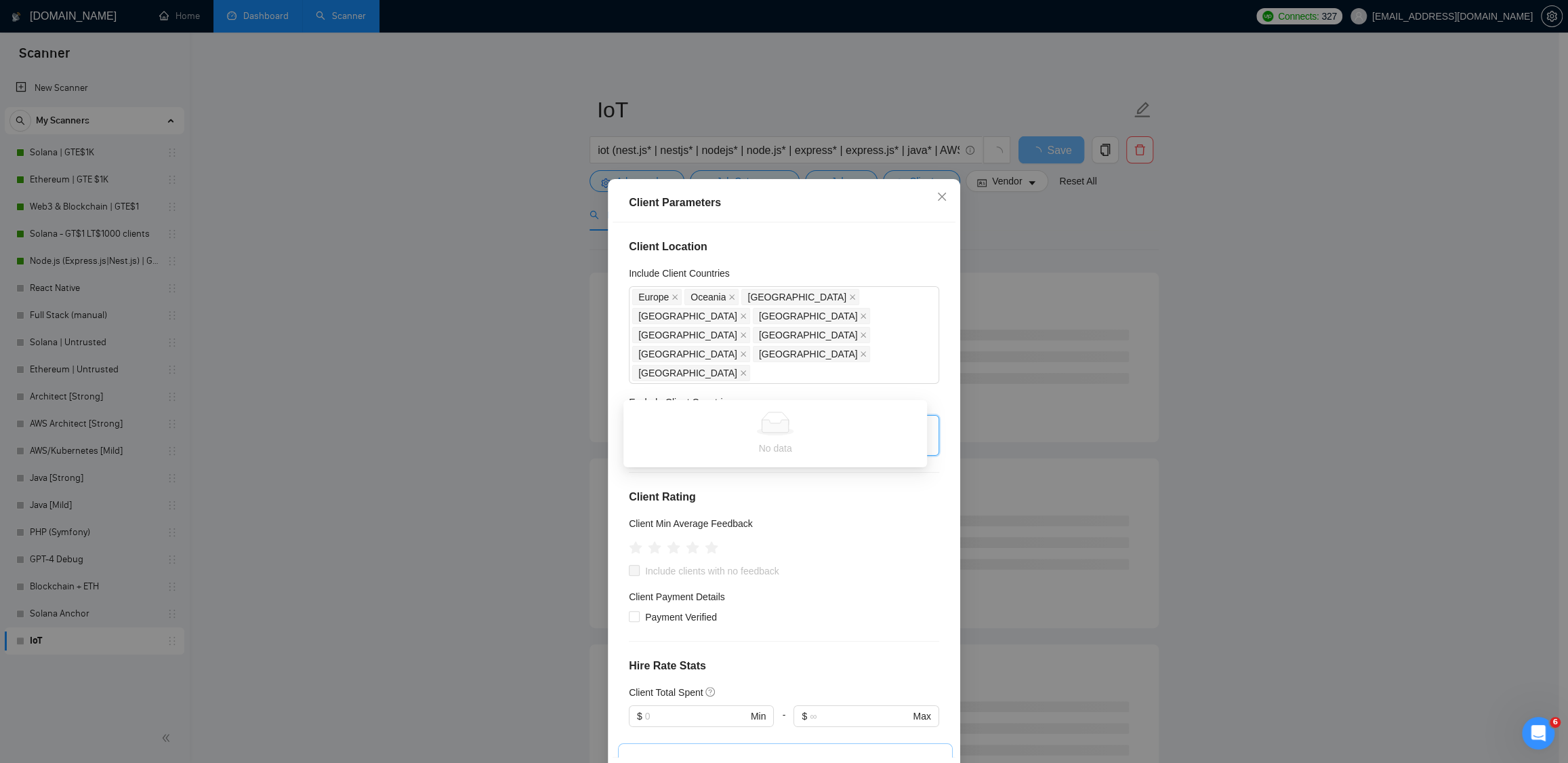
type input "c"
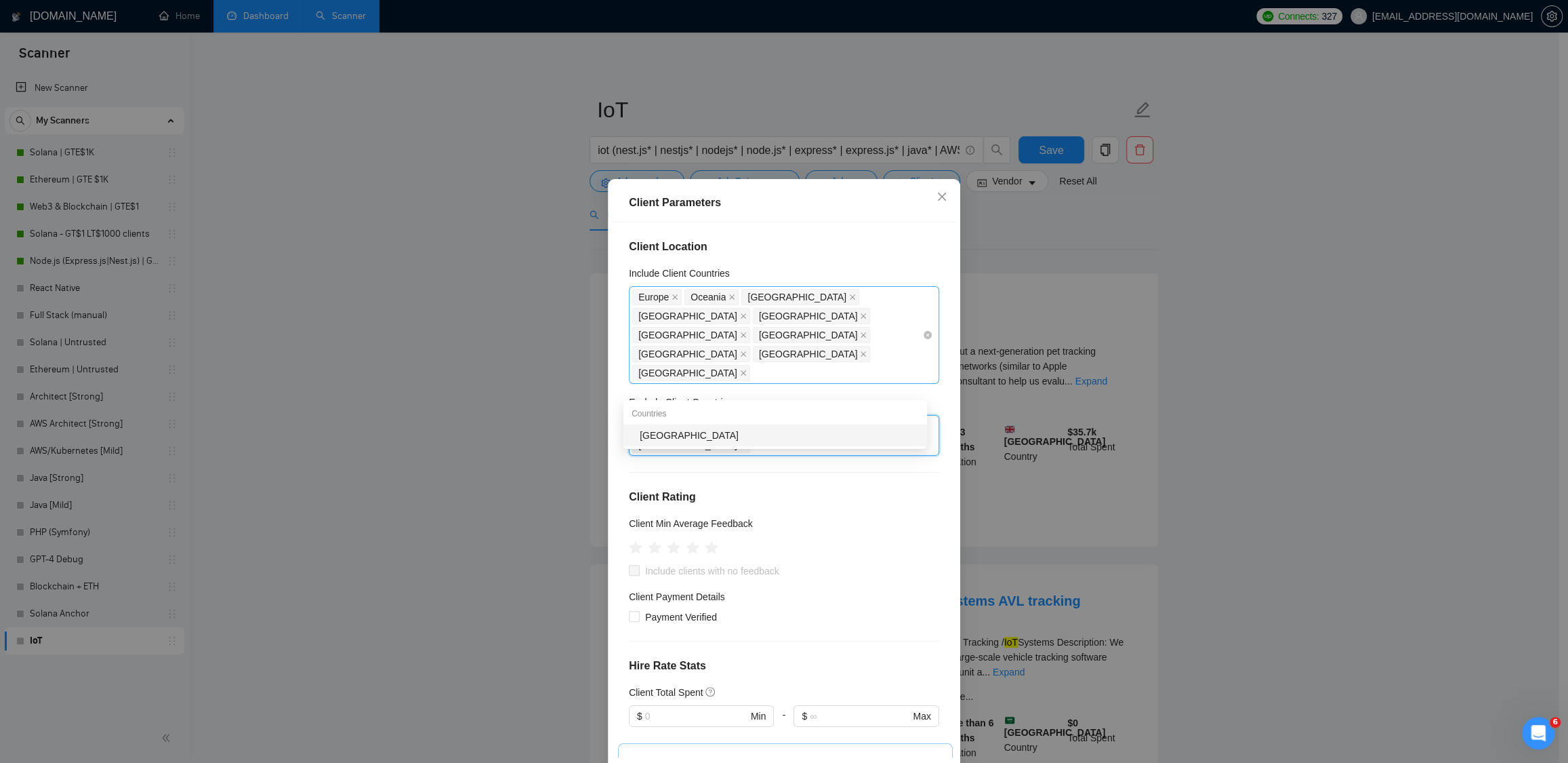
type input "alba"
click at [732, 441] on div "Albania" at bounding box center [779, 435] width 279 height 15
type input "mac"
click at [671, 442] on div "Macedonia" at bounding box center [779, 435] width 279 height 15
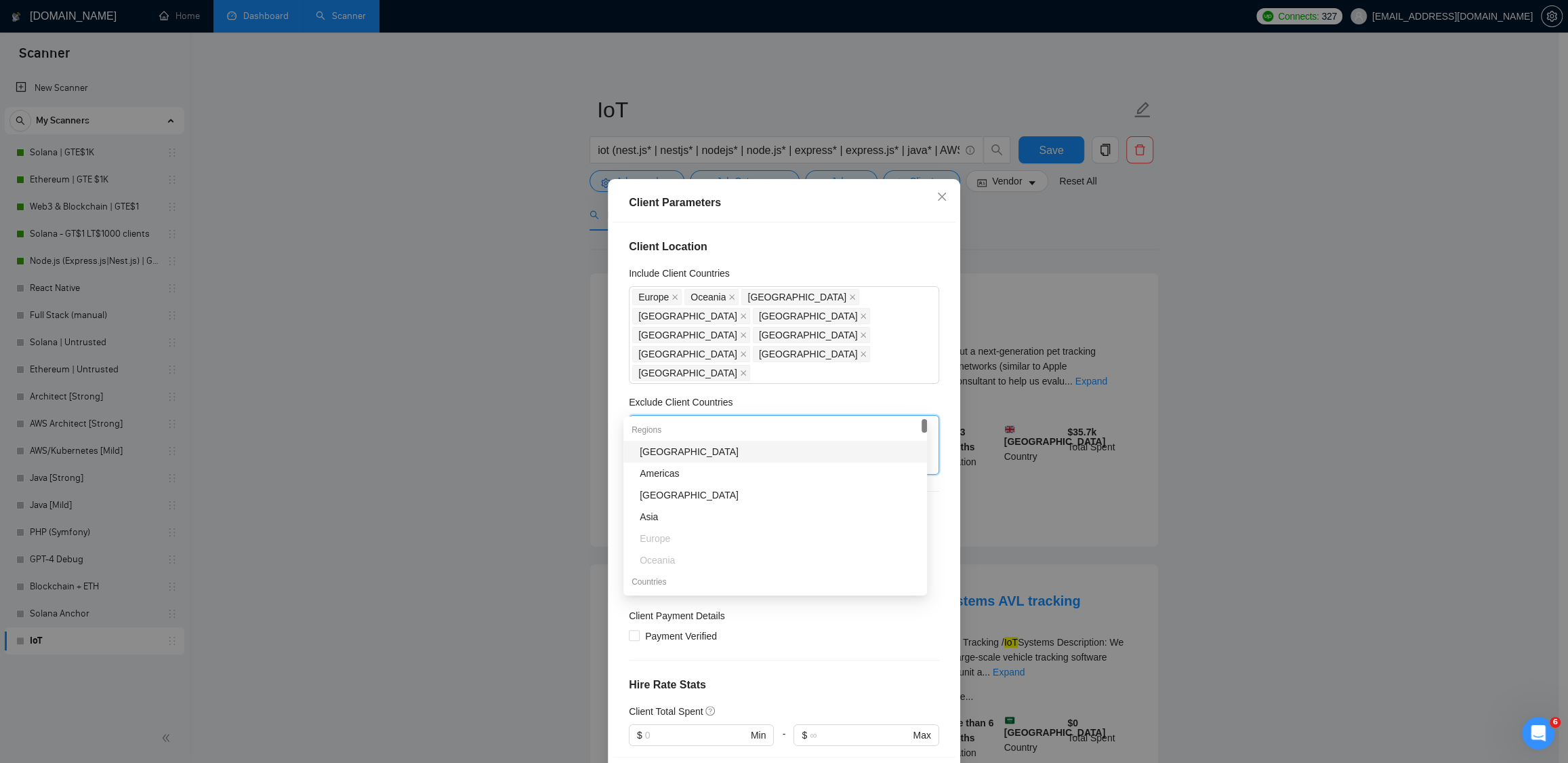
click at [938, 342] on div "Client Location Include Client Countries Europe Oceania United States Canada Un…" at bounding box center [784, 489] width 343 height 534
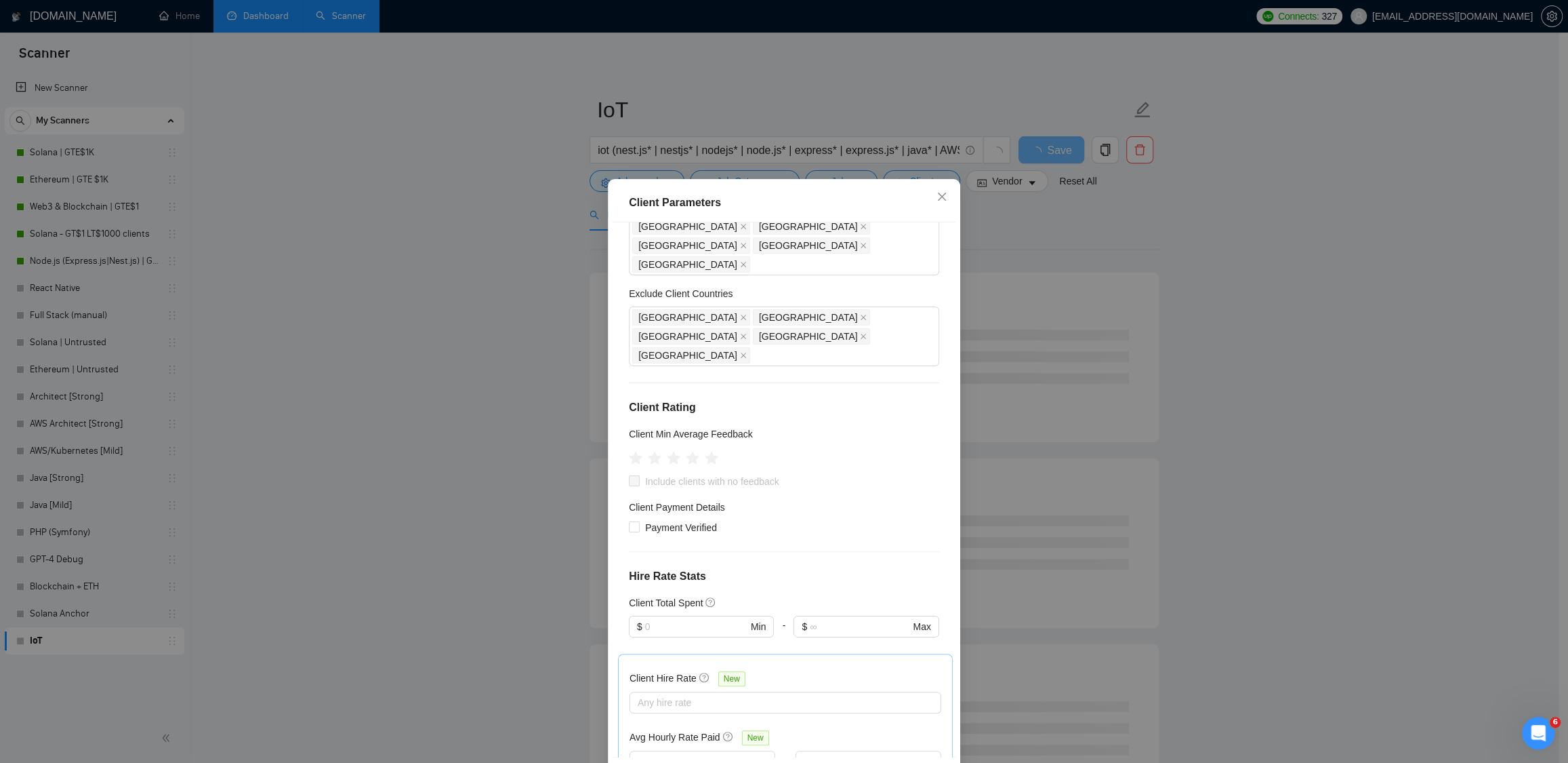
scroll to position [99, 0]
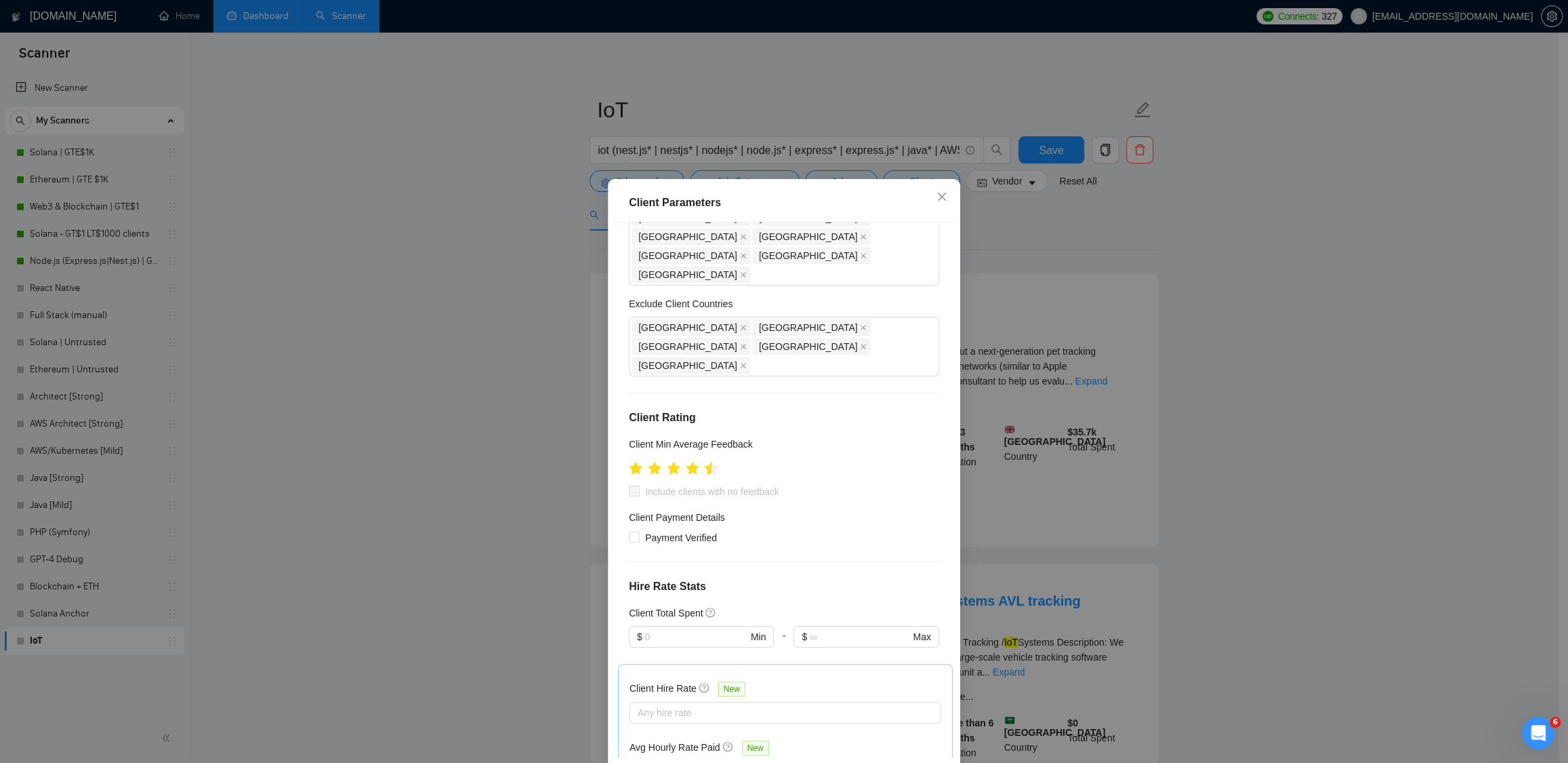
click at [706, 461] on icon "star" at bounding box center [712, 467] width 14 height 13
click at [634, 486] on span at bounding box center [634, 491] width 11 height 11
click at [634, 486] on input "Include clients with no feedback" at bounding box center [634, 490] width 9 height 9
checkbox input "true"
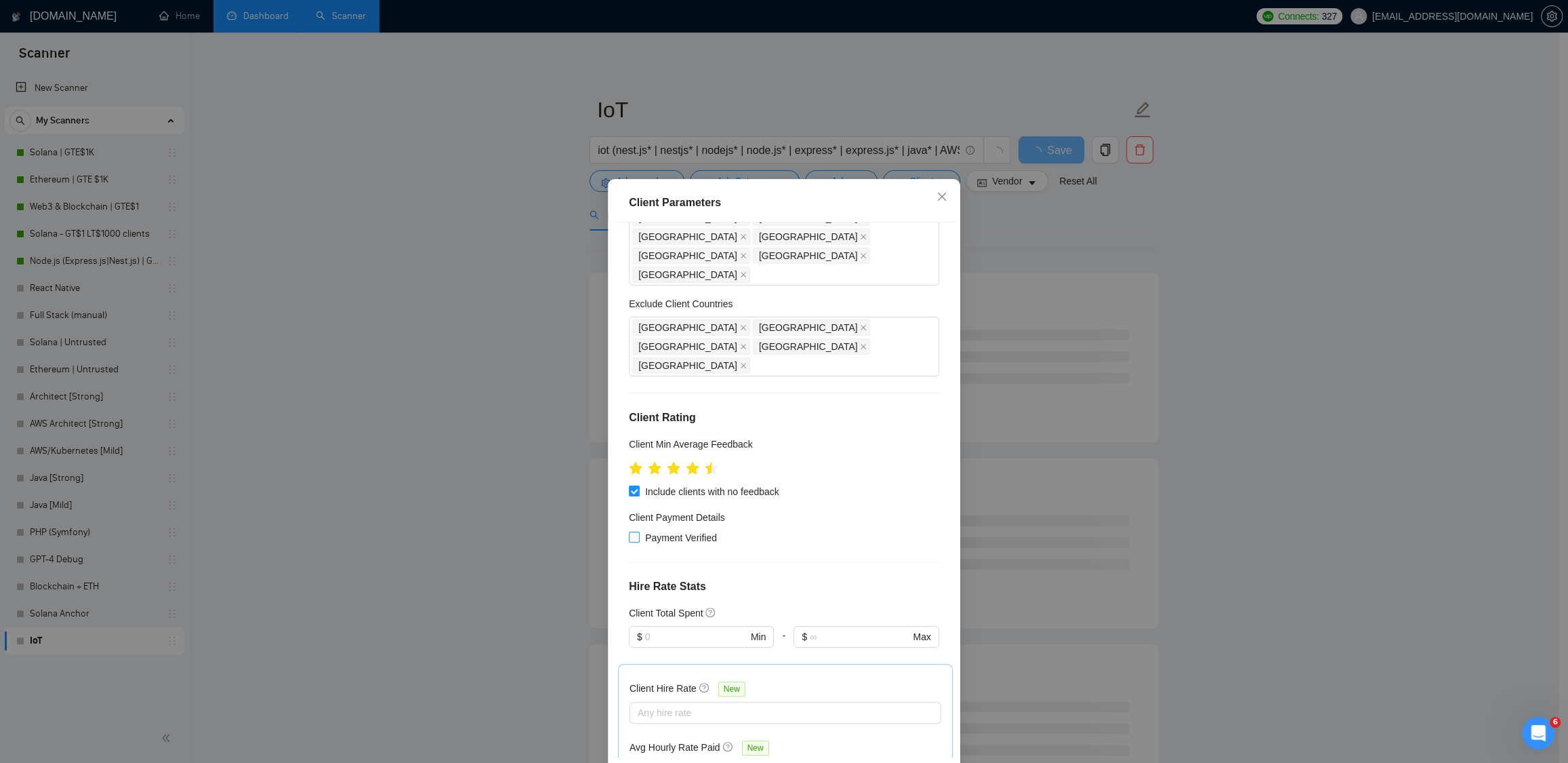
click at [642, 530] on span "Payment Verified" at bounding box center [681, 538] width 83 height 15
click at [638, 531] on input "Payment Verified" at bounding box center [634, 536] width 9 height 9
checkbox input "true"
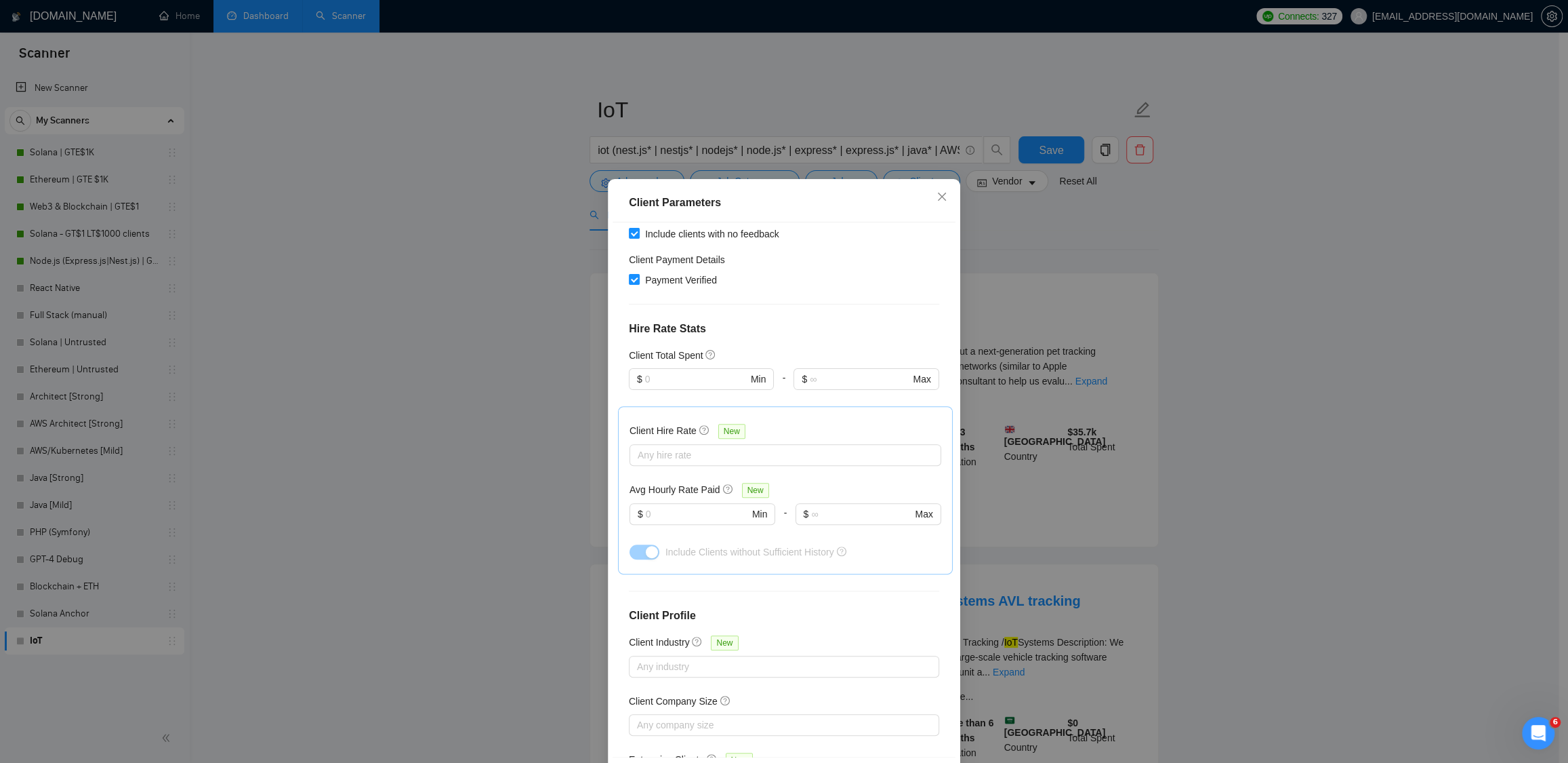
scroll to position [365, 0]
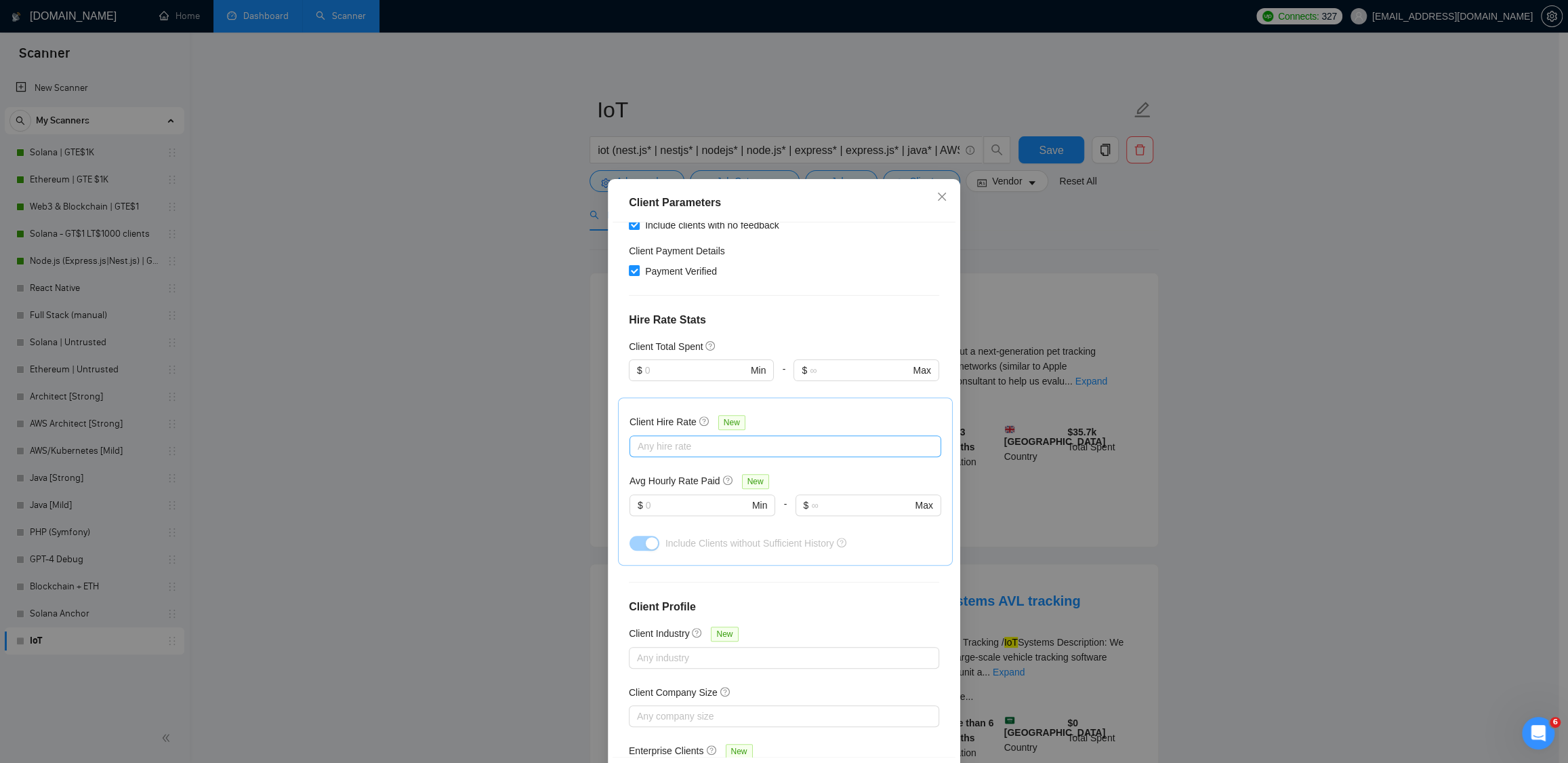
click at [720, 438] on div at bounding box center [778, 446] width 292 height 17
click at [673, 434] on span "Mid Rates" at bounding box center [670, 434] width 43 height 11
click at [642, 434] on input "Mid Rates" at bounding box center [637, 433] width 9 height 9
checkbox input "true"
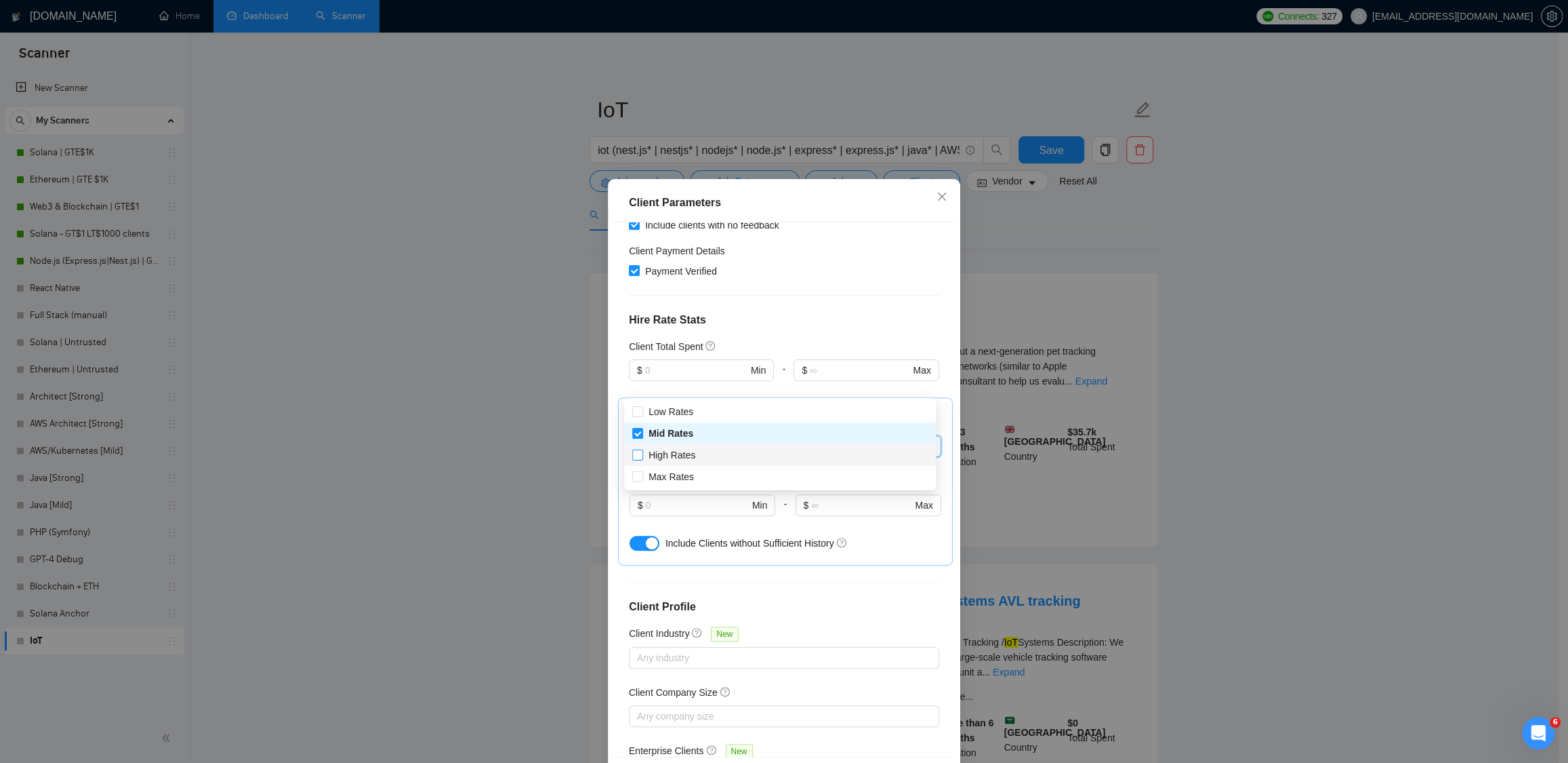
click at [671, 456] on span "High Rates" at bounding box center [671, 455] width 46 height 11
click at [642, 456] on input "High Rates" at bounding box center [637, 454] width 9 height 9
checkbox input "true"
click at [672, 477] on span "Max Rates" at bounding box center [671, 477] width 46 height 11
click at [642, 477] on input "Max Rates" at bounding box center [637, 476] width 9 height 9
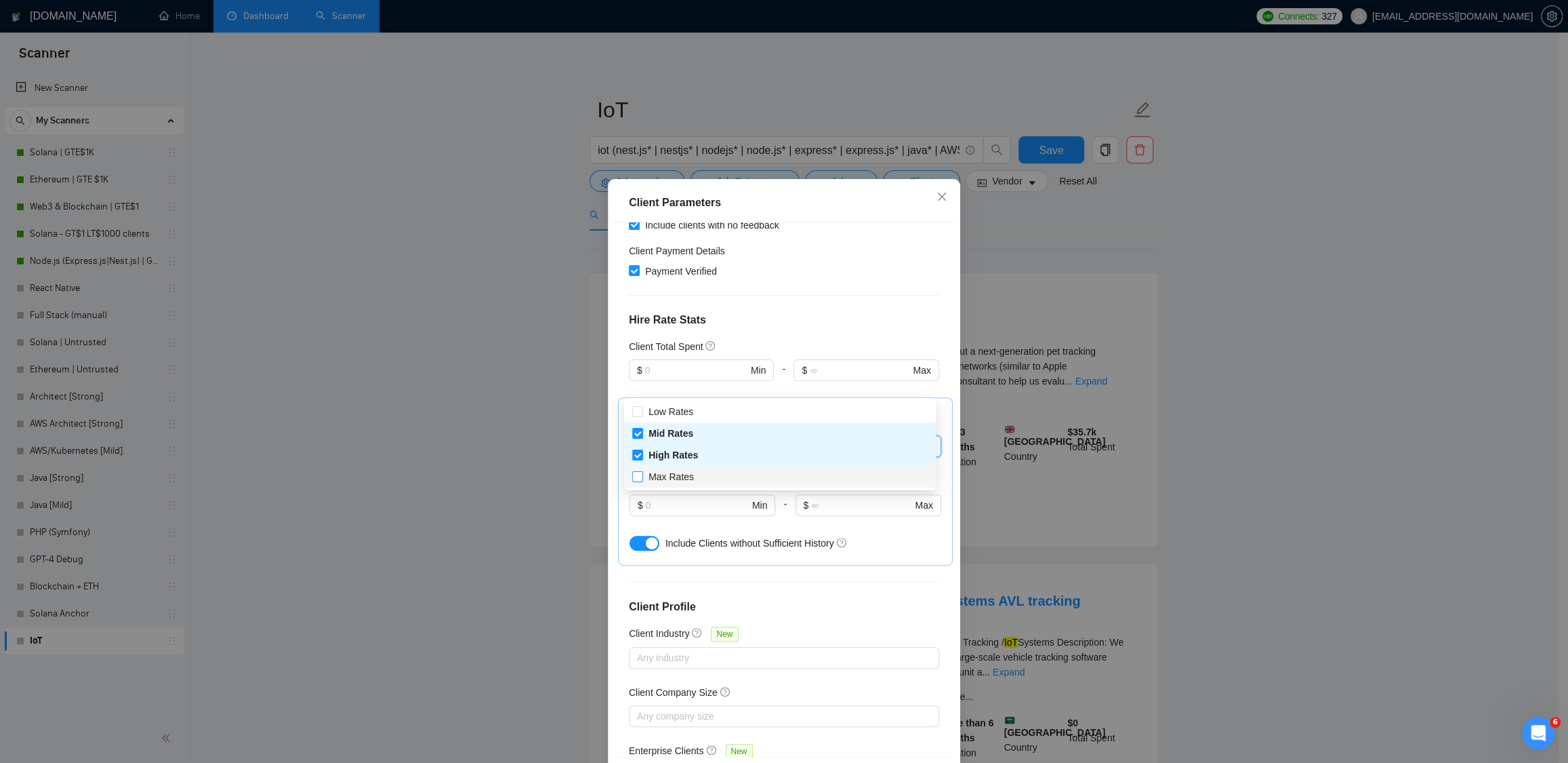
checkbox input "true"
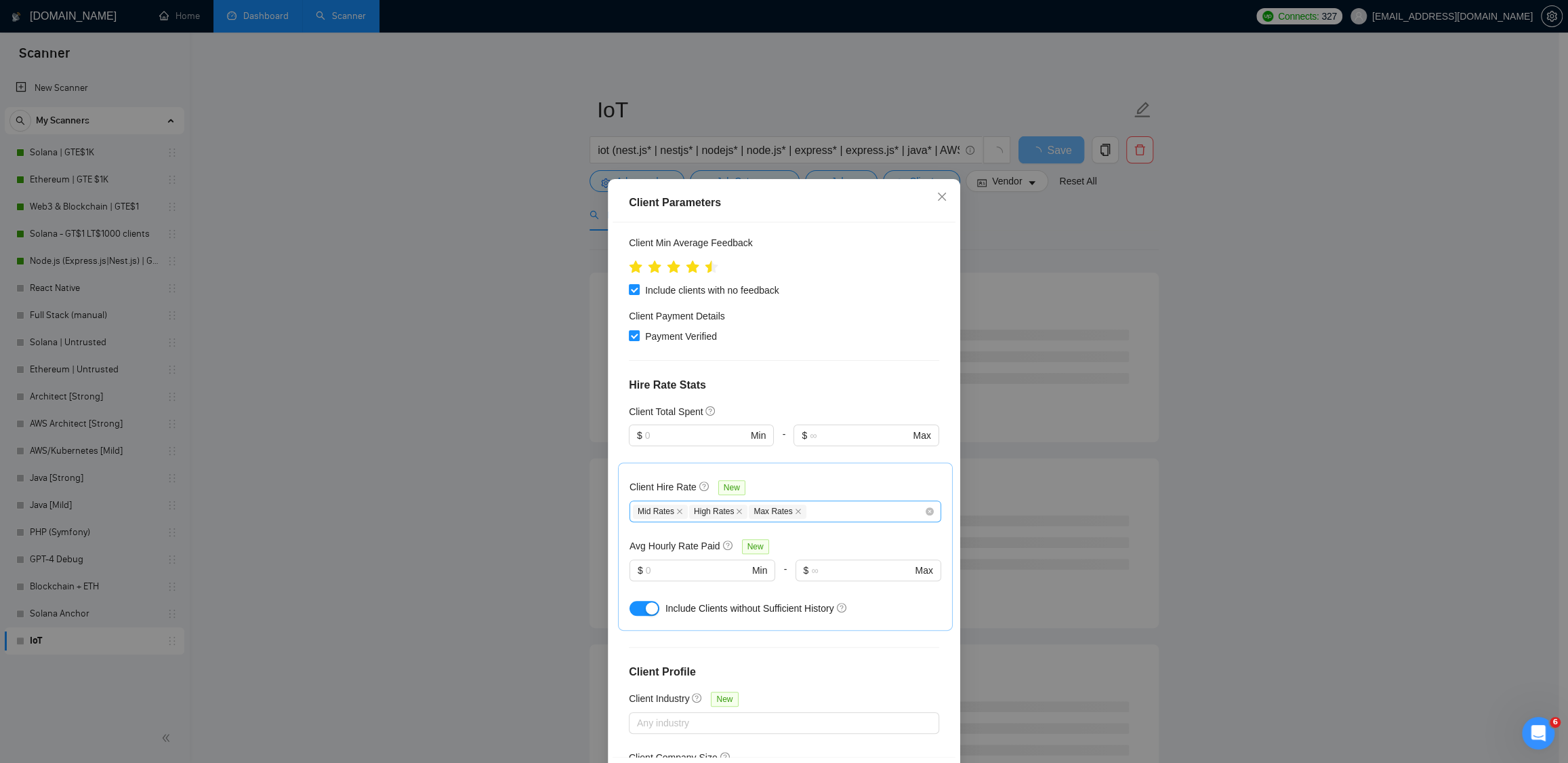
scroll to position [333, 0]
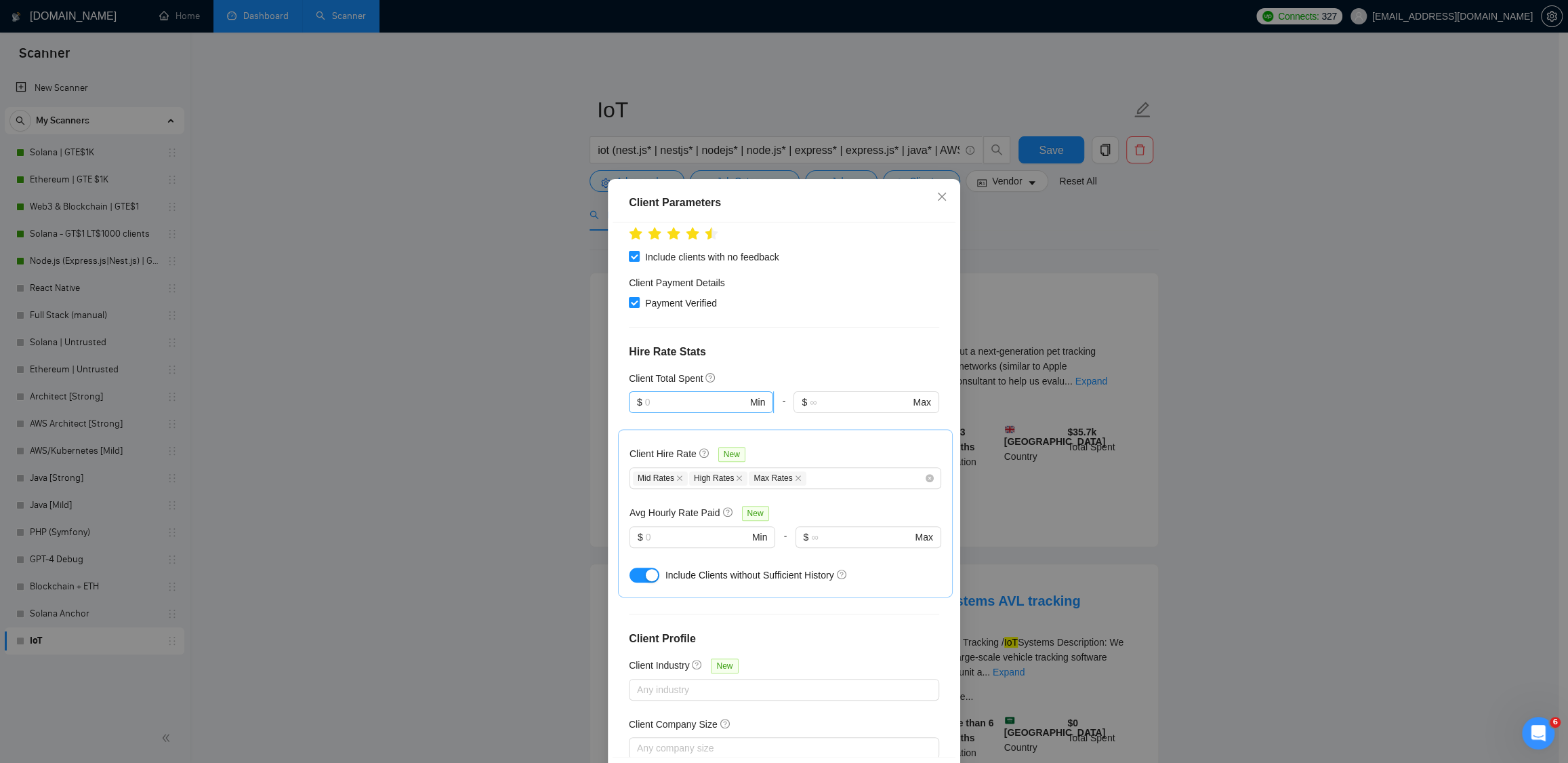
click at [652, 395] on input "text" at bounding box center [697, 402] width 102 height 15
click at [707, 389] on div "$1" at bounding box center [695, 389] width 126 height 15
type input "1"
click at [940, 310] on div "Client Location Include Client Countries Europe Oceania United States Canada Un…" at bounding box center [784, 489] width 343 height 534
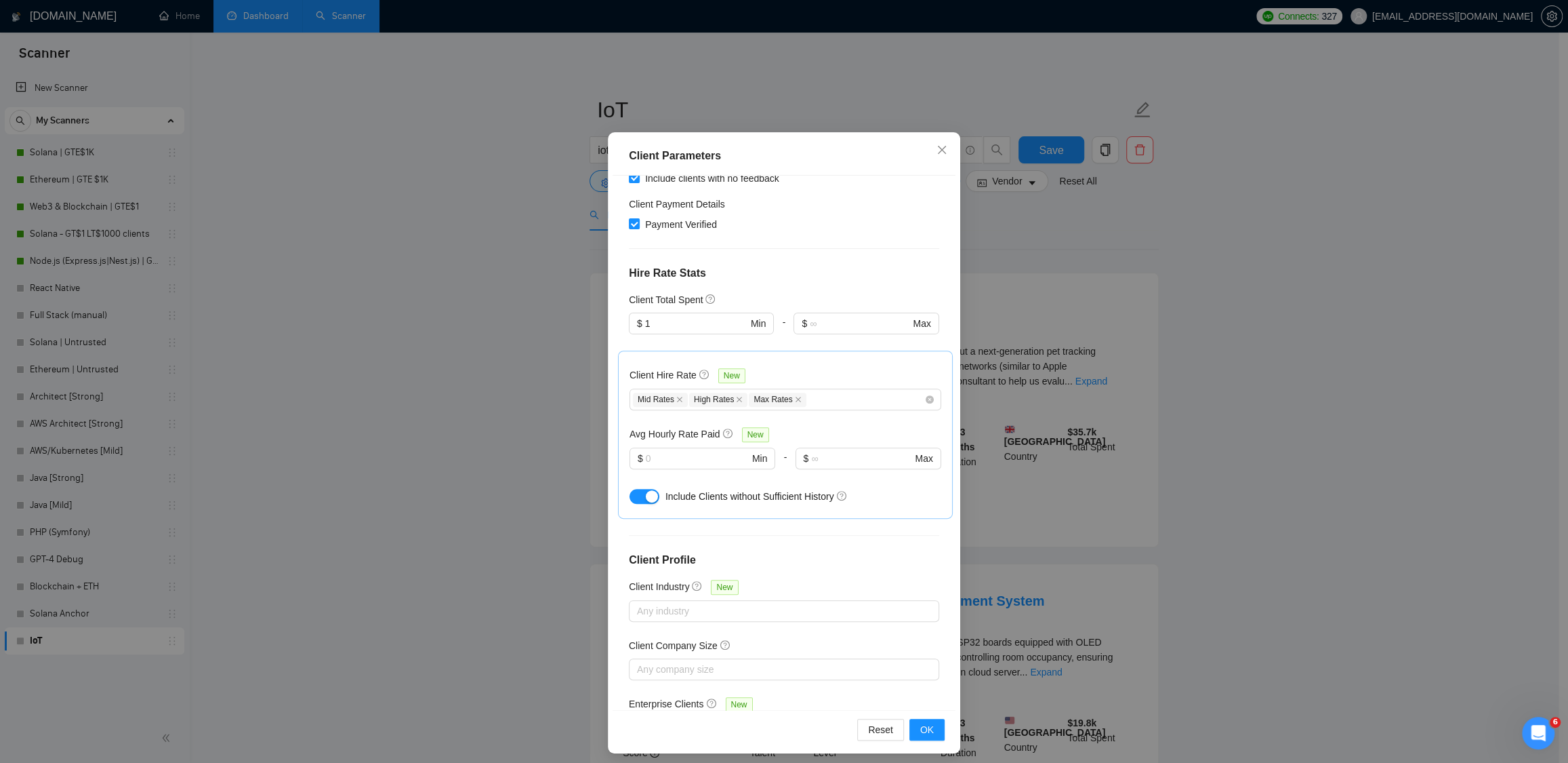
scroll to position [53, 0]
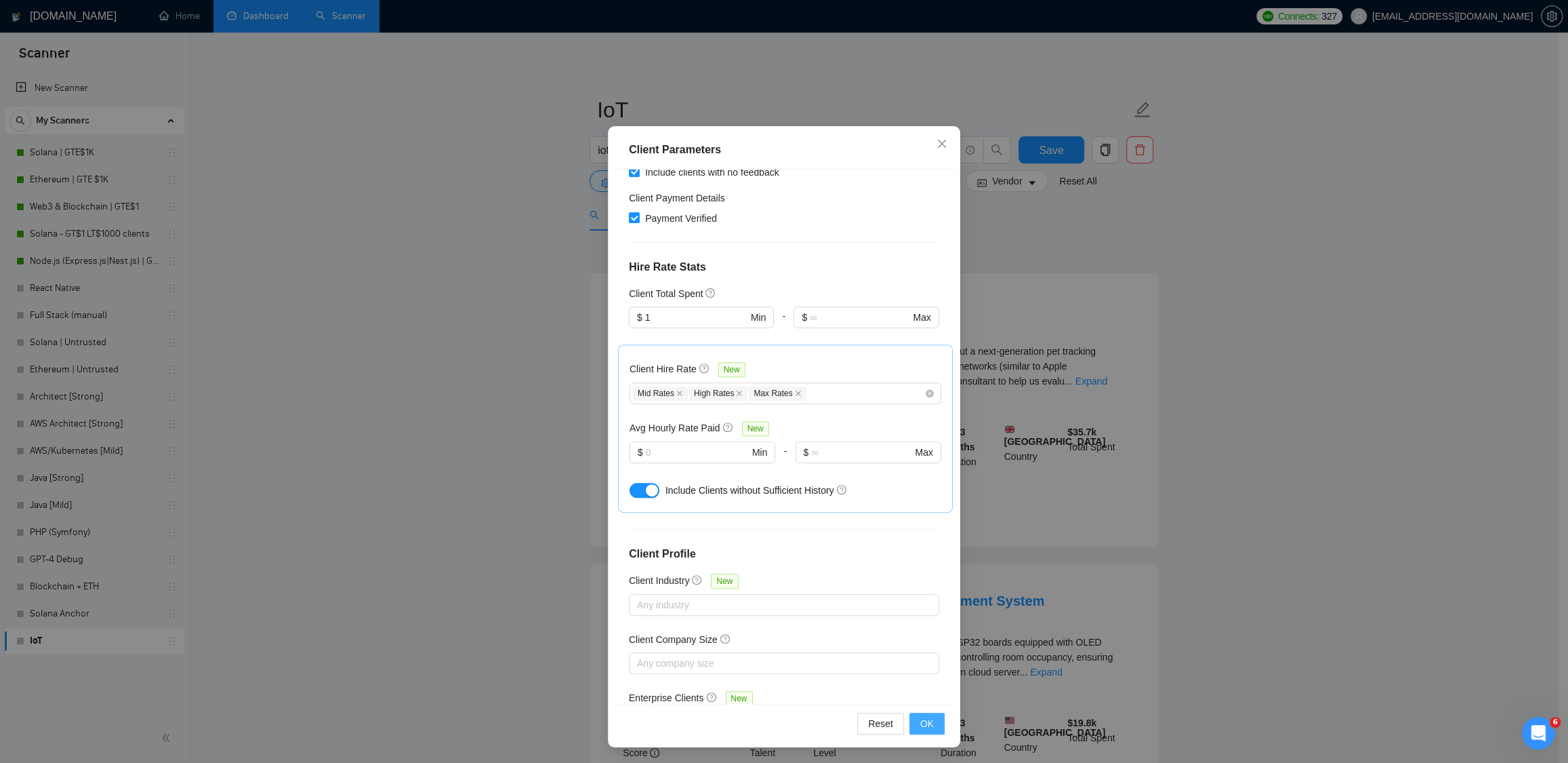
click at [923, 723] on span "OK" at bounding box center [927, 723] width 13 height 15
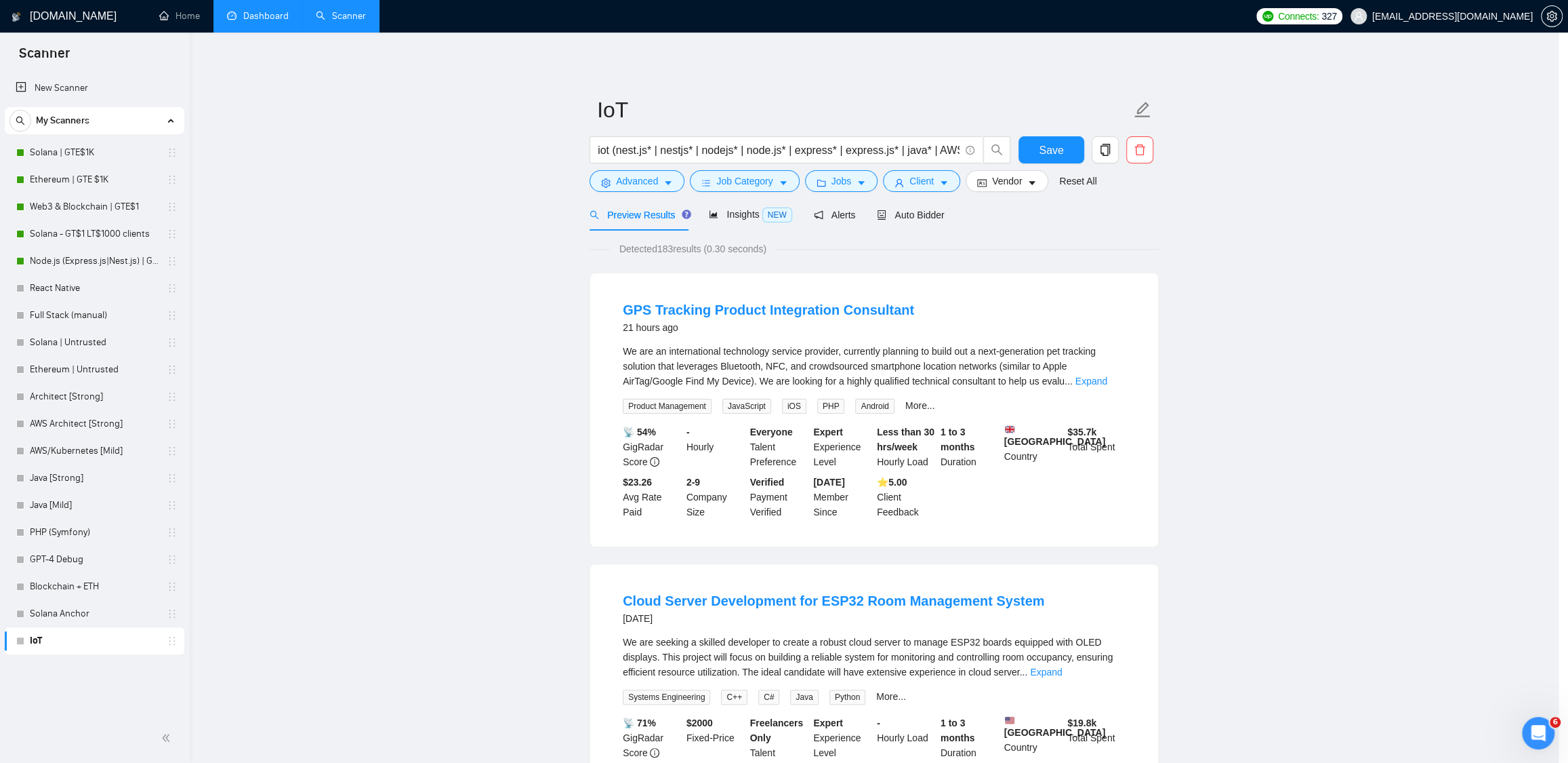
scroll to position [0, 0]
click at [734, 218] on span "Insights NEW" at bounding box center [755, 214] width 83 height 11
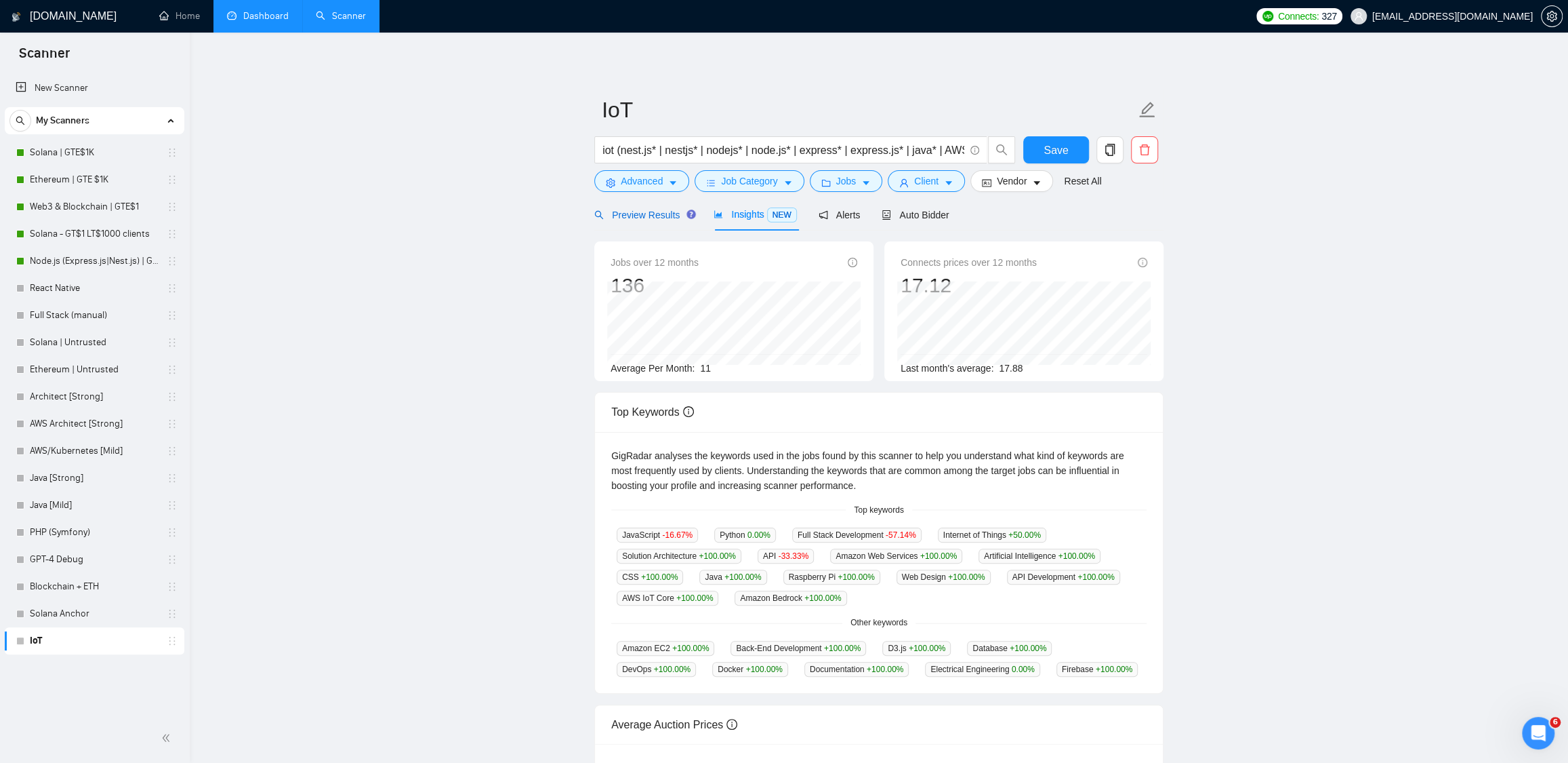
click at [651, 218] on span "Preview Results" at bounding box center [643, 215] width 98 height 11
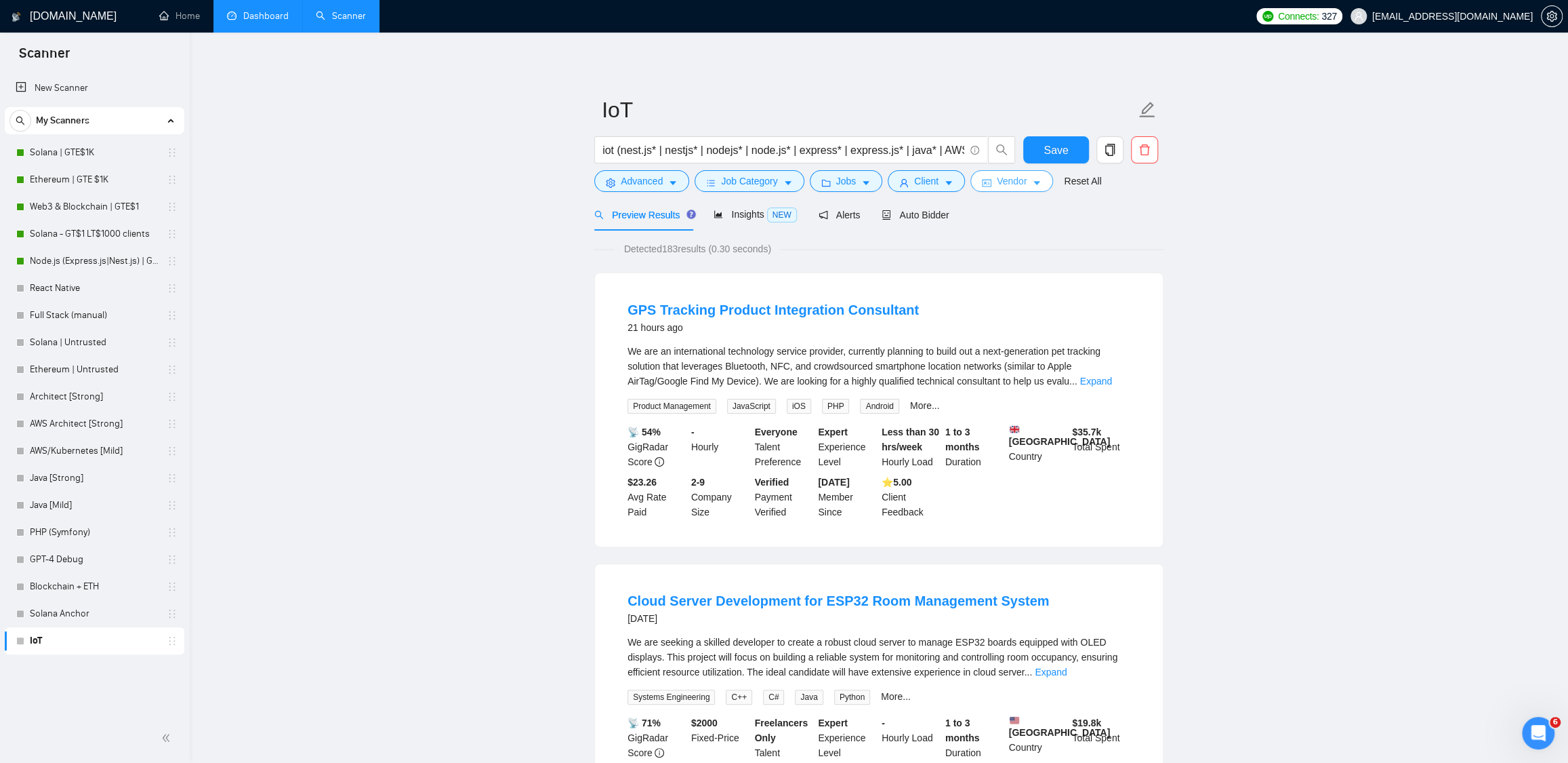
click at [1027, 187] on span "Vendor" at bounding box center [1012, 181] width 30 height 15
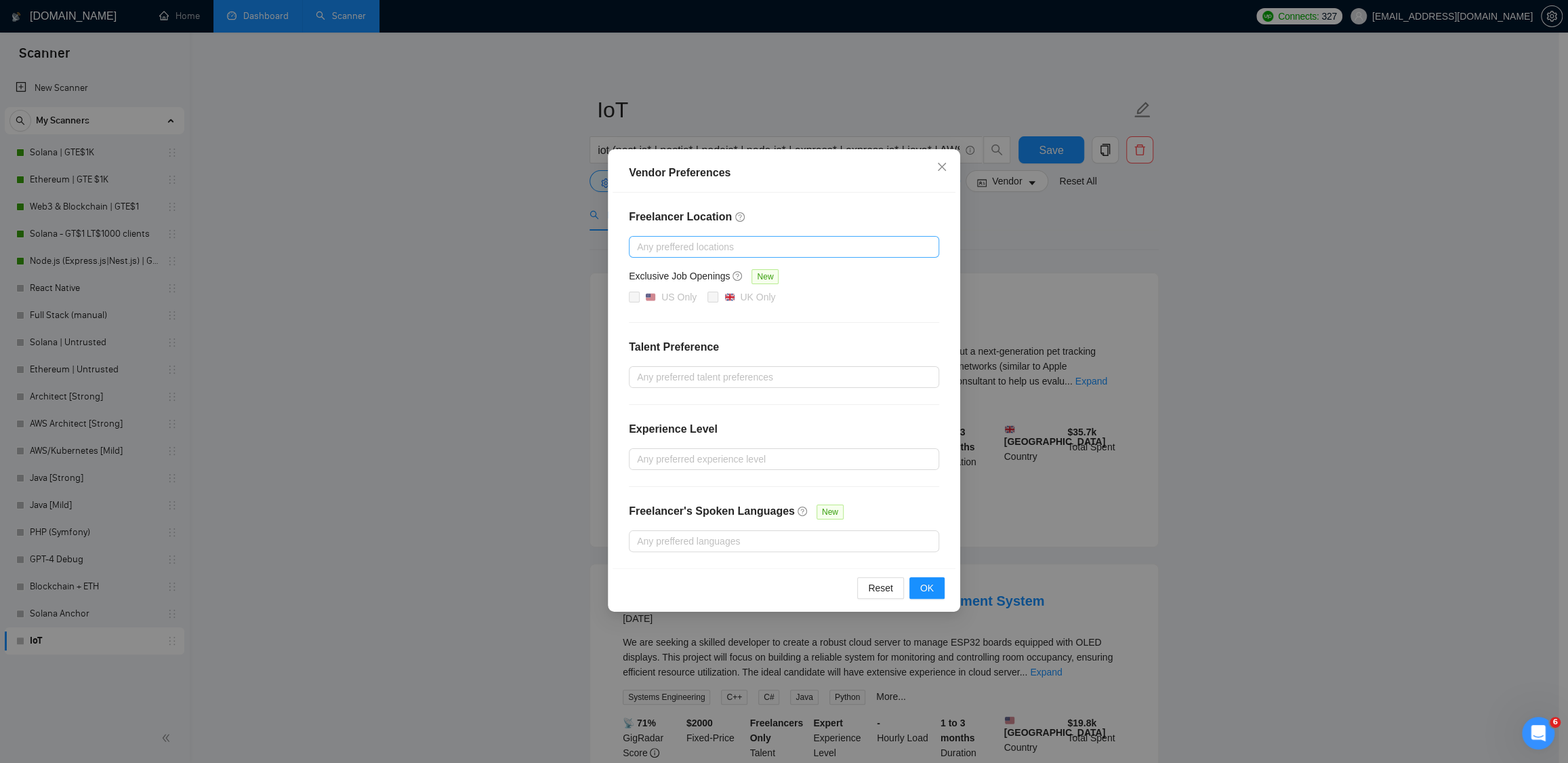
click at [696, 242] on div at bounding box center [778, 247] width 290 height 17
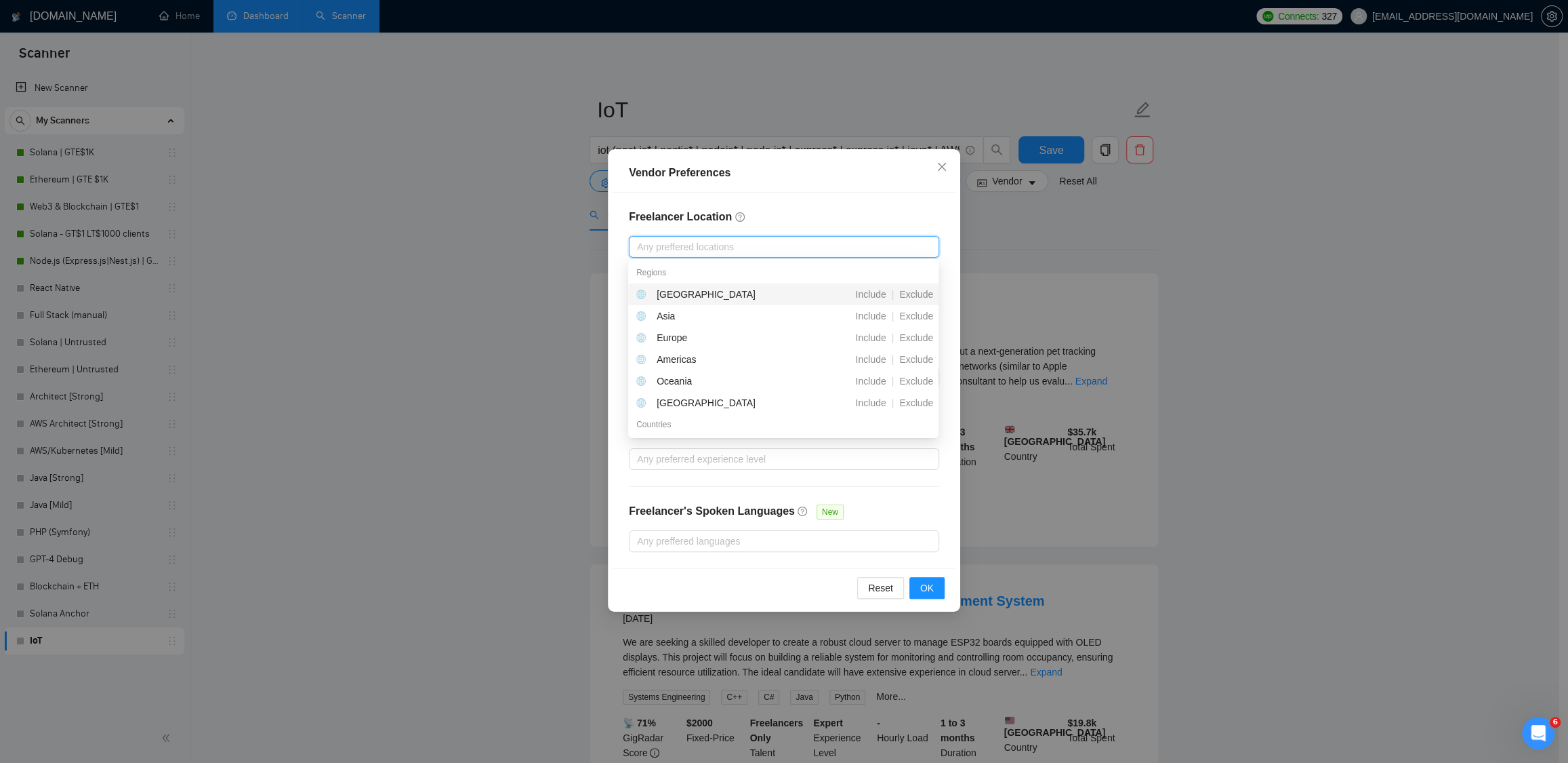
click at [691, 294] on div "[GEOGRAPHIC_DATA]" at bounding box center [712, 294] width 151 height 15
click at [743, 245] on icon "close" at bounding box center [747, 247] width 8 height 8
click at [914, 292] on span "Exclude" at bounding box center [916, 294] width 45 height 11
click at [917, 294] on span "Exclude" at bounding box center [916, 294] width 45 height 11
click at [920, 337] on span "Exclude" at bounding box center [916, 337] width 45 height 11
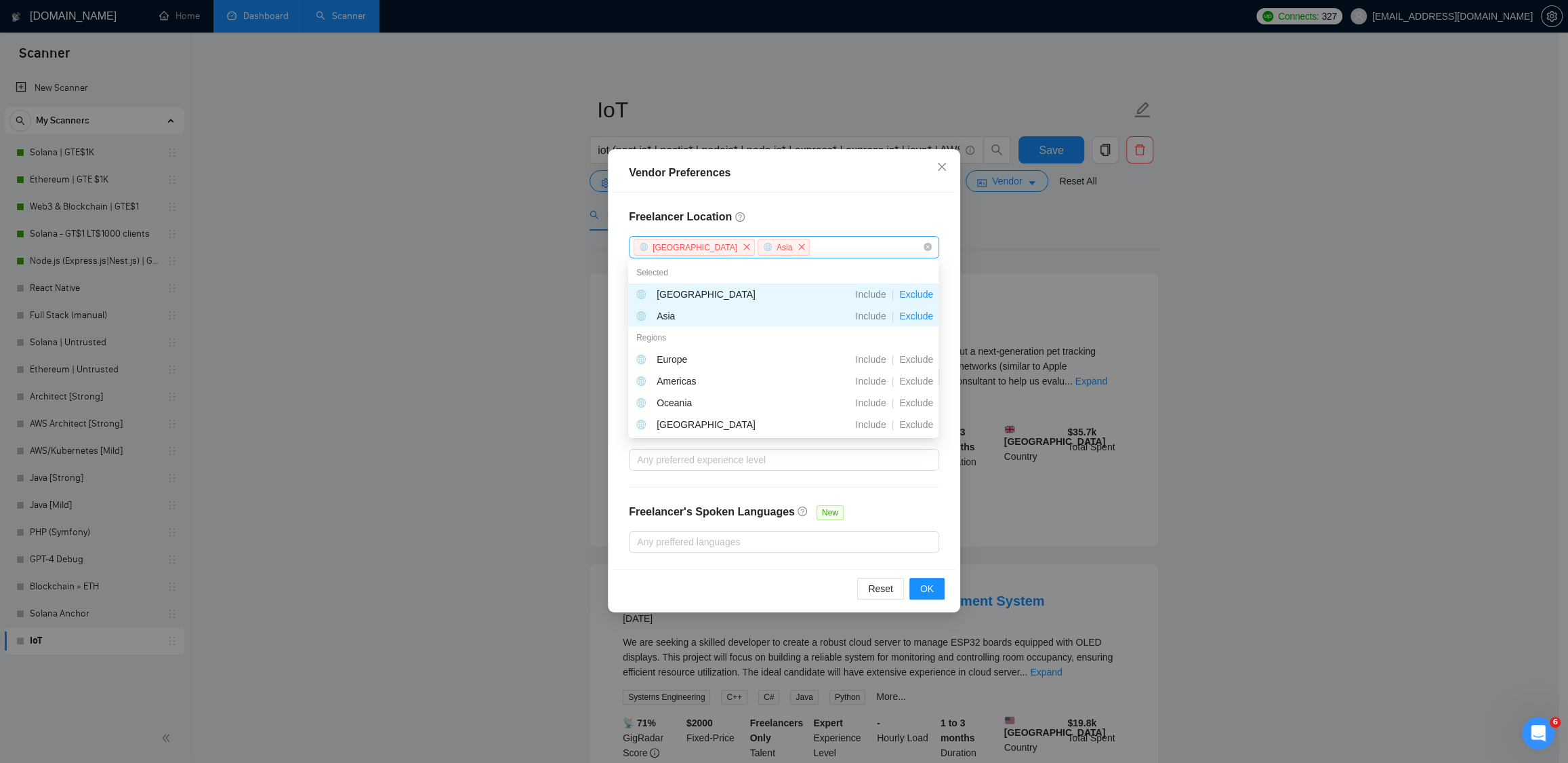
click at [948, 251] on div "Freelancer Location Africa Asia Exclusive Job Openings New US Only UK Only Tale…" at bounding box center [784, 380] width 343 height 376
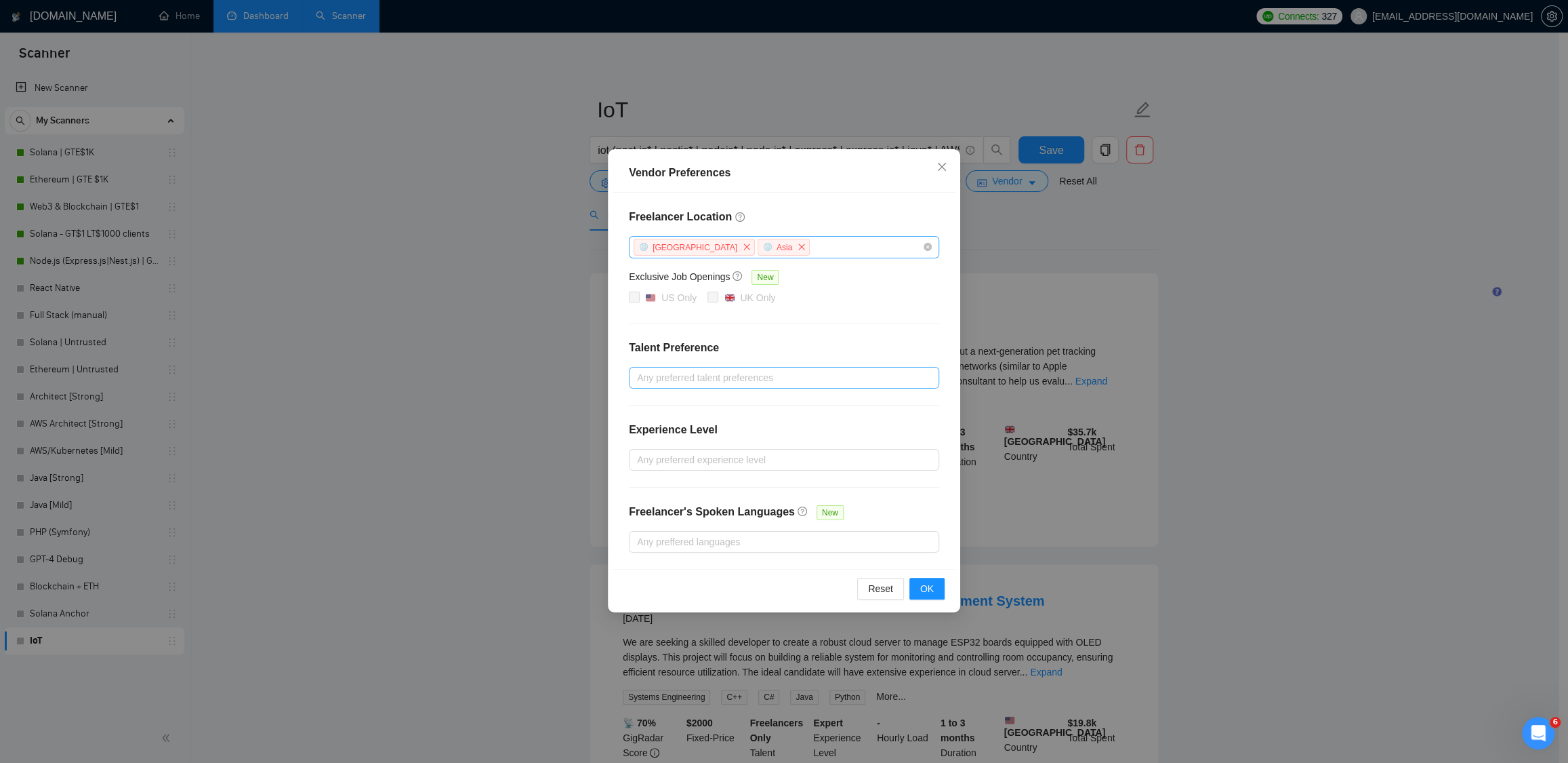
click at [706, 381] on div at bounding box center [778, 378] width 290 height 17
click at [691, 404] on span "Unspecified" at bounding box center [677, 403] width 50 height 11
click at [646, 404] on input "Unspecified" at bounding box center [641, 402] width 9 height 9
checkbox input "true"
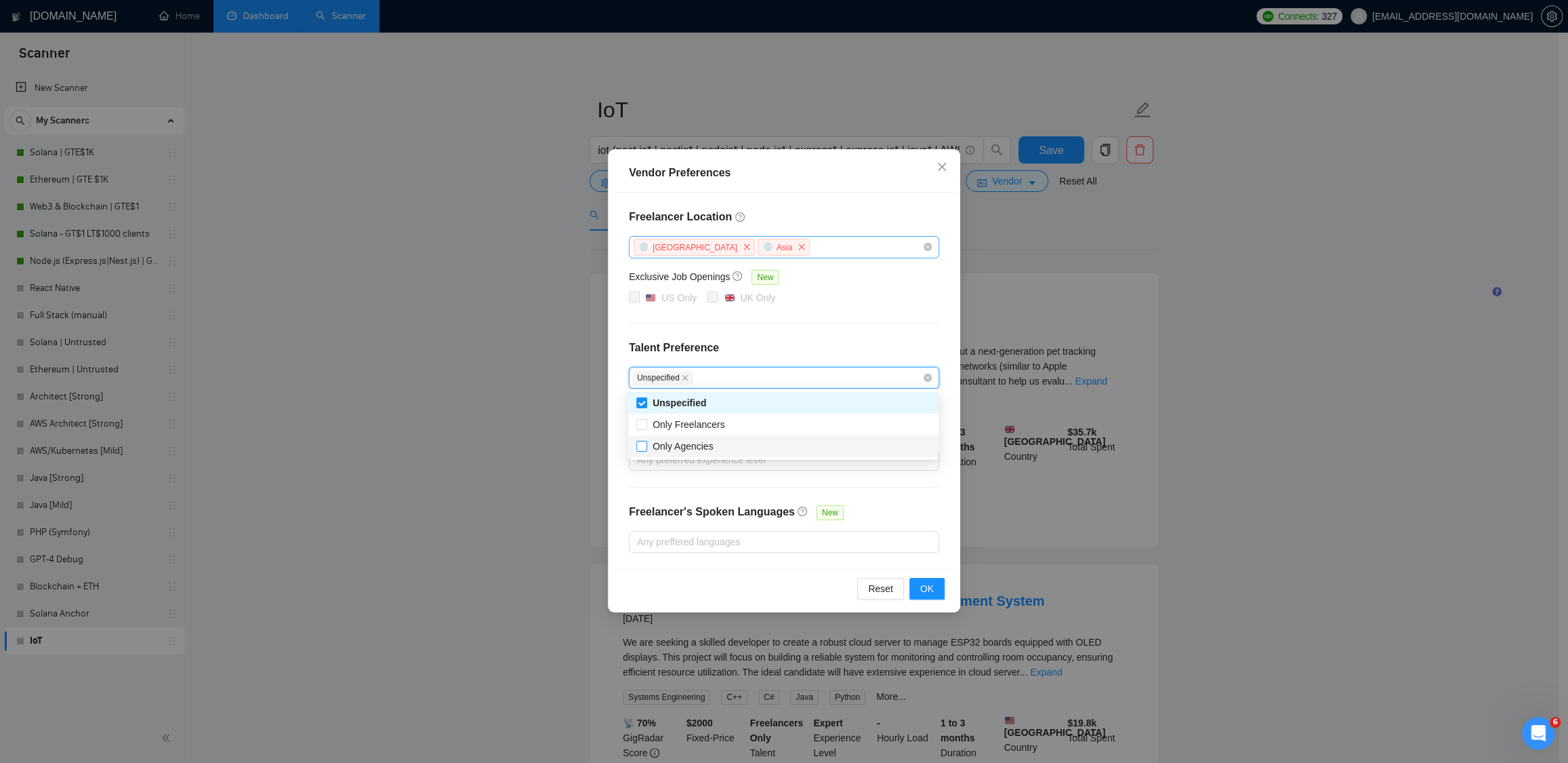
click at [689, 452] on span "Only Agencies" at bounding box center [682, 446] width 72 height 15
click at [646, 450] on input "Only Agencies" at bounding box center [641, 445] width 9 height 9
click at [662, 444] on span "Only Agencies" at bounding box center [682, 446] width 61 height 11
click at [646, 444] on input "Only Agencies" at bounding box center [641, 445] width 9 height 9
checkbox input "true"
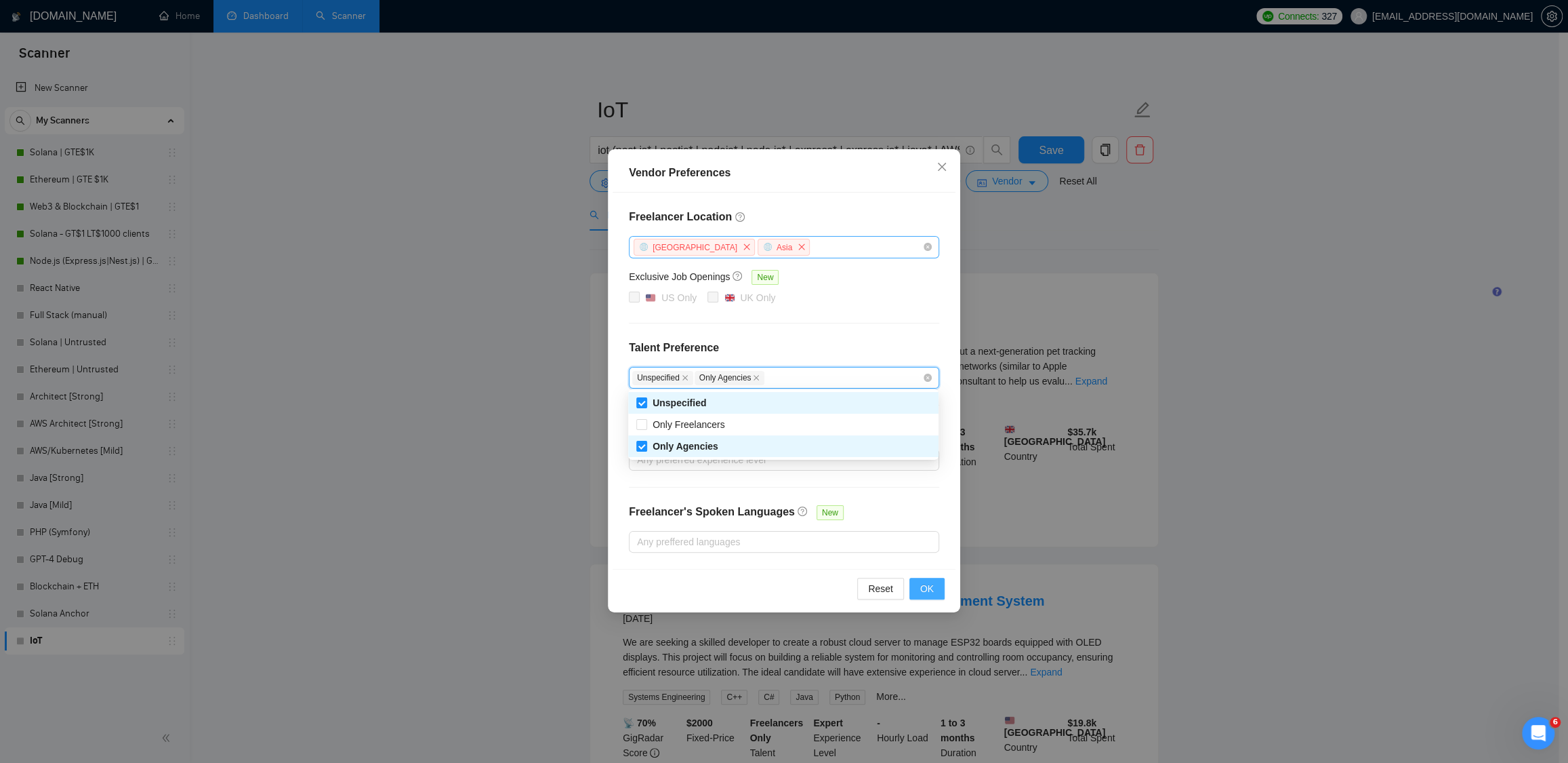
click at [927, 586] on span "OK" at bounding box center [927, 588] width 13 height 15
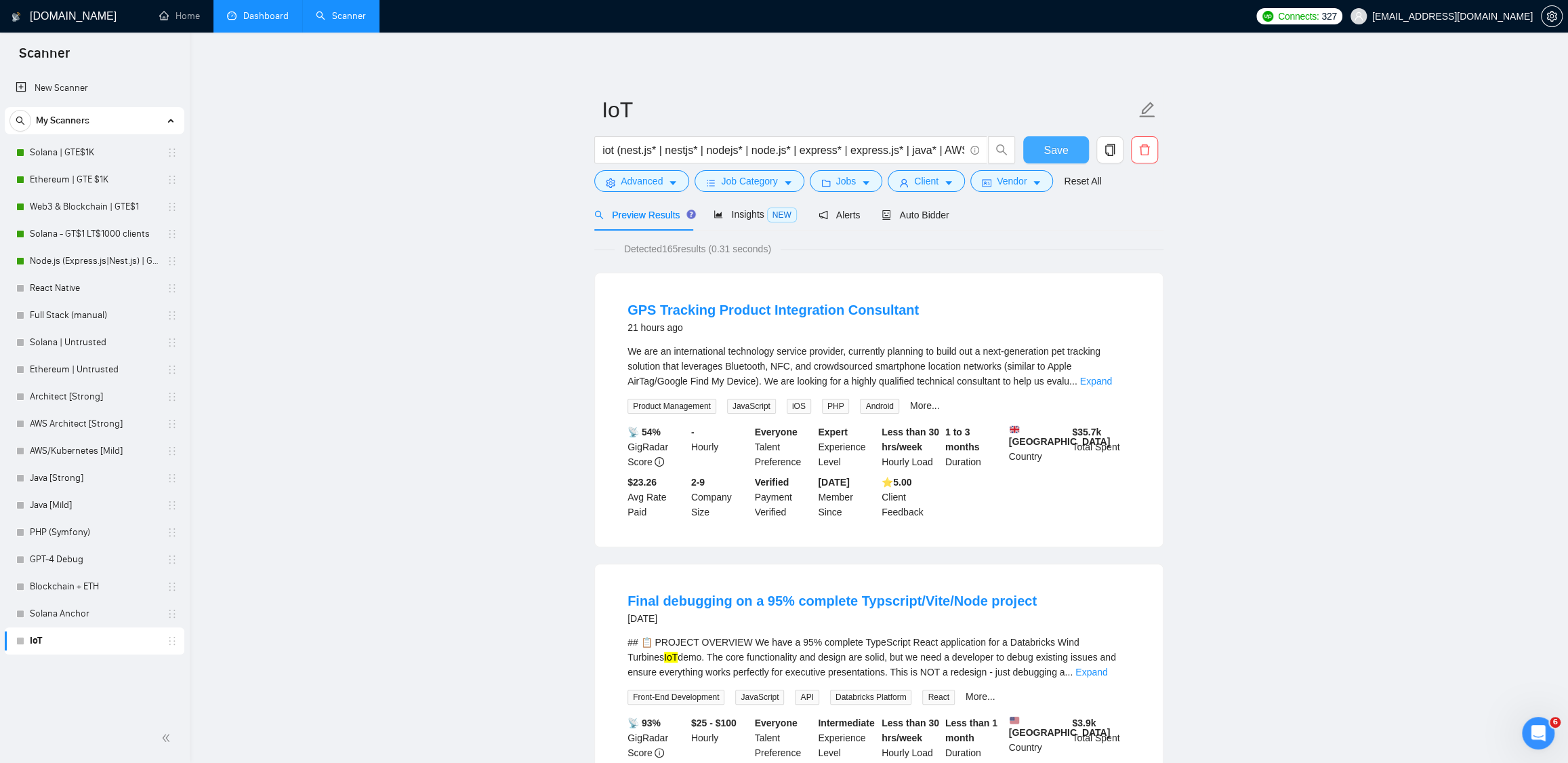
click at [1053, 147] on span "Save" at bounding box center [1056, 151] width 24 height 17
click at [739, 216] on span "Insights NEW" at bounding box center [755, 214] width 83 height 11
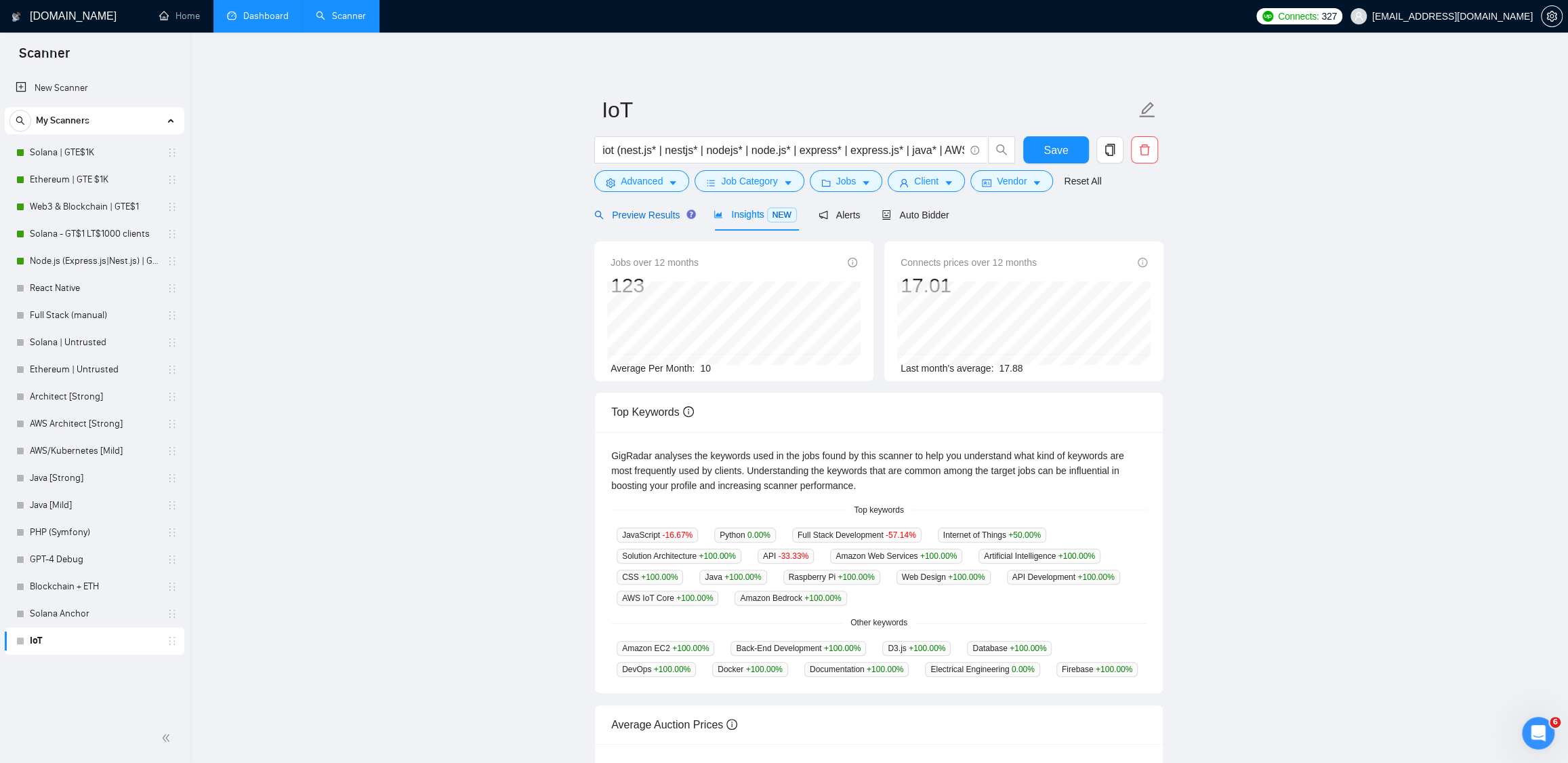
click at [641, 221] on div "Preview Results" at bounding box center [643, 214] width 98 height 15
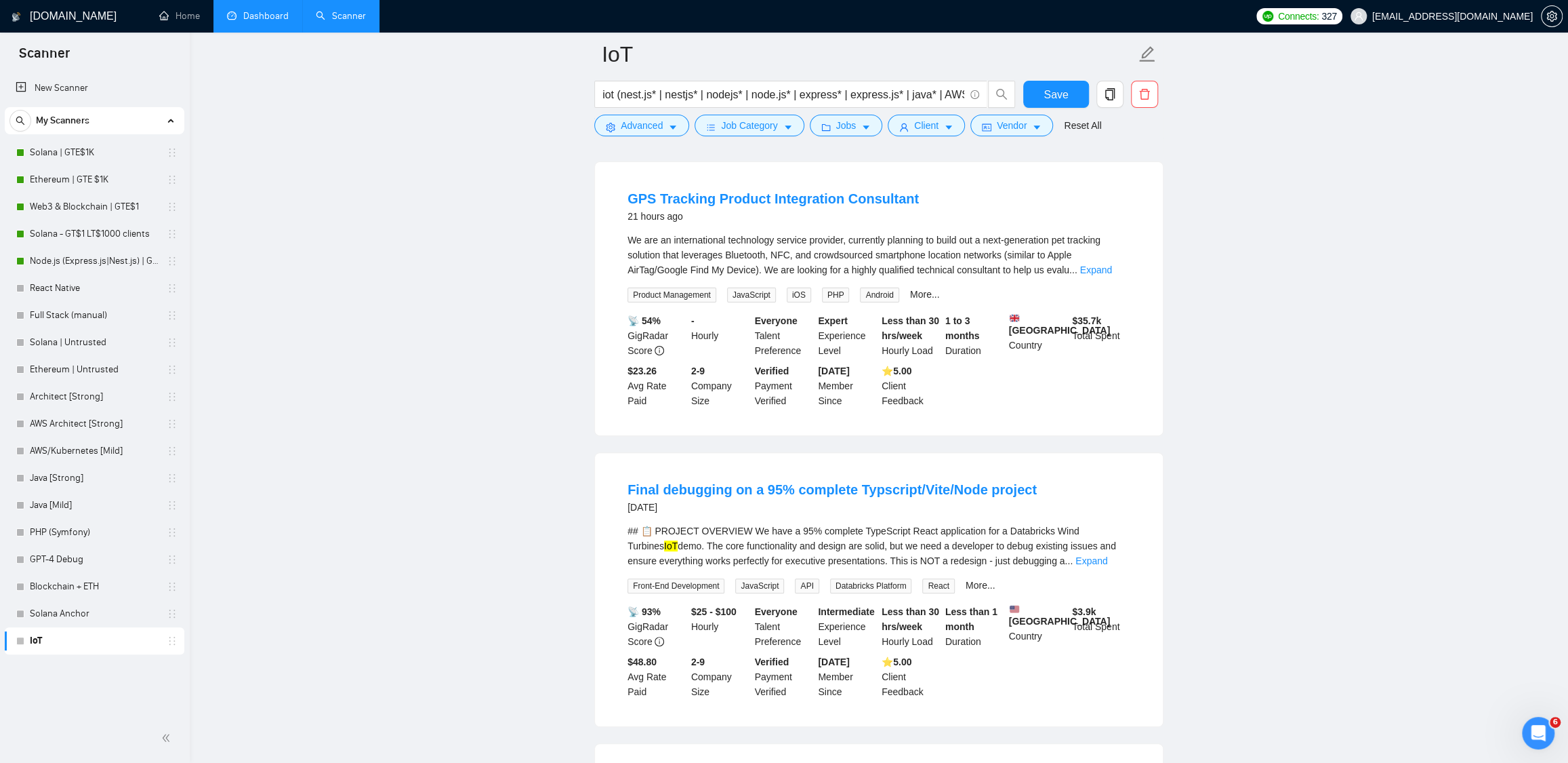
scroll to position [122, 0]
click at [1113, 273] on link "Expand" at bounding box center [1096, 270] width 32 height 11
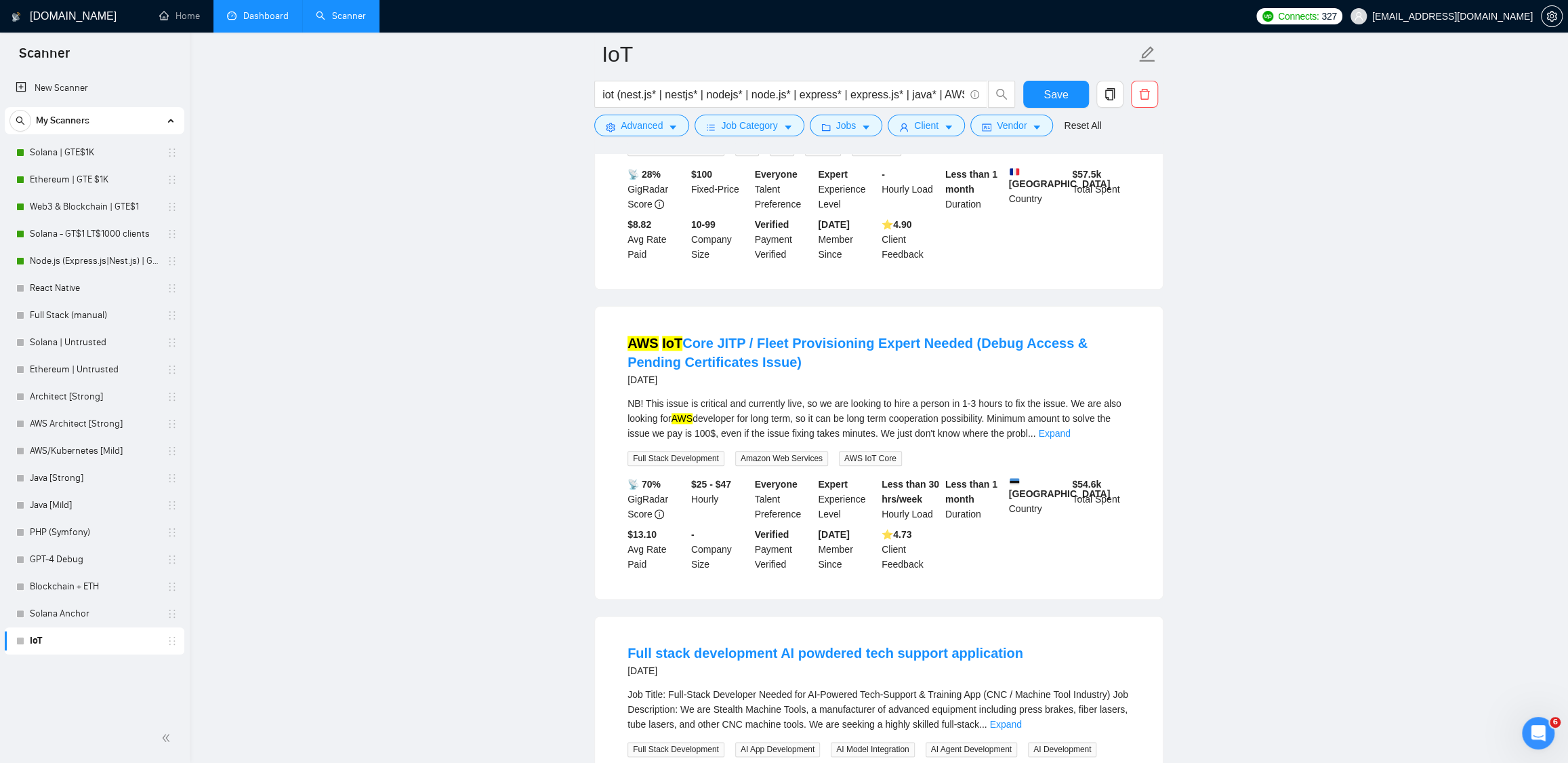
scroll to position [1112, 0]
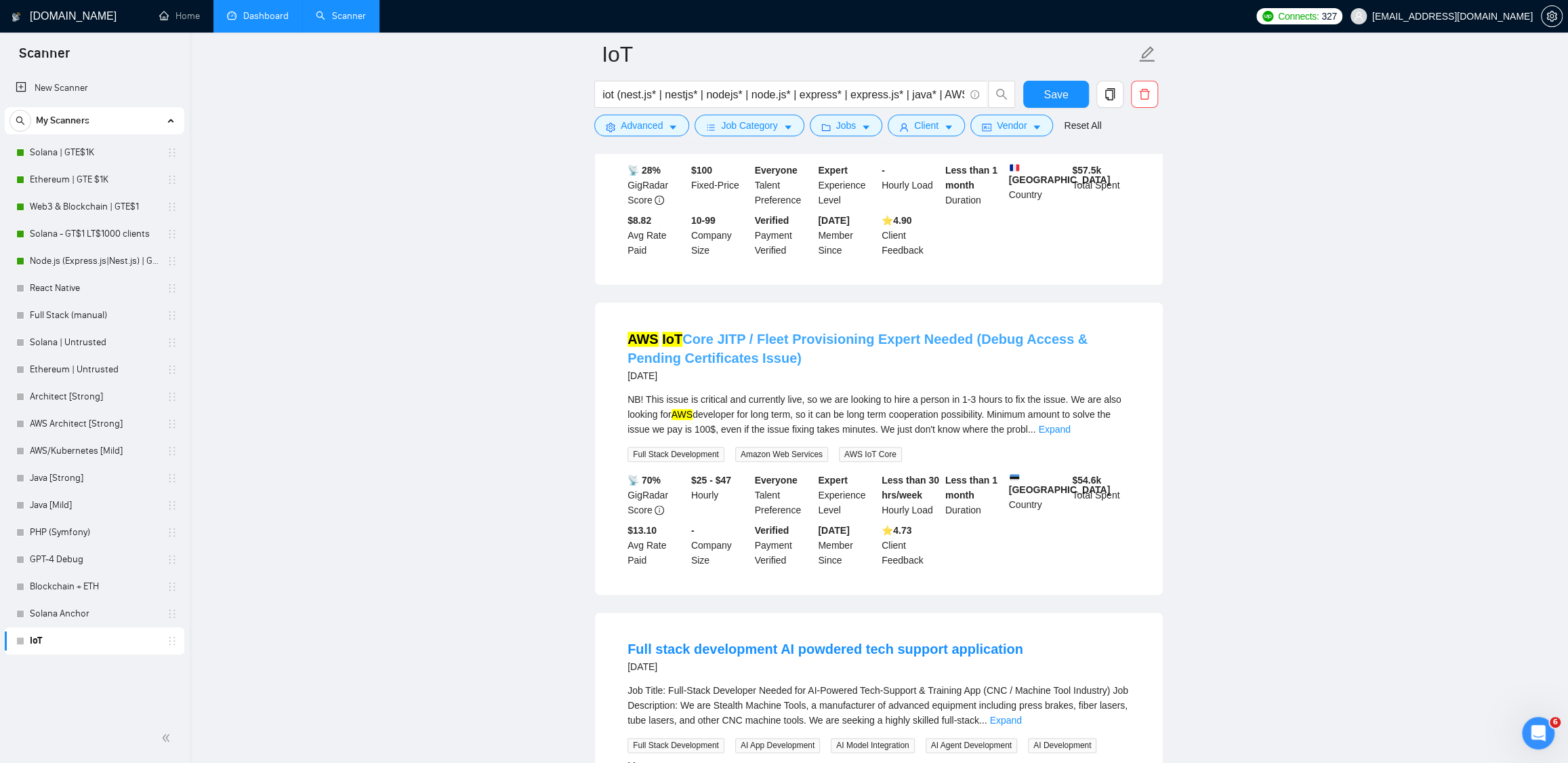
click at [954, 332] on link "AWS IoT Core JITP / Fleet Provisioning Expert Needed (Debug Access & Pending Ce…" at bounding box center [858, 348] width 460 height 34
click at [1209, 384] on main "IoT iot (nest.js* | nestjs* | nodejs* | node.js* | express* | express.js* | jav…" at bounding box center [879, 660] width 1336 height 3436
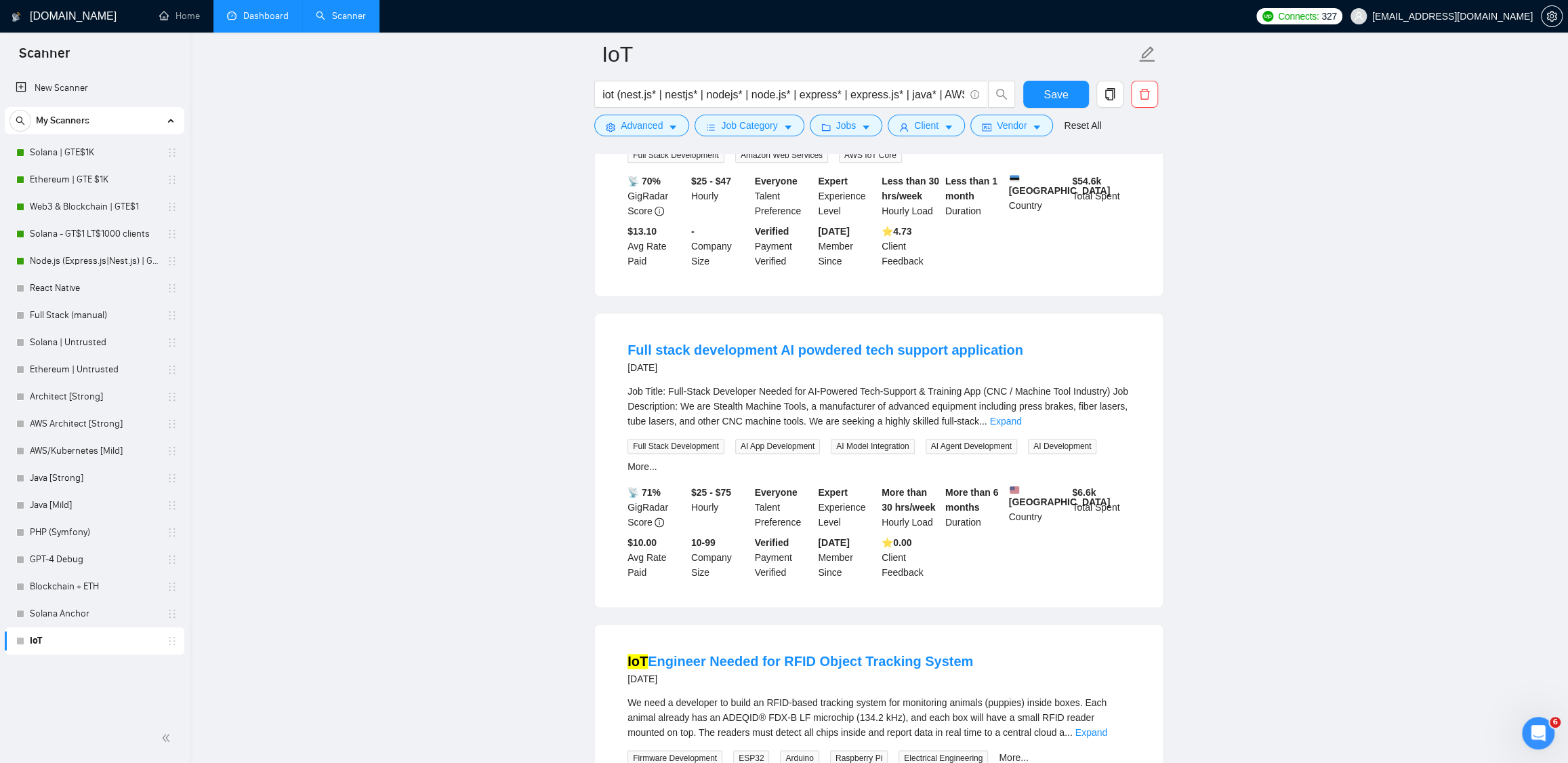
scroll to position [1420, 0]
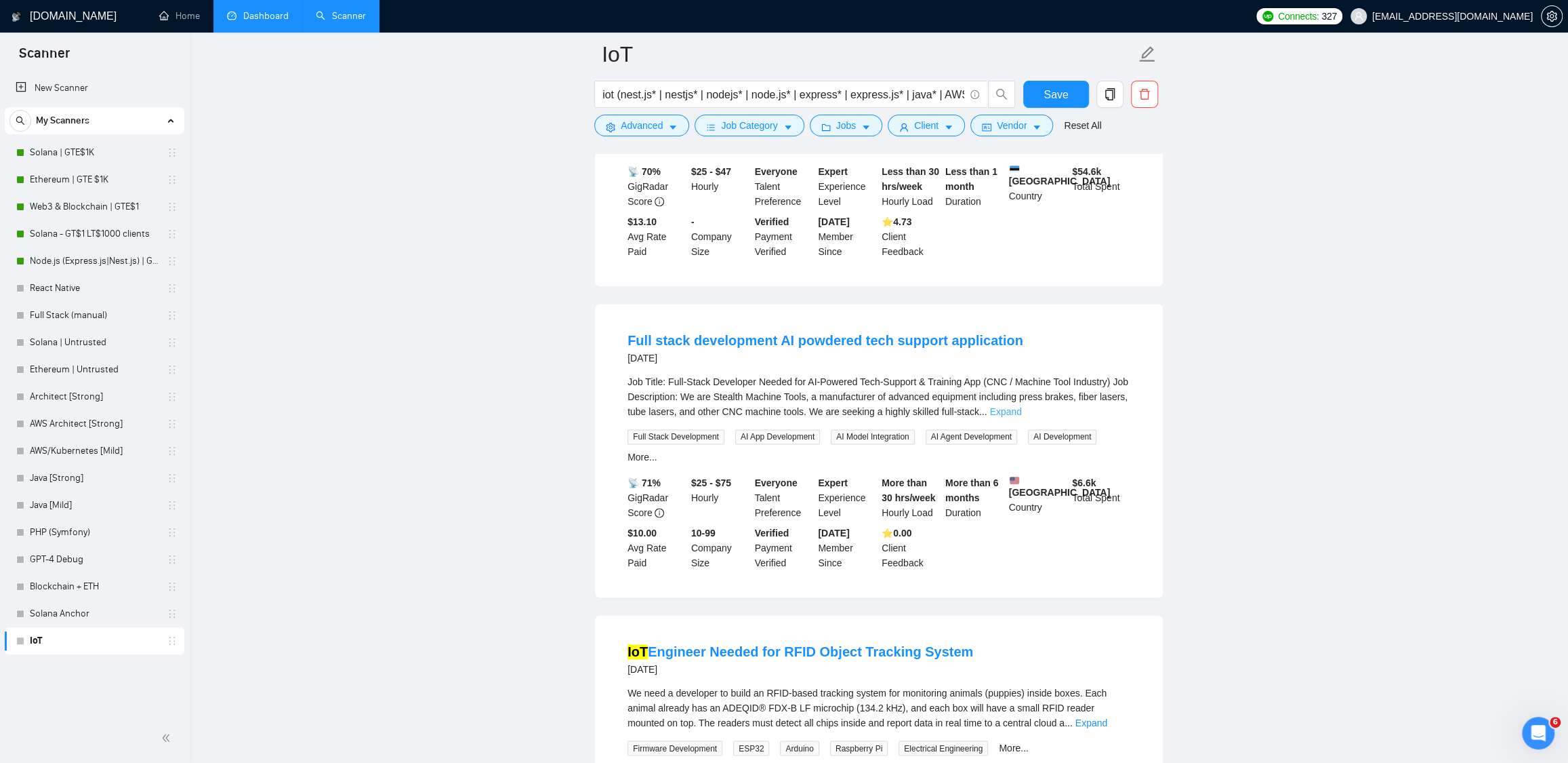
click at [1021, 406] on link "Expand" at bounding box center [1005, 411] width 32 height 11
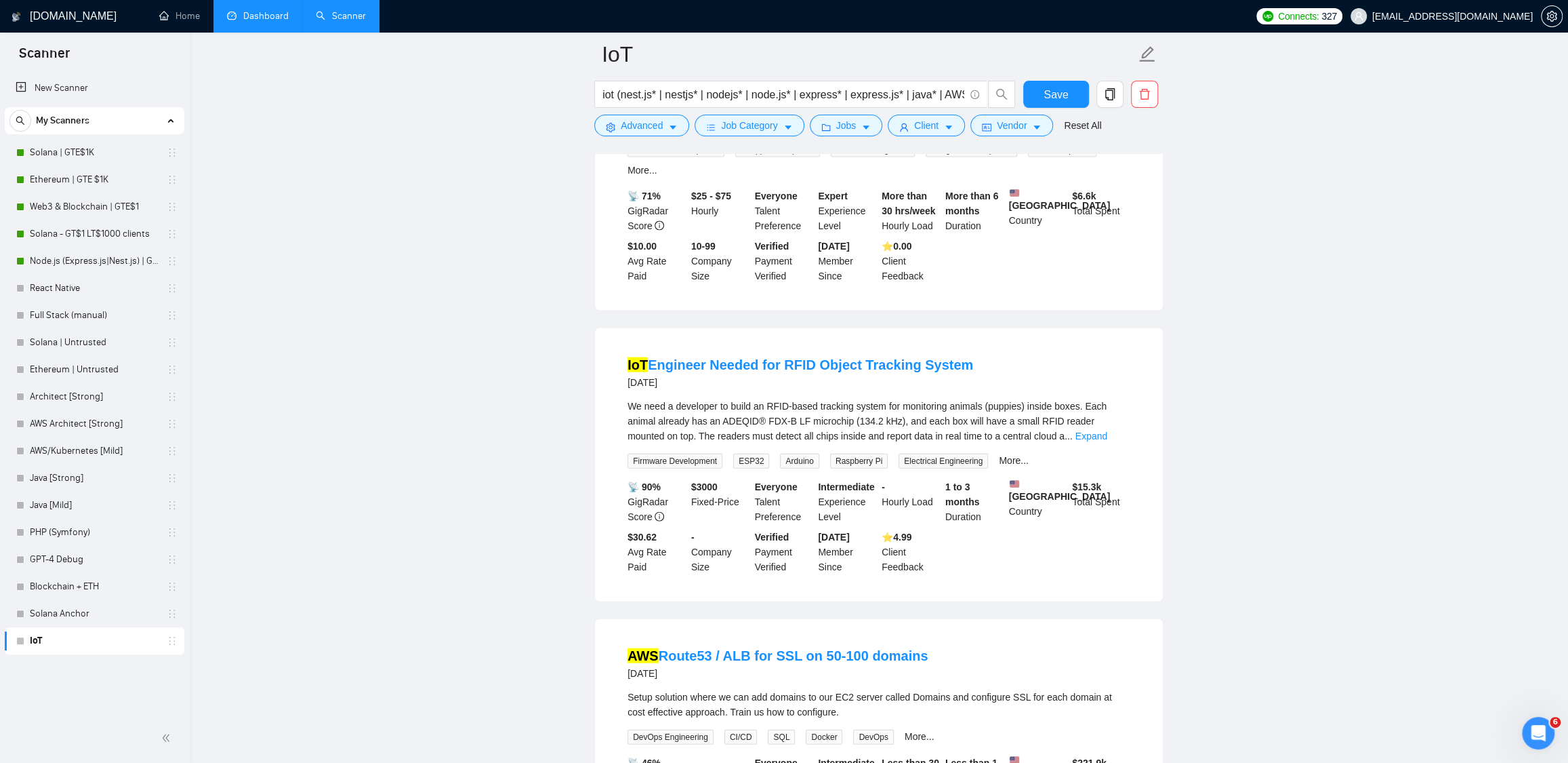
scroll to position [2248, 0]
click at [833, 369] on link "IoT Engineer Needed for RFID Object Tracking System" at bounding box center [801, 361] width 346 height 15
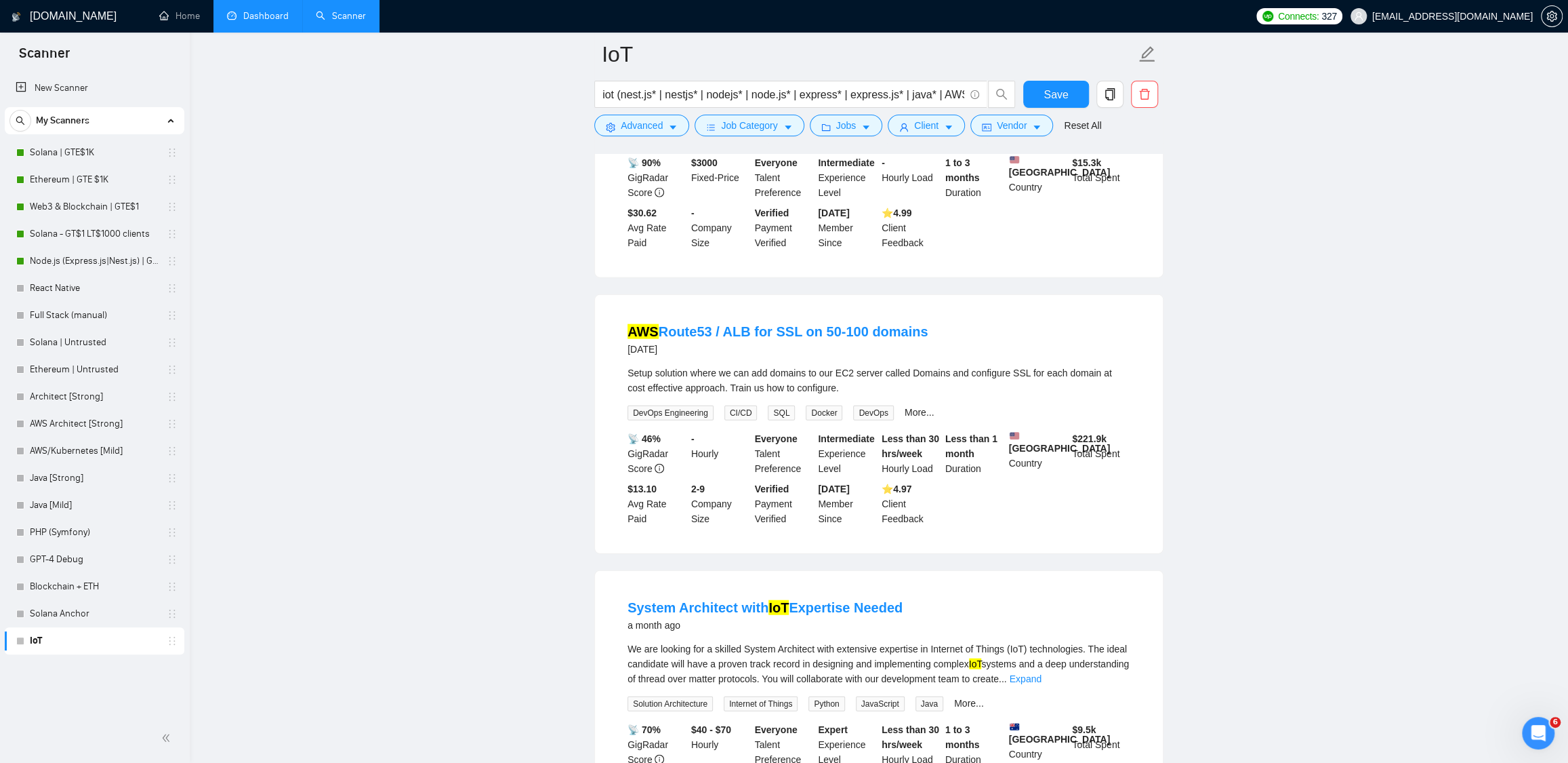
scroll to position [2579, 0]
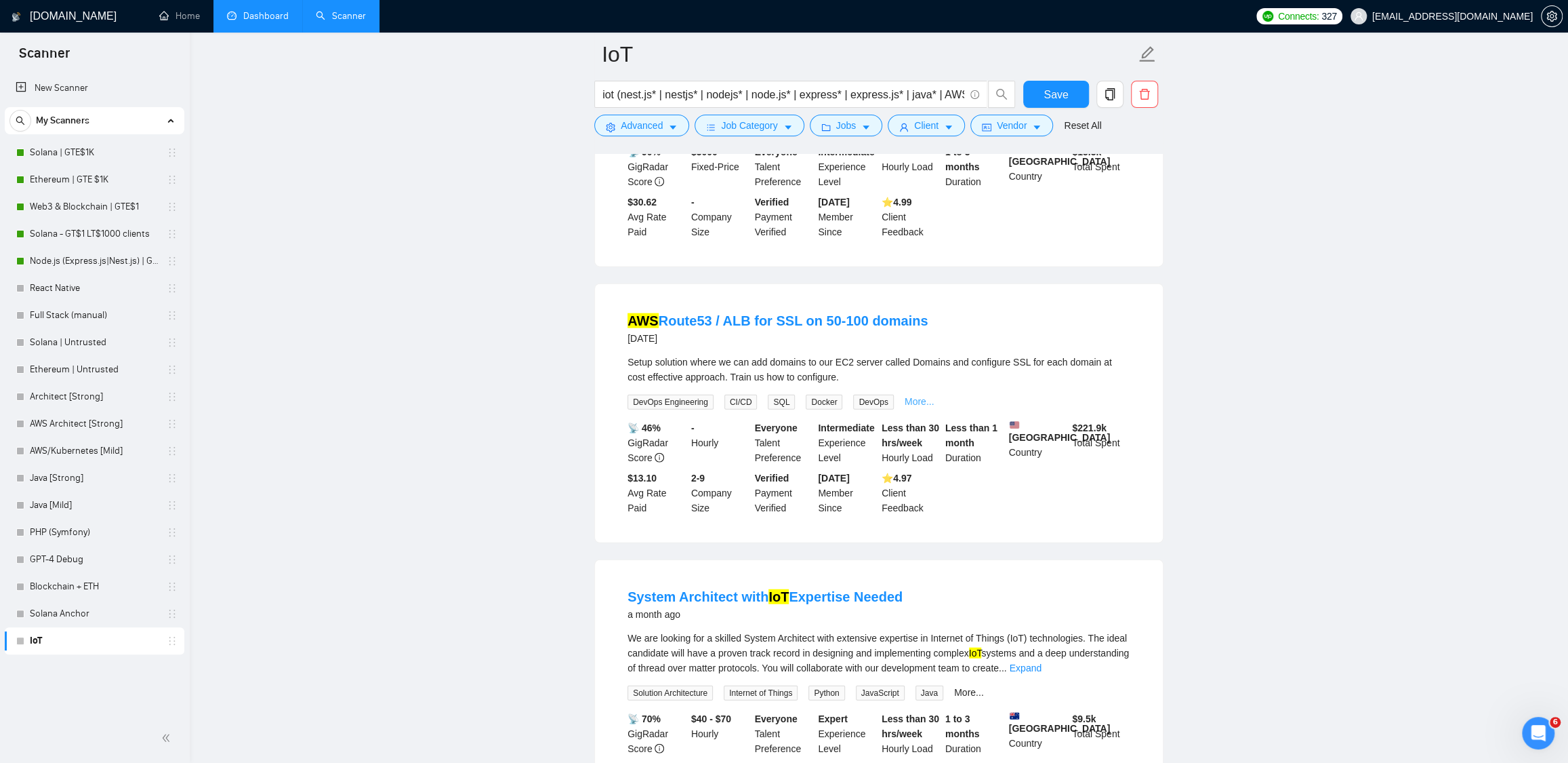
click at [917, 407] on link "More..." at bounding box center [920, 401] width 30 height 11
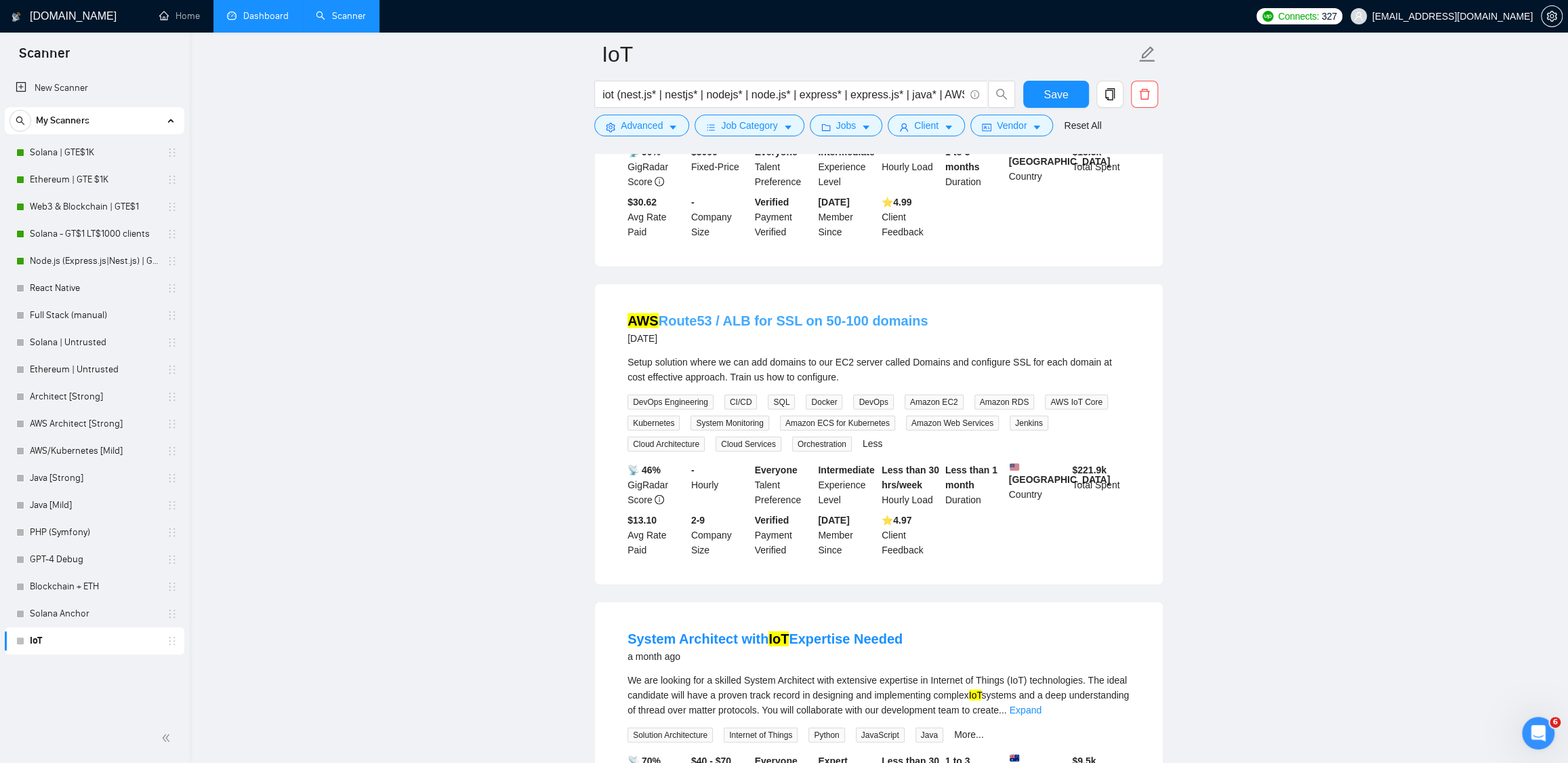
click at [786, 328] on link "AWS Route53 / ALB for SSL on 50-100 domains" at bounding box center [778, 320] width 300 height 15
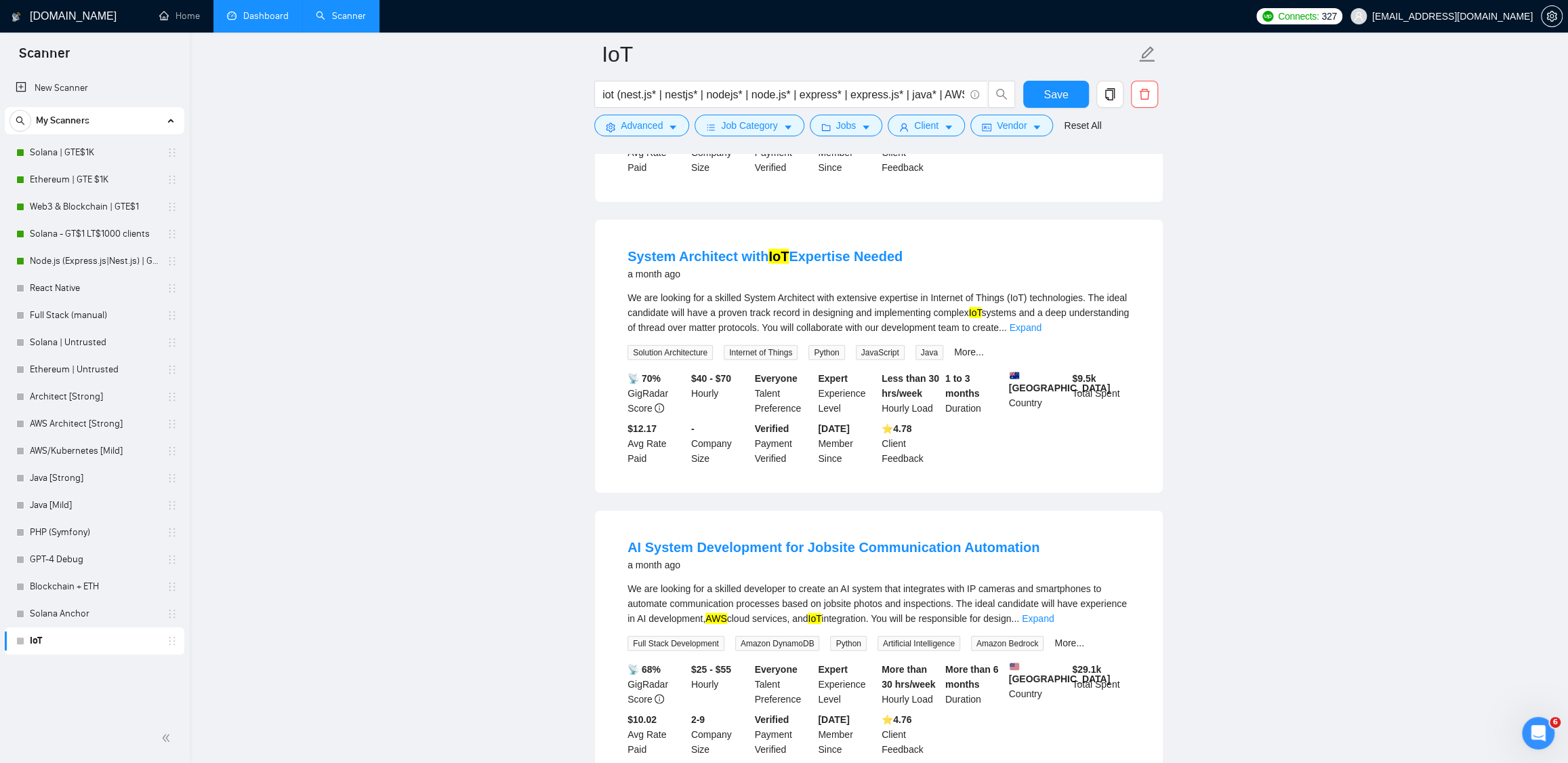
scroll to position [2979, 0]
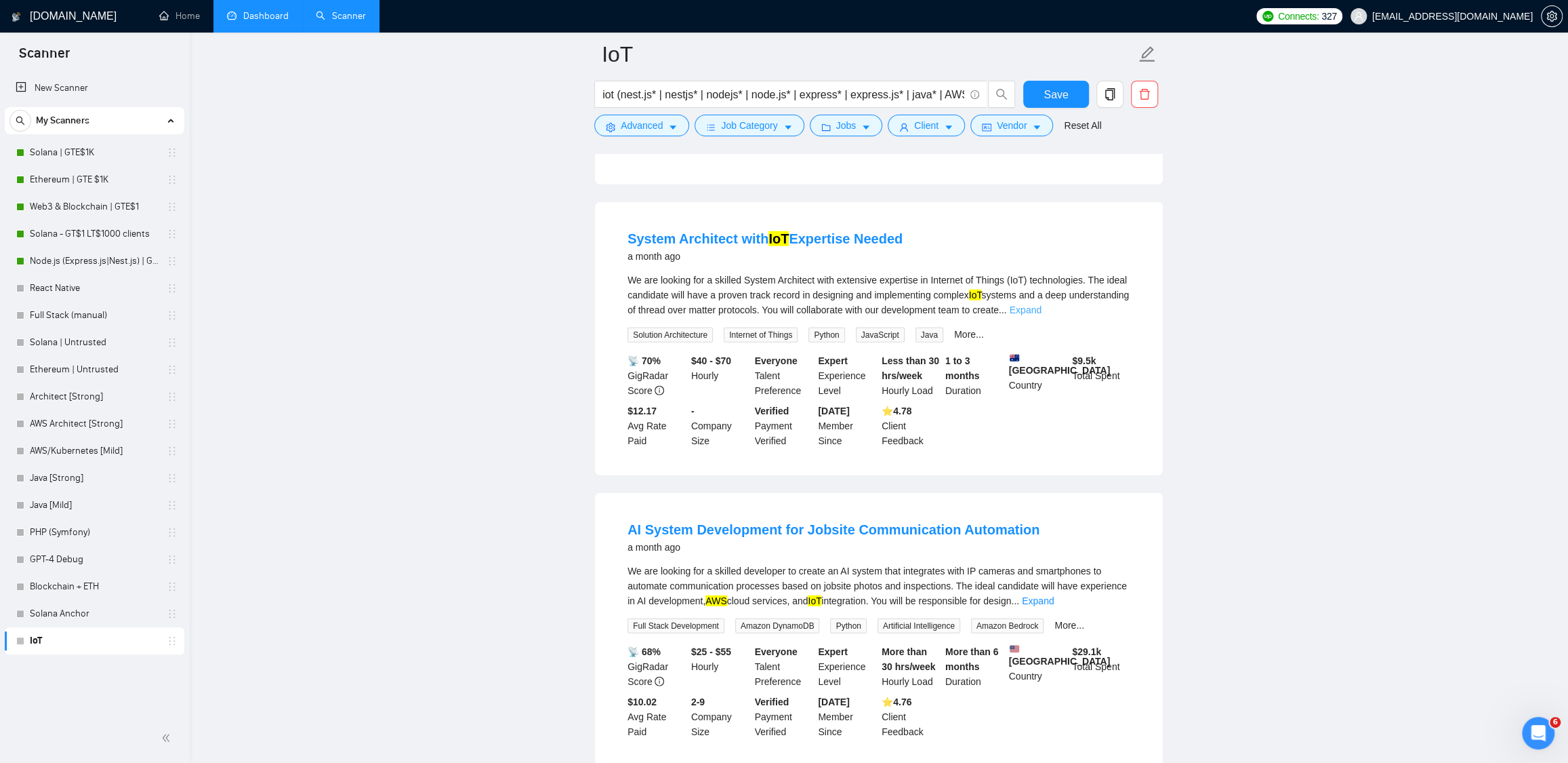
click at [1042, 315] on link "Expand" at bounding box center [1026, 310] width 32 height 11
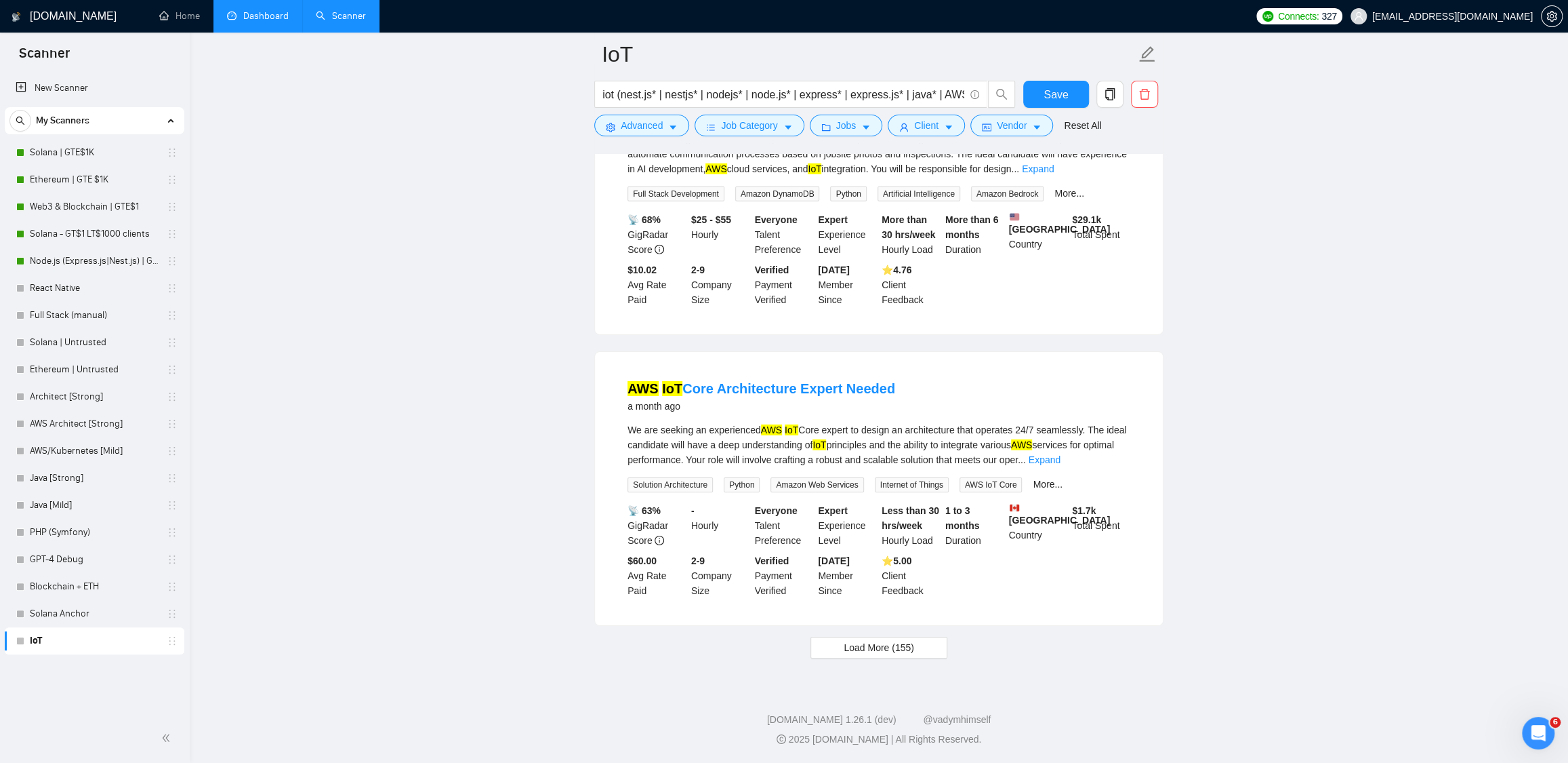
scroll to position [3499, 0]
click at [877, 646] on span "Load More (155)" at bounding box center [879, 647] width 70 height 15
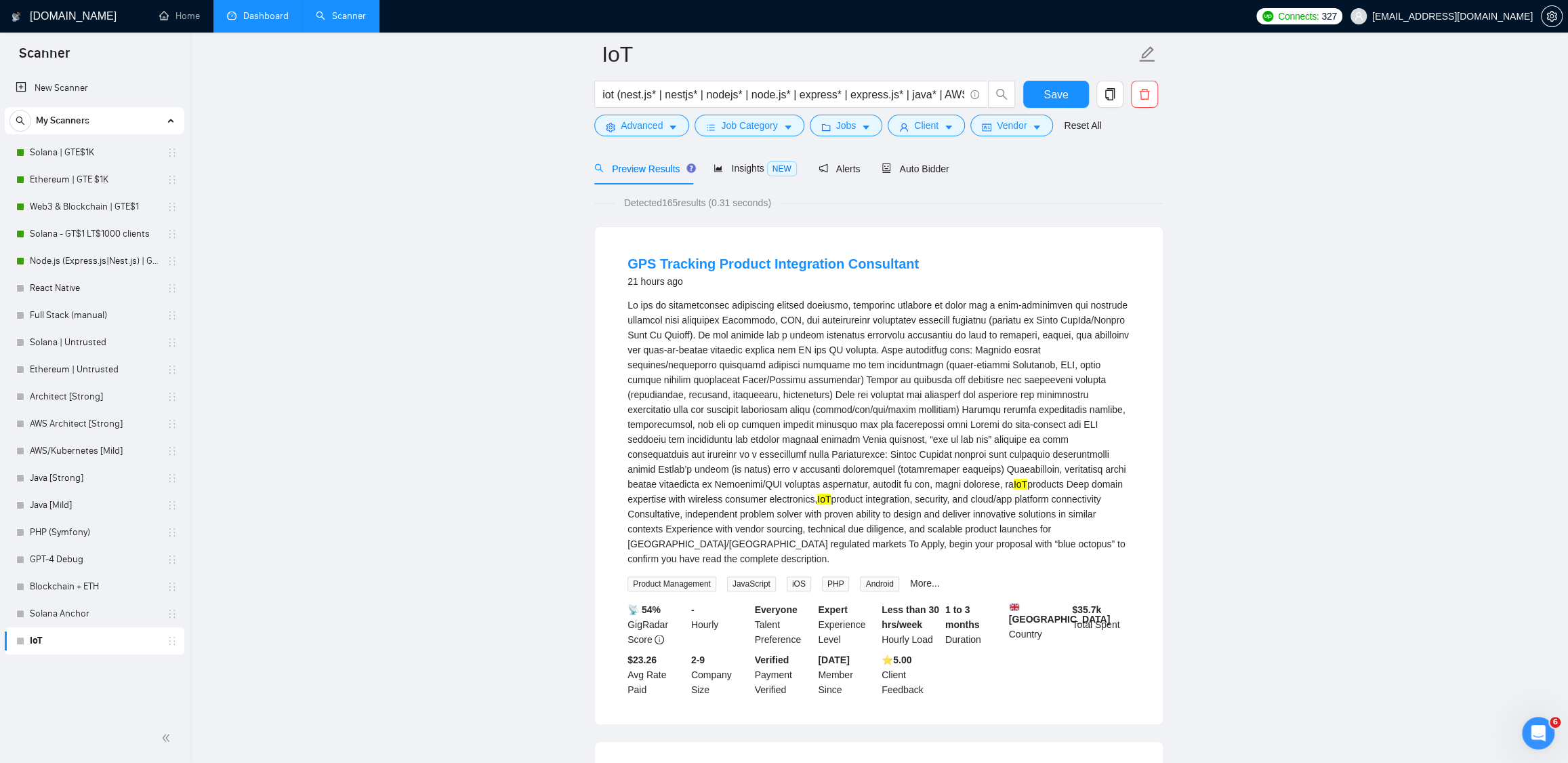
scroll to position [0, 0]
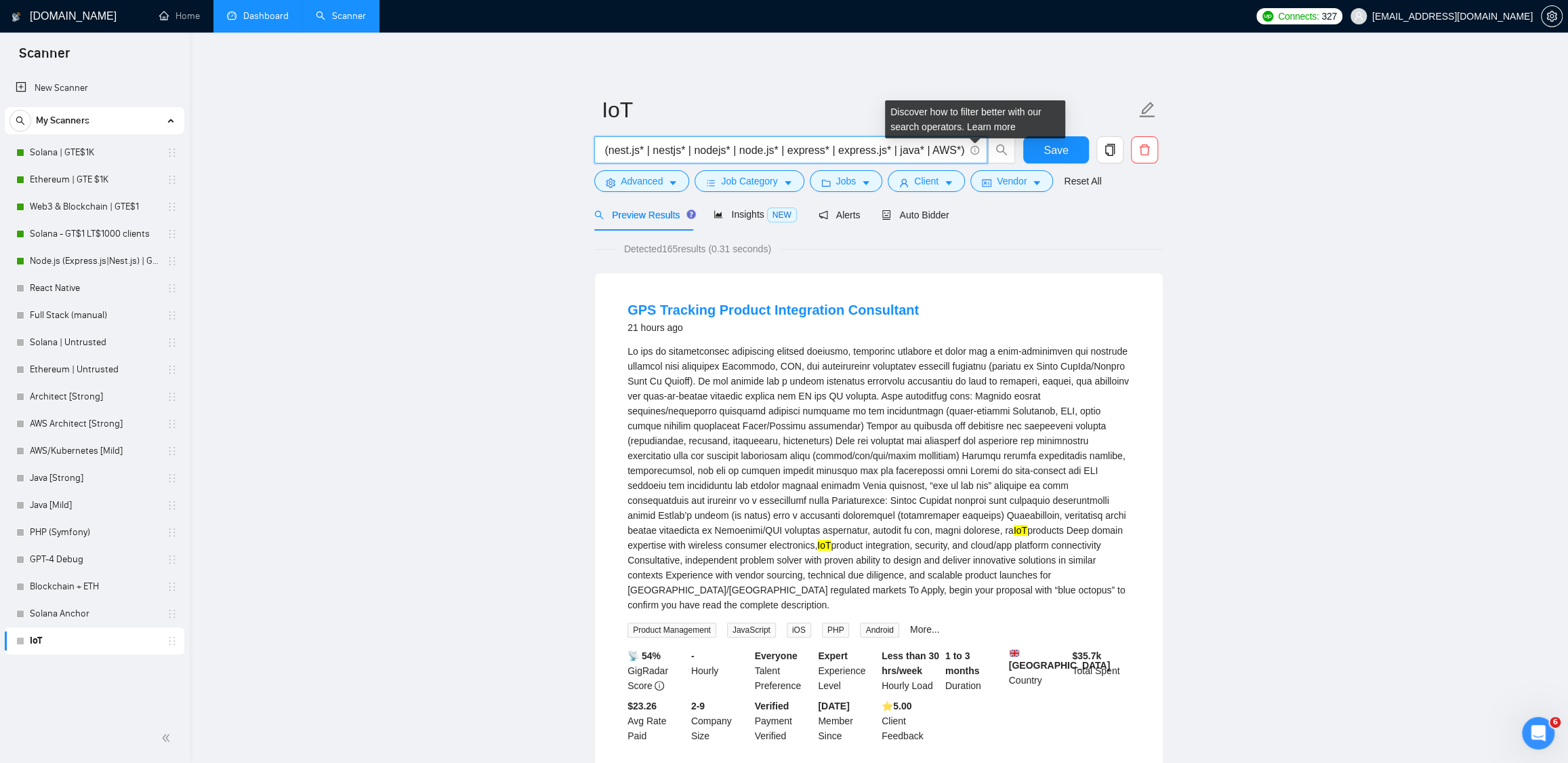
drag, startPoint x: 695, startPoint y: 152, endPoint x: 970, endPoint y: 151, distance: 275.0
click at [970, 151] on span "iot (nest.js* | nestjs* | nodejs* | node.js* | express* | express.js* | java* |…" at bounding box center [790, 150] width 393 height 27
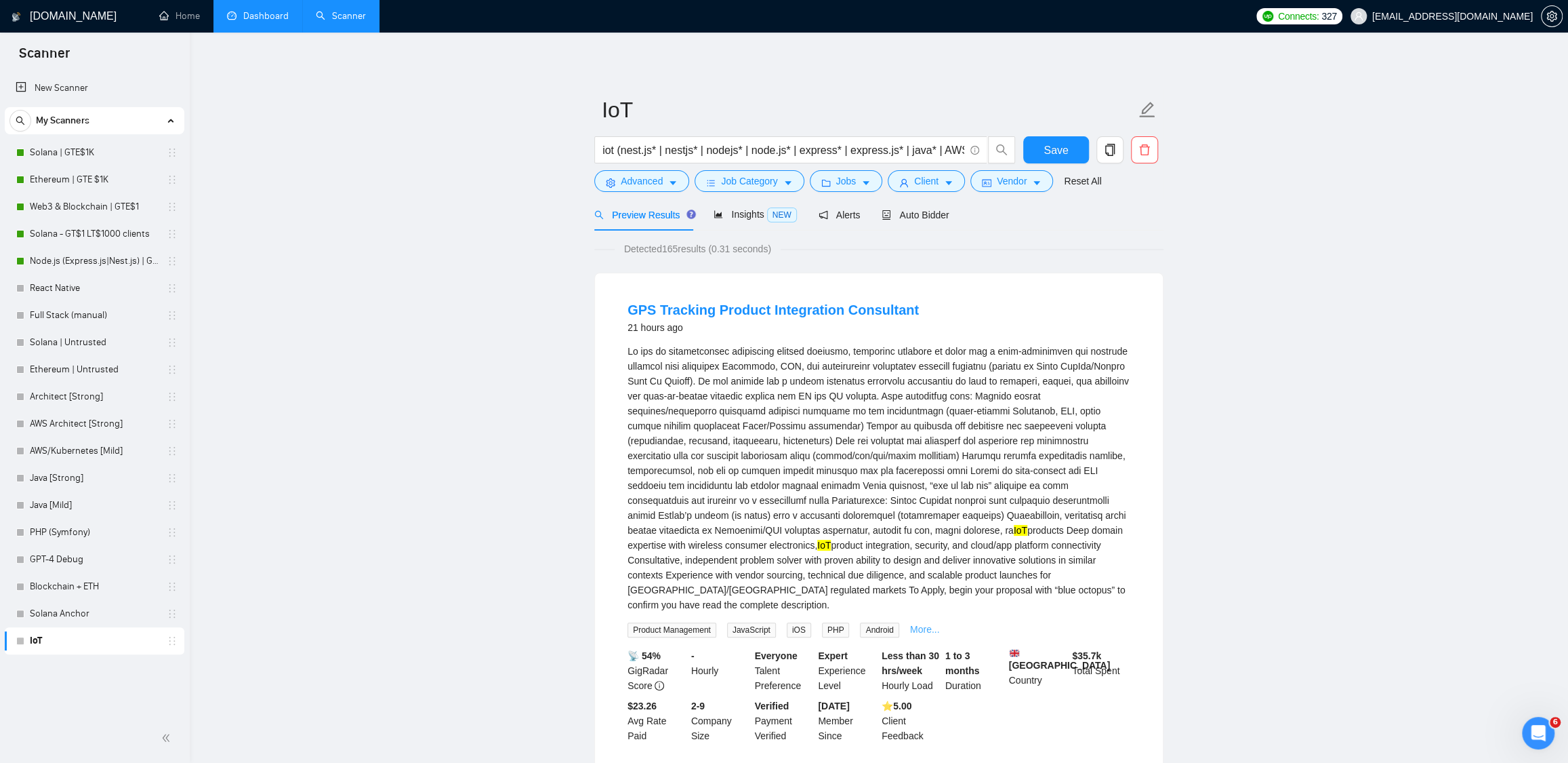
click at [931, 631] on link "More..." at bounding box center [925, 629] width 30 height 11
click at [752, 179] on span "Job Category" at bounding box center [749, 181] width 56 height 15
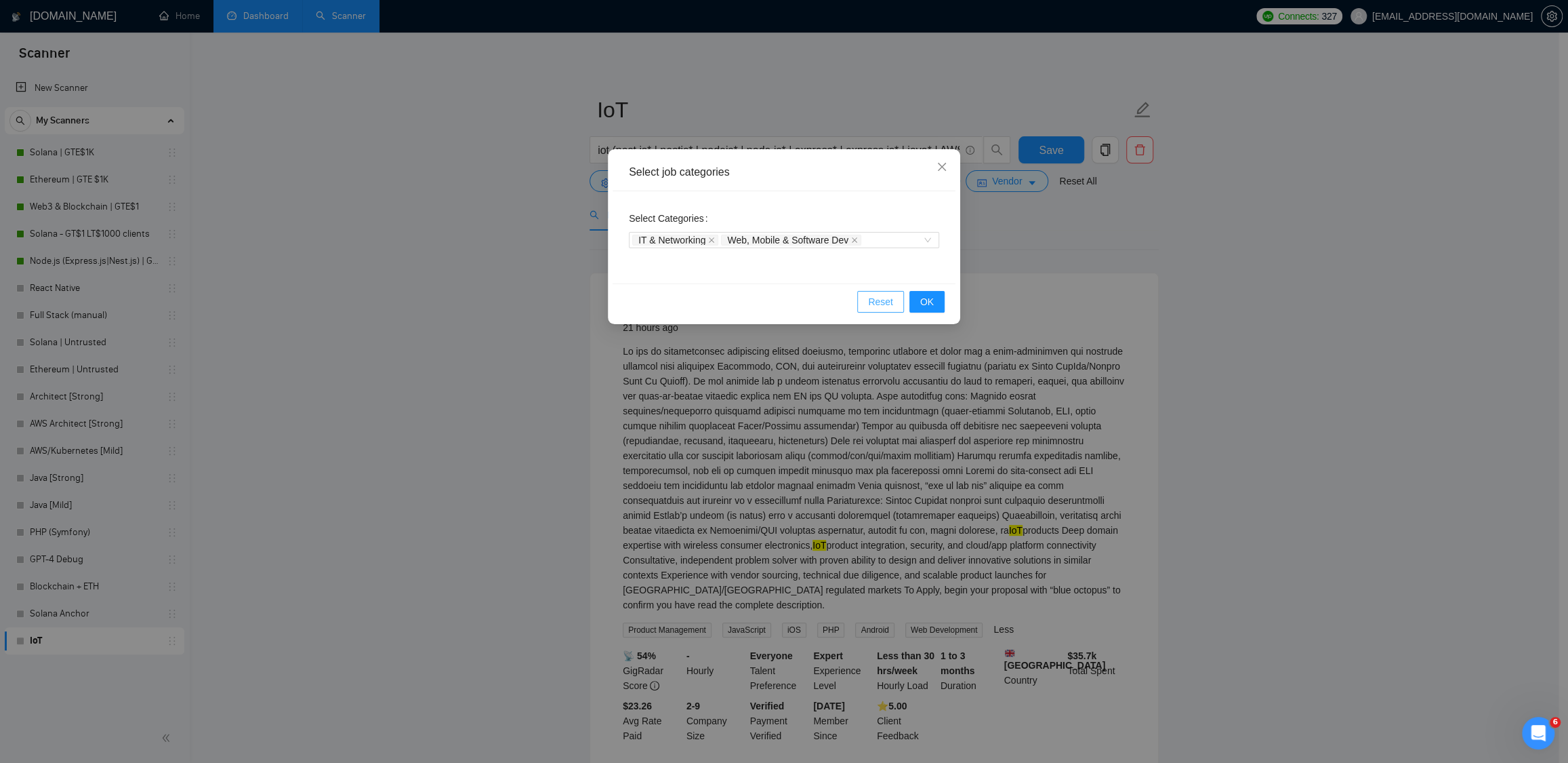
click at [879, 306] on span "Reset" at bounding box center [881, 301] width 25 height 15
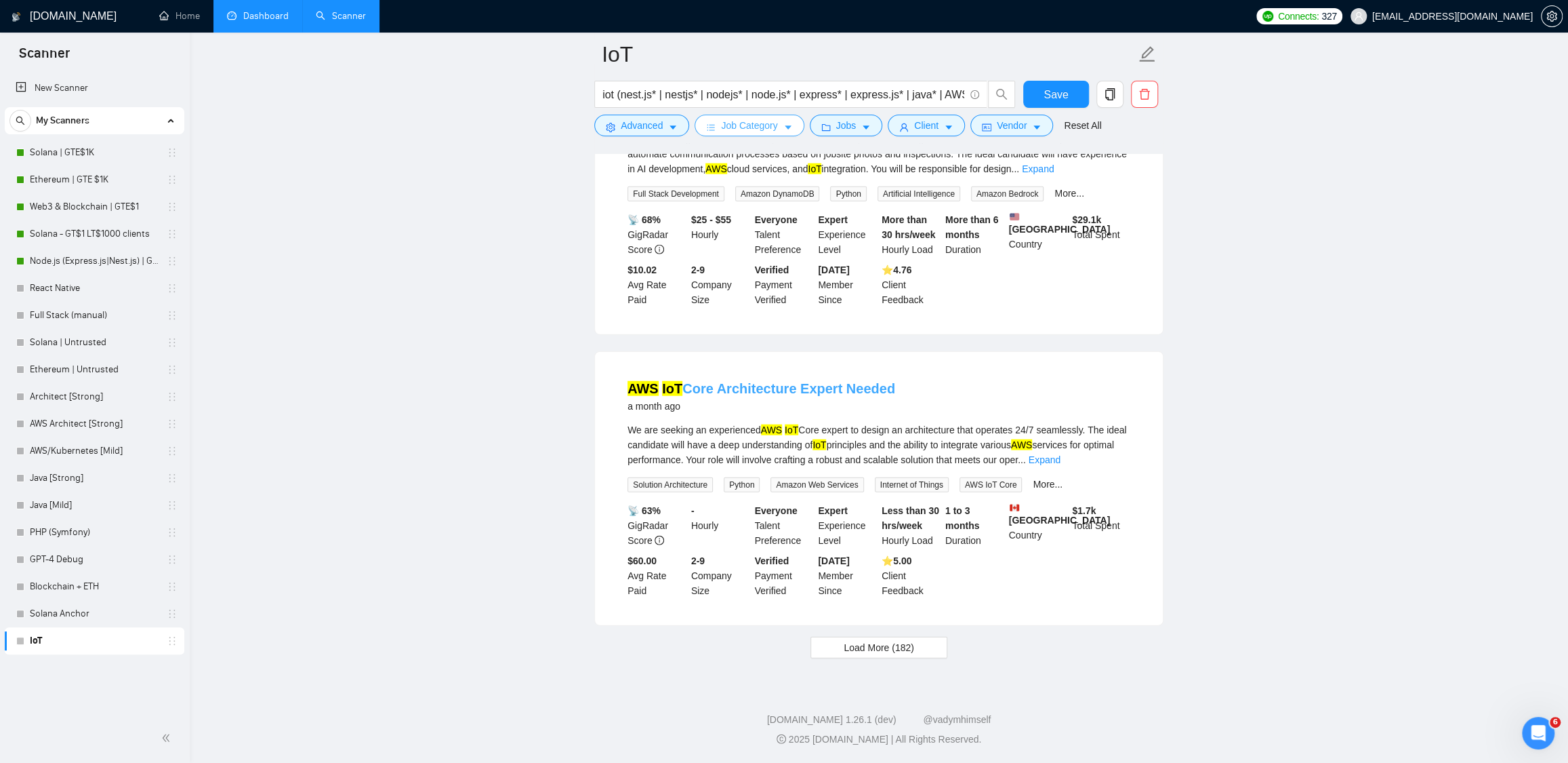
scroll to position [2637, 0]
click at [871, 645] on span "Load More (182)" at bounding box center [879, 647] width 70 height 15
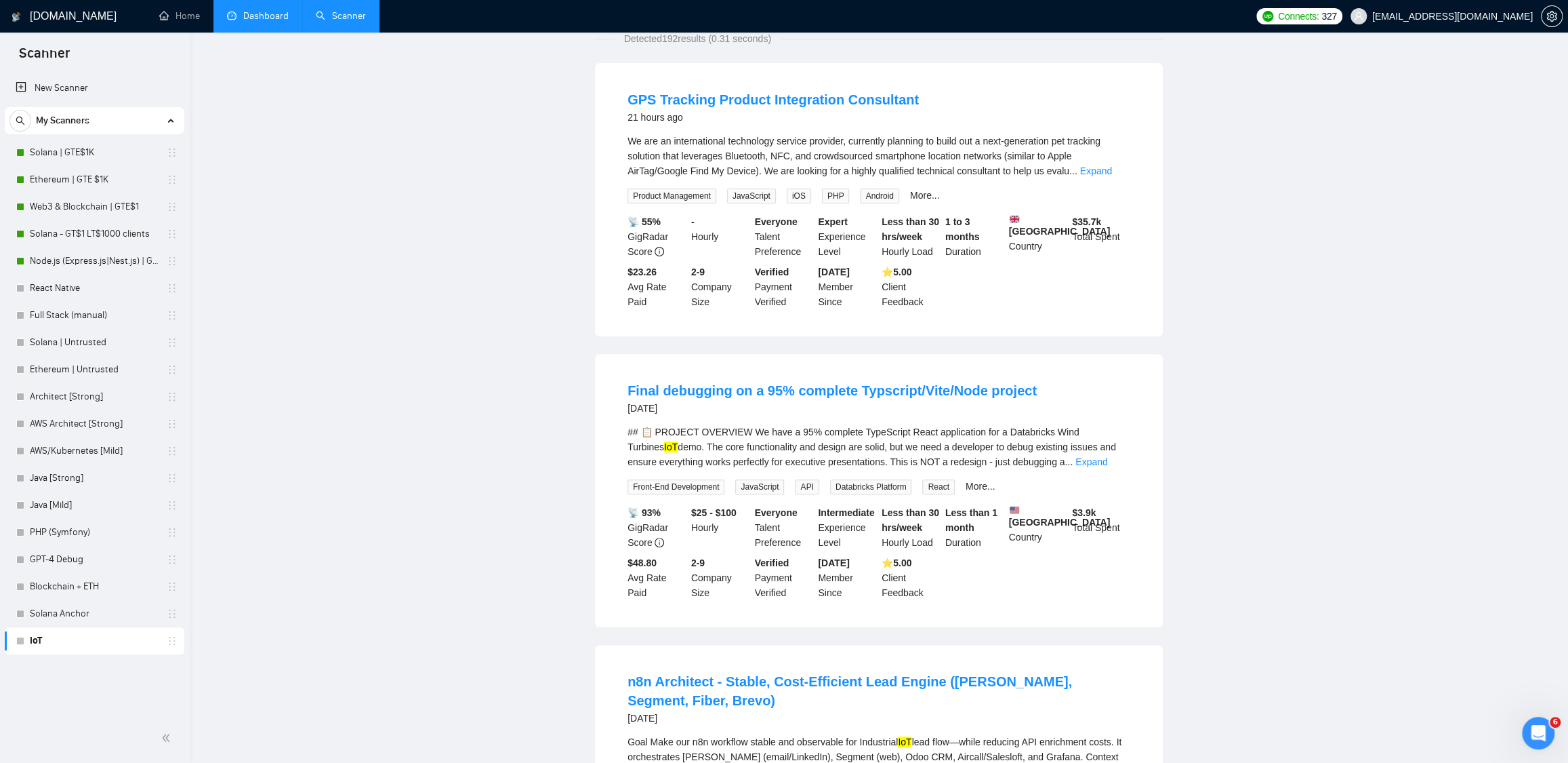
scroll to position [0, 0]
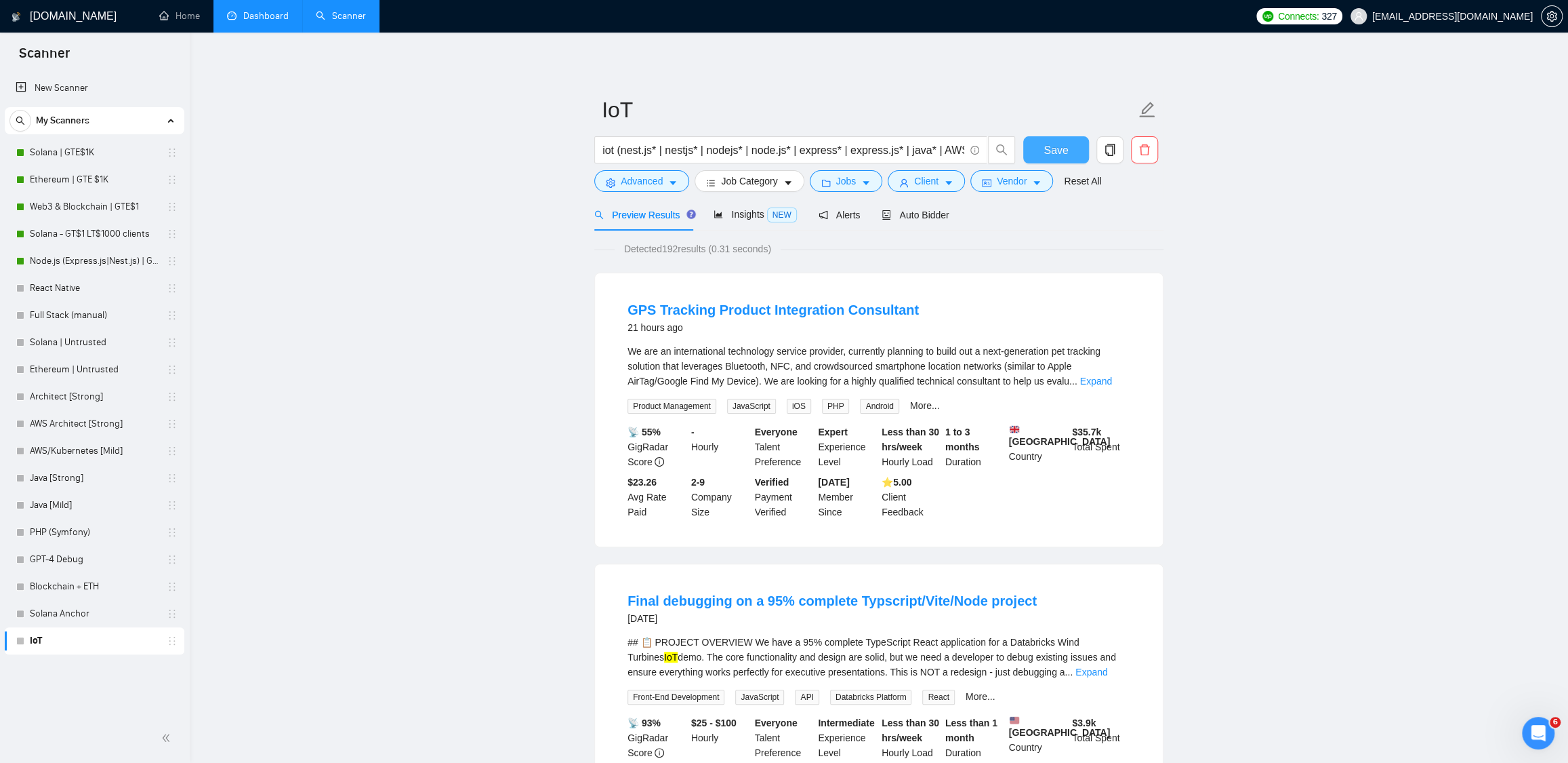
click at [1056, 143] on span "Save" at bounding box center [1056, 151] width 24 height 17
click at [938, 184] on span "Client" at bounding box center [926, 181] width 24 height 15
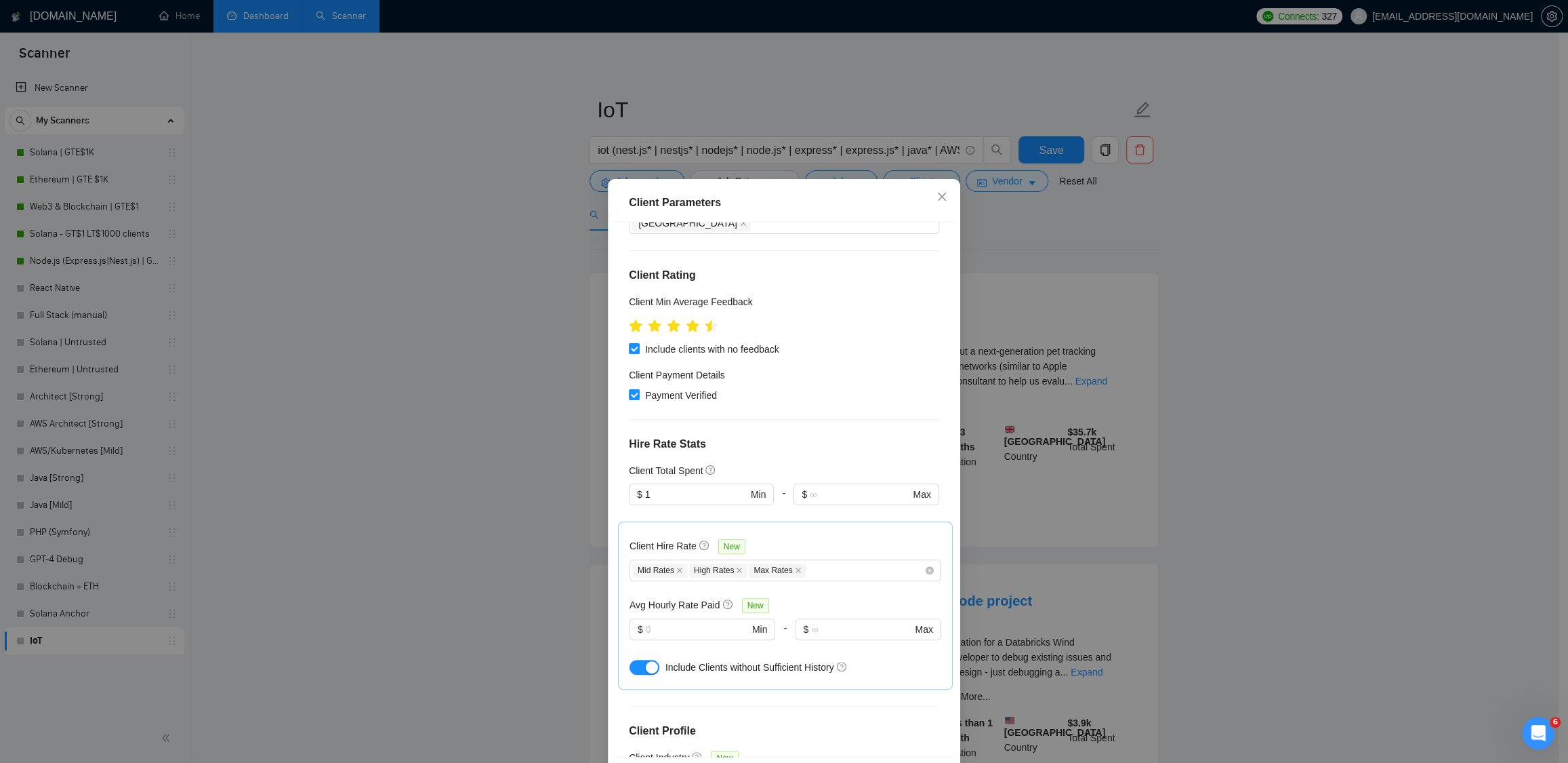
scroll to position [355, 0]
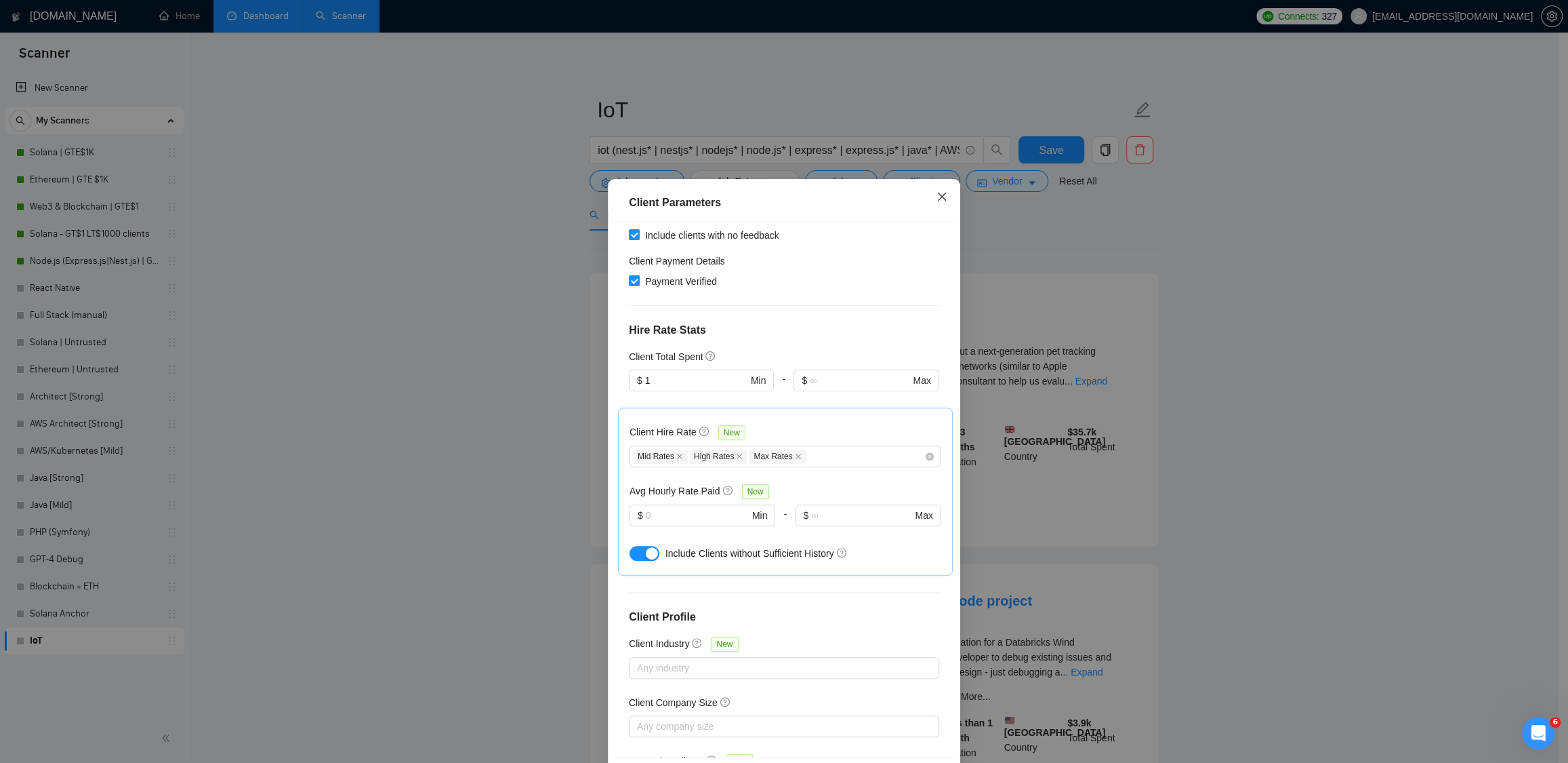
click at [938, 195] on icon "close" at bounding box center [942, 196] width 8 height 8
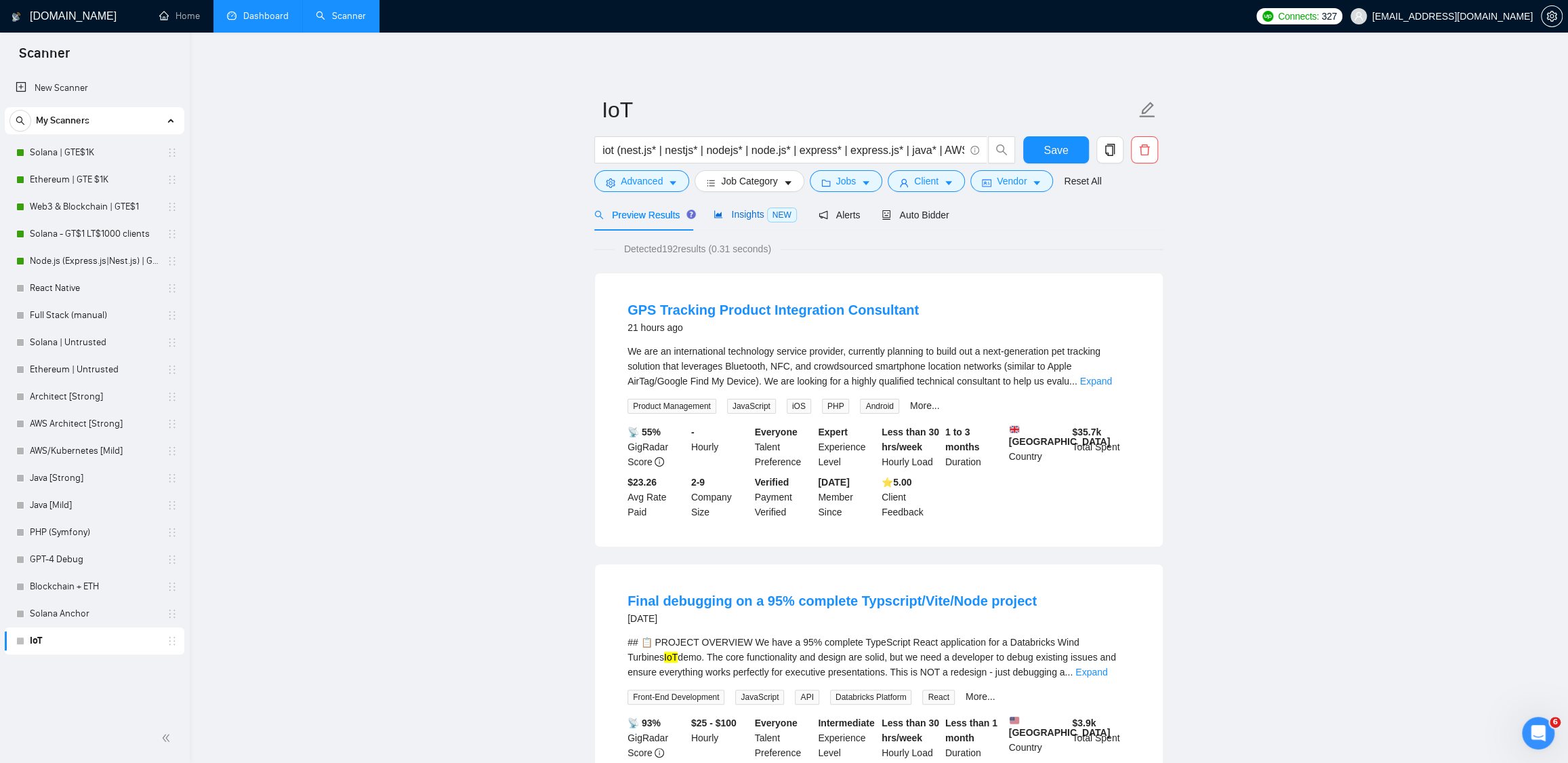
drag, startPoint x: 758, startPoint y: 221, endPoint x: 709, endPoint y: 225, distance: 49.2
click at [757, 221] on div "Insights NEW" at bounding box center [755, 214] width 83 height 16
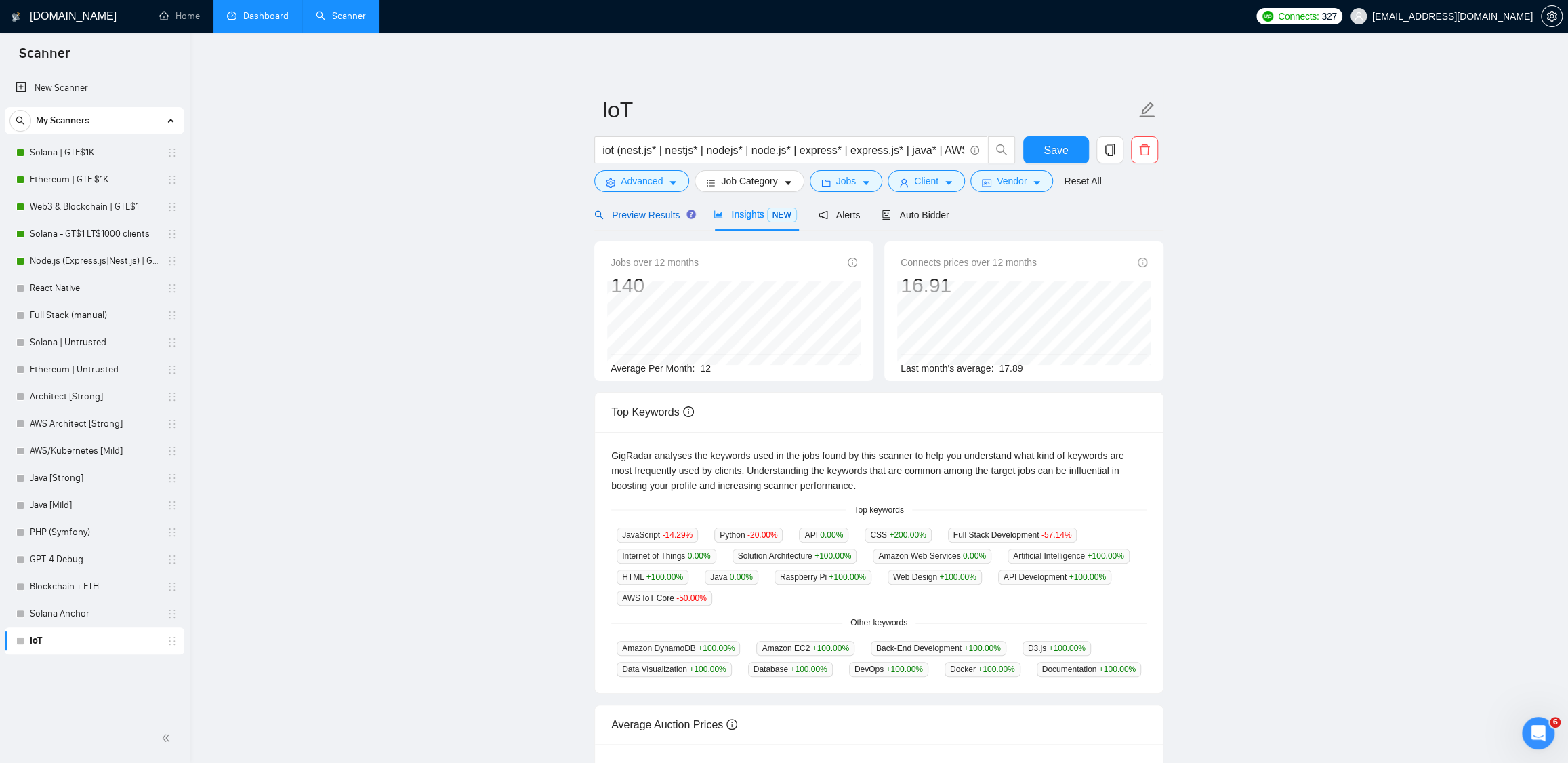
click at [656, 221] on div "Preview Results" at bounding box center [643, 214] width 98 height 15
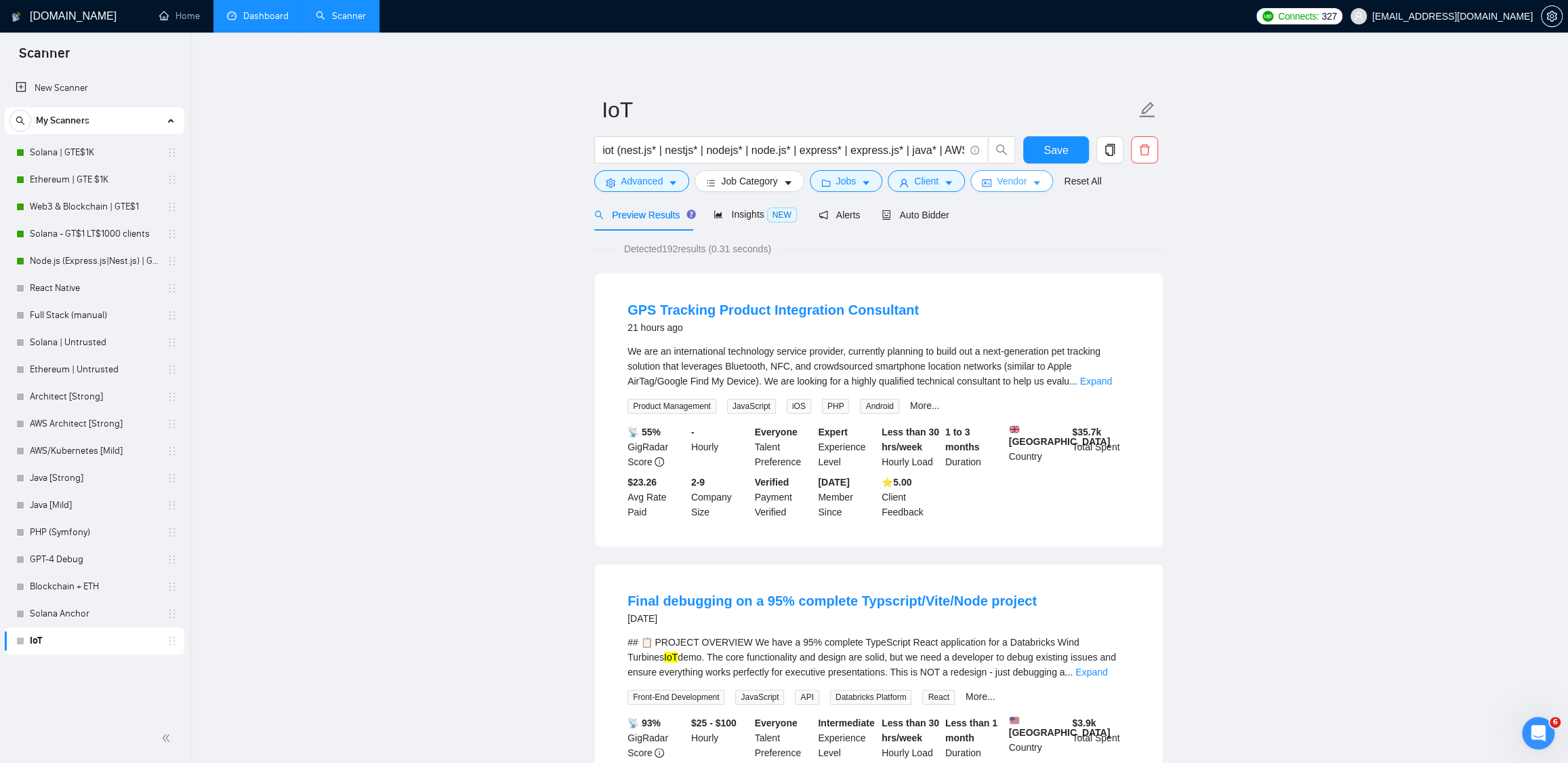
click at [1027, 185] on span "Vendor" at bounding box center [1012, 181] width 30 height 15
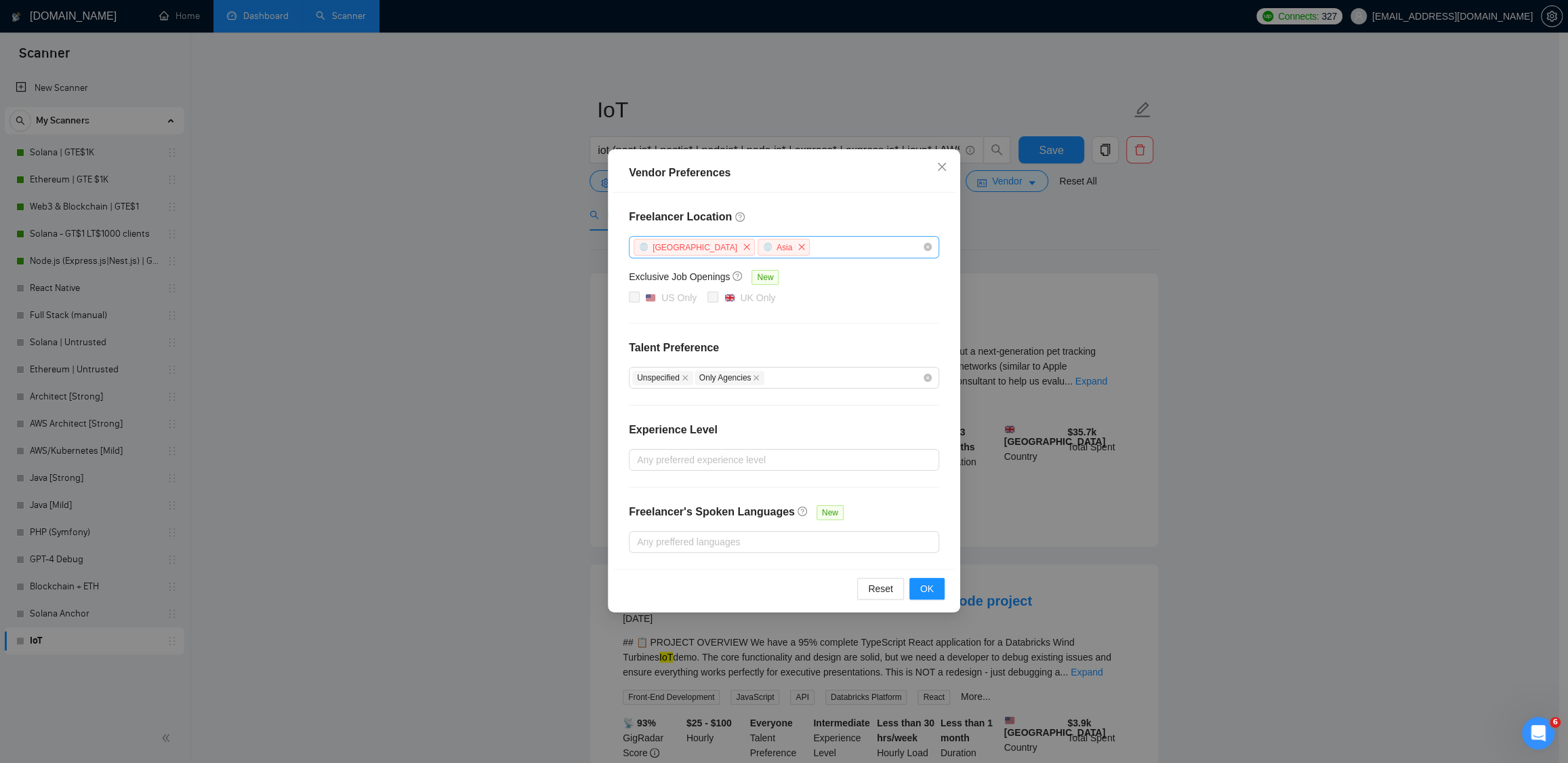
click at [1214, 239] on div "Vendor Preferences Freelancer Location Africa Asia Exclusive Job Openings New U…" at bounding box center [784, 382] width 1568 height 763
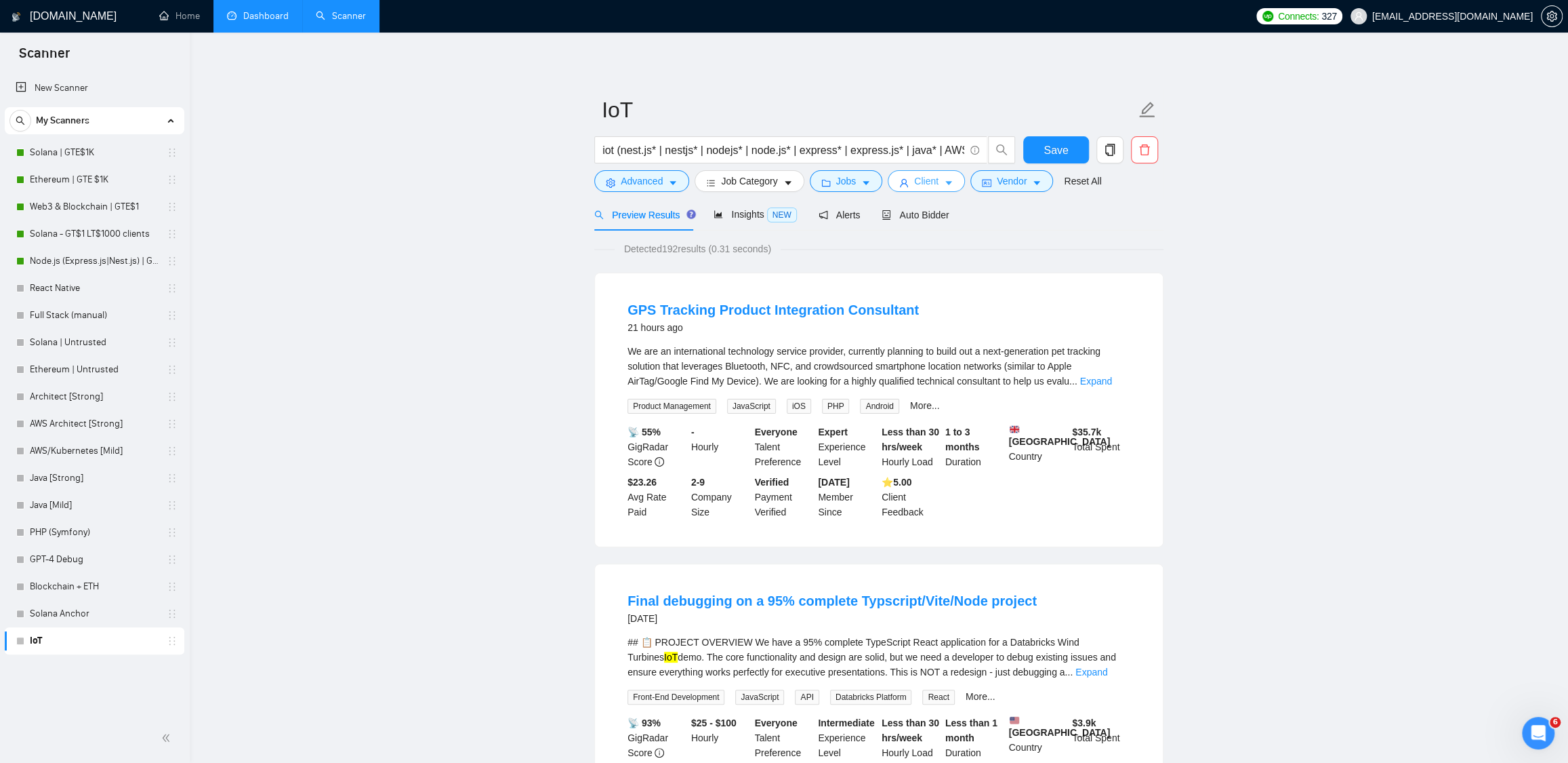
click at [938, 181] on span "Client" at bounding box center [926, 181] width 24 height 15
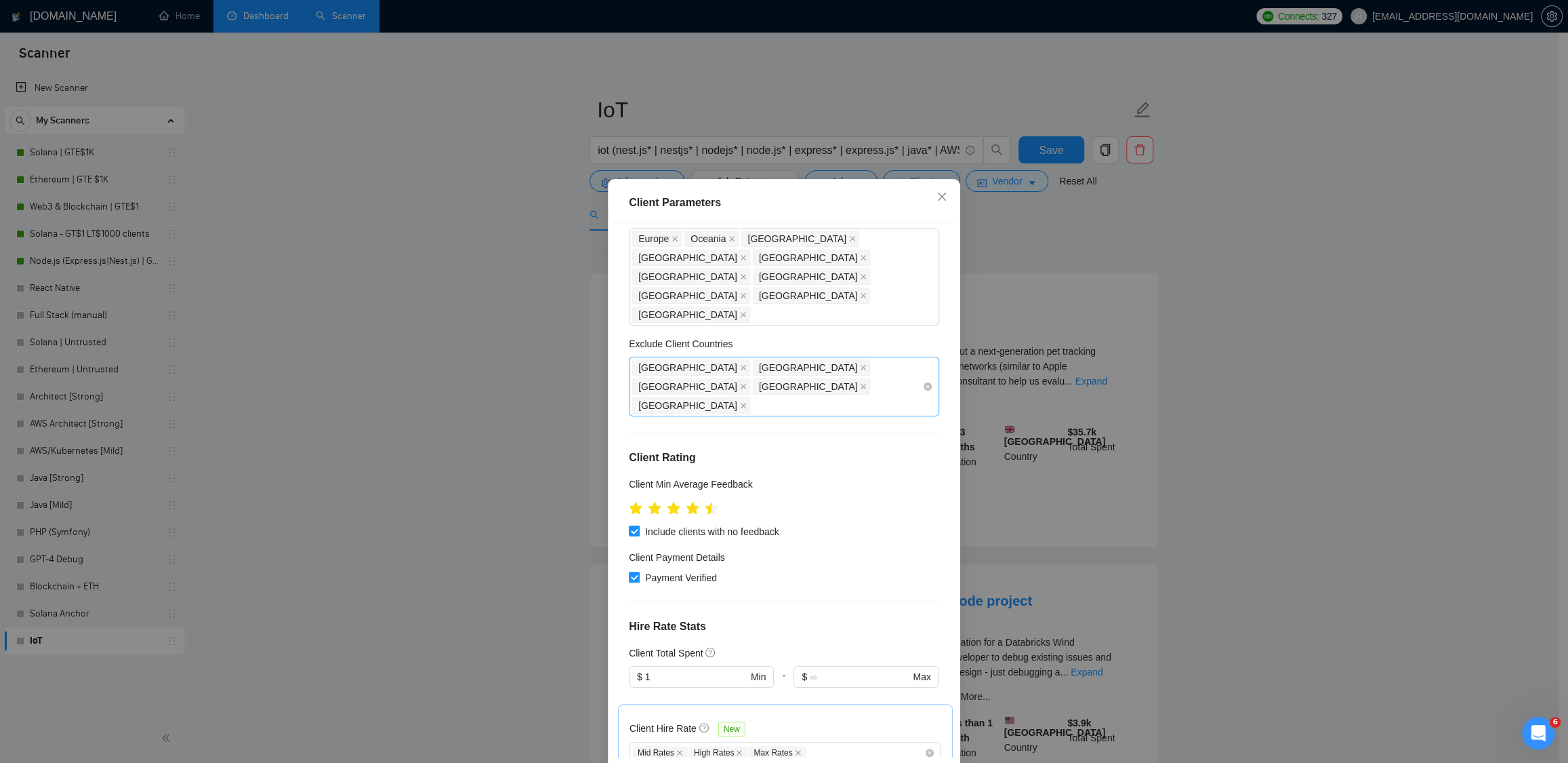
scroll to position [128, 0]
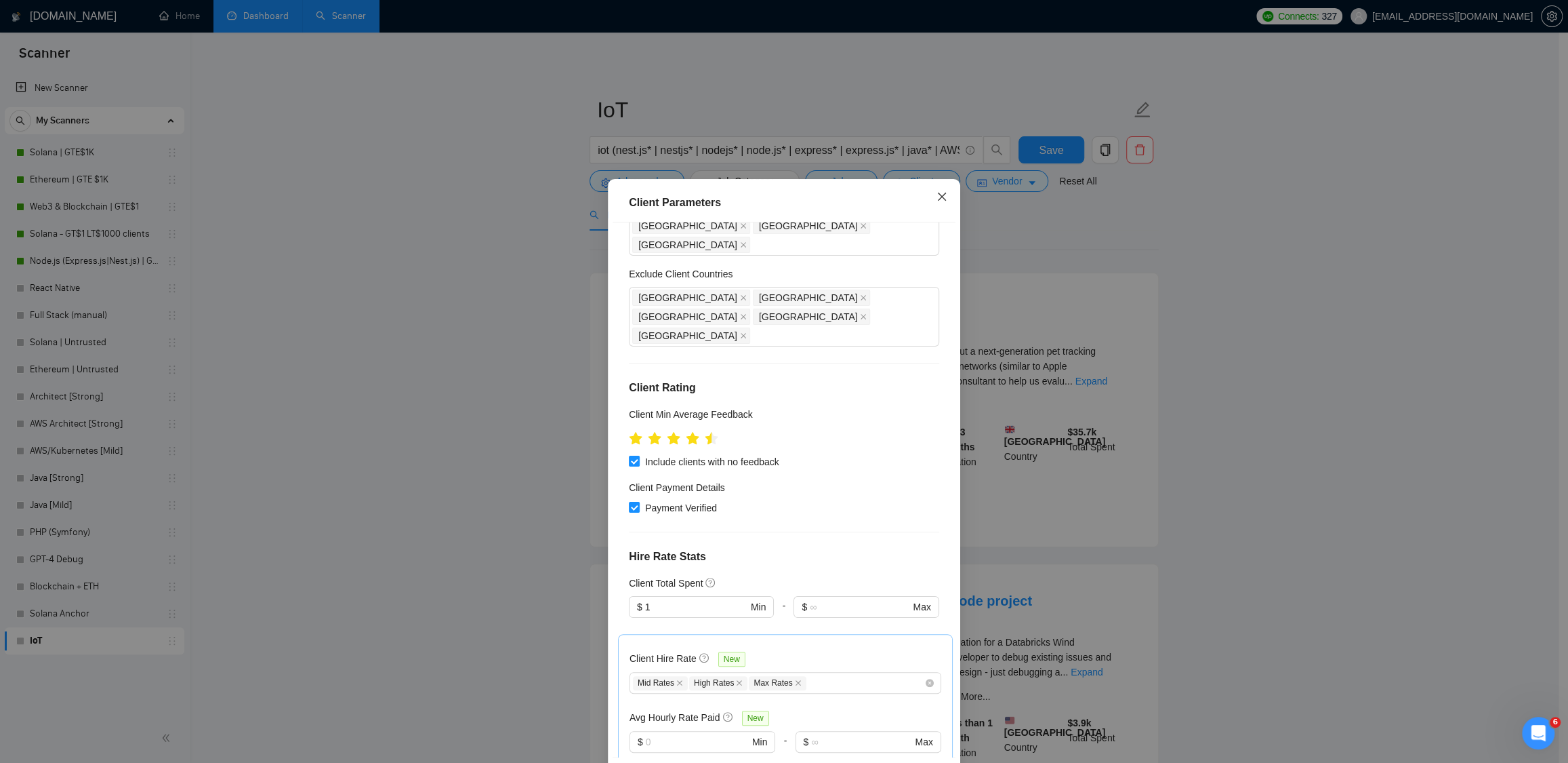
click at [938, 195] on icon "close" at bounding box center [942, 197] width 11 height 11
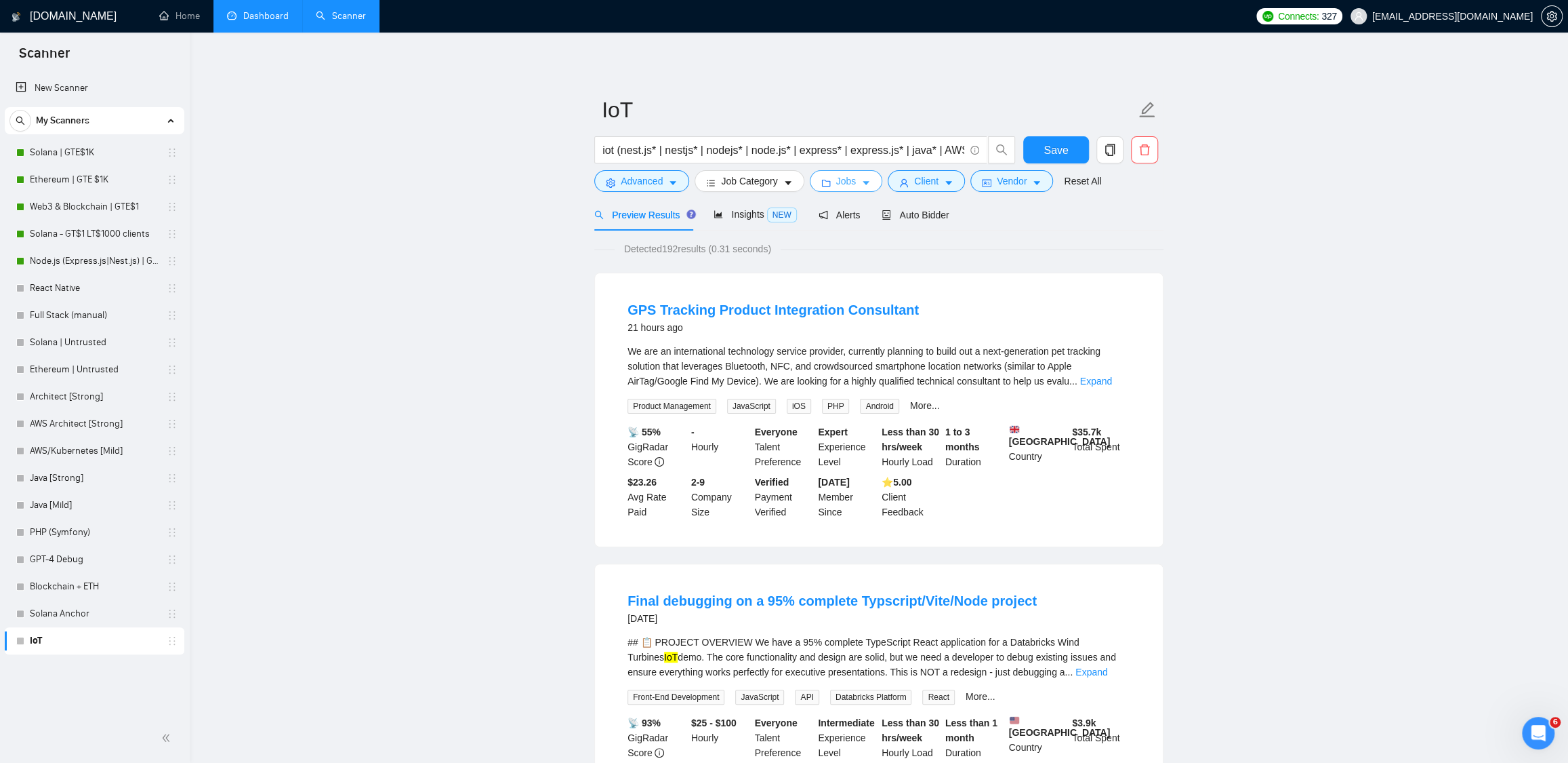
click at [866, 185] on icon "caret-down" at bounding box center [866, 183] width 9 height 9
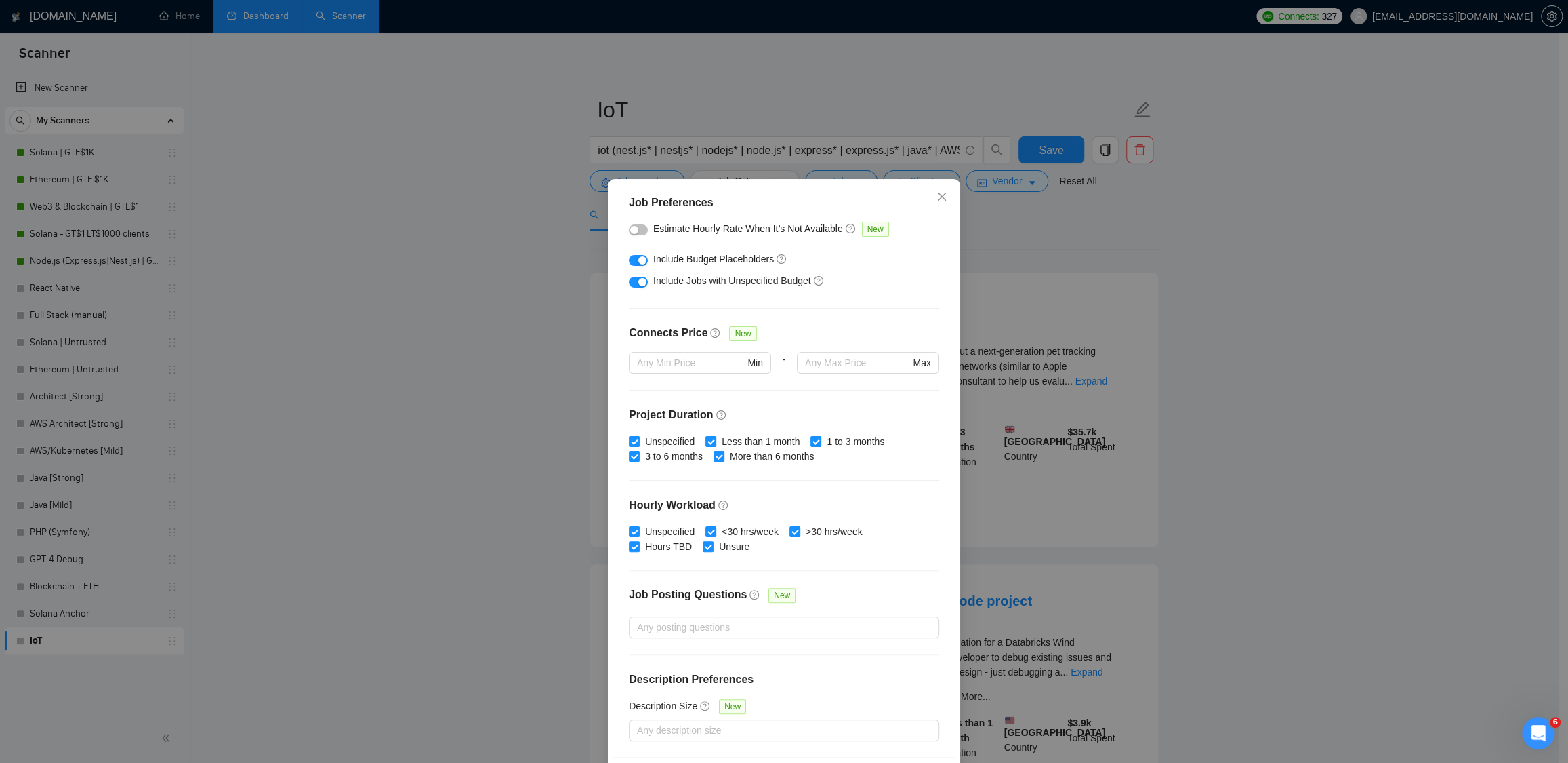
click at [1140, 284] on div "Job Preferences Budget Project Type All Fixed Price Hourly Rate Fixed Price Bud…" at bounding box center [784, 382] width 1568 height 763
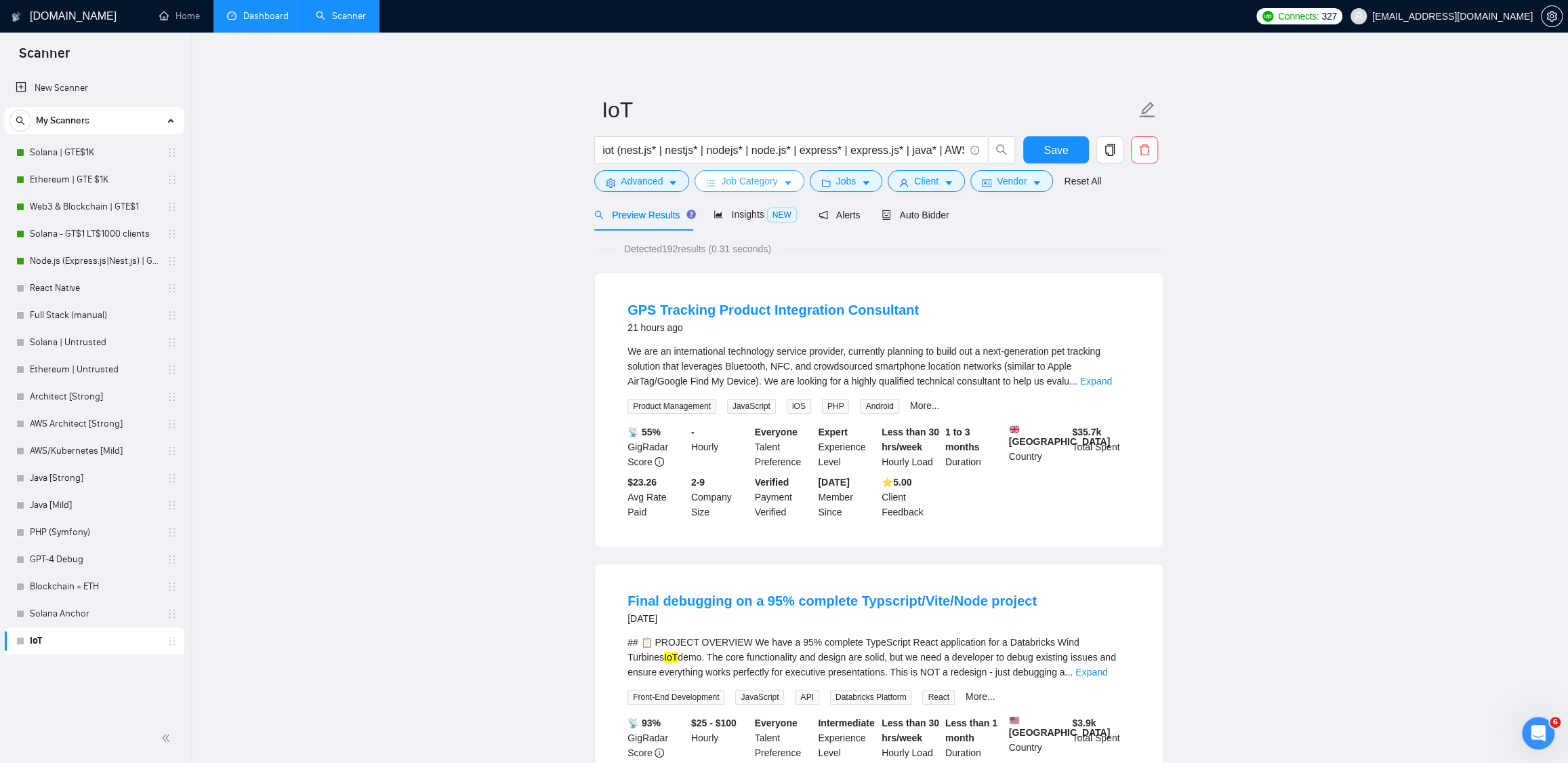
click at [761, 190] on button "Job Category" at bounding box center [749, 181] width 109 height 22
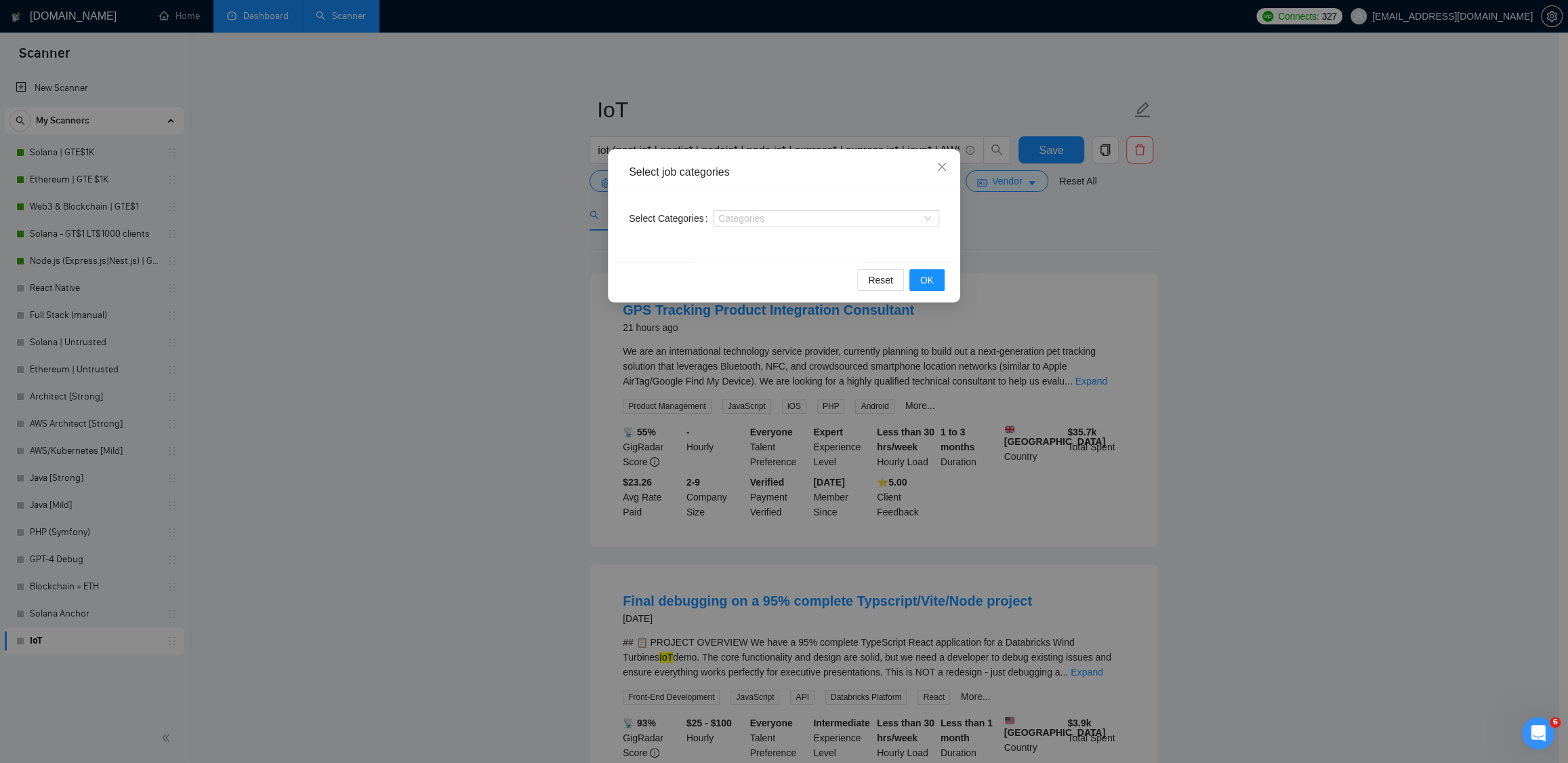
drag, startPoint x: 1098, startPoint y: 224, endPoint x: 967, endPoint y: 218, distance: 131.1
click at [1098, 224] on div "Select job categories Select Categories Categories Reset OK" at bounding box center [784, 382] width 1568 height 763
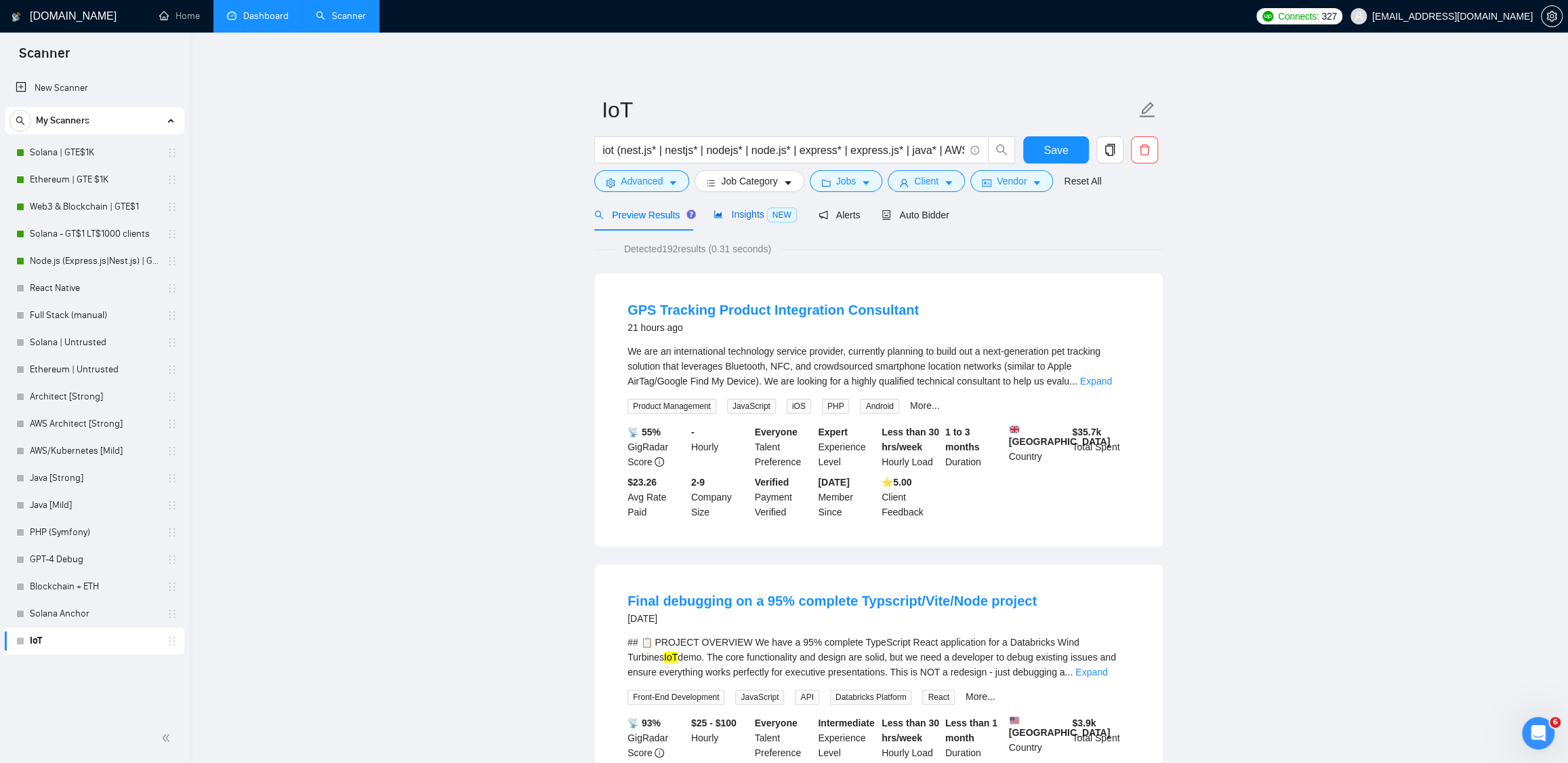
drag, startPoint x: 749, startPoint y: 220, endPoint x: 667, endPoint y: 221, distance: 82.0
click at [748, 220] on div "Insights NEW" at bounding box center [755, 214] width 83 height 16
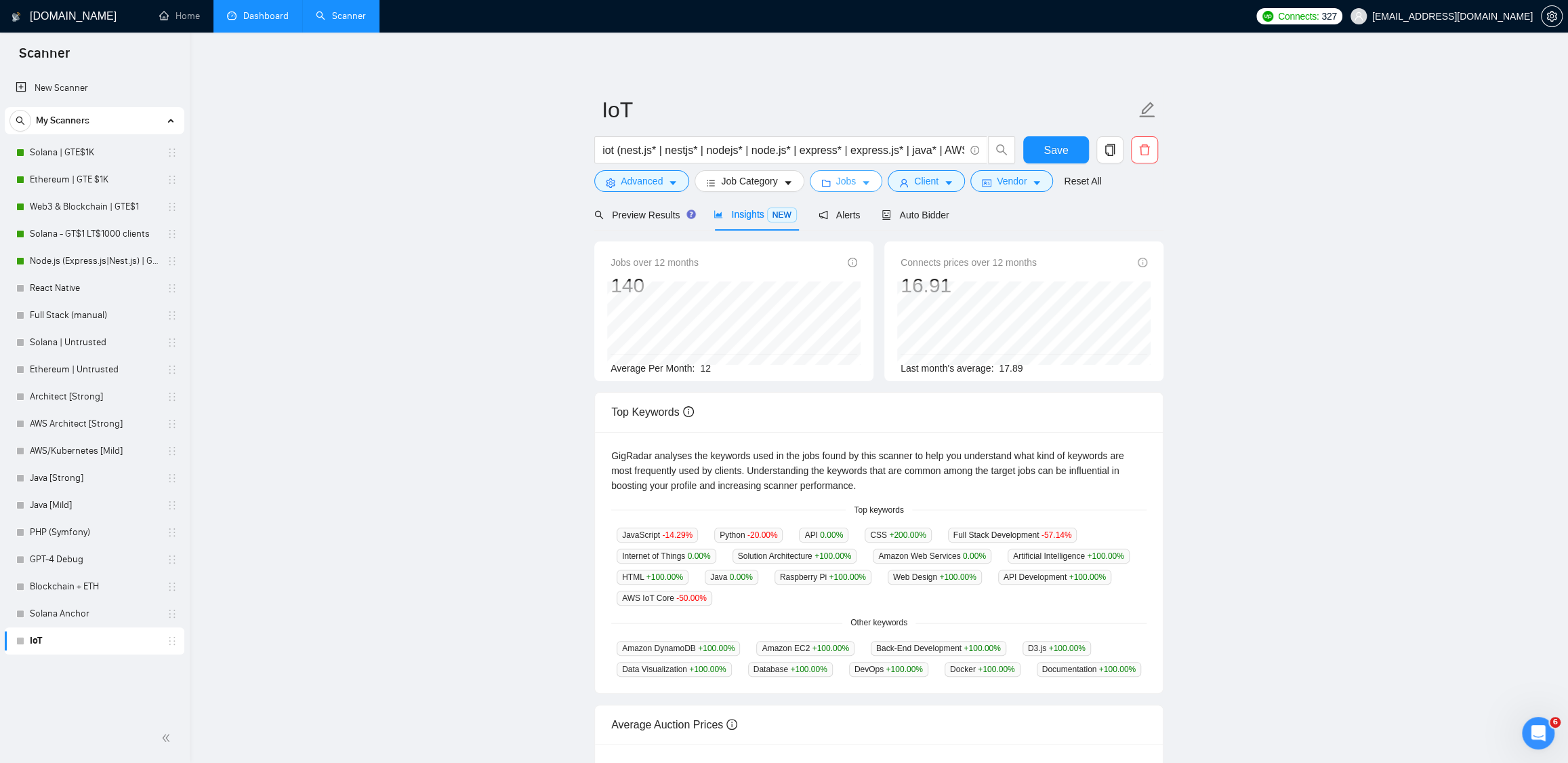
click at [843, 181] on span "Jobs" at bounding box center [846, 181] width 20 height 15
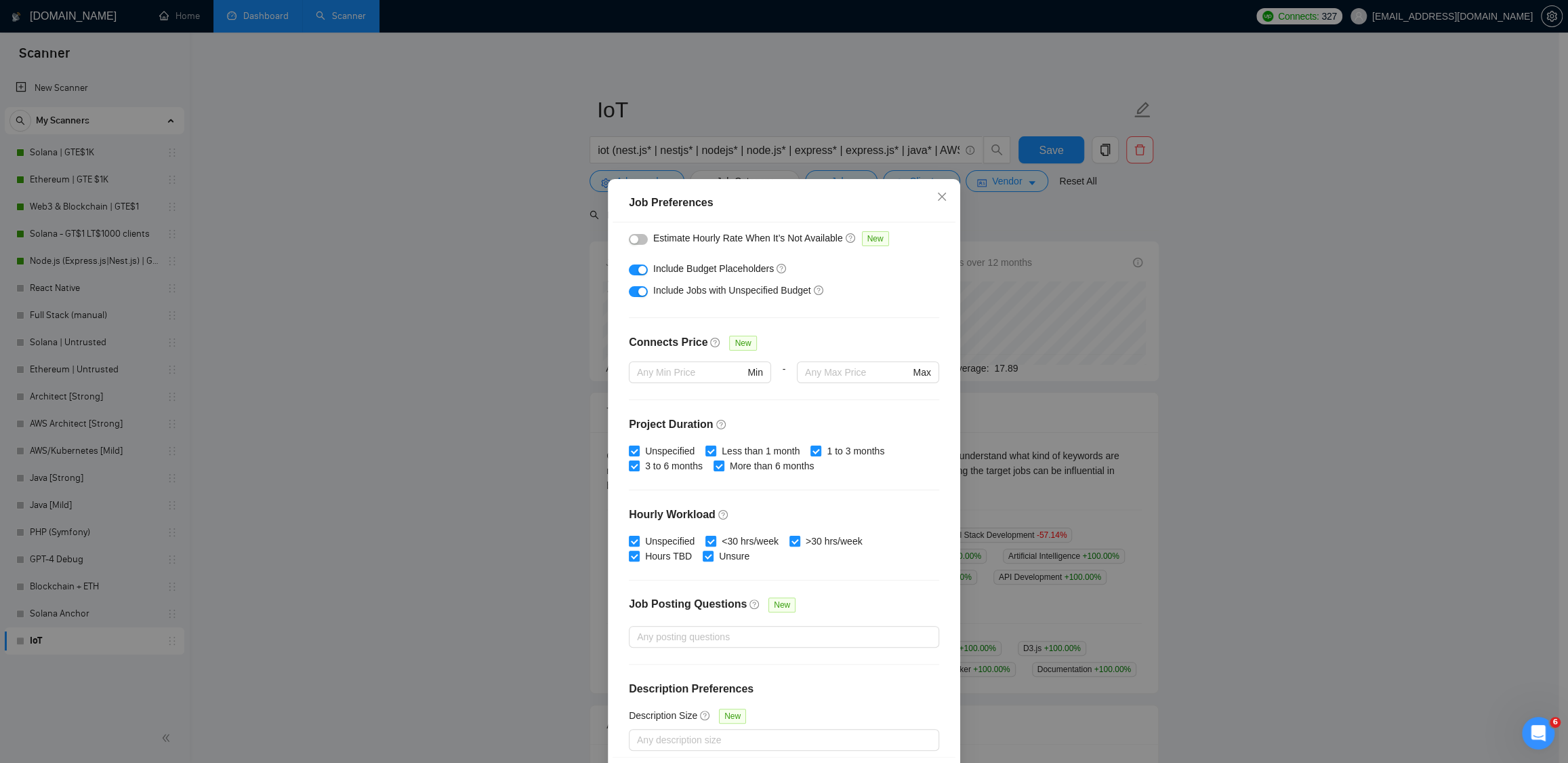
scroll to position [230, 0]
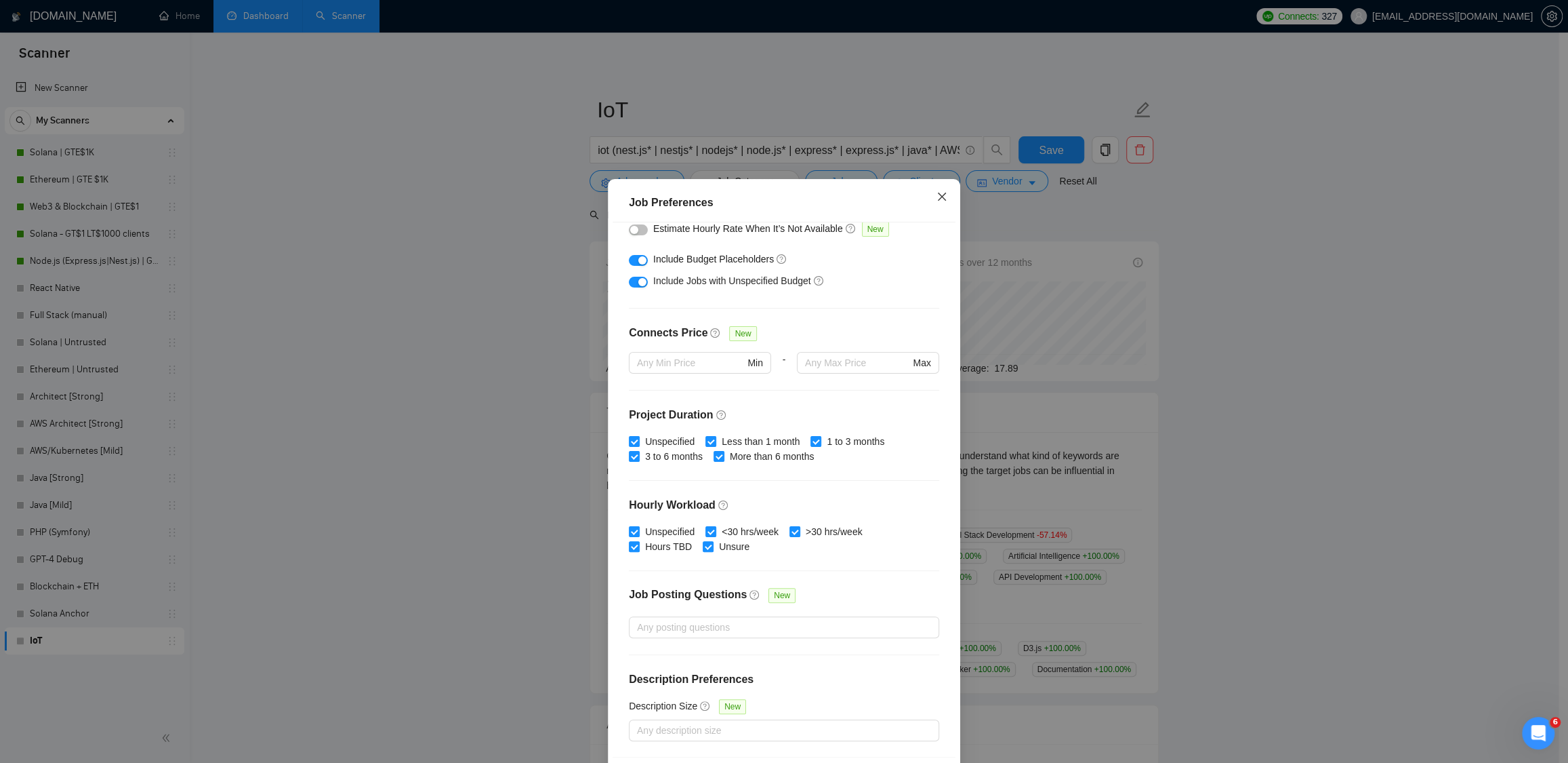
click at [943, 195] on span "Close" at bounding box center [942, 197] width 36 height 36
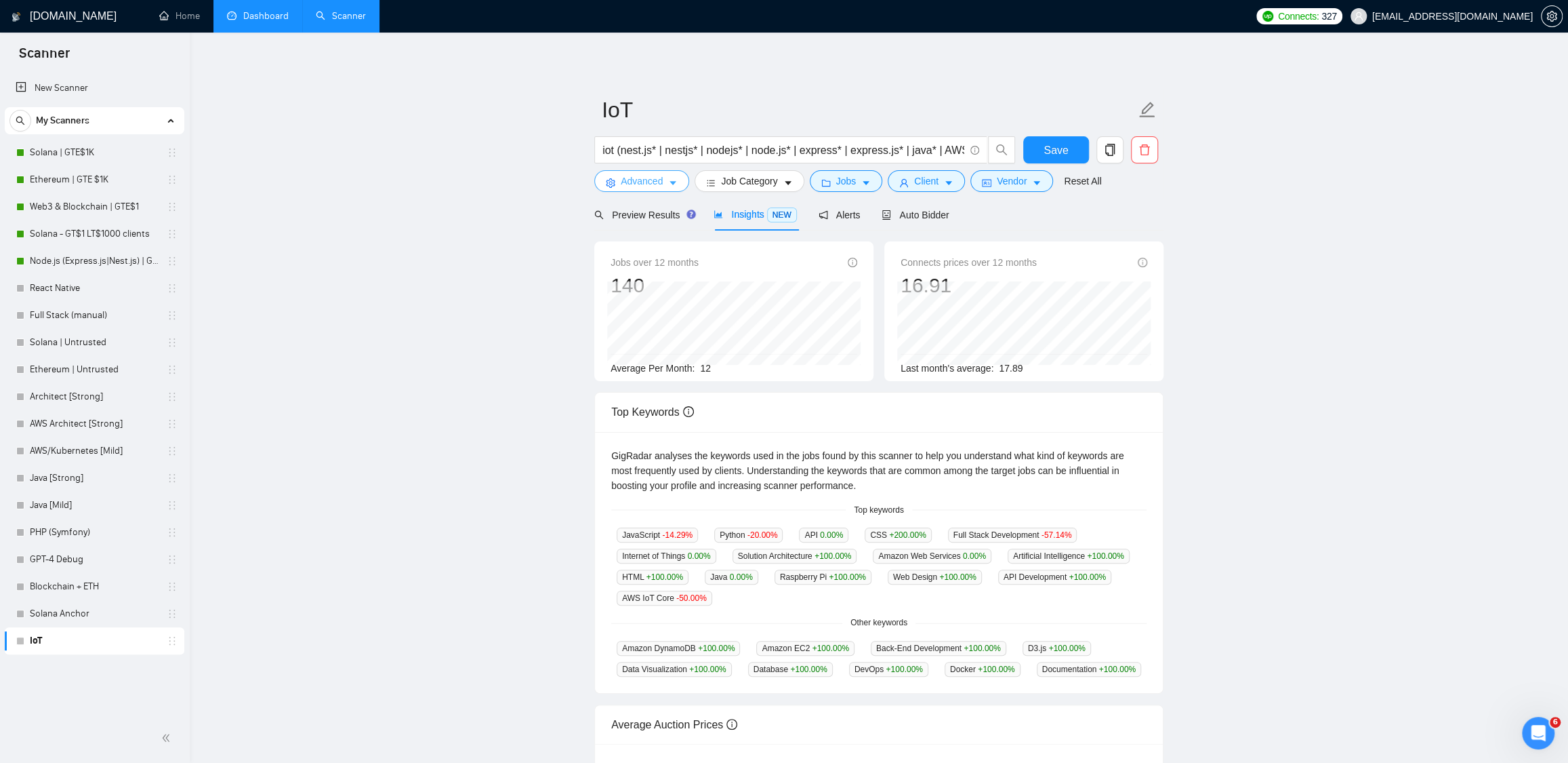
click at [619, 188] on button "Advanced" at bounding box center [641, 181] width 95 height 22
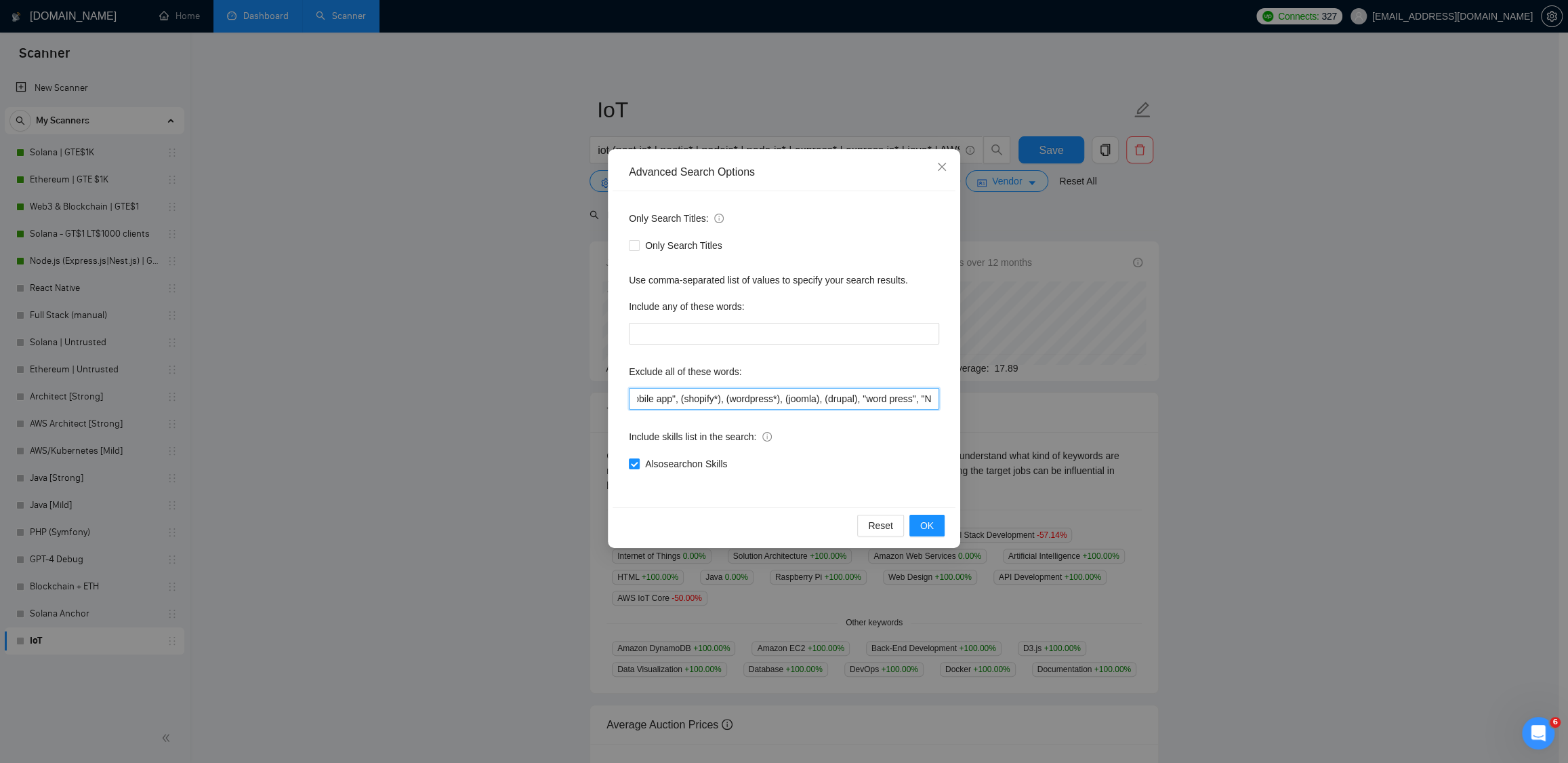
scroll to position [0, 1348]
drag, startPoint x: 834, startPoint y: 396, endPoint x: 946, endPoint y: 400, distance: 112.1
click at [946, 400] on div "Only Search Titles: Only Search Titles Use comma-separated list of values to sp…" at bounding box center [784, 349] width 343 height 316
click at [778, 397] on input ""machine learning", ibm, "tutoring", "mentor", "mentoring", "small features", "…" at bounding box center [784, 399] width 310 height 22
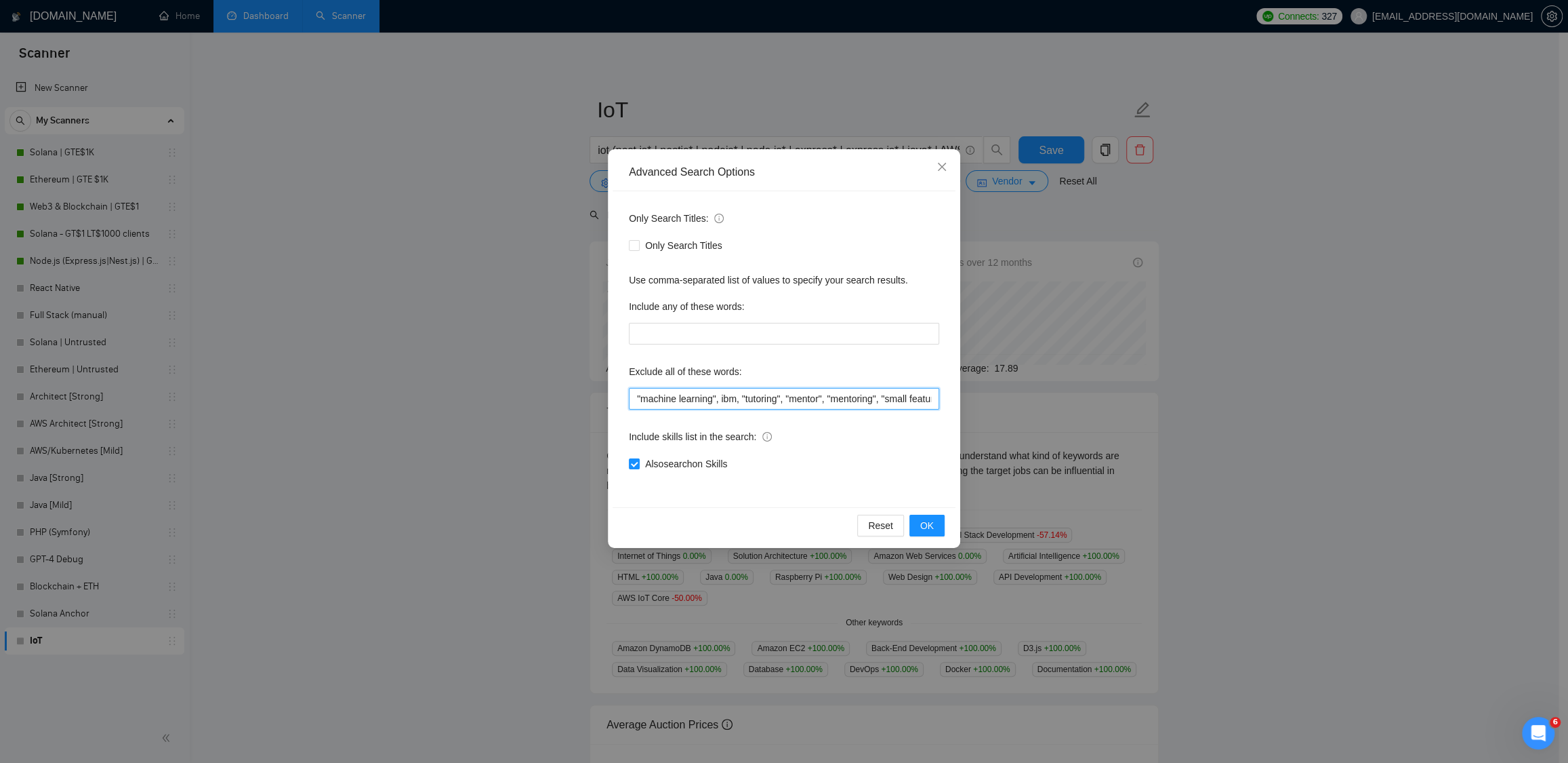
drag, startPoint x: 705, startPoint y: 393, endPoint x: 574, endPoint y: 390, distance: 131.0
click at [574, 390] on div "Advanced Search Options Only Search Titles: Only Search Titles Use comma-separa…" at bounding box center [784, 382] width 1568 height 763
click at [789, 397] on input ""machine learning", ibm, "tutoring", "mentor", "mentoring", "small features", "…" at bounding box center [784, 399] width 310 height 22
drag, startPoint x: 860, startPoint y: 397, endPoint x: 875, endPoint y: 396, distance: 15.0
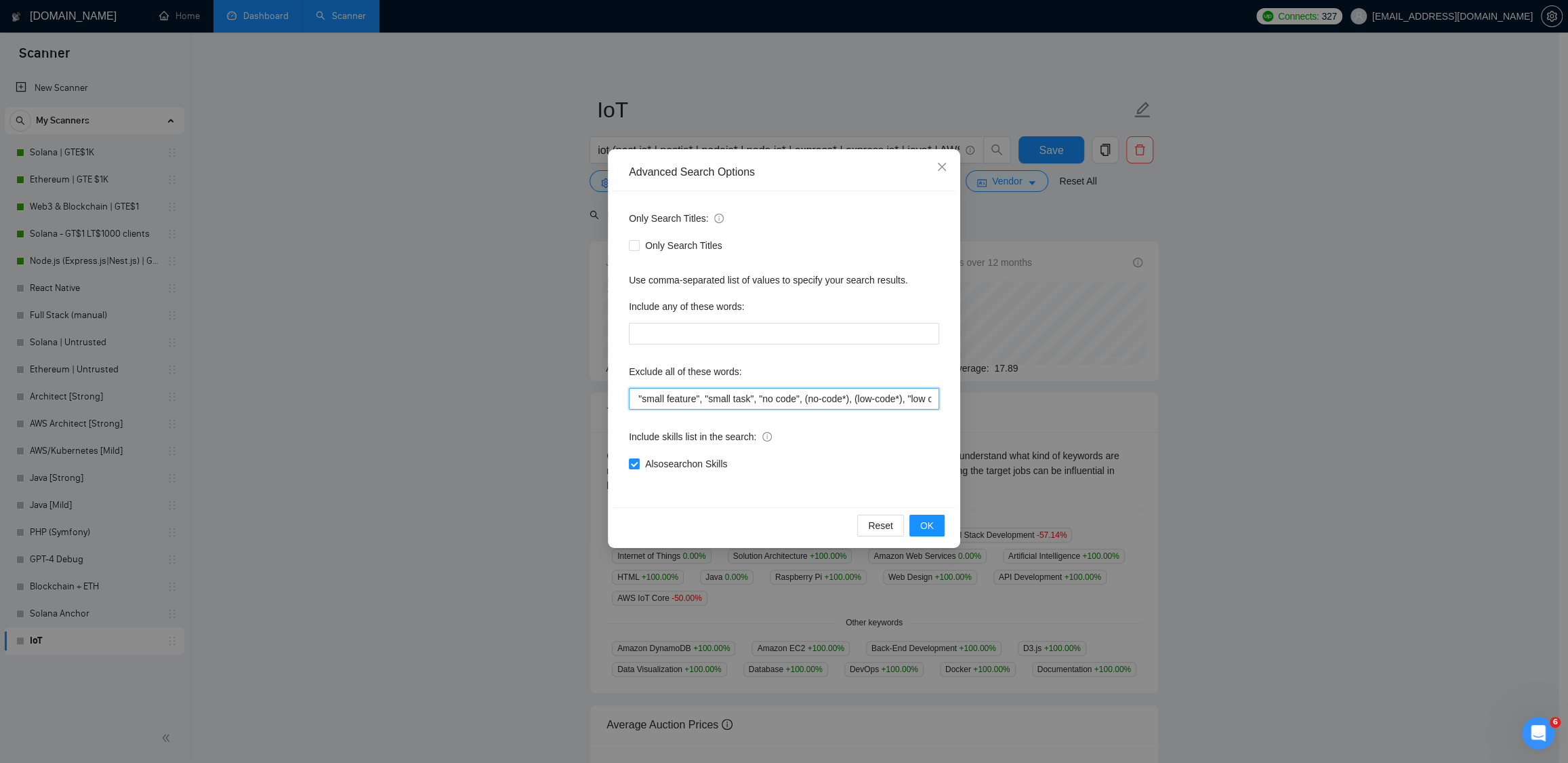
click at [875, 396] on input ""machine learning", ibm, "tutoring", "mentor", "mentoring", "small features", "…" at bounding box center [784, 399] width 310 height 22
drag, startPoint x: 833, startPoint y: 395, endPoint x: 817, endPoint y: 396, distance: 16.0
click at [833, 395] on input ""machine learning", ibm, "tutoring", "mentor", "mentoring", "small features", "…" at bounding box center [784, 399] width 310 height 22
drag, startPoint x: 737, startPoint y: 396, endPoint x: 723, endPoint y: 404, distance: 16.1
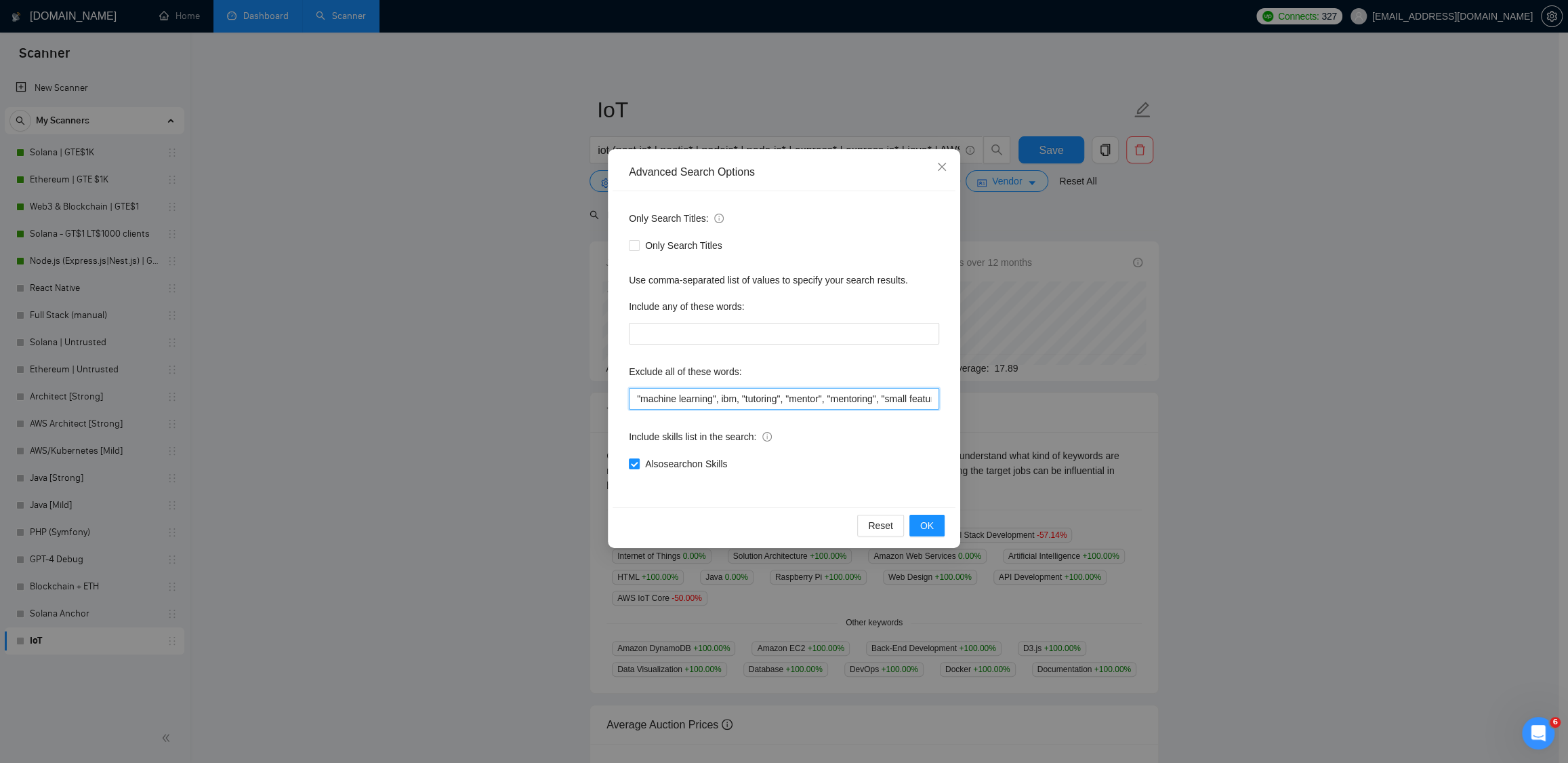
click at [723, 404] on input ""machine learning", ibm, "tutoring", "mentor", "mentoring", "small features", "…" at bounding box center [784, 399] width 310 height 22
drag, startPoint x: 834, startPoint y: 404, endPoint x: 903, endPoint y: 400, distance: 69.1
click at [903, 400] on input ""machine learning", ibm, "tutoring", "mentor", "mentoring", "small features", "…" at bounding box center [784, 399] width 310 height 22
drag, startPoint x: 893, startPoint y: 400, endPoint x: 925, endPoint y: 399, distance: 32.0
click at [929, 398] on input ""machine learning", ibm, "tutoring", "mentor", "mentoring", "small features", "…" at bounding box center [784, 399] width 310 height 22
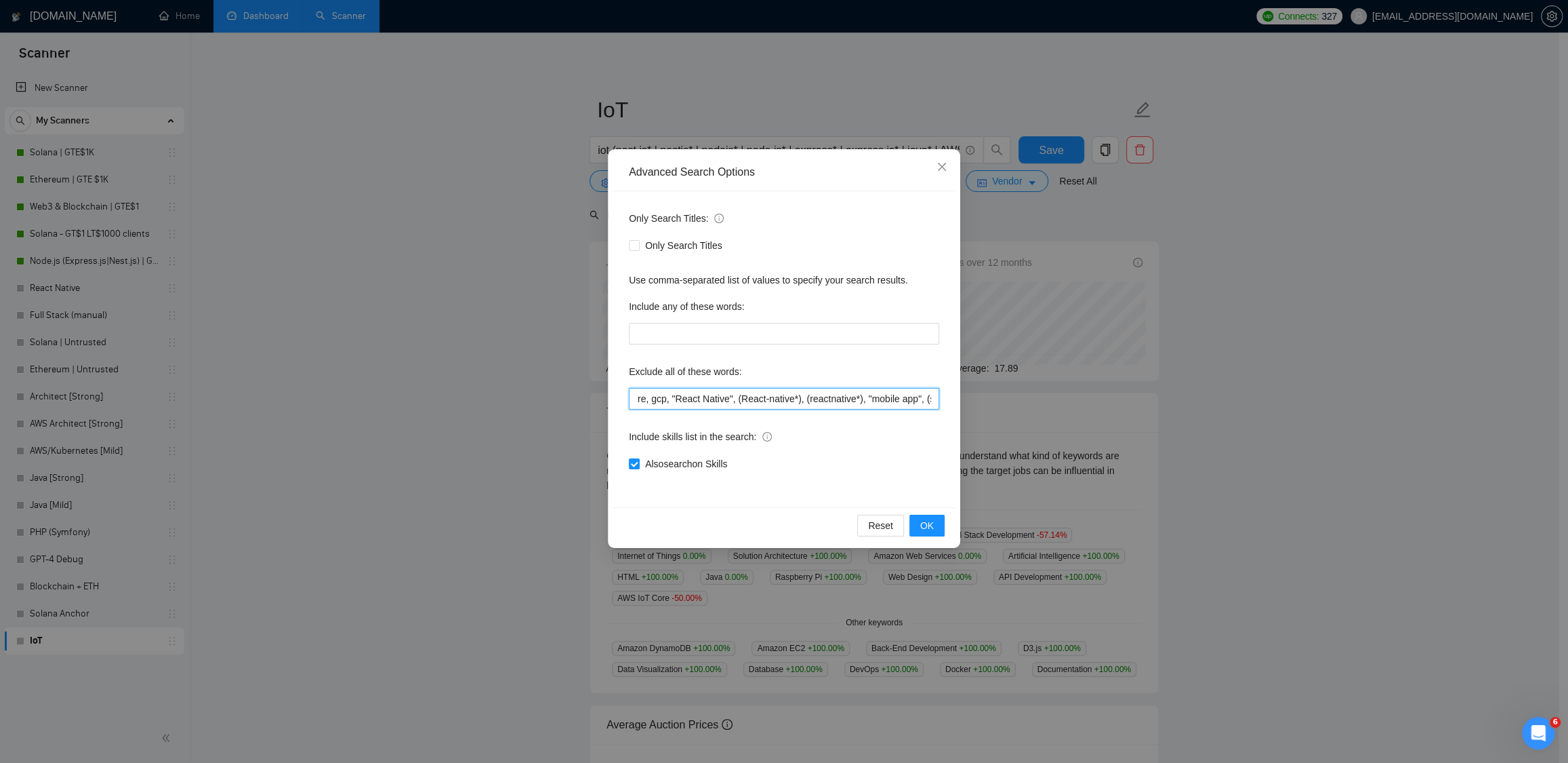
scroll to position [0, 800]
drag, startPoint x: 918, startPoint y: 397, endPoint x: 893, endPoint y: 398, distance: 25.0
click at [916, 399] on input ""machine learning", ibm, "tutoring", "mentor", "mentoring", "small features", "…" at bounding box center [784, 399] width 310 height 22
click at [823, 399] on input ""machine learning", ibm, "tutoring", "mentor", "mentoring", "small features", "…" at bounding box center [784, 399] width 310 height 22
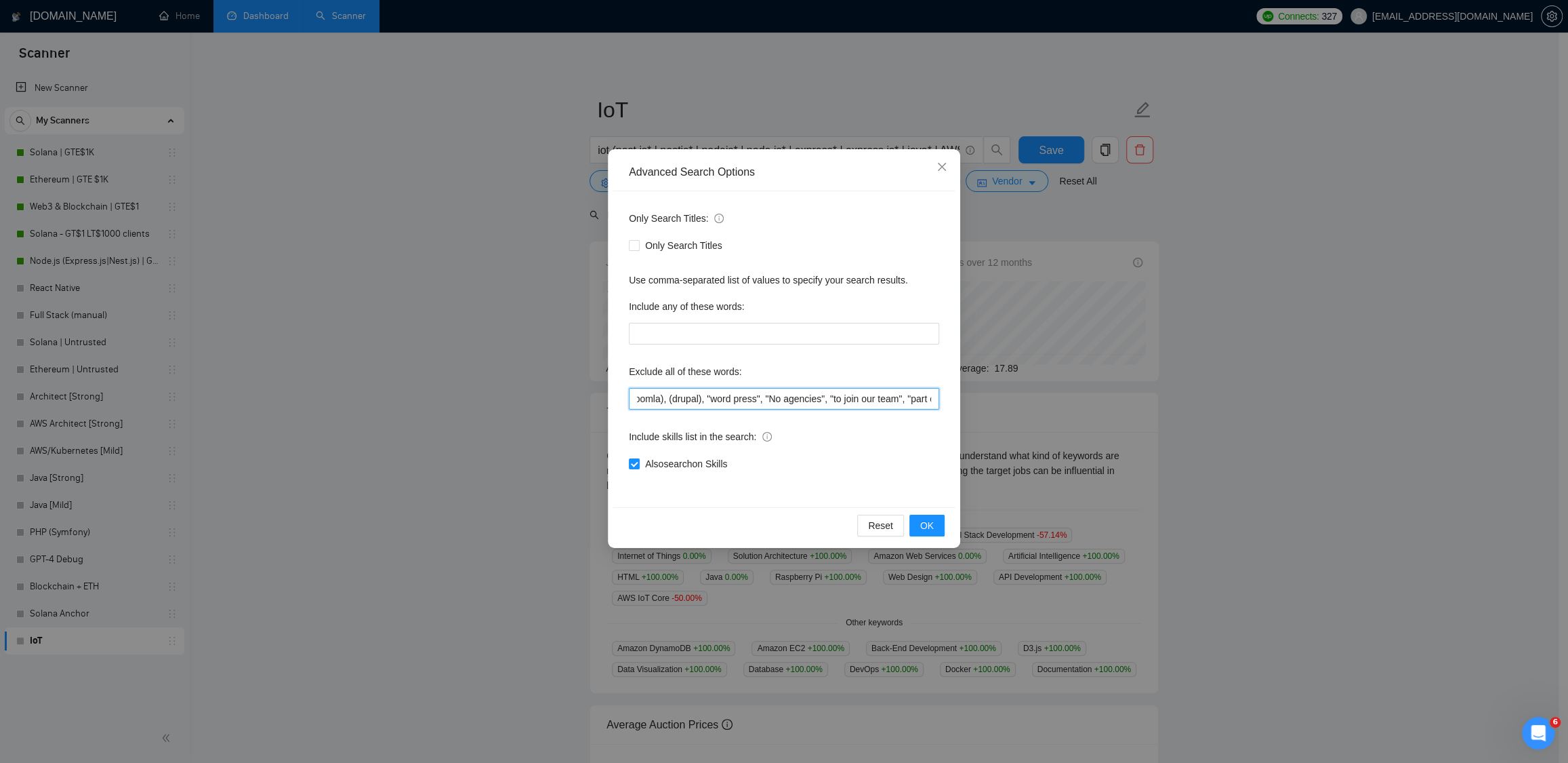
drag, startPoint x: 808, startPoint y: 399, endPoint x: 890, endPoint y: 404, distance: 82.2
click at [890, 404] on input ""machine learning", ibm, "tutoring", "mentor", "mentoring", "small features", "…" at bounding box center [784, 399] width 310 height 22
click at [816, 400] on input ""machine learning", ibm, "tutoring", "mentor", "mentoring", "small features", "…" at bounding box center [784, 399] width 310 height 22
click at [727, 400] on input ""machine learning", ibm, "tutoring", "mentor", "mentoring", "small features", "…" at bounding box center [784, 399] width 310 height 22
click at [686, 399] on input ""machine learning", ibm, "tutoring", "mentor", "mentoring", "small features", "…" at bounding box center [784, 399] width 310 height 22
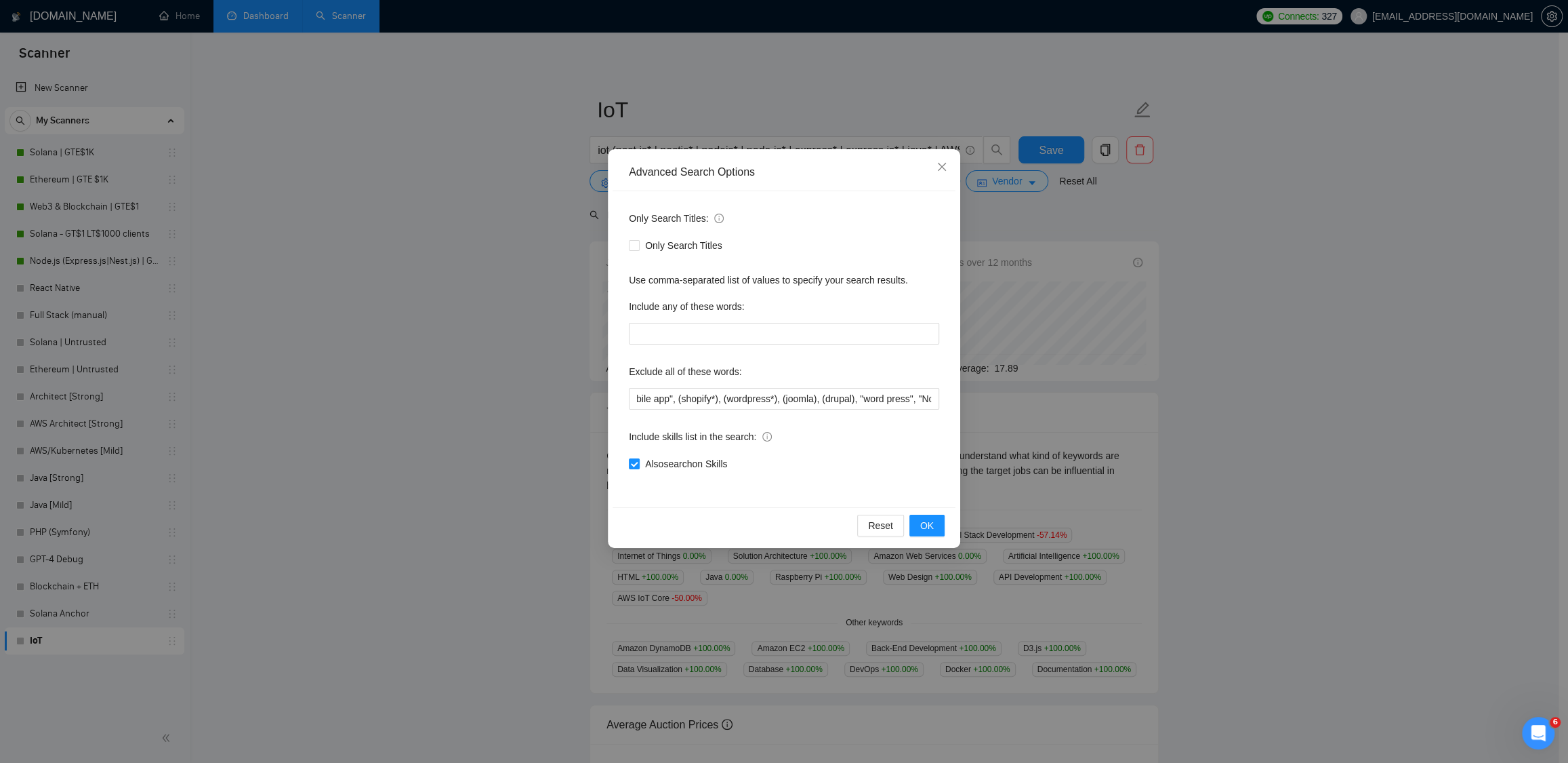
scroll to position [0, 0]
paste input "ibm, "tutoring", "mentor", "mentoring", "small features", "small feature", "sma…"
type input "ibm, "tutoring", "mentor", "mentoring", "small features", "small feature", "sma…"
click at [923, 530] on span "OK" at bounding box center [927, 525] width 13 height 15
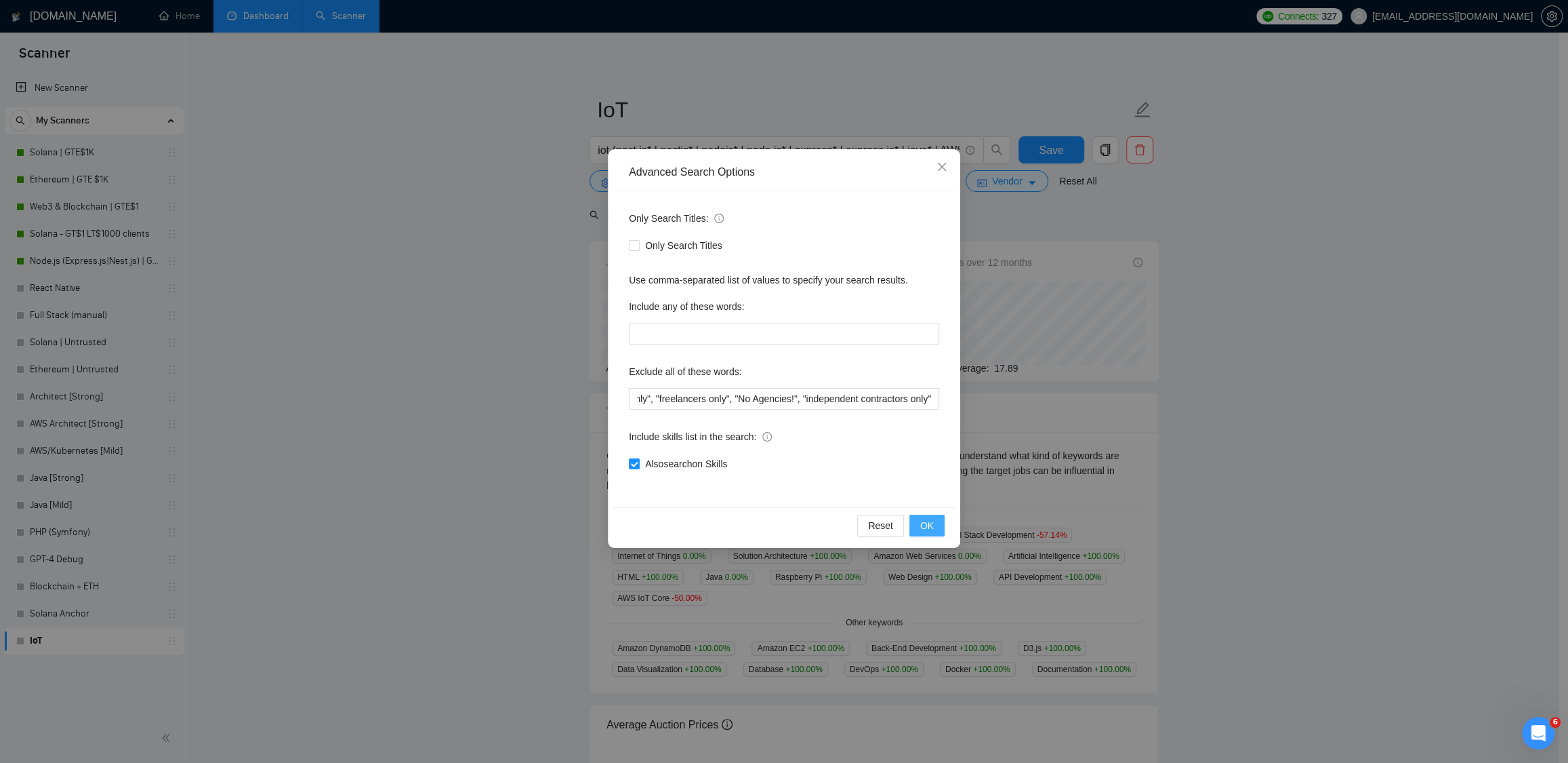
scroll to position [0, 0]
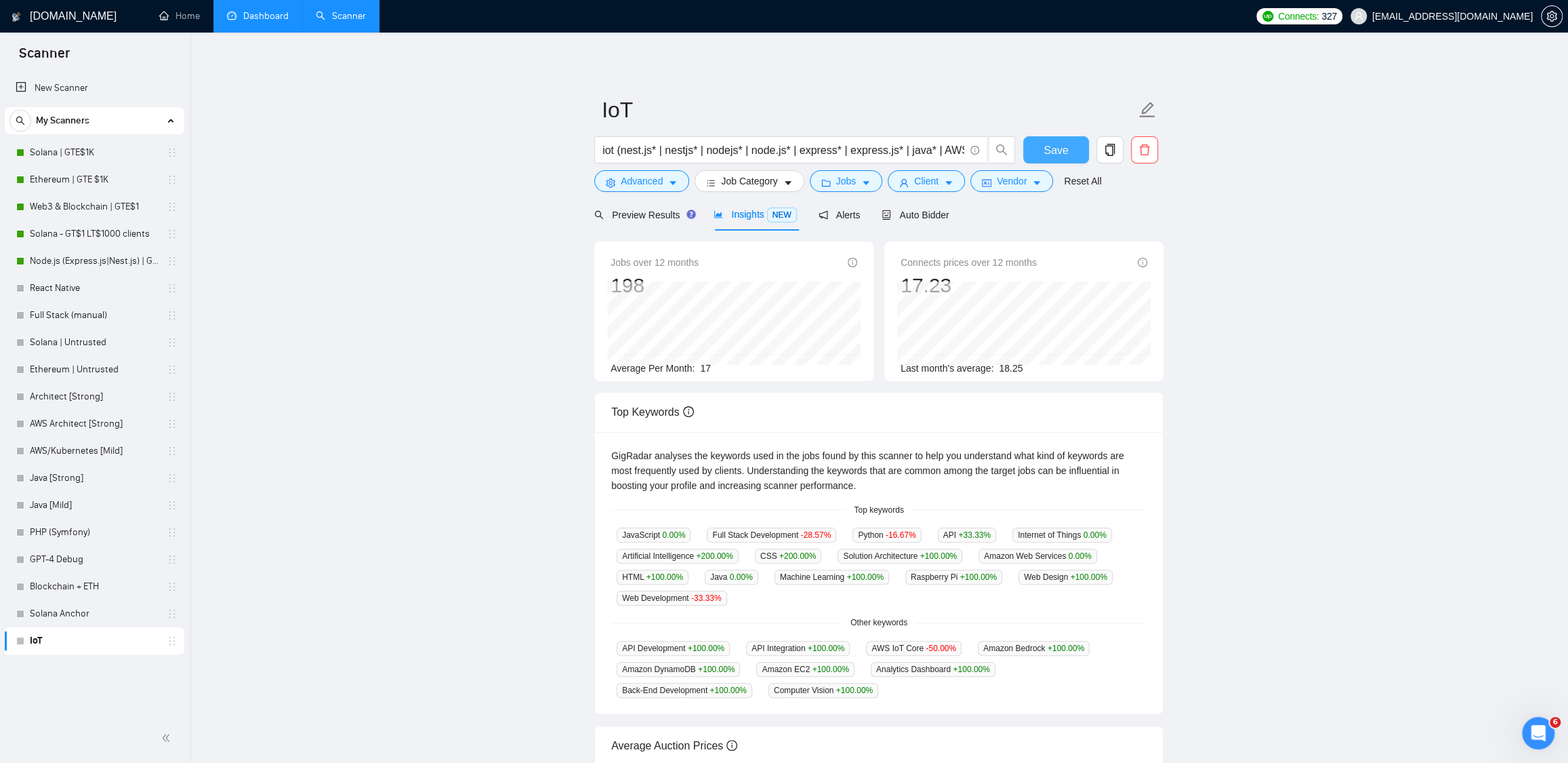
click at [1051, 143] on span "Save" at bounding box center [1056, 151] width 24 height 17
click at [647, 216] on span "Preview Results" at bounding box center [643, 215] width 98 height 11
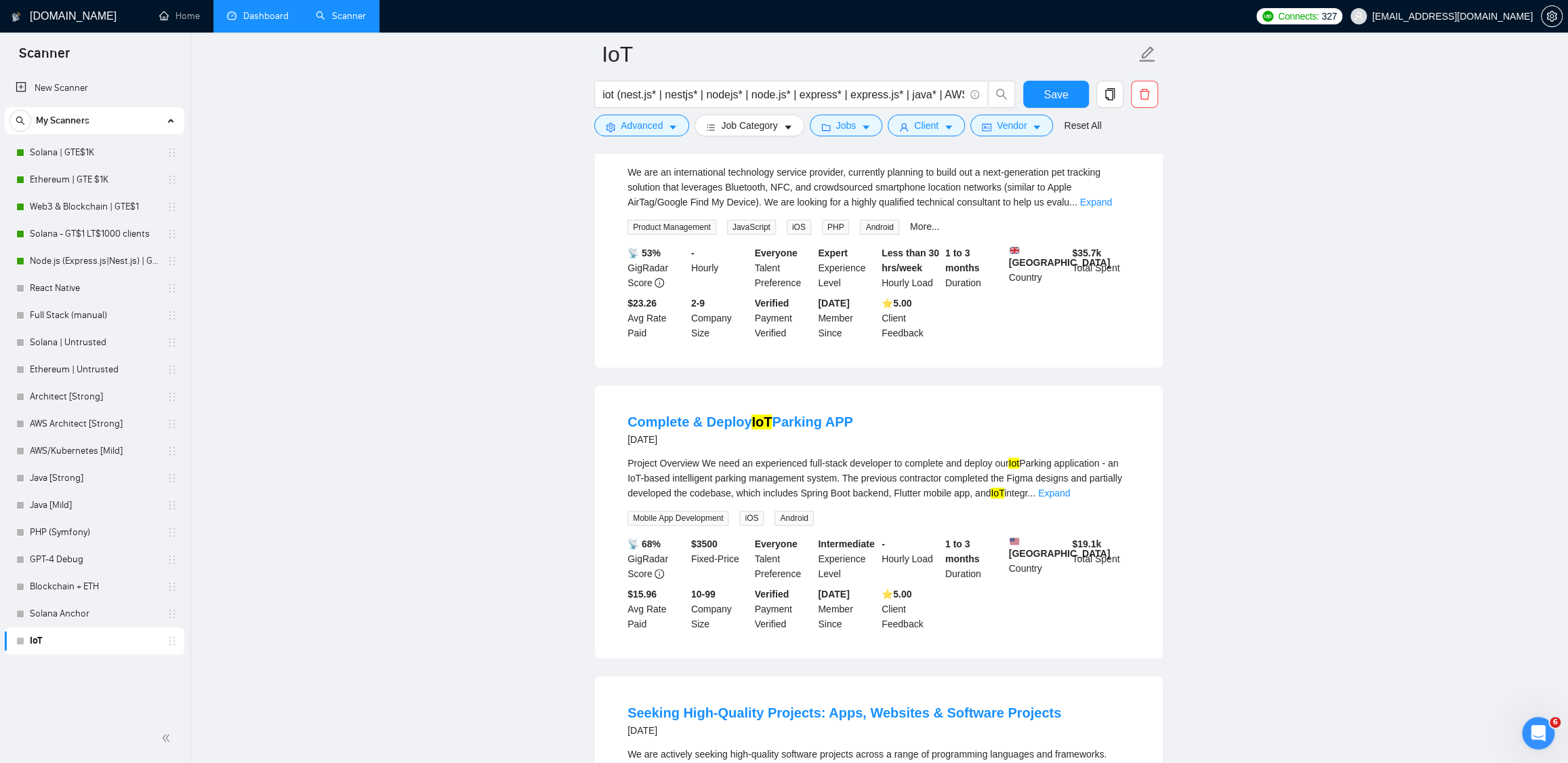
scroll to position [292, 0]
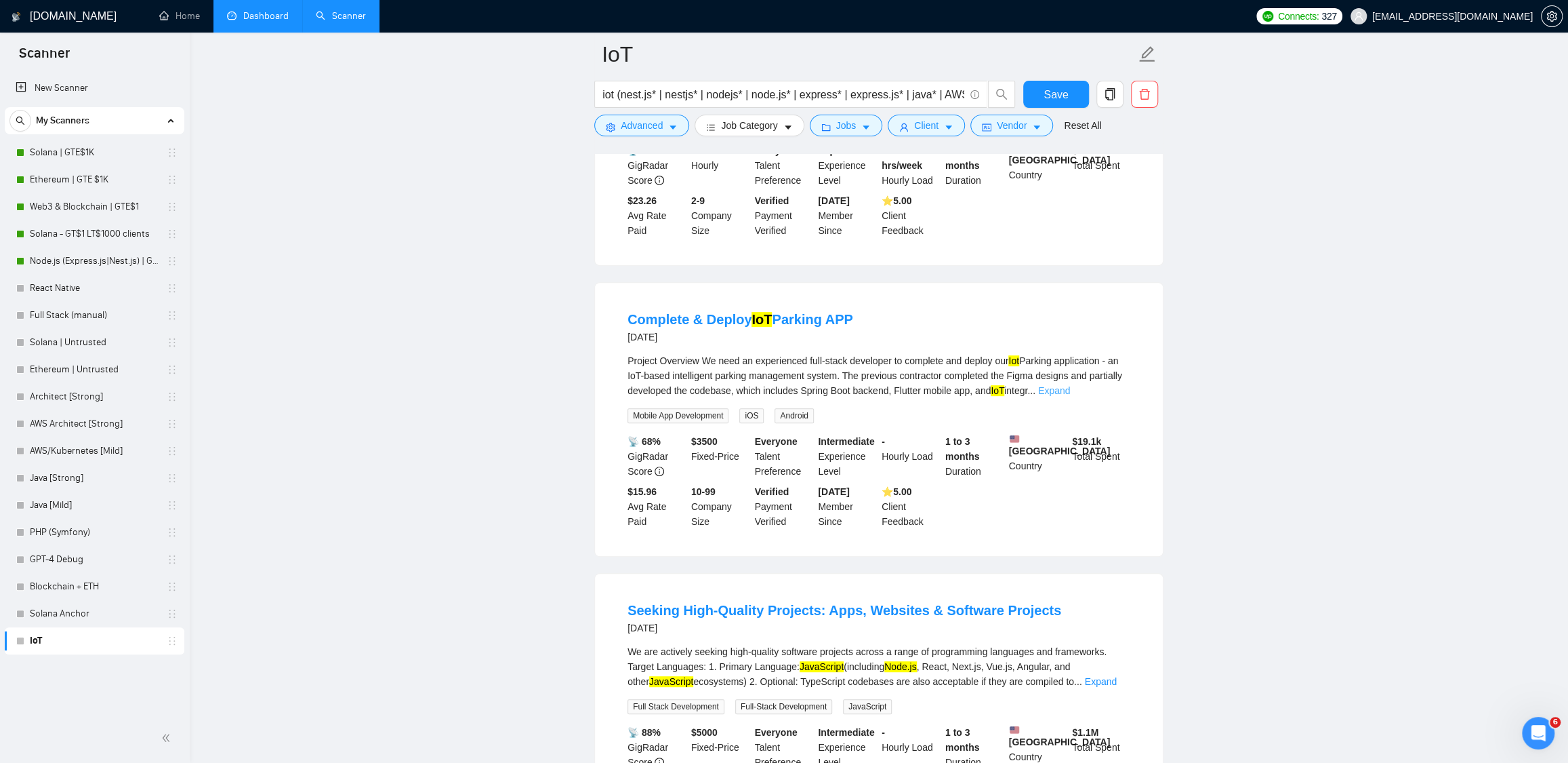
click at [1070, 396] on link "Expand" at bounding box center [1054, 391] width 32 height 11
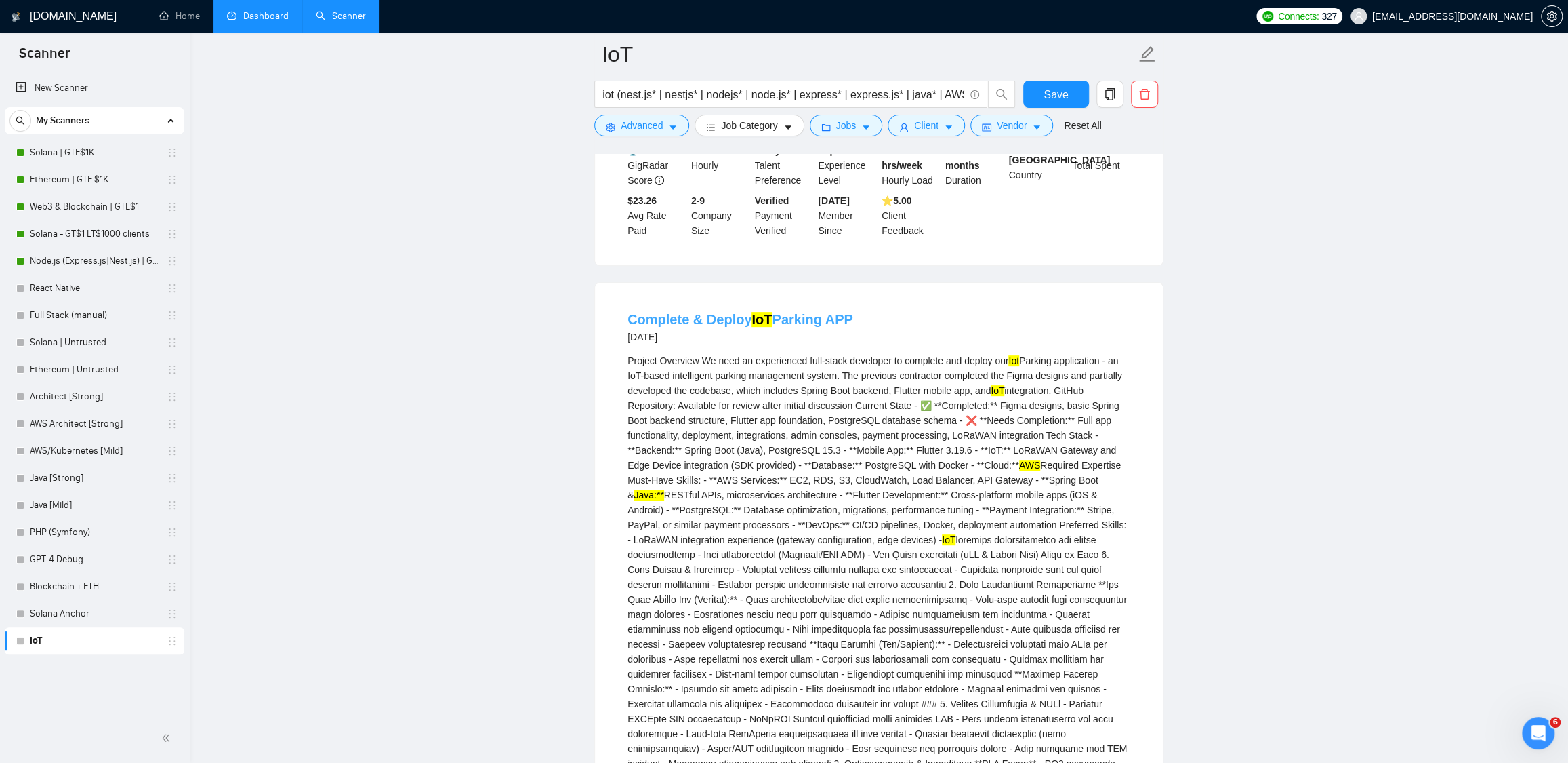
click at [793, 326] on link "Complete & Deploy IoT Parking APP" at bounding box center [741, 319] width 225 height 15
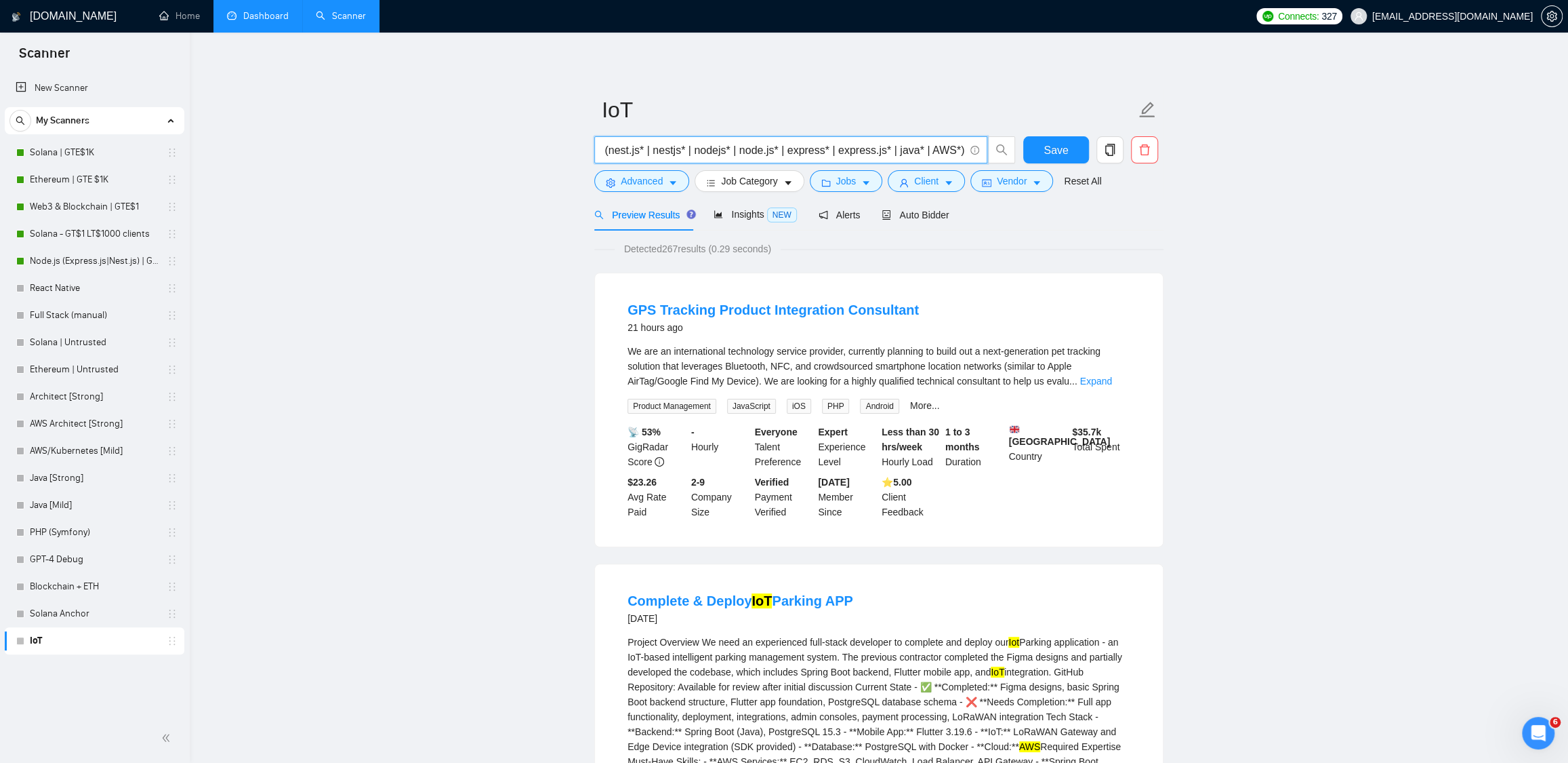
scroll to position [0, 0]
drag, startPoint x: 783, startPoint y: 148, endPoint x: 585, endPoint y: 151, distance: 198.0
click at [613, 147] on input "iot (nest.js* | nestjs* | nodejs* | node.js* | express* | express.js* | java* |…" at bounding box center [783, 151] width 362 height 17
click at [603, 146] on input "iot (nest.js* | nestjs* | nodejs* | node.js* | express* | express.js* | java* |…" at bounding box center [783, 151] width 362 height 17
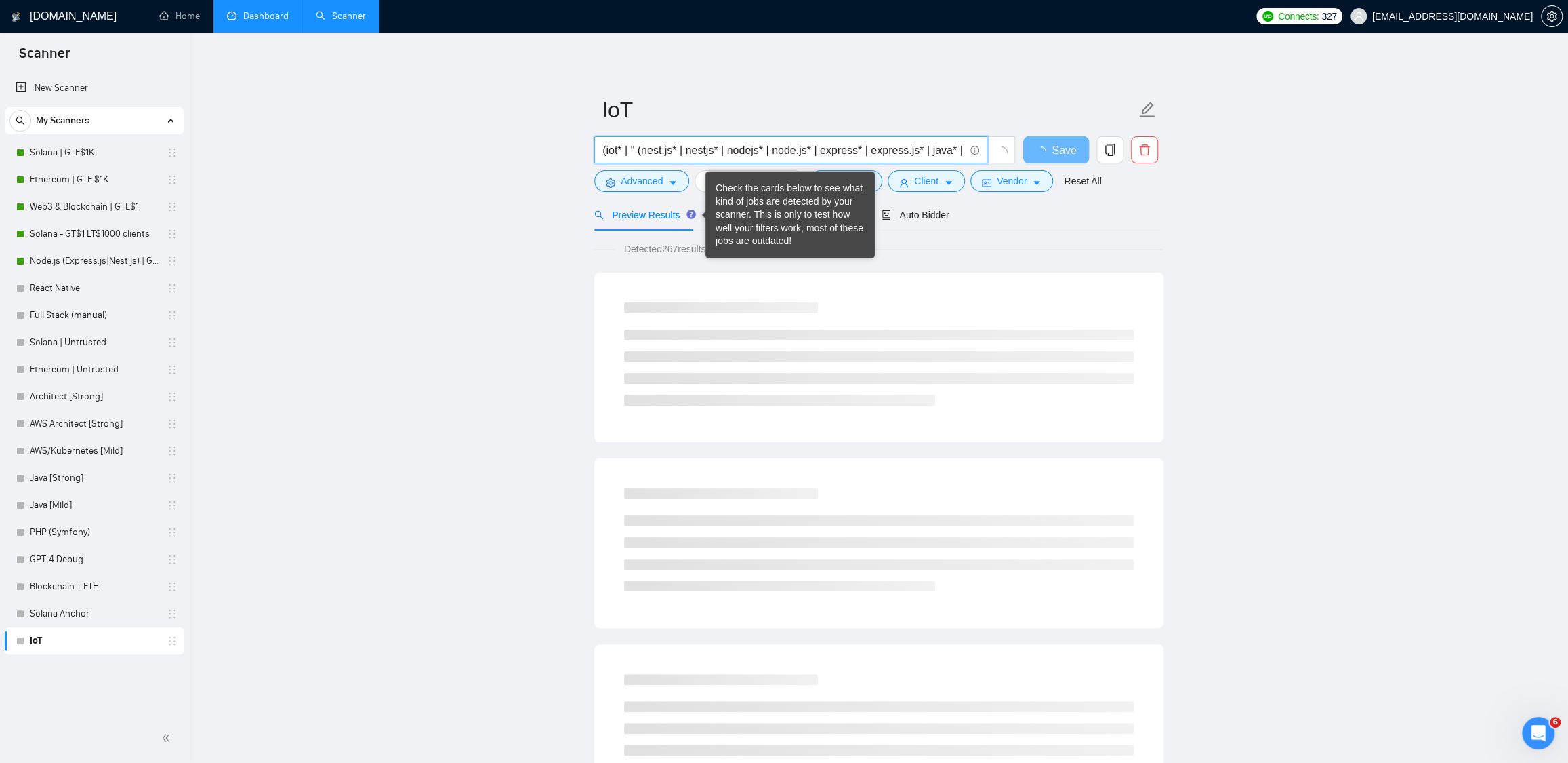
paste input "internet of things"
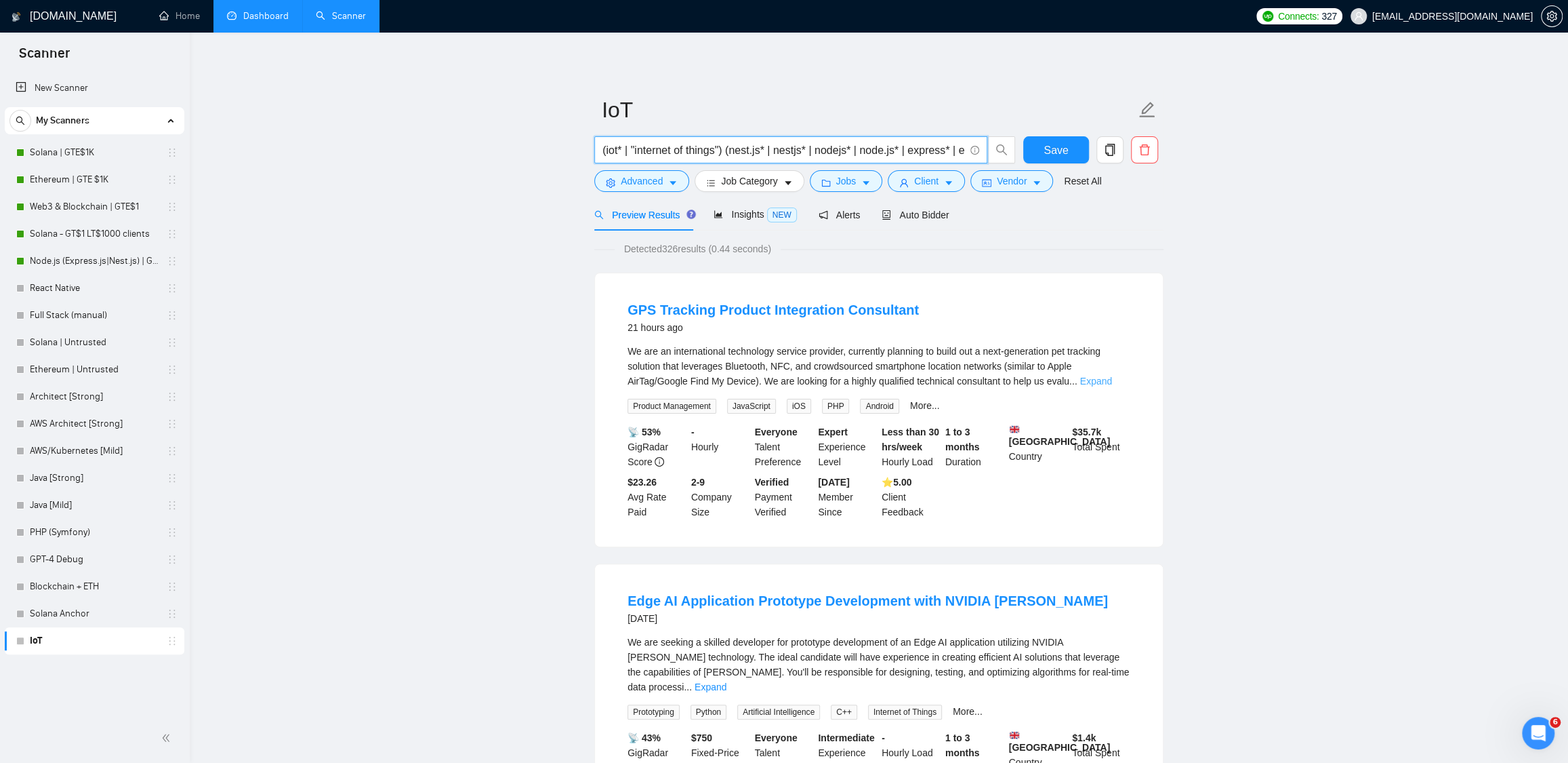
type input "(iot* | "internet of things") (nest.js* | nestjs* | nodejs* | node.js* | expres…"
click at [1113, 378] on link "Expand" at bounding box center [1096, 382] width 32 height 11
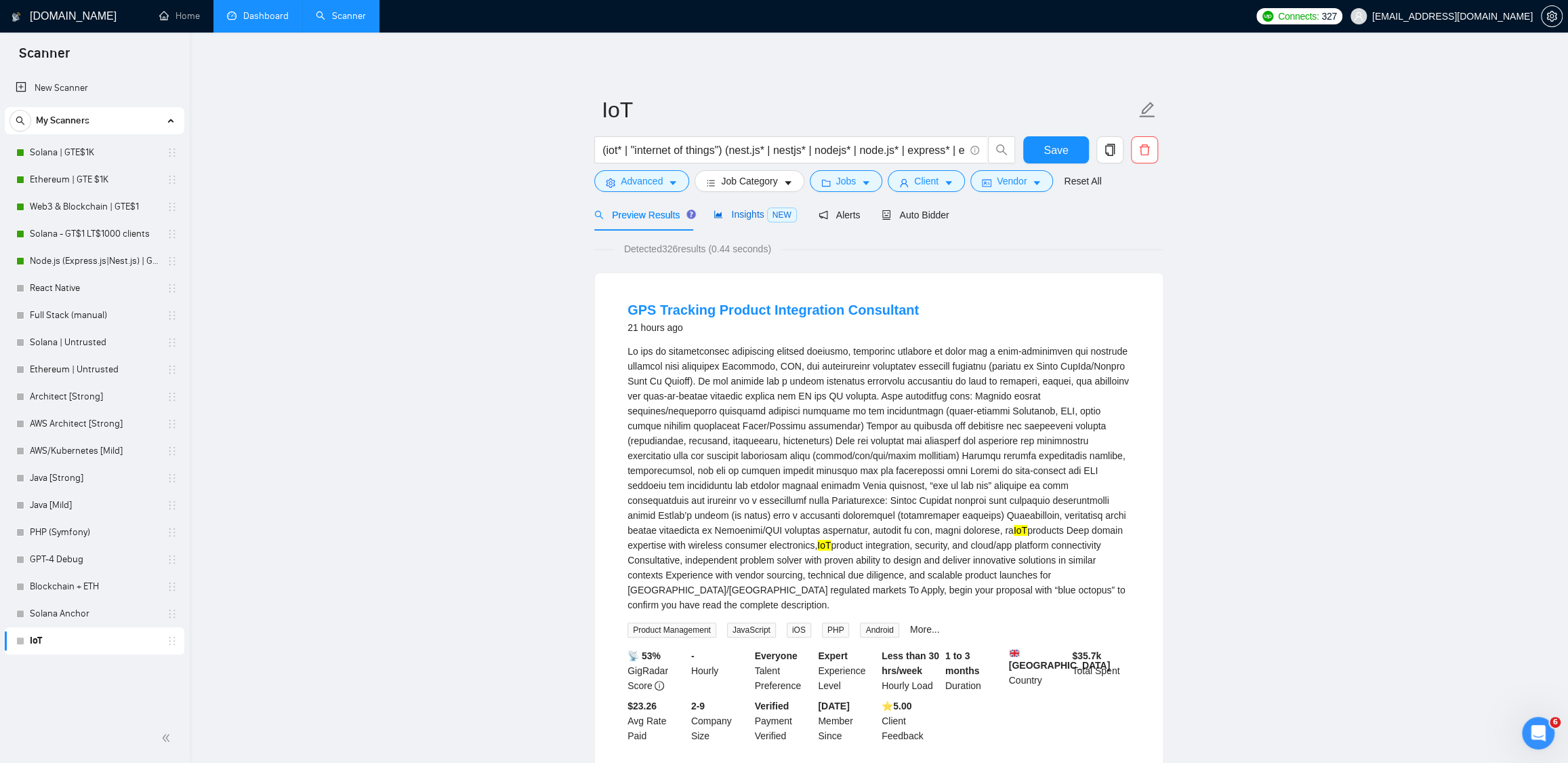
click at [739, 215] on span "Insights NEW" at bounding box center [755, 214] width 83 height 11
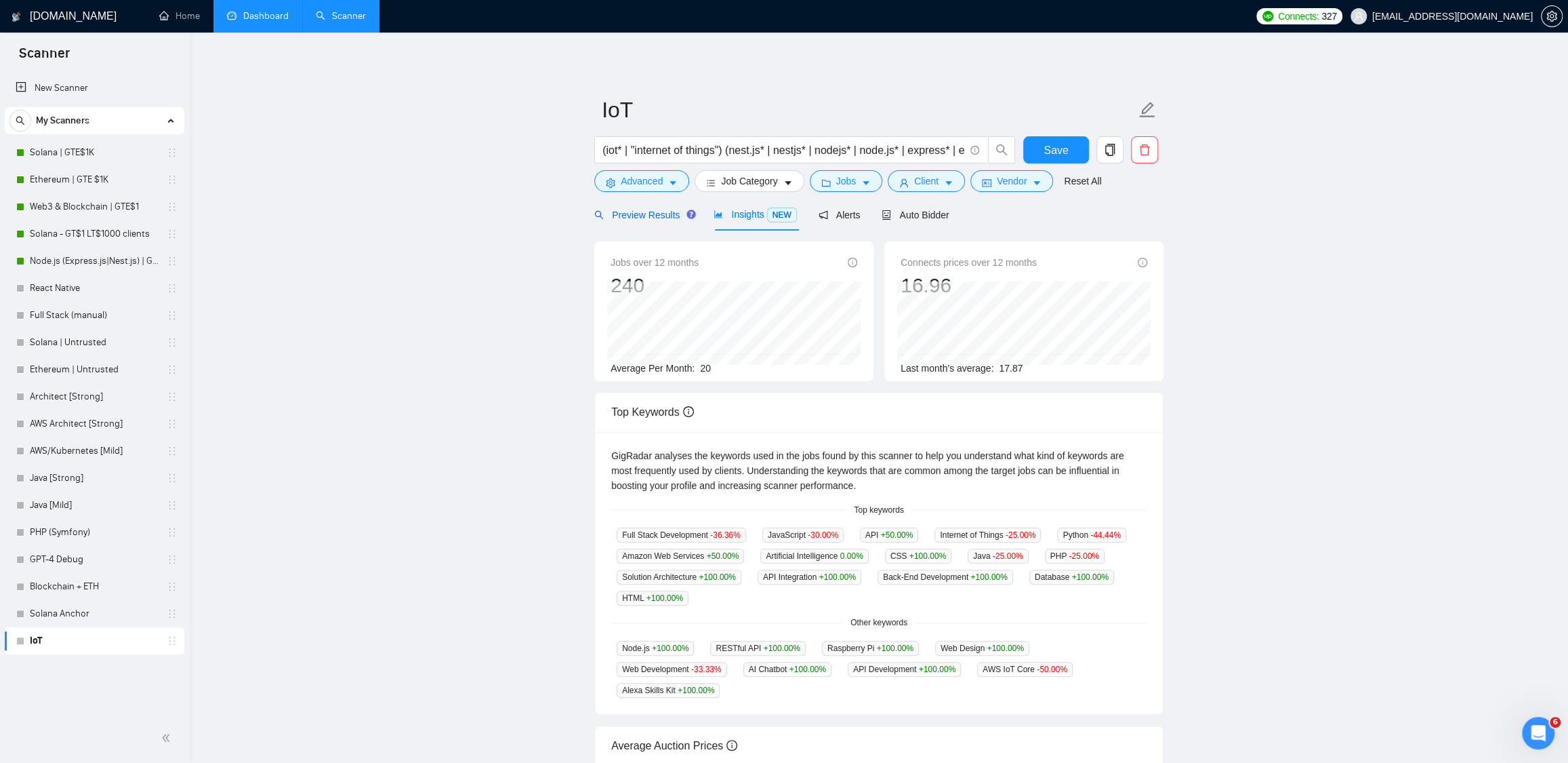
click at [658, 215] on span "Preview Results" at bounding box center [643, 215] width 98 height 11
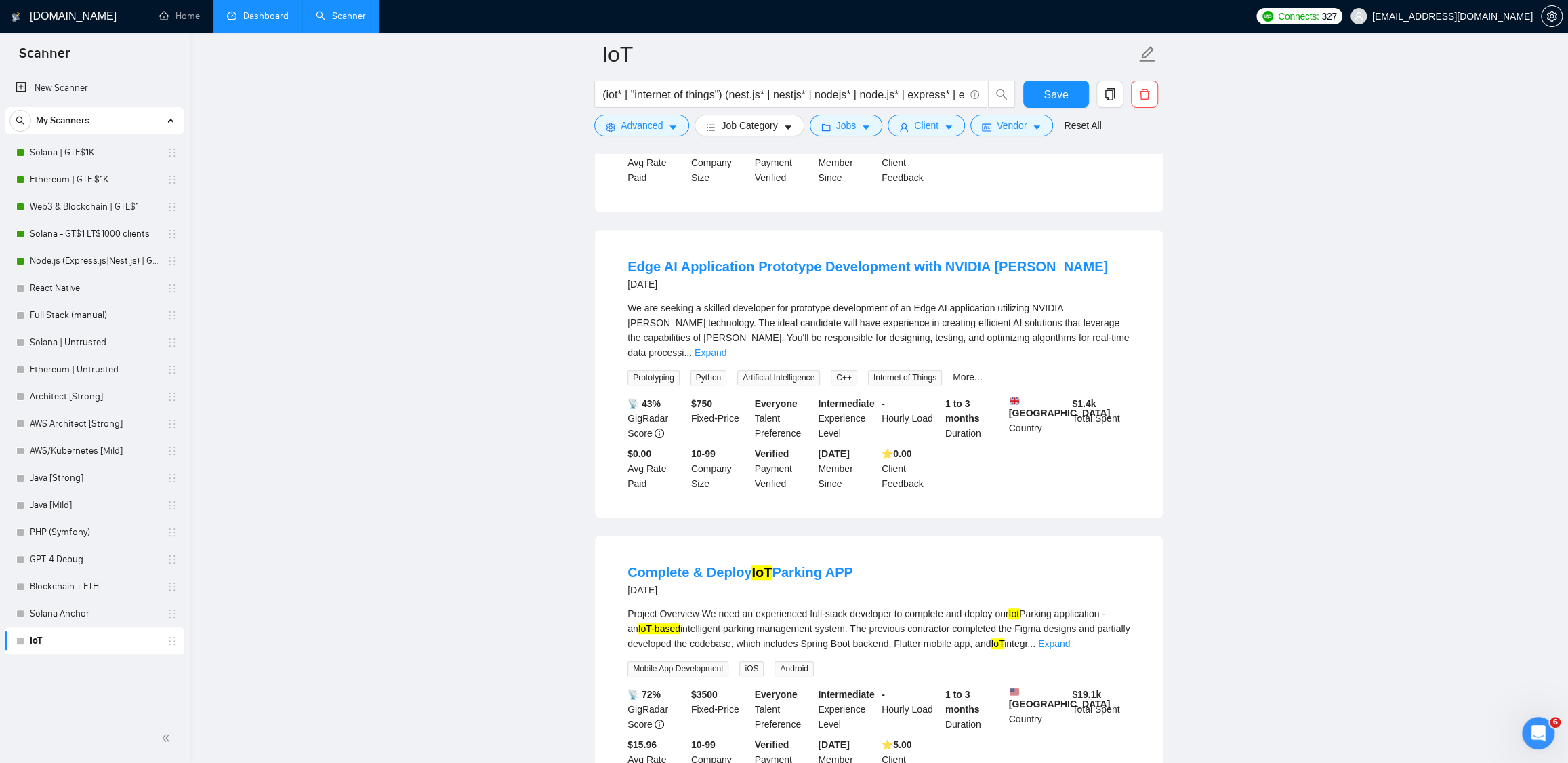
scroll to position [337, 0]
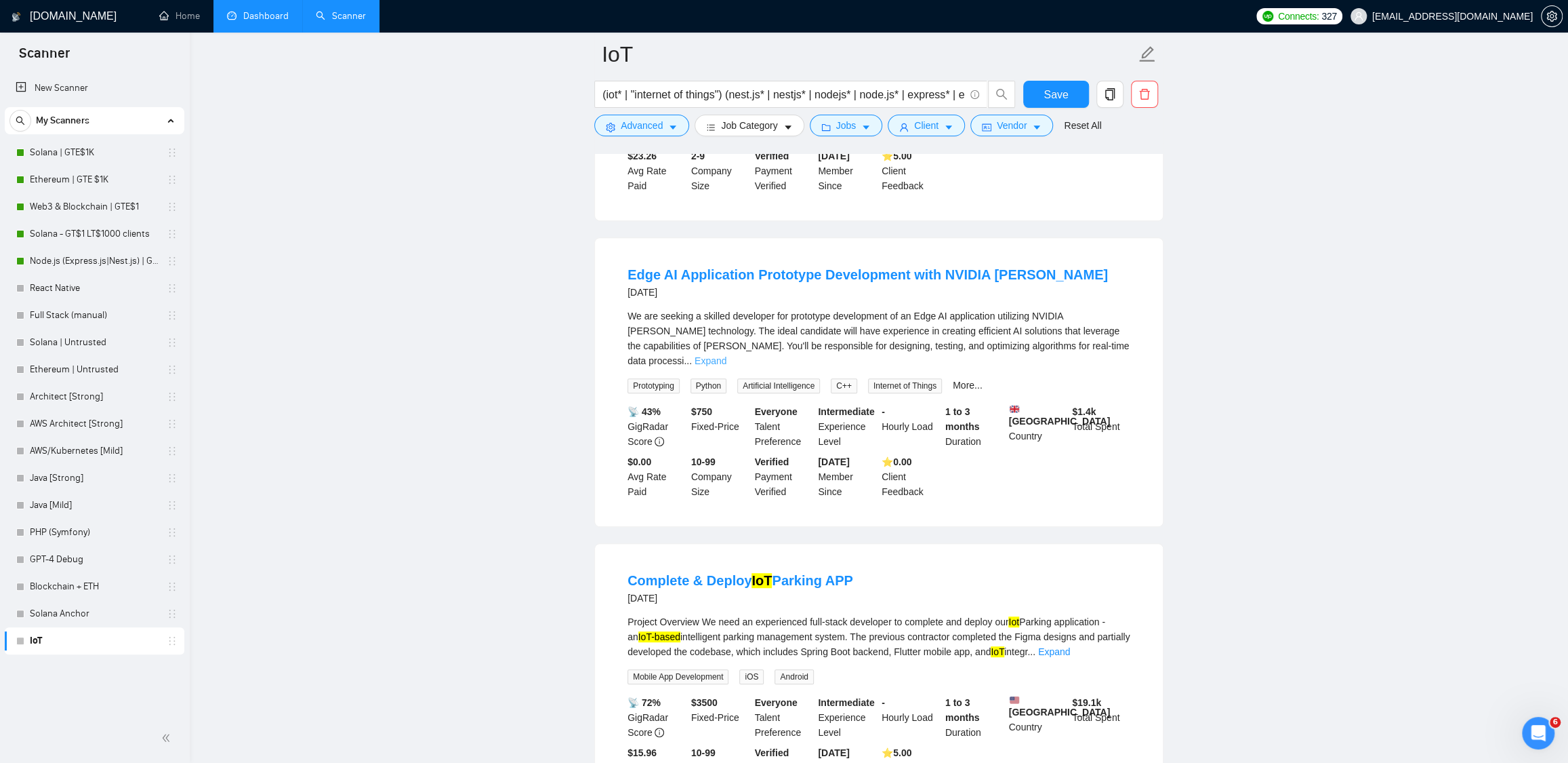
click at [726, 356] on link "Expand" at bounding box center [711, 361] width 32 height 11
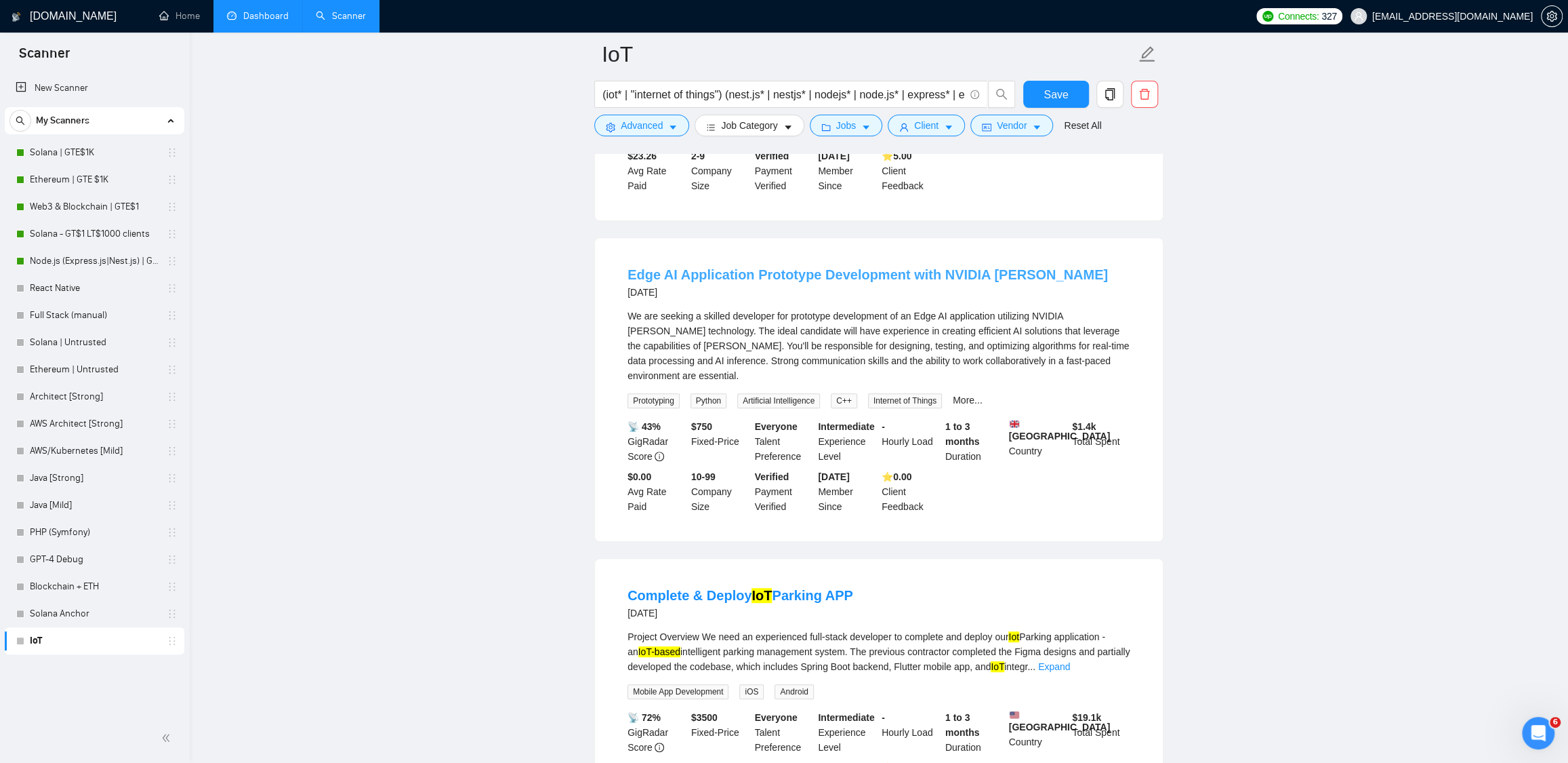
click at [904, 282] on link "Edge AI Application Prototype Development with NVIDIA Orin" at bounding box center [868, 274] width 481 height 15
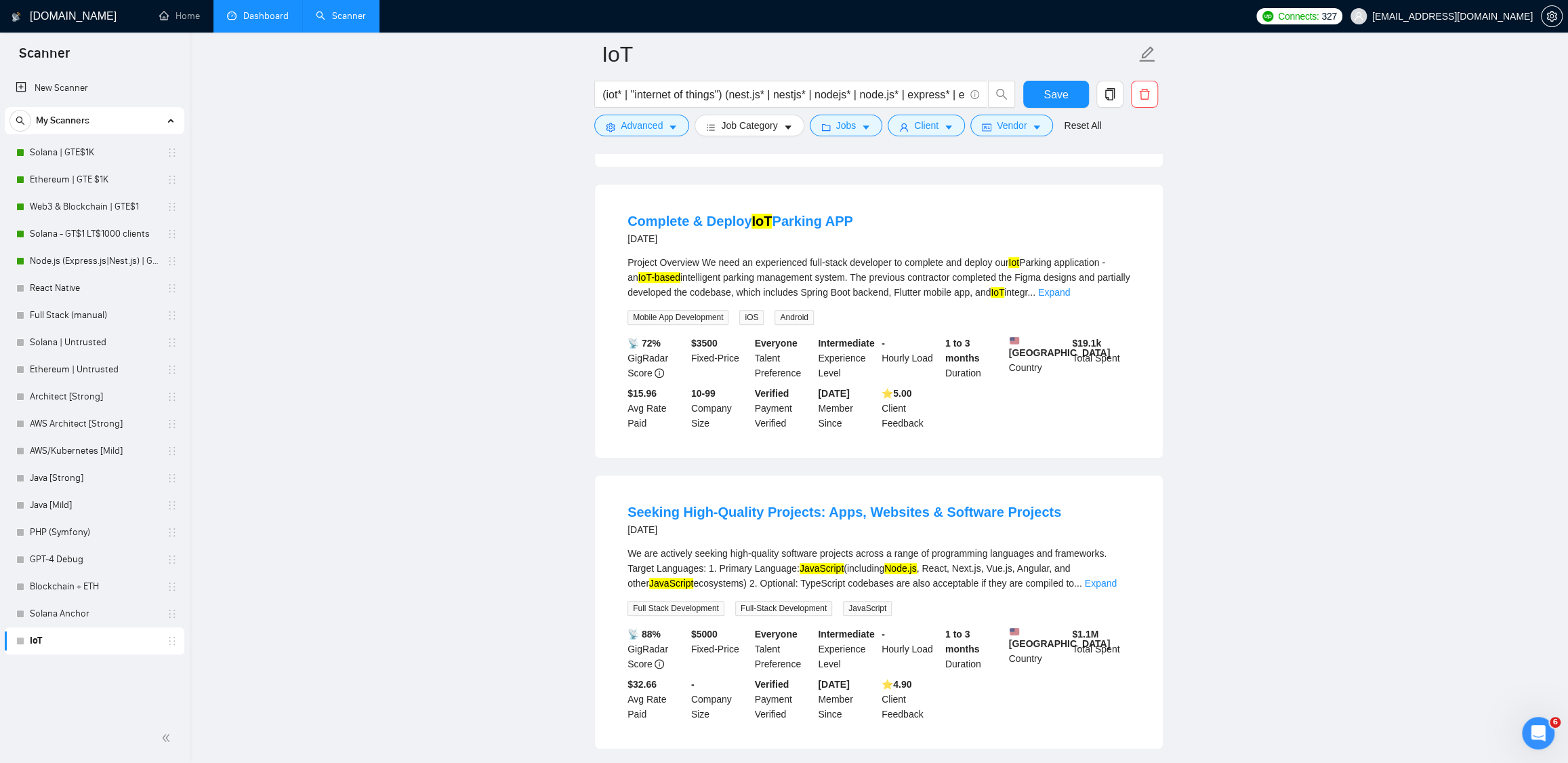
scroll to position [727, 0]
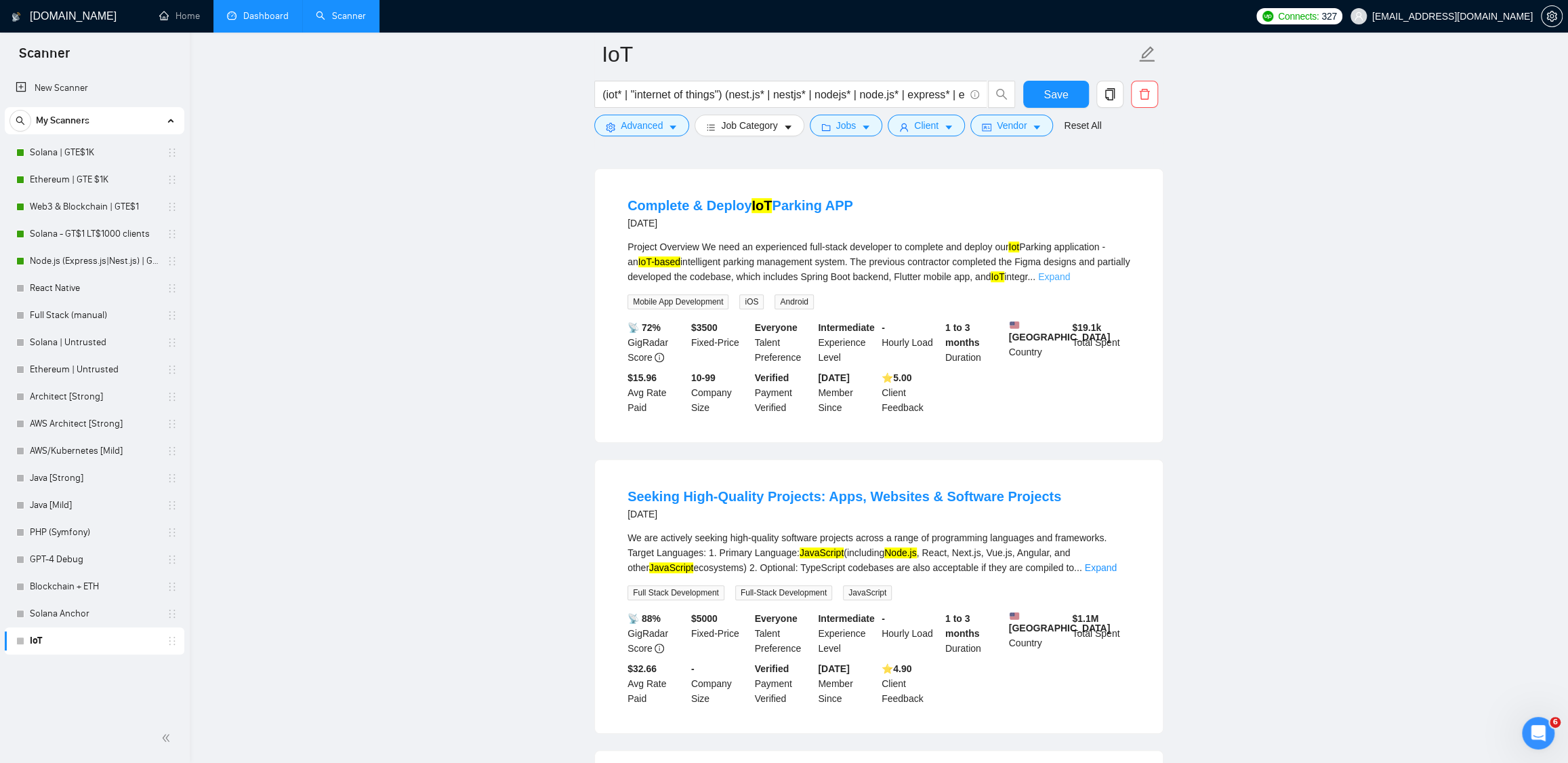
click at [1070, 282] on link "Expand" at bounding box center [1054, 277] width 32 height 11
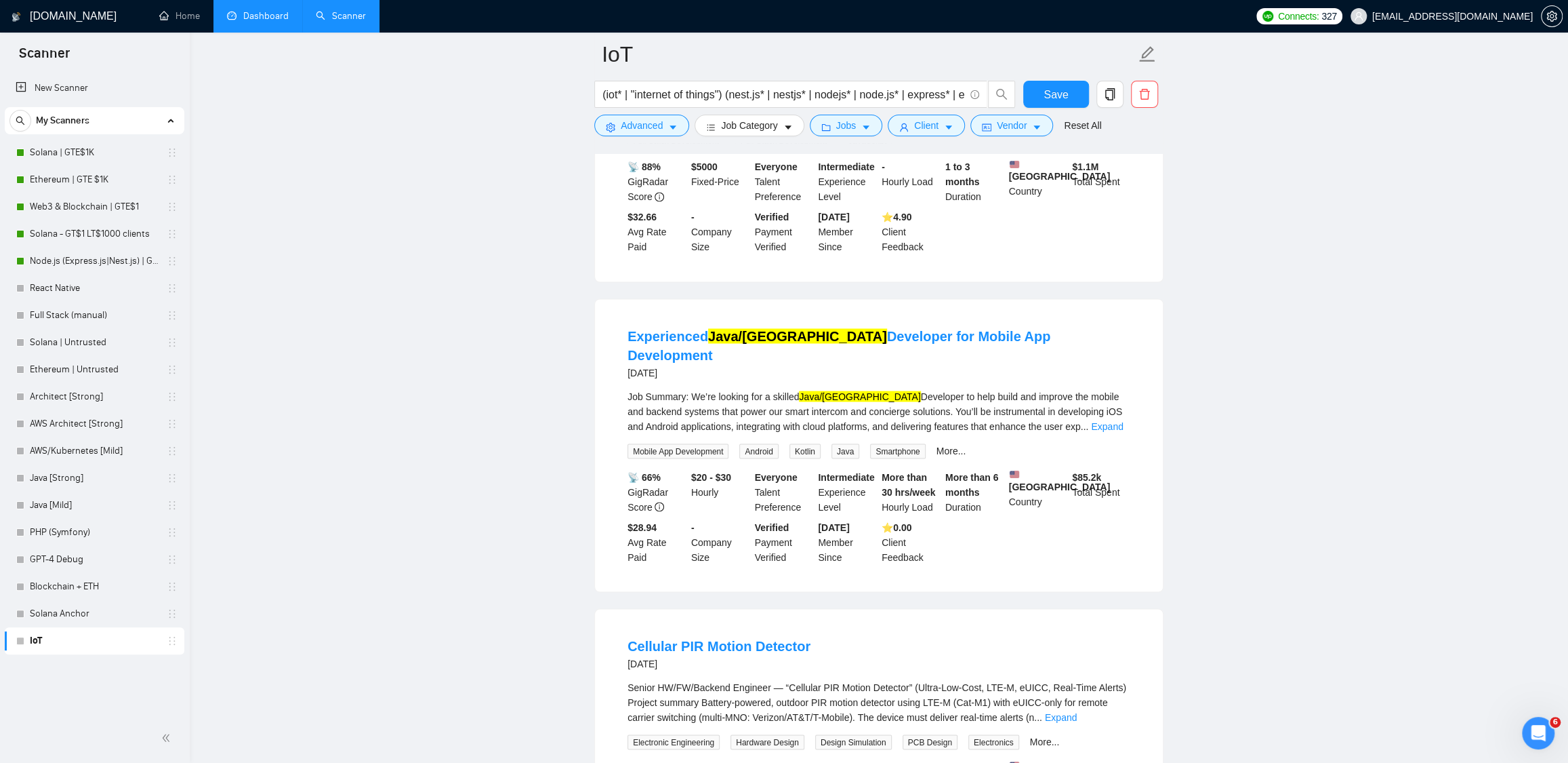
scroll to position [1967, 0]
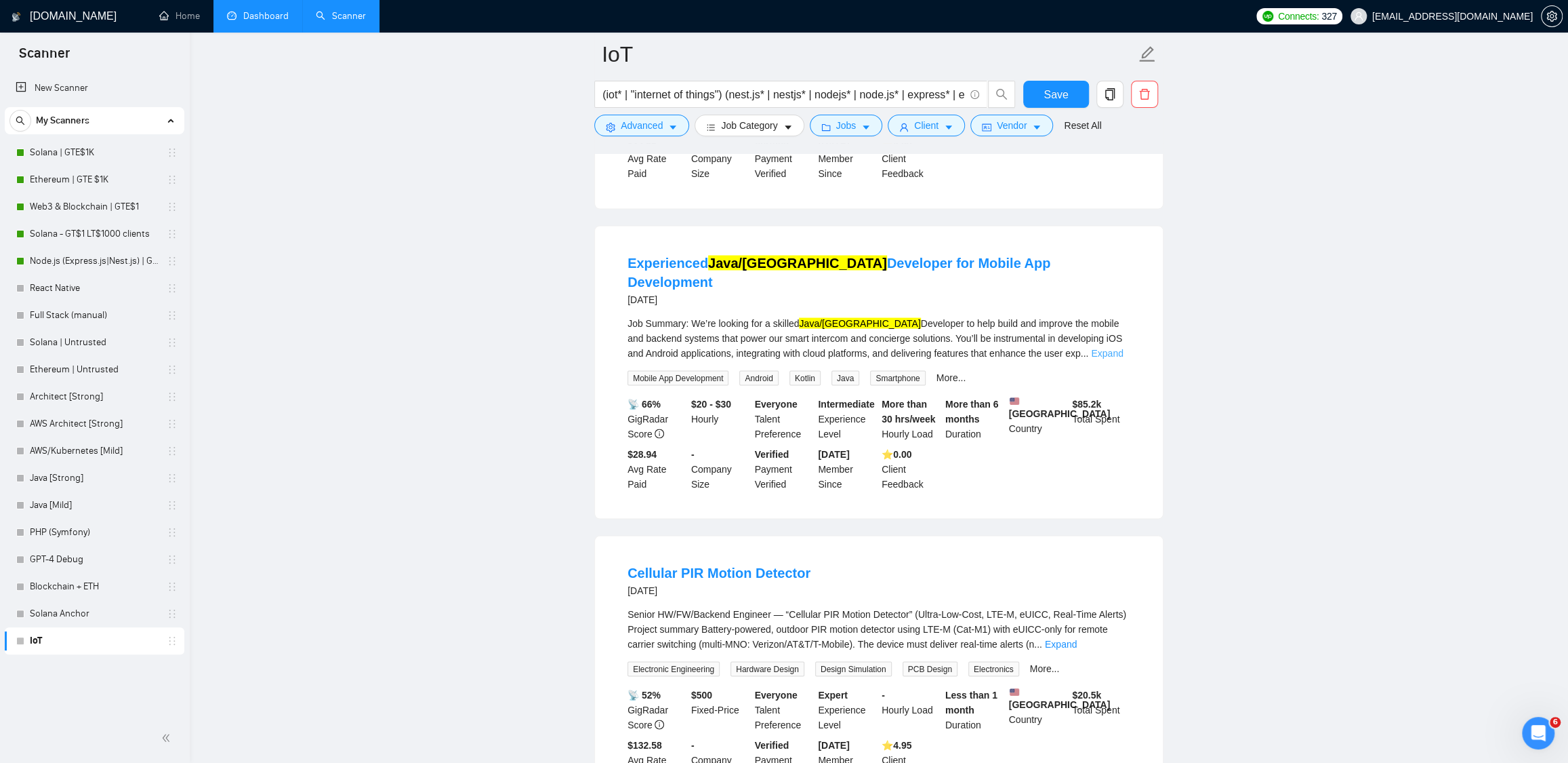
click at [1116, 358] on link "Expand" at bounding box center [1107, 352] width 32 height 11
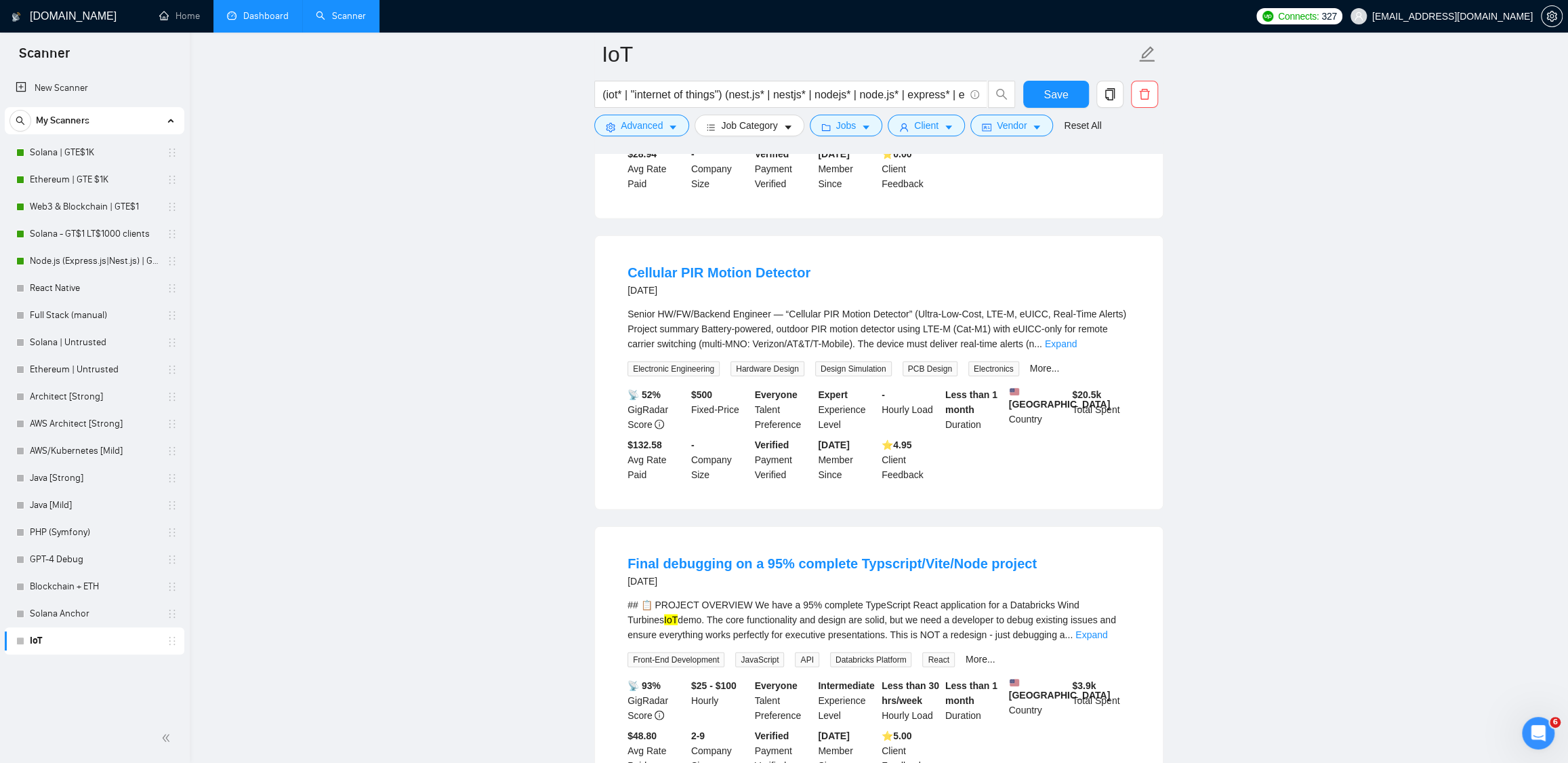
scroll to position [2549, 0]
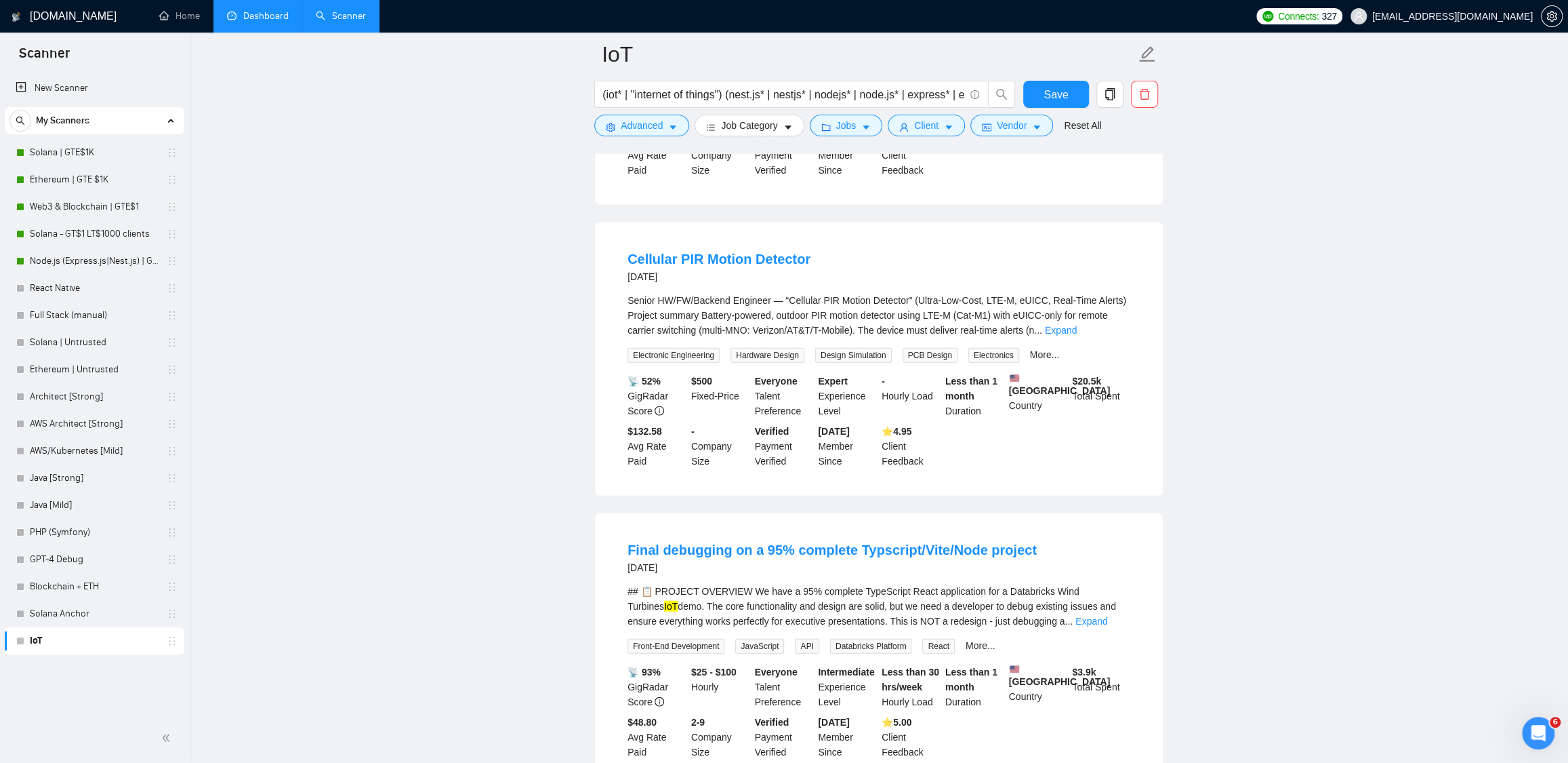
click at [1077, 336] on link "Expand" at bounding box center [1061, 330] width 32 height 11
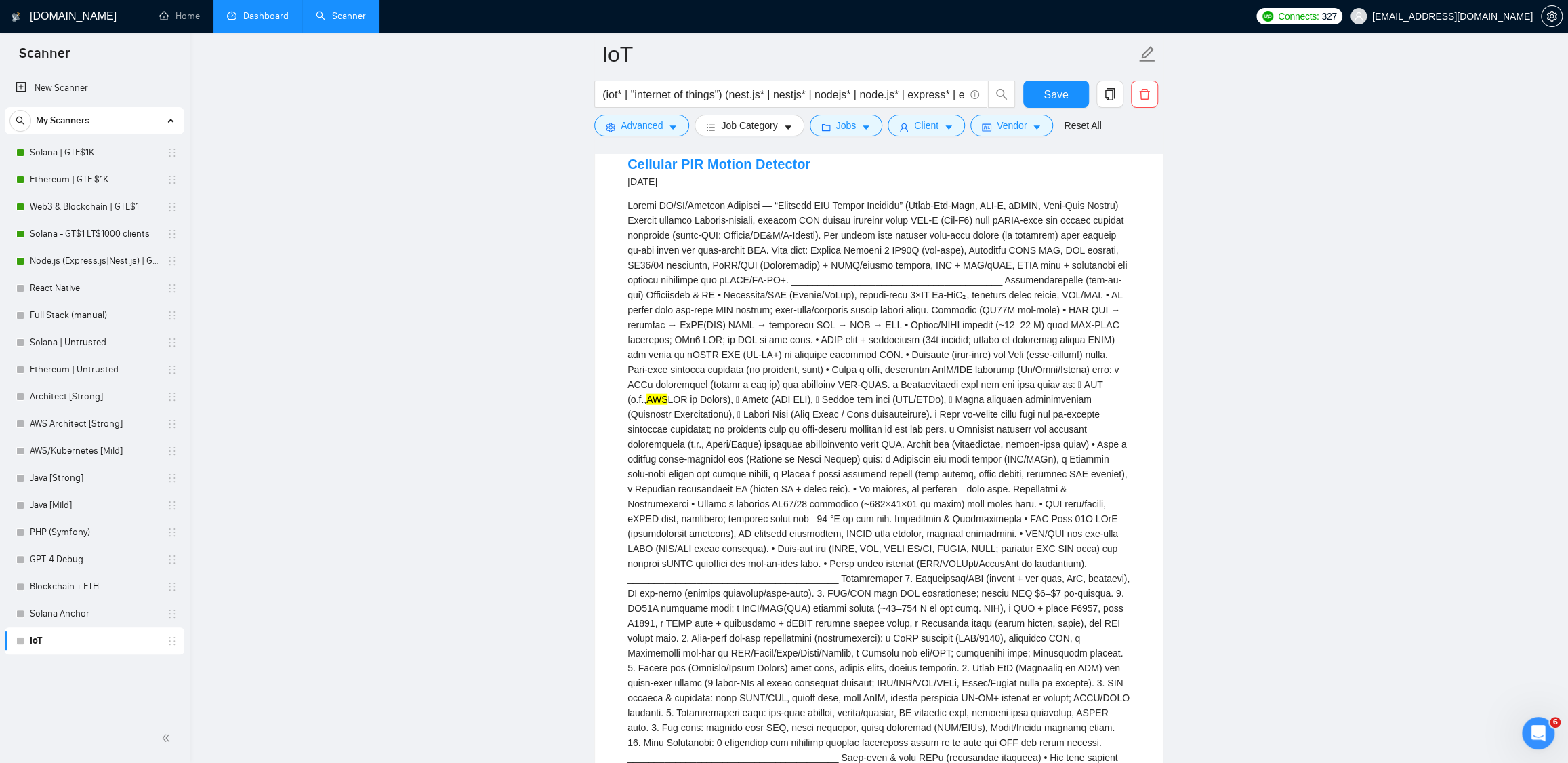
scroll to position [2648, 0]
click at [732, 167] on link "Cellular PIR Motion Detector" at bounding box center [719, 160] width 183 height 15
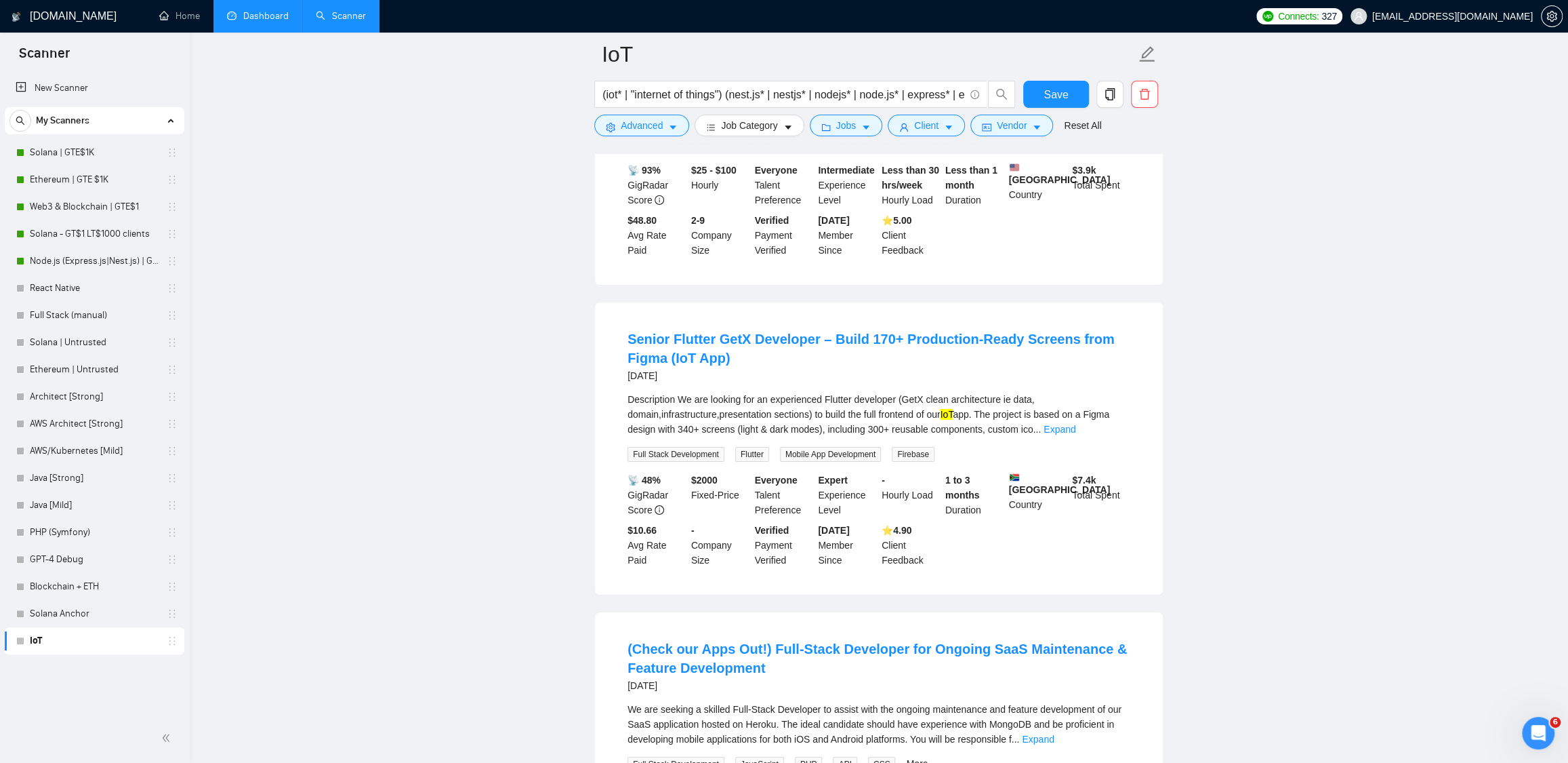
scroll to position [3869, 0]
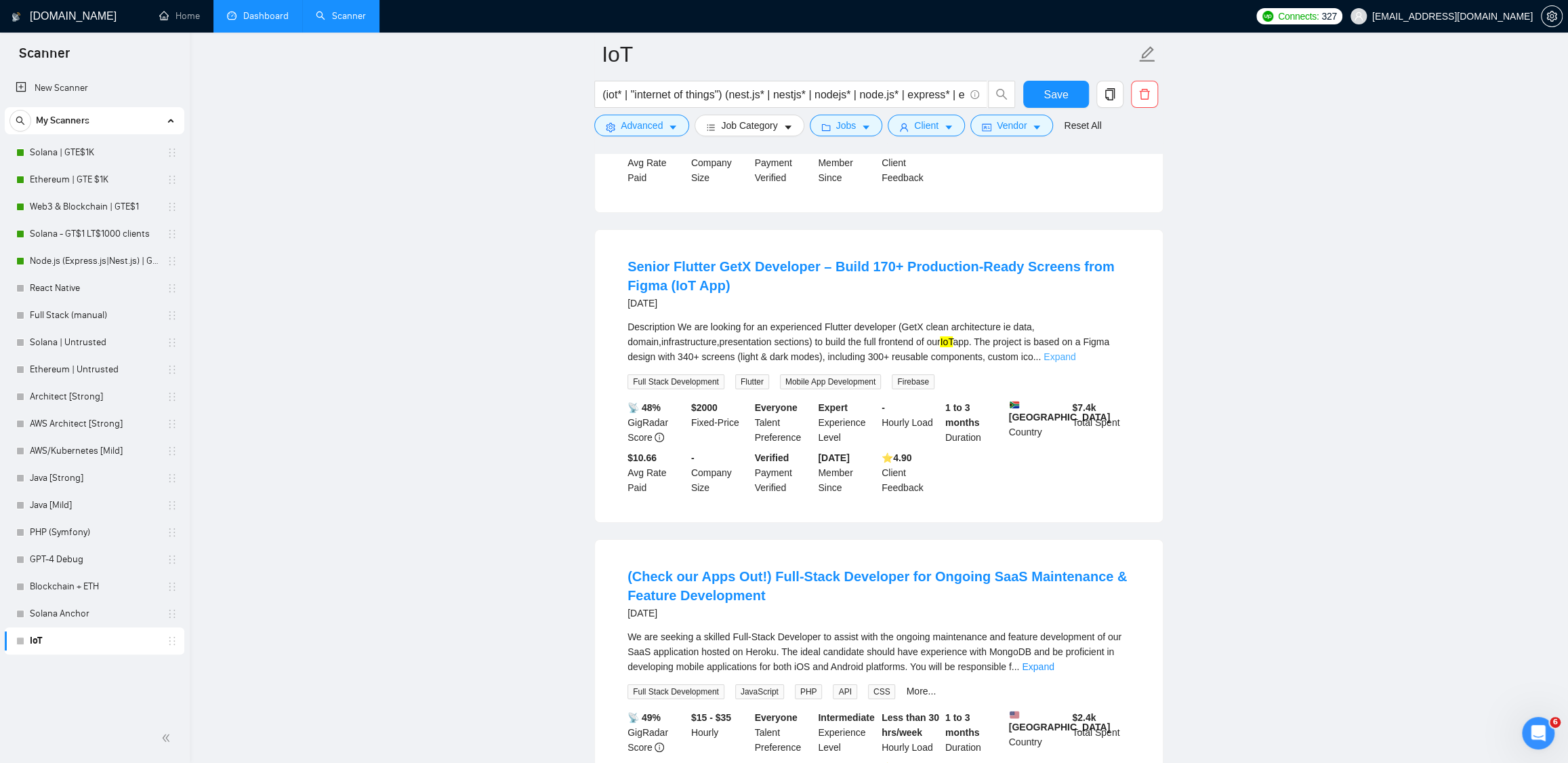
click at [1076, 362] on link "Expand" at bounding box center [1060, 357] width 32 height 11
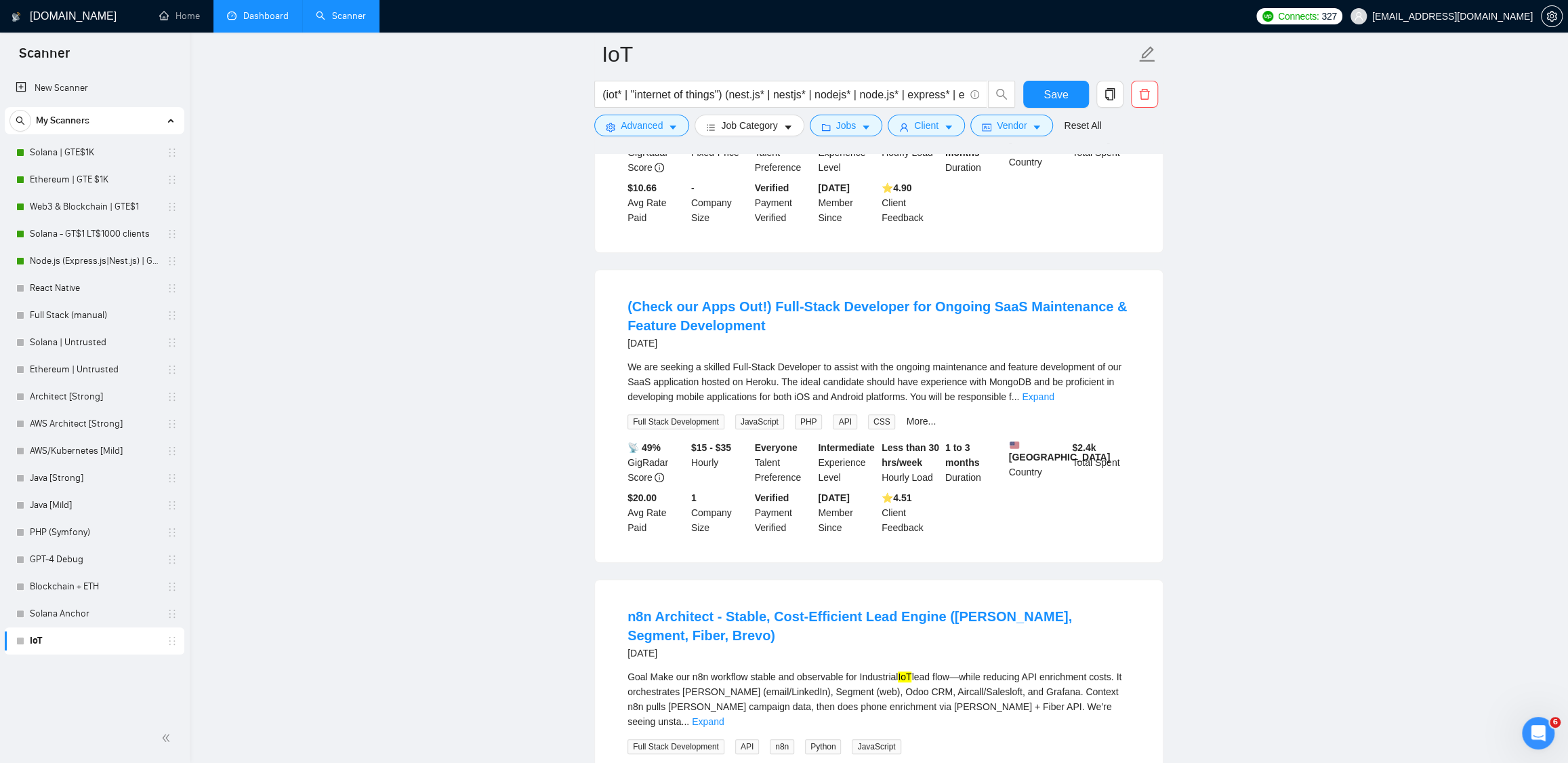
scroll to position [5019, 0]
click at [1054, 403] on link "Expand" at bounding box center [1038, 397] width 32 height 11
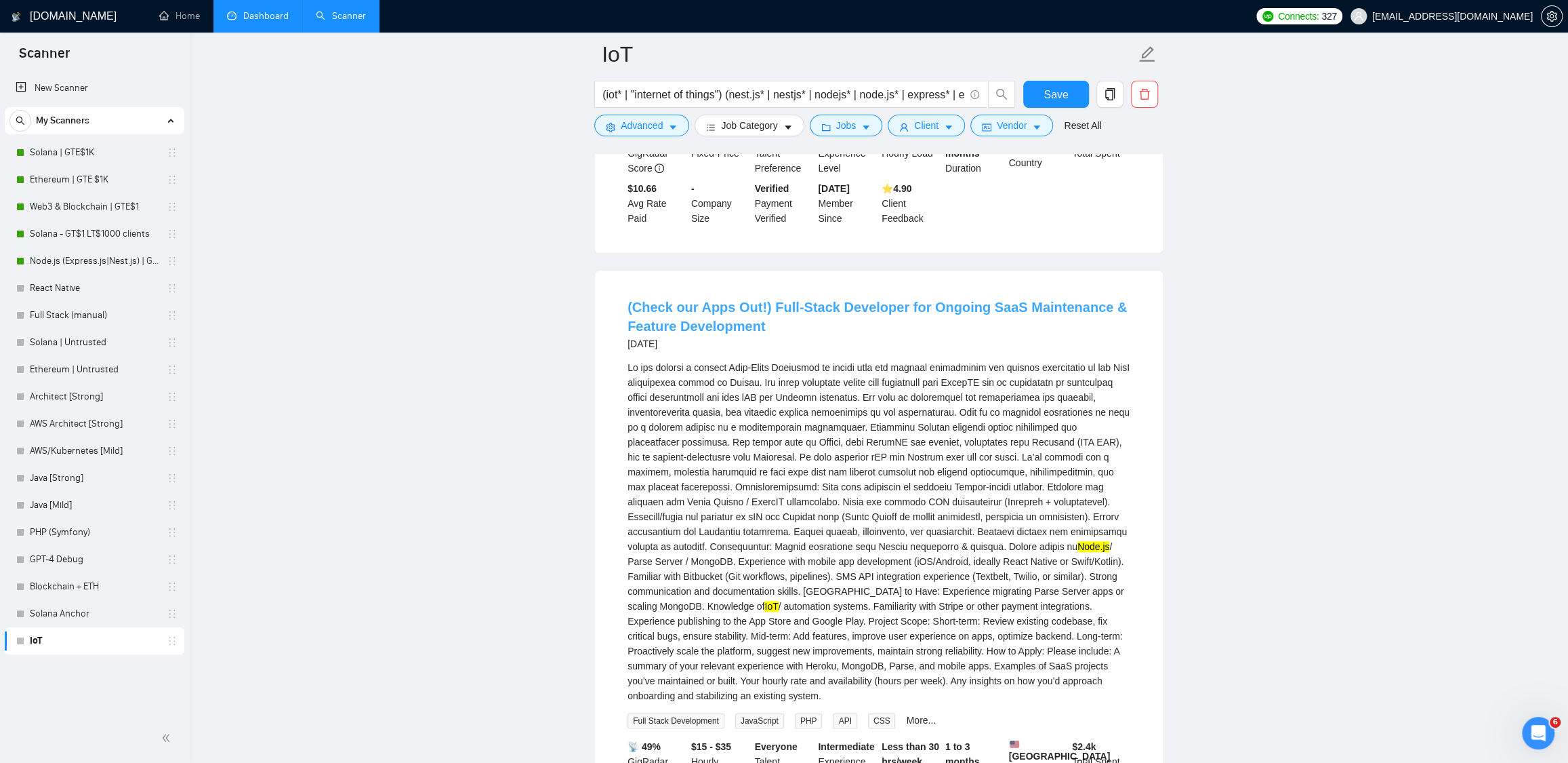
click at [991, 333] on link "(Check our Apps Out!) Full-Stack Developer for Ongoing SaaS Maintenance & Featu…" at bounding box center [878, 316] width 500 height 34
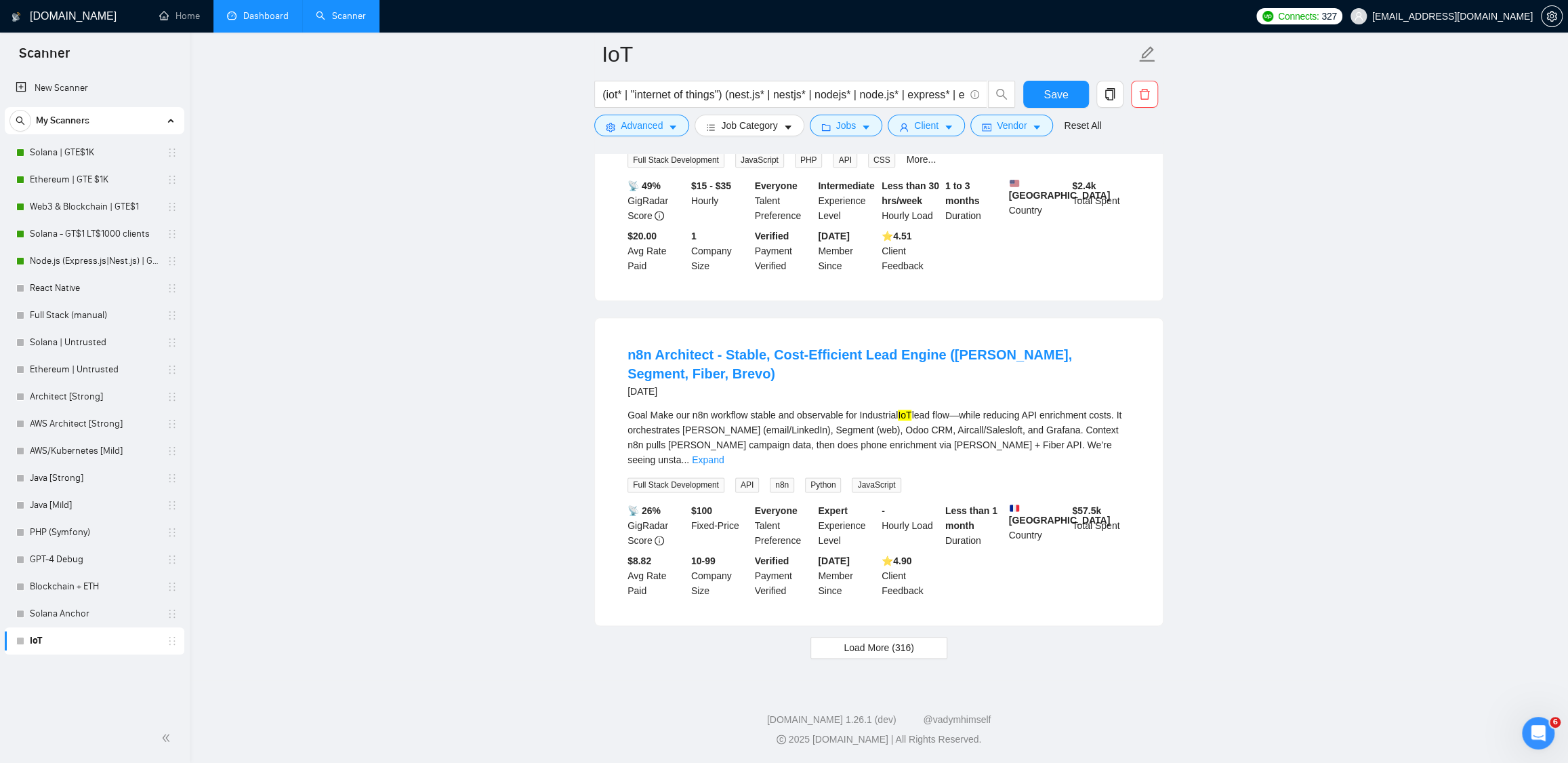
scroll to position [5729, 0]
click at [917, 654] on button "Load More (316)" at bounding box center [879, 648] width 137 height 22
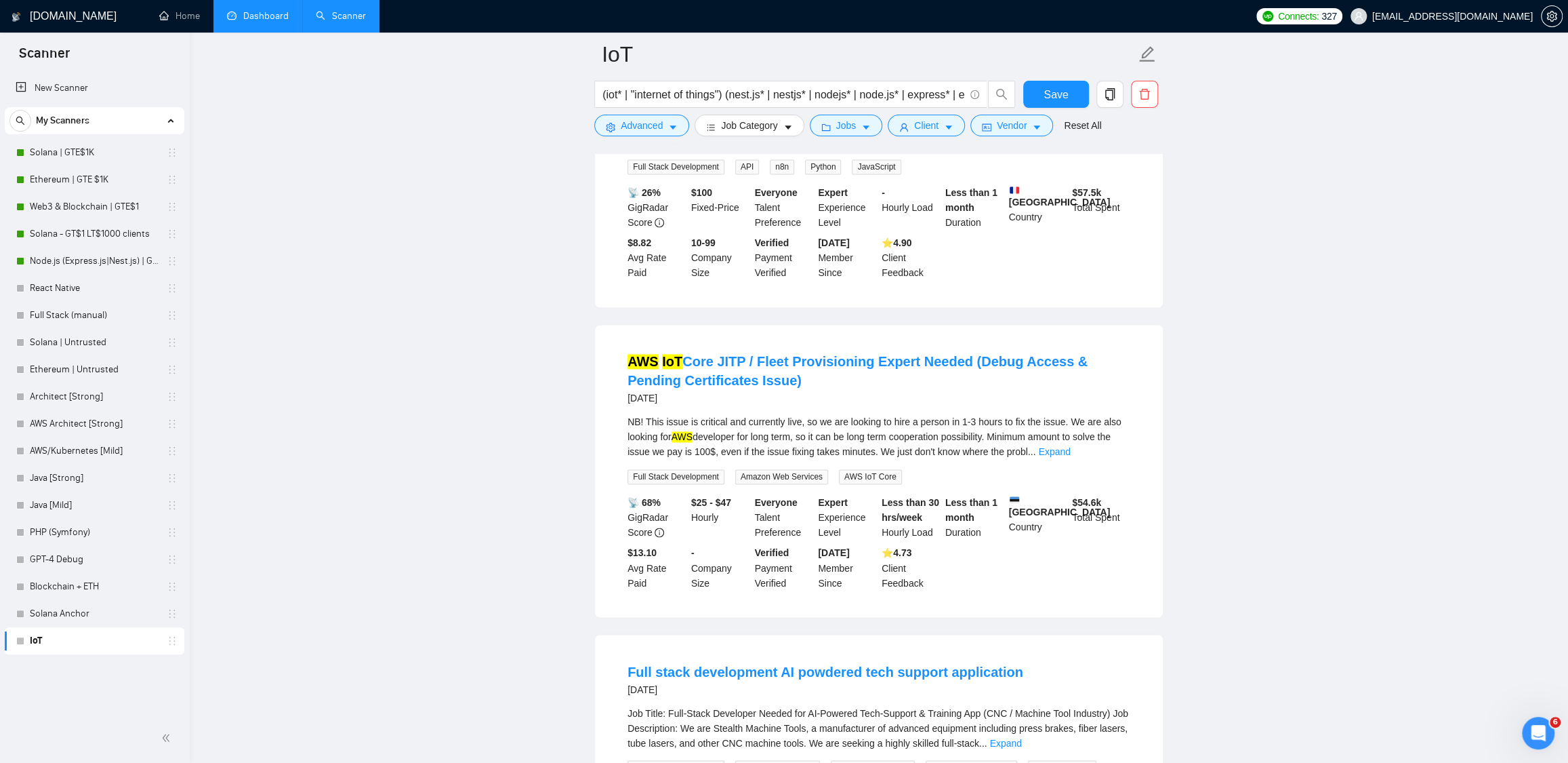
scroll to position [5938, 0]
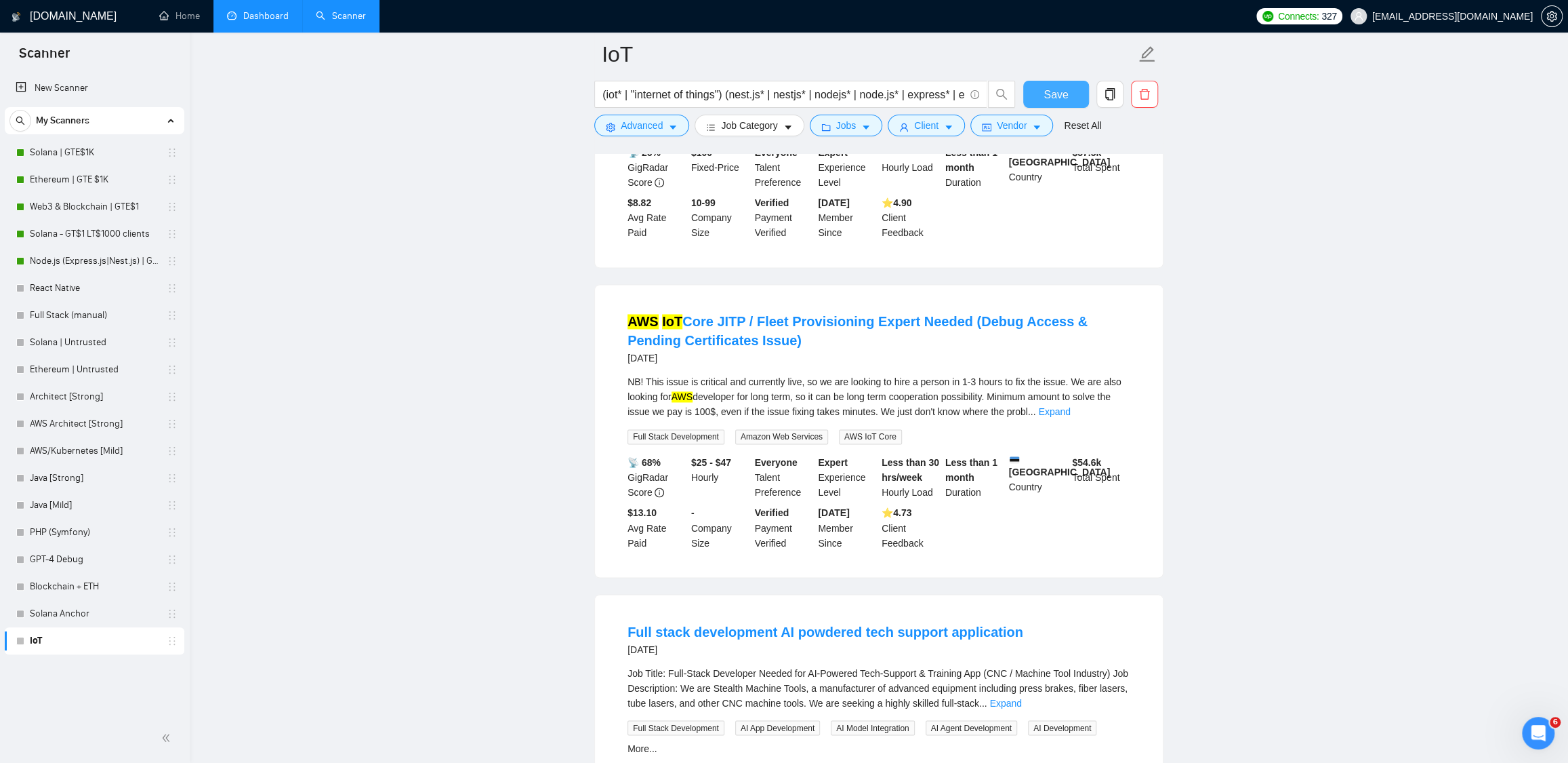
click at [1069, 95] on button "Save" at bounding box center [1056, 94] width 65 height 27
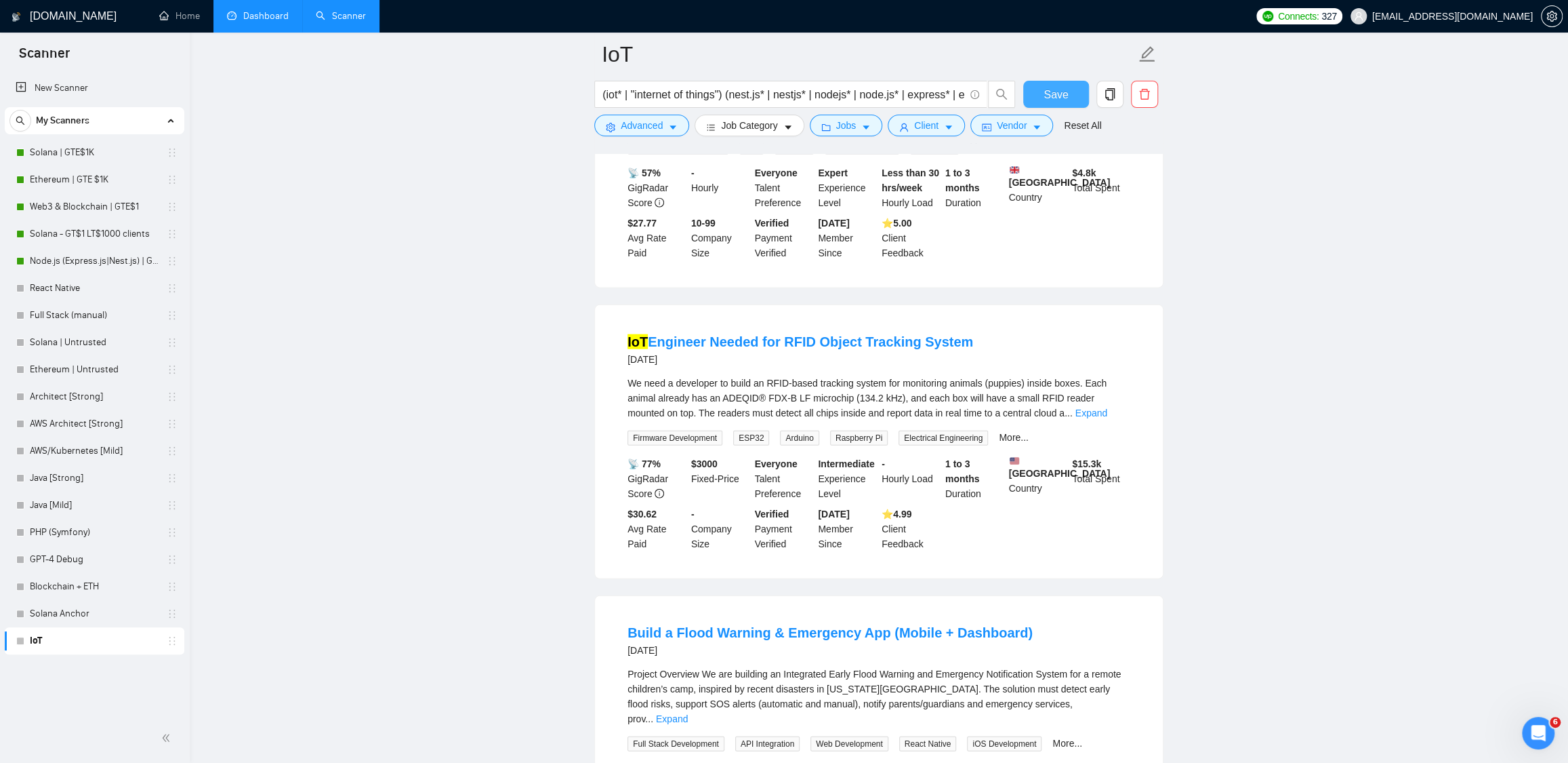
scroll to position [6904, 0]
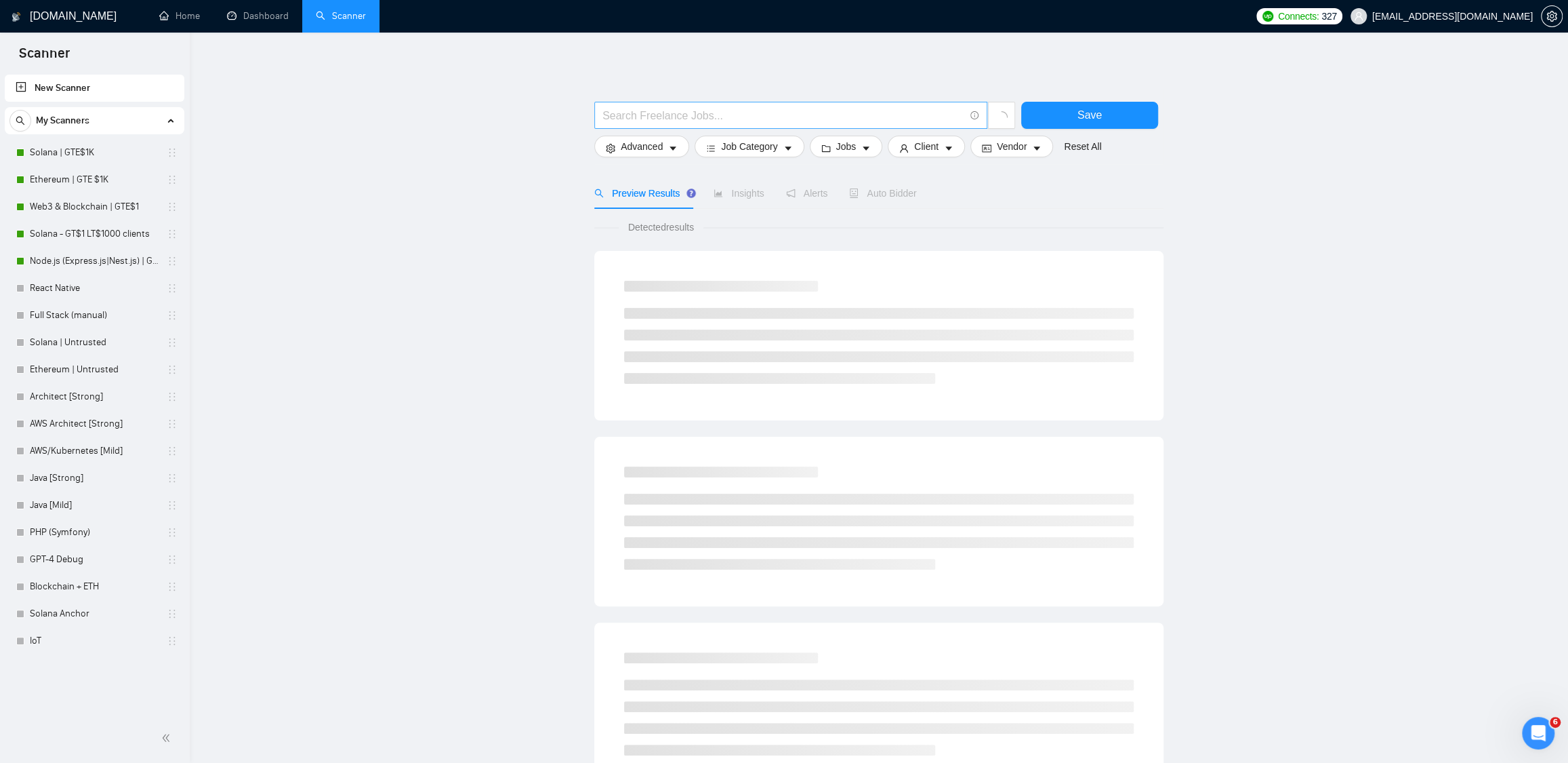
click at [660, 113] on input "text" at bounding box center [783, 116] width 362 height 17
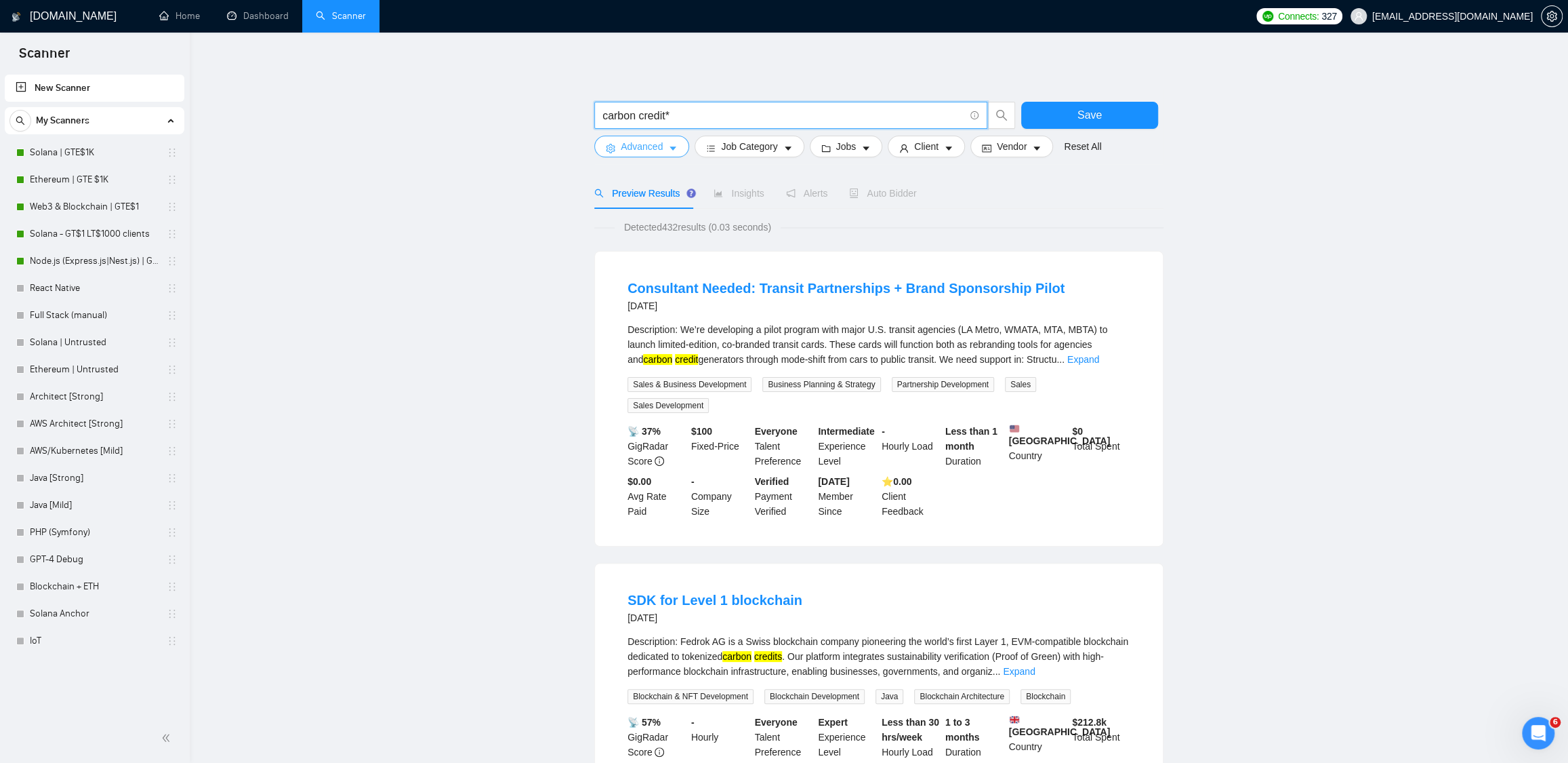
type input "carbon credit*"
click at [672, 151] on icon "caret-down" at bounding box center [673, 148] width 9 height 9
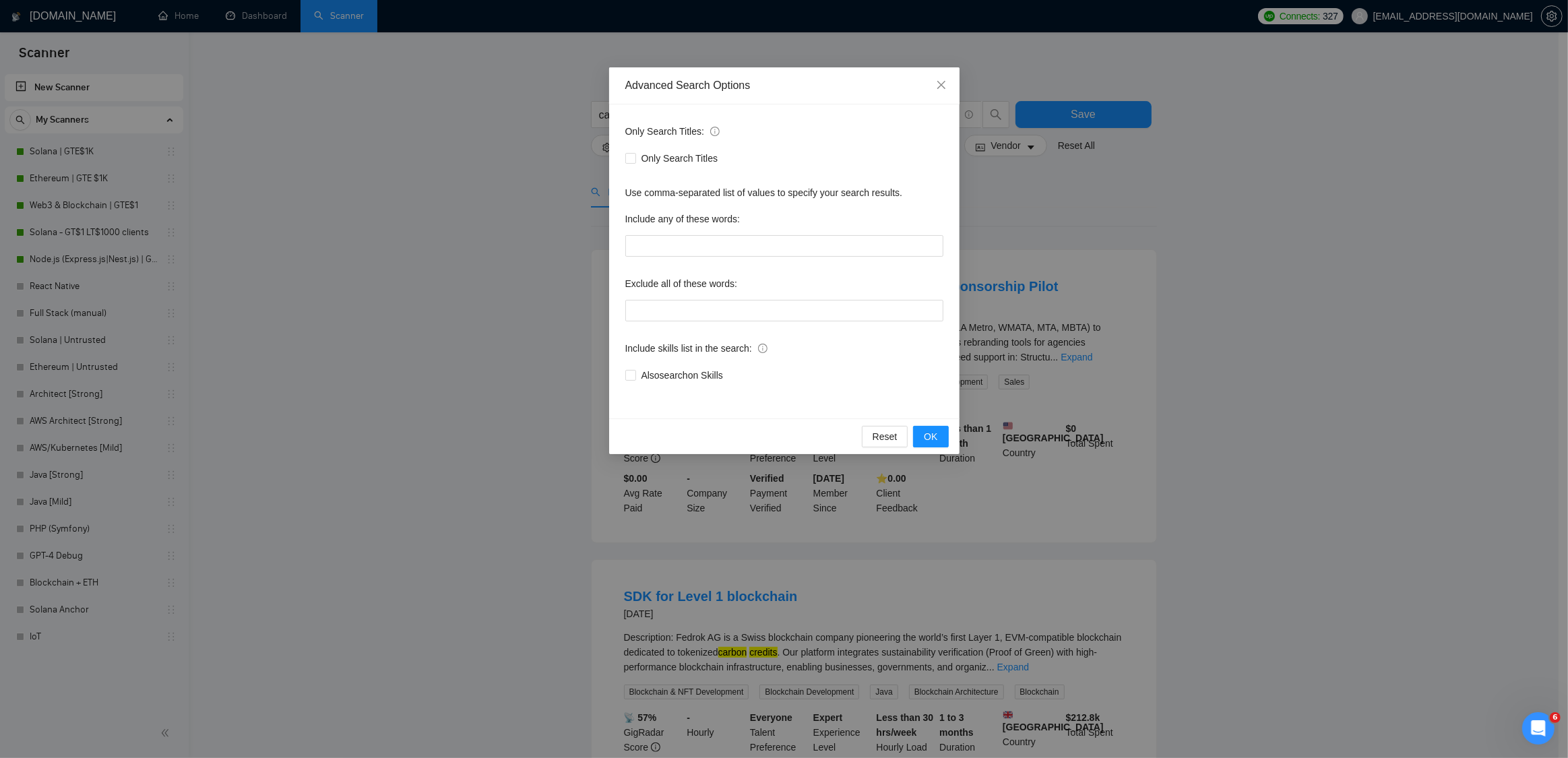
drag, startPoint x: 1302, startPoint y: 254, endPoint x: 983, endPoint y: 215, distance: 321.4
click at [1301, 254] on div "Advanced Search Options Only Search Titles: Only Search Titles Use comma-separa…" at bounding box center [784, 379] width 1568 height 758
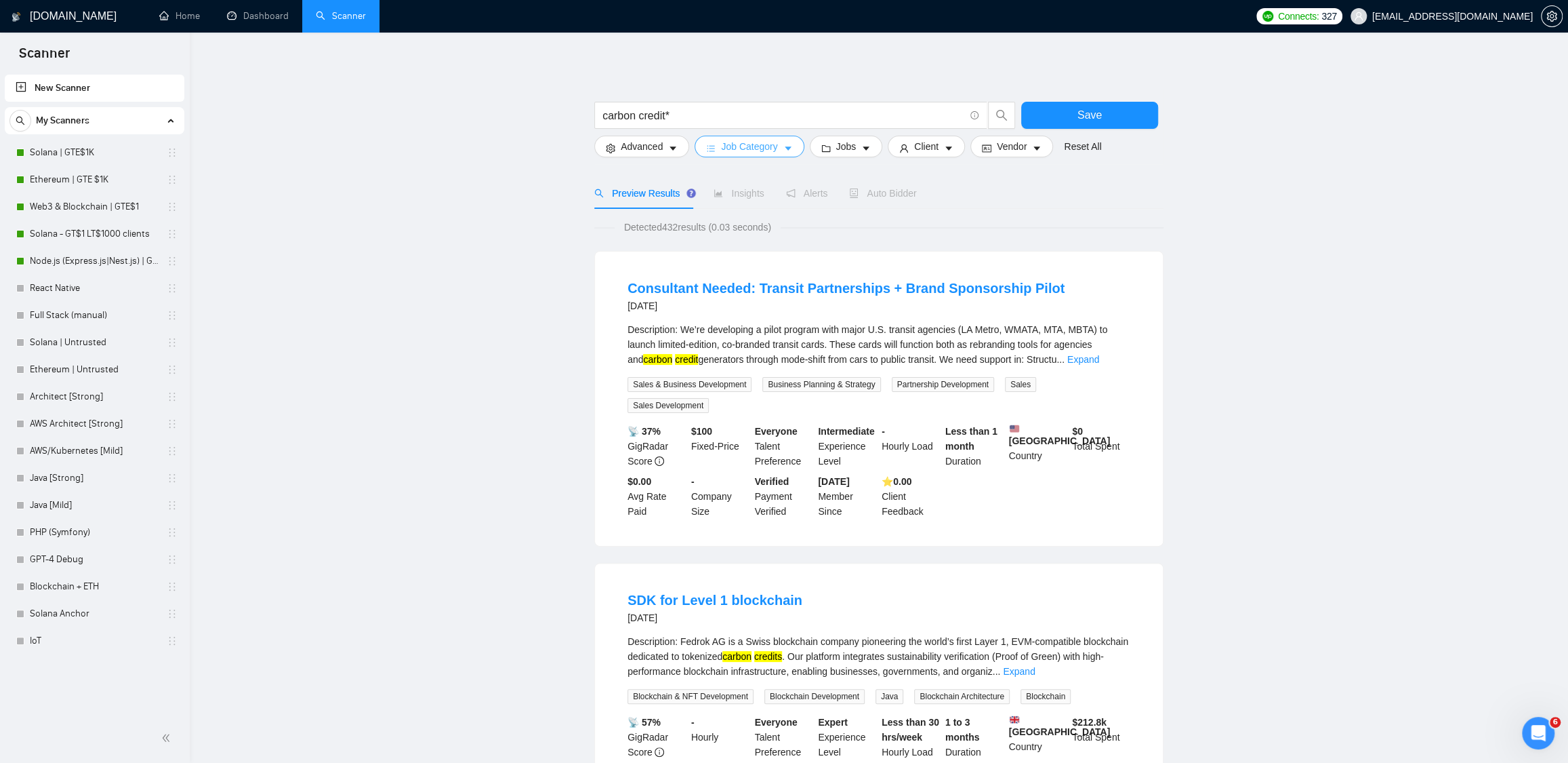
click at [758, 151] on span "Job Category" at bounding box center [749, 146] width 56 height 15
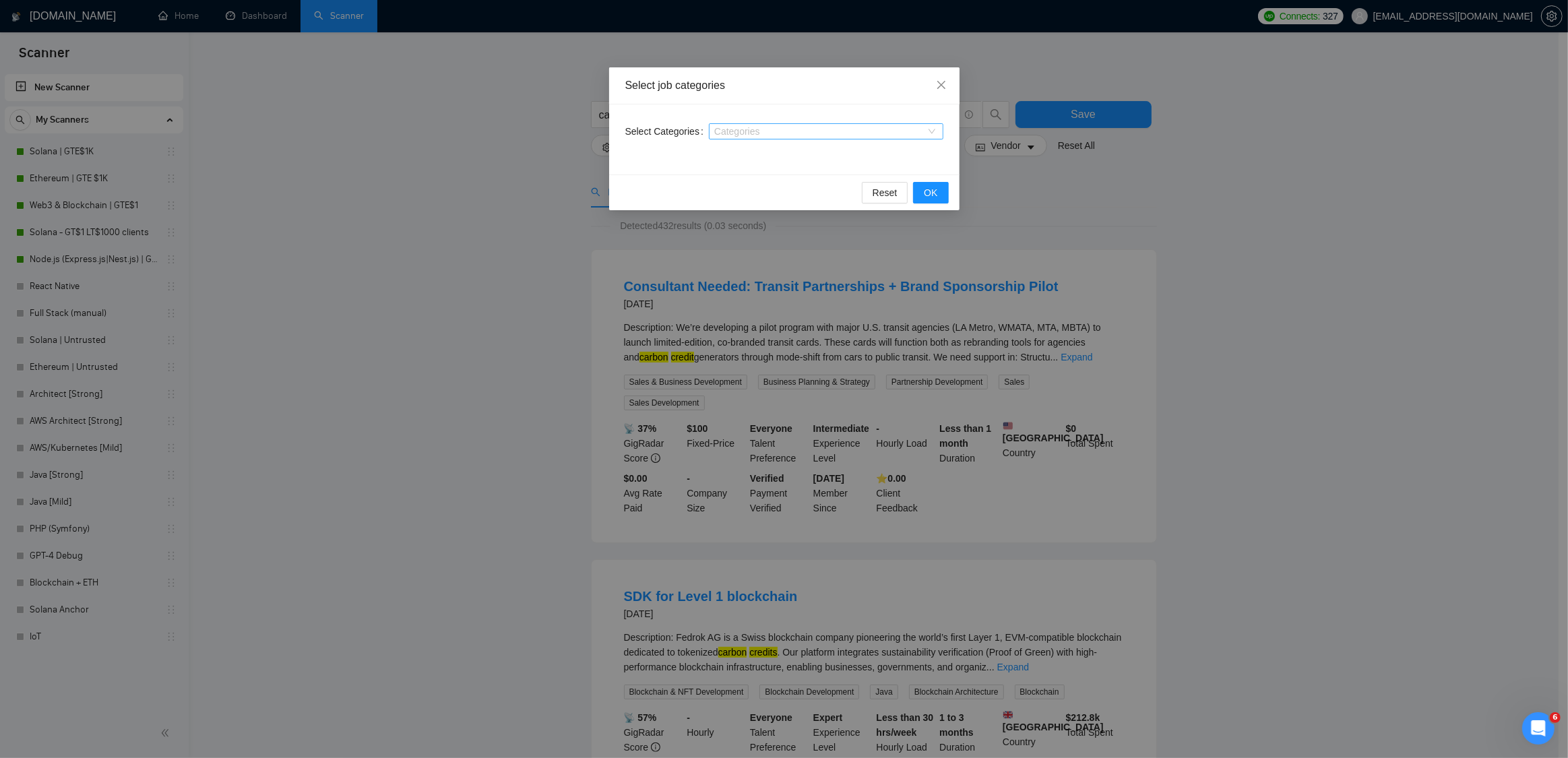
click at [755, 129] on div at bounding box center [819, 132] width 215 height 11
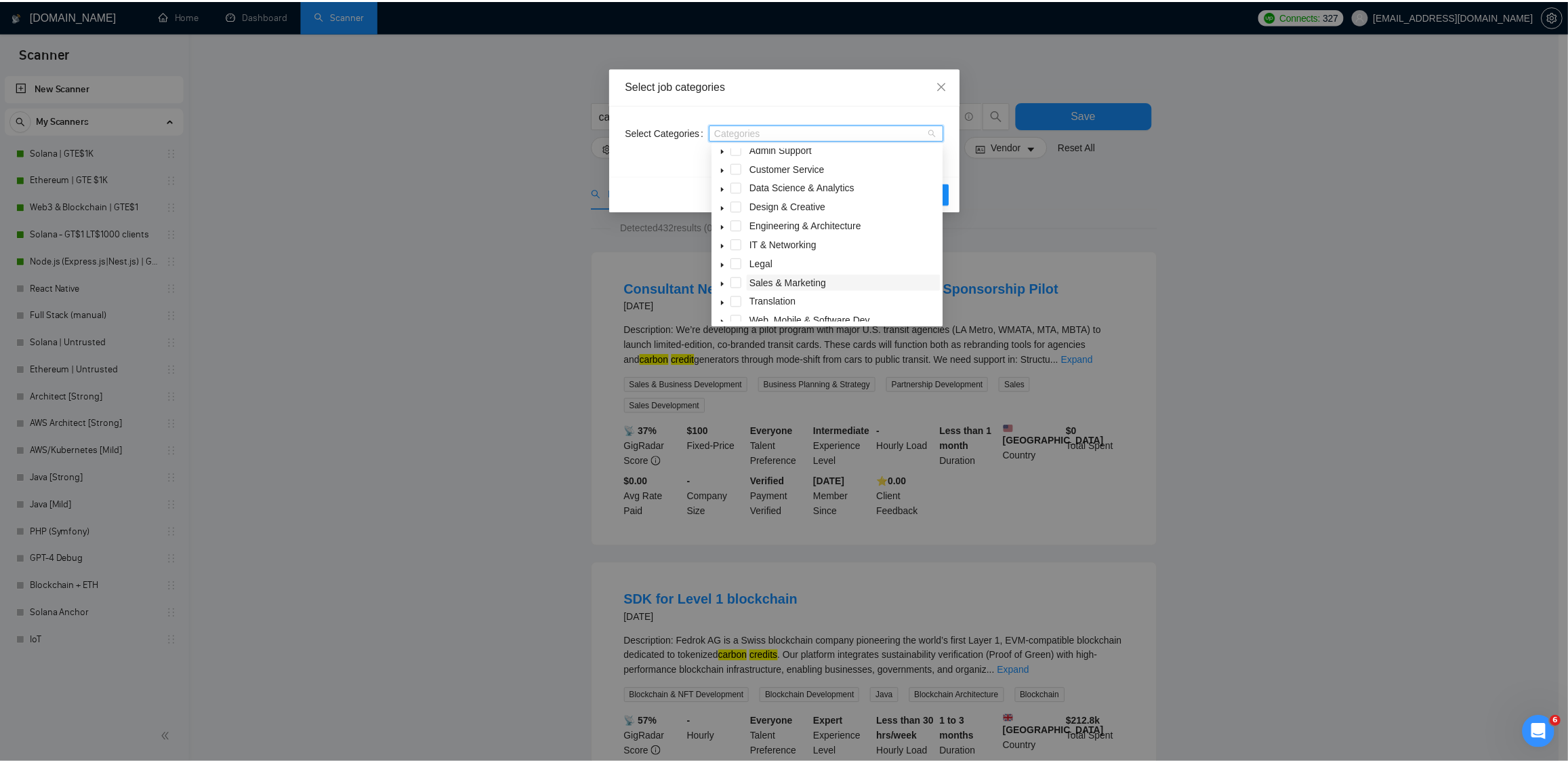
scroll to position [54, 0]
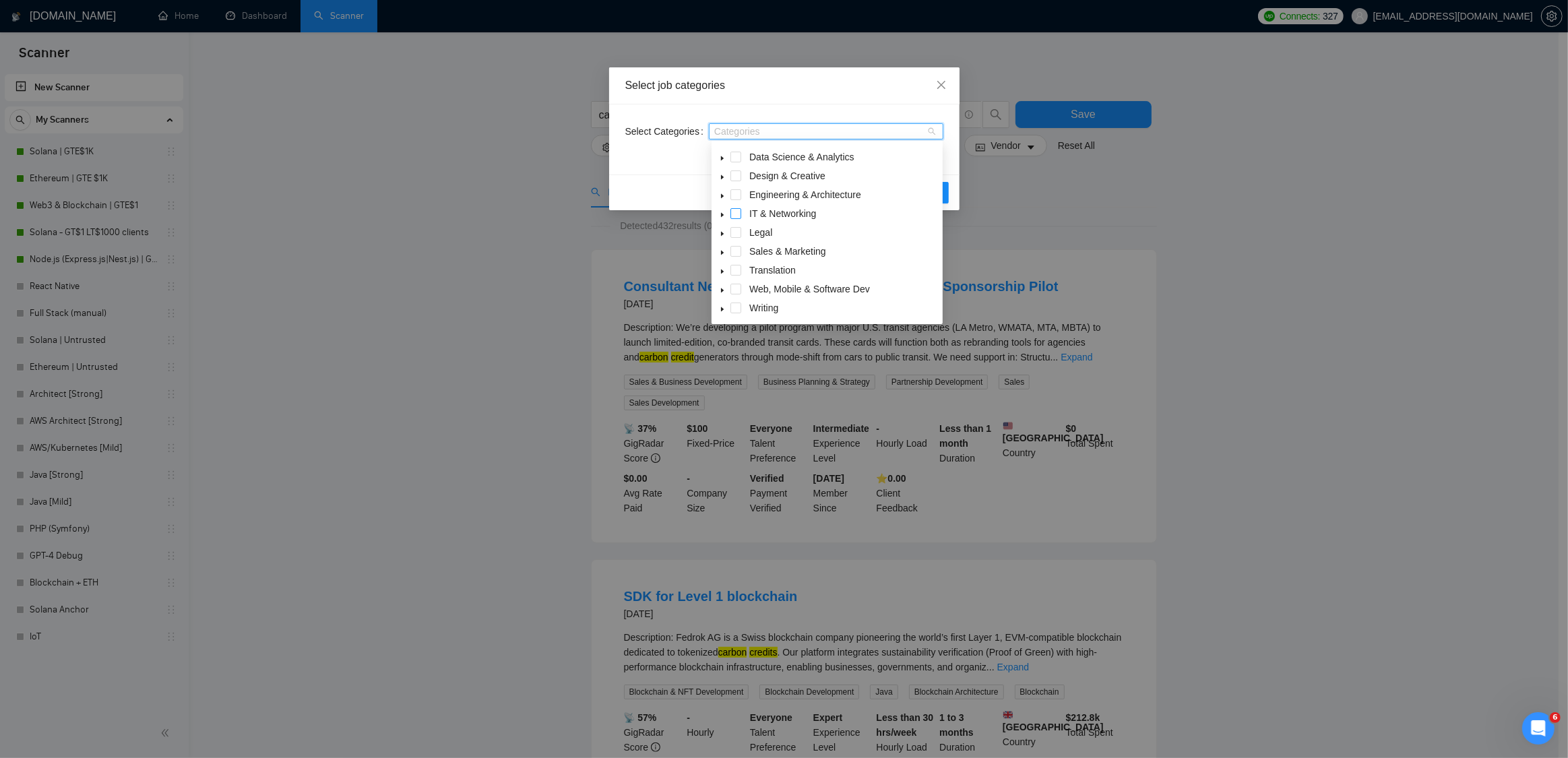
click at [735, 215] on span at bounding box center [735, 214] width 11 height 11
click at [735, 287] on span at bounding box center [735, 289] width 11 height 11
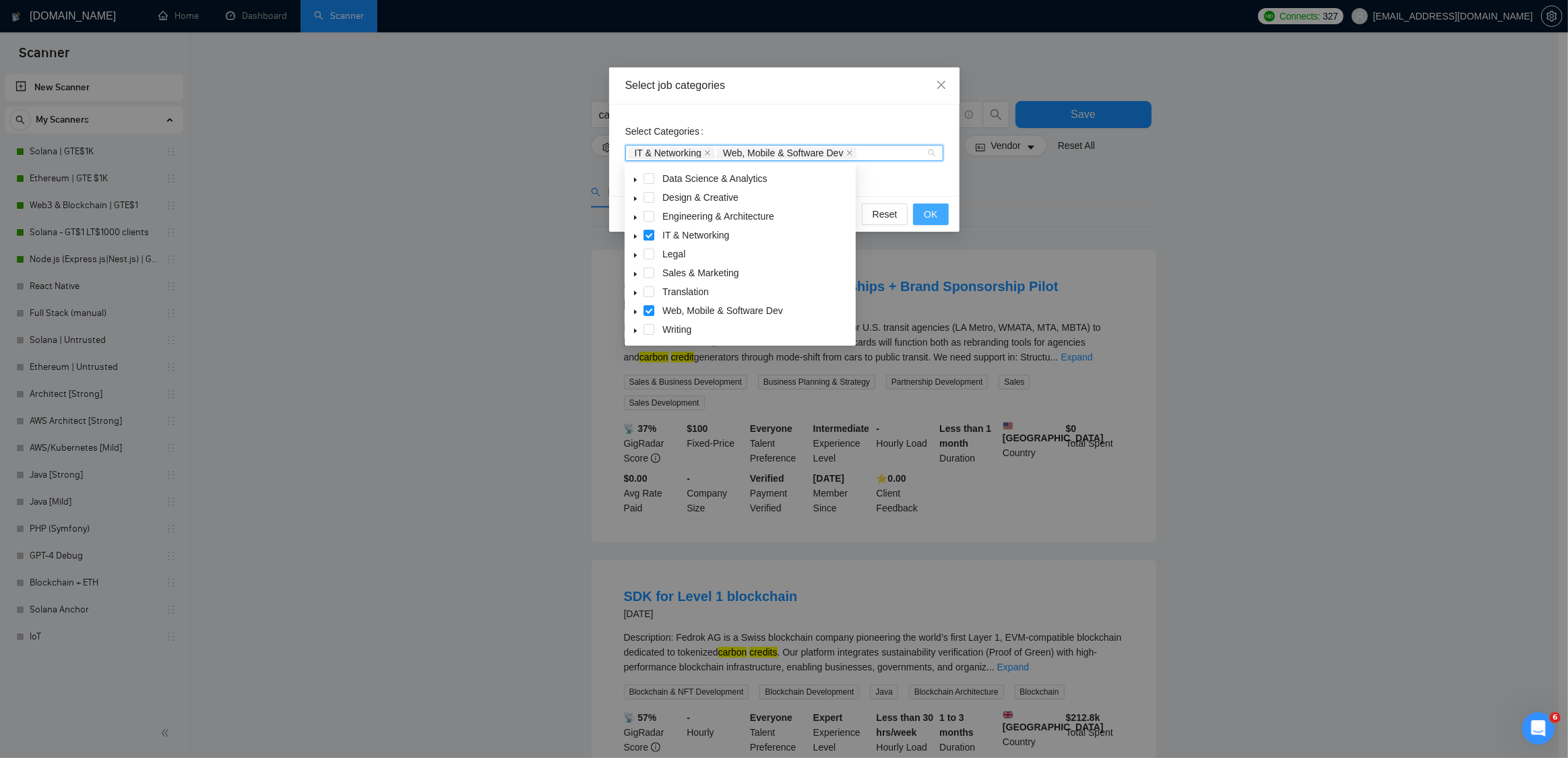
click at [934, 215] on span "OK" at bounding box center [930, 214] width 13 height 15
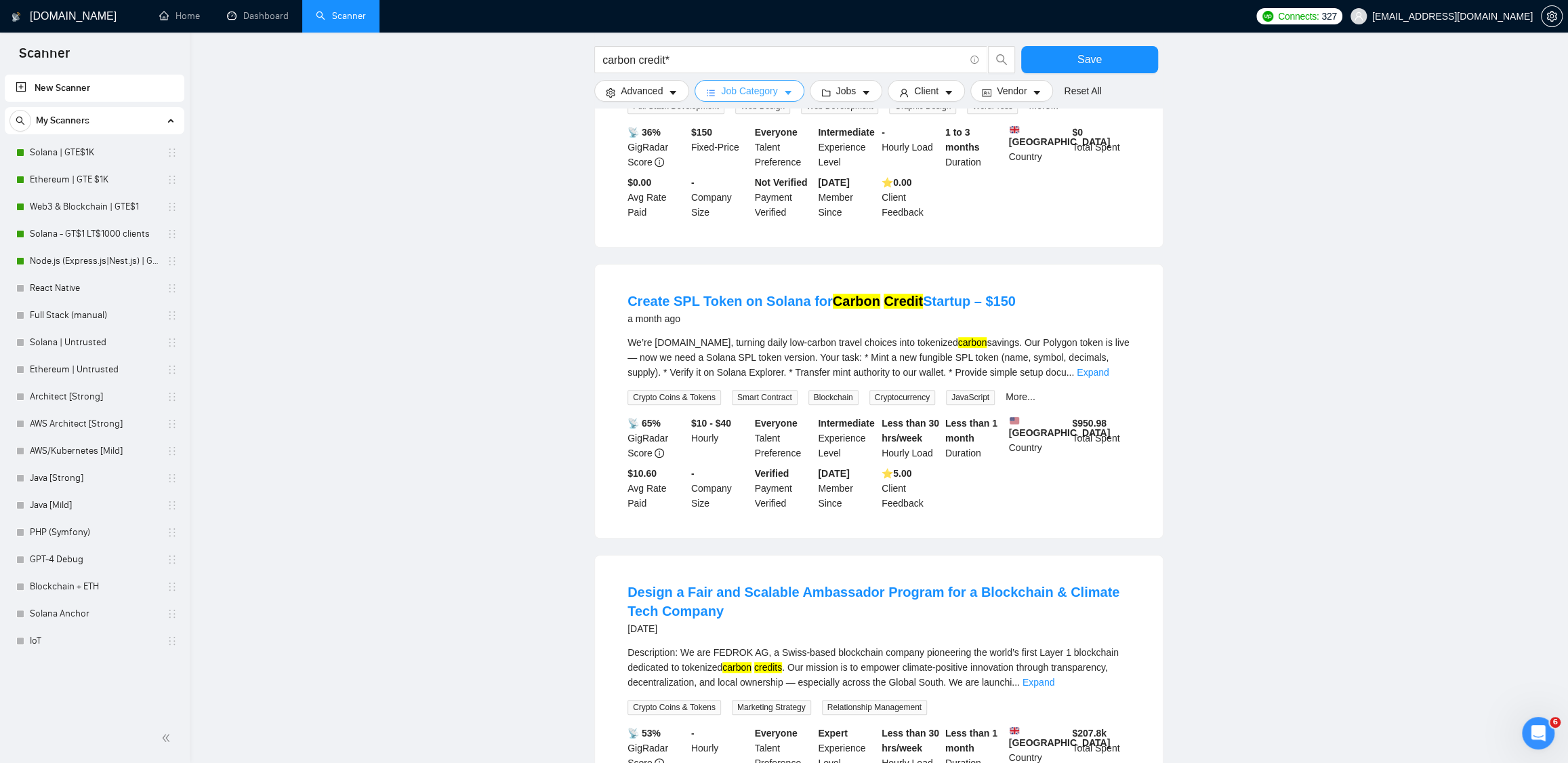
scroll to position [590, 0]
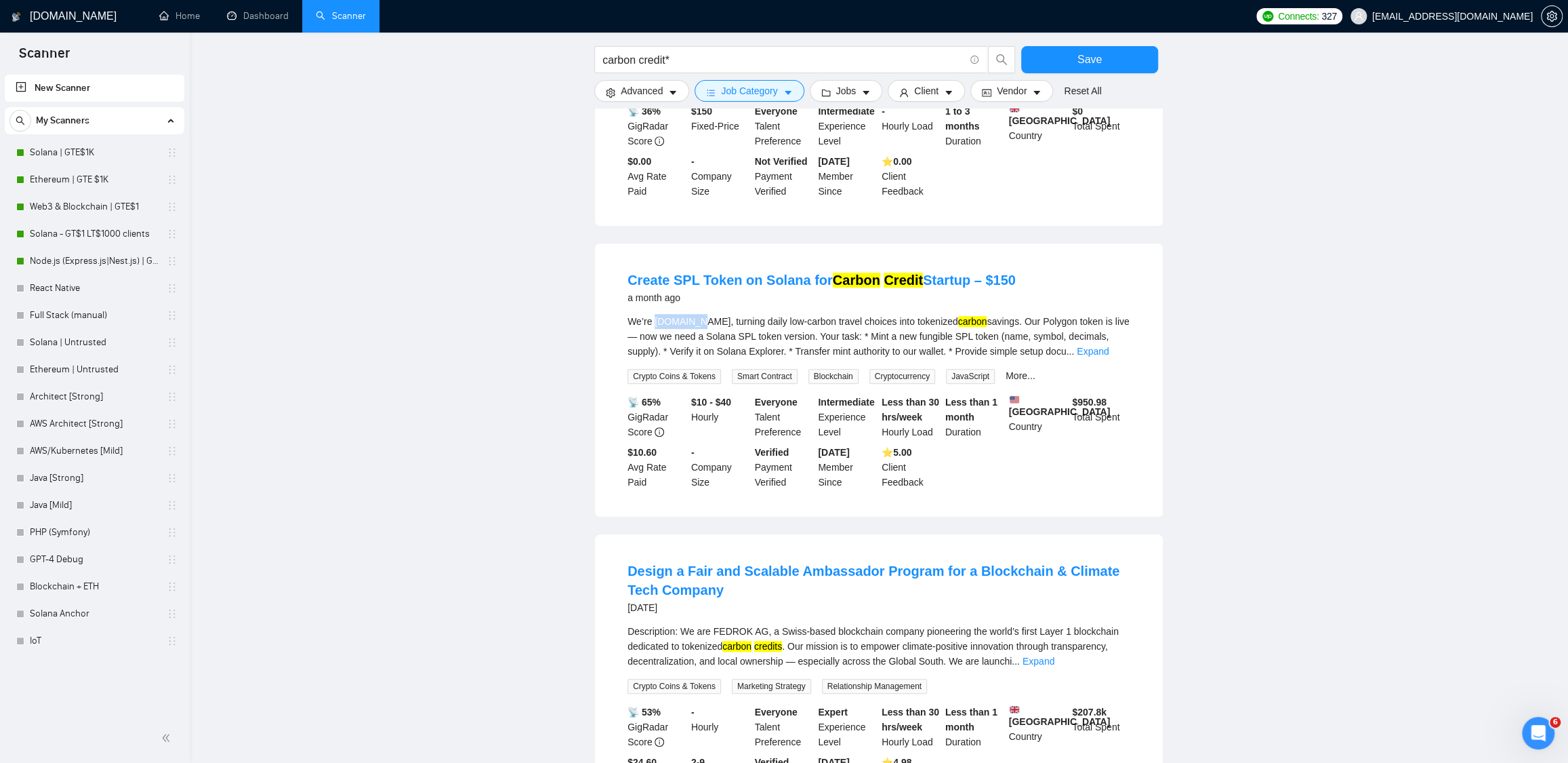
drag, startPoint x: 655, startPoint y: 341, endPoint x: 700, endPoint y: 336, distance: 45.3
click at [700, 336] on div "We’re [DOMAIN_NAME], turning daily low-carbon travel choices into tokenized car…" at bounding box center [879, 336] width 503 height 45
copy div "[DOMAIN_NAME]"
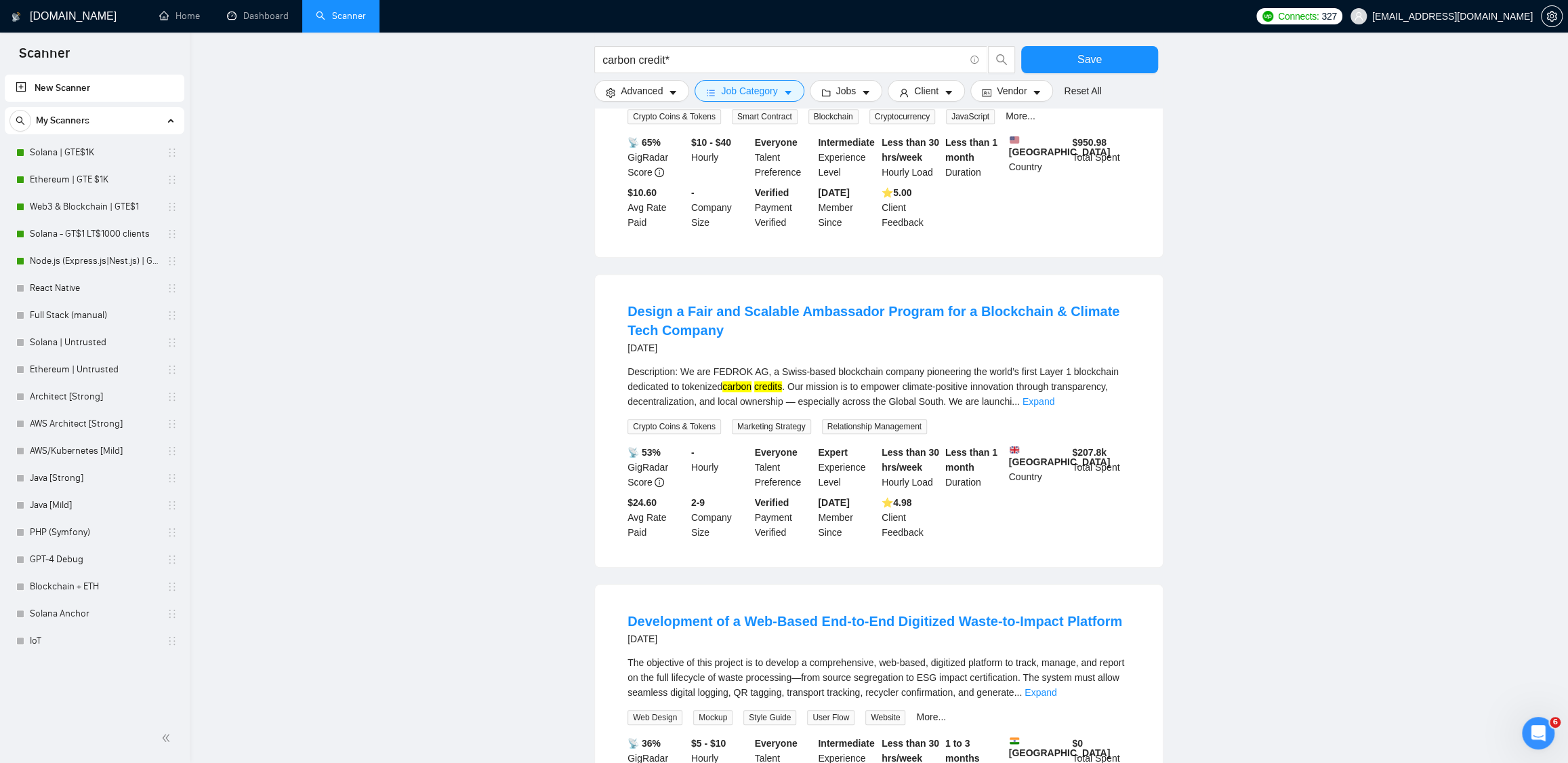
scroll to position [861, 0]
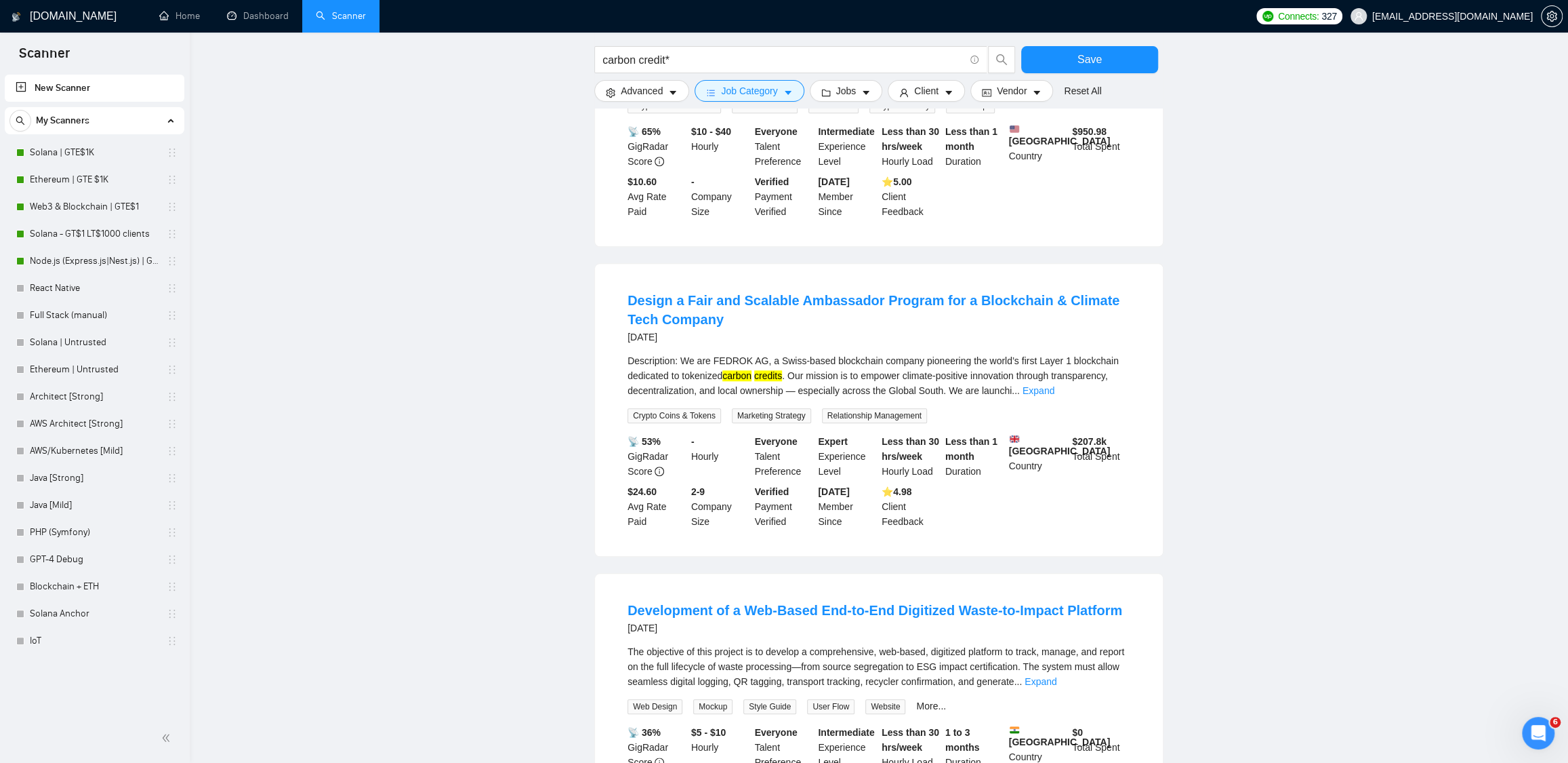
drag, startPoint x: 1247, startPoint y: 332, endPoint x: 1117, endPoint y: 384, distance: 140.0
click at [1247, 332] on main "carbon credit* Save Advanced Job Category Jobs Client Vendor Reset All Preview …" at bounding box center [879, 36] width 1336 height 1686
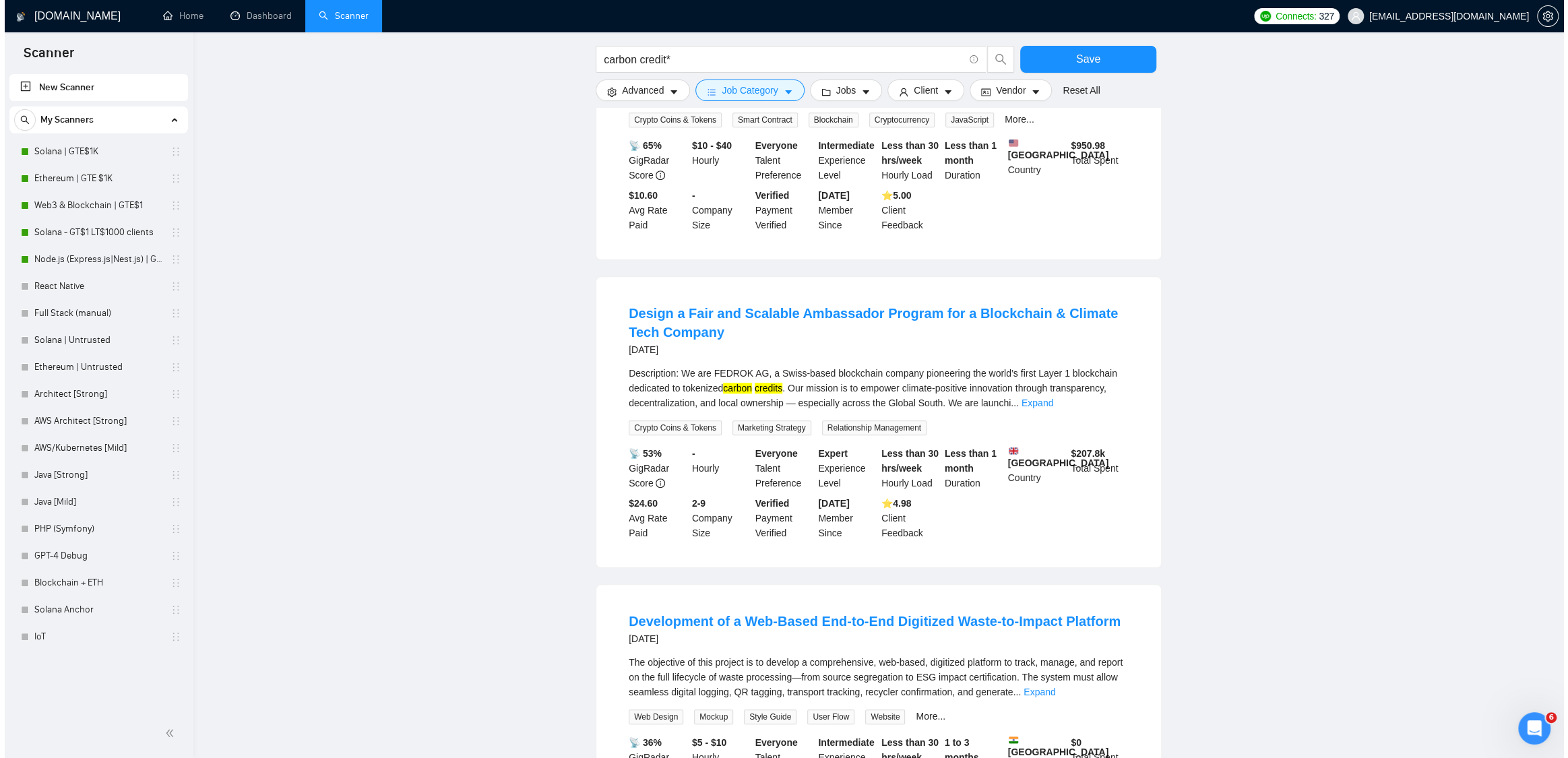
scroll to position [832, 0]
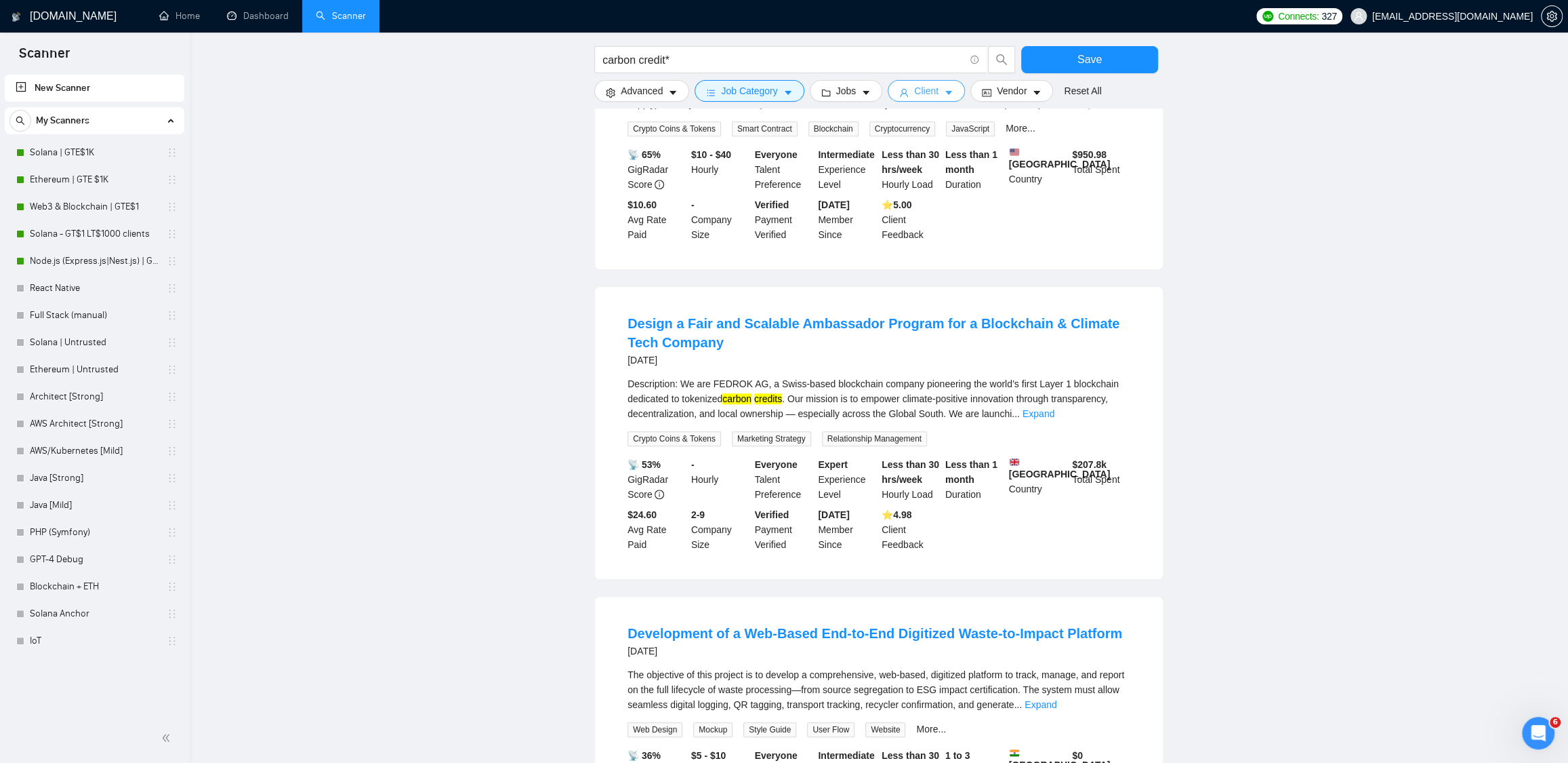
click at [924, 95] on span "Client" at bounding box center [926, 91] width 24 height 15
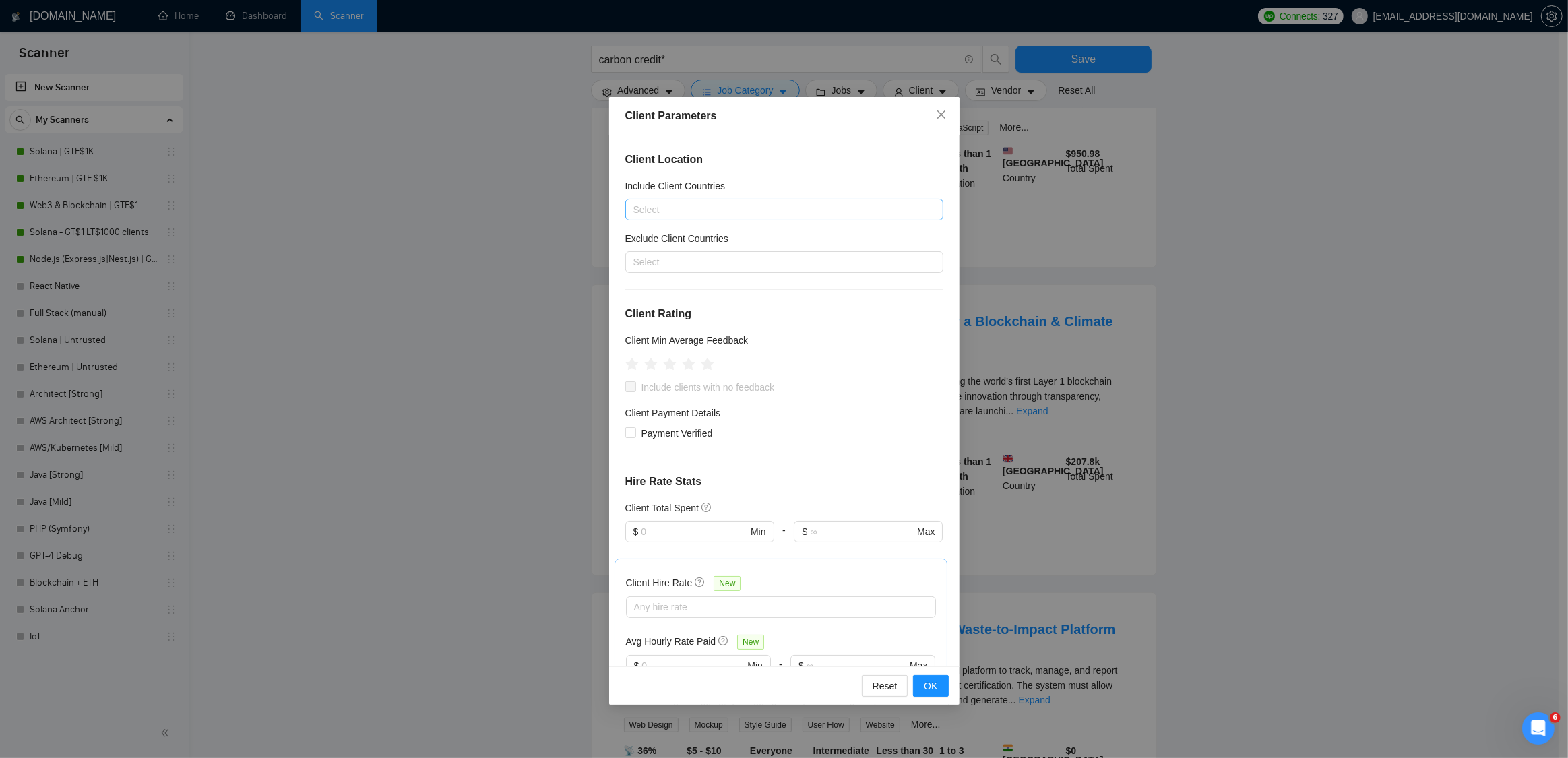
click at [681, 210] on div at bounding box center [778, 209] width 298 height 16
click at [696, 346] on div "Europe" at bounding box center [784, 344] width 287 height 15
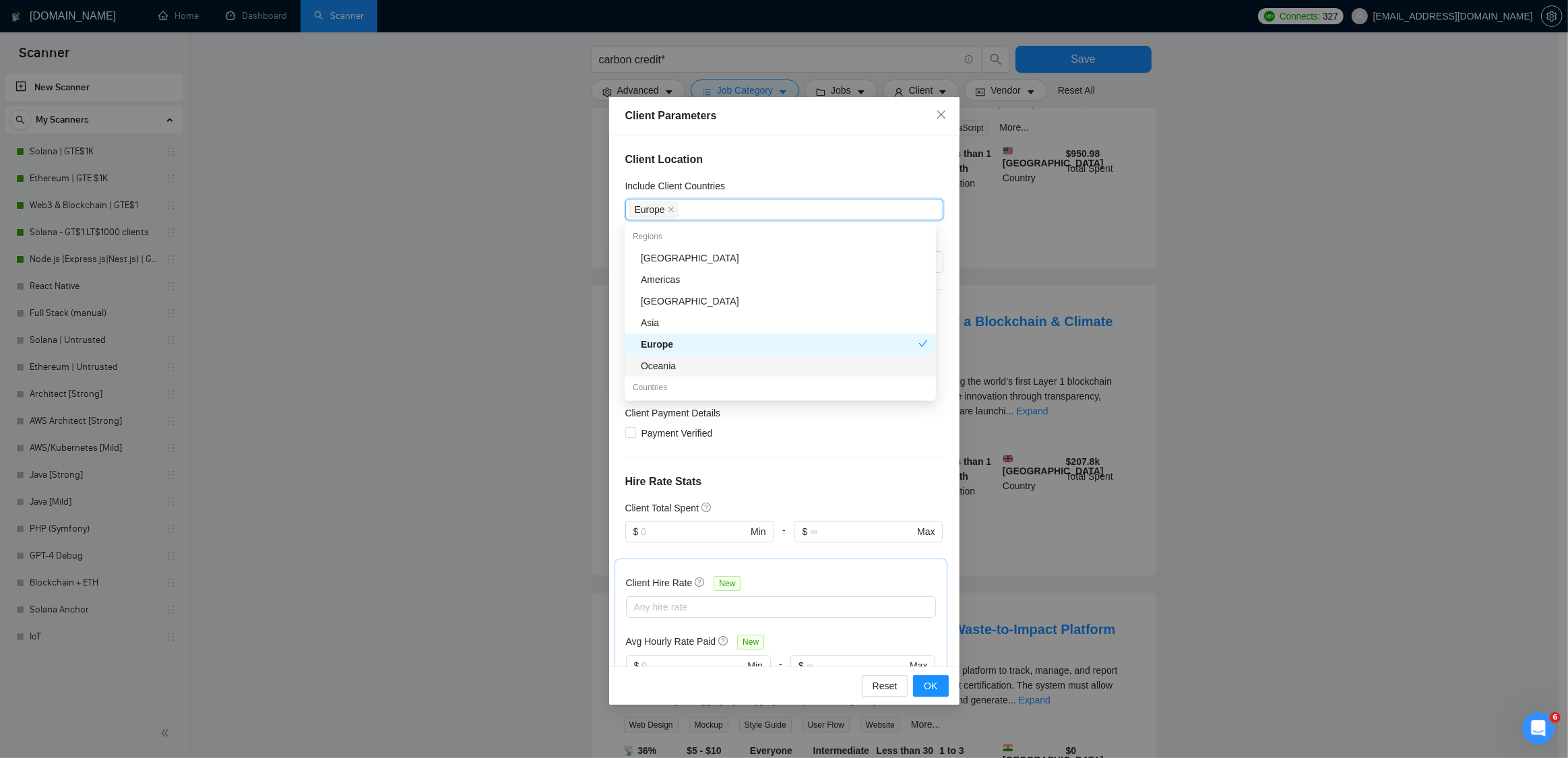
drag, startPoint x: 694, startPoint y: 367, endPoint x: 694, endPoint y: 359, distance: 8.0
click at [694, 367] on div "Oceania" at bounding box center [784, 366] width 287 height 15
click at [695, 280] on div "Americas" at bounding box center [784, 280] width 287 height 15
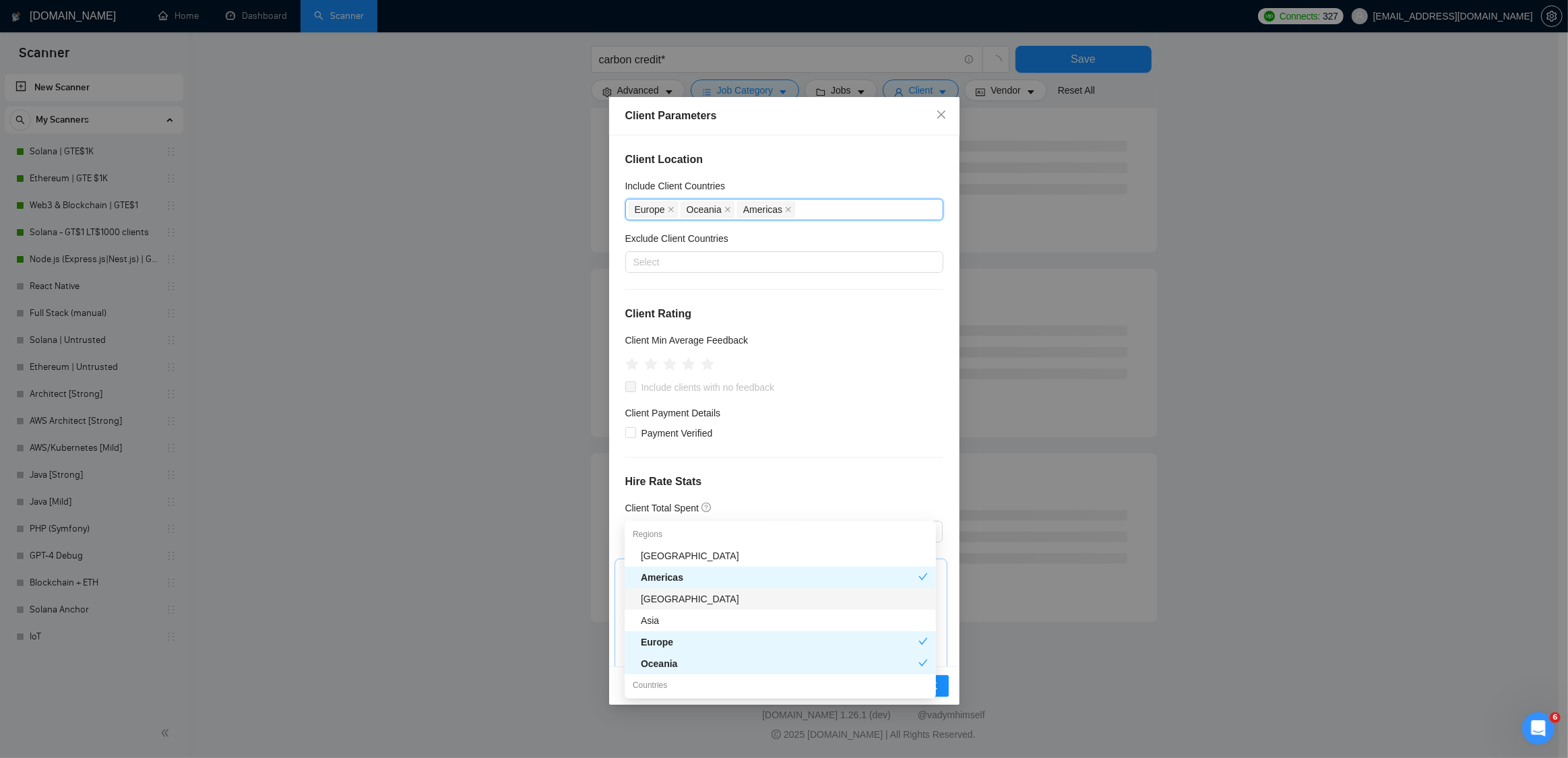
scroll to position [533, 0]
click at [854, 212] on div "Europe [GEOGRAPHIC_DATA] [GEOGRAPHIC_DATA]" at bounding box center [778, 209] width 298 height 19
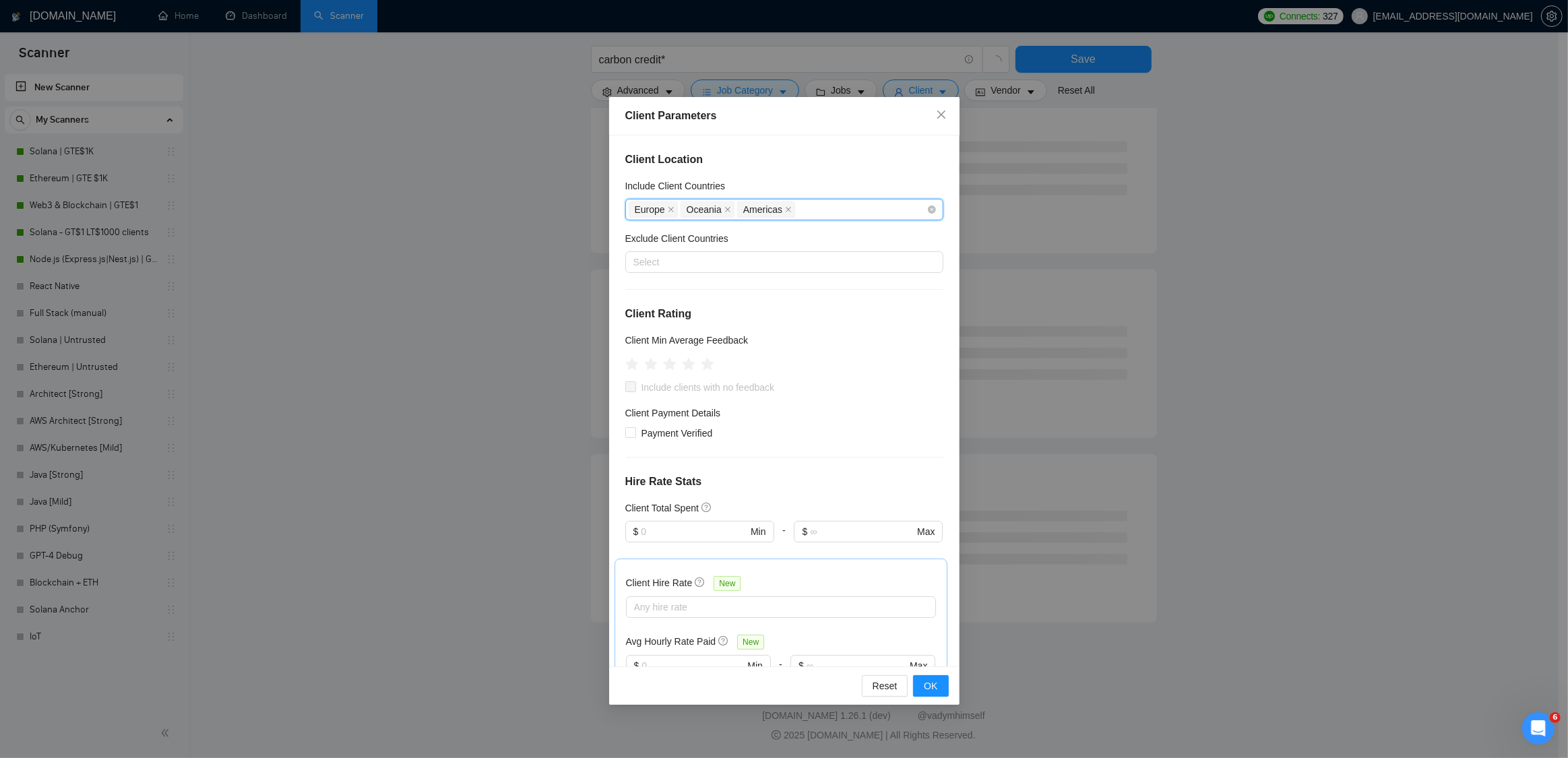
click at [827, 219] on div "Europe [GEOGRAPHIC_DATA] [GEOGRAPHIC_DATA]" at bounding box center [784, 210] width 318 height 22
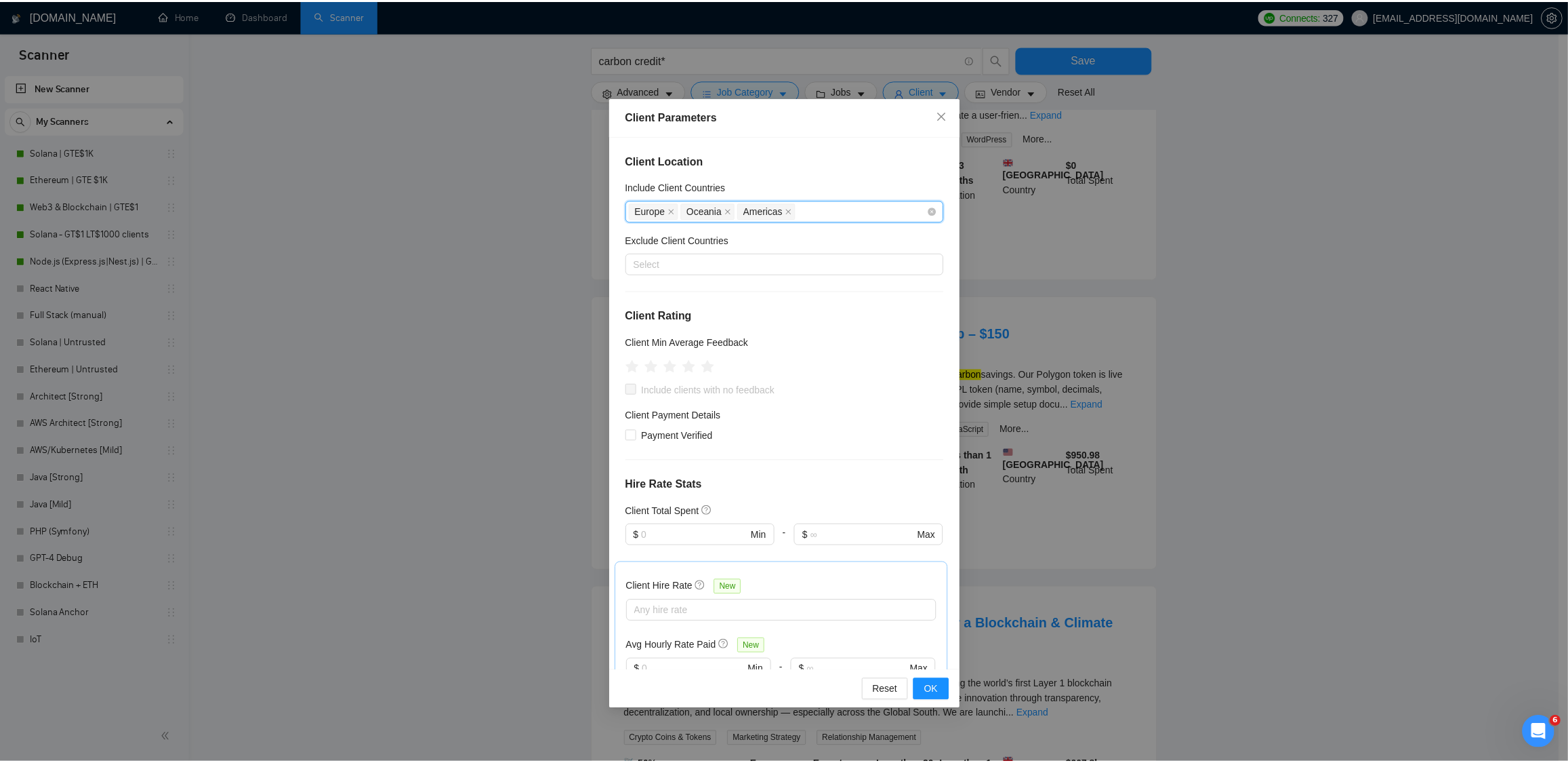
scroll to position [837, 0]
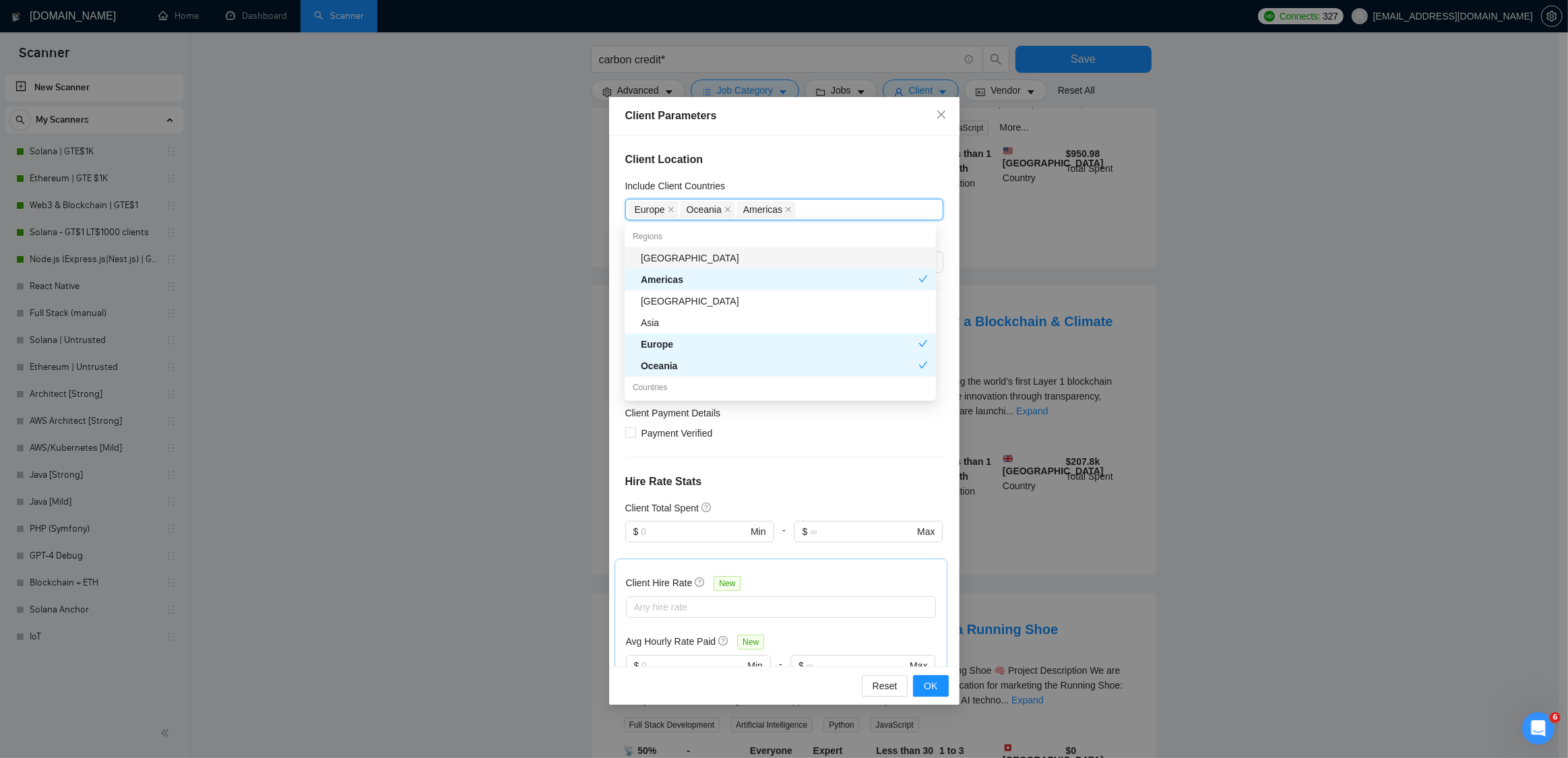
click at [721, 258] on div "[GEOGRAPHIC_DATA]" at bounding box center [784, 258] width 287 height 15
click at [933, 682] on span "OK" at bounding box center [930, 685] width 13 height 15
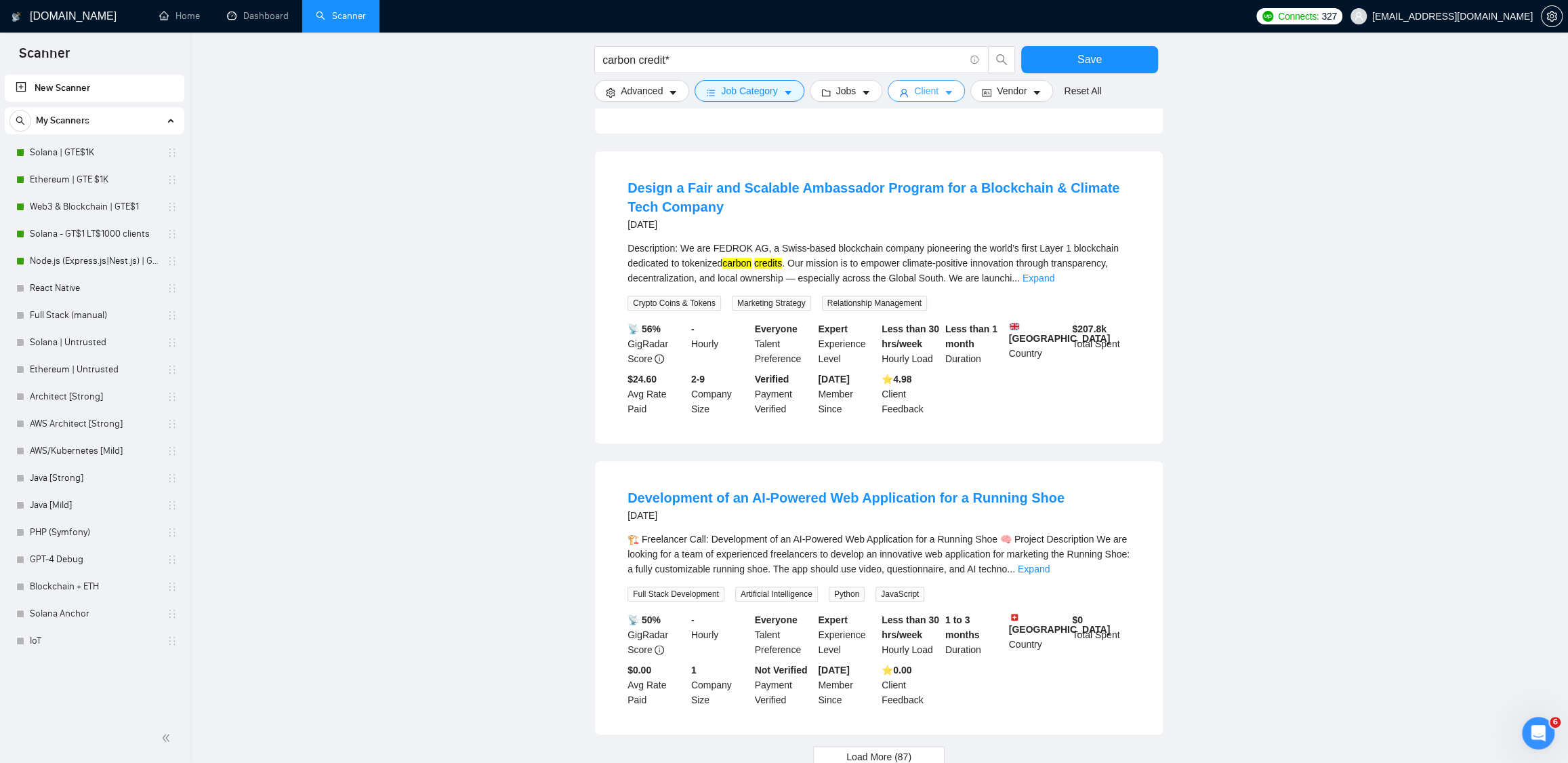
scroll to position [1118, 0]
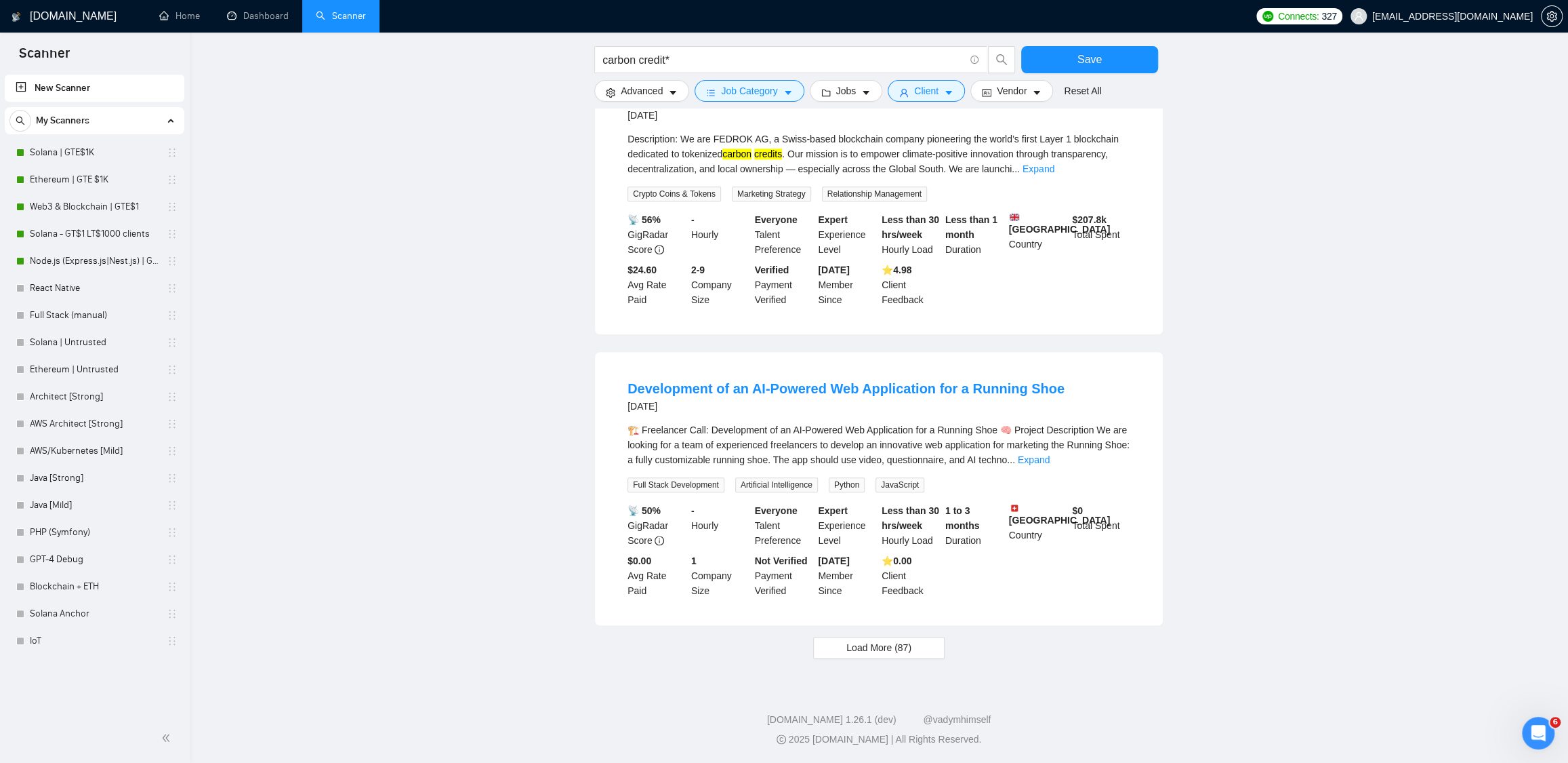
click at [893, 646] on span "Load More (87)" at bounding box center [879, 647] width 65 height 15
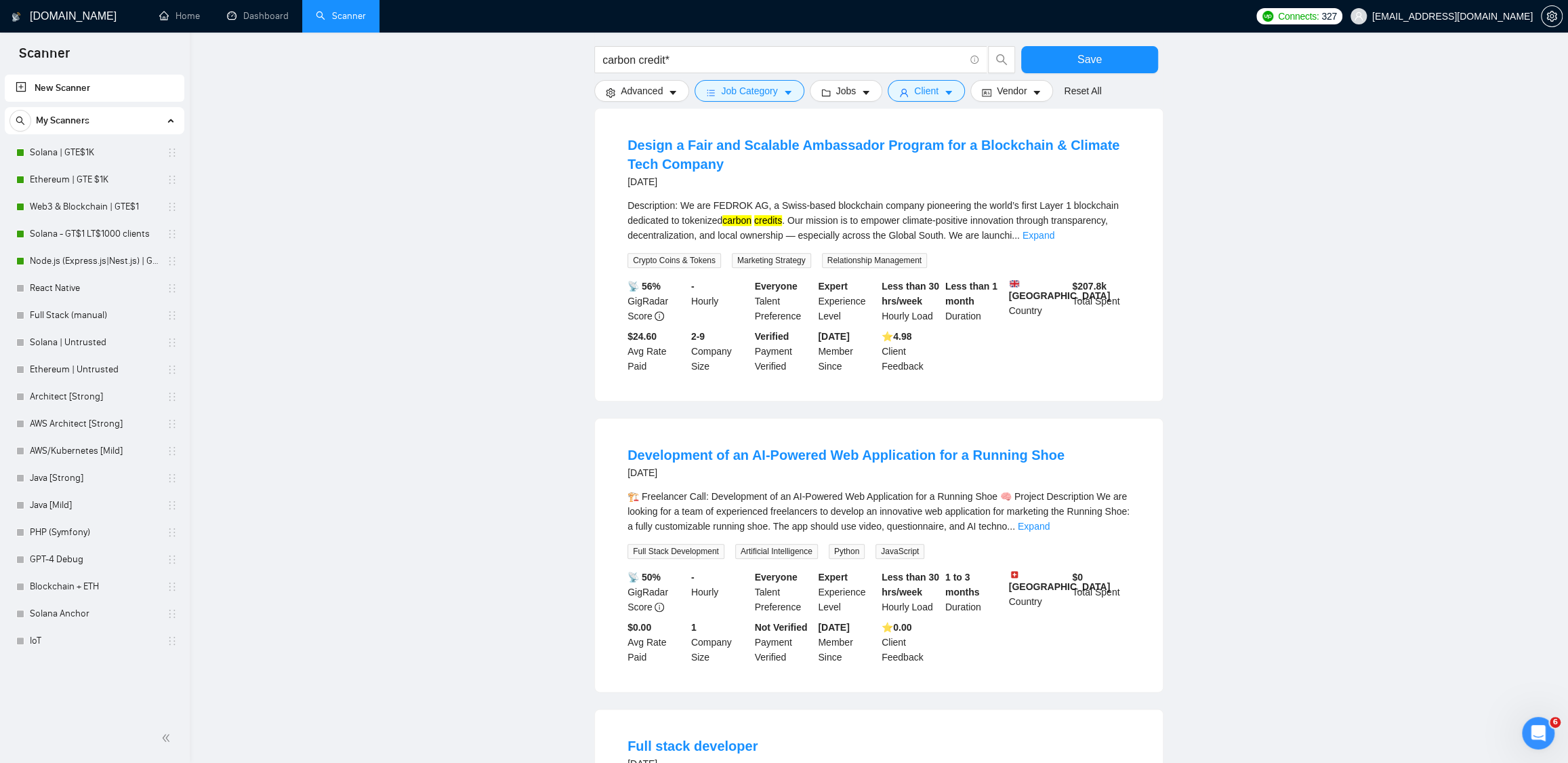
scroll to position [1018, 0]
click at [714, 169] on link "Design a Fair and Scalable Ambassador Program for a Blockchain & Climate Tech C…" at bounding box center [874, 151] width 492 height 34
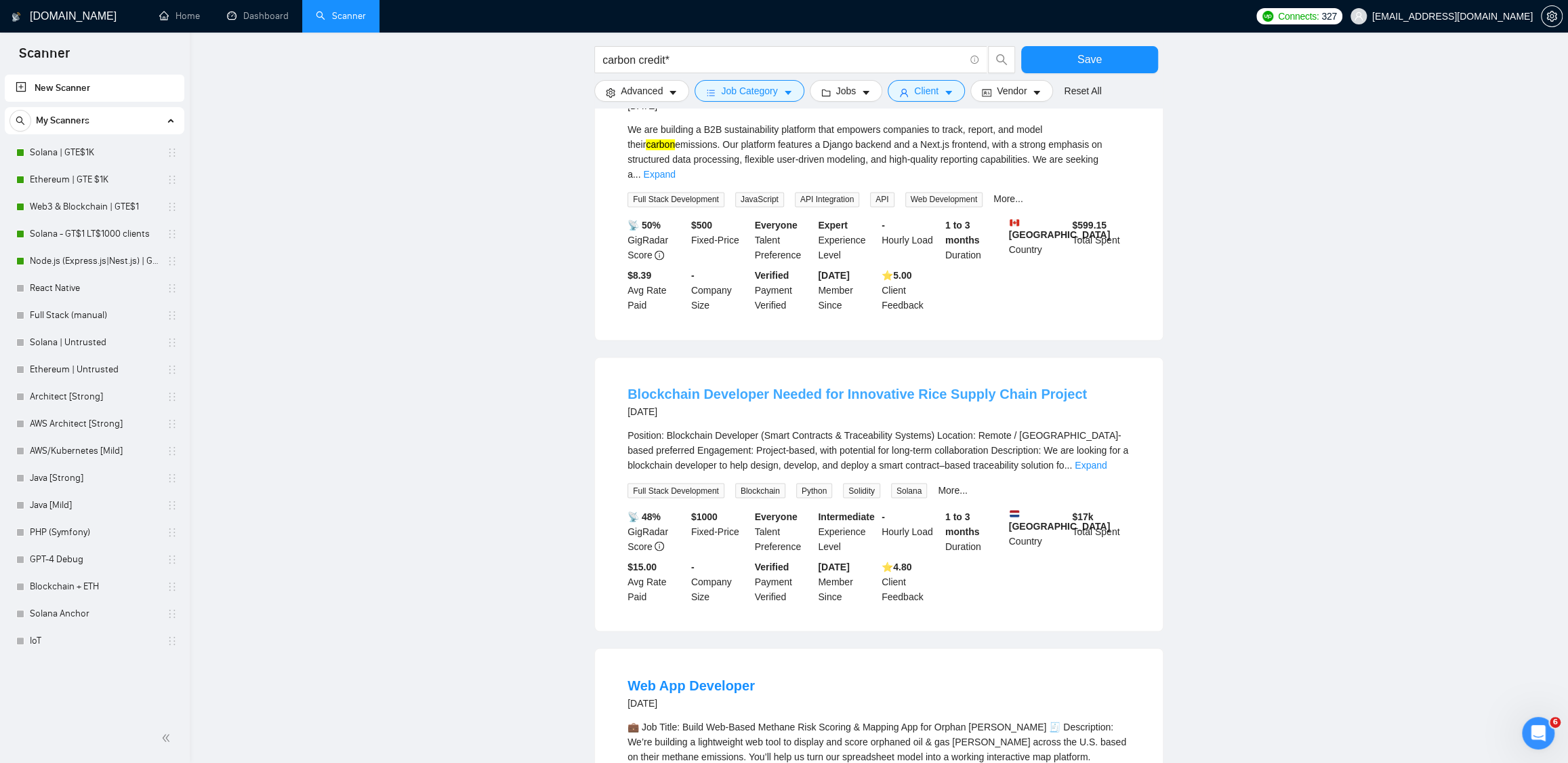
scroll to position [1724, 0]
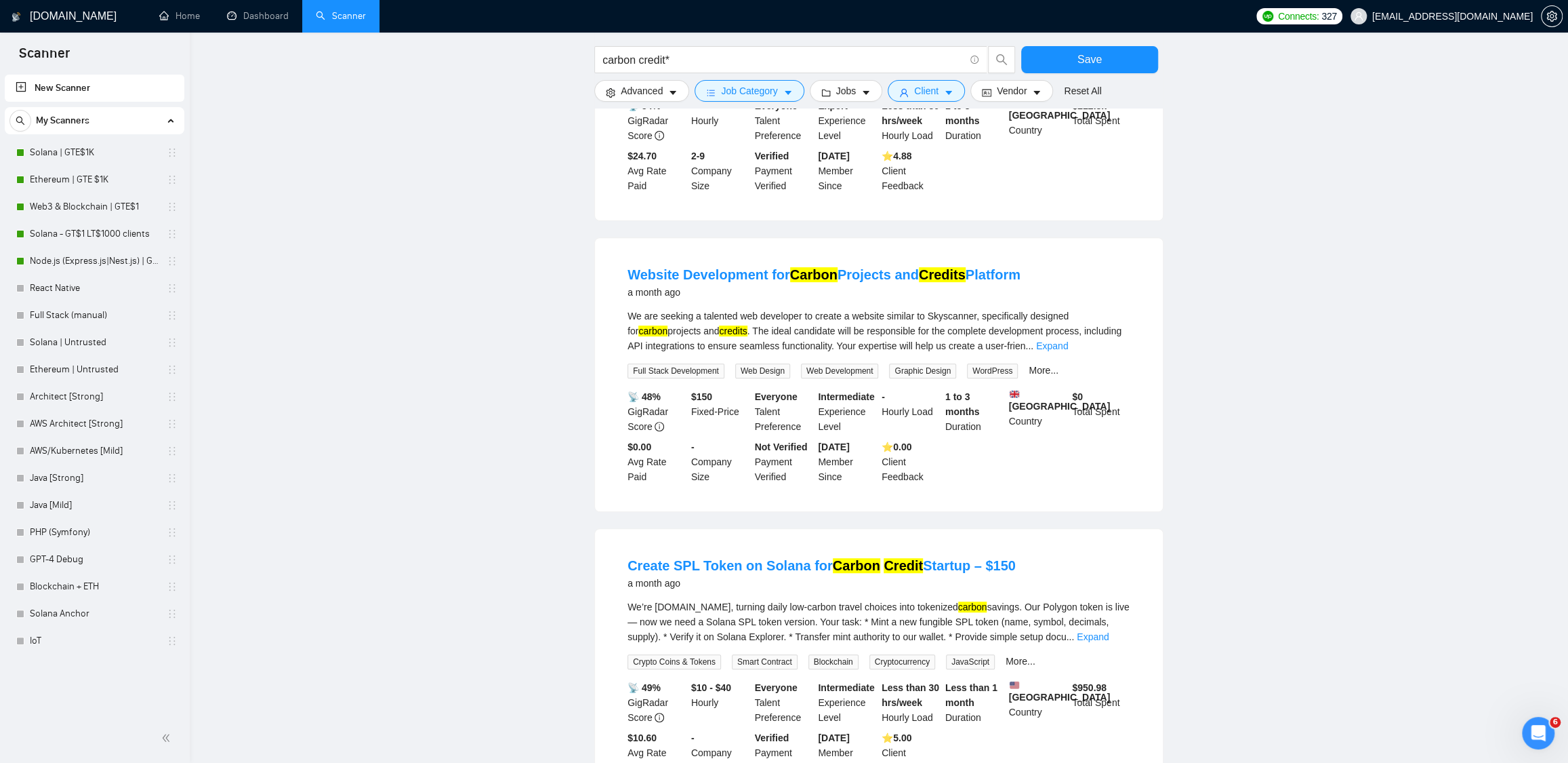
scroll to position [0, 0]
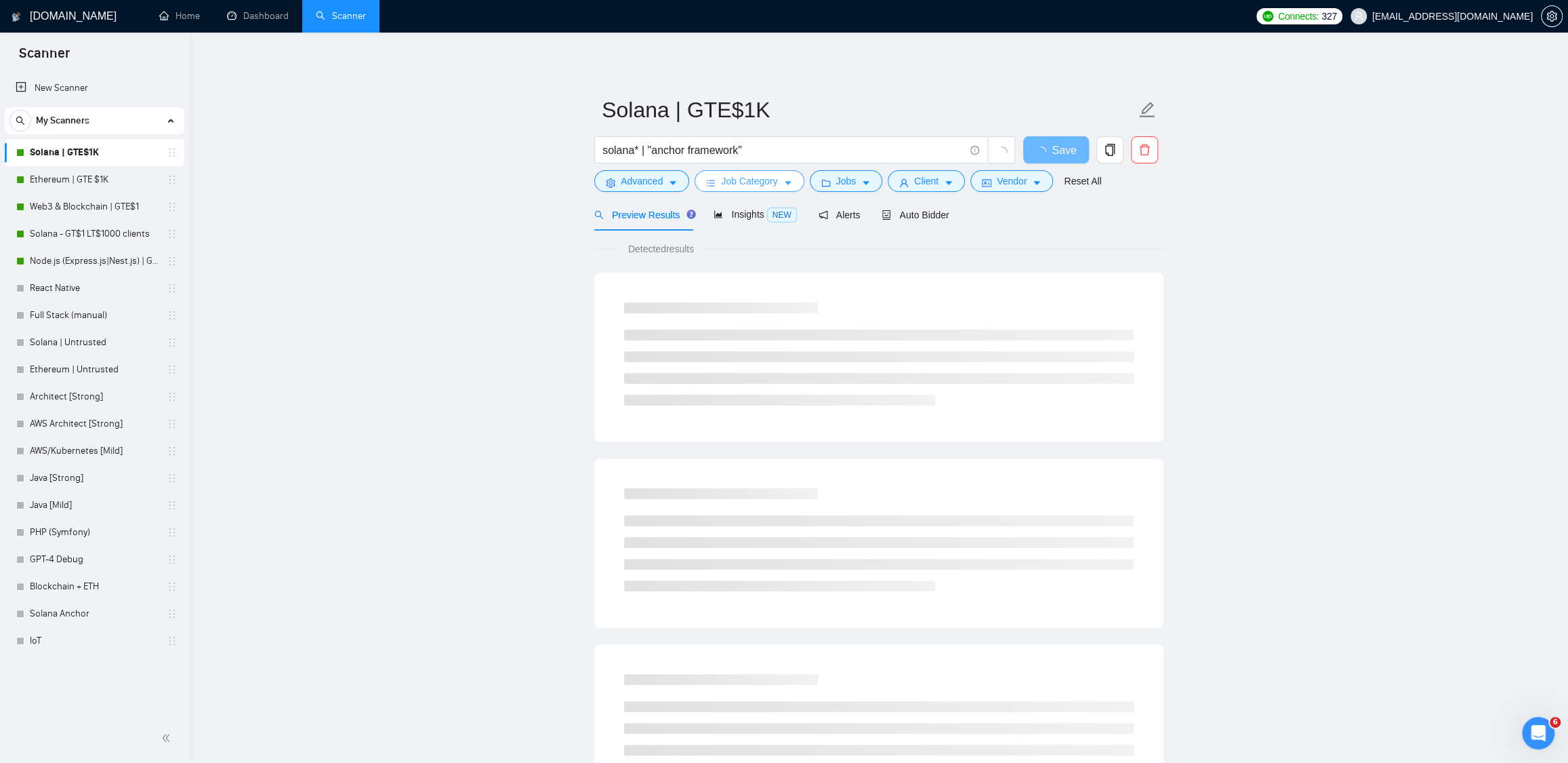
click at [778, 182] on span "Job Category" at bounding box center [749, 181] width 56 height 15
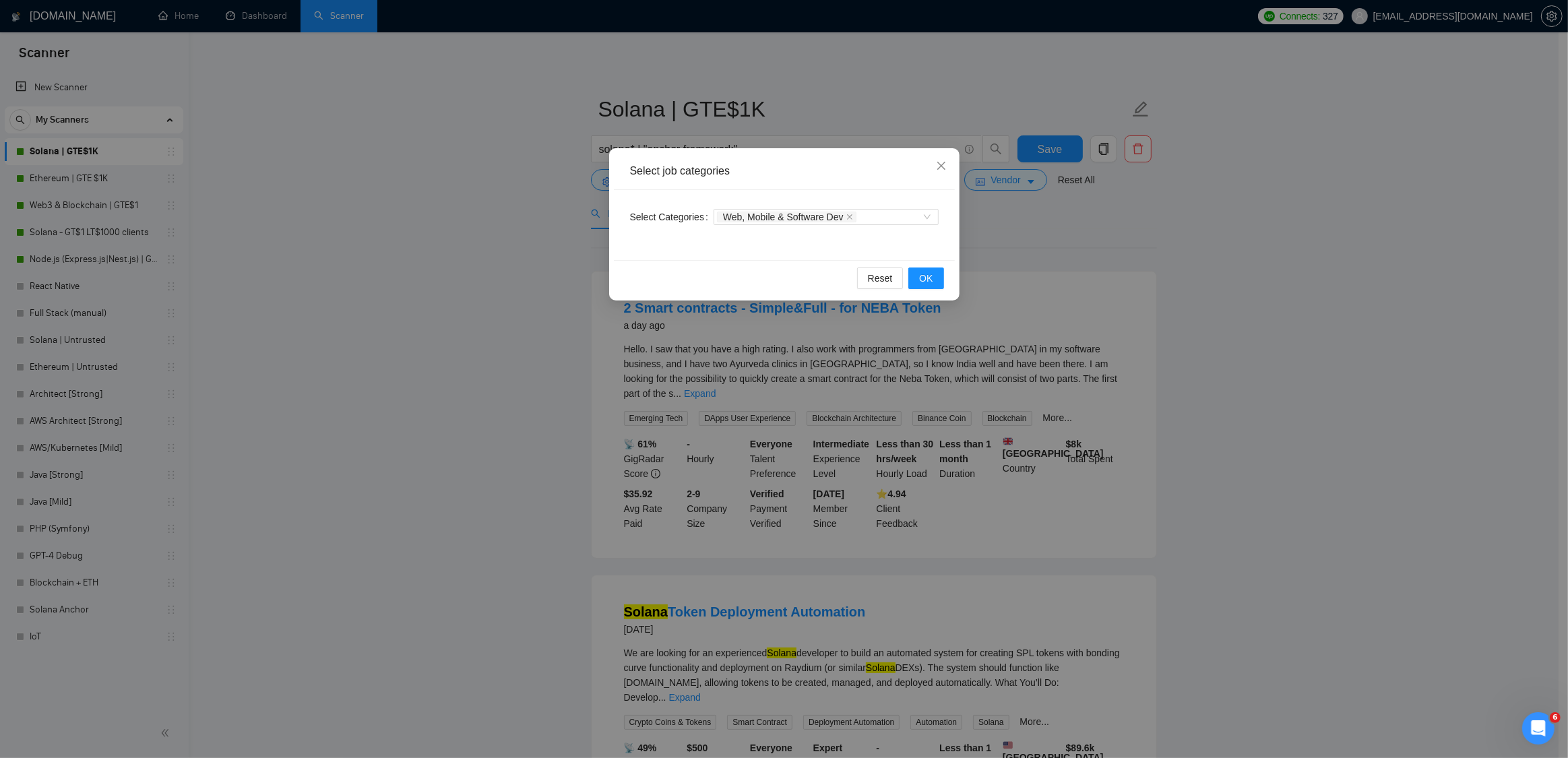
drag, startPoint x: 1269, startPoint y: 276, endPoint x: 1259, endPoint y: 273, distance: 10.4
click at [1269, 276] on div "Select job categories Select Categories Web, Mobile & Software Dev Reset OK" at bounding box center [784, 379] width 1568 height 758
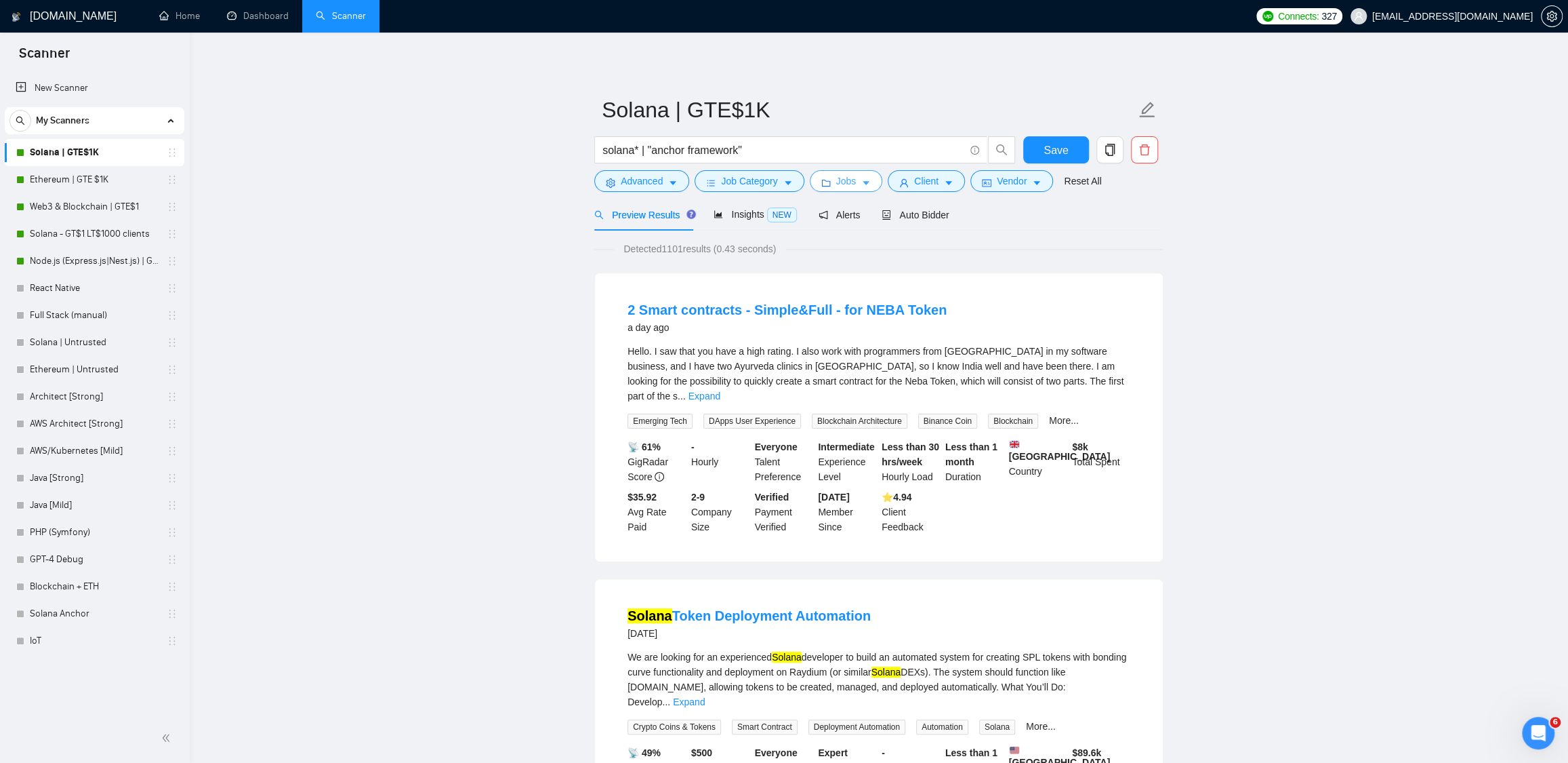
click at [845, 180] on span "Jobs" at bounding box center [846, 181] width 20 height 15
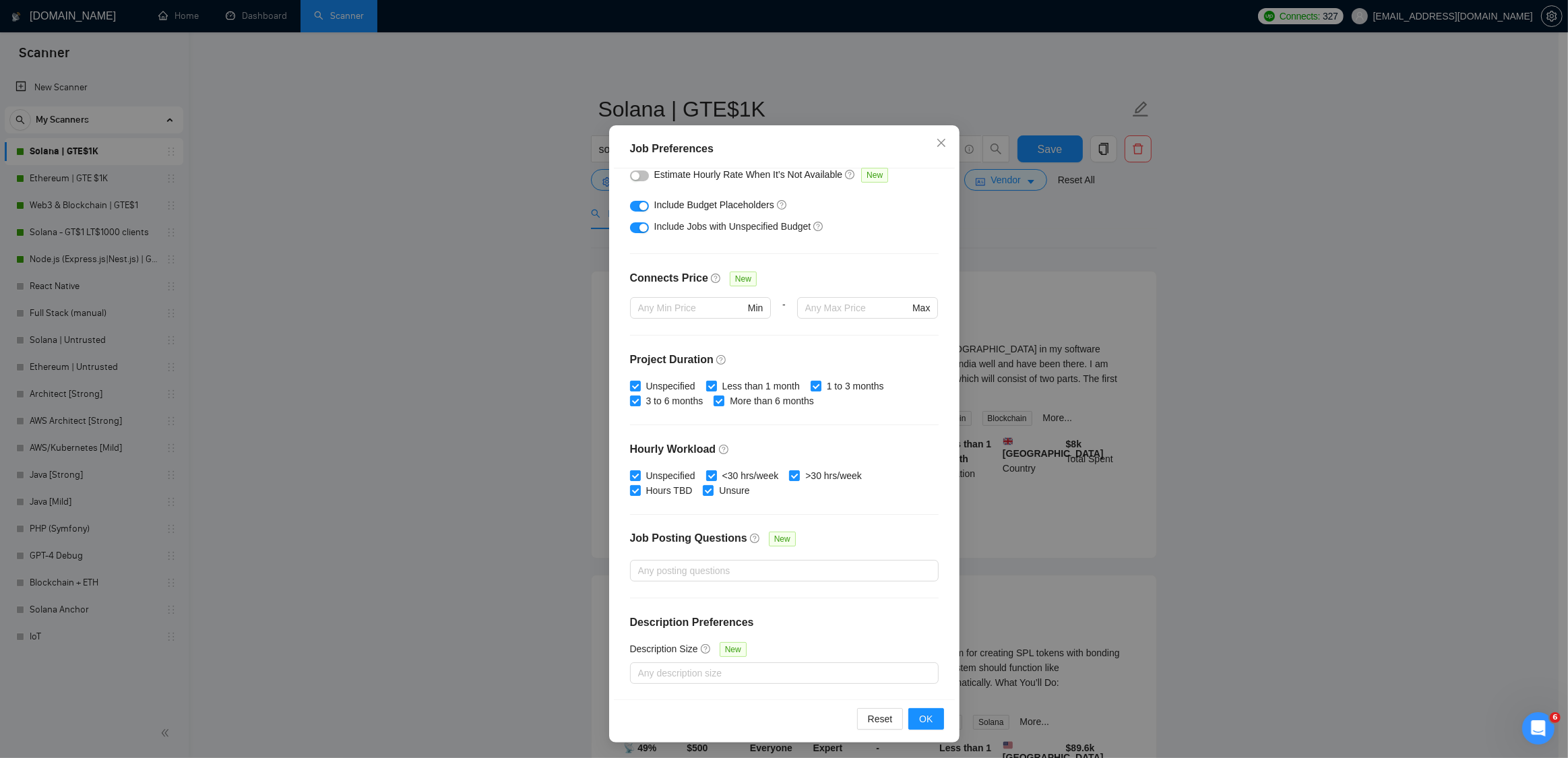
scroll to position [229, 0]
drag, startPoint x: 998, startPoint y: 219, endPoint x: 961, endPoint y: 195, distance: 44.1
click at [997, 219] on div "Job Preferences Budget Project Type All Fixed Price Hourly Rate Fixed Price Bud…" at bounding box center [784, 379] width 1568 height 758
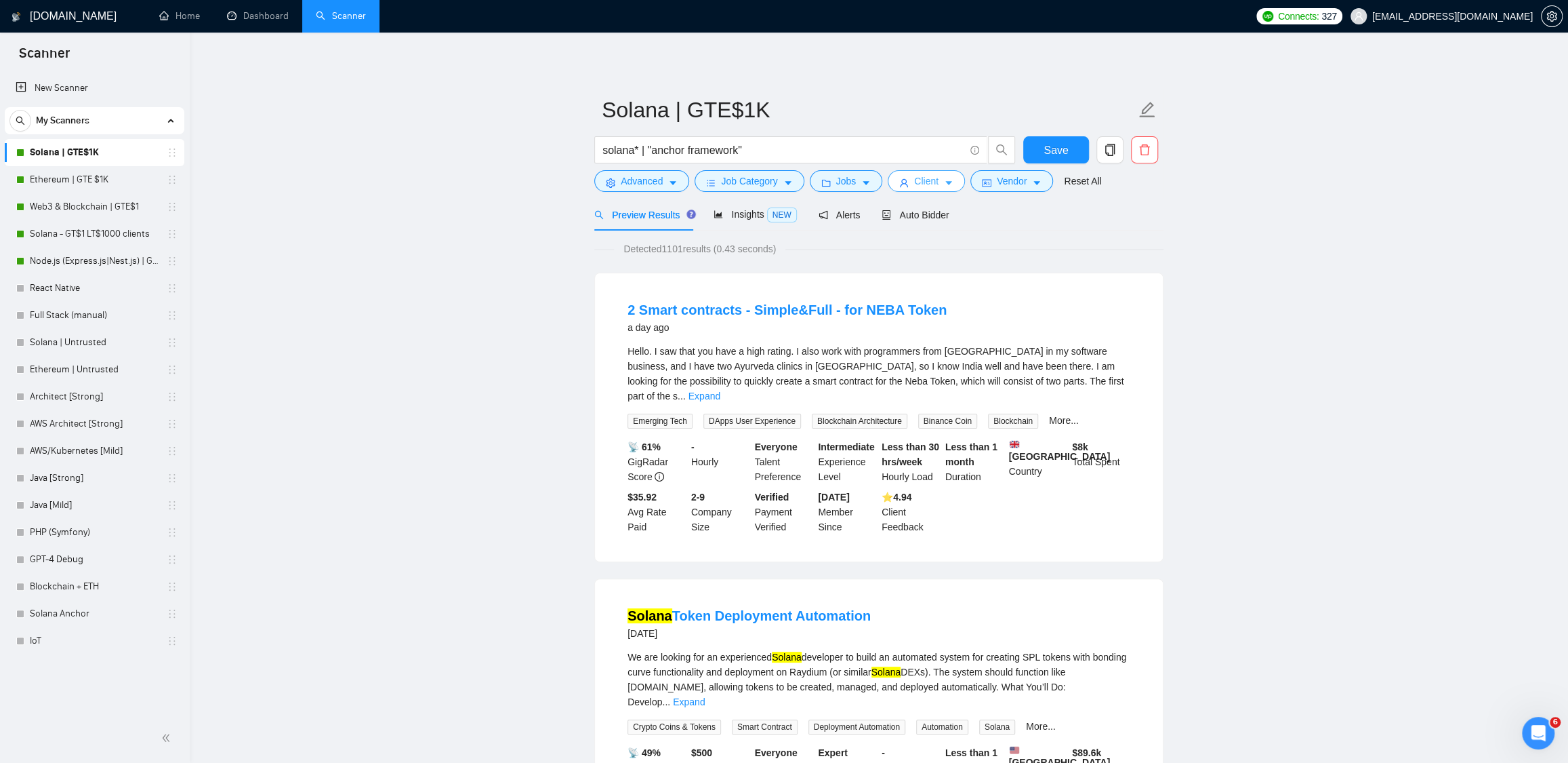
click at [953, 184] on icon "caret-down" at bounding box center [949, 183] width 9 height 9
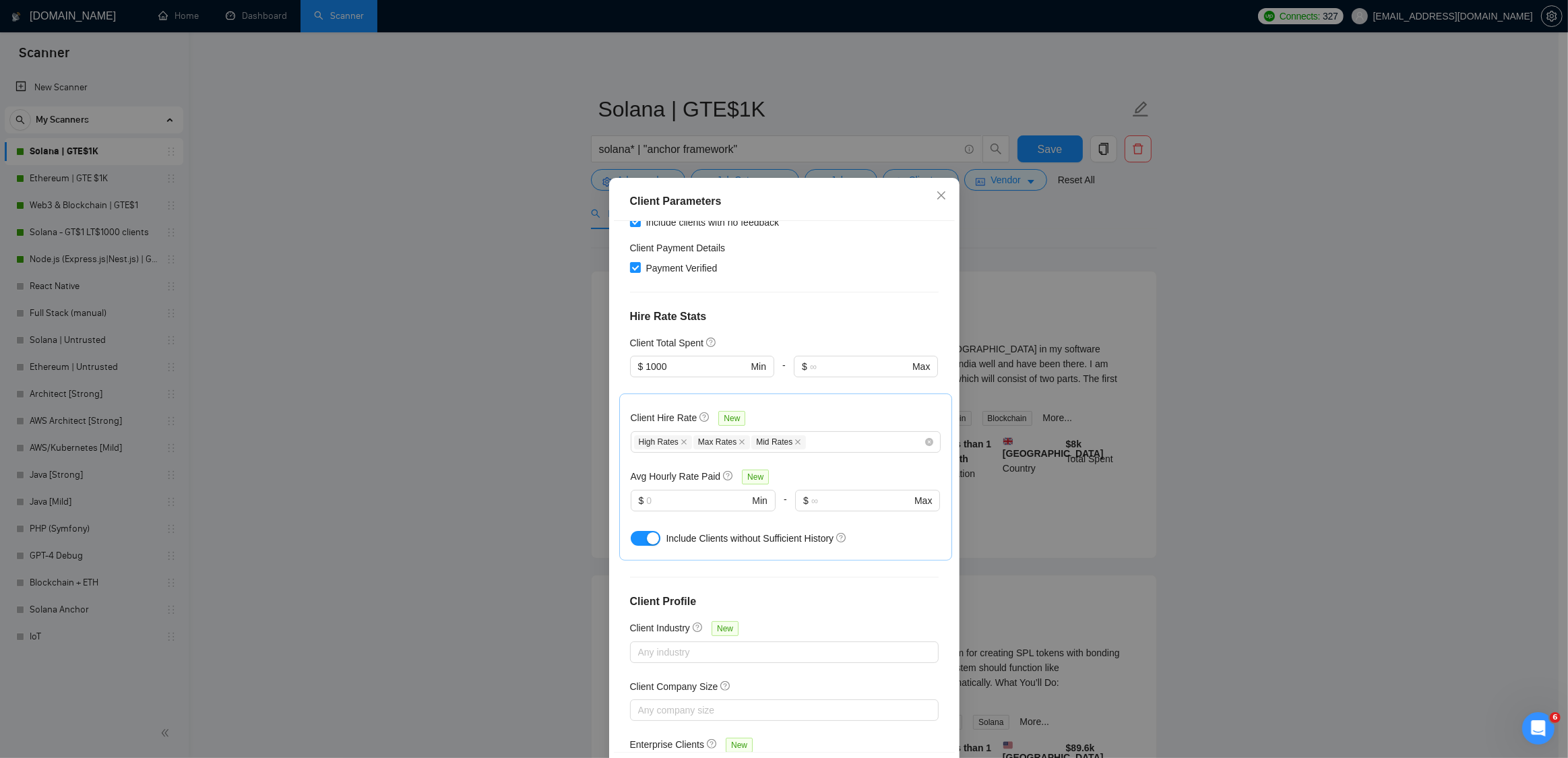
scroll to position [365, 0]
drag, startPoint x: 1194, startPoint y: 248, endPoint x: 1046, endPoint y: 206, distance: 153.8
click at [1188, 245] on div "Client Parameters Client Location Include Client Countries Europe Oceania Qatar…" at bounding box center [784, 379] width 1568 height 758
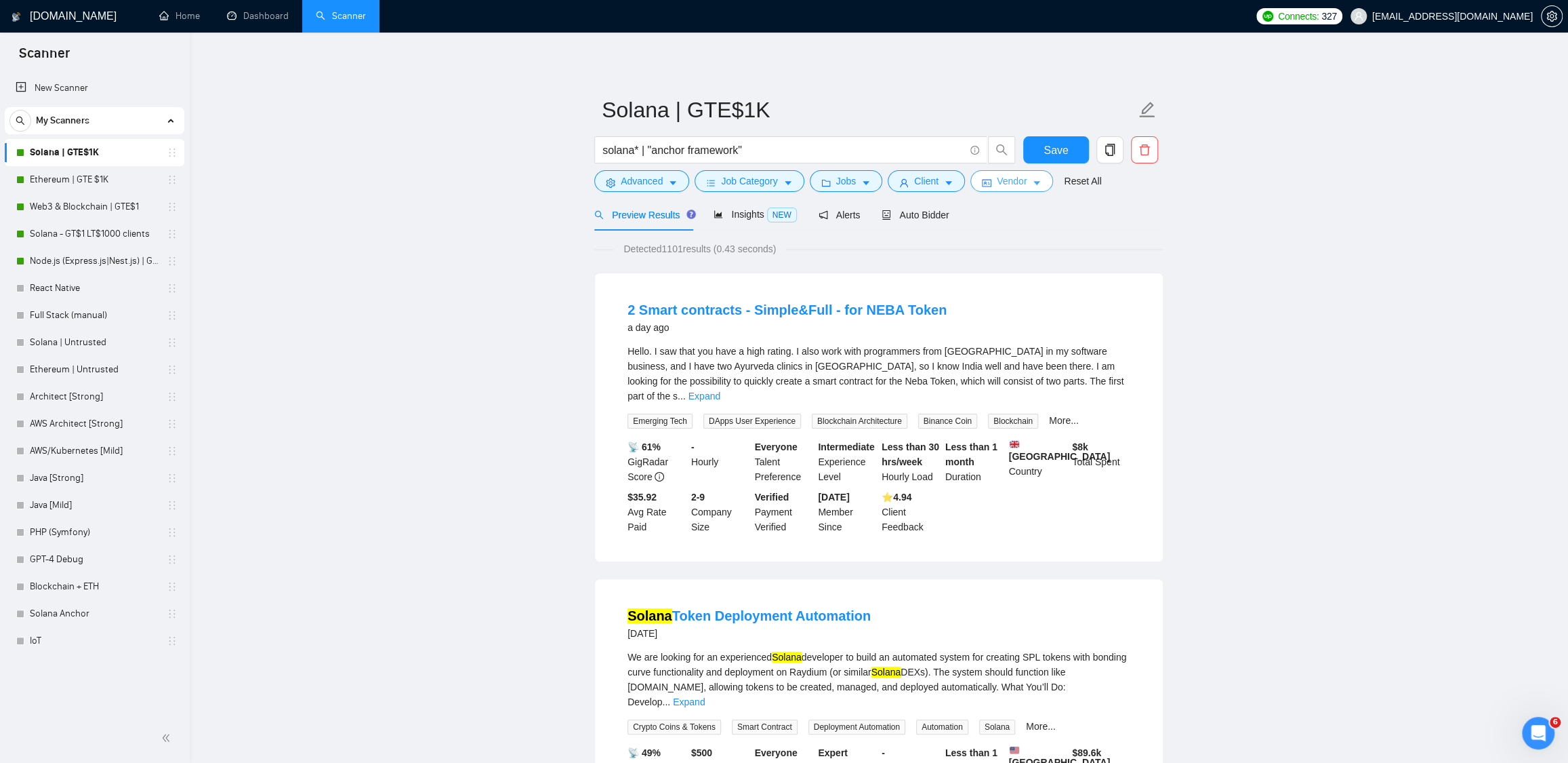
click at [1041, 184] on icon "caret-down" at bounding box center [1037, 183] width 9 height 9
